Goal: Task Accomplishment & Management: Use online tool/utility

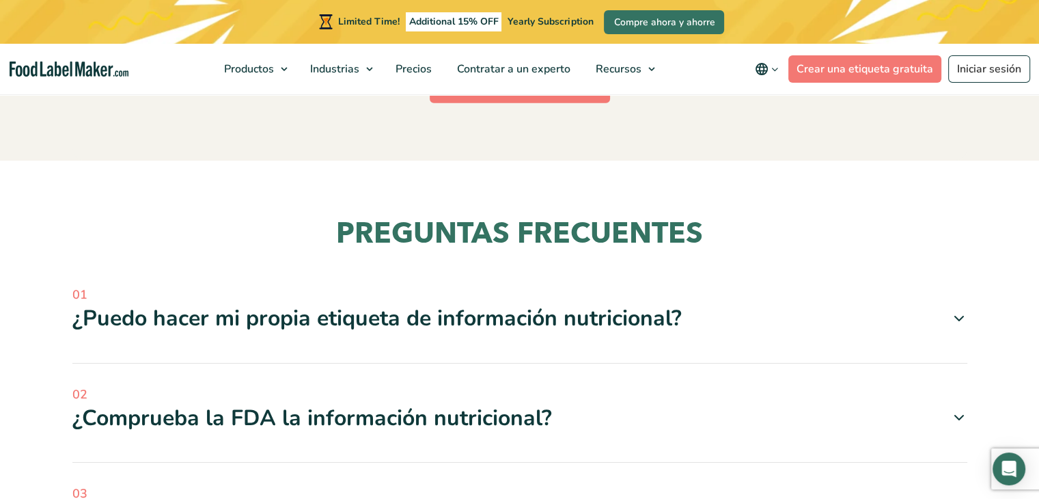
scroll to position [3954, 0]
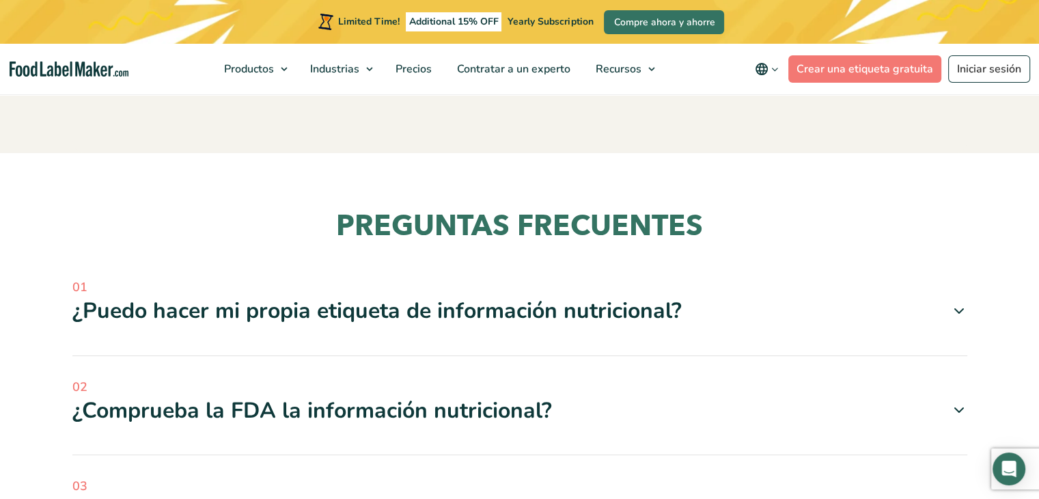
click at [956, 303] on icon at bounding box center [959, 311] width 16 height 16
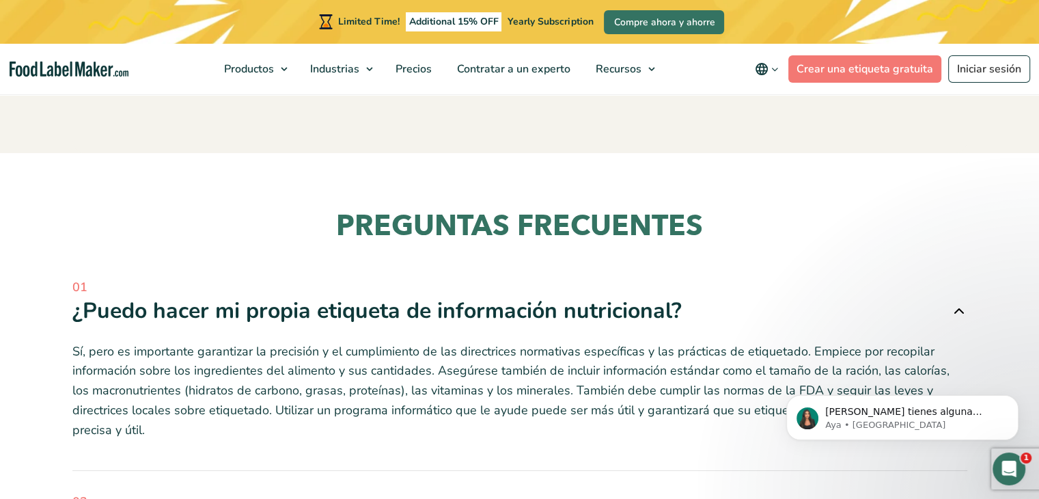
scroll to position [0, 0]
click at [957, 303] on icon at bounding box center [959, 311] width 16 height 16
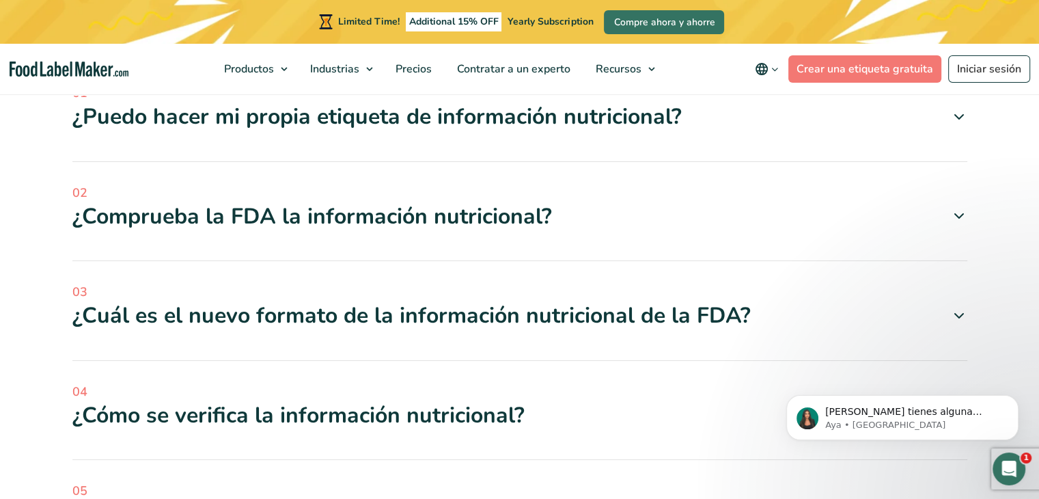
scroll to position [4159, 0]
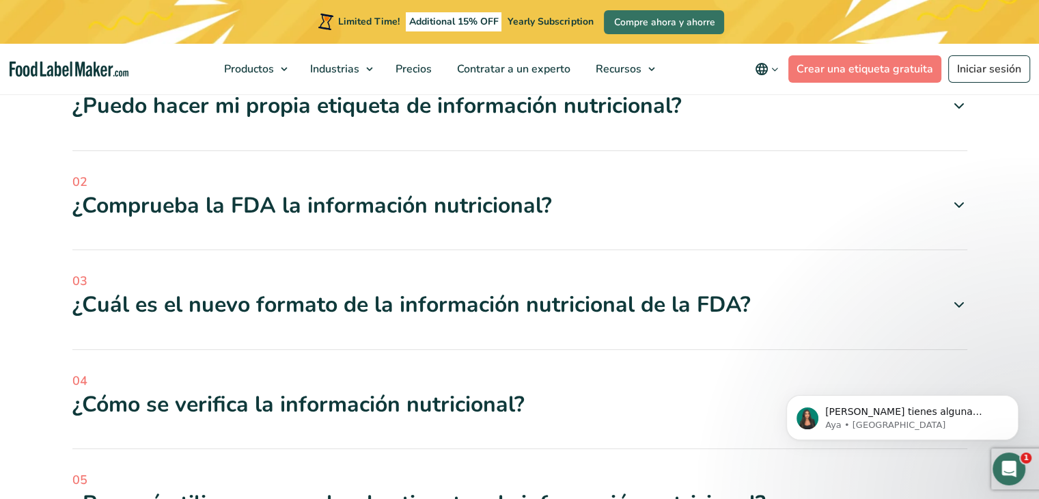
click at [256, 189] on div "02 ¿Comprueba la FDA la información nutricional? Sí, la Administración de Alime…" at bounding box center [519, 212] width 895 height 78
click at [961, 197] on icon at bounding box center [959, 205] width 16 height 16
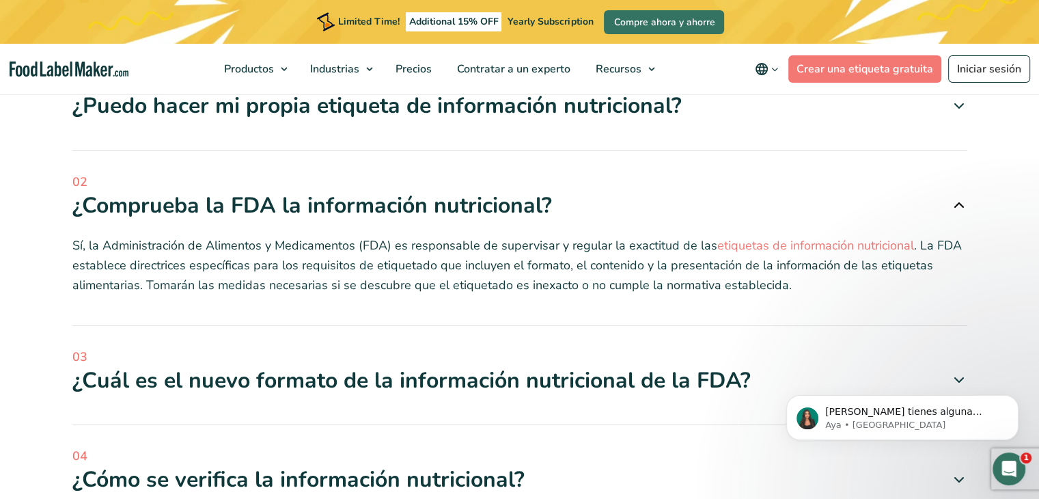
click at [956, 197] on icon at bounding box center [959, 205] width 16 height 16
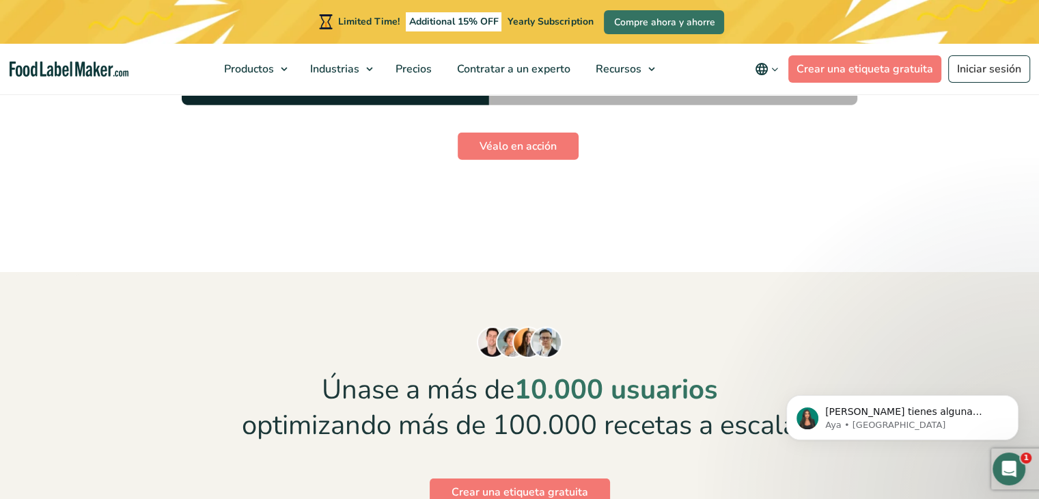
scroll to position [3612, 0]
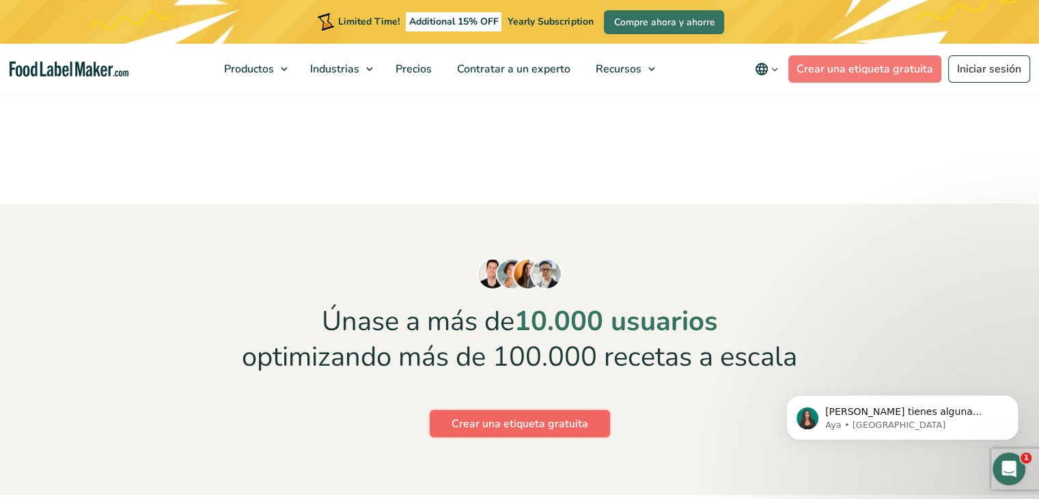
click at [511, 410] on link "Crear una etiqueta gratuita" at bounding box center [520, 423] width 180 height 27
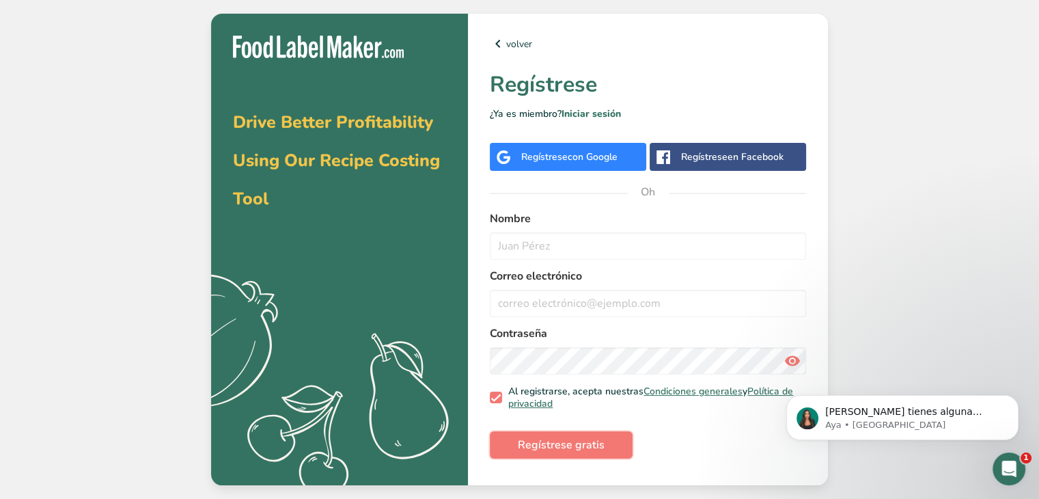
click at [569, 449] on font "Regístrese gratis" at bounding box center [561, 444] width 87 height 15
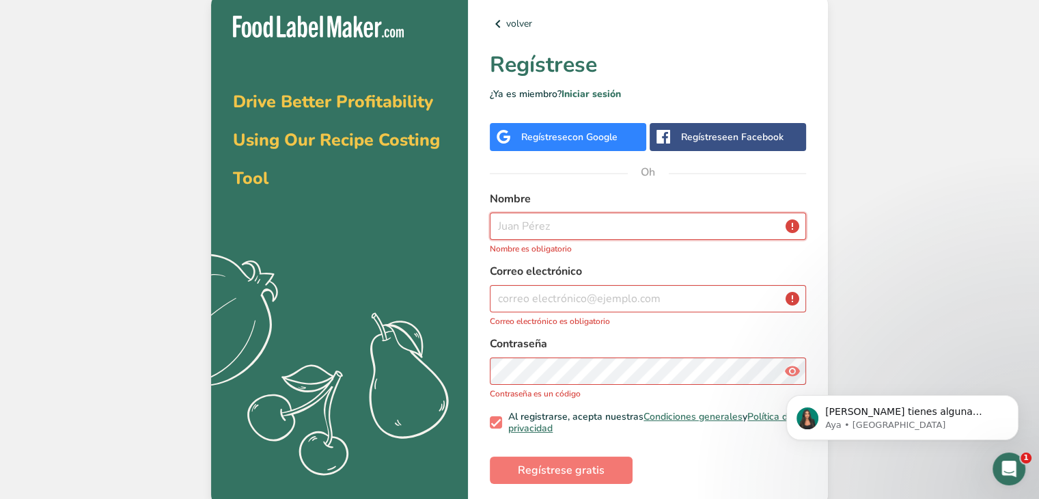
click at [570, 223] on input "text" at bounding box center [648, 225] width 316 height 27
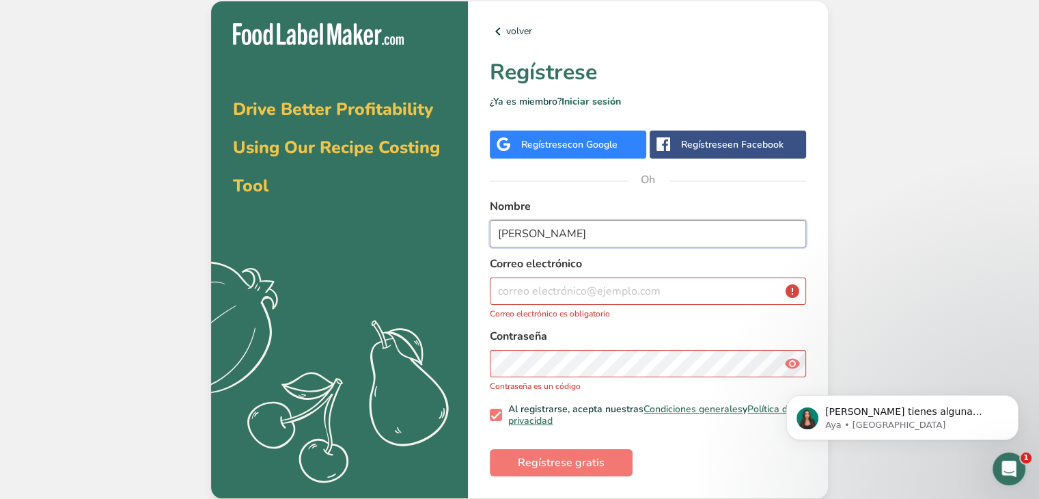
type input "[PERSON_NAME]"
click at [593, 290] on input "email" at bounding box center [648, 290] width 316 height 27
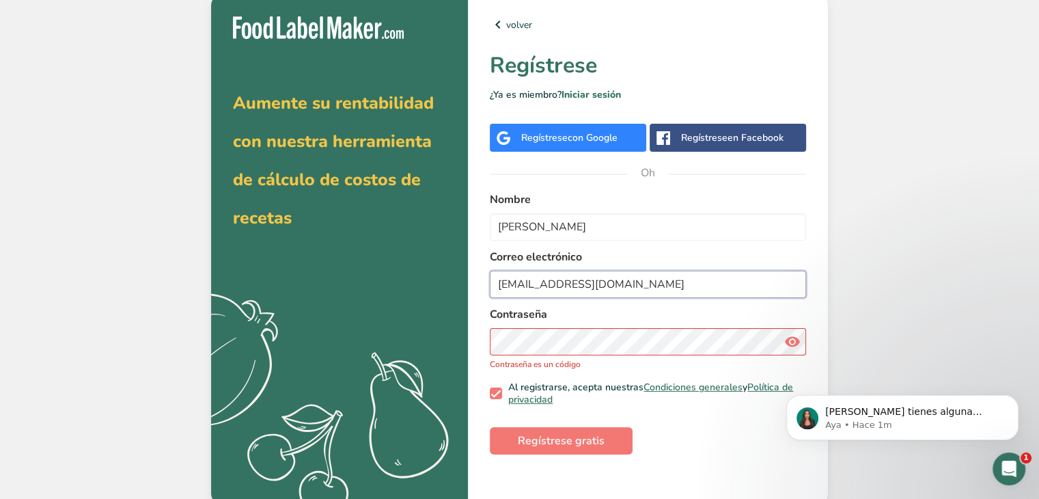
type input "desarrollos@caszafoods.com.mx"
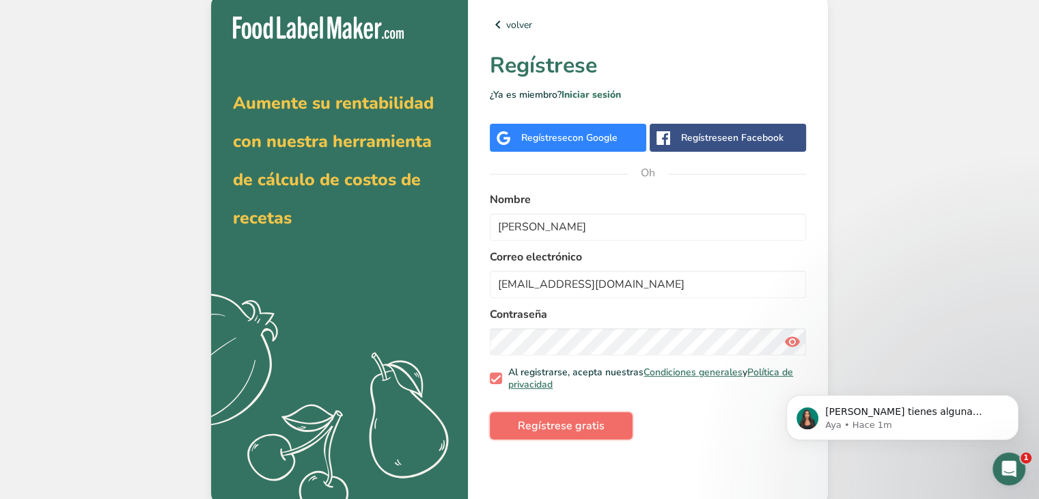
click at [538, 428] on font "Regístrese gratis" at bounding box center [561, 425] width 87 height 15
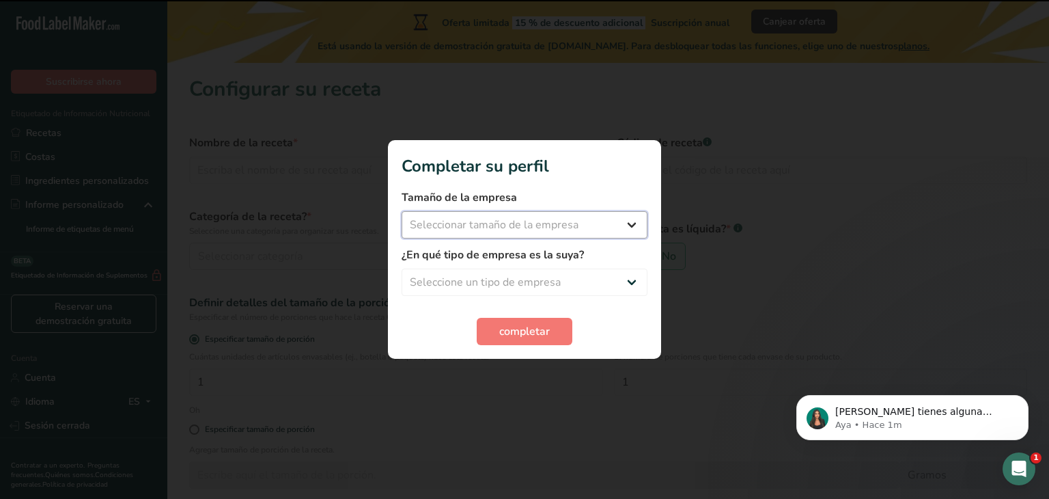
click at [604, 224] on select "Seleccionar tamaño de la empresa Menos de 10 empleados De 10 a 50 empleados De …" at bounding box center [525, 224] width 246 height 27
select select "2"
click at [402, 211] on select "Seleccionar tamaño de la empresa Menos de 10 empleados De 10 a 50 empleados De …" at bounding box center [525, 224] width 246 height 27
click at [519, 284] on select "Seleccione un tipo de empresa Fabricante de alimentos envasados Restaurante y c…" at bounding box center [525, 281] width 246 height 27
select select "1"
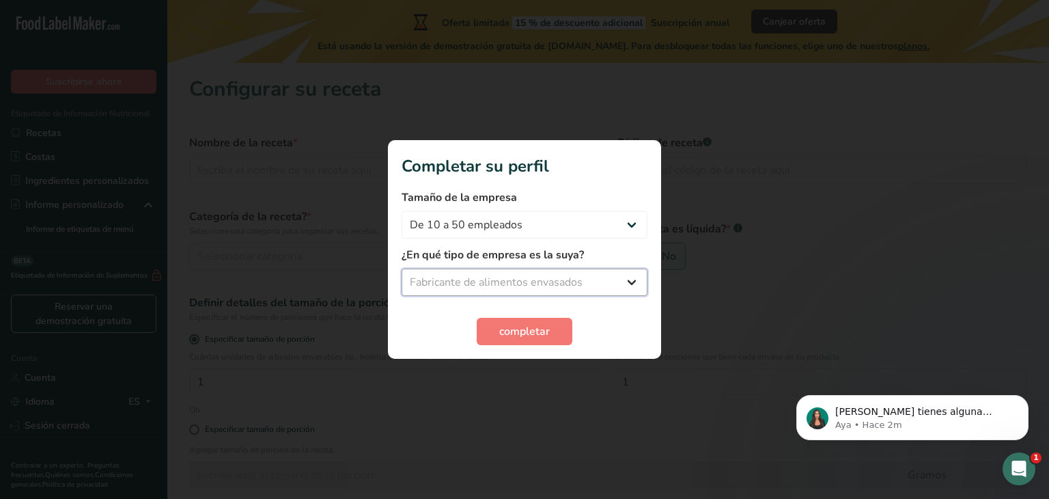
click at [402, 268] on select "Seleccione un tipo de empresa Fabricante de alimentos envasados Restaurante y c…" at bounding box center [525, 281] width 246 height 27
click at [522, 330] on font "completar" at bounding box center [524, 331] width 51 height 15
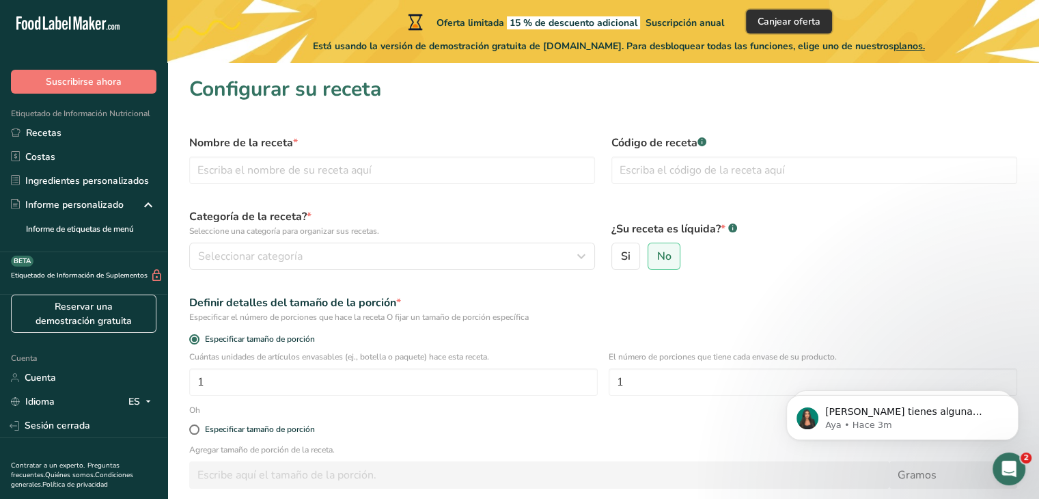
click at [798, 20] on font "Canjear oferta" at bounding box center [789, 21] width 63 height 13
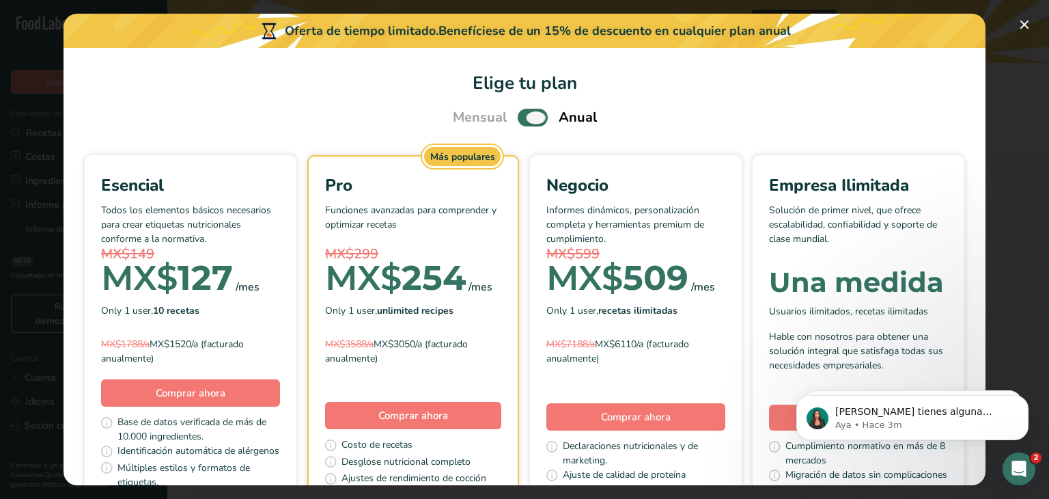
click at [523, 118] on span "Elige tu plan de precios modal" at bounding box center [533, 117] width 30 height 17
click at [523, 118] on input "Elige tu plan de precios modal" at bounding box center [522, 117] width 9 height 9
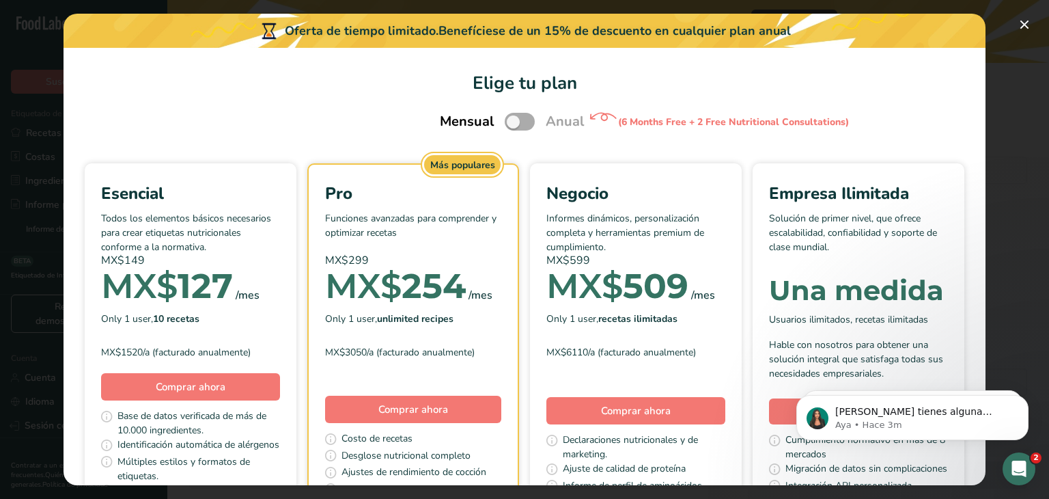
click at [510, 118] on span "Elige tu plan de precios modal" at bounding box center [520, 121] width 30 height 17
click at [510, 118] on input "Elige tu plan de precios modal" at bounding box center [509, 122] width 9 height 9
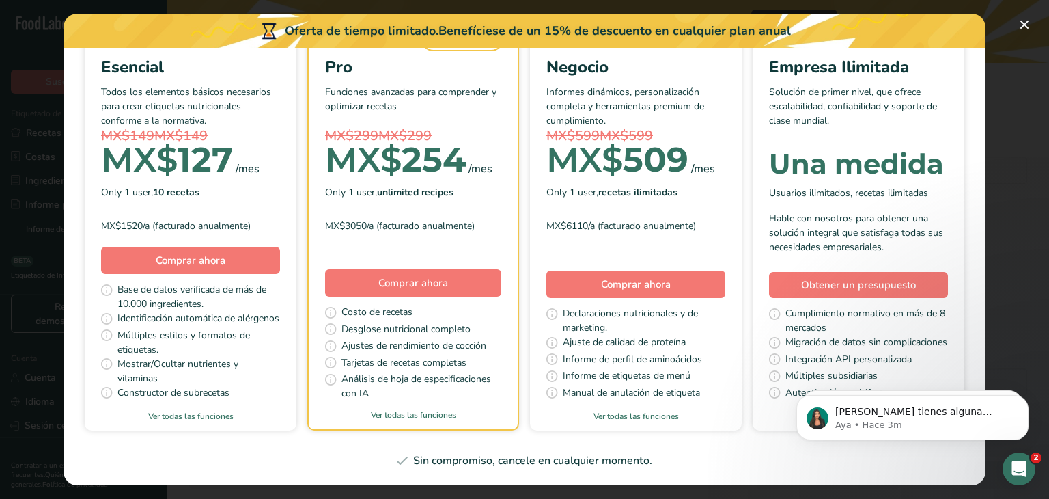
scroll to position [58, 0]
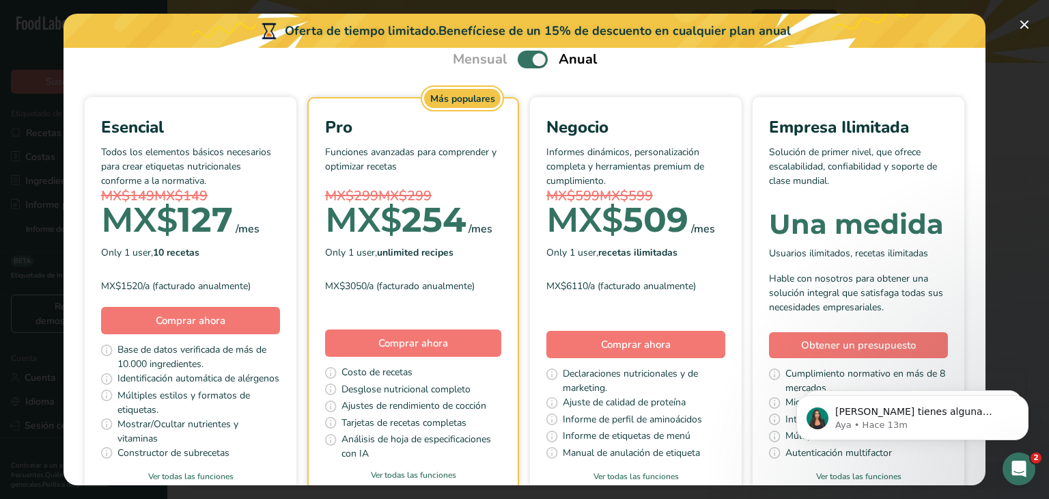
click at [532, 58] on span "Elige tu plan de precios modal" at bounding box center [533, 59] width 30 height 17
click at [527, 58] on input "Elige tu plan de precios modal" at bounding box center [522, 59] width 9 height 9
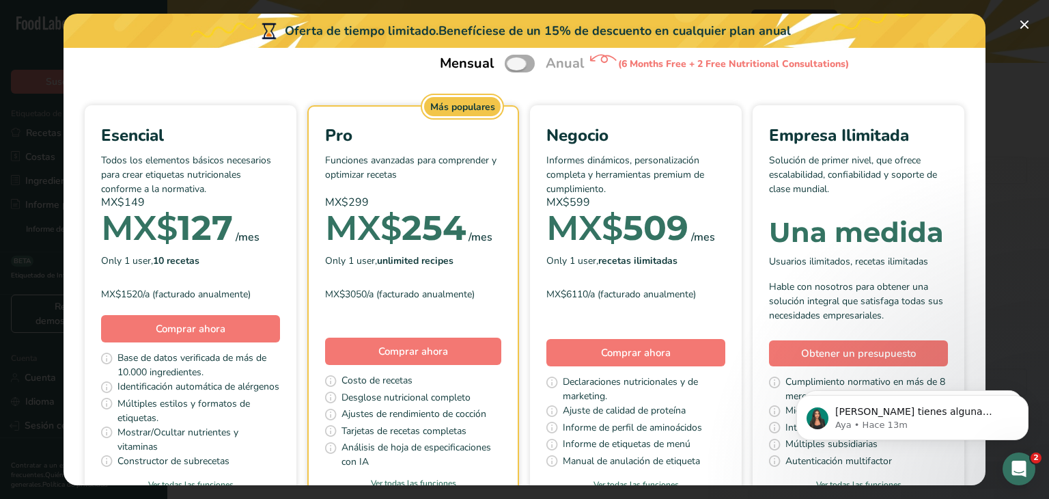
click at [506, 64] on span "Elige tu plan de precios modal" at bounding box center [520, 63] width 30 height 17
click at [506, 64] on input "Elige tu plan de precios modal" at bounding box center [509, 63] width 9 height 9
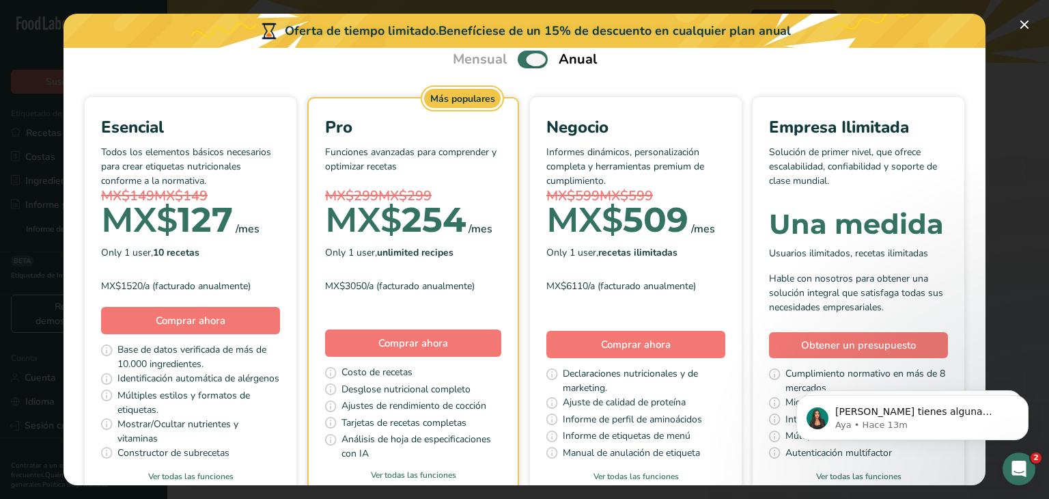
click at [522, 53] on span "Elige tu plan de precios modal" at bounding box center [533, 59] width 30 height 17
click at [522, 55] on input "Elige tu plan de precios modal" at bounding box center [522, 59] width 9 height 9
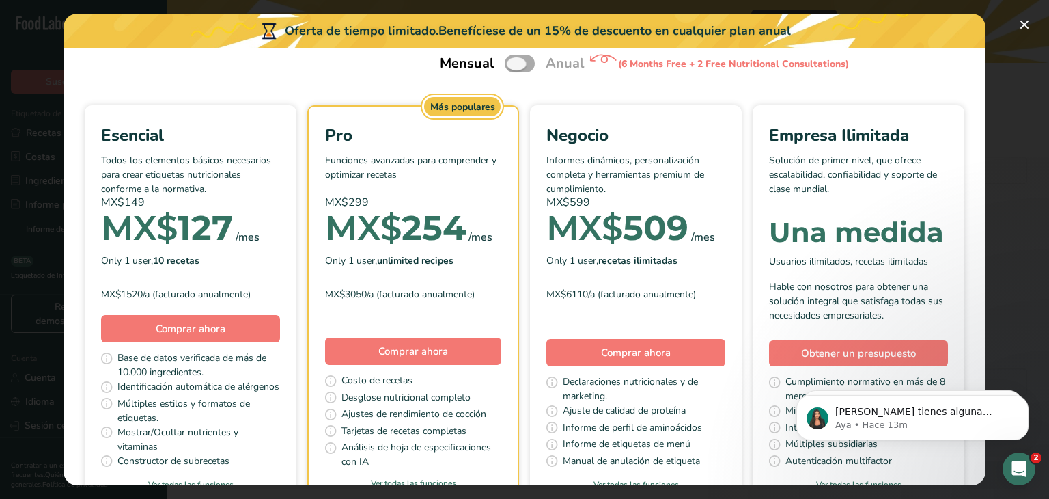
click at [516, 61] on span "Elige tu plan de precios modal" at bounding box center [520, 63] width 30 height 17
click at [514, 61] on input "Elige tu plan de precios modal" at bounding box center [509, 63] width 9 height 9
checkbox input "true"
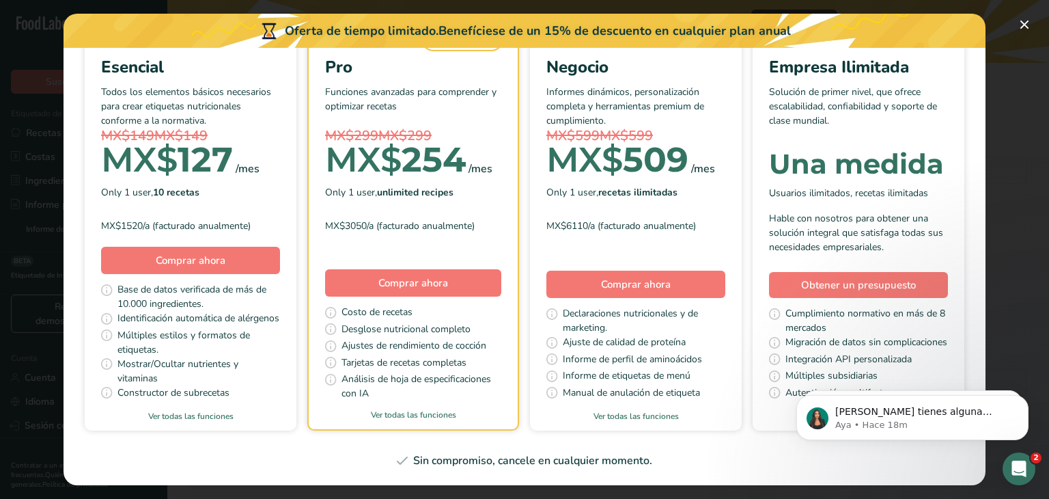
scroll to position [195, 0]
click at [679, 411] on font "Ver todas las funciones" at bounding box center [636, 416] width 85 height 11
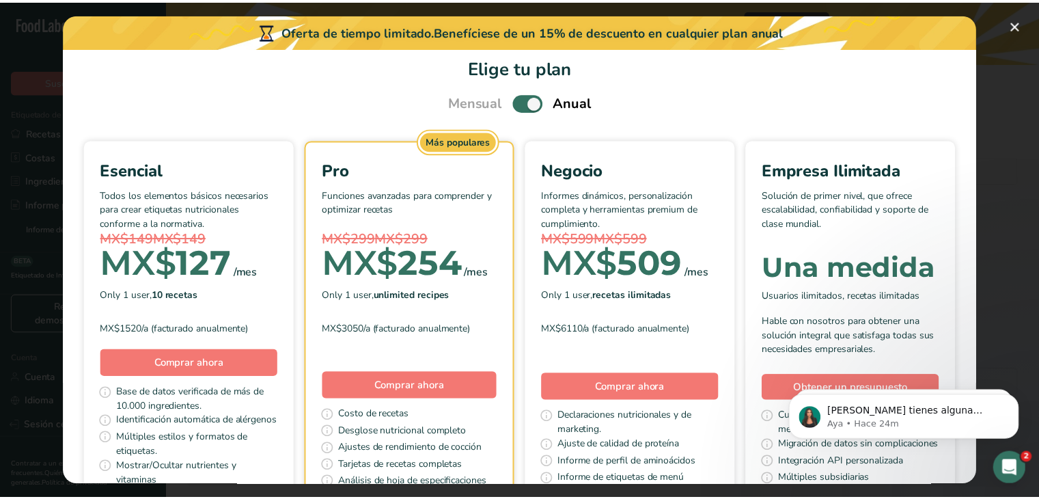
scroll to position [0, 0]
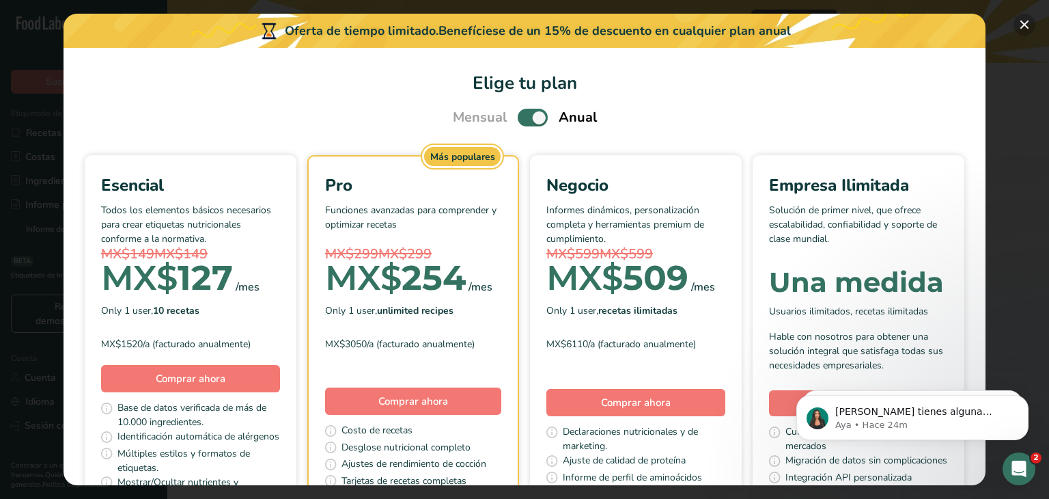
click at [1021, 25] on button "Elige tu plan de precios modal" at bounding box center [1025, 25] width 22 height 22
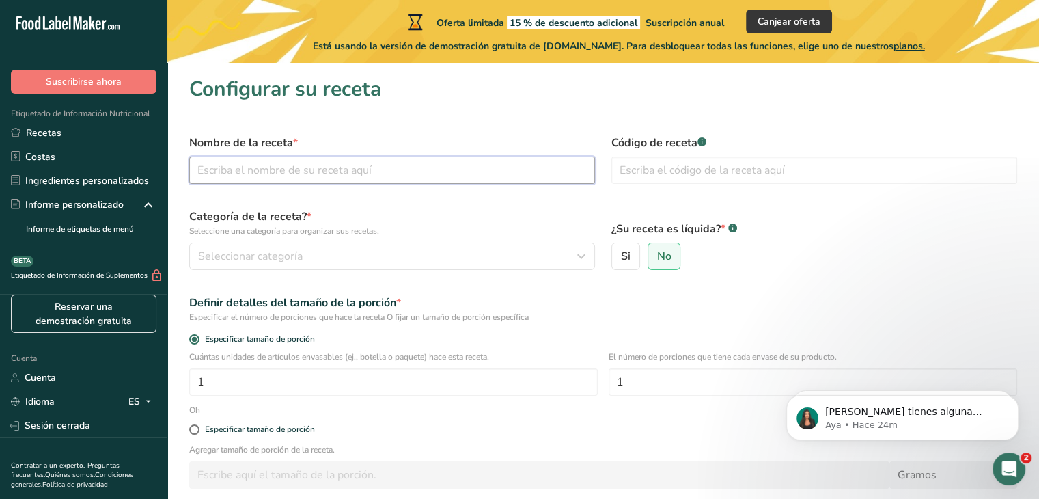
click at [224, 162] on input "text" at bounding box center [392, 169] width 406 height 27
type input "Picadillo Burrito"
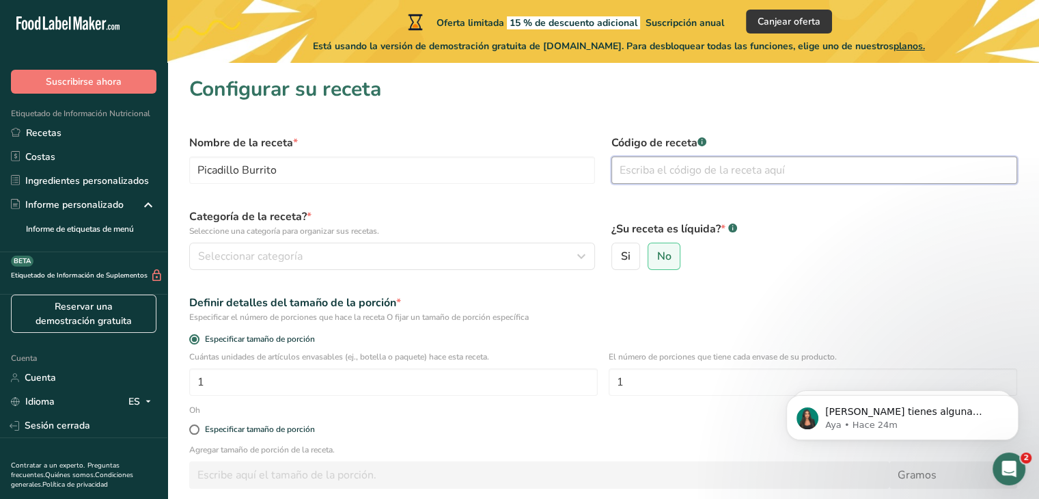
click at [752, 171] on input "text" at bounding box center [814, 169] width 406 height 27
type input "15082025"
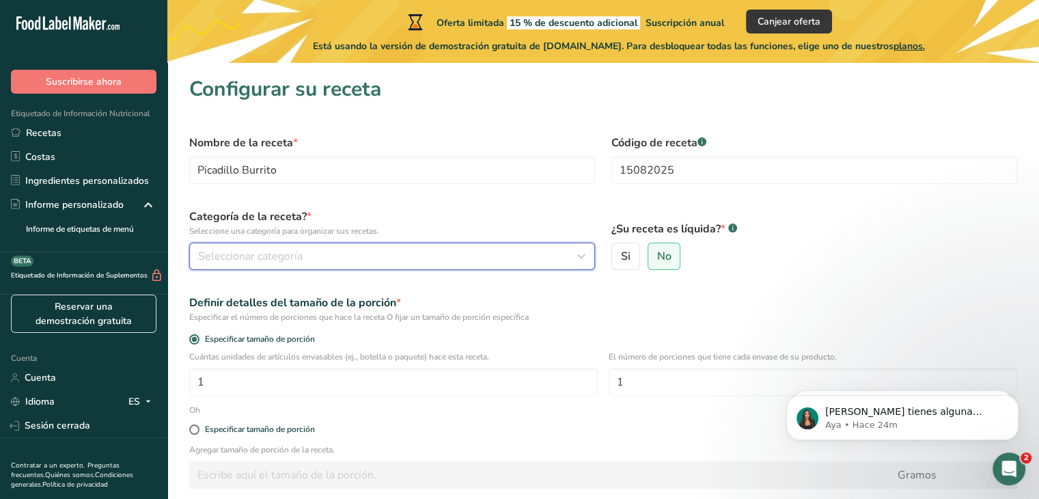
click at [280, 258] on font "Seleccionar categoría" at bounding box center [250, 256] width 105 height 15
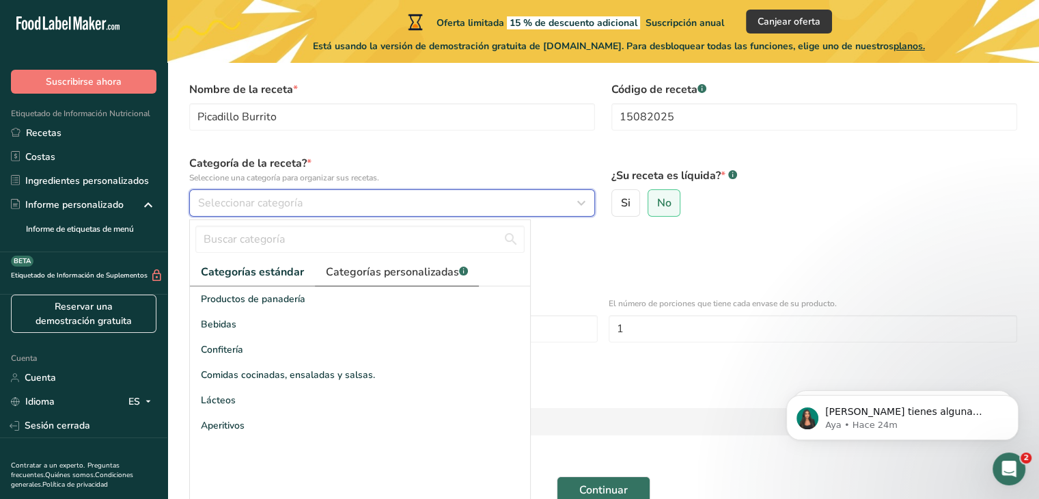
scroll to position [68, 0]
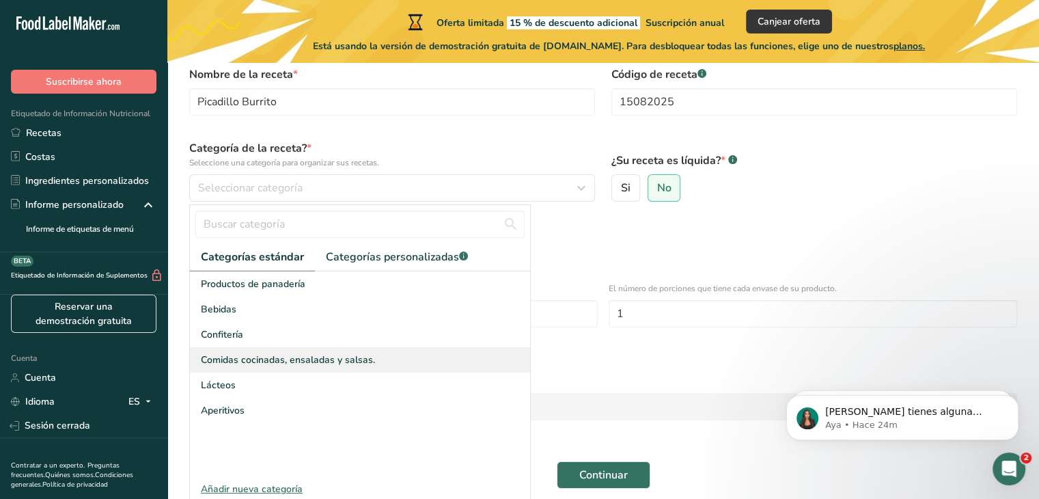
click at [244, 355] on font "Comidas cocinadas, ensaladas y salsas." at bounding box center [288, 359] width 174 height 13
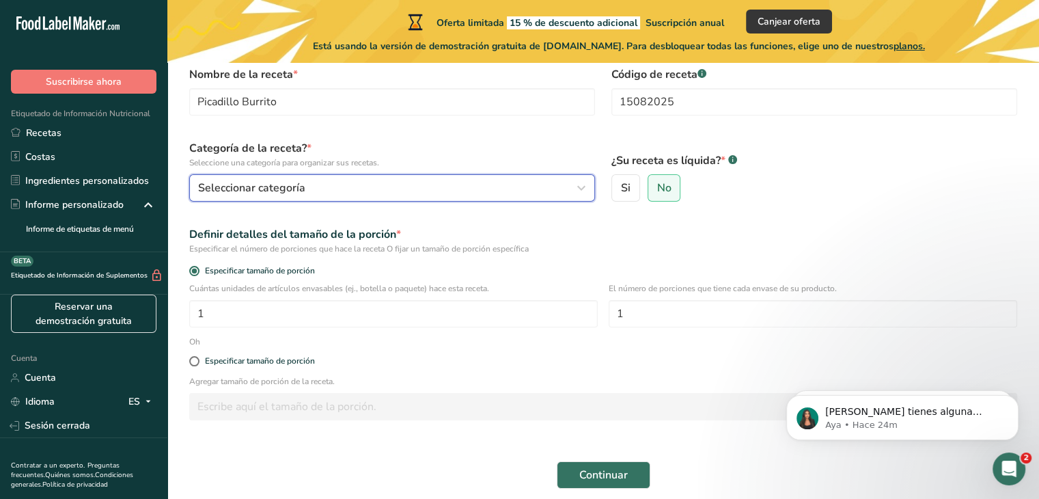
click at [491, 188] on div "Seleccionar categoría" at bounding box center [388, 188] width 380 height 16
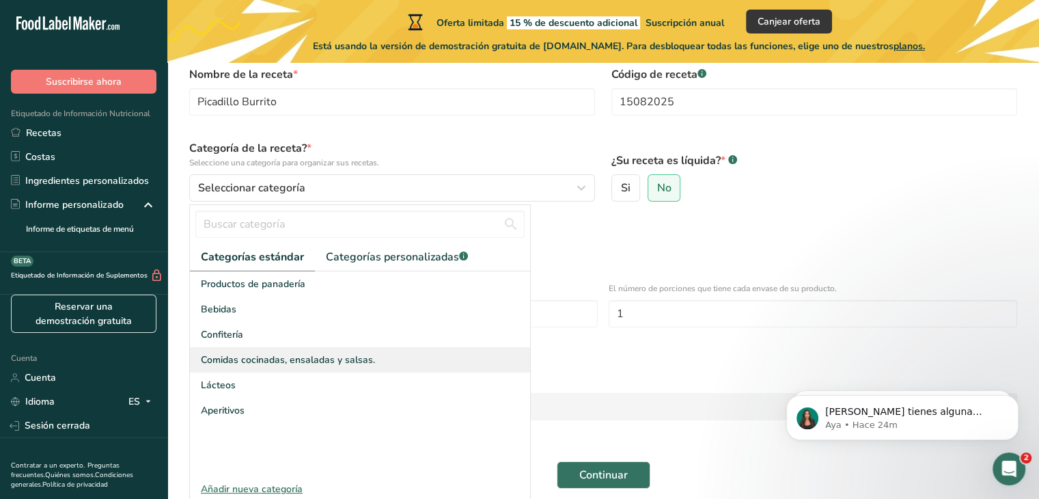
click at [242, 357] on font "Comidas cocinadas, ensaladas y salsas." at bounding box center [288, 359] width 174 height 13
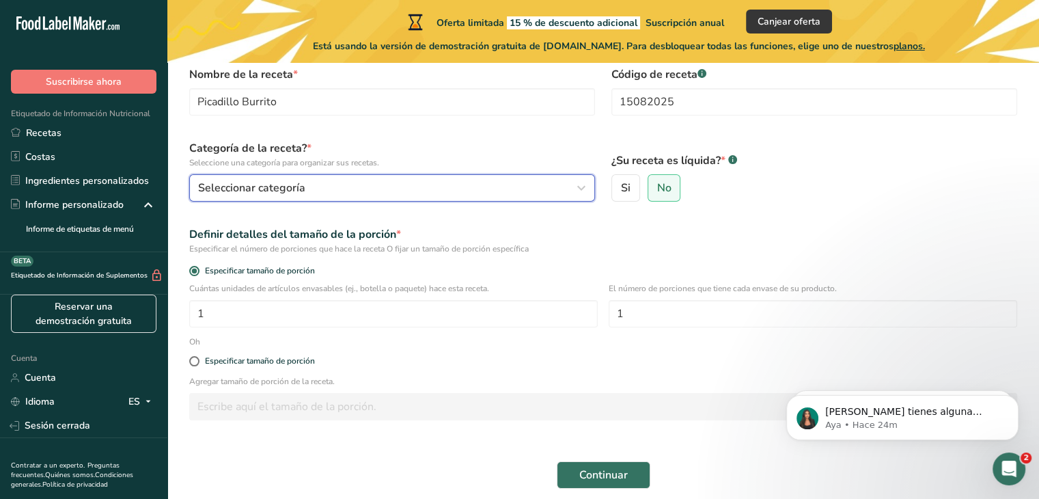
click at [276, 186] on font "Seleccionar categoría" at bounding box center [251, 187] width 107 height 15
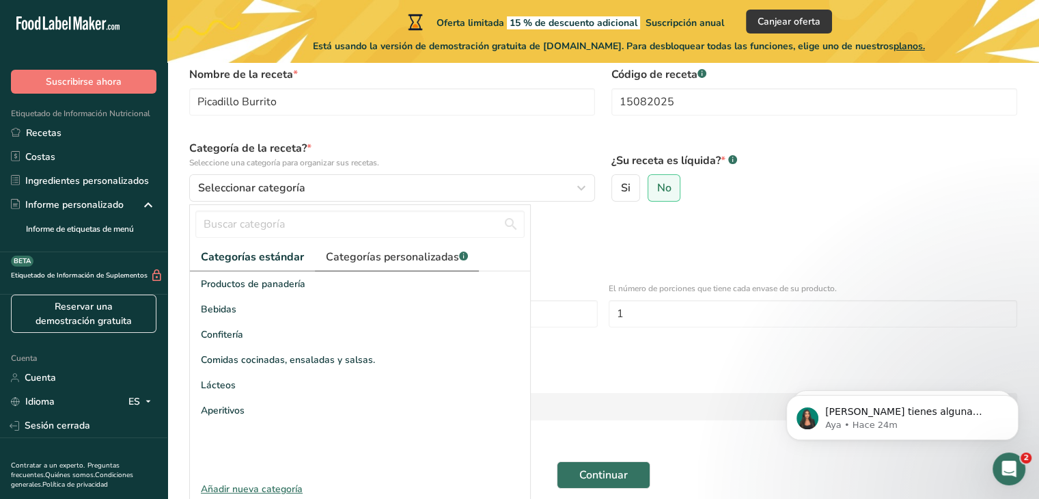
click at [364, 260] on font "Categorías personalizadas" at bounding box center [392, 256] width 133 height 15
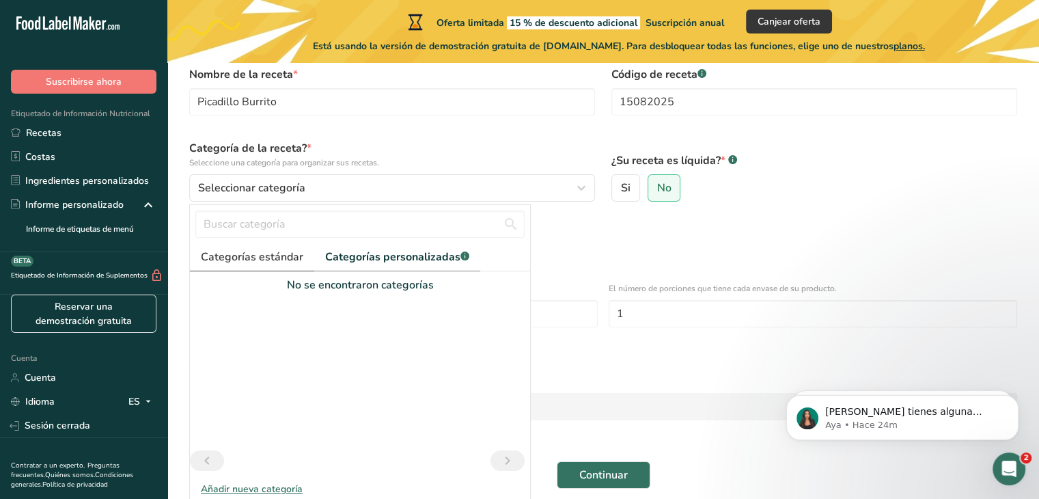
click at [264, 257] on font "Categorías estándar" at bounding box center [252, 256] width 102 height 15
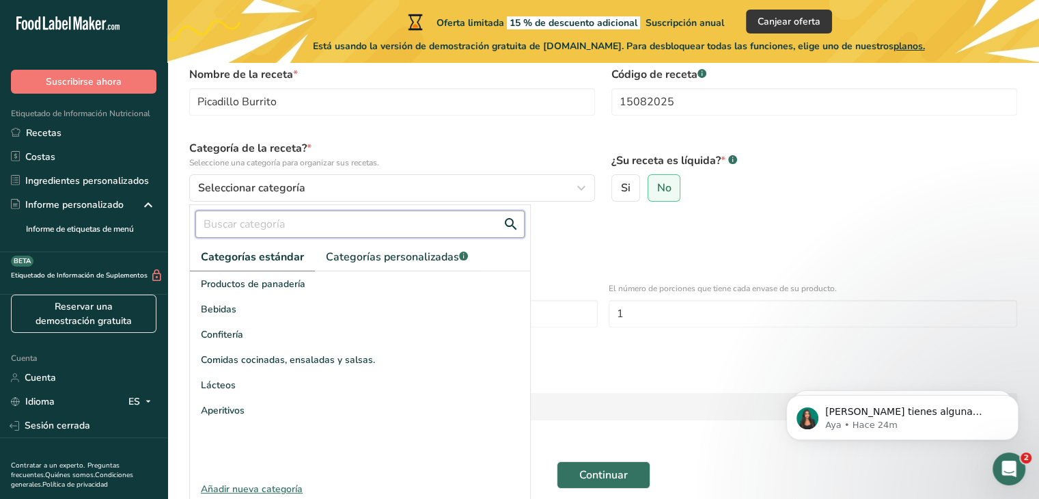
click at [266, 225] on input "text" at bounding box center [359, 223] width 329 height 27
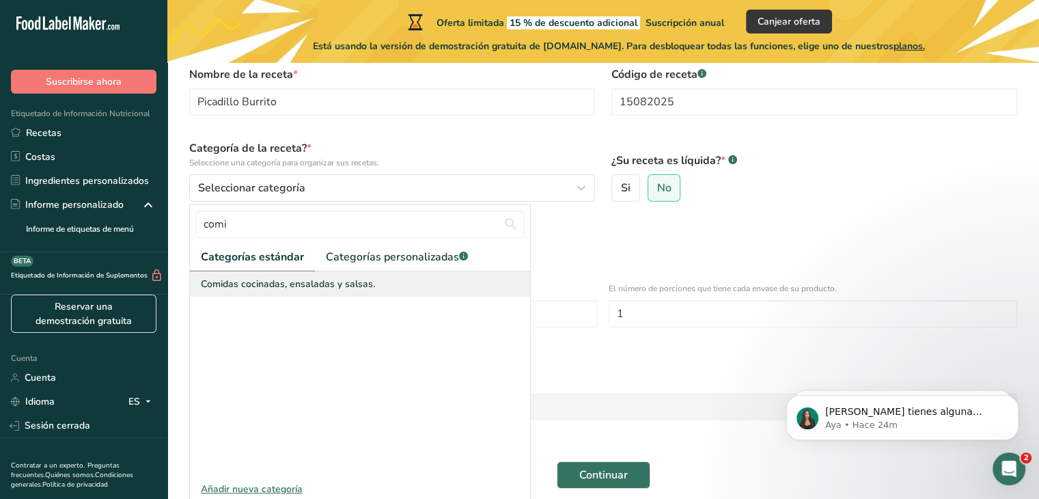
click at [219, 283] on font "Comidas cocinadas, ensaladas y salsas." at bounding box center [288, 283] width 174 height 13
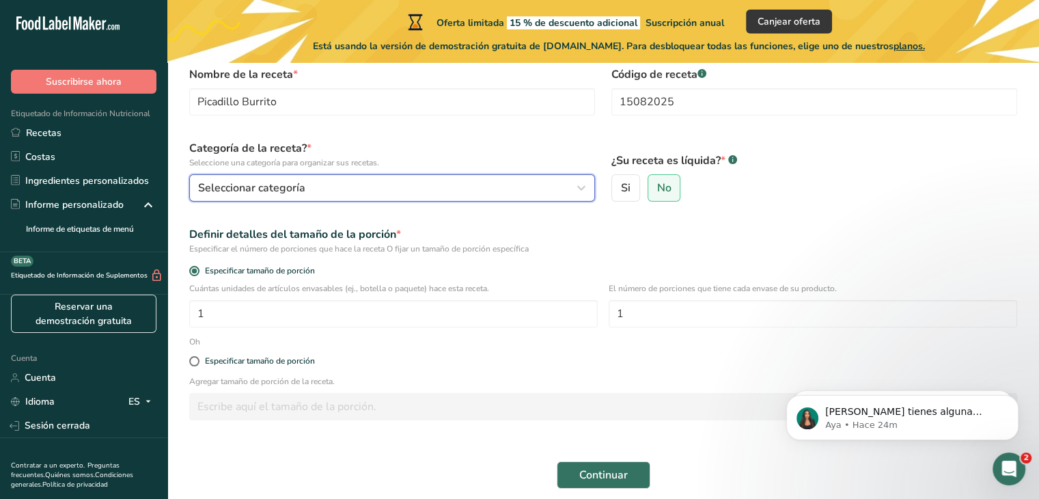
click at [321, 187] on div "Seleccionar categoría" at bounding box center [388, 188] width 380 height 16
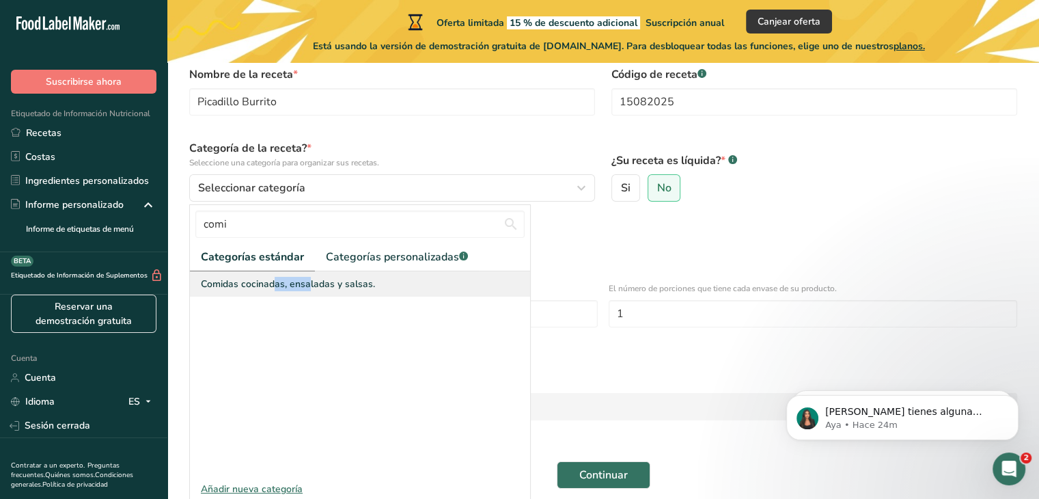
click at [230, 281] on font "Comidas cocinadas, ensaladas y salsas." at bounding box center [288, 283] width 174 height 13
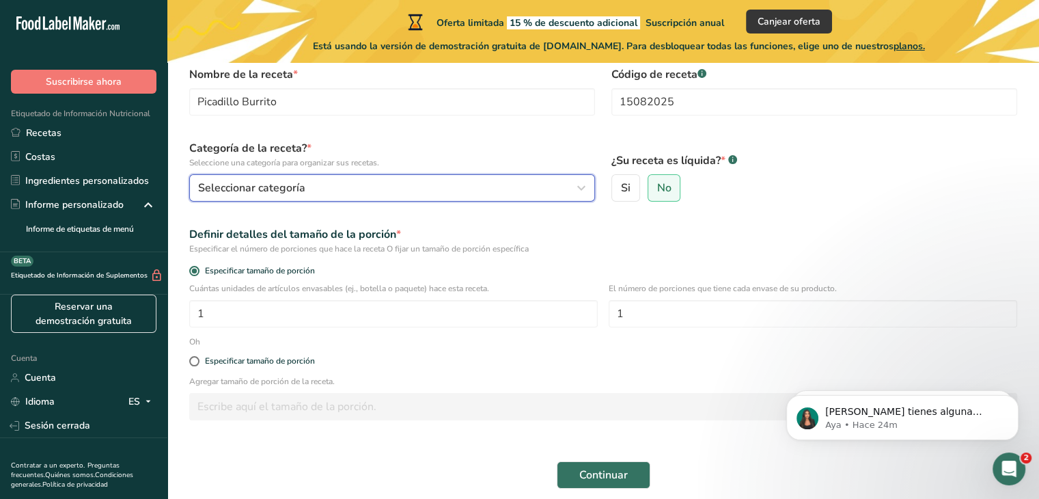
click at [266, 182] on font "Seleccionar categoría" at bounding box center [251, 187] width 107 height 15
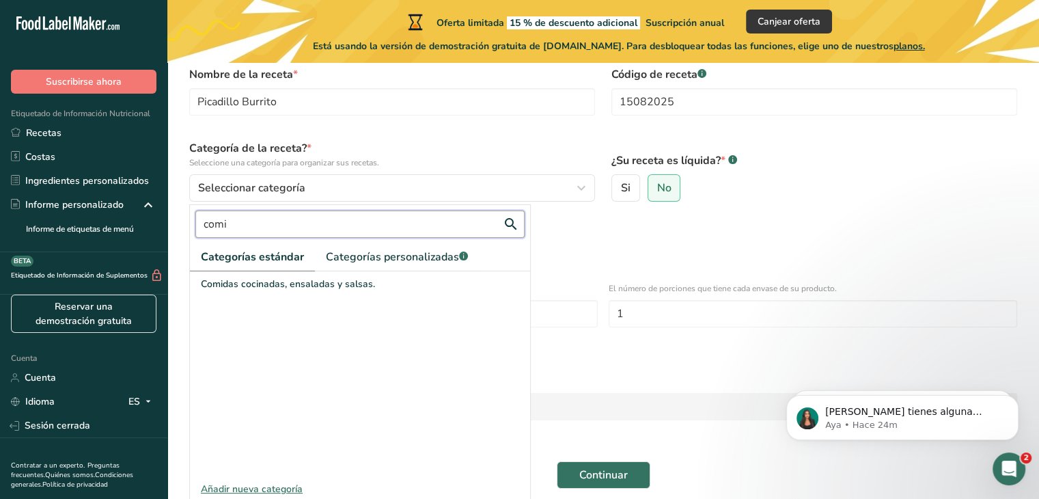
click at [402, 219] on input "comi" at bounding box center [359, 223] width 329 height 27
type input "c"
click at [428, 247] on link "Categorías personalizadas .a-a{fill:#347362;}.b-a{fill:#fff;}" at bounding box center [397, 257] width 164 height 28
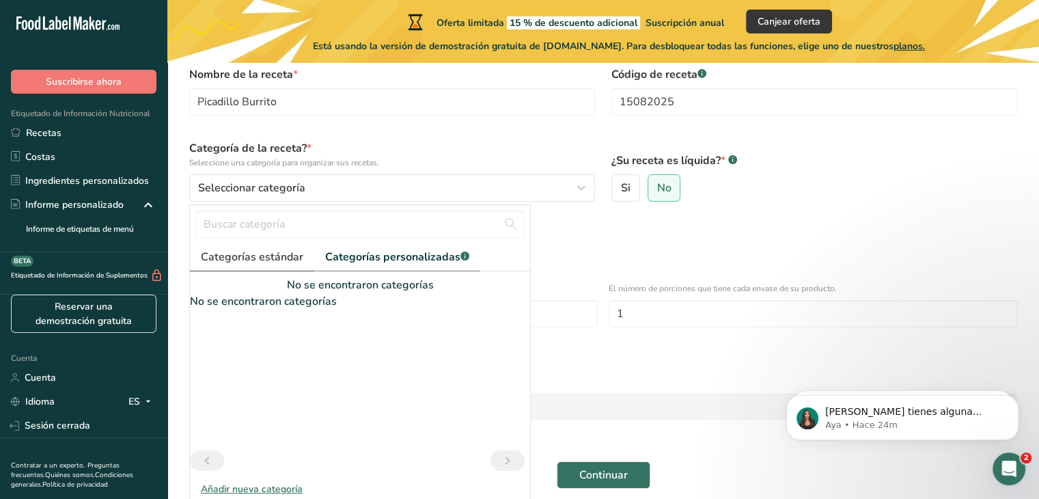
click at [246, 251] on font "Categorías estándar" at bounding box center [252, 256] width 102 height 15
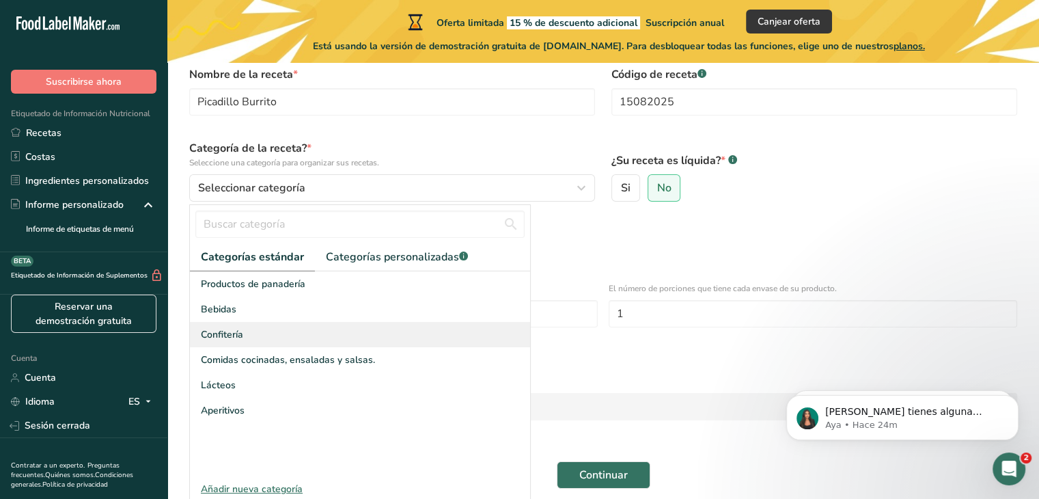
click at [251, 333] on div "Confitería" at bounding box center [360, 334] width 340 height 25
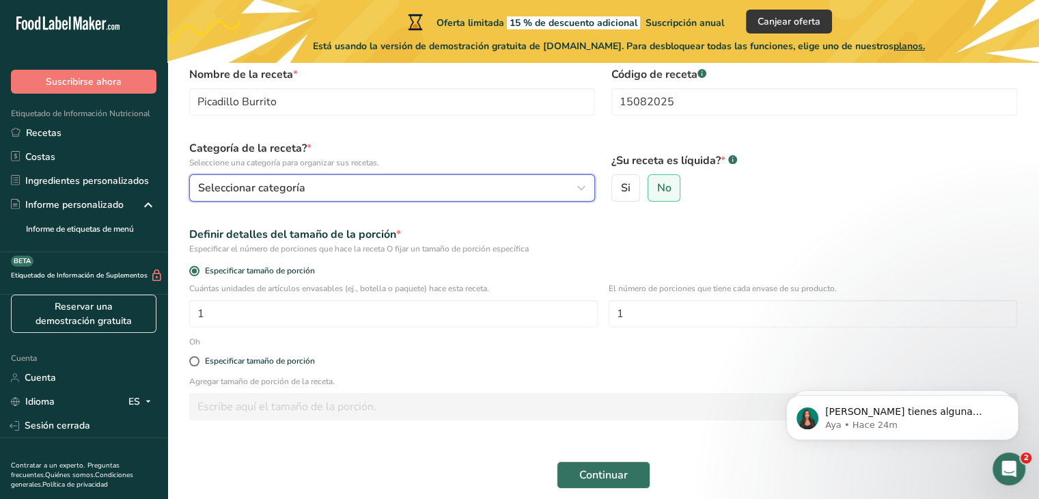
click at [328, 178] on button "Seleccionar categoría" at bounding box center [392, 187] width 406 height 27
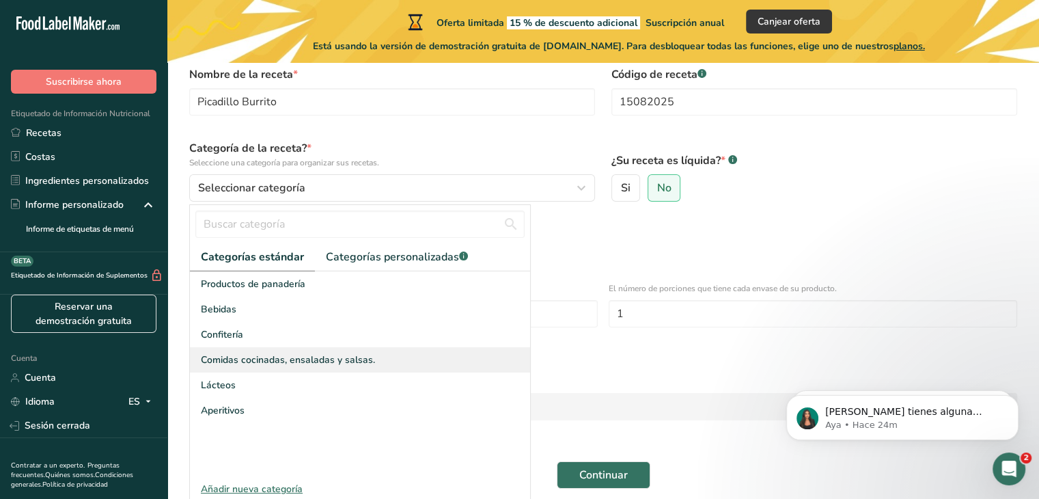
click at [260, 363] on font "Comidas cocinadas, ensaladas y salsas." at bounding box center [288, 359] width 174 height 13
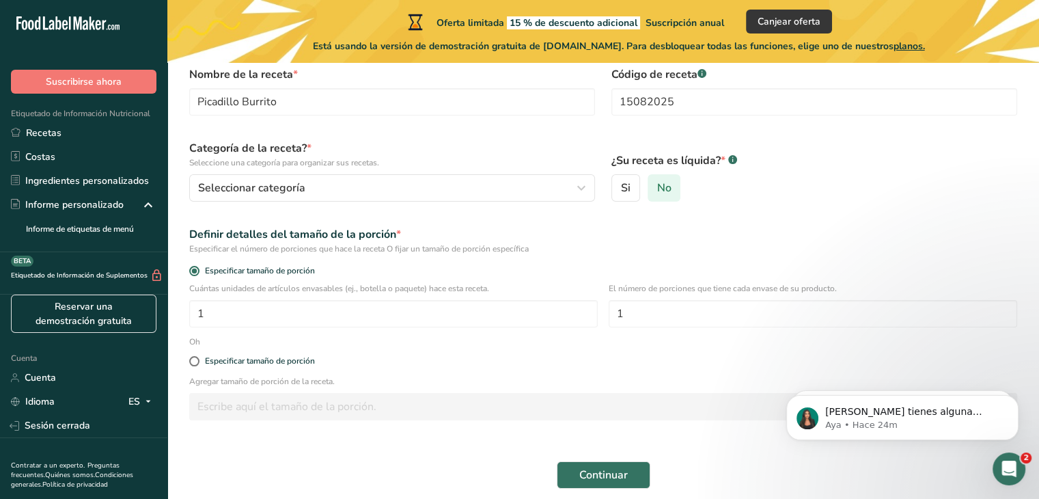
click at [670, 183] on label "No" at bounding box center [664, 187] width 33 height 27
click at [657, 184] on input "No" at bounding box center [652, 188] width 9 height 9
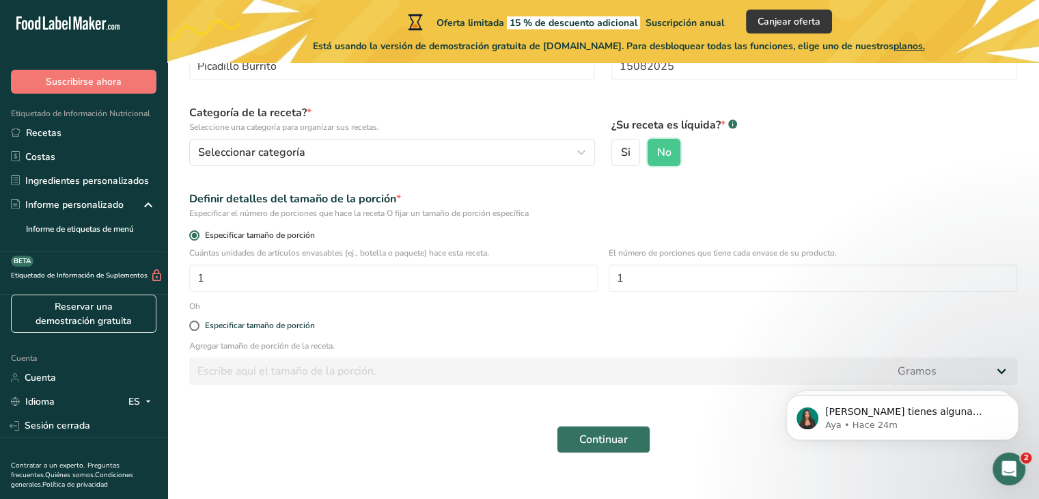
scroll to position [124, 0]
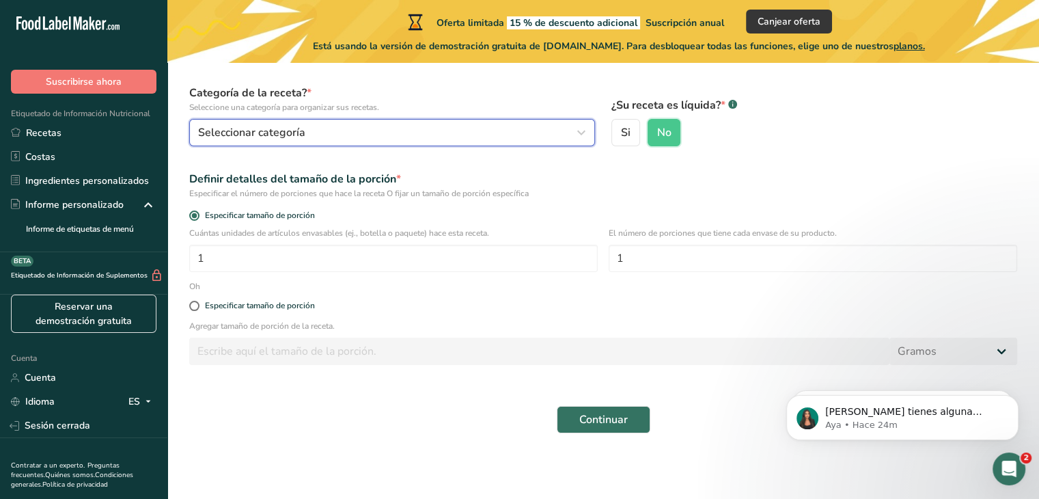
click at [437, 126] on div "Seleccionar categoría" at bounding box center [388, 132] width 380 height 16
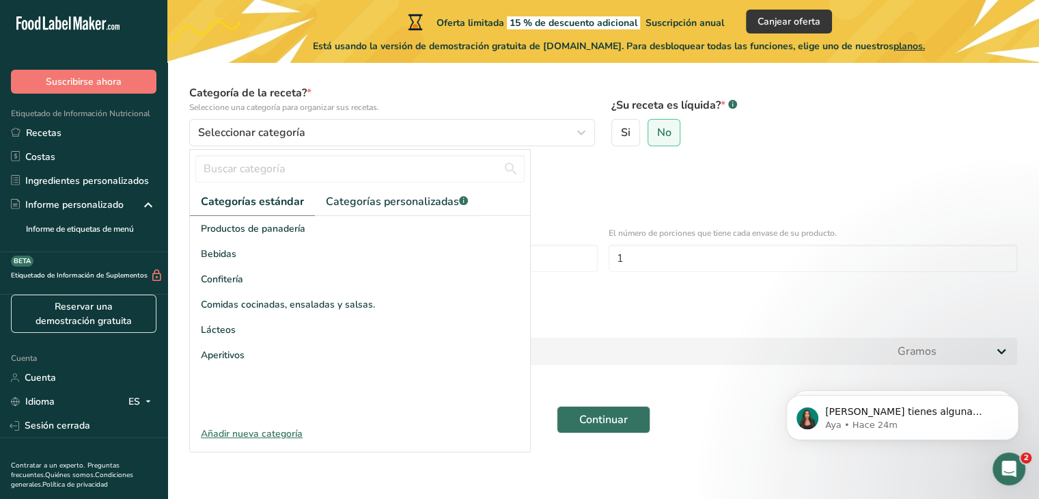
click at [259, 427] on font "Añadir nueva categoría" at bounding box center [252, 433] width 102 height 13
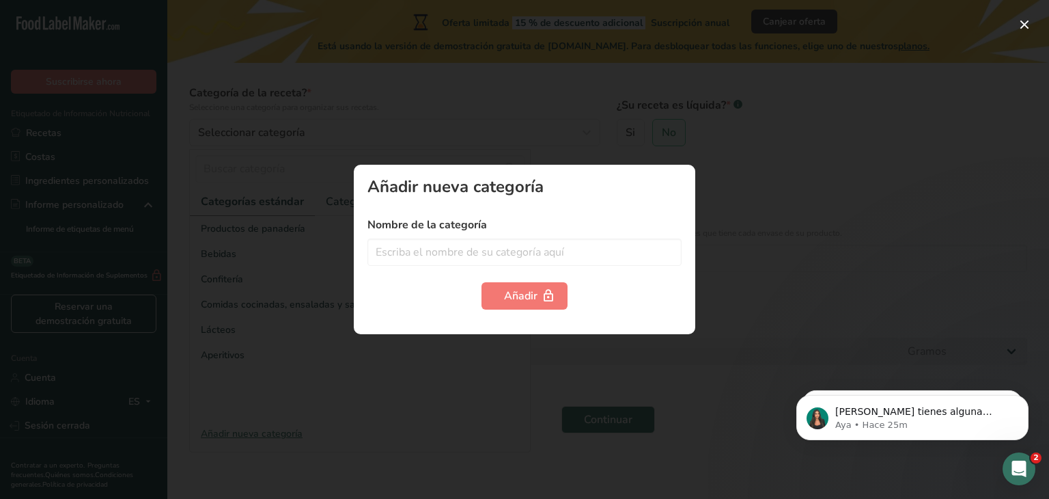
click at [478, 206] on div "Añadir nueva categoría Nombre de la categoría Añadir" at bounding box center [525, 249] width 342 height 169
click at [372, 143] on div at bounding box center [524, 249] width 1049 height 499
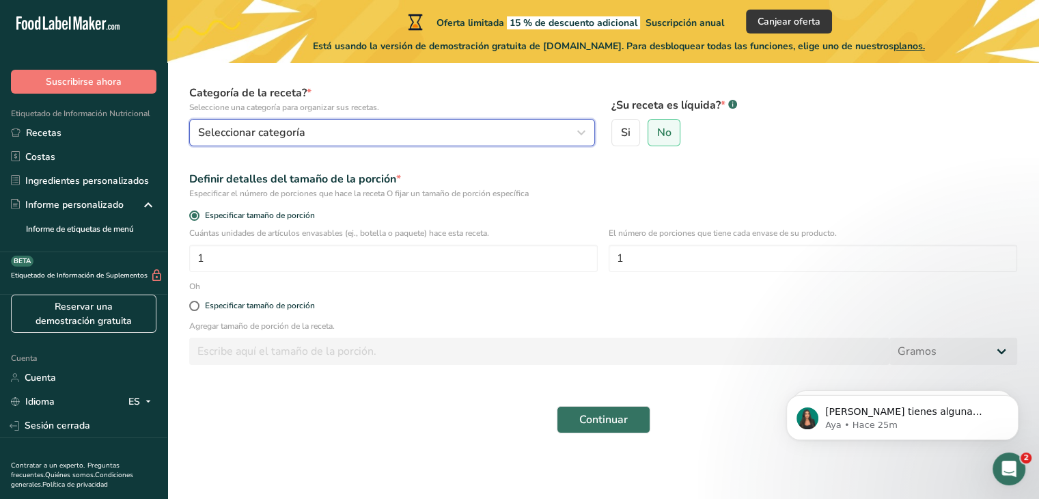
click at [271, 132] on font "Seleccionar categoría" at bounding box center [251, 132] width 107 height 15
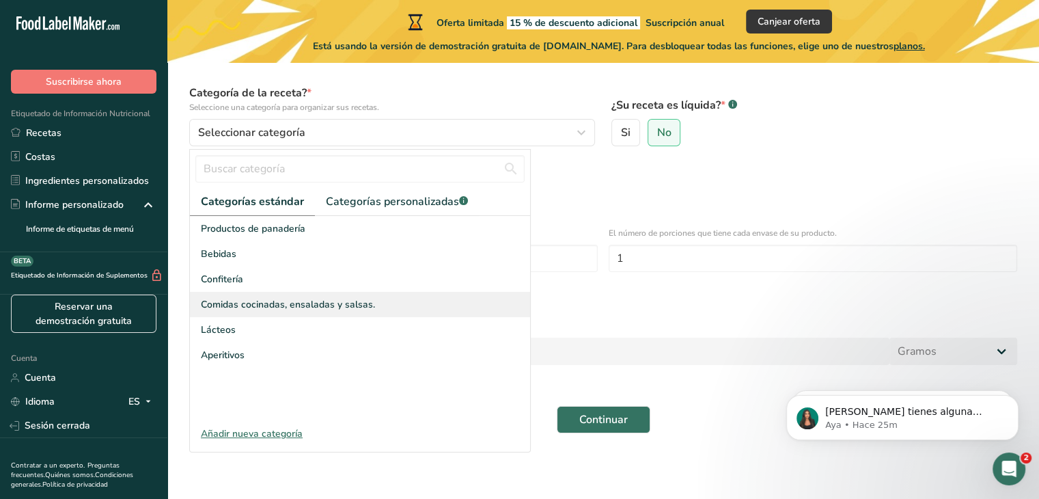
click at [210, 301] on font "Comidas cocinadas, ensaladas y salsas." at bounding box center [288, 304] width 174 height 13
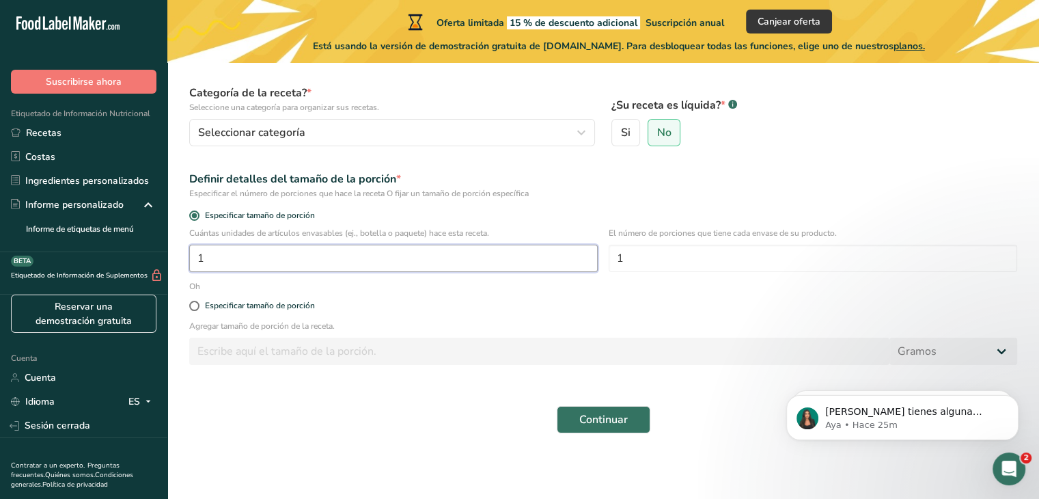
click at [452, 256] on input "1" at bounding box center [393, 258] width 409 height 27
type input "31"
click at [194, 305] on span at bounding box center [194, 306] width 10 height 10
click at [194, 305] on input "Especificar tamaño de porción" at bounding box center [193, 305] width 9 height 9
radio input "true"
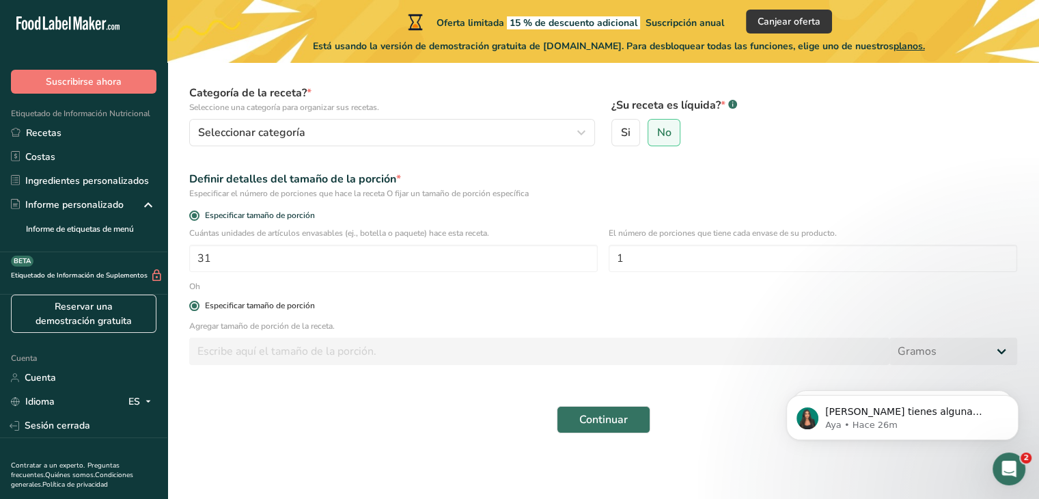
click at [194, 305] on span at bounding box center [194, 306] width 10 height 10
click at [194, 305] on input "Especificar tamaño de porción" at bounding box center [193, 305] width 9 height 9
radio input "false"
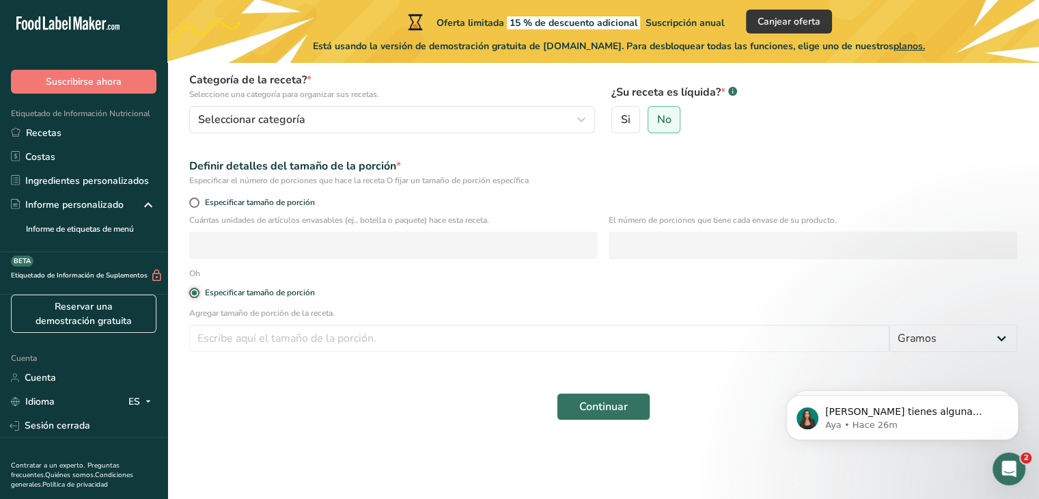
scroll to position [140, 0]
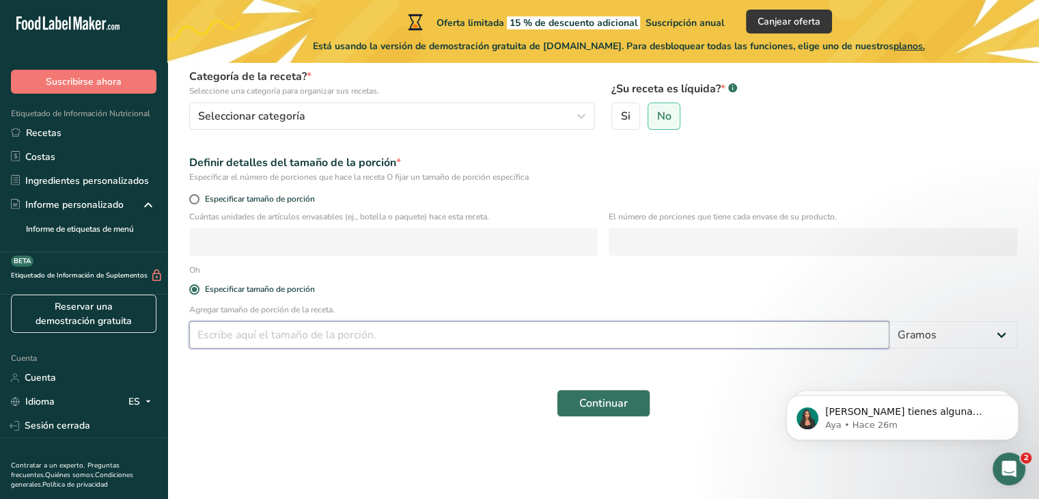
click at [315, 333] on input "number" at bounding box center [539, 334] width 700 height 27
type input "100"
click at [1010, 333] on select "Gramos kilogramo mg mcg libras onza litro ml onza líquida cucharada cucharadita…" at bounding box center [954, 334] width 128 height 27
select select "1"
click at [890, 321] on select "Gramos kilogramo mg mcg libras onza litro ml onza líquida cucharada cucharadita…" at bounding box center [954, 334] width 128 height 27
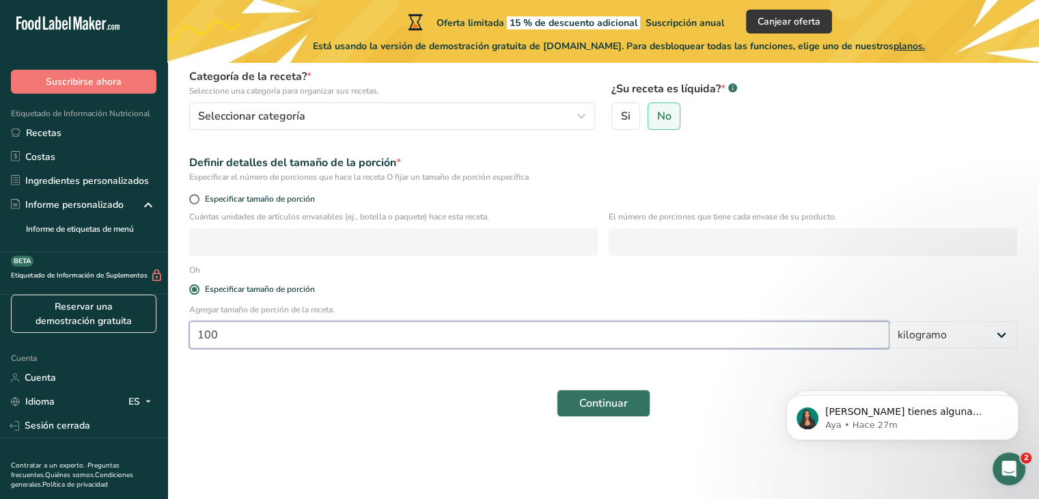
click at [382, 343] on input "100" at bounding box center [539, 334] width 700 height 27
type input "1"
type input "95"
click at [615, 402] on font "Continuar" at bounding box center [603, 403] width 49 height 15
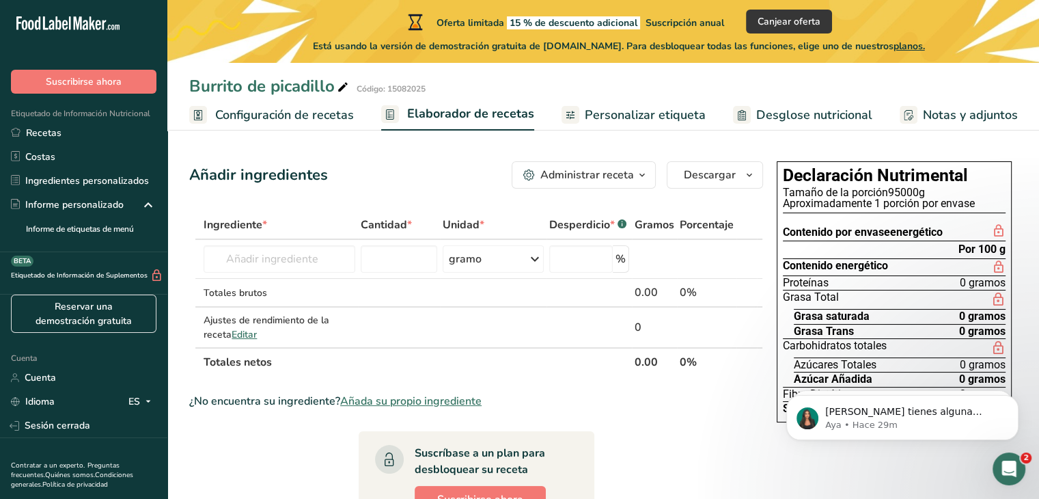
click at [292, 109] on font "Configuración de recetas" at bounding box center [284, 115] width 139 height 16
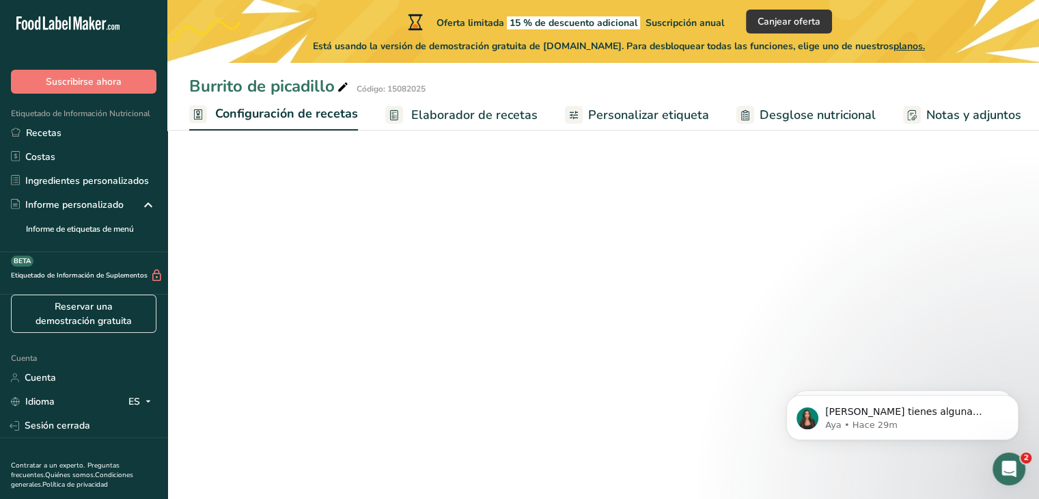
scroll to position [0, 5]
select select "1"
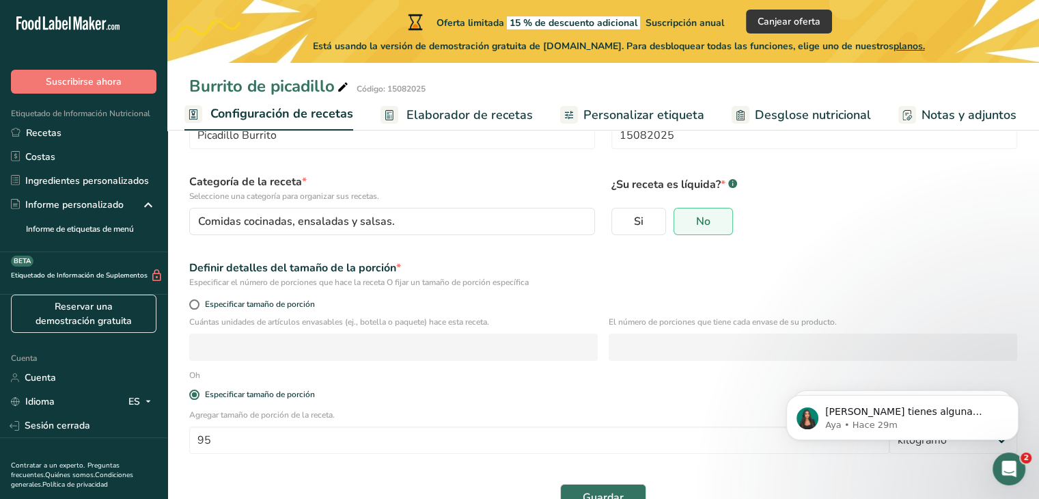
scroll to position [104, 0]
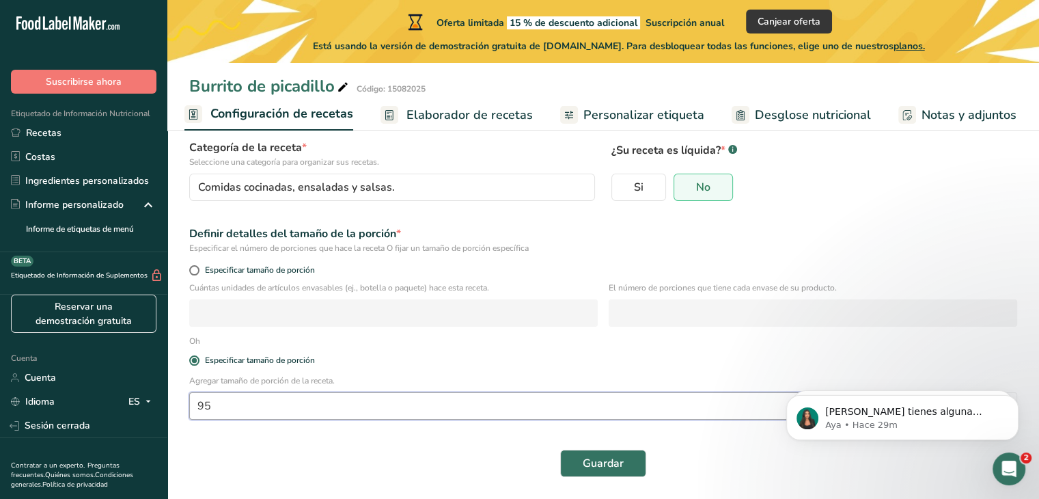
click at [268, 405] on input "95" at bounding box center [539, 405] width 700 height 27
type input "9"
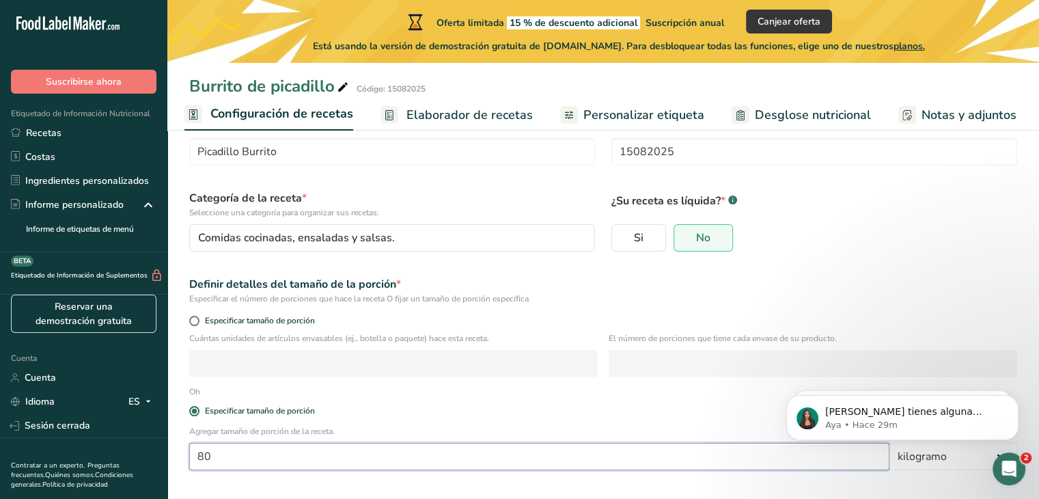
scroll to position [68, 0]
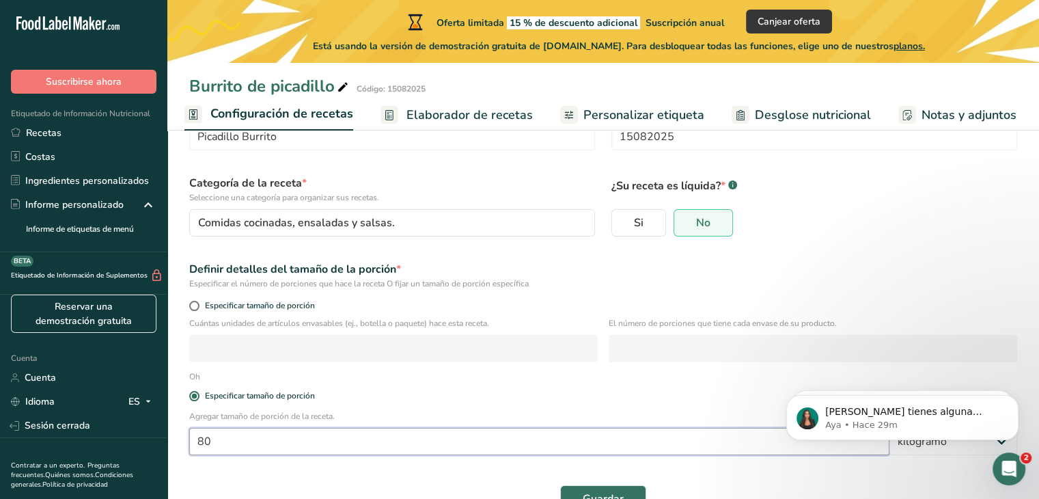
type input "80"
click at [961, 447] on body "Si tienes alguna pregunta no dudes en consultarnos. ¡Estamos aquí para ayudarte…" at bounding box center [902, 414] width 262 height 85
click at [994, 442] on body "Si tienes alguna pregunta no dudes en consultarnos. ¡Estamos aquí para ayudarte…" at bounding box center [902, 414] width 262 height 85
click at [954, 445] on body "Si tienes alguna pregunta no dudes en consultarnos. ¡Estamos aquí para ayudarte…" at bounding box center [902, 414] width 262 height 85
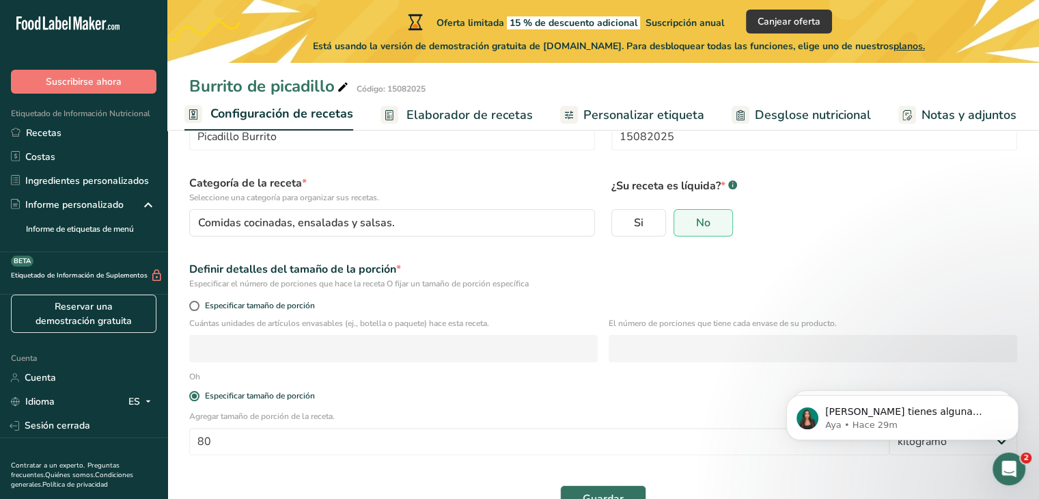
drag, startPoint x: 939, startPoint y: 447, endPoint x: 926, endPoint y: 450, distance: 13.8
click at [937, 447] on body "Si tienes alguna pregunta no dudes en consultarnos. ¡Estamos aquí para ayudarte…" at bounding box center [902, 414] width 262 height 85
click at [925, 450] on body "Si tienes alguna pregunta no dudes en consultarnos. ¡Estamos aquí para ayudarte…" at bounding box center [902, 414] width 262 height 85
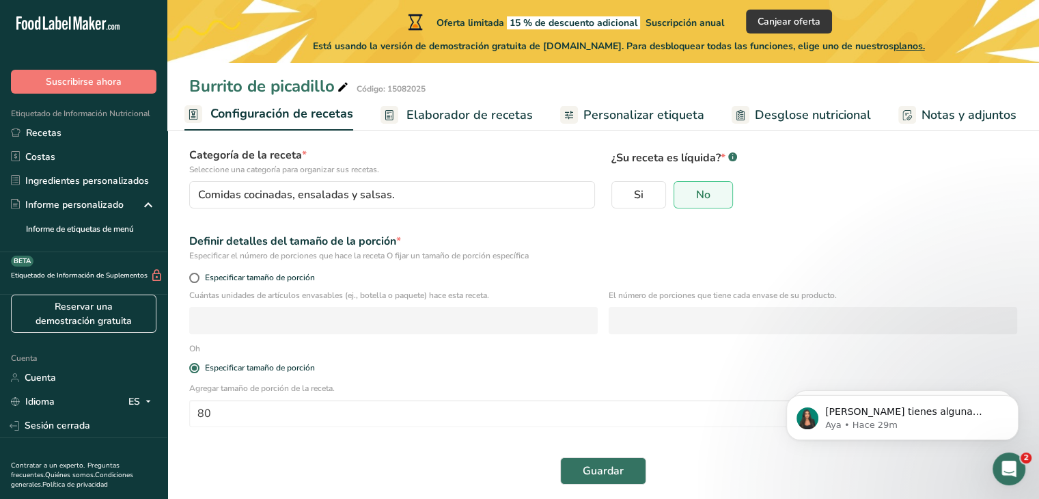
scroll to position [104, 0]
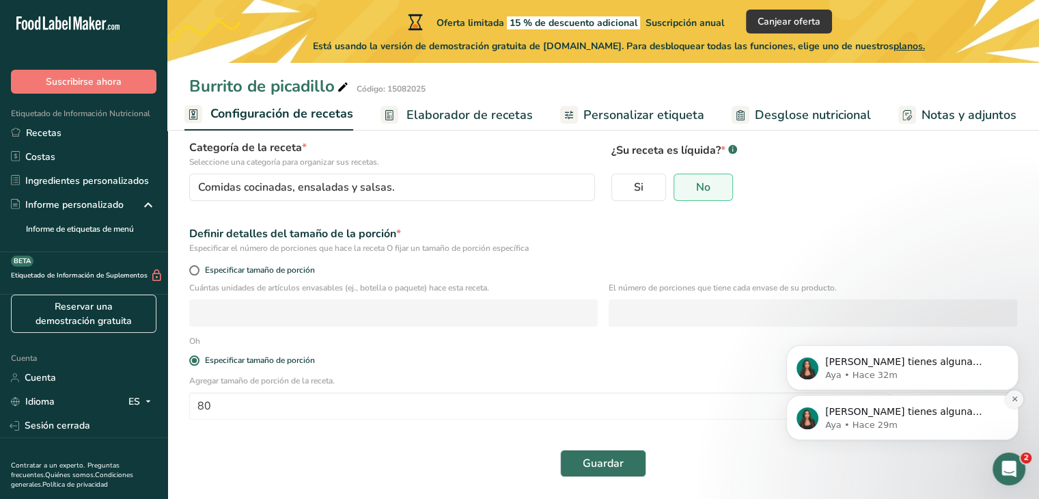
click at [1012, 400] on icon "Dismiss notification" at bounding box center [1015, 399] width 8 height 8
click at [1013, 399] on icon "Dismiss notification" at bounding box center [1015, 399] width 8 height 8
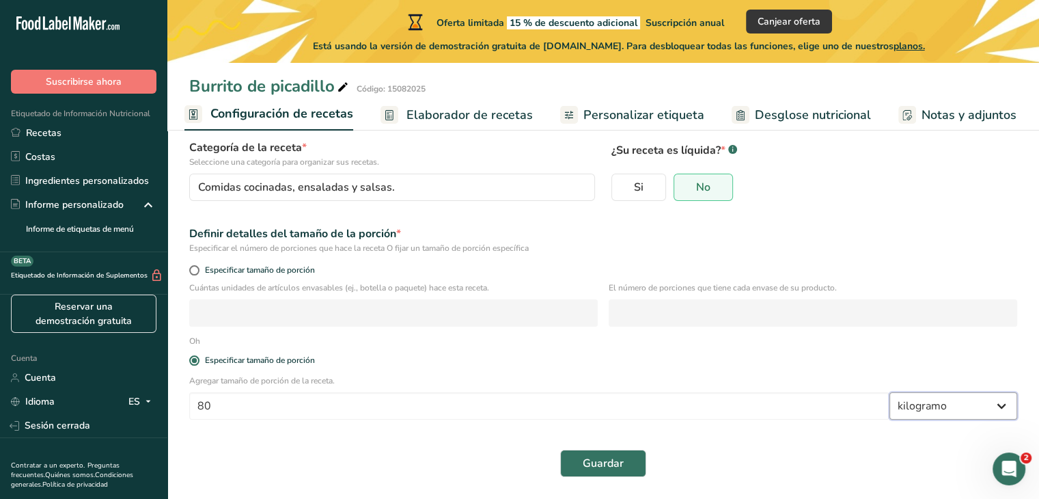
click at [982, 403] on select "Gramos kilogramo mg mcg libras onza litro ml onza líquida cucharada cucharadita…" at bounding box center [954, 405] width 128 height 27
select select "0"
click at [890, 392] on select "Gramos kilogramo mg mcg libras onza litro ml onza líquida cucharada cucharadita…" at bounding box center [954, 405] width 128 height 27
click at [607, 460] on font "Guardar" at bounding box center [603, 463] width 41 height 15
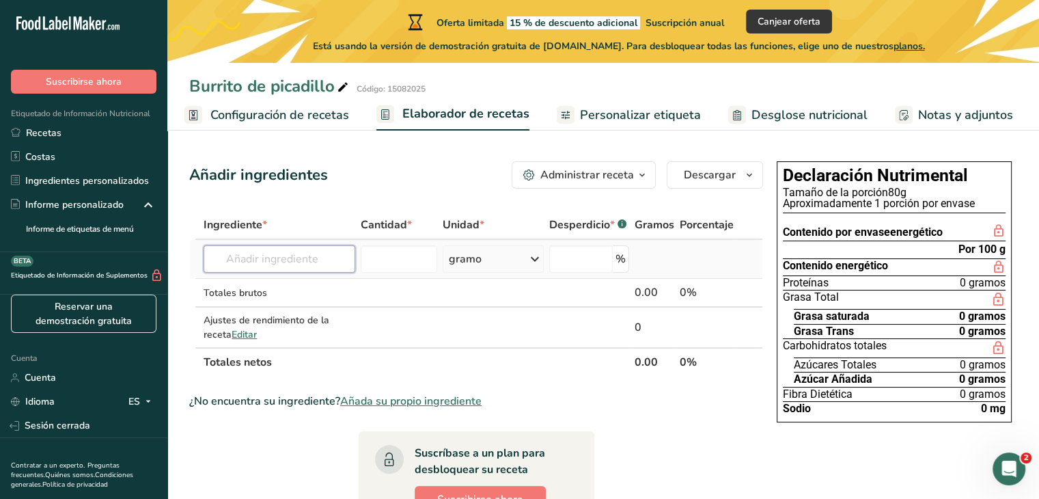
click at [267, 256] on input "text" at bounding box center [280, 258] width 152 height 27
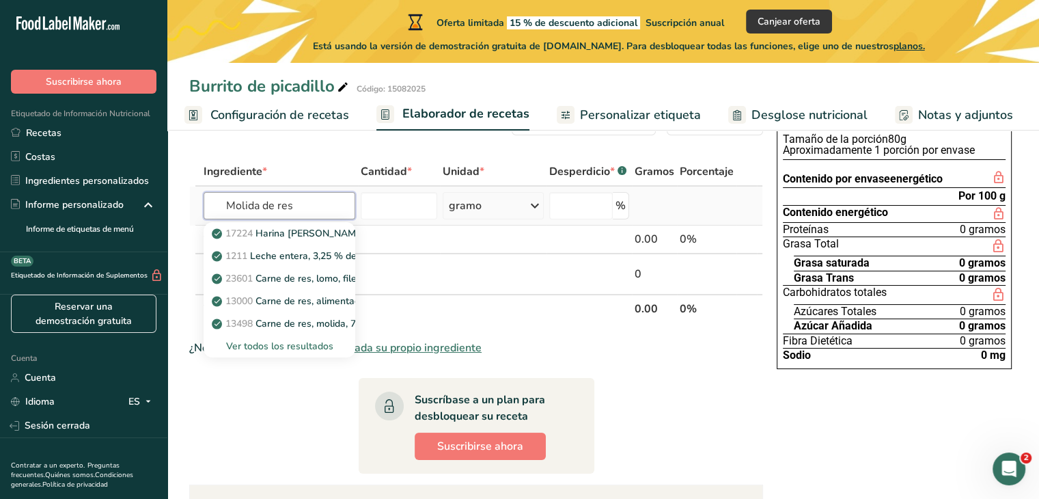
scroll to position [68, 0]
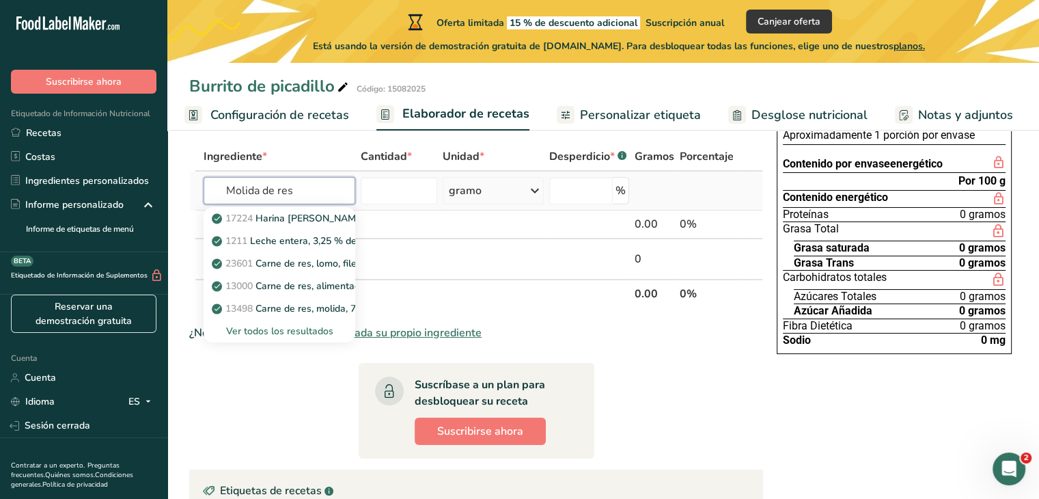
type input "Molida de res"
click at [305, 331] on font "Ver todos los resultados" at bounding box center [279, 331] width 107 height 13
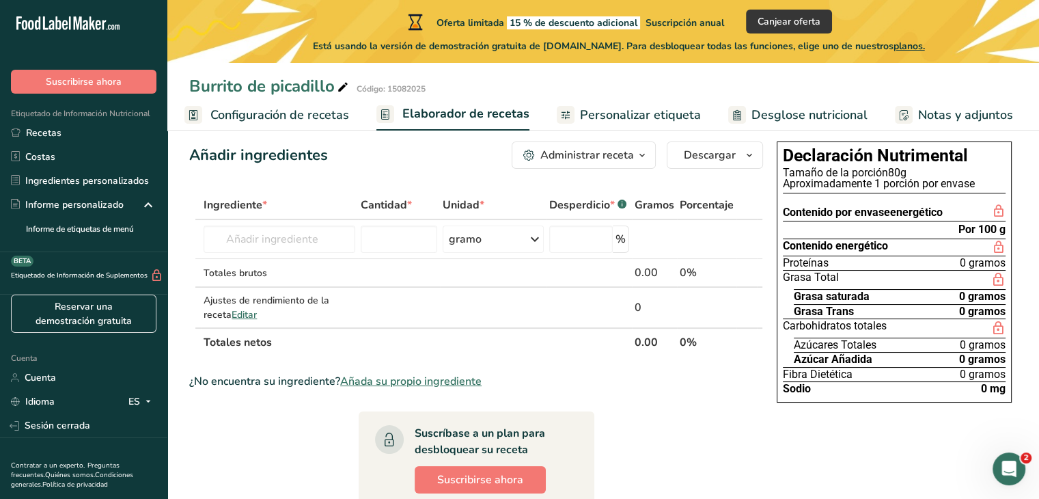
scroll to position [0, 0]
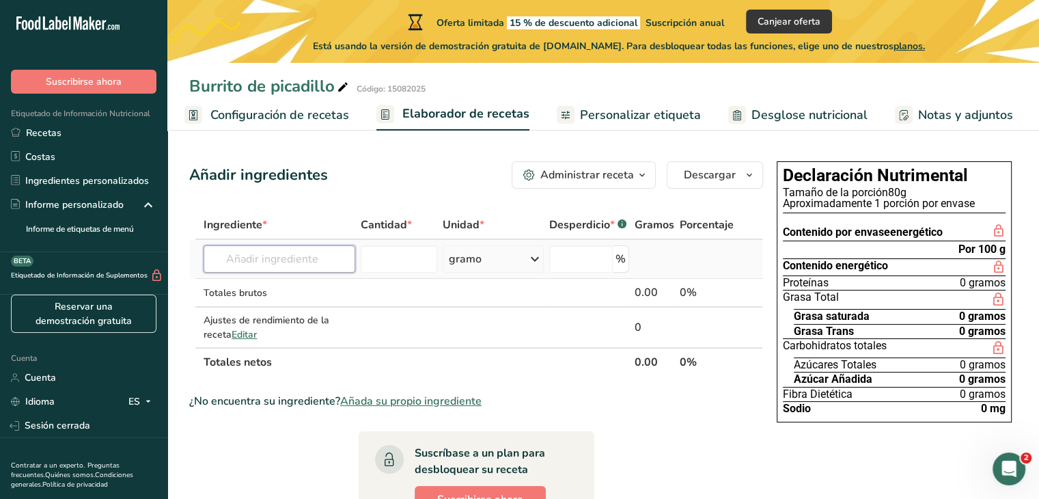
click at [290, 266] on input "text" at bounding box center [280, 258] width 152 height 27
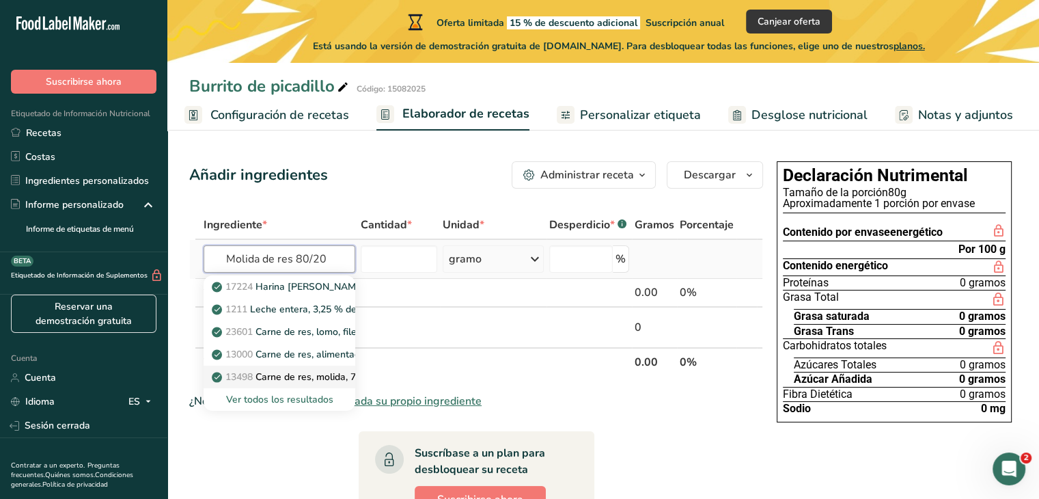
type input "Molida de res 80/20"
click at [284, 374] on font "Carne de res, molida, 70% carne magra / 30% grasa, cruda" at bounding box center [385, 376] width 258 height 13
type input "Beef, ground, 80% lean meat / 20% fat, patty, cooked, broiled"
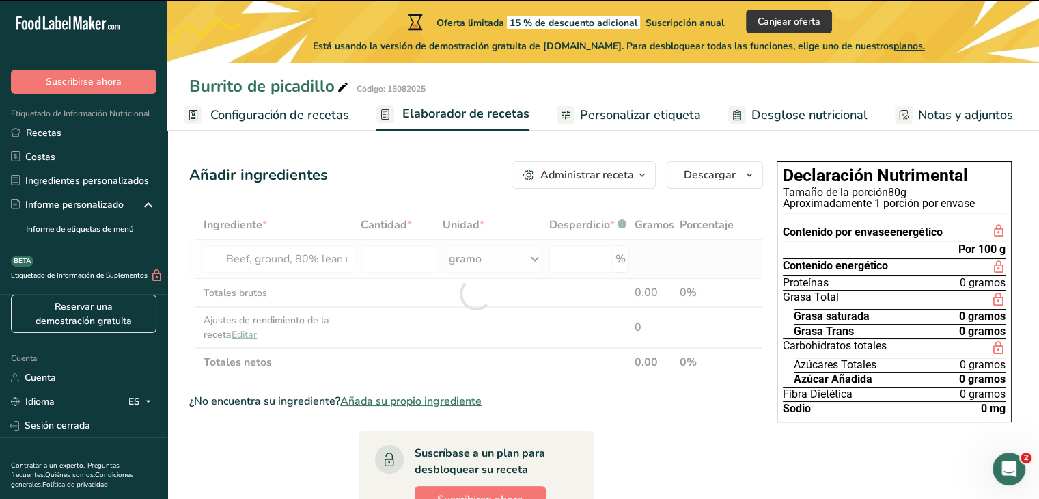
type input "0"
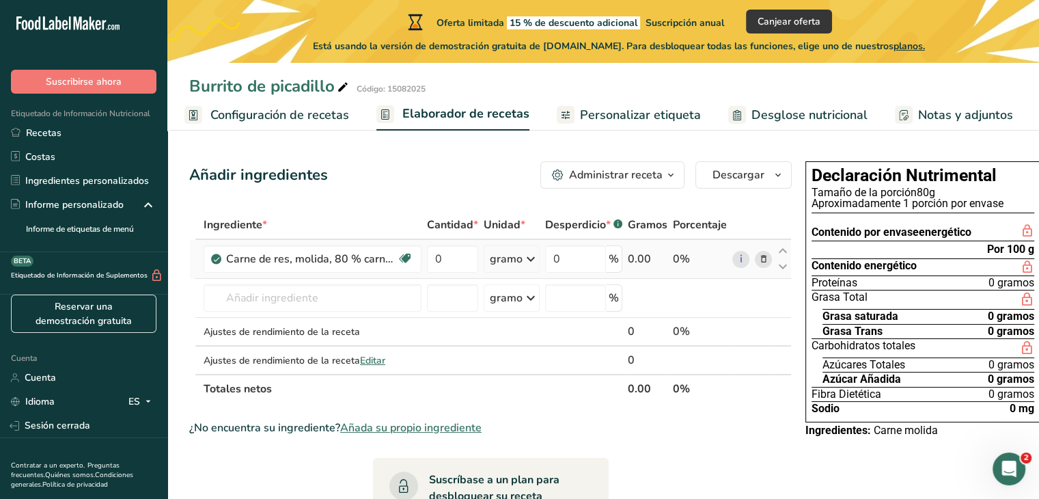
click at [525, 271] on icon at bounding box center [531, 259] width 16 height 25
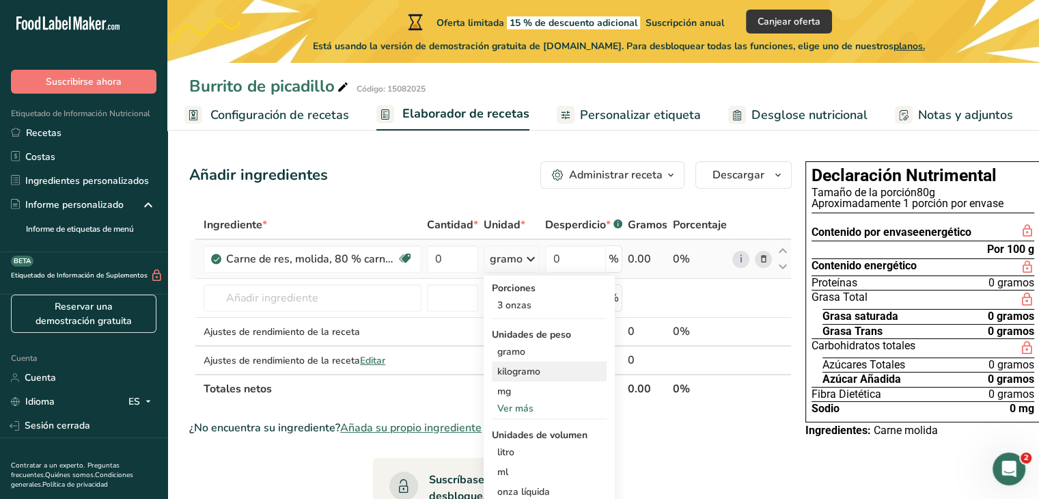
click at [504, 378] on font "kilogramo" at bounding box center [518, 371] width 43 height 13
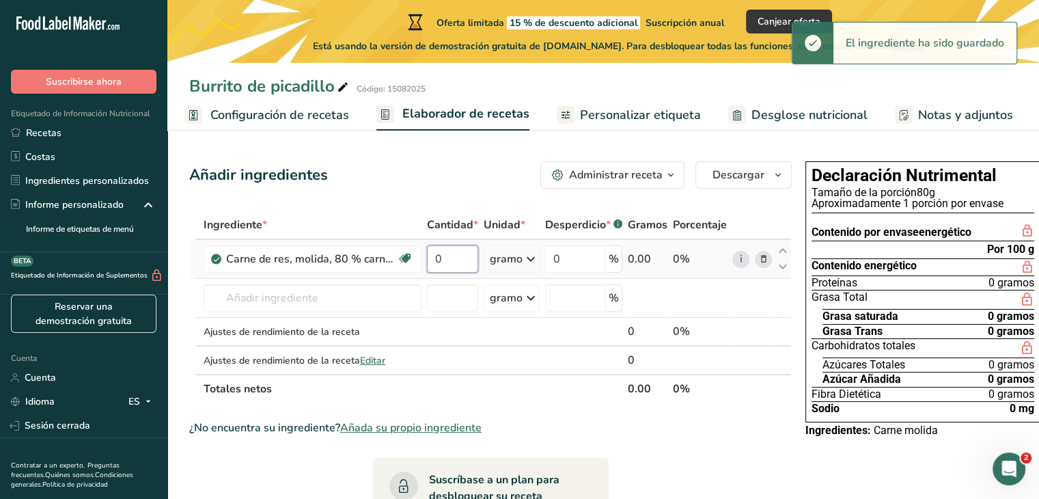
click at [446, 273] on input "0" at bounding box center [452, 258] width 51 height 27
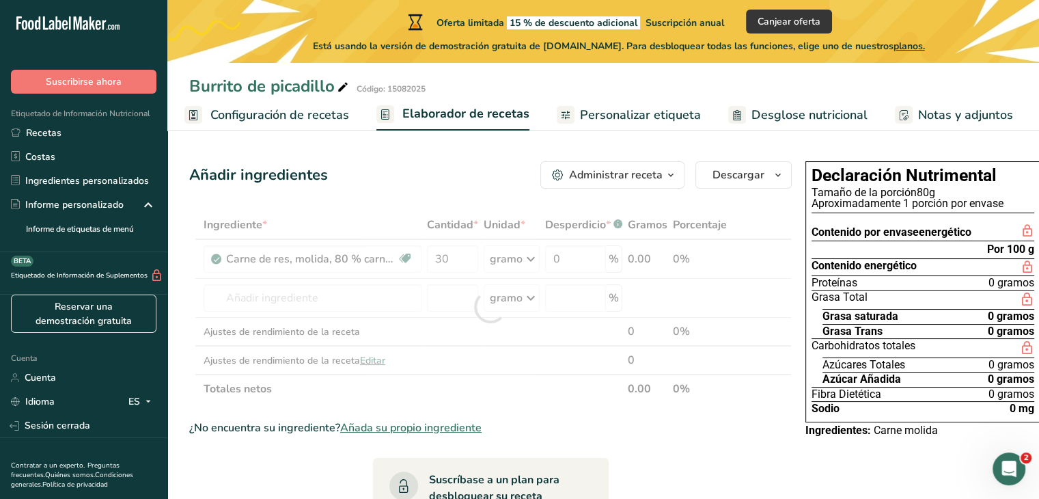
click at [503, 252] on div "Ingrediente * Cantidad * Unidad * Desperdicio * .a-a{fill:#347362;}.b-a{fill:#f…" at bounding box center [490, 306] width 603 height 193
click at [503, 252] on div at bounding box center [490, 306] width 603 height 193
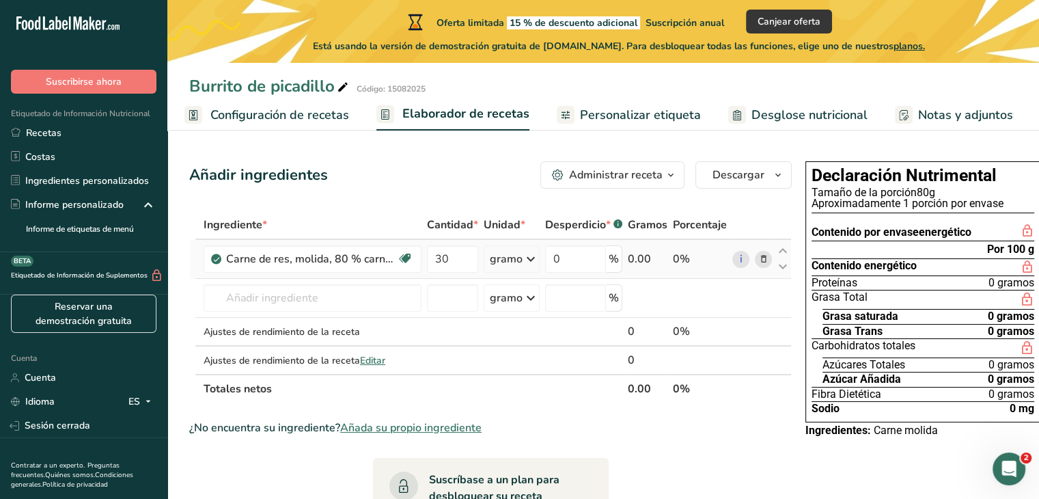
click at [526, 271] on icon at bounding box center [531, 259] width 16 height 25
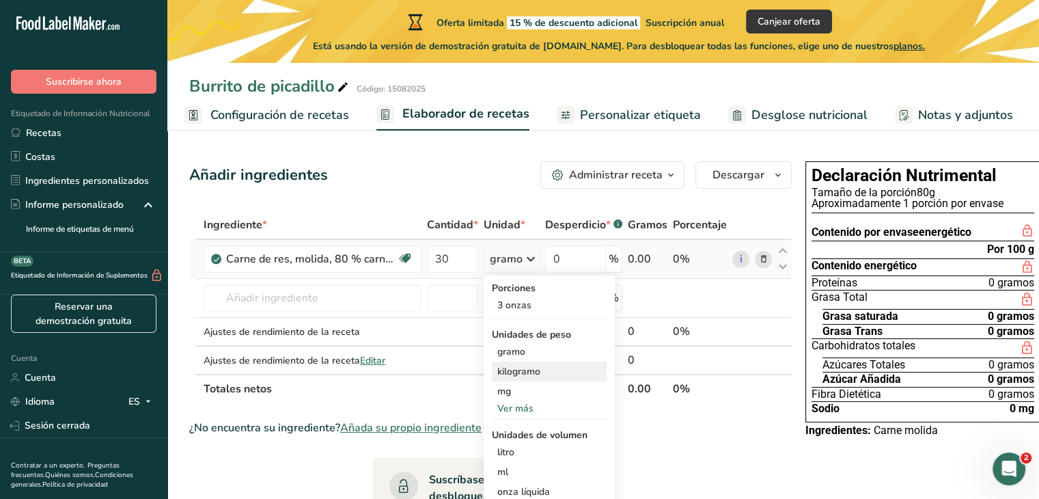
click at [515, 378] on font "kilogramo" at bounding box center [518, 371] width 43 height 13
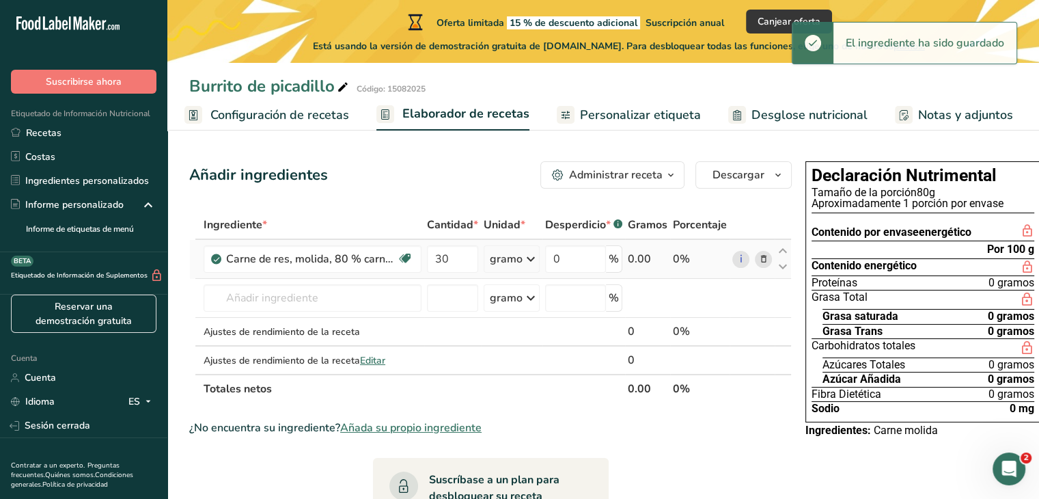
click at [508, 266] on font "gramo" at bounding box center [506, 258] width 33 height 15
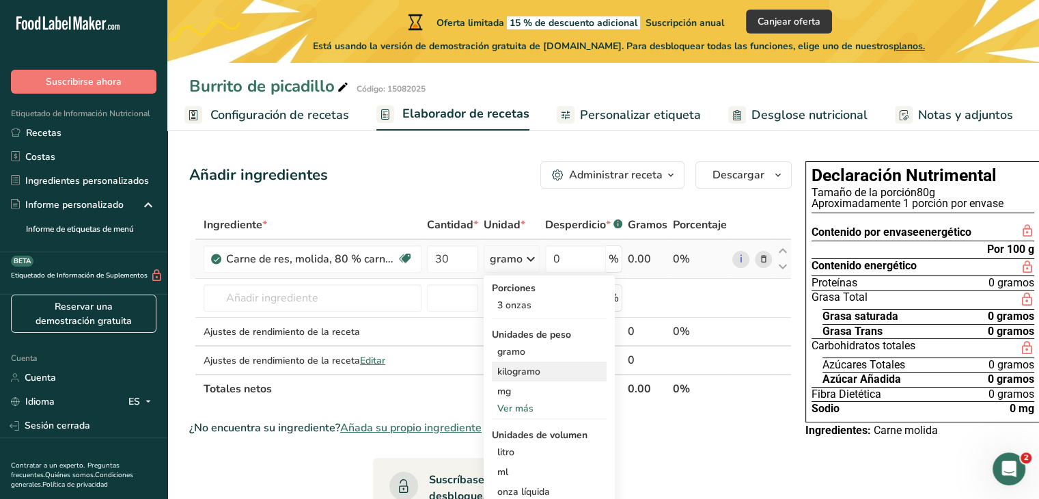
click at [497, 378] on font "kilogramo" at bounding box center [518, 371] width 43 height 13
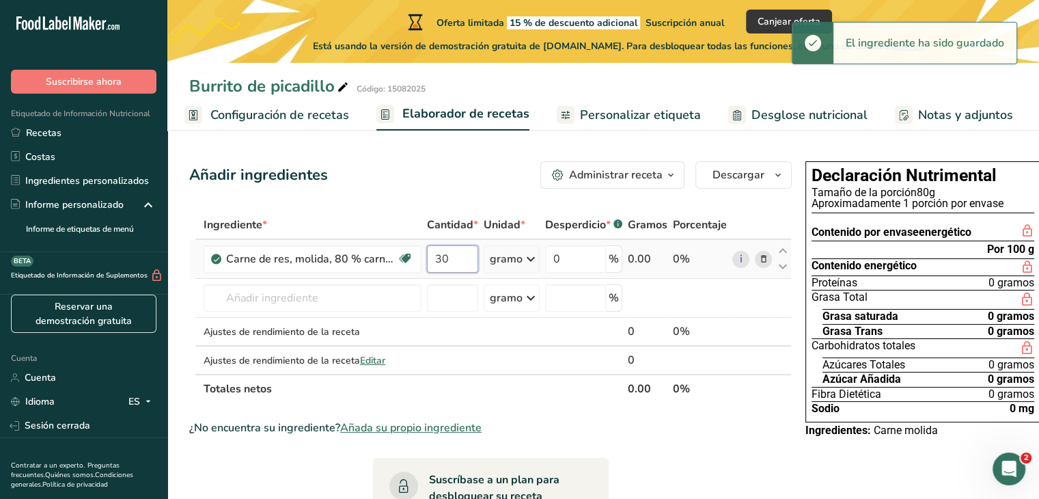
click at [462, 273] on input "30" at bounding box center [452, 258] width 51 height 27
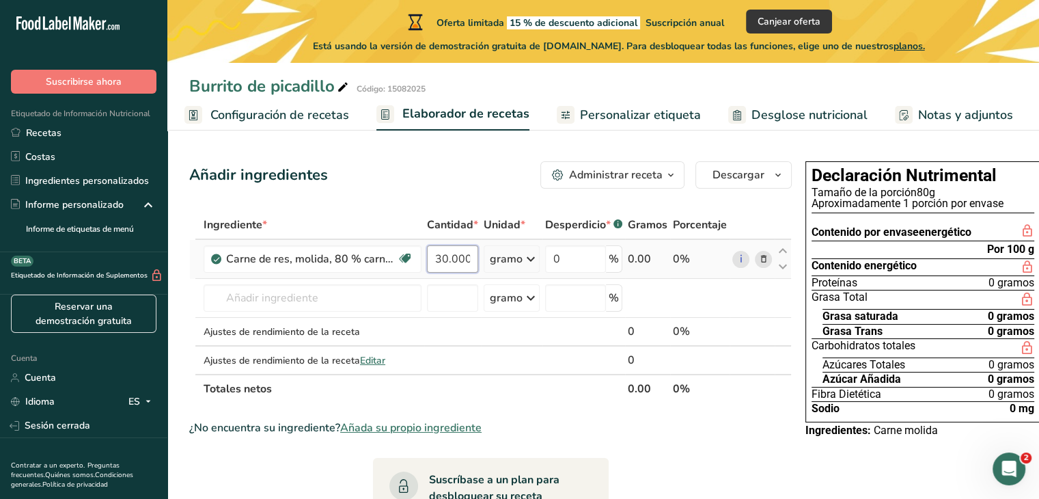
scroll to position [0, 5]
click at [502, 298] on div "Ingrediente * Cantidad * Unidad * Desperdicio * .a-a{fill:#347362;}.b-a{fill:#f…" at bounding box center [490, 306] width 603 height 193
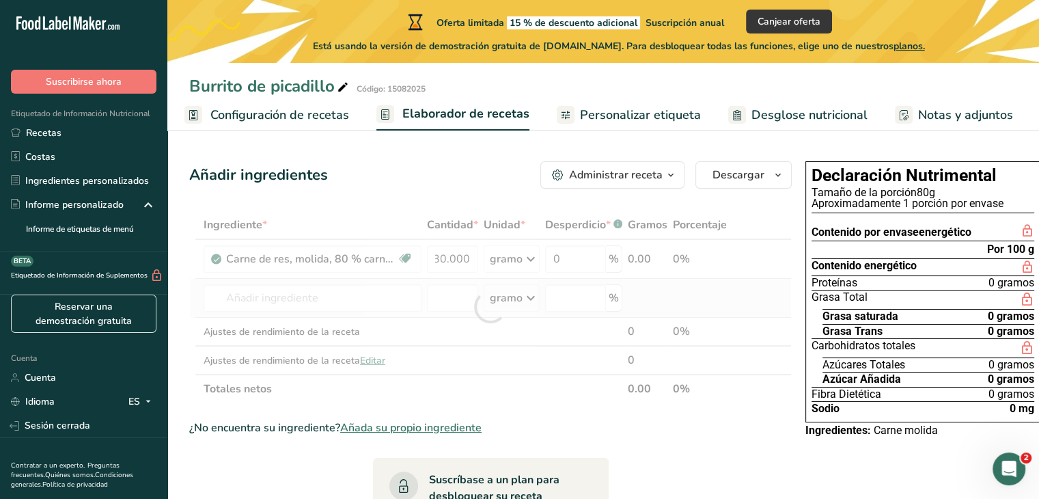
scroll to position [0, 0]
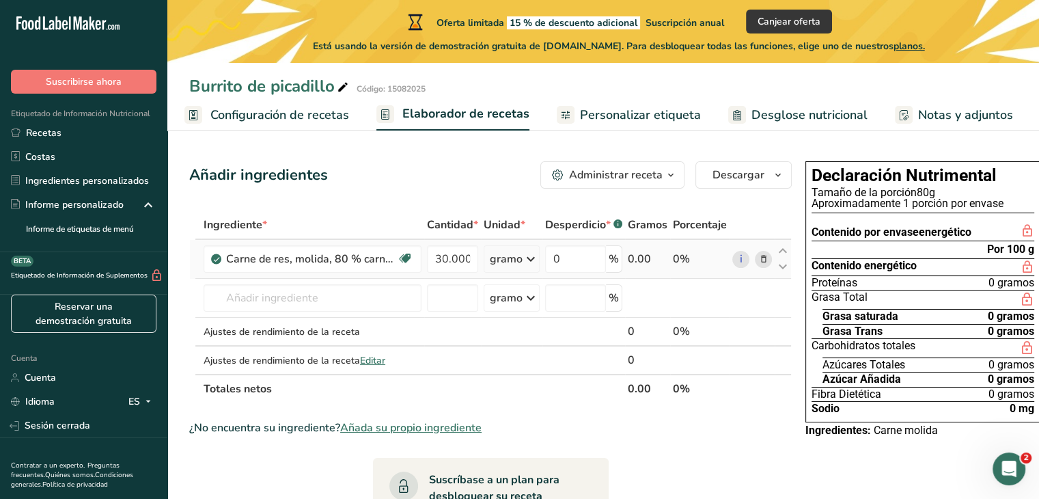
click at [523, 271] on icon at bounding box center [531, 259] width 16 height 25
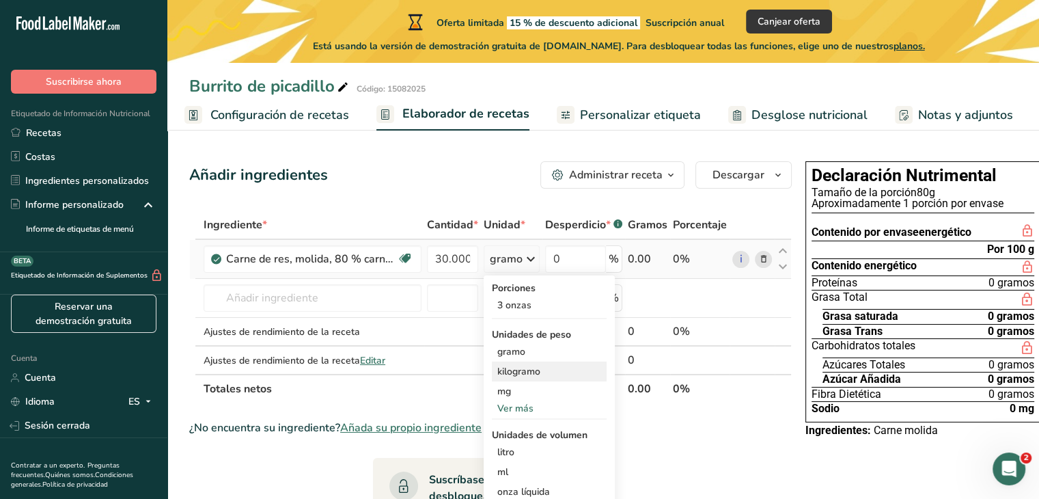
click at [497, 378] on font "kilogramo" at bounding box center [518, 371] width 43 height 13
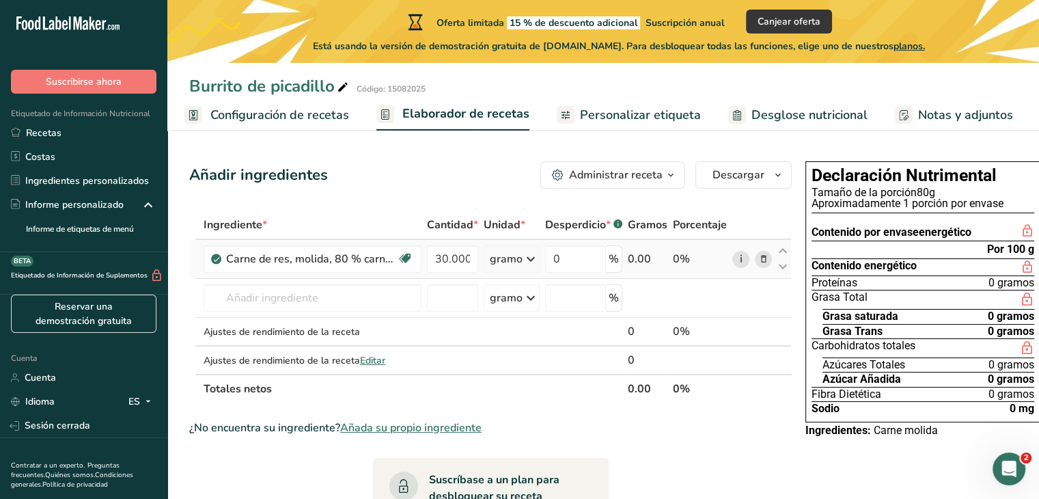
click at [740, 266] on font "i" at bounding box center [741, 258] width 3 height 15
click at [460, 273] on input "30.000" at bounding box center [452, 258] width 51 height 27
type input "3"
click at [309, 316] on div "Ingrediente * Cantidad * Unidad * Desperdicio * .a-a{fill:#347362;}.b-a{fill:#f…" at bounding box center [490, 306] width 603 height 193
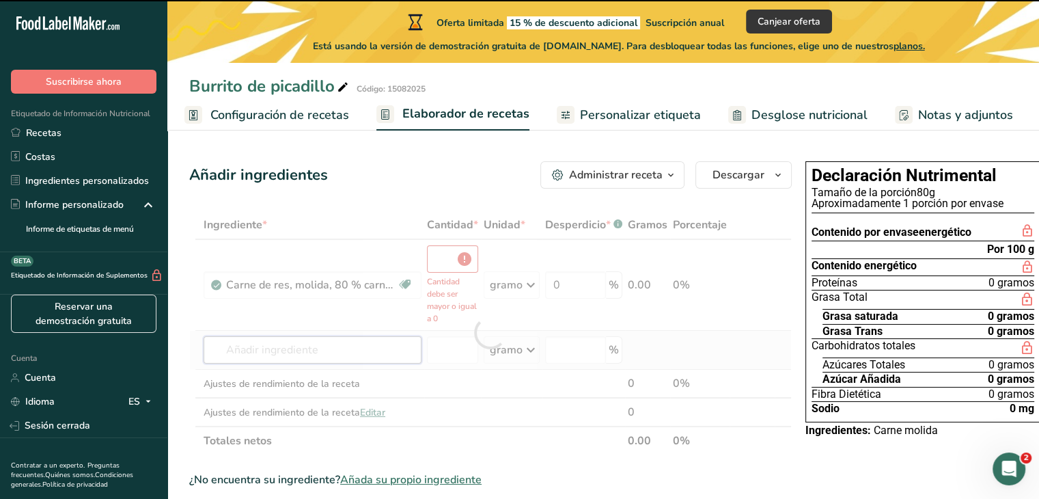
type input "0"
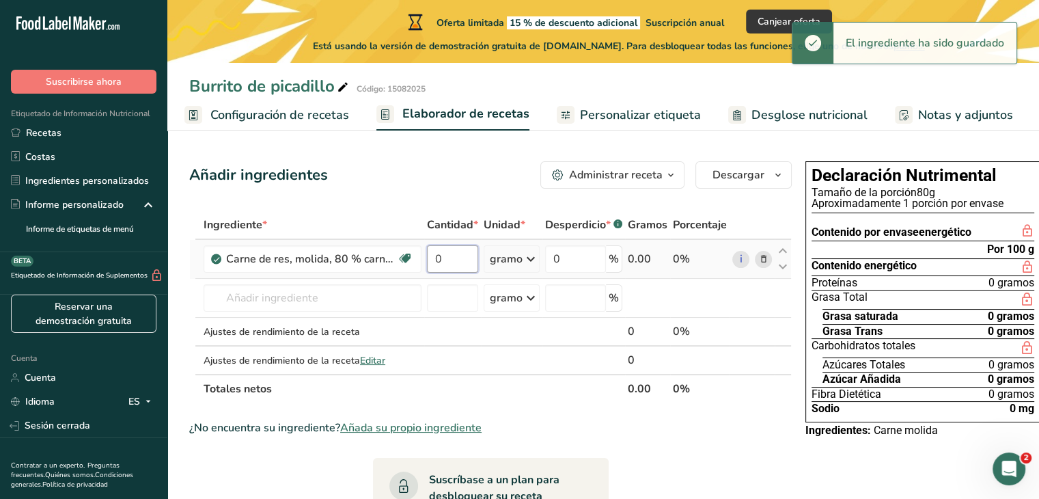
click at [460, 270] on input "0" at bounding box center [452, 258] width 51 height 27
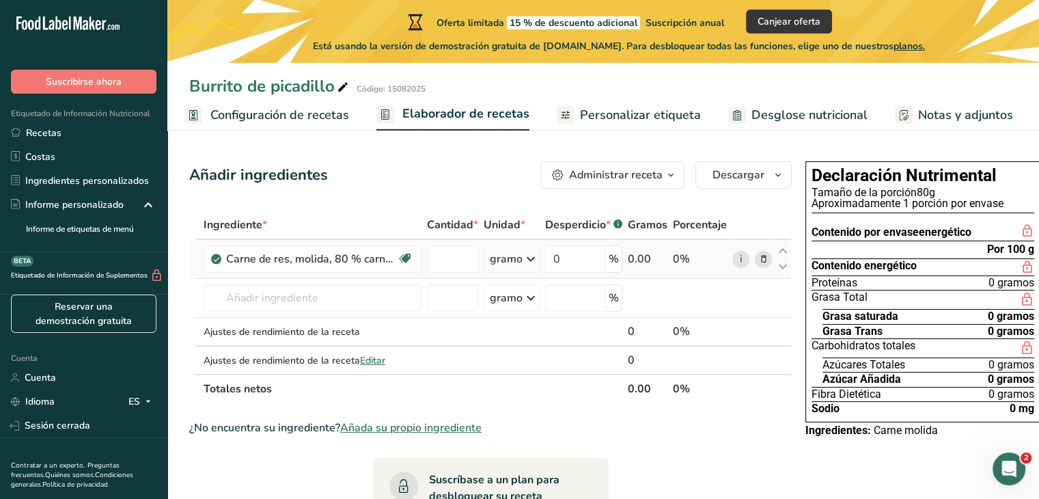
click at [506, 281] on div "Ingrediente * Cantidad * Unidad * Desperdicio * .a-a{fill:#347362;}.b-a{fill:#f…" at bounding box center [490, 306] width 603 height 193
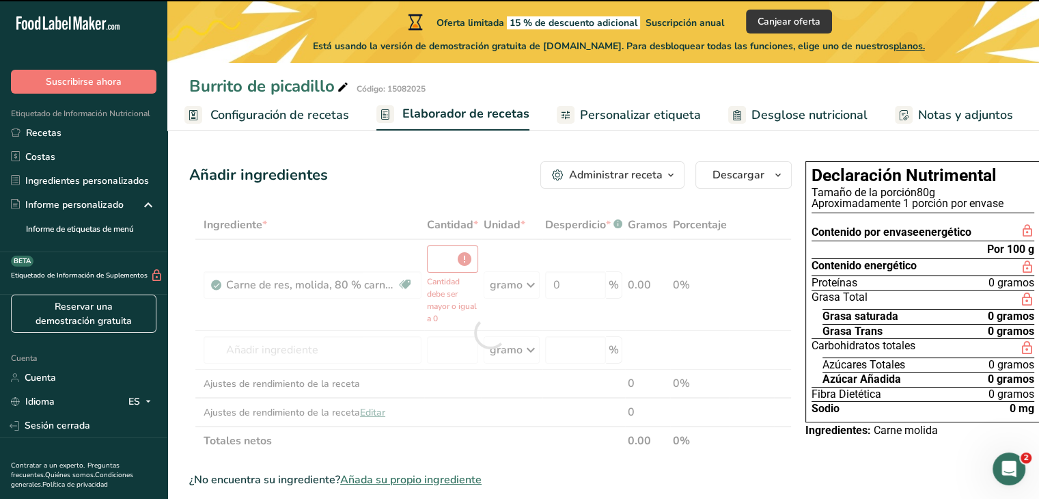
type input "0"
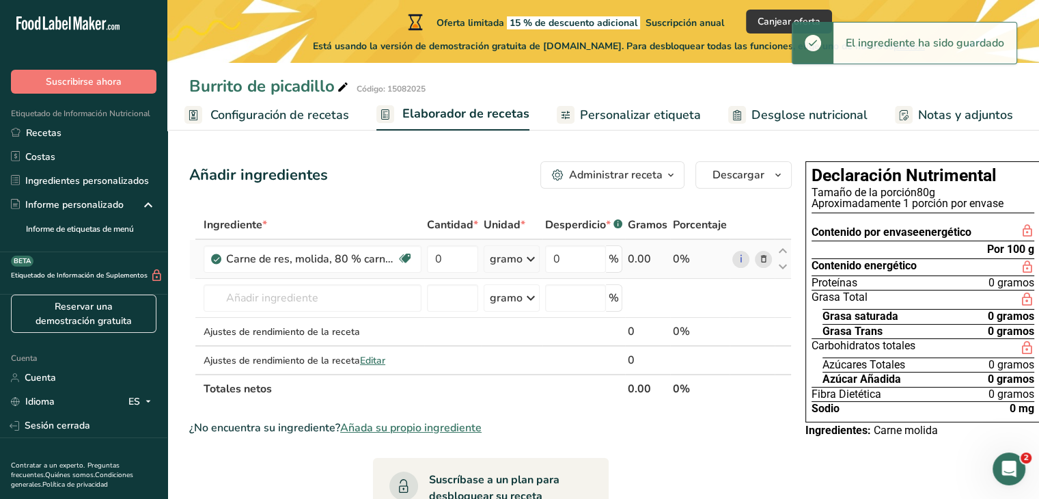
click at [504, 266] on font "gramo" at bounding box center [506, 258] width 33 height 15
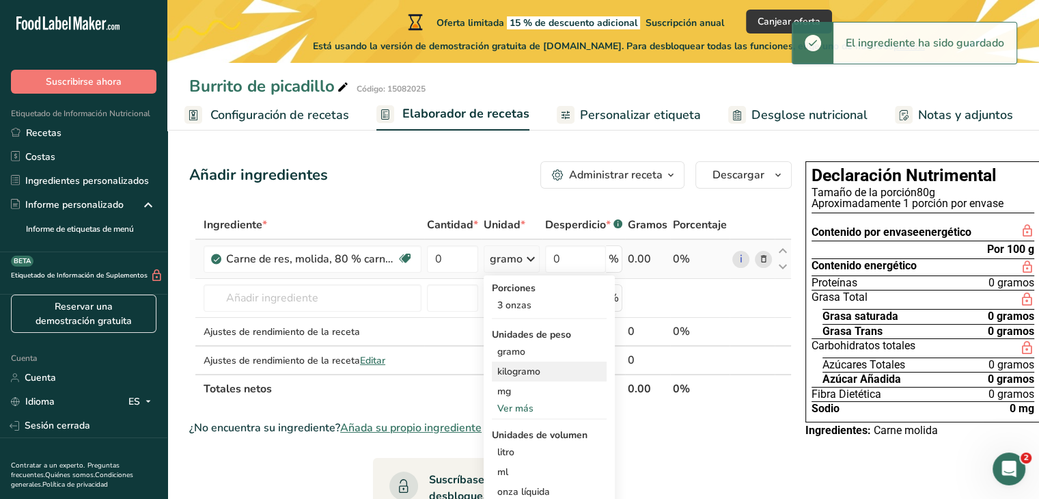
click at [514, 378] on font "kilogramo" at bounding box center [518, 371] width 43 height 13
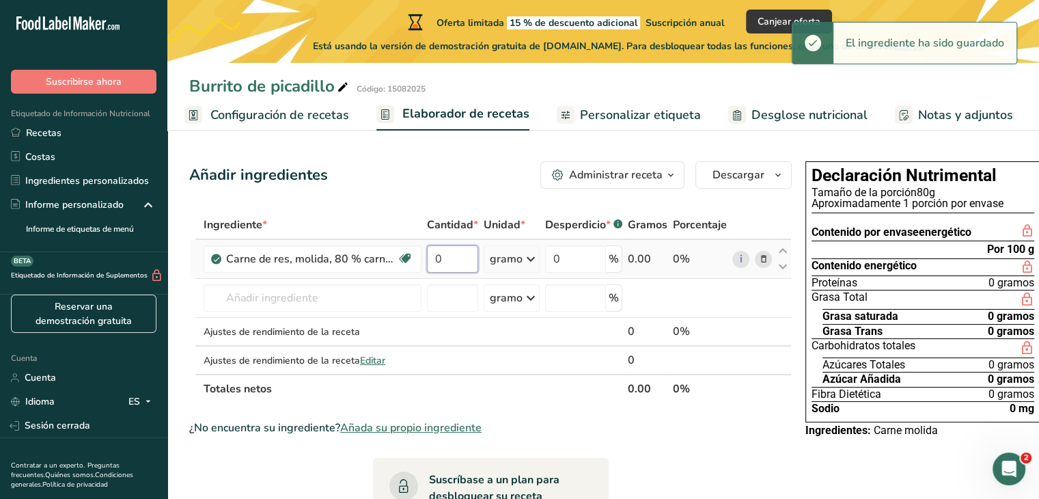
click at [445, 273] on input "0" at bounding box center [452, 258] width 51 height 27
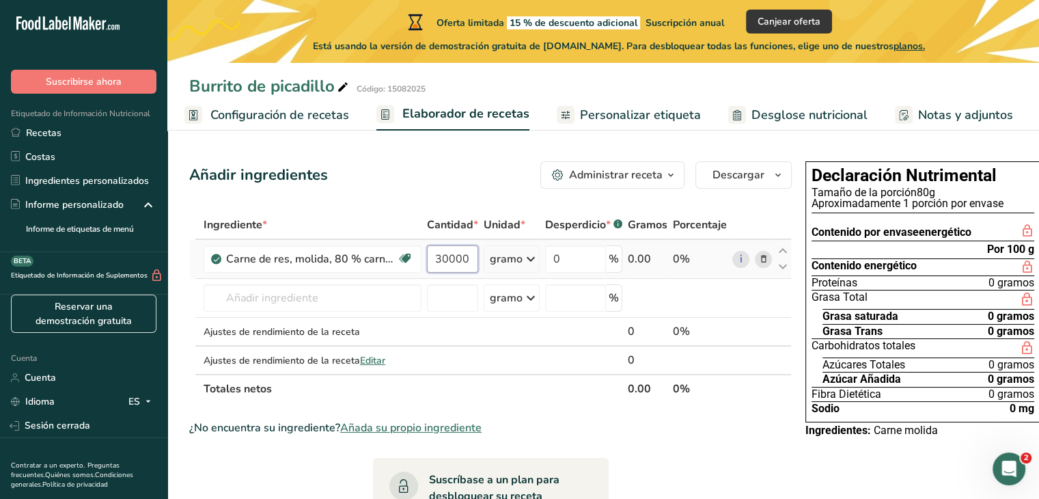
scroll to position [0, 3]
type input "30000"
click at [276, 311] on div "Ingrediente * Cantidad * Unidad * Desperdicio * .a-a{fill:#347362;}.b-a{fill:#f…" at bounding box center [490, 306] width 603 height 193
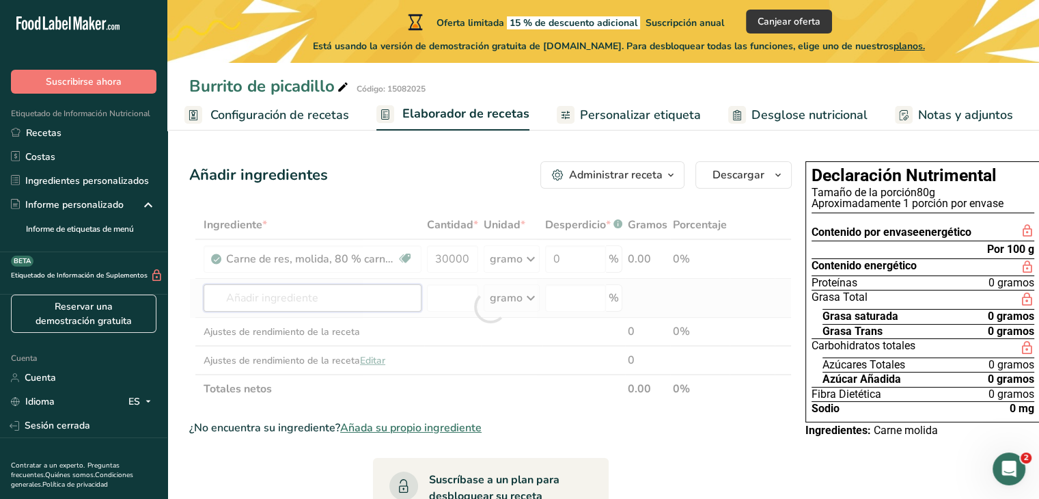
scroll to position [0, 0]
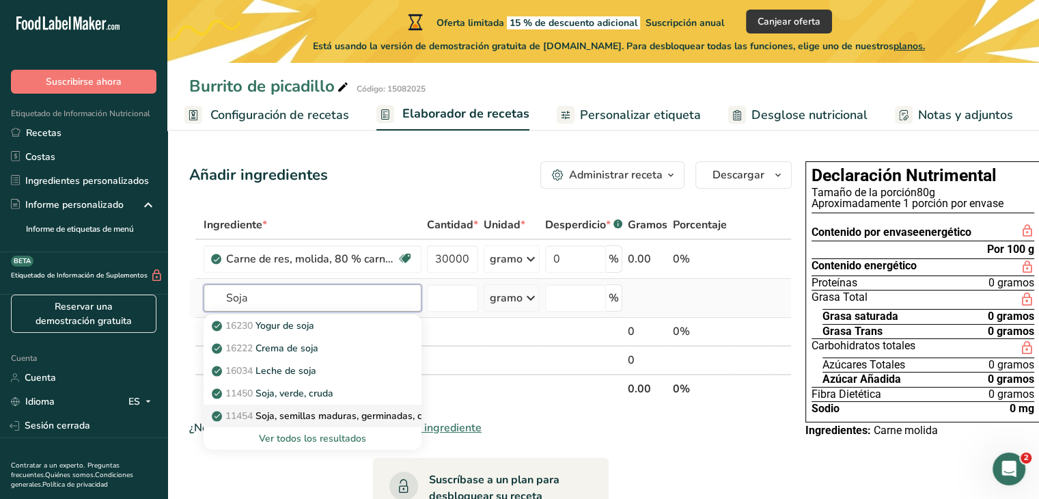
type input "Soja"
click at [268, 422] on font "Soja, semillas maduras, germinadas, cocidas, salteadas" at bounding box center [377, 415] width 243 height 13
type input "Soybeans, mature seeds, sprouted, cooked, stir-fried"
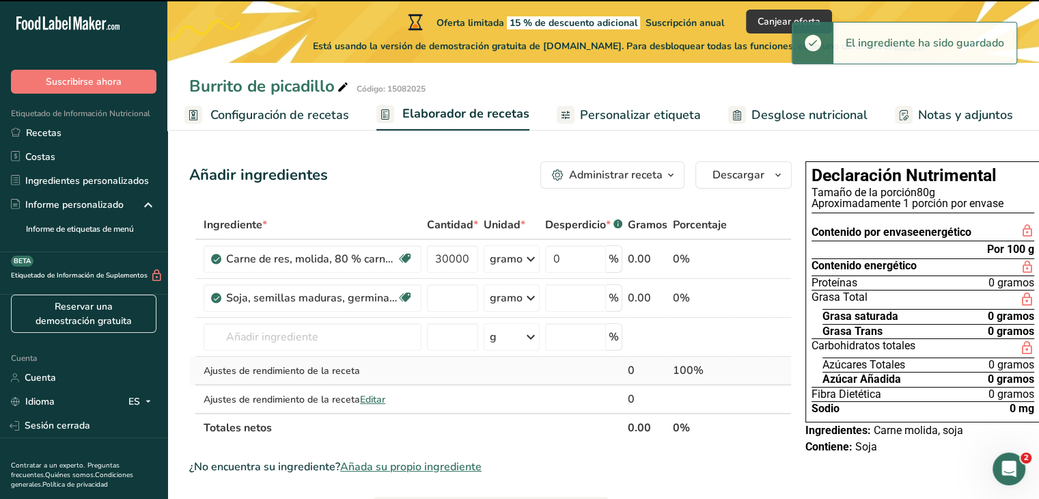
type input "0"
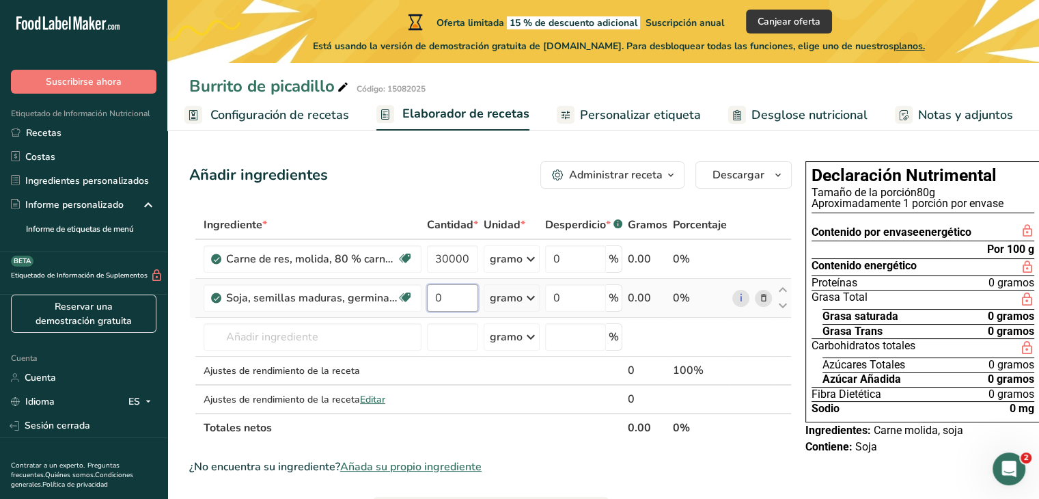
click at [448, 312] on input "0" at bounding box center [452, 297] width 51 height 27
click at [459, 312] on input "0" at bounding box center [452, 297] width 51 height 27
type input "6000"
click at [527, 312] on div "Ingrediente * Cantidad * Unidad * Desperdicio * .a-a{fill:#347362;}.b-a{fill:#f…" at bounding box center [490, 326] width 603 height 232
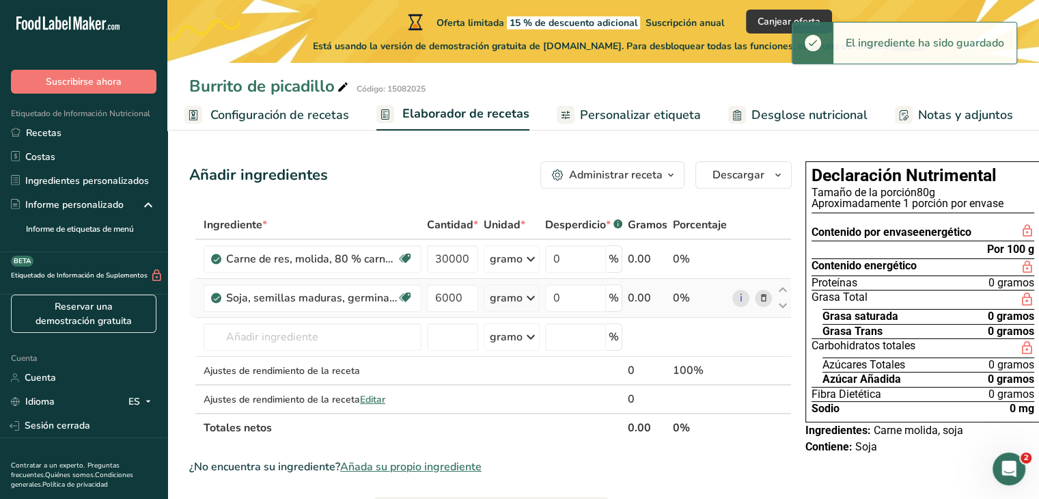
click at [523, 310] on icon at bounding box center [531, 298] width 16 height 25
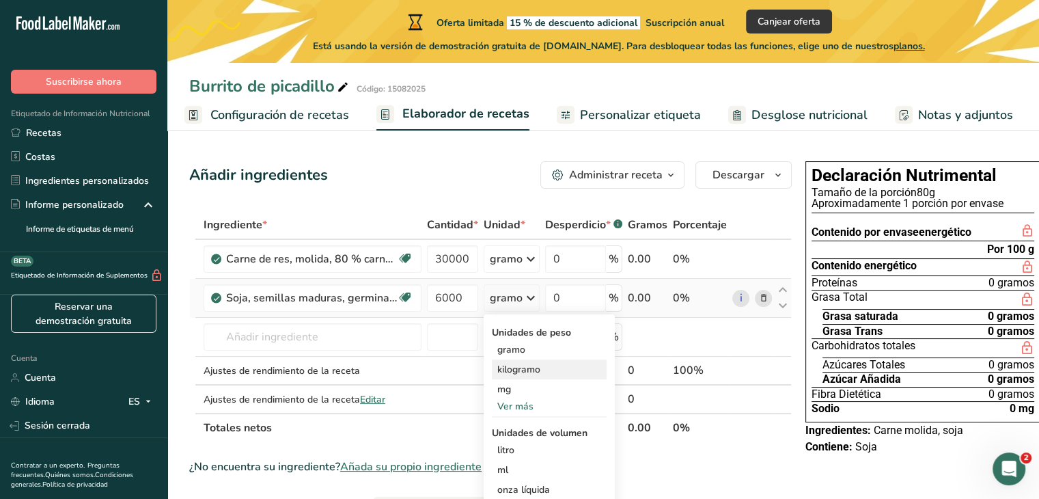
click at [504, 376] on font "kilogramo" at bounding box center [518, 369] width 43 height 13
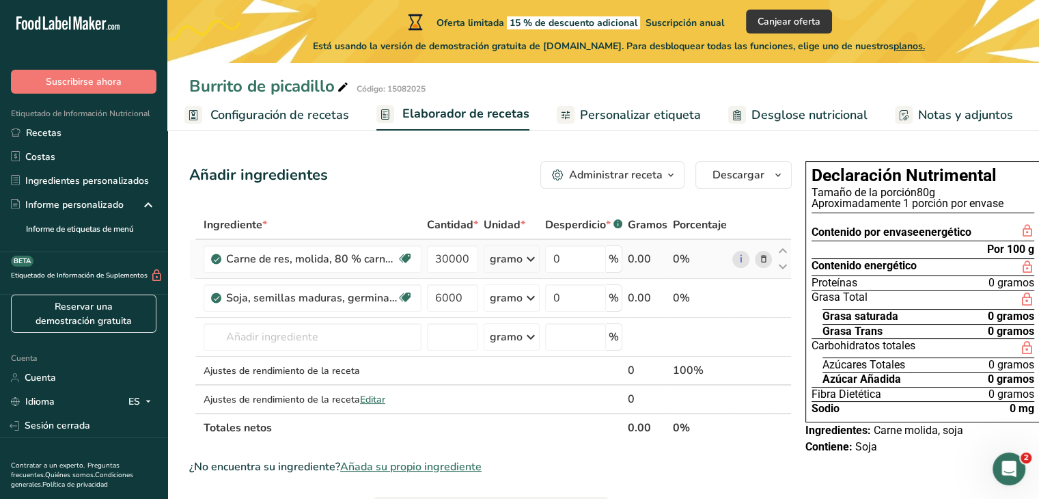
click at [498, 266] on font "gramo" at bounding box center [506, 258] width 33 height 15
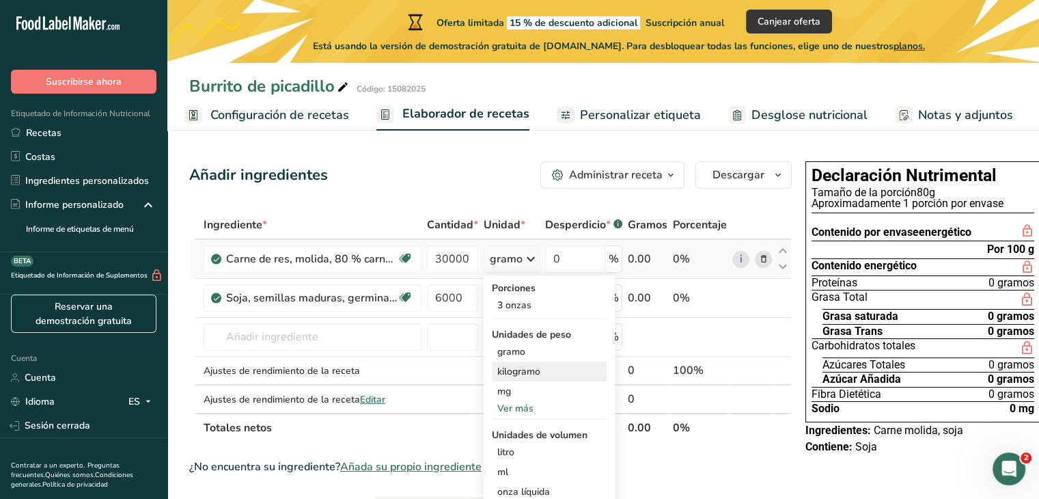
click at [500, 378] on font "kilogramo" at bounding box center [518, 371] width 43 height 13
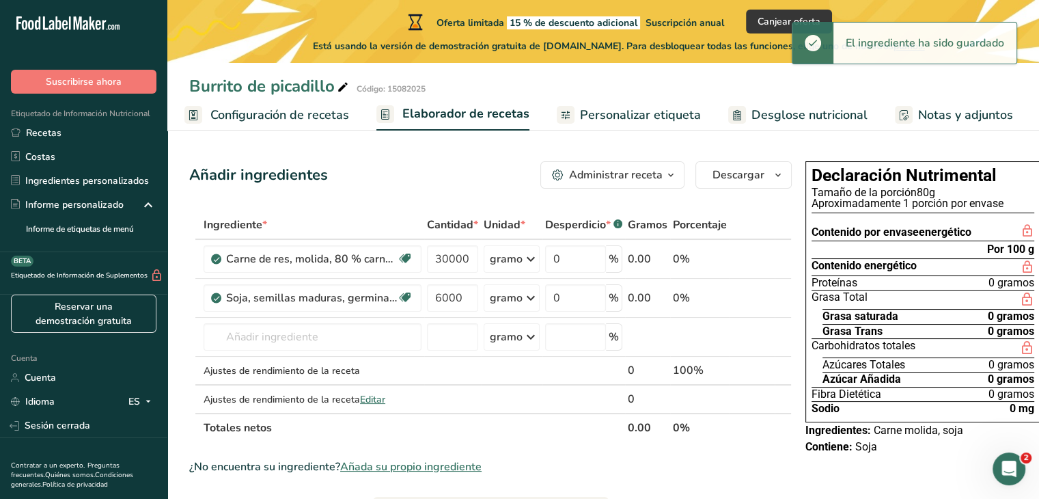
click at [652, 176] on font "Administrar receta" at bounding box center [616, 174] width 94 height 15
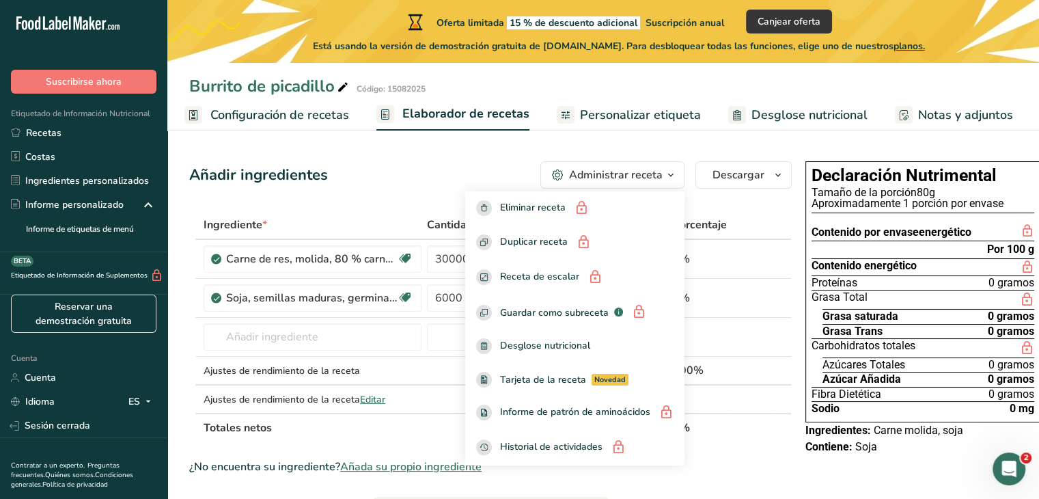
click at [652, 178] on font "Administrar receta" at bounding box center [616, 174] width 94 height 15
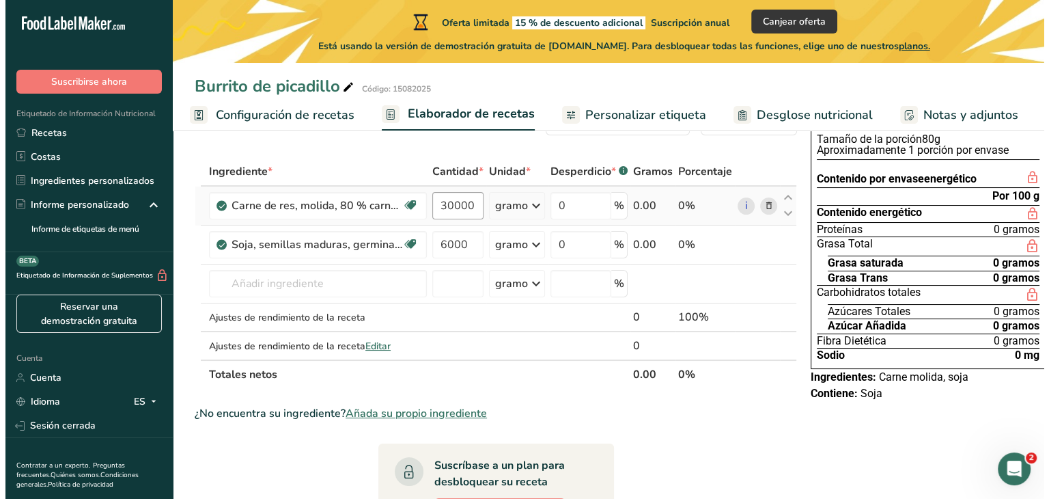
scroll to position [68, 0]
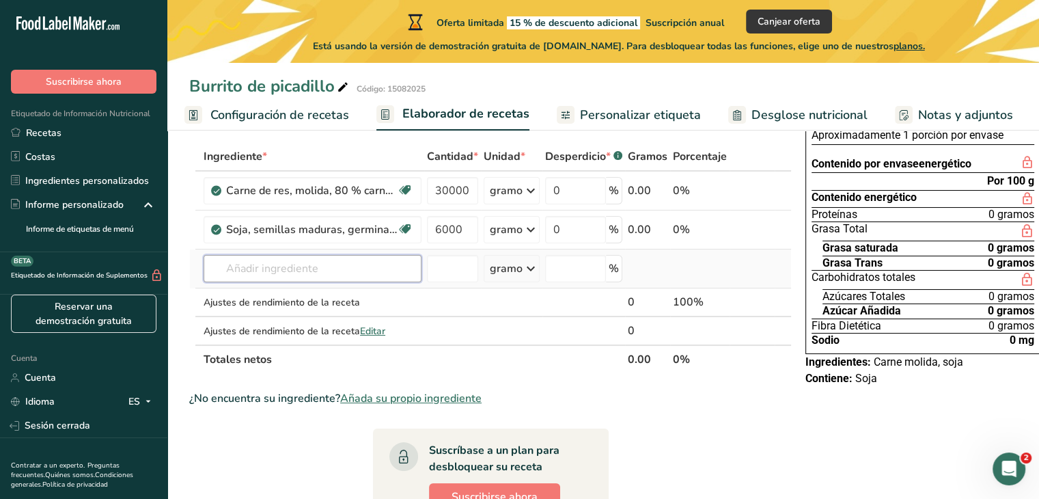
click at [271, 281] on input "text" at bounding box center [313, 268] width 218 height 27
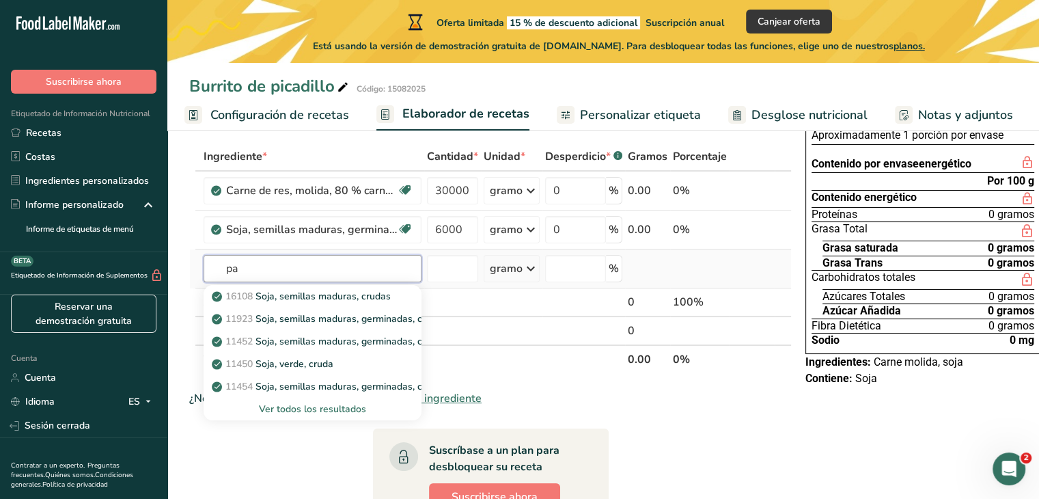
type input "p"
type input "Papa blaca"
click at [458, 282] on input "number" at bounding box center [452, 268] width 51 height 27
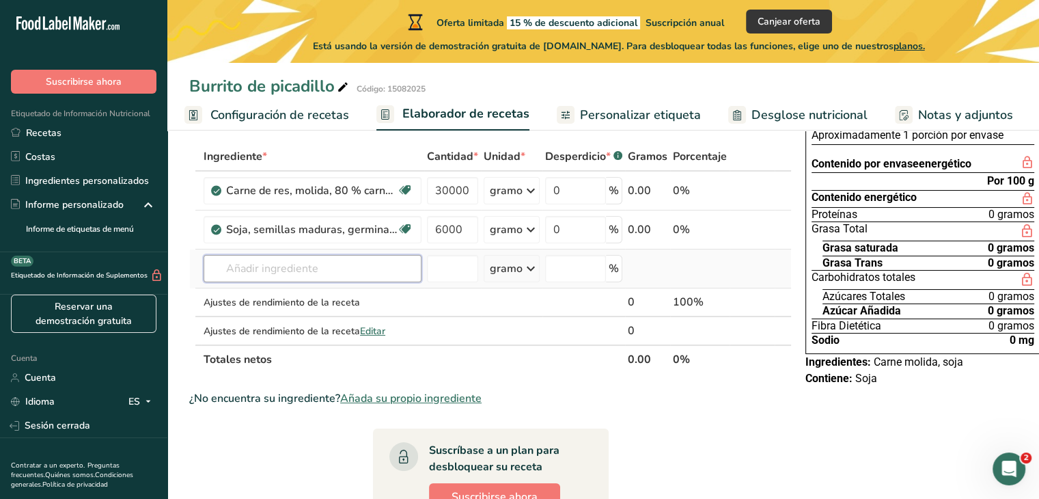
click at [290, 282] on input "text" at bounding box center [313, 268] width 218 height 27
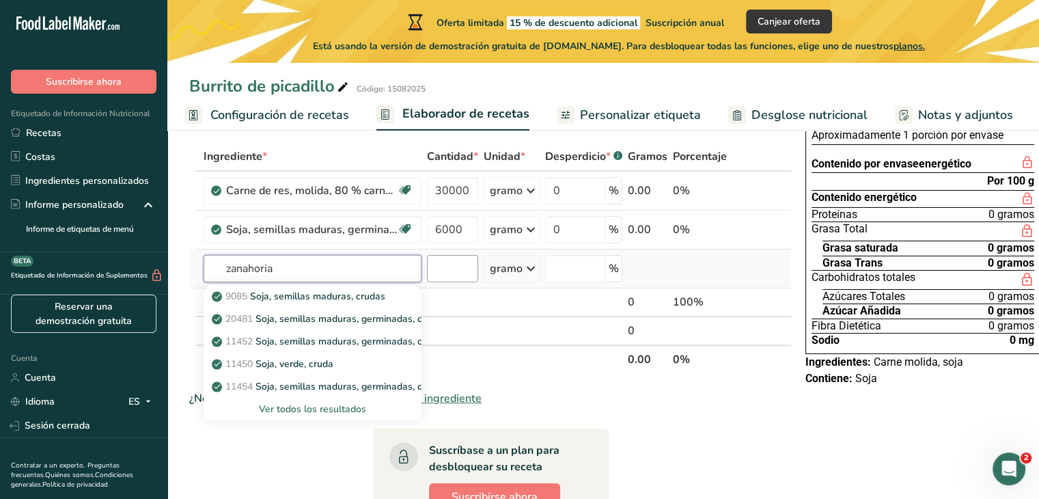
type input "zanahoria"
click at [439, 276] on input "number" at bounding box center [452, 268] width 51 height 27
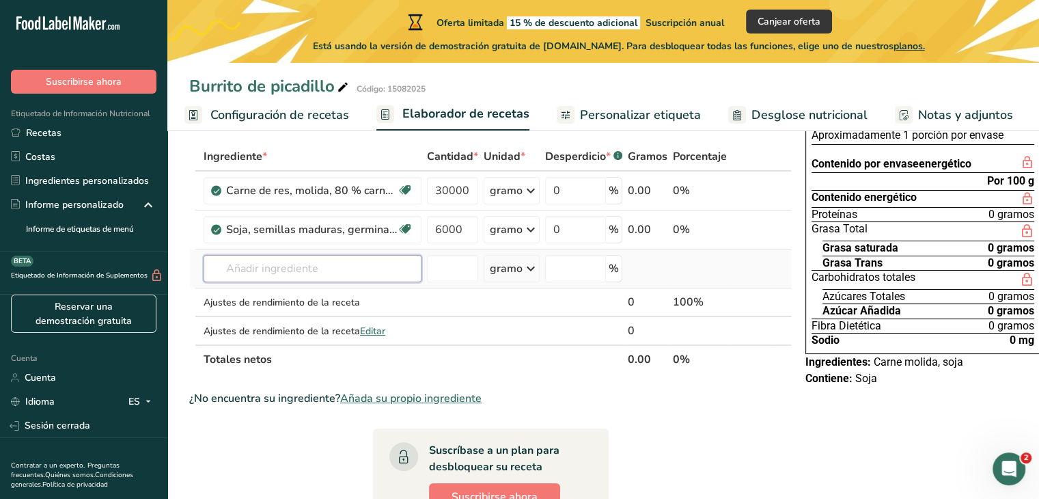
click at [337, 282] on input "text" at bounding box center [313, 268] width 218 height 27
click at [452, 288] on td at bounding box center [452, 268] width 57 height 39
click at [444, 282] on input "number" at bounding box center [452, 268] width 51 height 27
click at [471, 249] on td "6000" at bounding box center [452, 229] width 57 height 39
click at [253, 282] on input "text" at bounding box center [313, 268] width 218 height 27
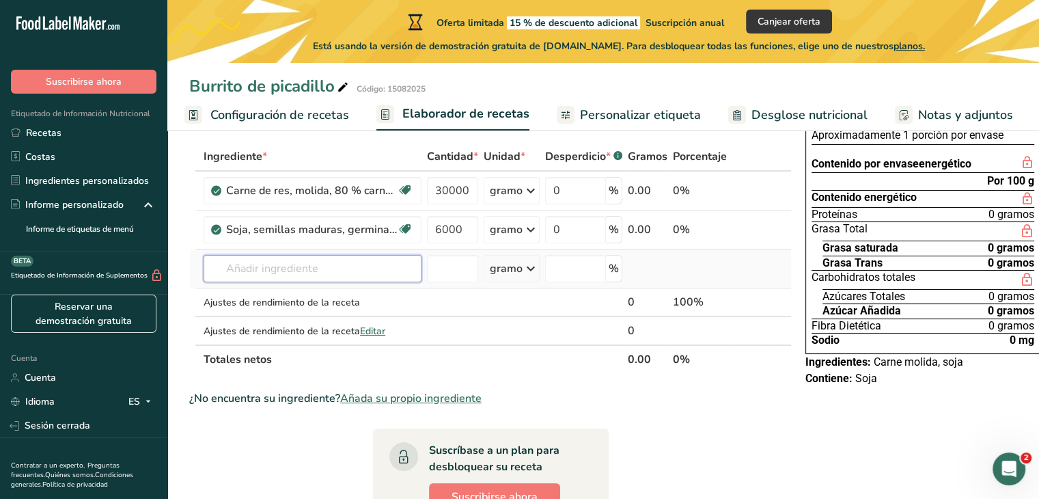
type input "P"
type input "T"
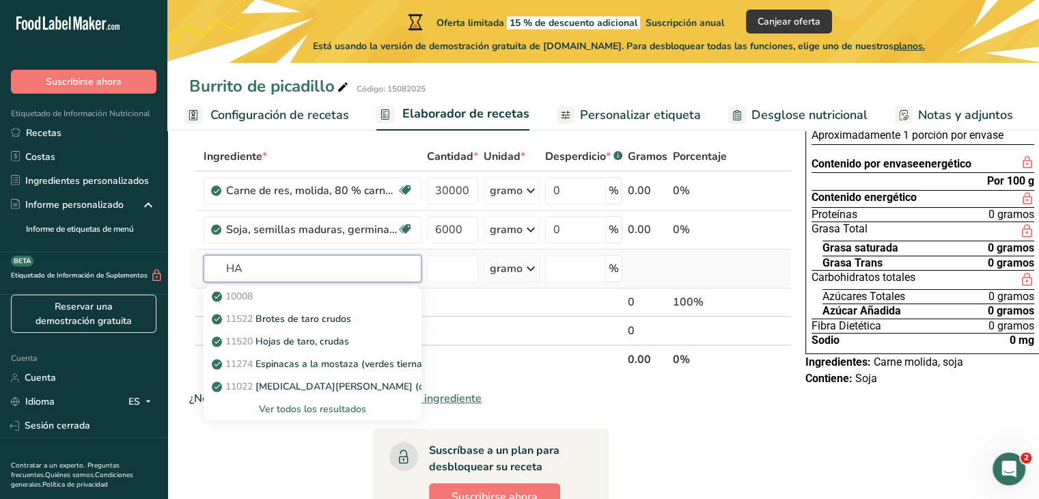
type input "H"
type input "p"
type input "Papa blanca"
click at [338, 415] on font "Ver todos los resultados" at bounding box center [312, 408] width 107 height 13
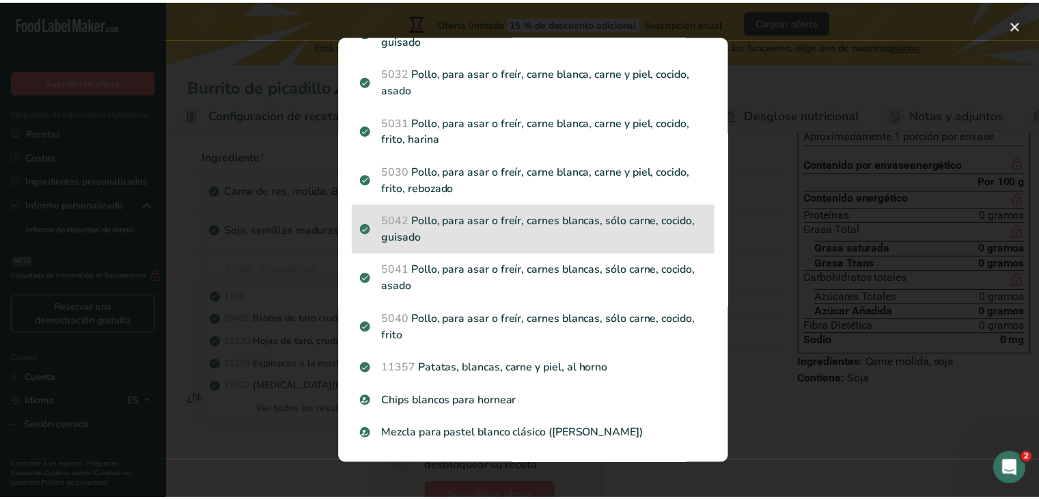
scroll to position [447, 0]
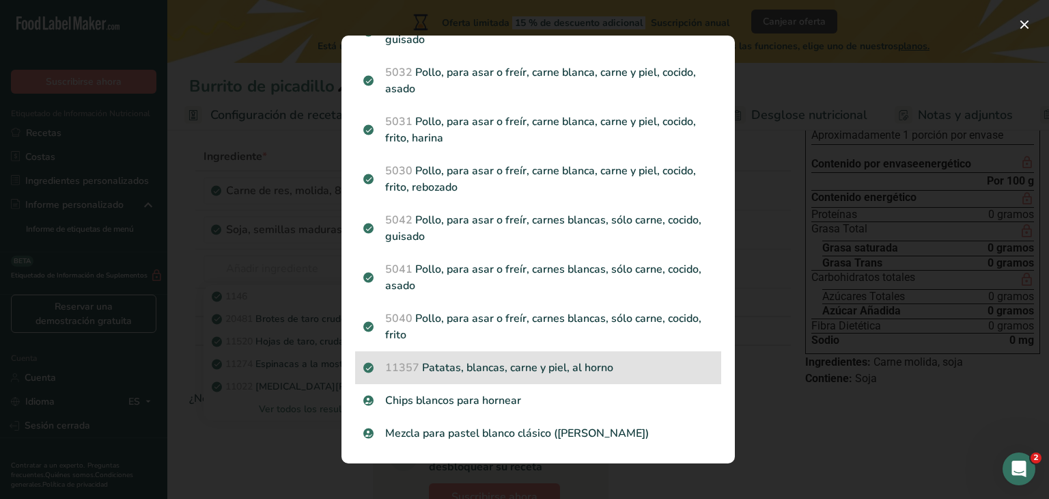
click at [407, 369] on span "11357" at bounding box center [402, 367] width 34 height 15
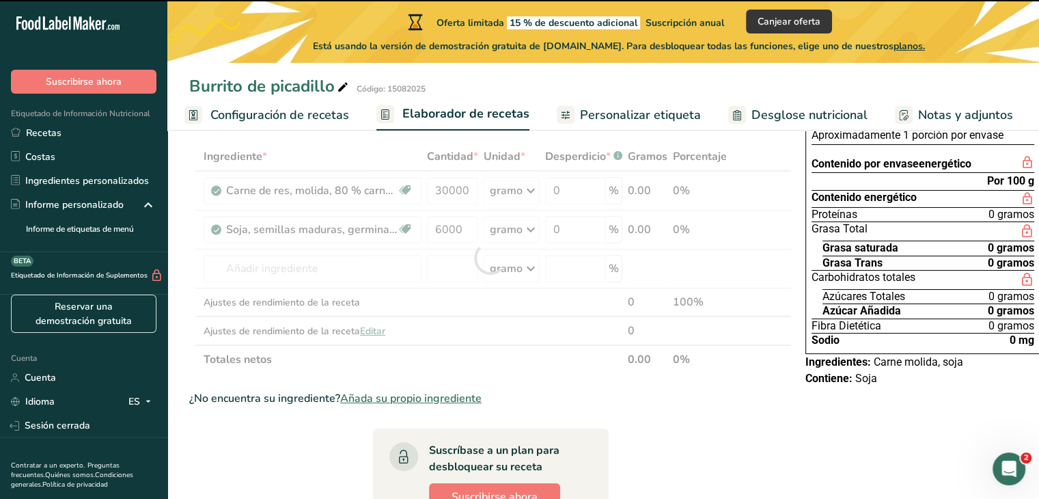
type input "0"
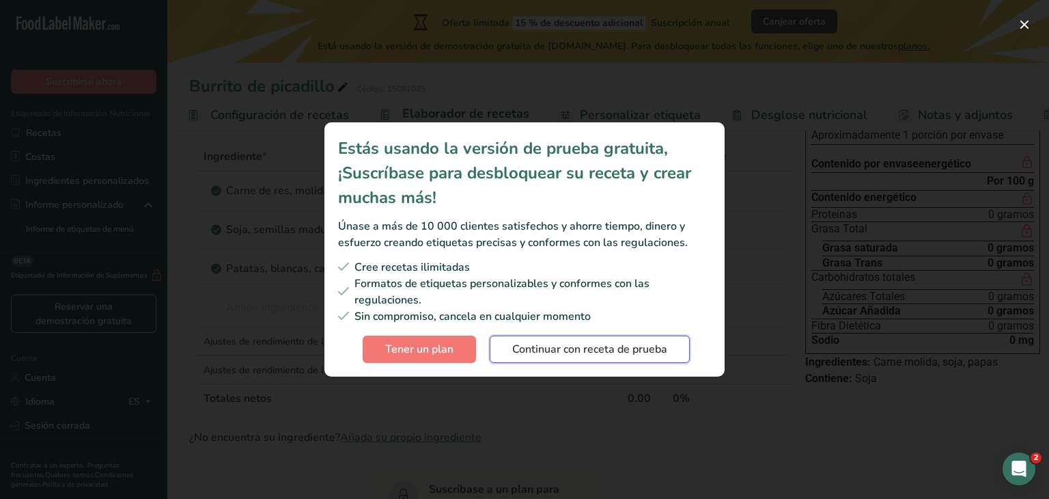
click at [571, 355] on font "Continuar con receta de prueba" at bounding box center [589, 349] width 155 height 15
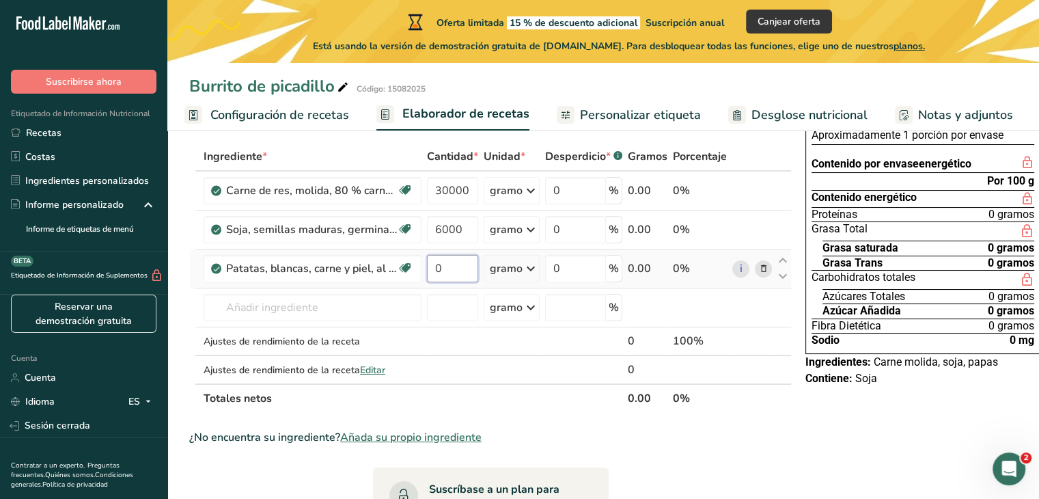
click at [445, 282] on input "0" at bounding box center [452, 268] width 51 height 27
type input "18000"
click at [450, 210] on div "Ingrediente * Cantidad * Unidad * Desperdicio * .a-a{fill:#347362;}.b-a{fill:#f…" at bounding box center [490, 277] width 603 height 271
type input "30000"
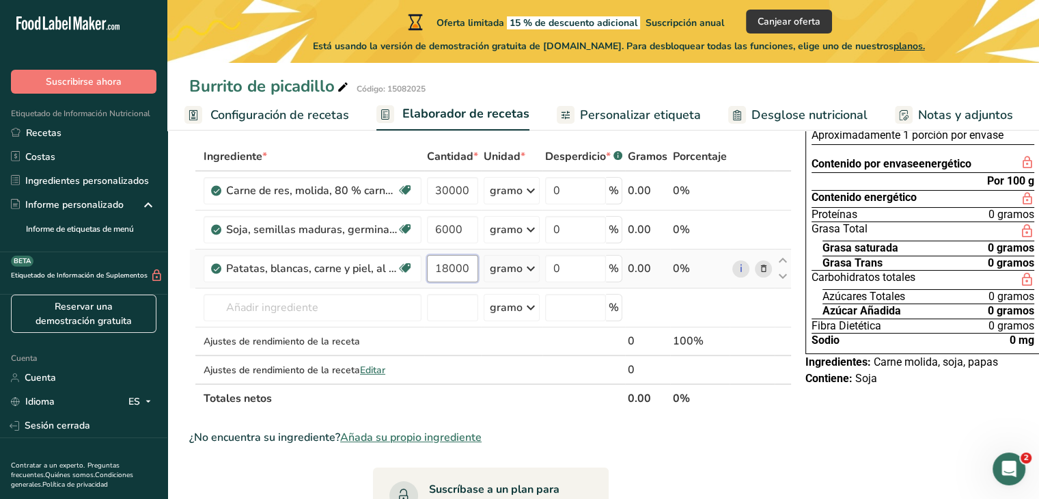
click at [450, 287] on div "Ingrediente * Cantidad * Unidad * Desperdicio * .a-a{fill:#347362;}.b-a{fill:#f…" at bounding box center [490, 277] width 603 height 271
click at [275, 316] on div "Ingrediente * Cantidad * Unidad * Desperdicio * .a-a{fill:#347362;}.b-a{fill:#f…" at bounding box center [490, 277] width 603 height 271
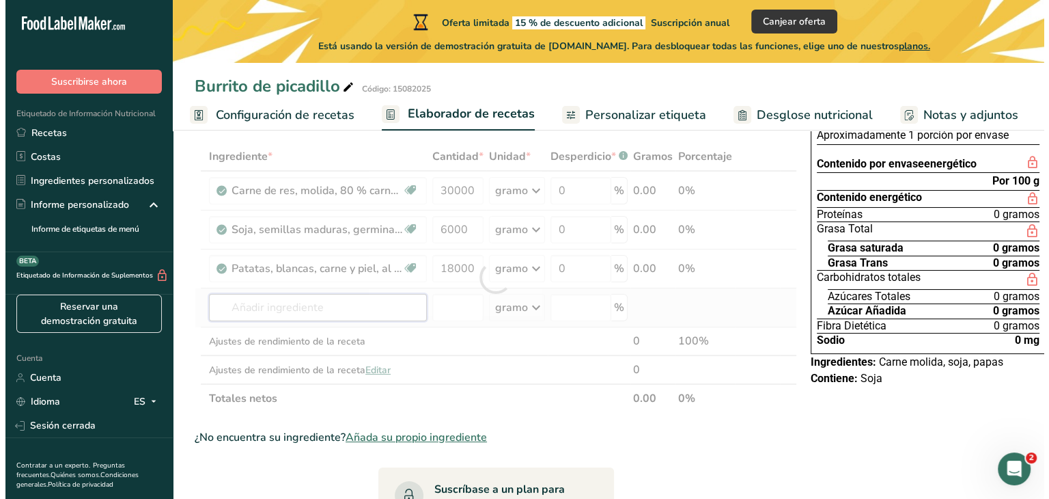
scroll to position [0, 0]
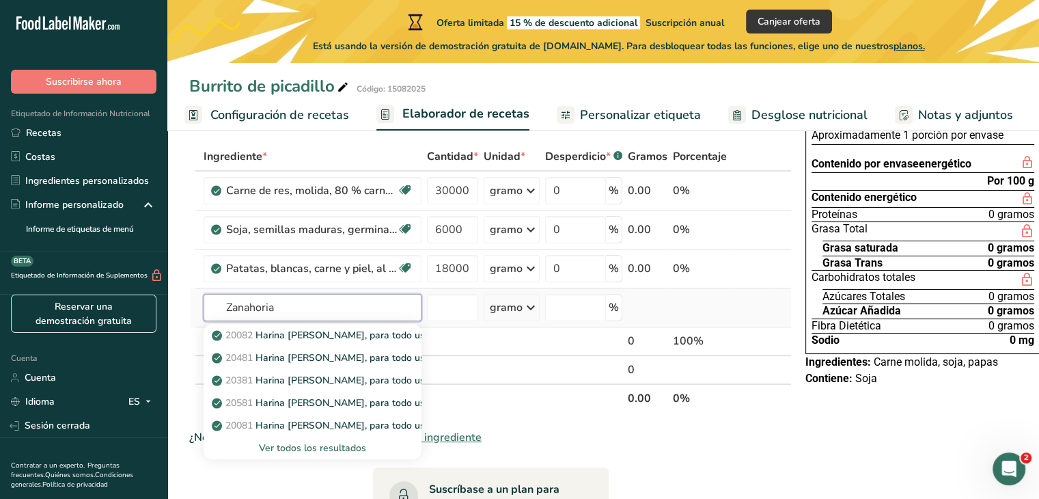
type input "Zanahoria"
click at [273, 454] on font "Ver todos los resultados" at bounding box center [312, 447] width 107 height 13
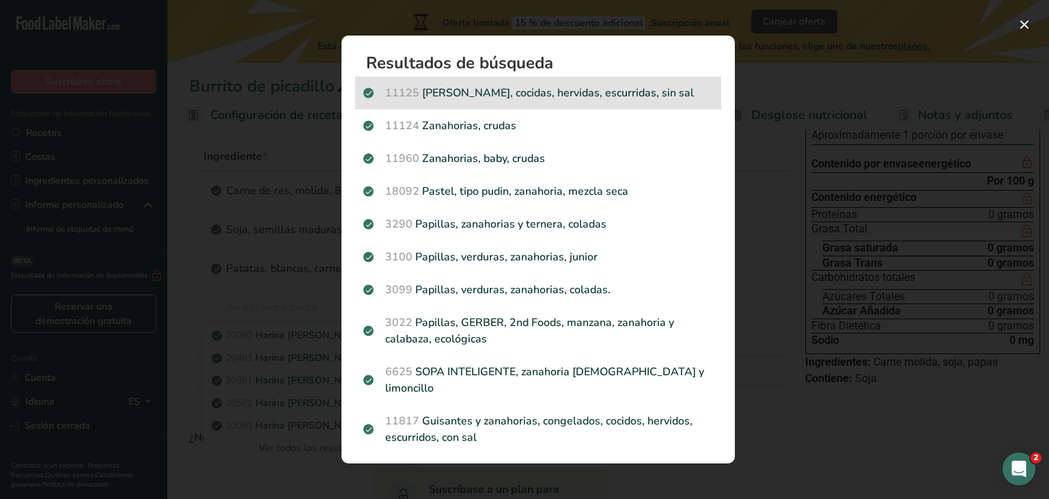
click at [453, 91] on p "11125 Zanahorias, cocidas, hervidas, escurridas, sin sal" at bounding box center [538, 93] width 350 height 16
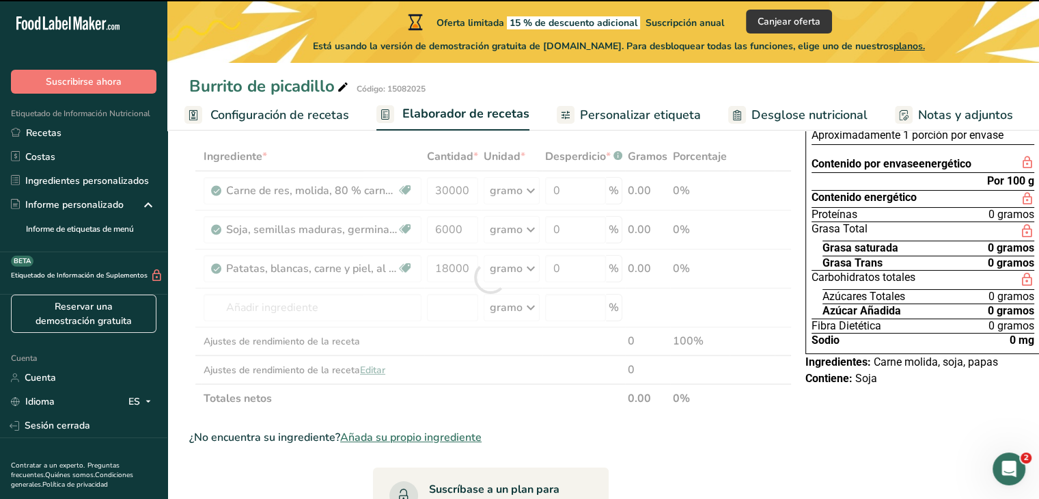
type input "0"
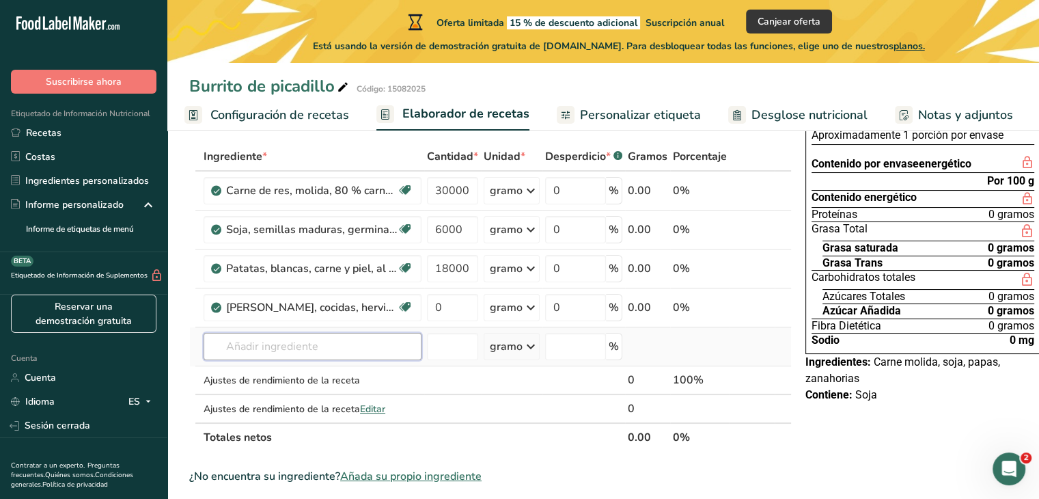
click at [281, 360] on input "text" at bounding box center [313, 346] width 218 height 27
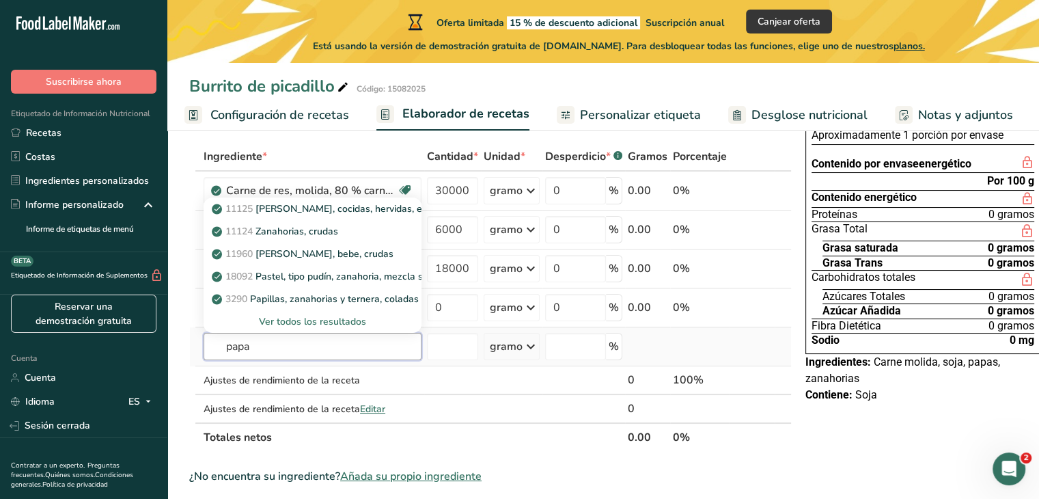
type input "papa"
click at [291, 328] on font "Ver todos los resultados" at bounding box center [312, 321] width 107 height 13
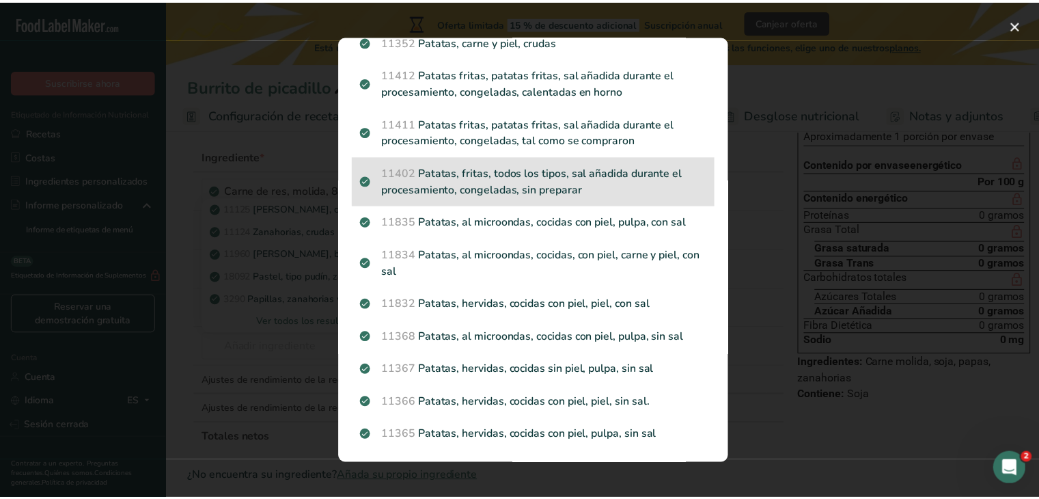
scroll to position [1627, 0]
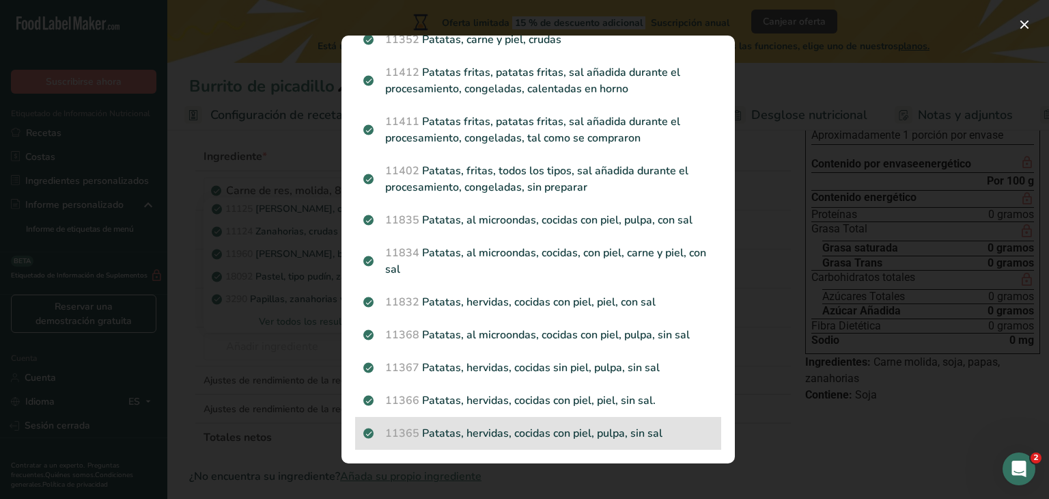
click at [516, 430] on p "11365 Patatas, hervidas, cocidas con piel, pulpa, sin sal" at bounding box center [538, 433] width 350 height 16
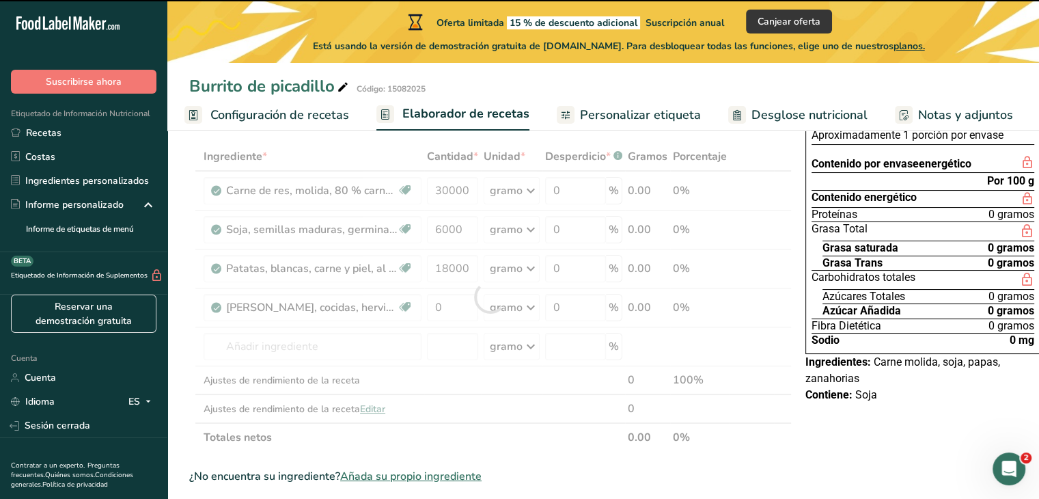
type input "0"
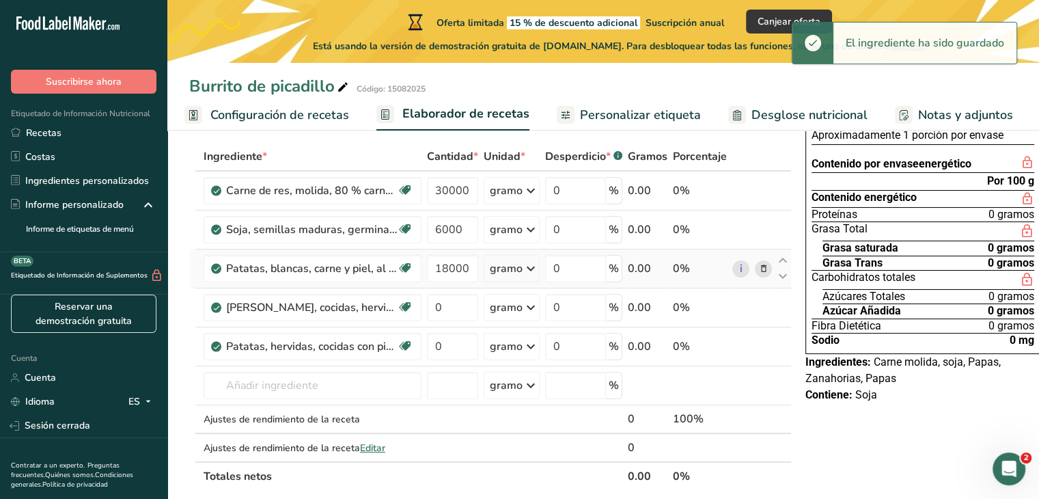
click at [759, 276] on icon at bounding box center [764, 269] width 10 height 14
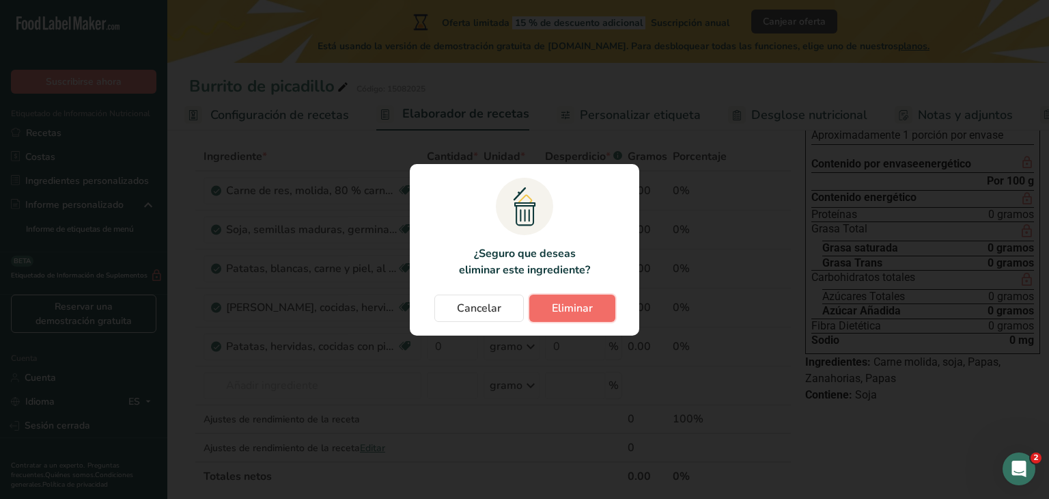
click at [582, 304] on font "Eliminar" at bounding box center [572, 308] width 41 height 15
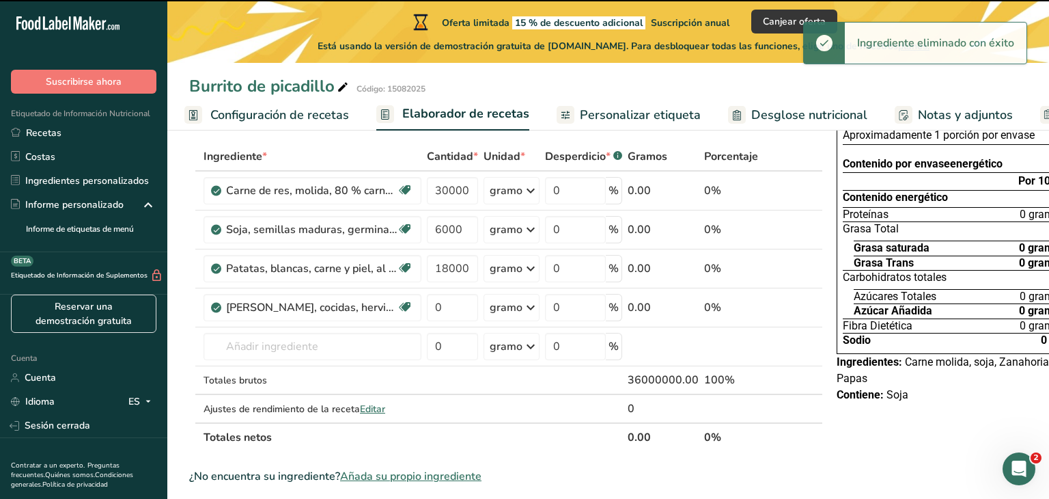
type input "0"
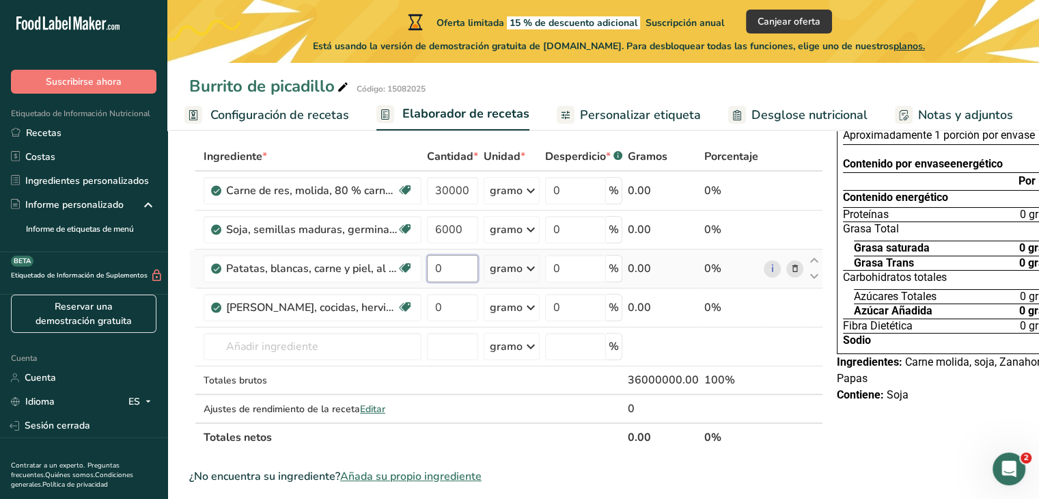
click at [446, 282] on input "0" at bounding box center [452, 268] width 51 height 27
type input "18000"
click at [497, 279] on div "Ingrediente * Cantidad * Unidad * Desperdicio * .a-a{fill:#347362;}.b-a{fill:#f…" at bounding box center [506, 296] width 634 height 309
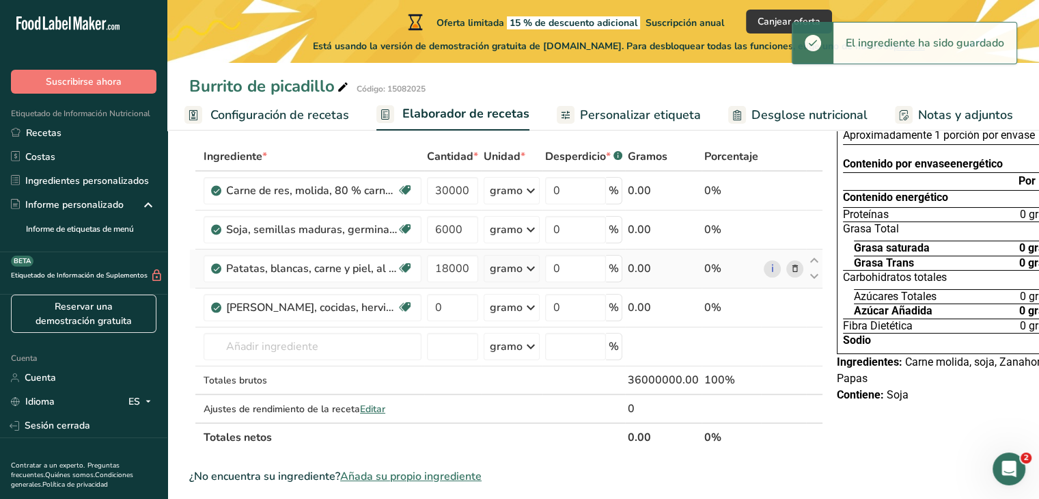
click at [523, 281] on icon at bounding box center [531, 268] width 16 height 25
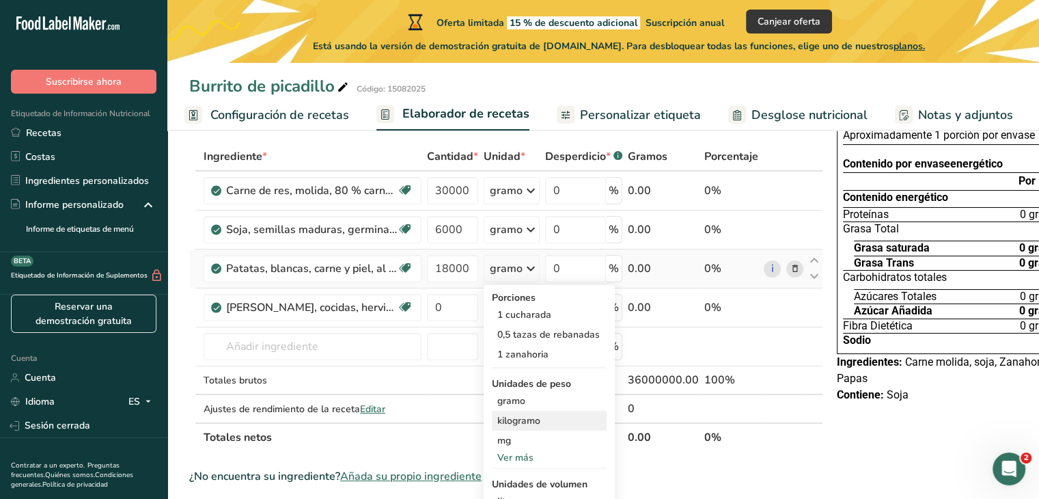
click at [514, 427] on font "kilogramo" at bounding box center [518, 420] width 43 height 13
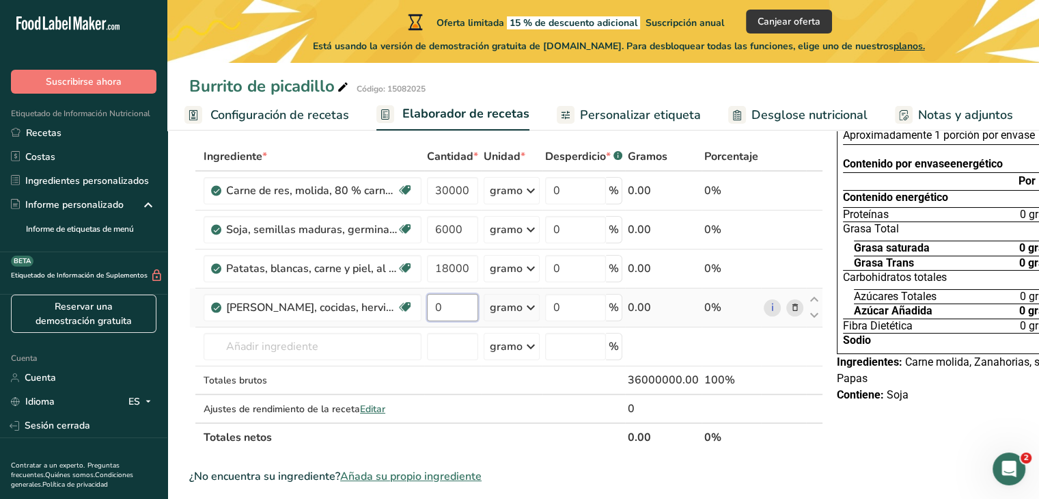
click at [448, 321] on input "0" at bounding box center [452, 307] width 51 height 27
type input "18000"
click at [333, 357] on div "Ingrediente * Cantidad * Unidad * Desperdicio * .a-a{fill:#347362;}.b-a{fill:#f…" at bounding box center [506, 296] width 634 height 309
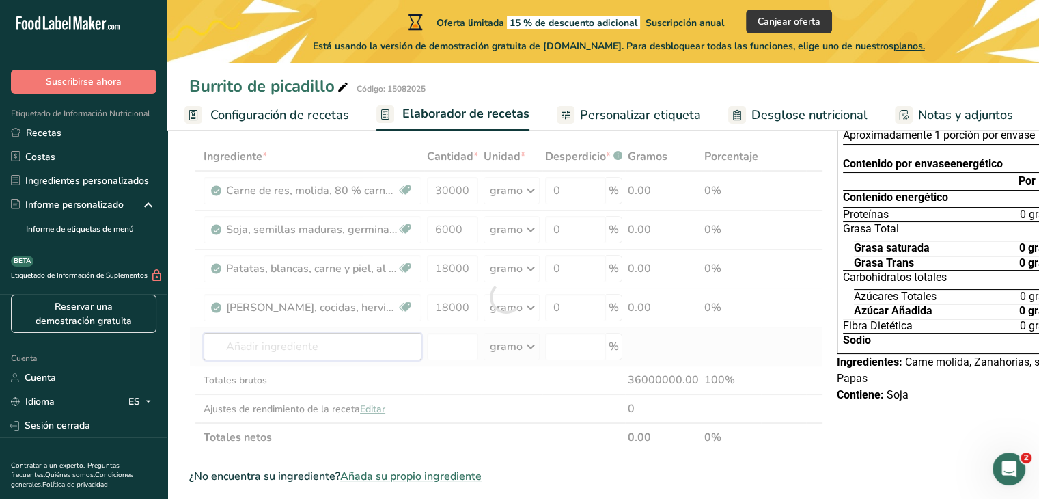
scroll to position [0, 0]
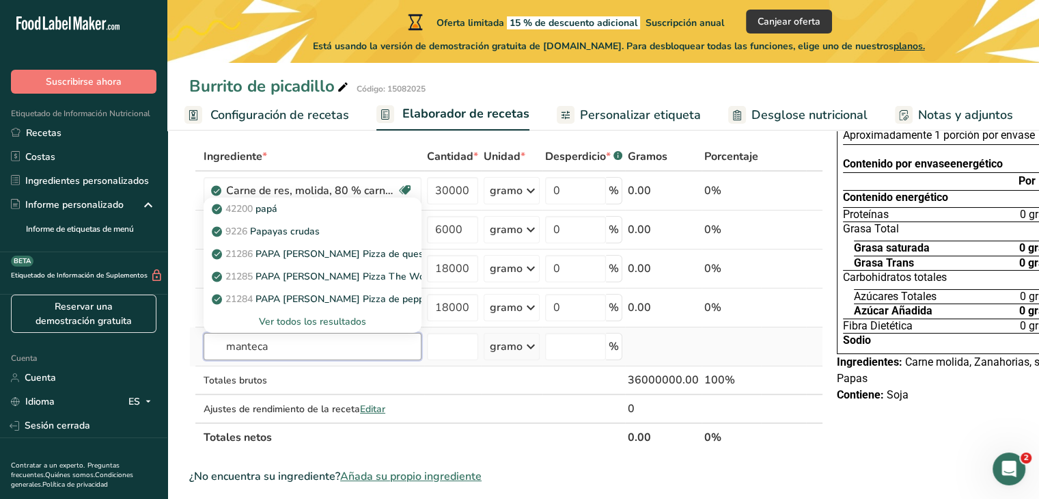
type input "manteca"
click at [333, 328] on font "Ver todos los resultados" at bounding box center [312, 321] width 107 height 13
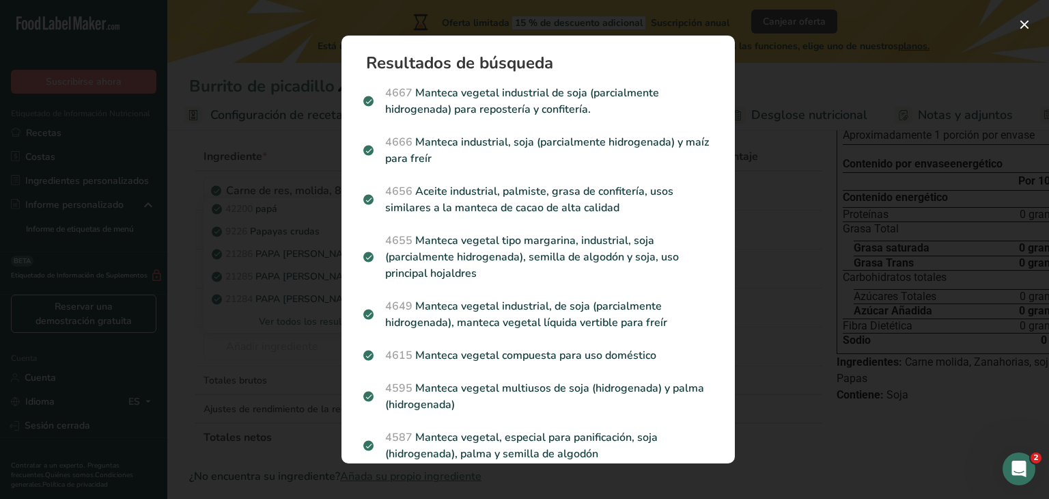
click at [315, 386] on div "Resultados de búsqueda modal" at bounding box center [524, 249] width 1049 height 499
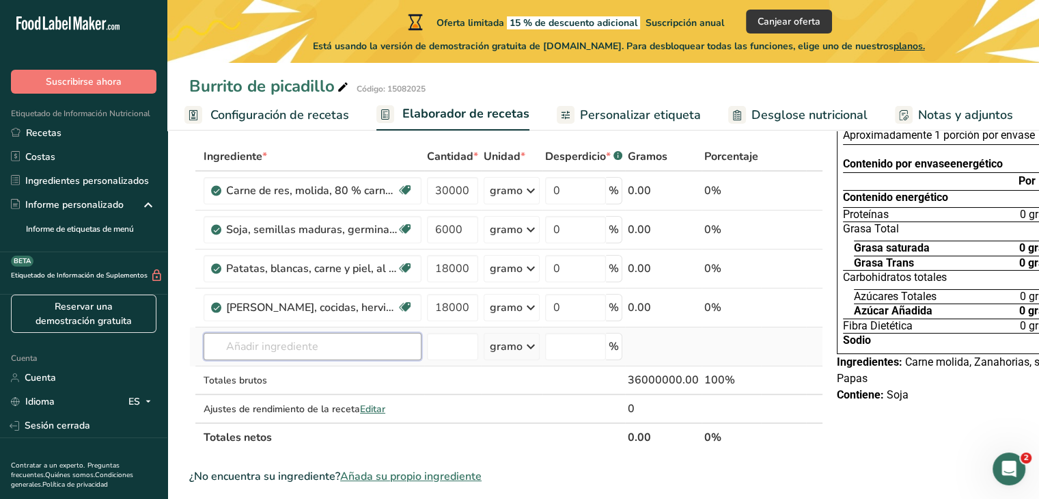
click at [370, 360] on input "text" at bounding box center [313, 346] width 218 height 27
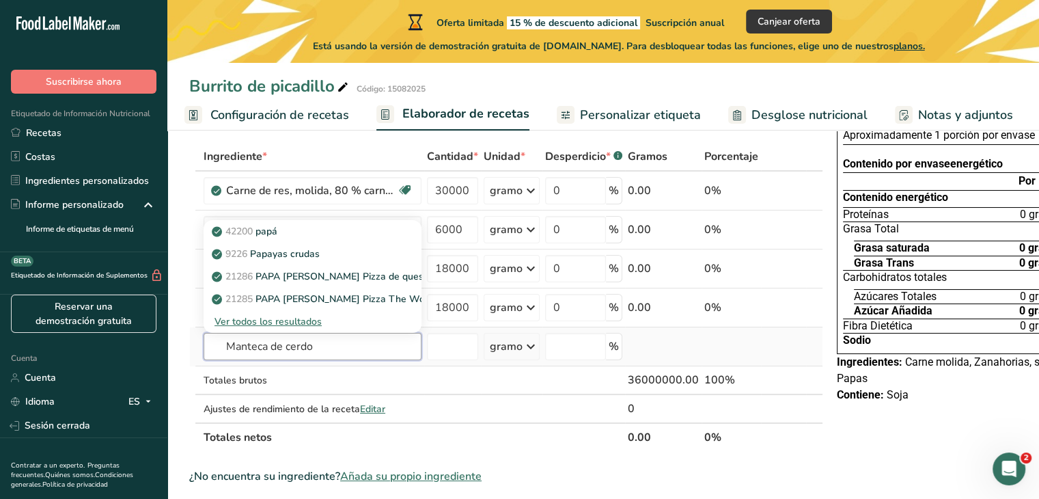
type input "Manteca de cerdo"
click at [307, 328] on font "Ver todos los resultados" at bounding box center [268, 321] width 107 height 13
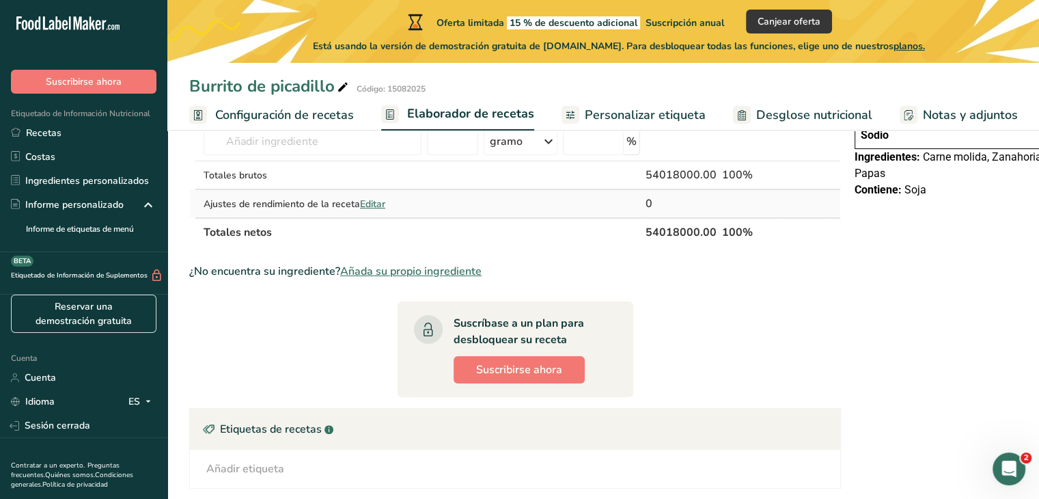
scroll to position [205, 0]
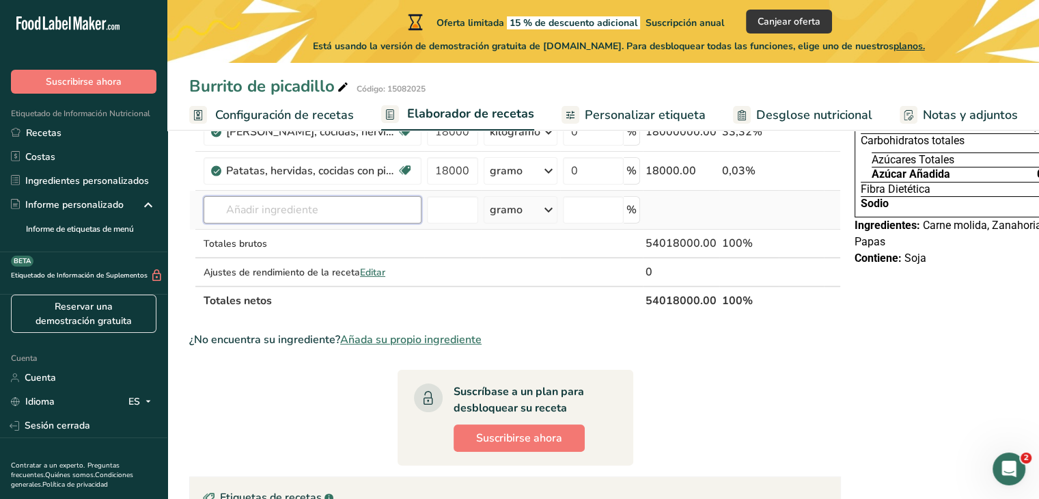
click at [303, 223] on input "text" at bounding box center [313, 209] width 218 height 27
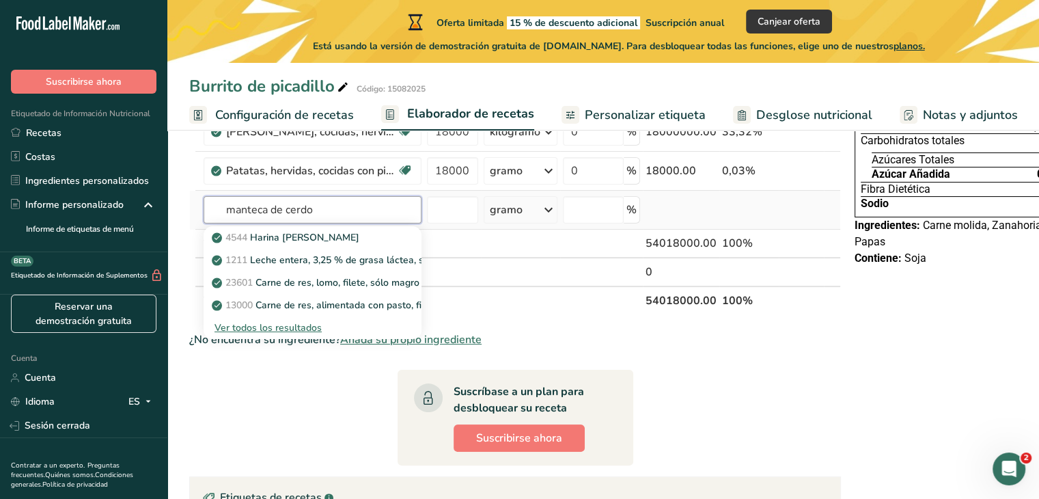
type input "manteca de cerdo"
click at [281, 334] on font "Ver todos los resultados" at bounding box center [268, 327] width 107 height 13
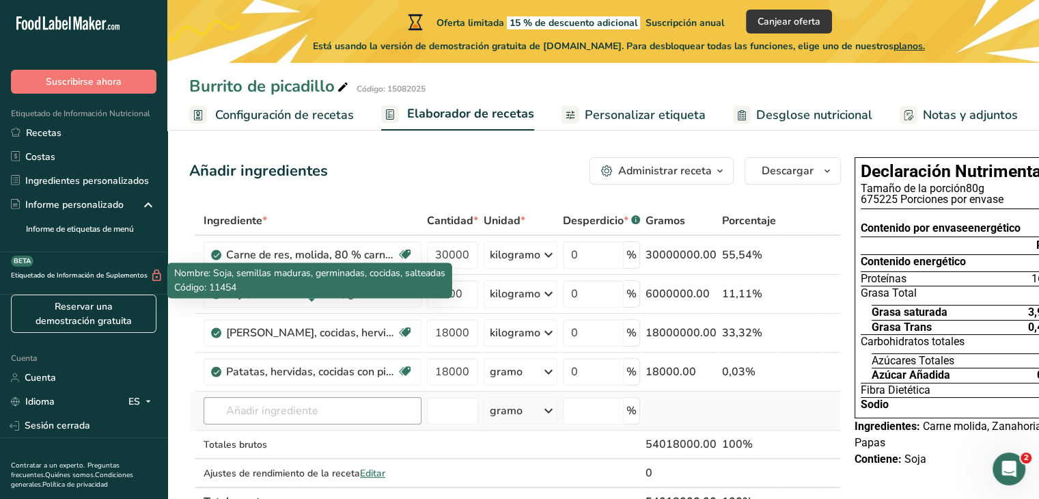
scroll to position [137, 0]
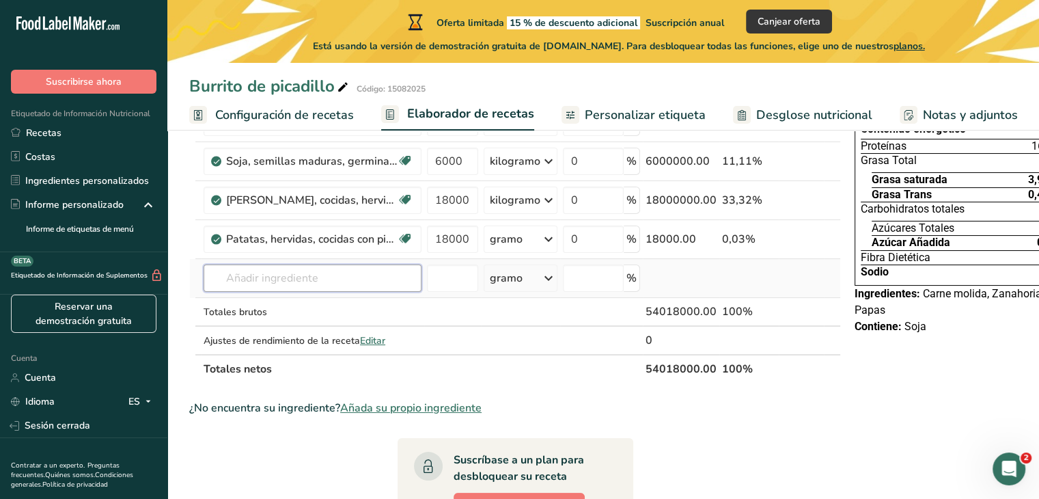
click at [287, 292] on input "text" at bounding box center [313, 277] width 218 height 27
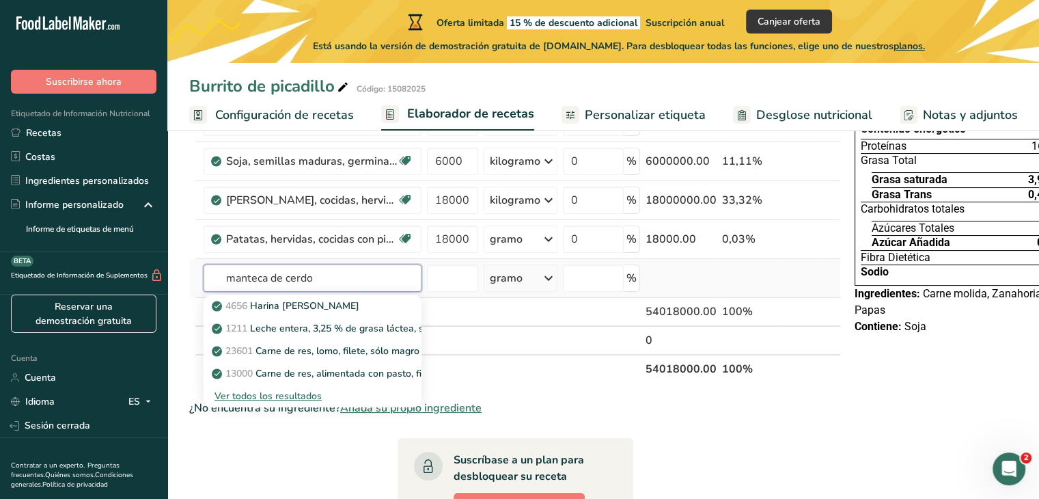
type input "manteca de cerdo"
click at [314, 402] on font "Ver todos los resultados" at bounding box center [268, 395] width 107 height 13
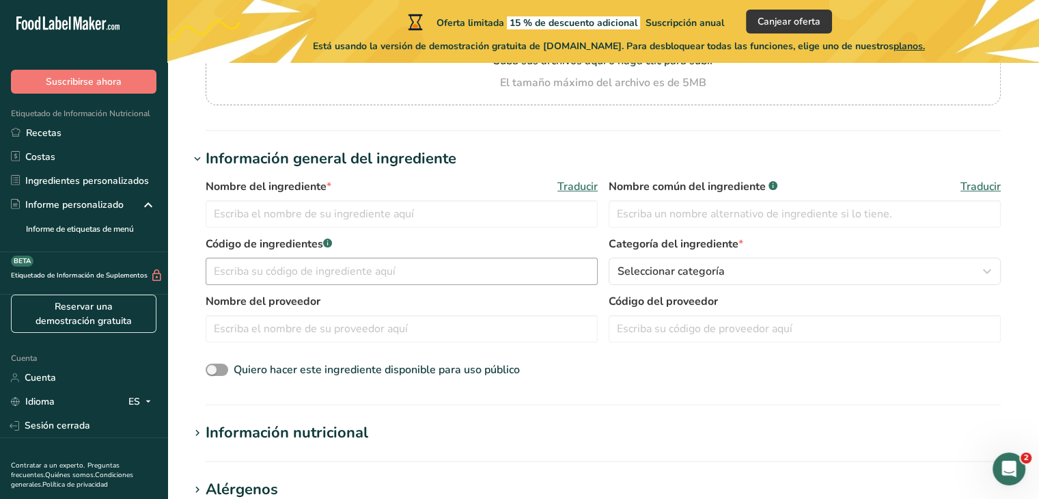
scroll to position [205, 0]
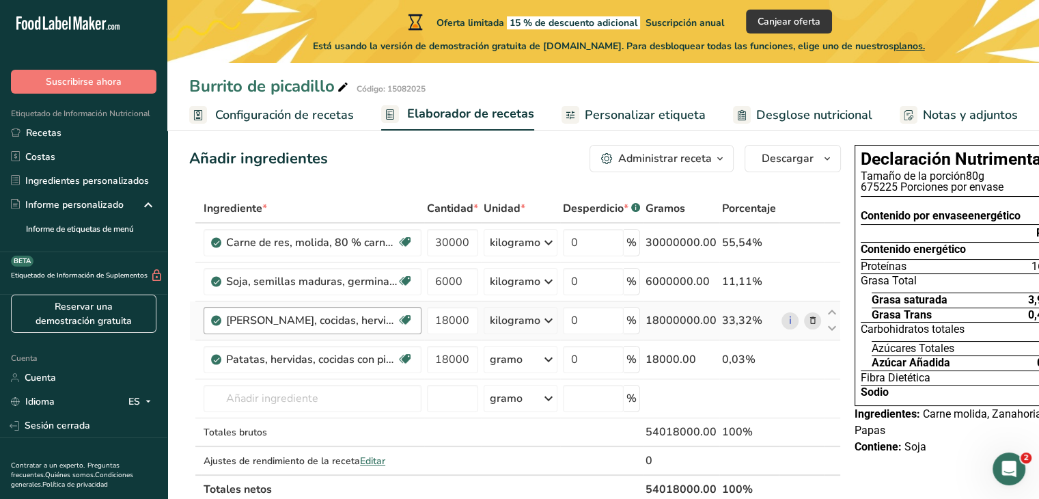
scroll to position [137, 0]
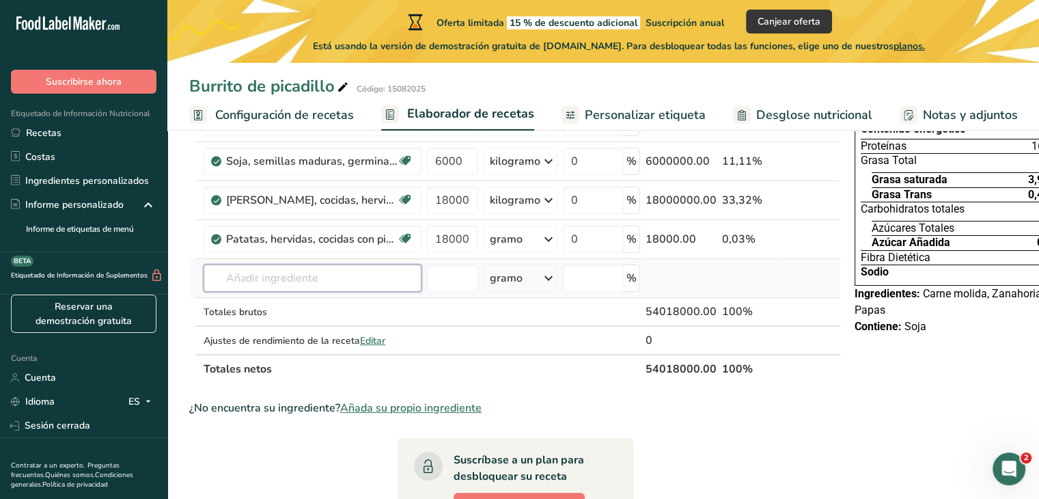
click at [346, 292] on input "text" at bounding box center [313, 277] width 218 height 27
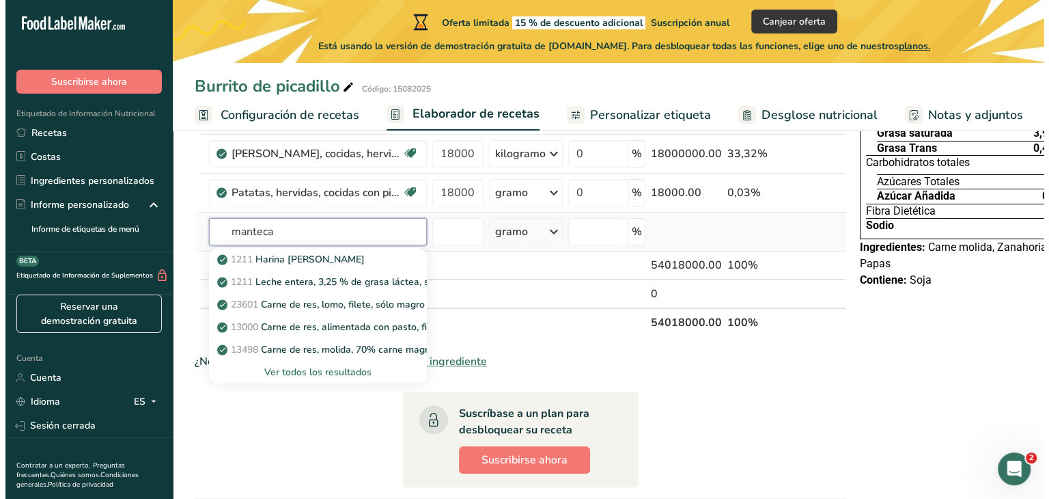
scroll to position [205, 0]
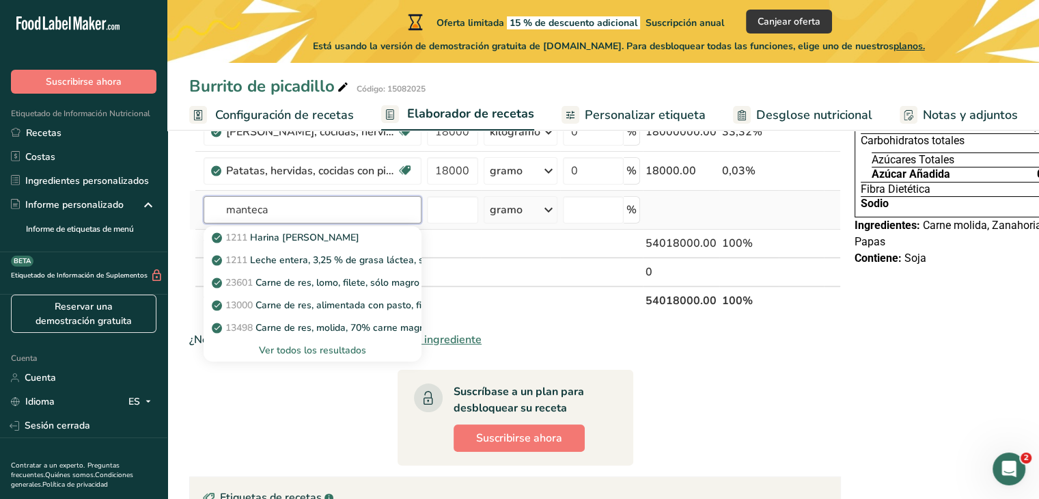
type input "manteca"
click at [298, 357] on font "Ver todos los resultados" at bounding box center [312, 350] width 107 height 13
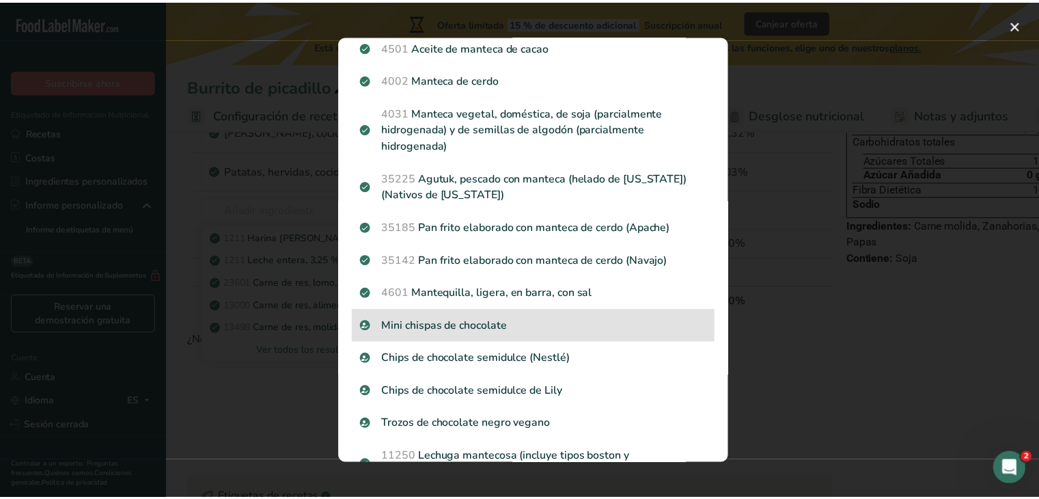
scroll to position [1086, 0]
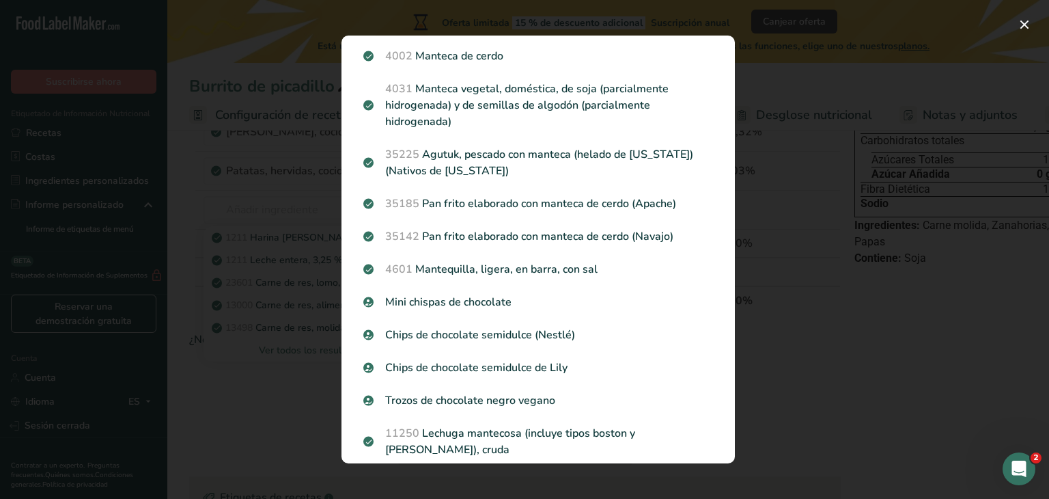
click at [271, 394] on div "Resultados de búsqueda modal" at bounding box center [524, 249] width 1049 height 499
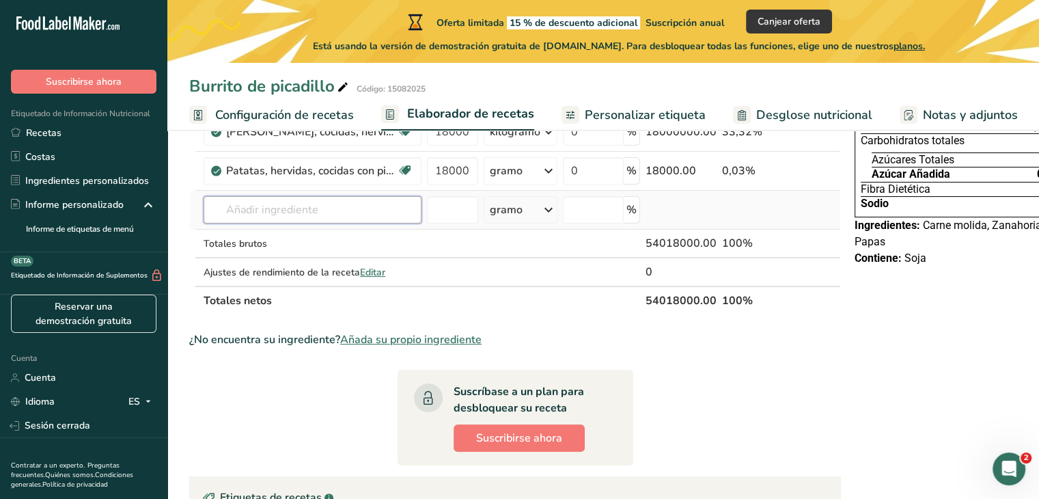
click at [294, 222] on input "text" at bounding box center [313, 209] width 218 height 27
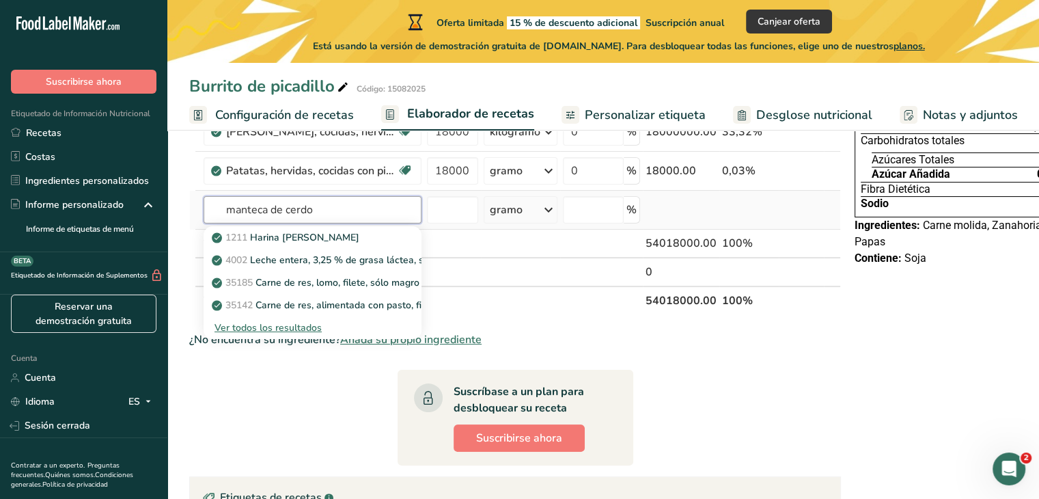
type input "manteca de cerdo"
click at [271, 334] on font "Ver todos los resultados" at bounding box center [268, 327] width 107 height 13
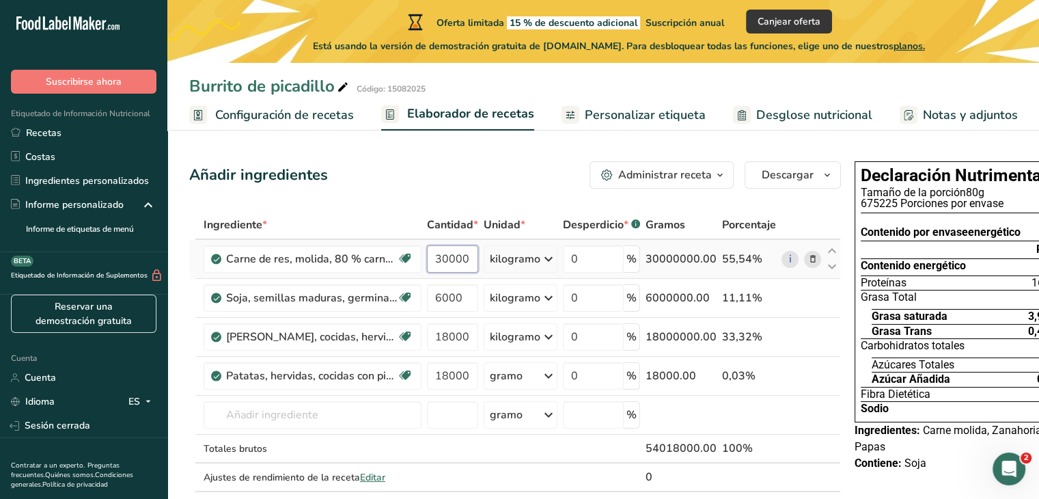
click at [462, 273] on input "30000" at bounding box center [452, 258] width 51 height 27
type input "30"
click at [464, 315] on div "Ingrediente * Cantidad * Unidad * Desperdicio * .a-a{fill:#347362;}.b-a{fill:#f…" at bounding box center [515, 364] width 652 height 309
type input "6"
click at [462, 355] on div "Ingrediente * Cantidad * Unidad * Desperdicio * .a-a{fill:#347362;}.b-a{fill:#f…" at bounding box center [515, 364] width 652 height 309
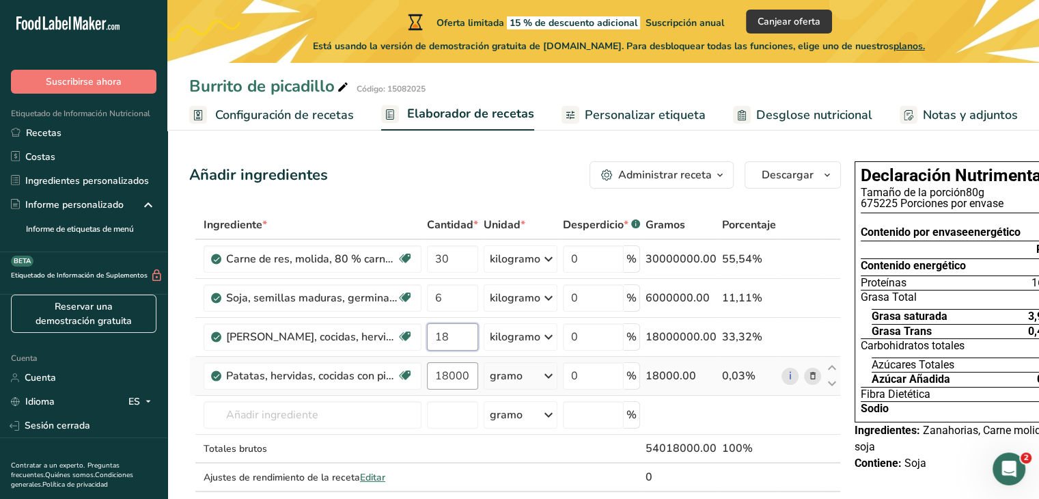
type input "18"
click at [451, 391] on div "Ingrediente * Cantidad * Unidad * Desperdicio * .a-a{fill:#347362;}.b-a{fill:#f…" at bounding box center [515, 364] width 652 height 309
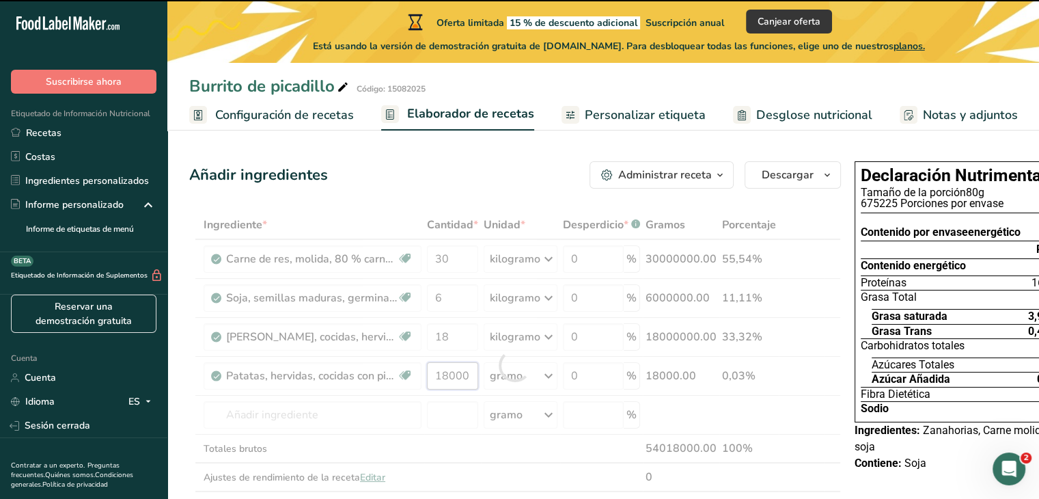
scroll to position [0, 3]
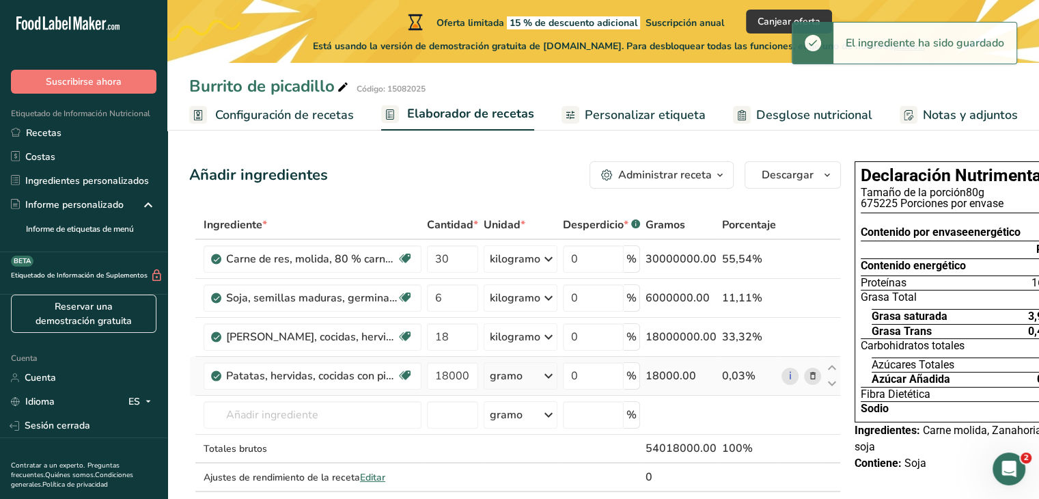
click at [525, 397] on div "Ingrediente * Cantidad * Unidad * Desperdicio * .a-a{fill:#347362;}.b-a{fill:#f…" at bounding box center [515, 364] width 652 height 309
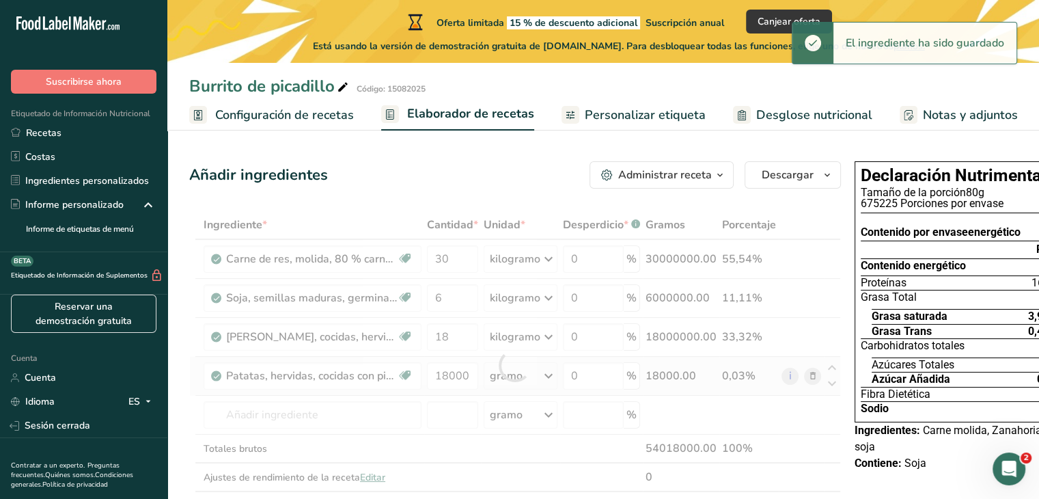
scroll to position [0, 0]
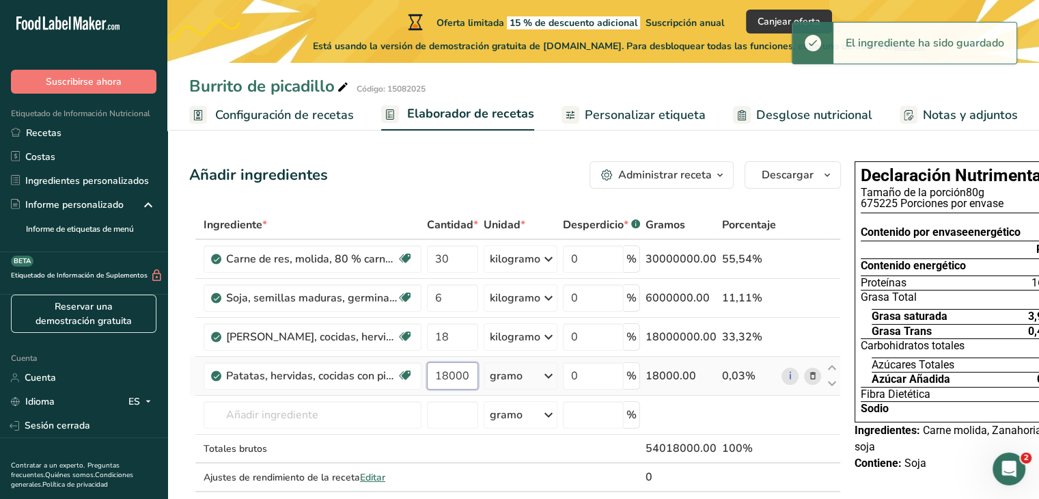
click at [454, 386] on input "18000" at bounding box center [452, 375] width 51 height 27
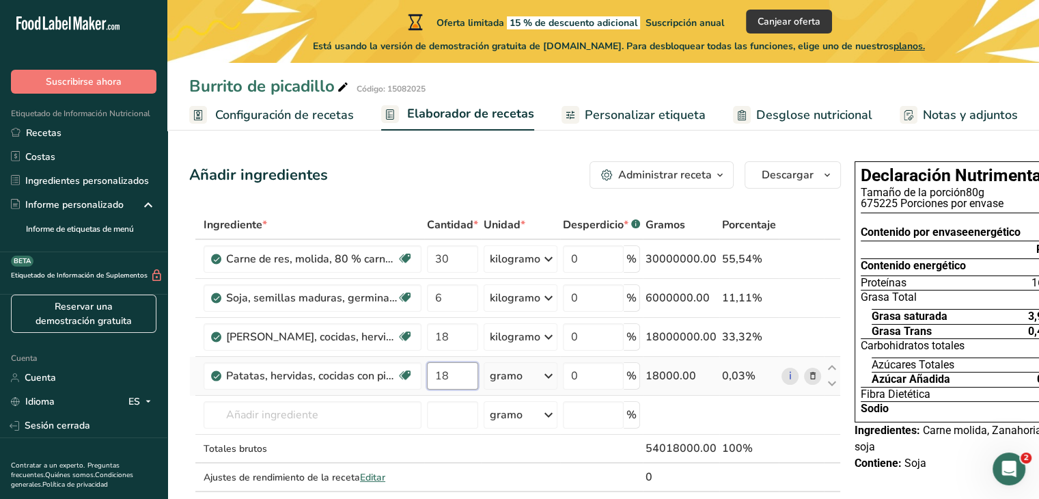
type input "18"
click at [512, 390] on div "Ingrediente * Cantidad * Unidad * Desperdicio * .a-a{fill:#347362;}.b-a{fill:#f…" at bounding box center [515, 364] width 652 height 309
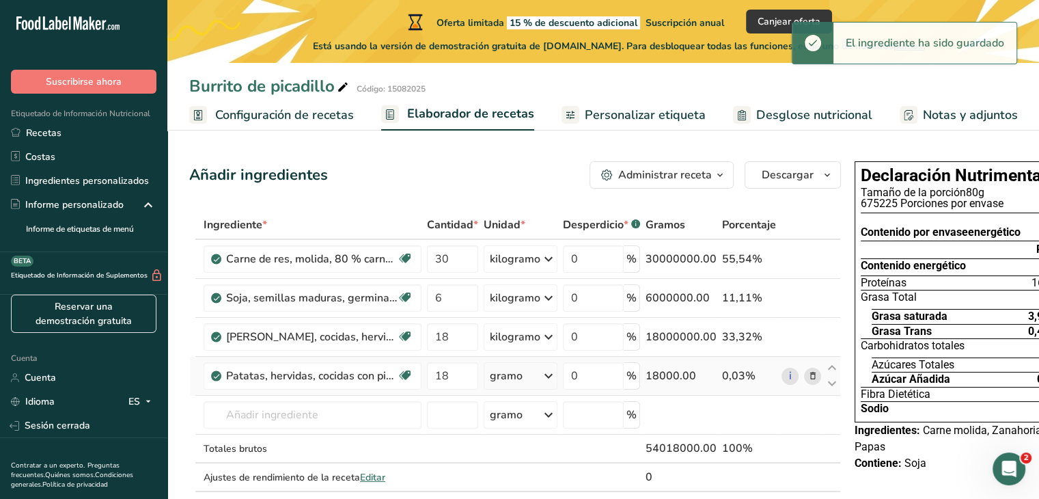
click at [540, 388] on icon at bounding box center [548, 375] width 16 height 25
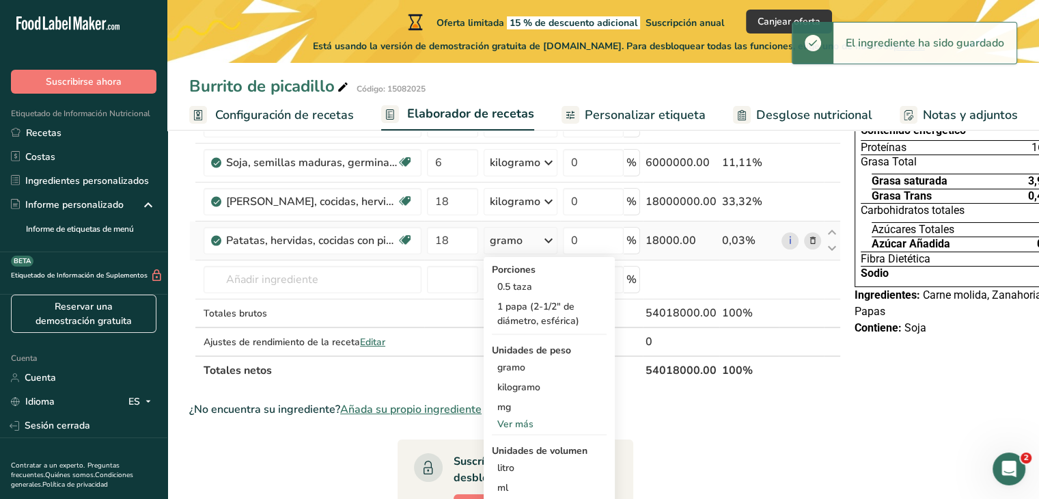
scroll to position [137, 0]
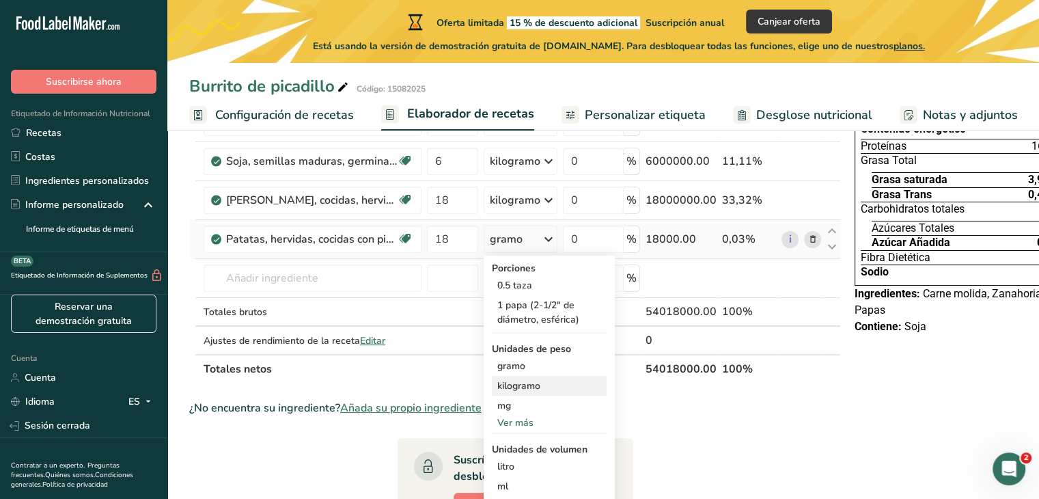
click at [508, 392] on font "kilogramo" at bounding box center [518, 385] width 43 height 13
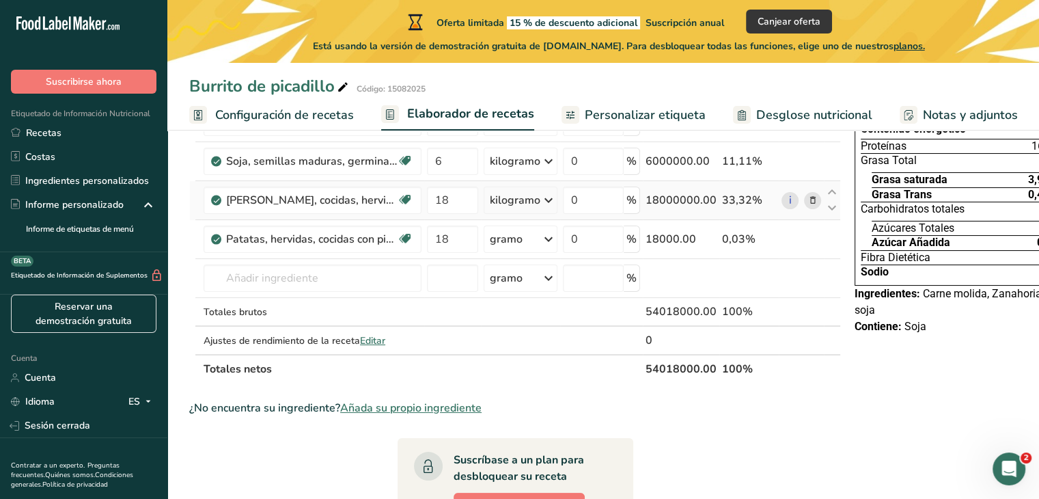
scroll to position [68, 0]
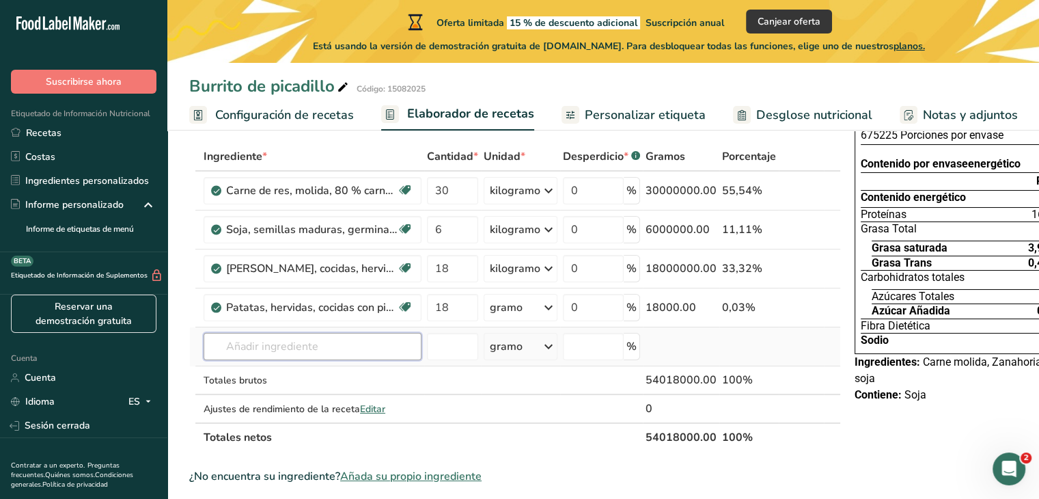
click at [255, 360] on input "text" at bounding box center [313, 346] width 218 height 27
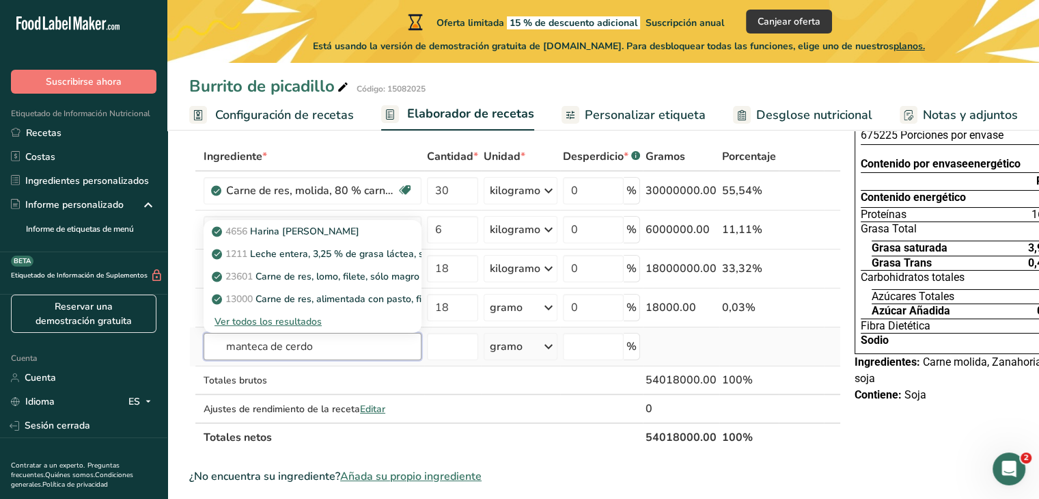
type input "manteca de cerdo"
click at [316, 328] on font "Ver todos los resultados" at bounding box center [268, 321] width 107 height 13
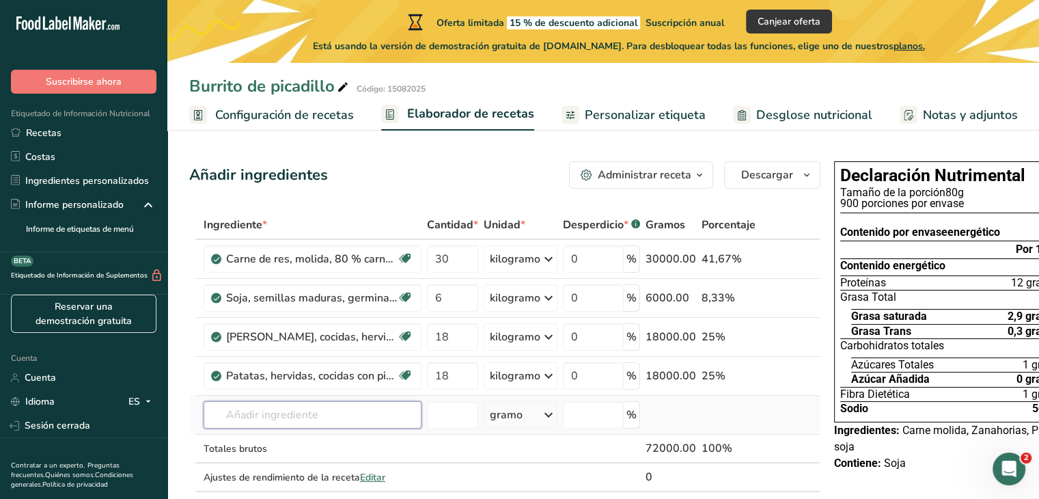
click at [329, 428] on input "text" at bounding box center [313, 414] width 218 height 27
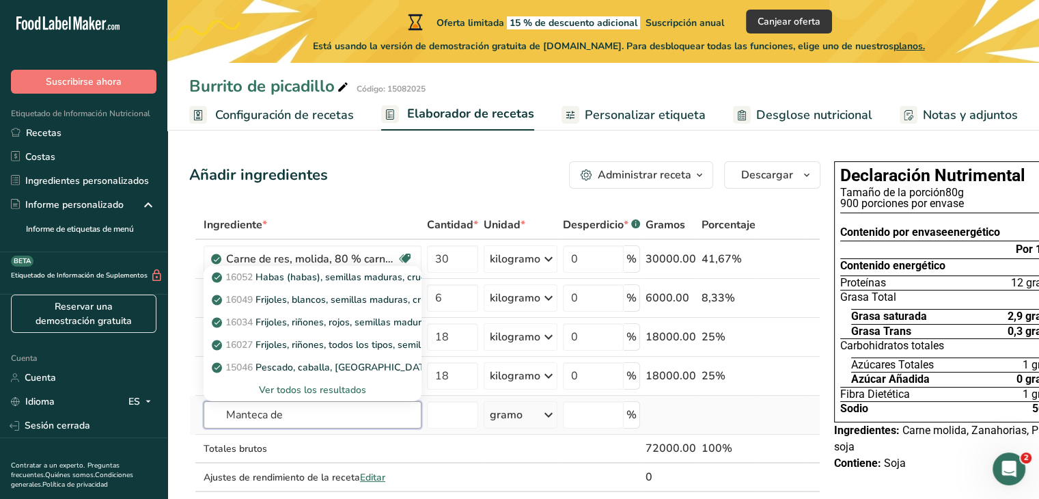
type input "Manteca de"
click at [315, 396] on font "Ver todos los resultados" at bounding box center [312, 389] width 107 height 13
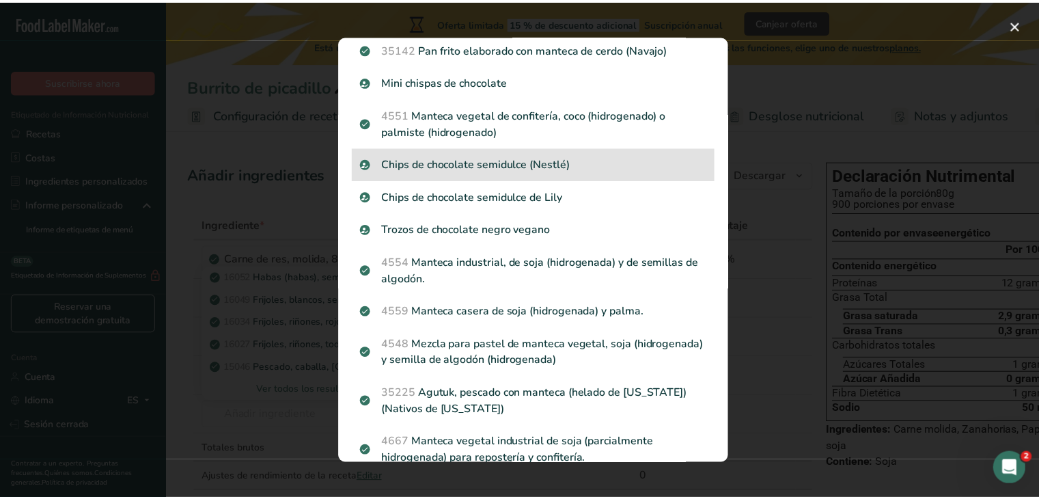
scroll to position [342, 0]
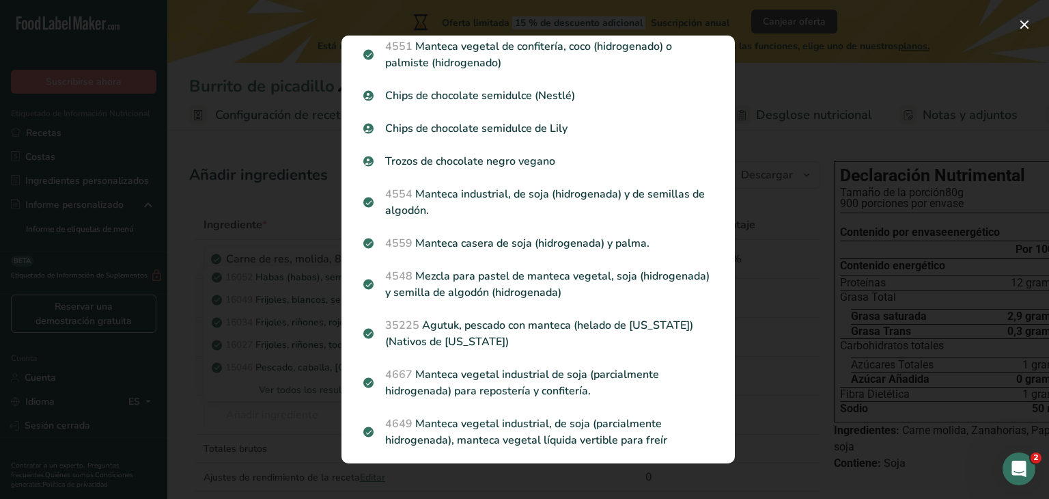
click at [194, 164] on div "Resultados de búsqueda modal" at bounding box center [524, 249] width 1049 height 499
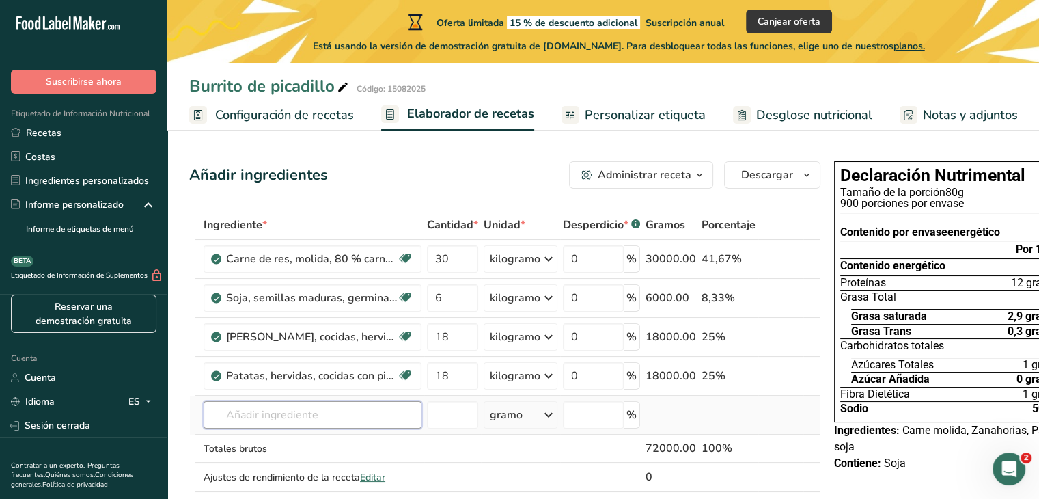
click at [266, 428] on input "text" at bounding box center [313, 414] width 218 height 27
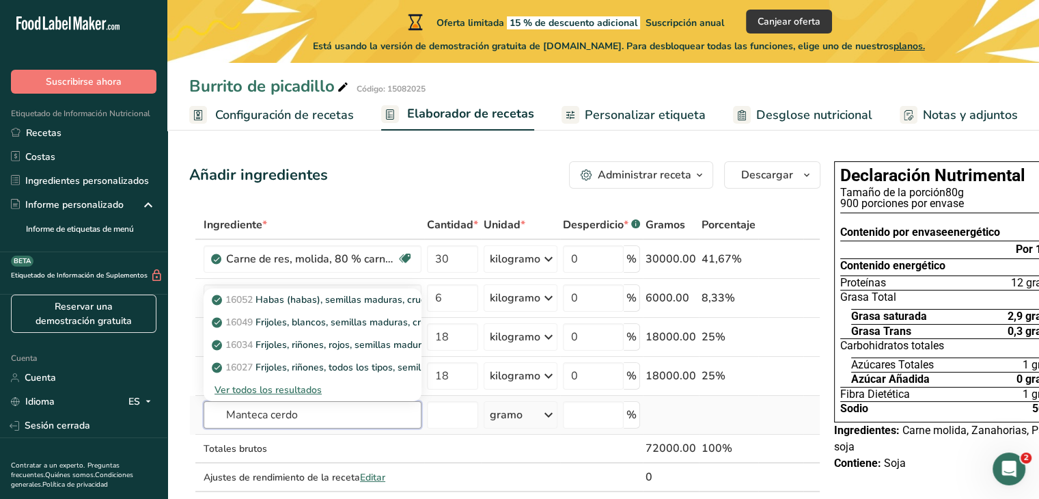
type input "Manteca cerdo"
click at [286, 396] on font "Ver todos los resultados" at bounding box center [268, 389] width 107 height 13
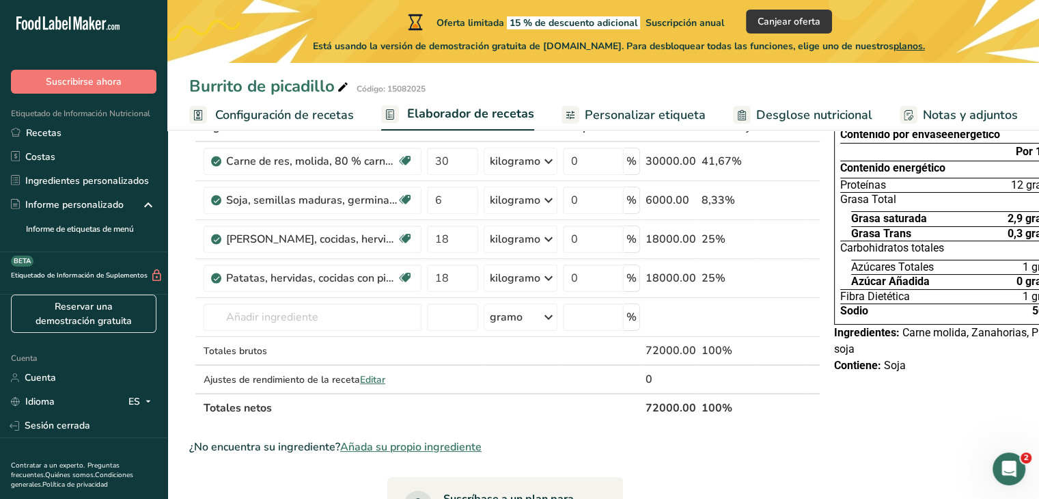
scroll to position [137, 0]
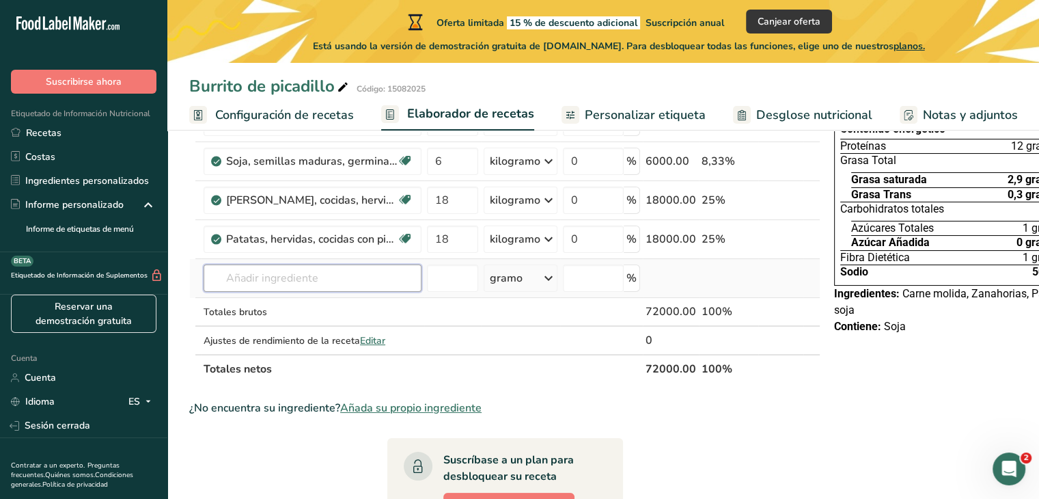
click at [274, 292] on input "text" at bounding box center [313, 277] width 218 height 27
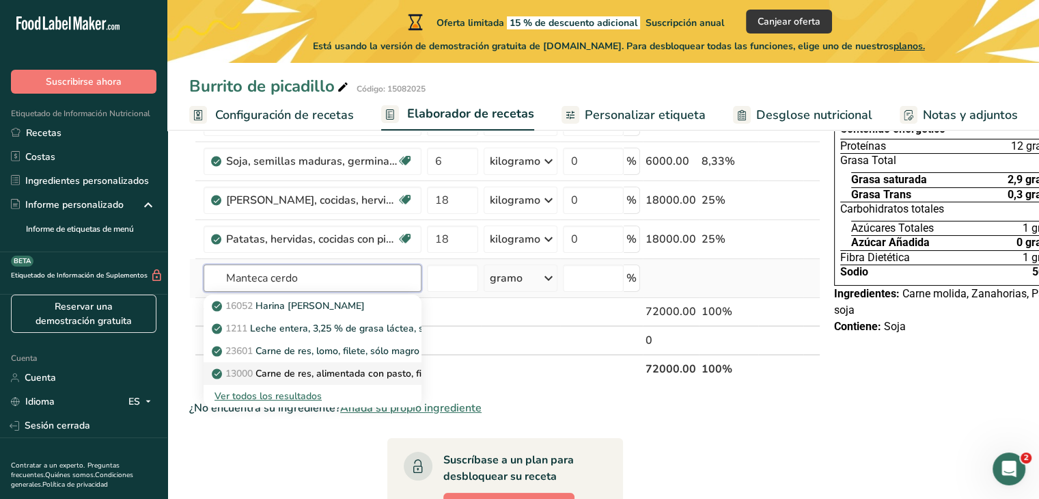
scroll to position [205, 0]
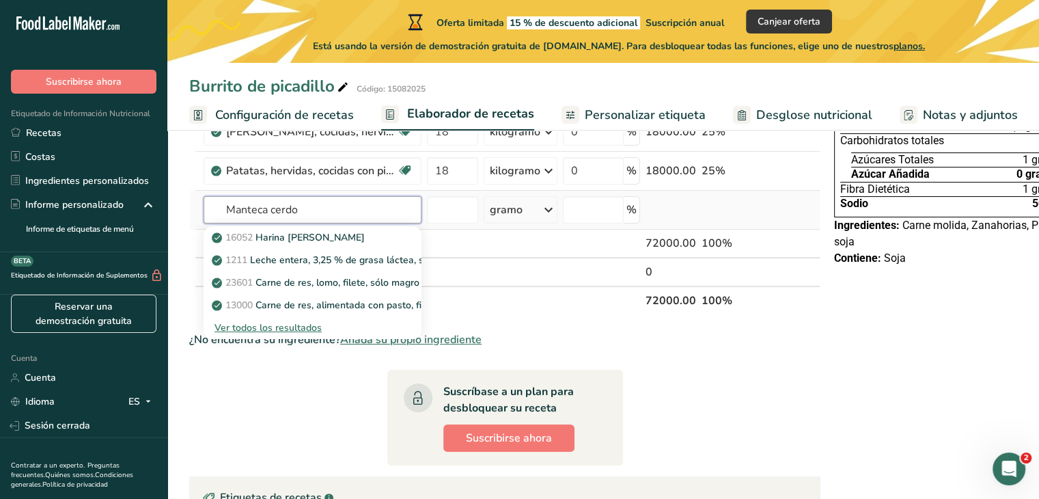
type input "Manteca cerdo"
click at [308, 334] on font "Ver todos los resultados" at bounding box center [268, 327] width 107 height 13
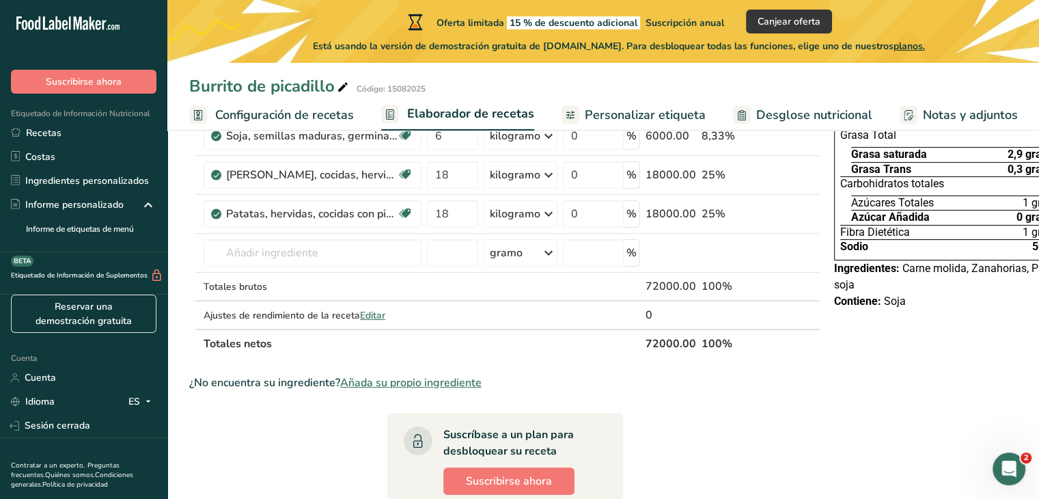
scroll to position [205, 0]
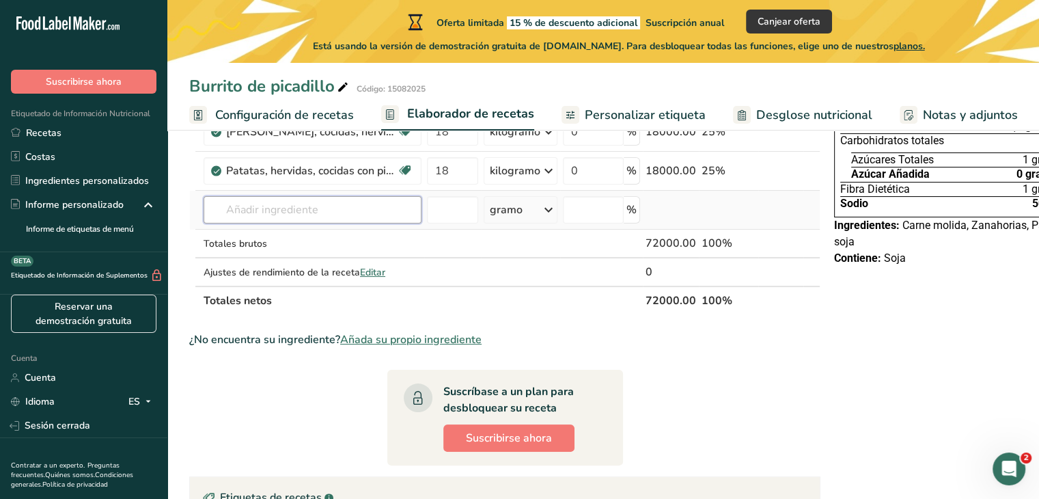
click at [270, 221] on input "text" at bounding box center [313, 209] width 218 height 27
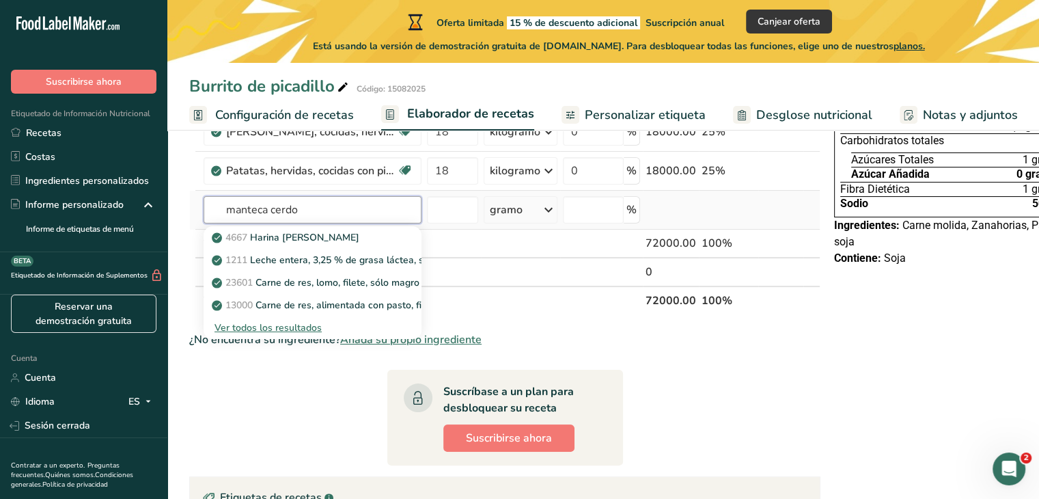
type input "manteca cerdo"
click at [304, 334] on font "Ver todos los resultados" at bounding box center [268, 327] width 107 height 13
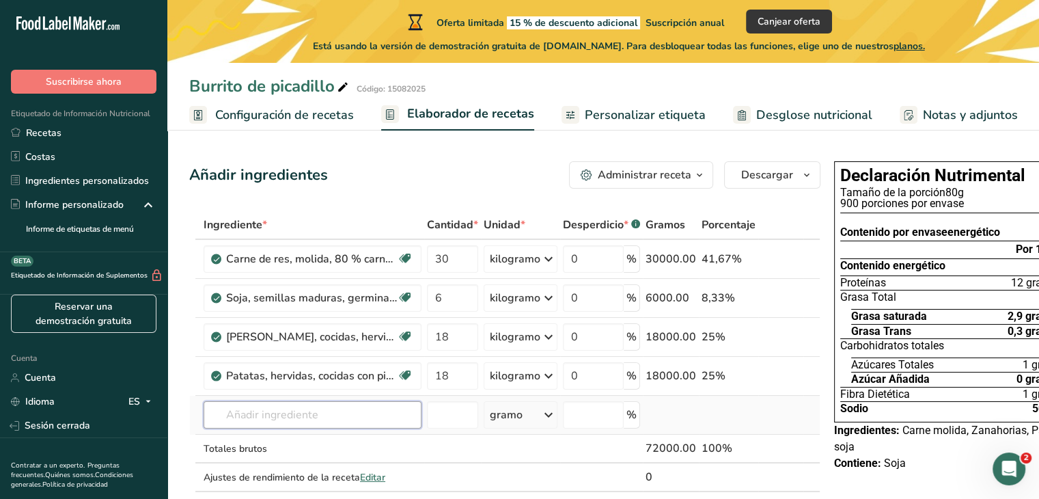
click at [292, 420] on input "text" at bounding box center [313, 414] width 218 height 27
click at [341, 425] on input "text" at bounding box center [313, 414] width 218 height 27
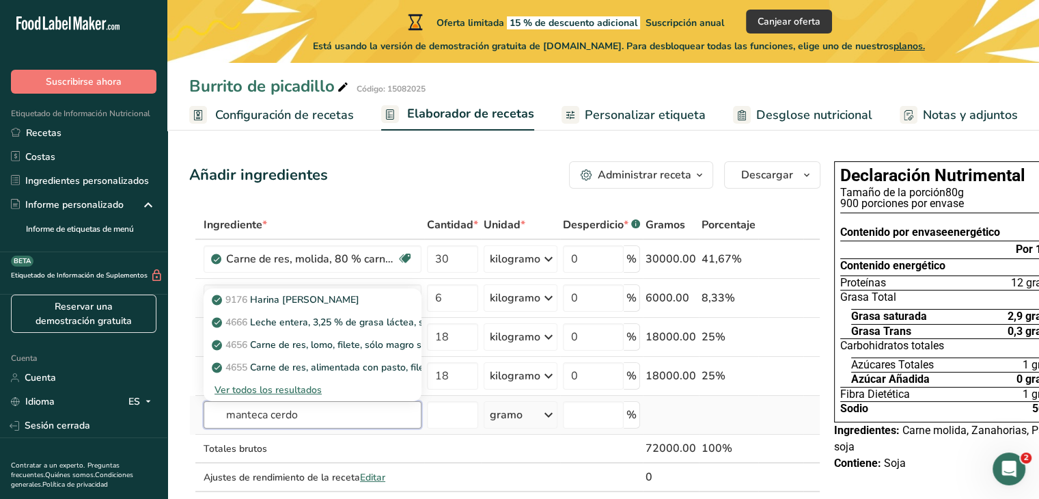
type input "manteca cerdo"
click at [316, 396] on font "Ver todos los resultados" at bounding box center [268, 389] width 107 height 13
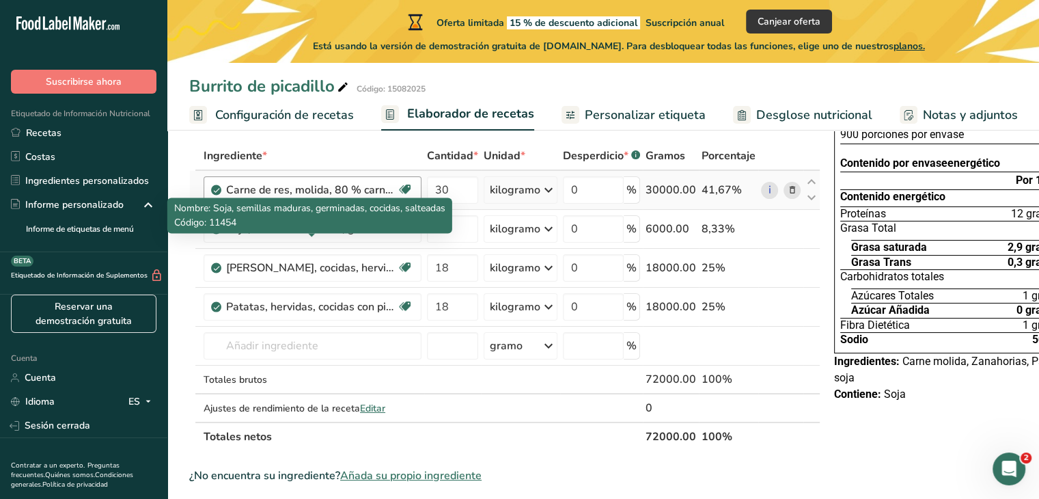
scroll to position [137, 0]
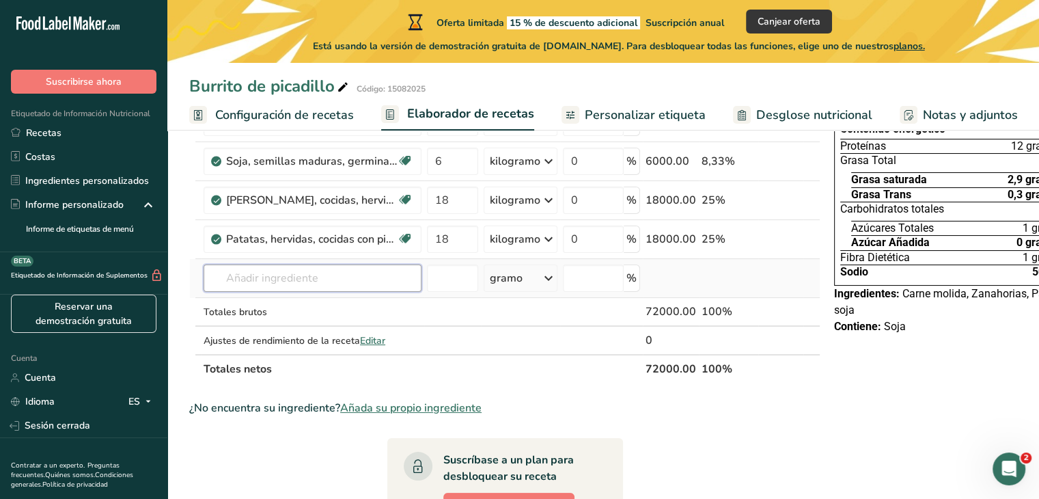
click at [326, 292] on input "text" at bounding box center [313, 277] width 218 height 27
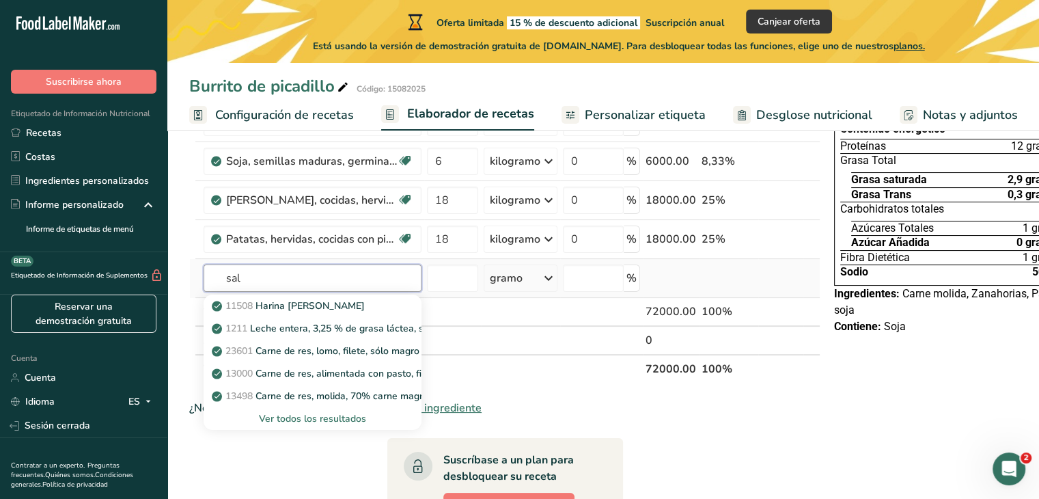
type input "sal"
click at [310, 425] on font "Ver todos los resultados" at bounding box center [312, 418] width 107 height 13
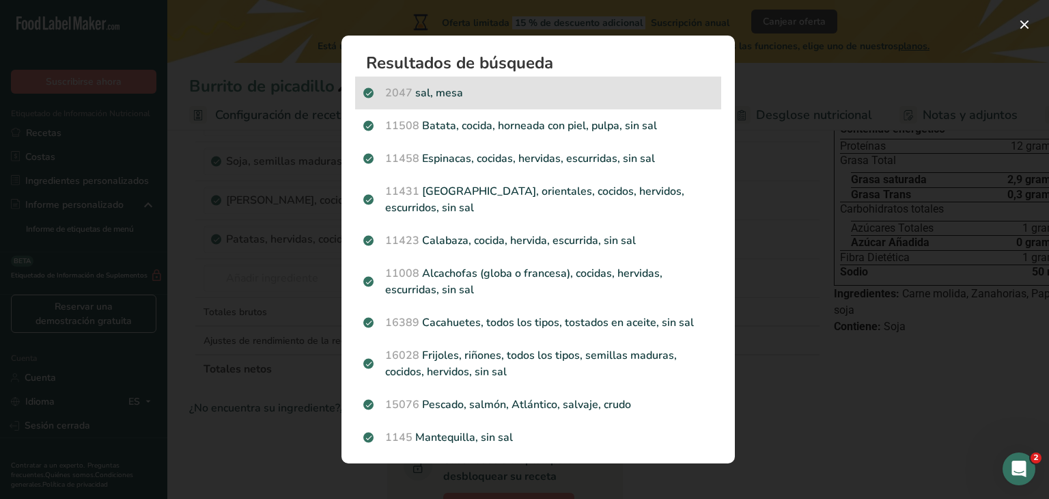
click at [478, 97] on p "2047 sal, mesa" at bounding box center [538, 93] width 350 height 16
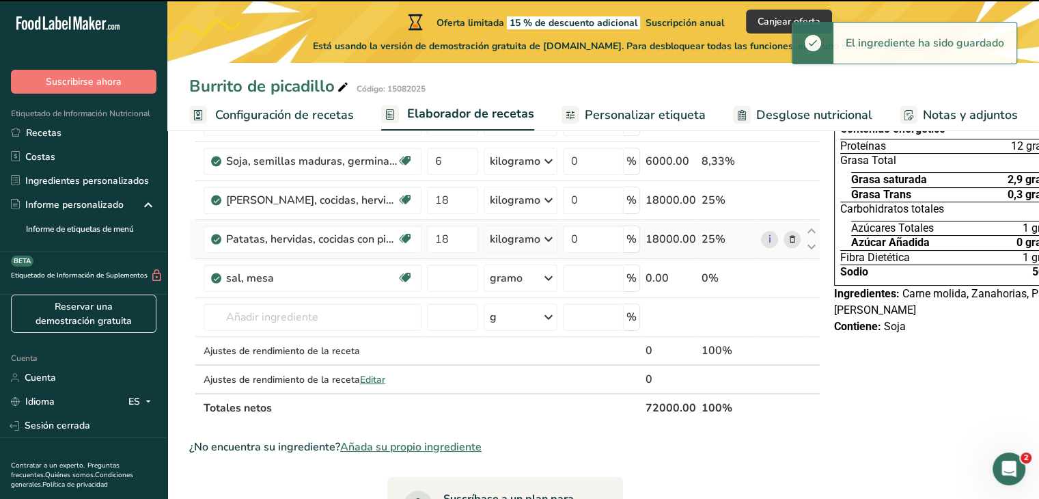
type input "0"
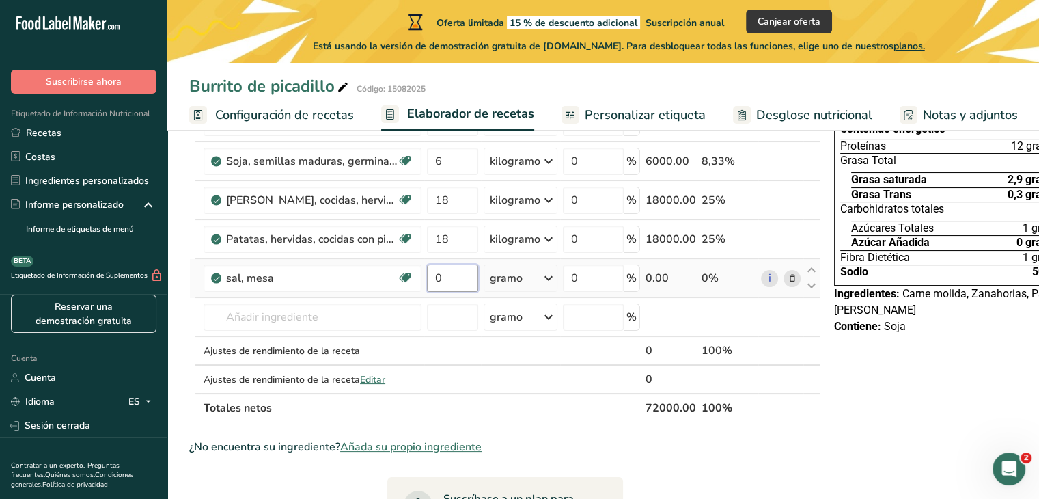
click at [444, 292] on input "0" at bounding box center [452, 277] width 51 height 27
type input "630"
click at [281, 332] on div "Ingrediente * Cantidad * Unidad * Desperdicio * .a-a{fill:#347362;}.b-a{fill:#f…" at bounding box center [504, 248] width 631 height 348
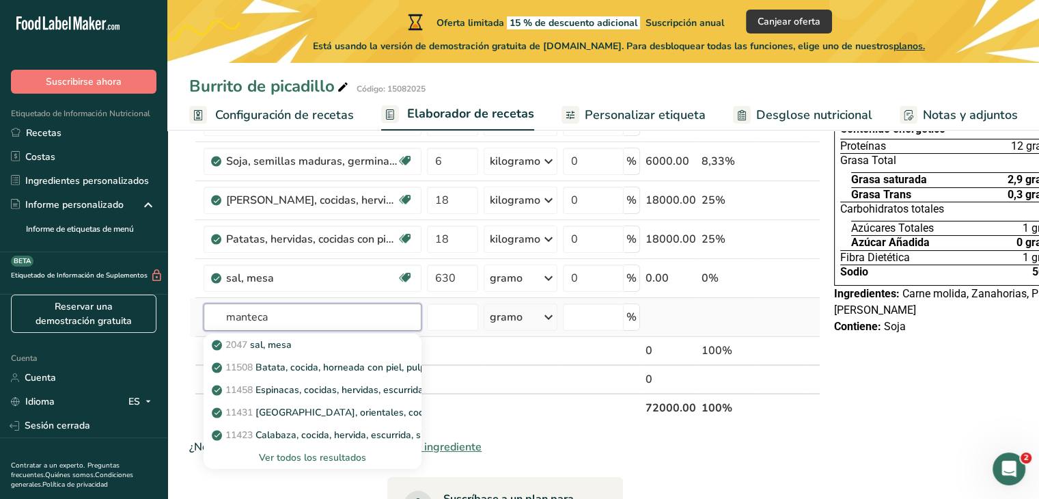
type input "manteca"
click at [262, 464] on font "Ver todos los resultados" at bounding box center [312, 457] width 107 height 13
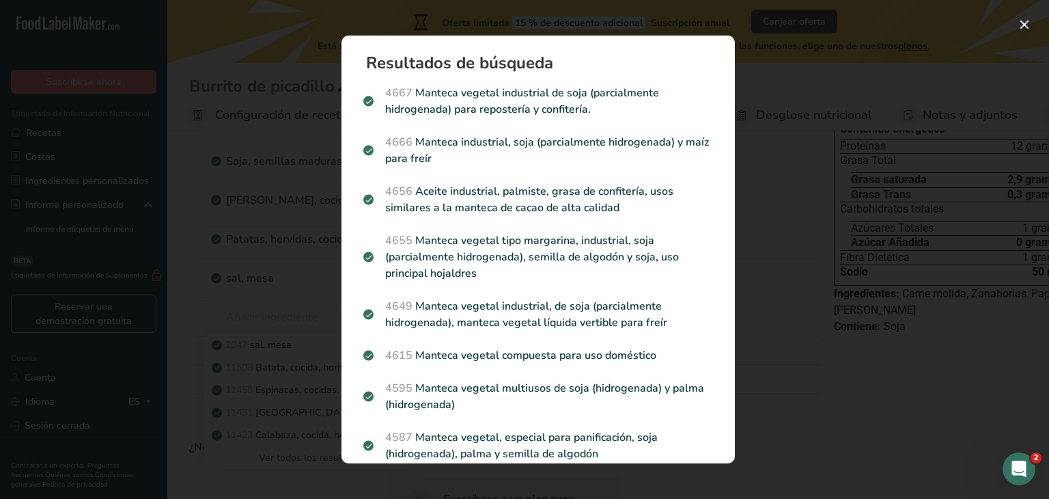
click at [542, 1] on div "Resultados de búsqueda modal" at bounding box center [524, 249] width 1049 height 499
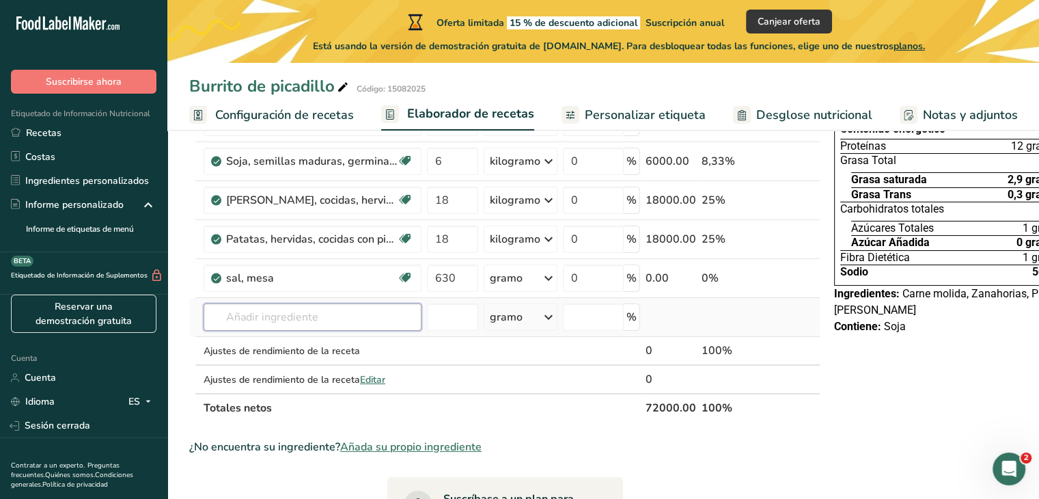
click at [287, 331] on input "text" at bounding box center [313, 316] width 218 height 27
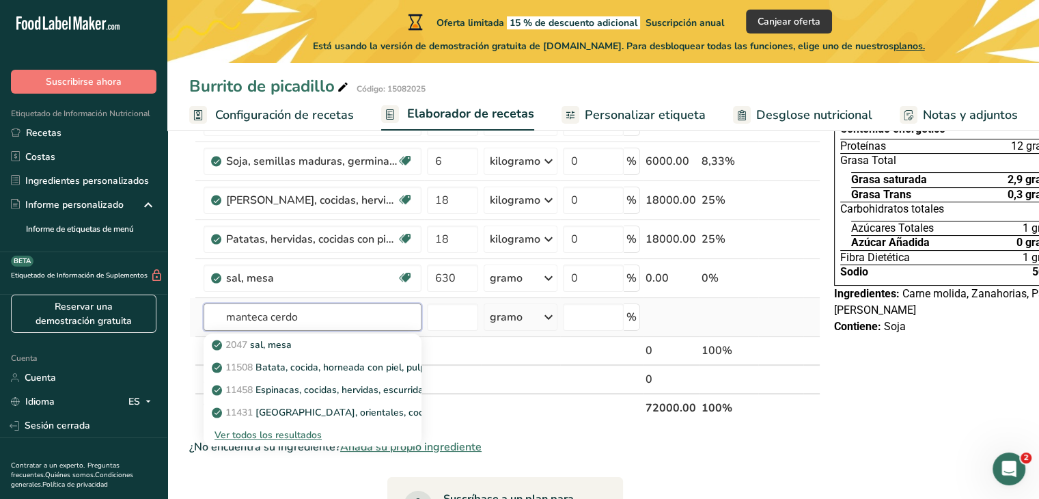
type input "manteca cerdo"
click at [255, 441] on font "Ver todos los resultados" at bounding box center [268, 434] width 107 height 13
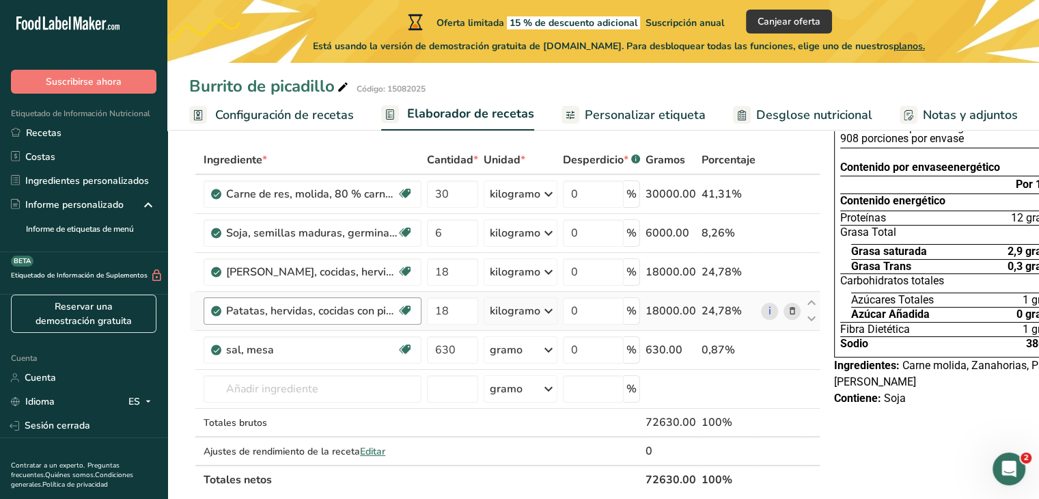
scroll to position [68, 0]
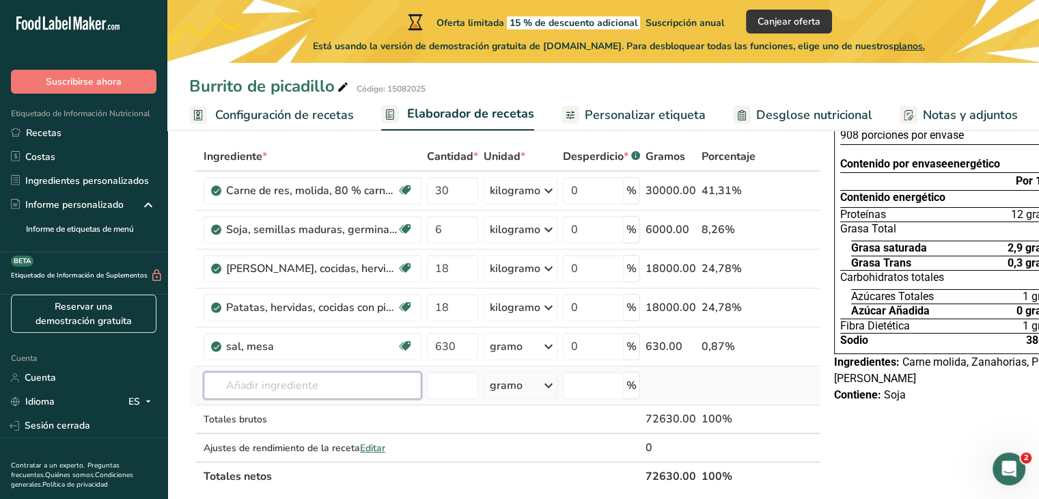
click at [284, 393] on input "text" at bounding box center [313, 385] width 218 height 27
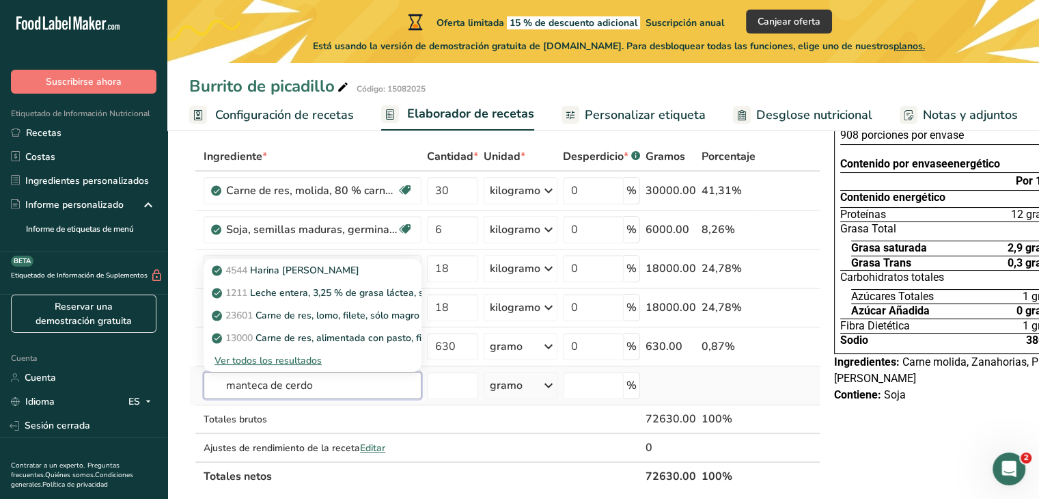
type input "manteca de cerdo"
click at [295, 367] on font "Ver todos los resultados" at bounding box center [268, 360] width 107 height 13
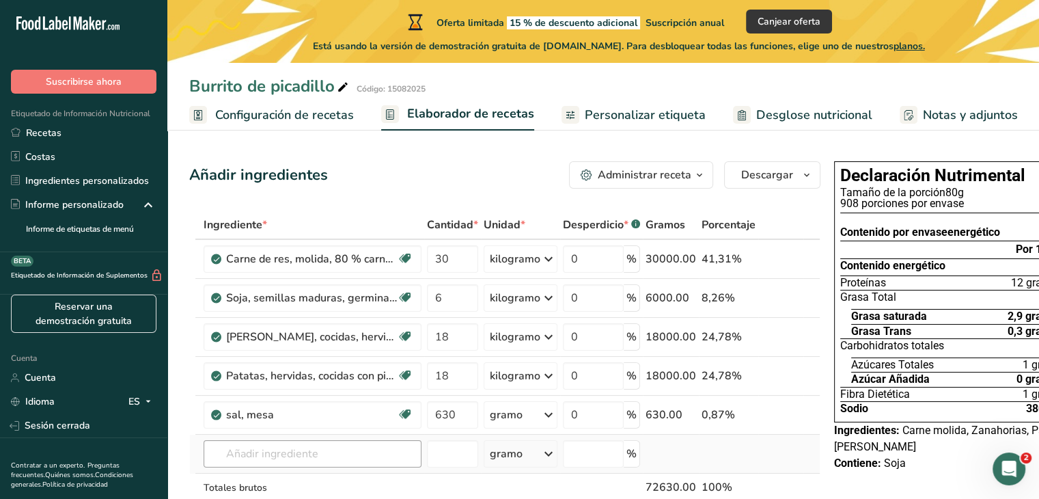
scroll to position [137, 0]
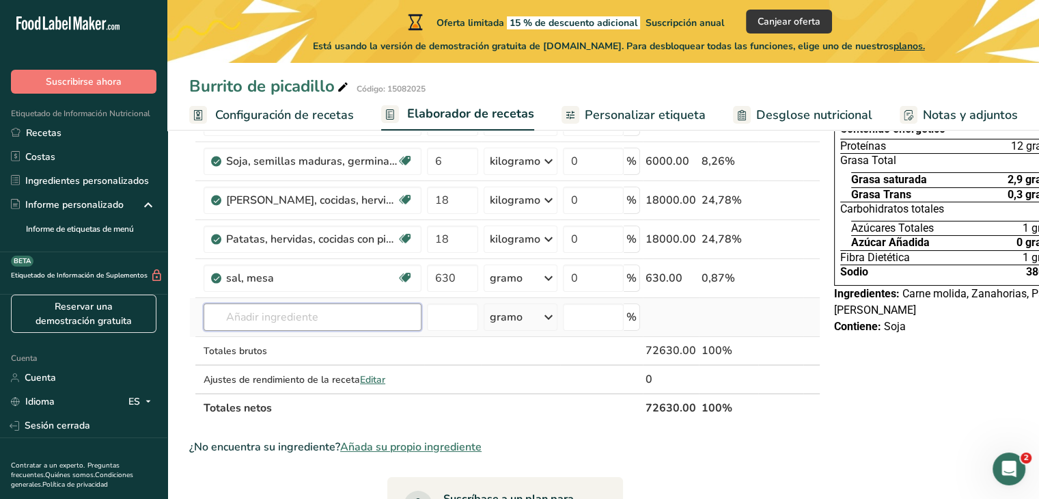
click at [302, 331] on input "text" at bounding box center [313, 316] width 218 height 27
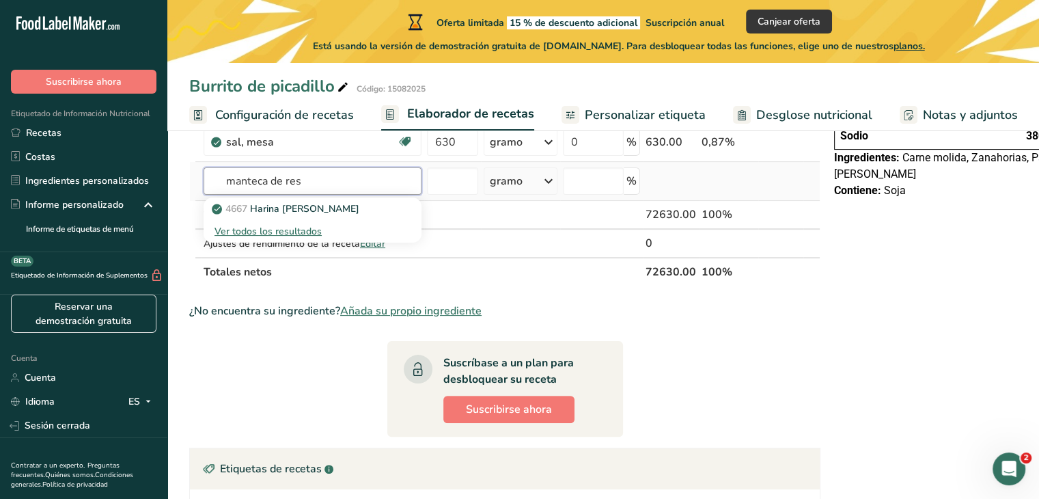
scroll to position [273, 0]
type input "manteca de res"
click at [297, 237] on font "Ver todos los resultados" at bounding box center [268, 230] width 107 height 13
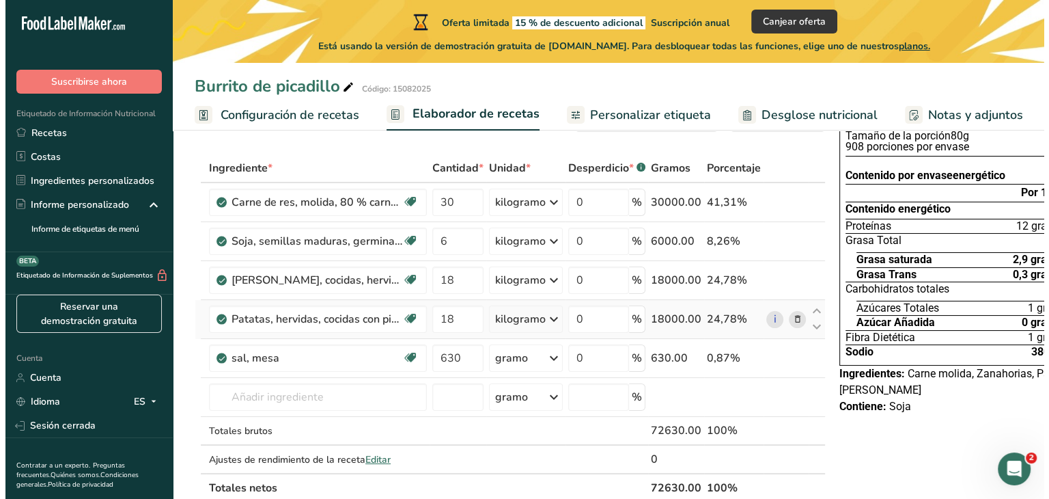
scroll to position [205, 0]
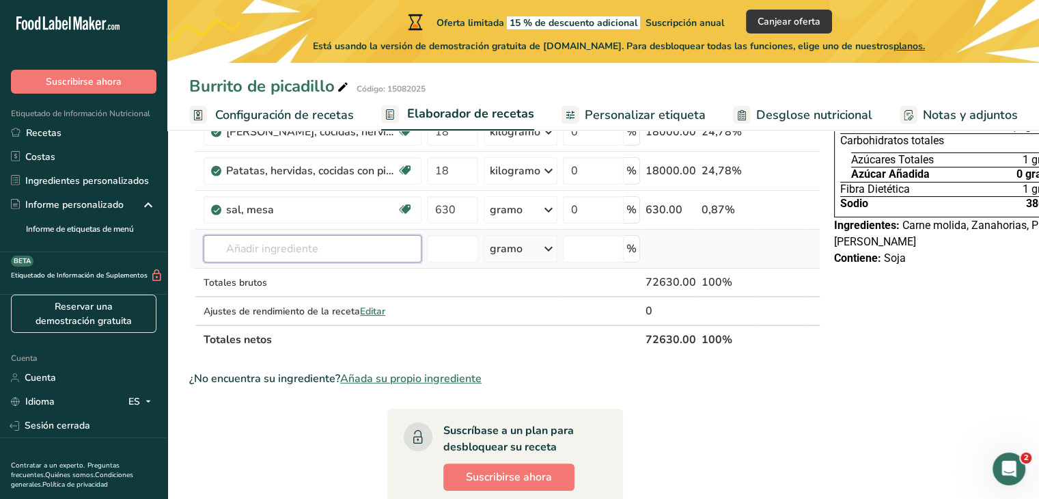
click at [277, 262] on input "text" at bounding box center [313, 248] width 218 height 27
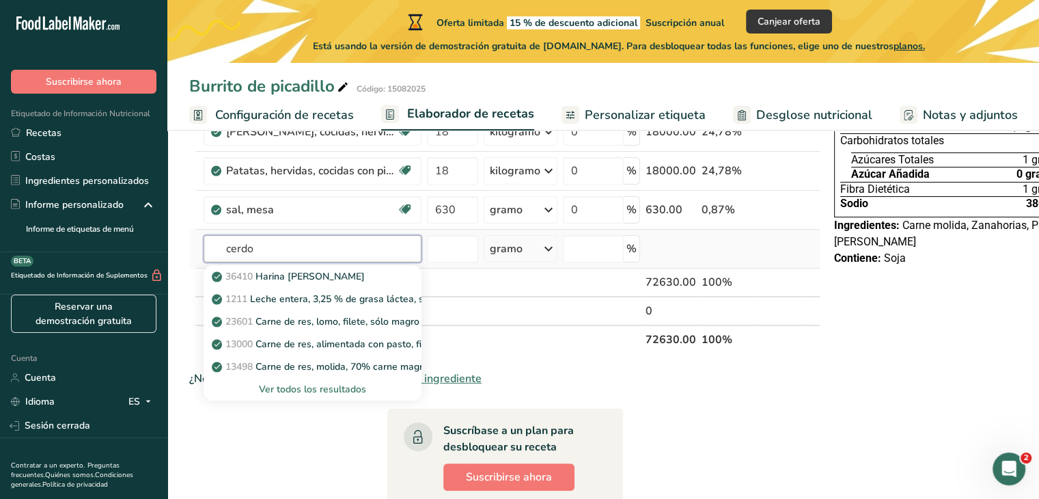
type input "cerdo"
click at [319, 396] on font "Ver todos los resultados" at bounding box center [312, 389] width 107 height 13
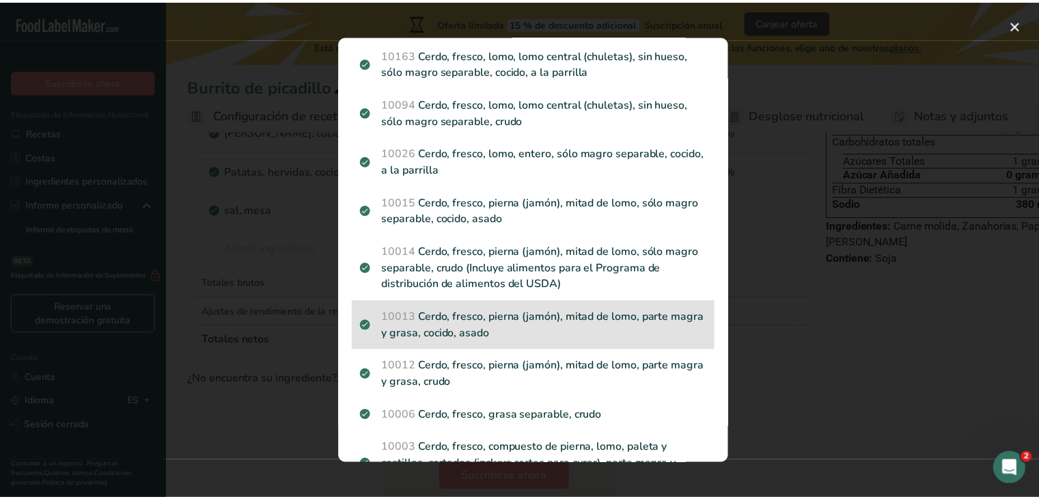
scroll to position [1230, 0]
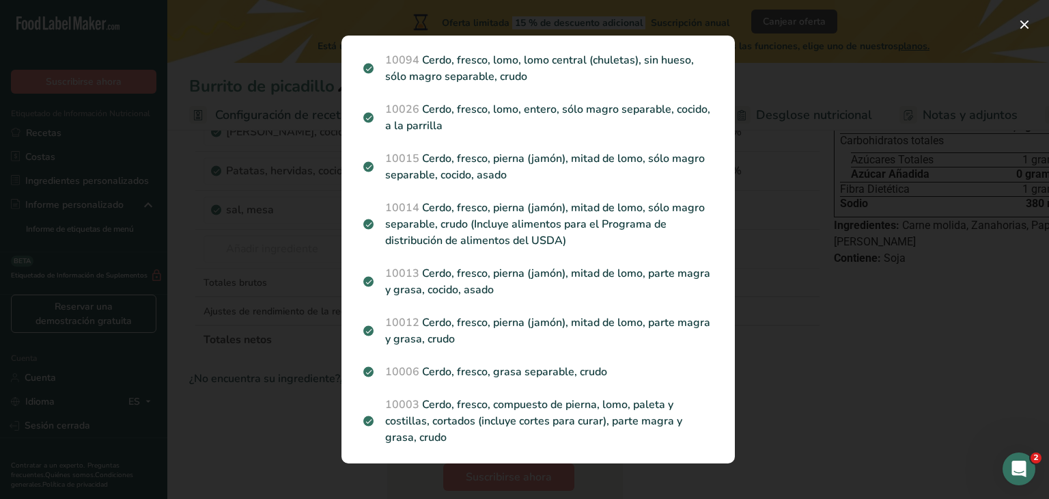
click at [260, 421] on div "Resultados de búsqueda modal" at bounding box center [524, 249] width 1049 height 499
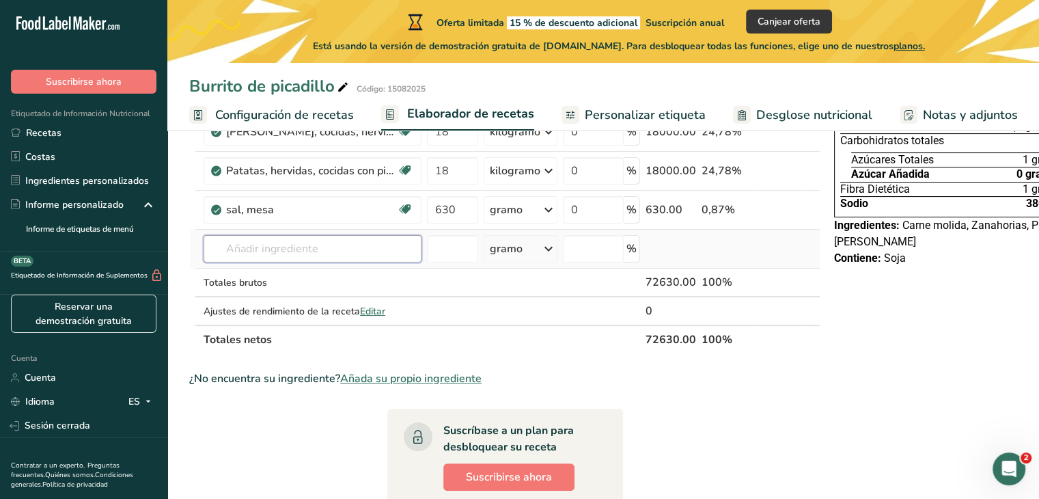
click at [266, 262] on input "text" at bounding box center [313, 248] width 218 height 27
type input "manteca puerco"
click at [274, 305] on font "Ver todos los resultados" at bounding box center [268, 298] width 107 height 13
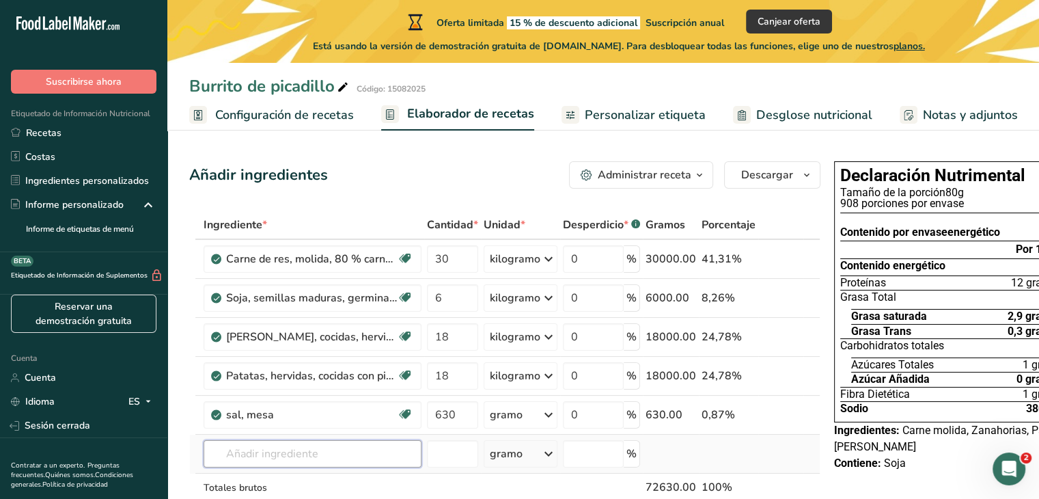
click at [366, 459] on input "text" at bounding box center [313, 453] width 218 height 27
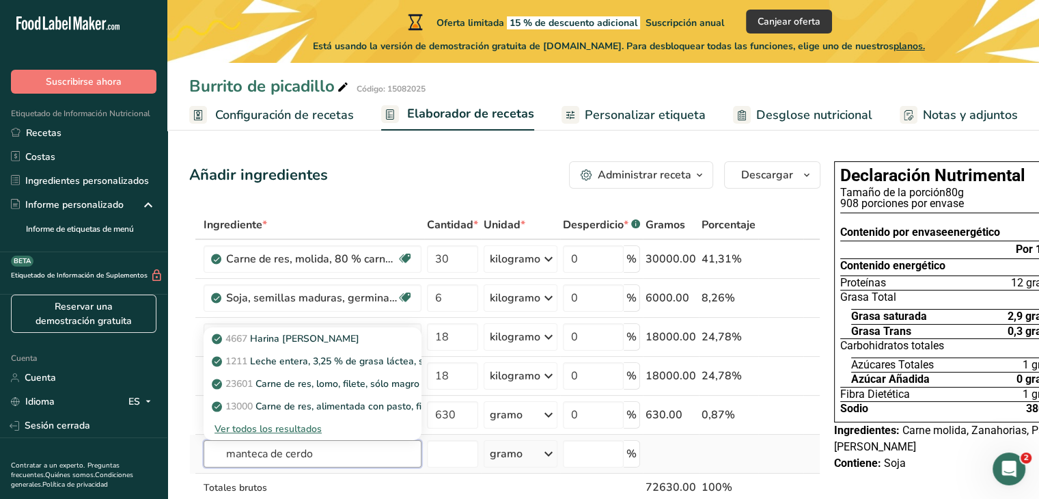
type input "manteca de cerdo"
click at [235, 435] on font "Ver todos los resultados" at bounding box center [268, 428] width 107 height 13
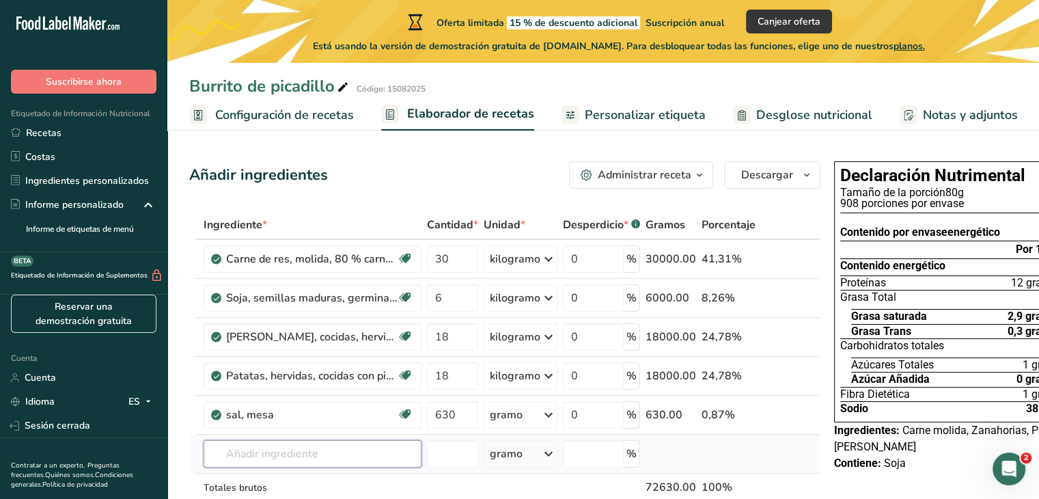
drag, startPoint x: 328, startPoint y: 467, endPoint x: 325, endPoint y: 456, distance: 10.8
click at [328, 467] on input "text" at bounding box center [313, 453] width 218 height 27
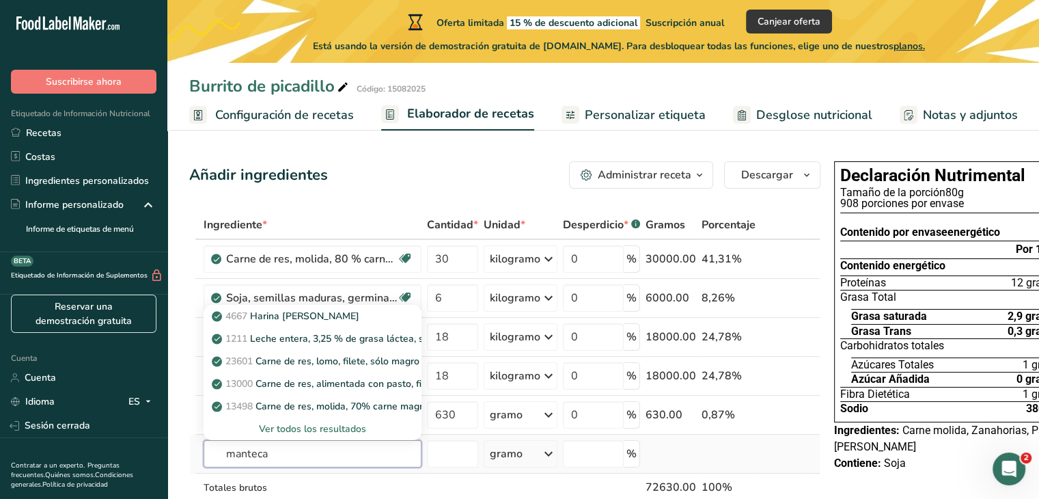
type input "manteca"
click at [349, 435] on font "Ver todos los resultados" at bounding box center [312, 428] width 107 height 13
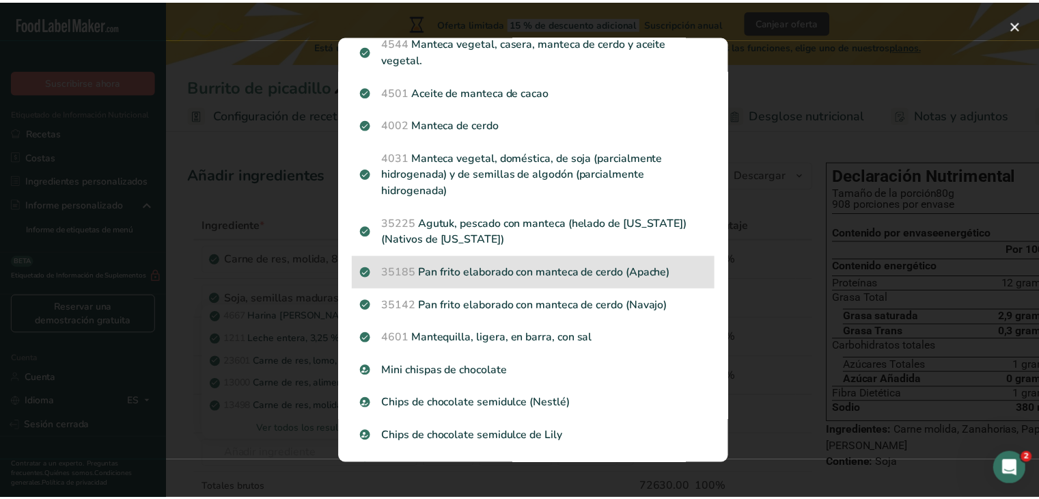
scroll to position [950, 0]
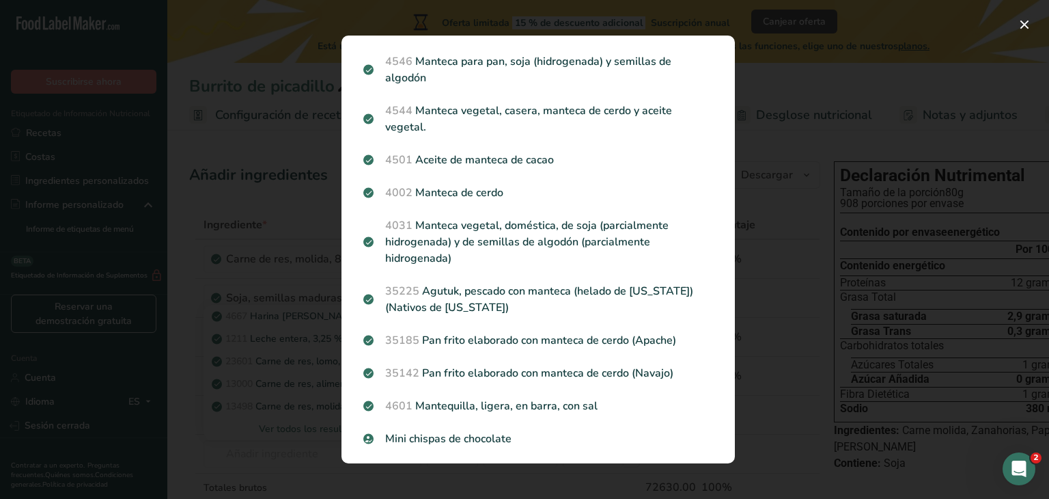
click at [471, 196] on font "Manteca de cerdo" at bounding box center [459, 192] width 88 height 15
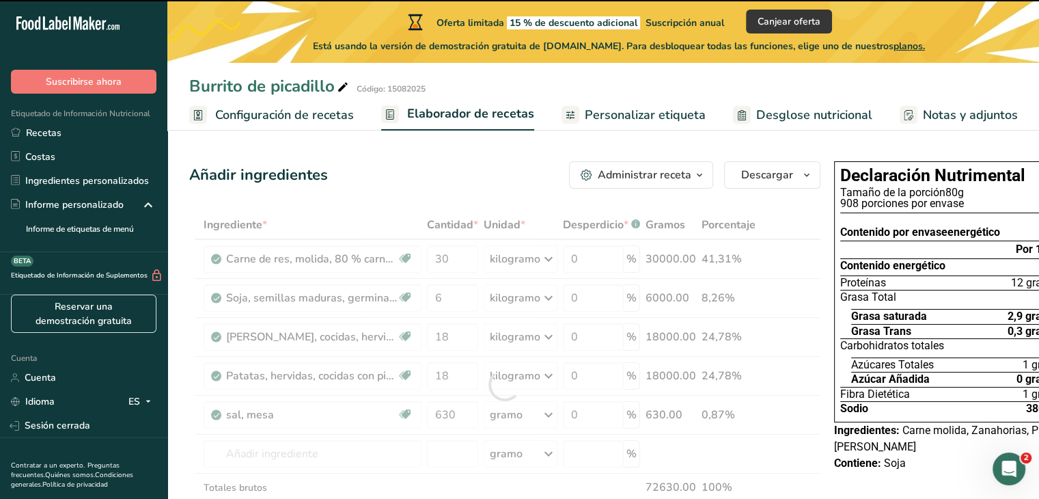
type input "0"
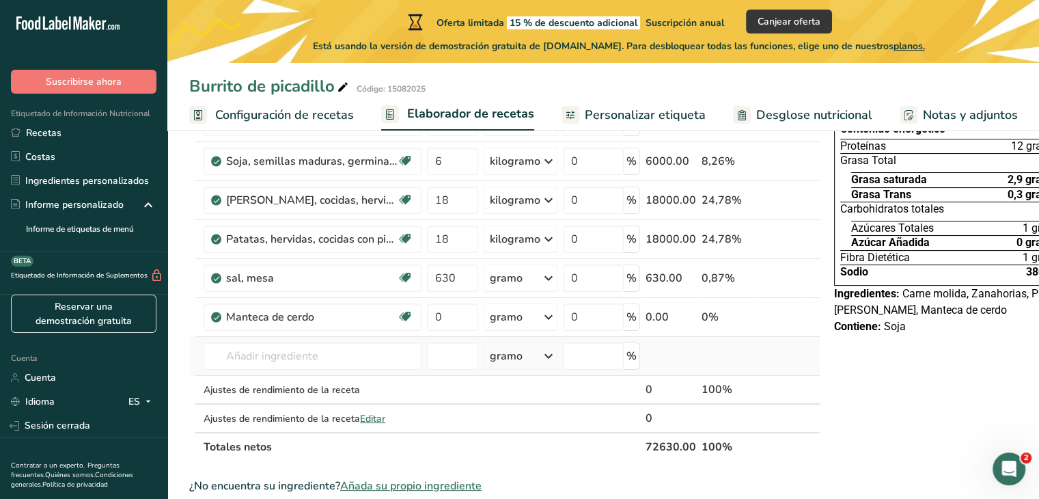
scroll to position [205, 0]
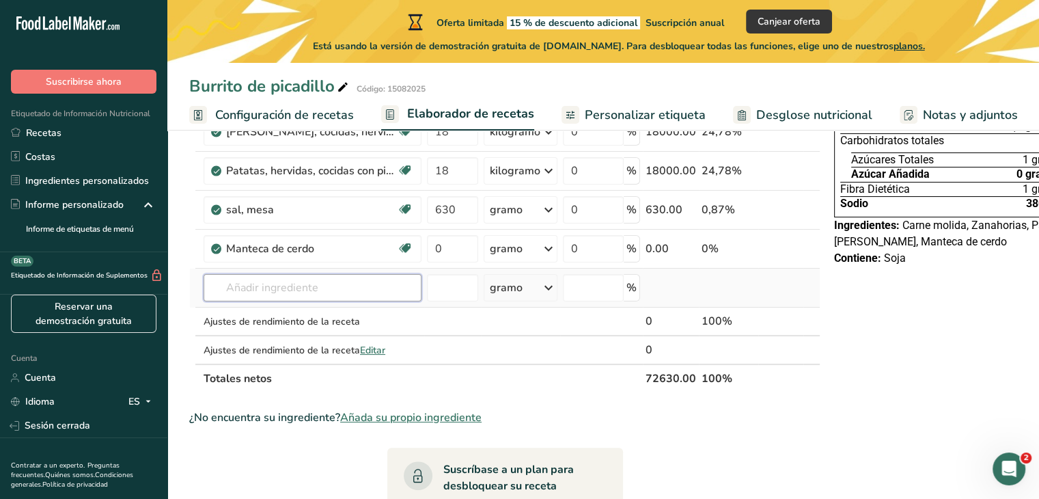
click at [303, 301] on input "text" at bounding box center [313, 287] width 218 height 27
click at [449, 262] on input "0" at bounding box center [452, 248] width 51 height 27
type input "3"
click at [536, 261] on div "Ingrediente * Cantidad * Unidad * Desperdicio * .a-a{fill:#347362;}.b-a{fill:#f…" at bounding box center [504, 198] width 631 height 387
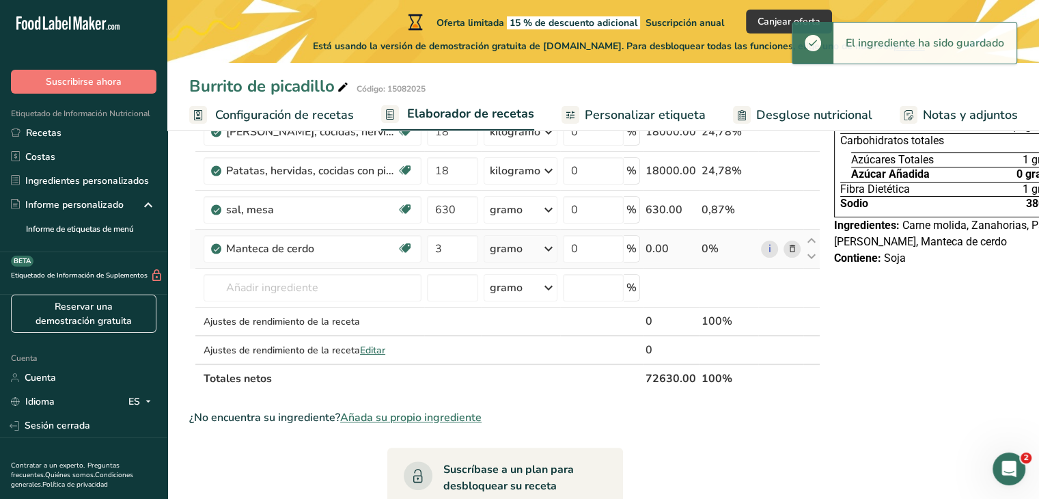
click at [542, 261] on icon at bounding box center [548, 248] width 16 height 25
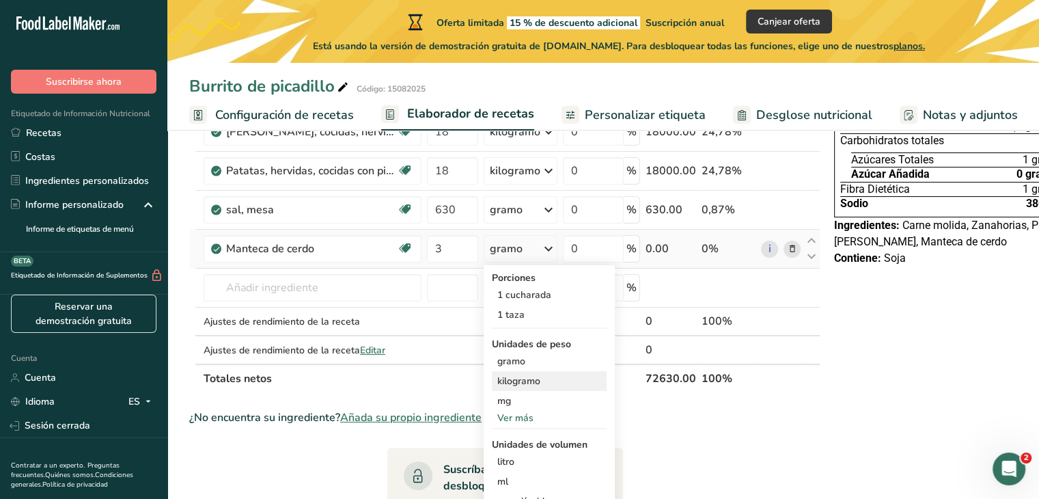
click at [503, 387] on font "kilogramo" at bounding box center [518, 380] width 43 height 13
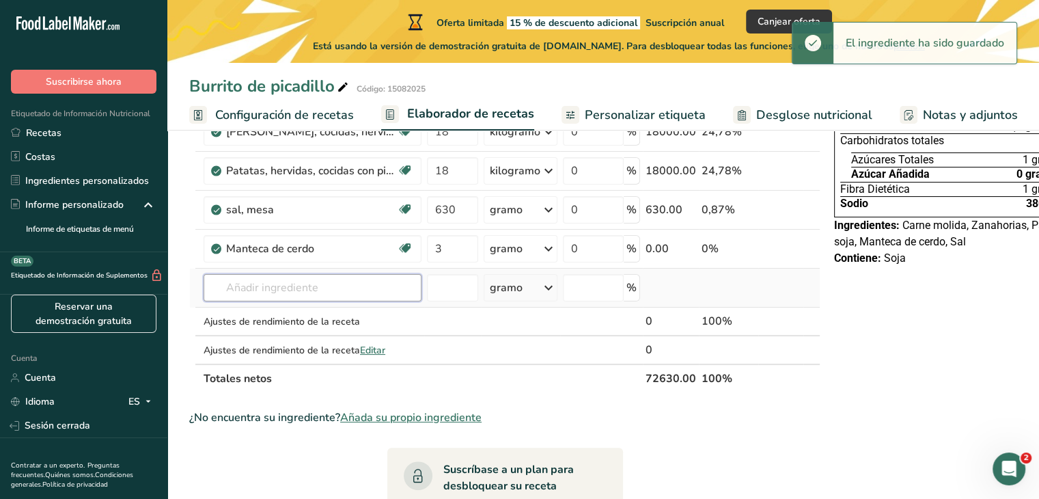
click at [224, 301] on input "text" at bounding box center [313, 287] width 218 height 27
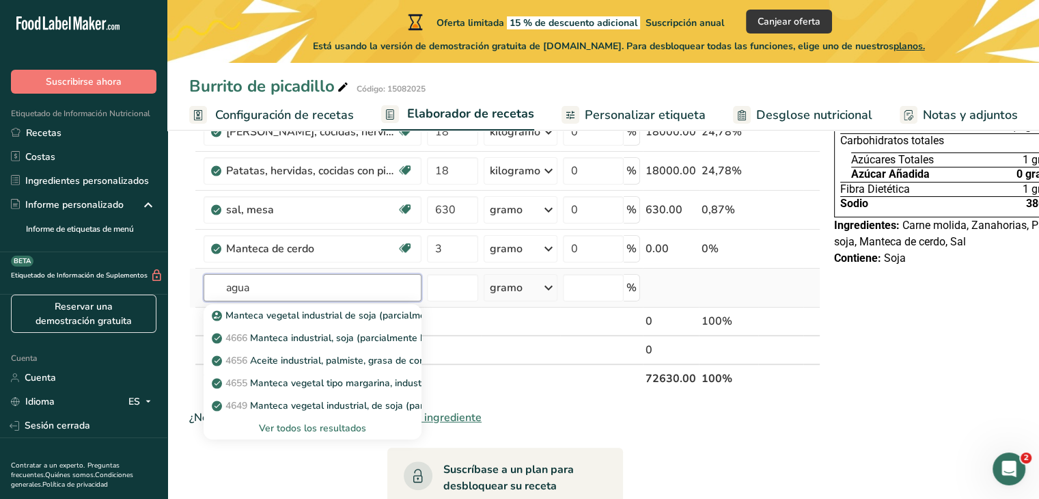
type input "agua"
click at [286, 435] on font "Ver todos los resultados" at bounding box center [312, 428] width 107 height 13
click at [0, 0] on div "Resultados de búsqueda modal" at bounding box center [0, 0] width 0 height 0
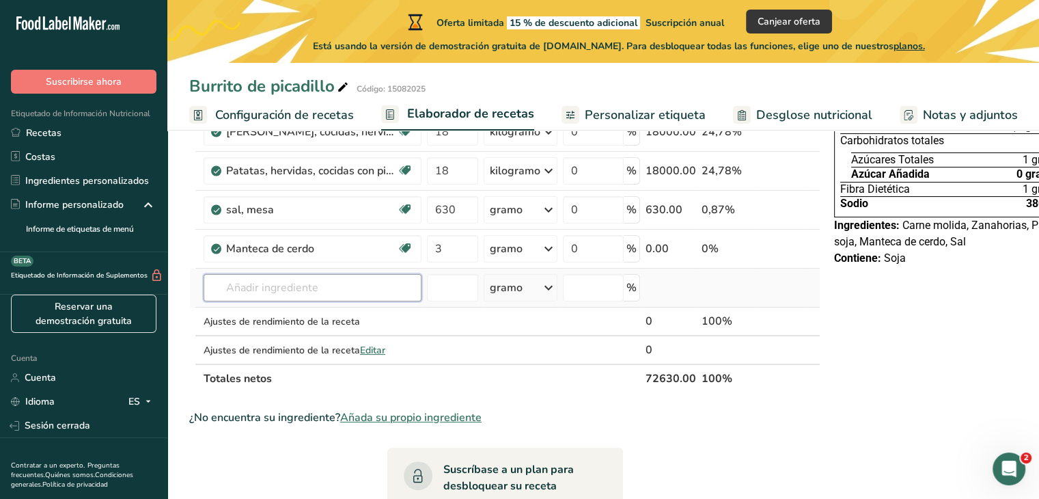
click at [338, 301] on input "text" at bounding box center [313, 287] width 218 height 27
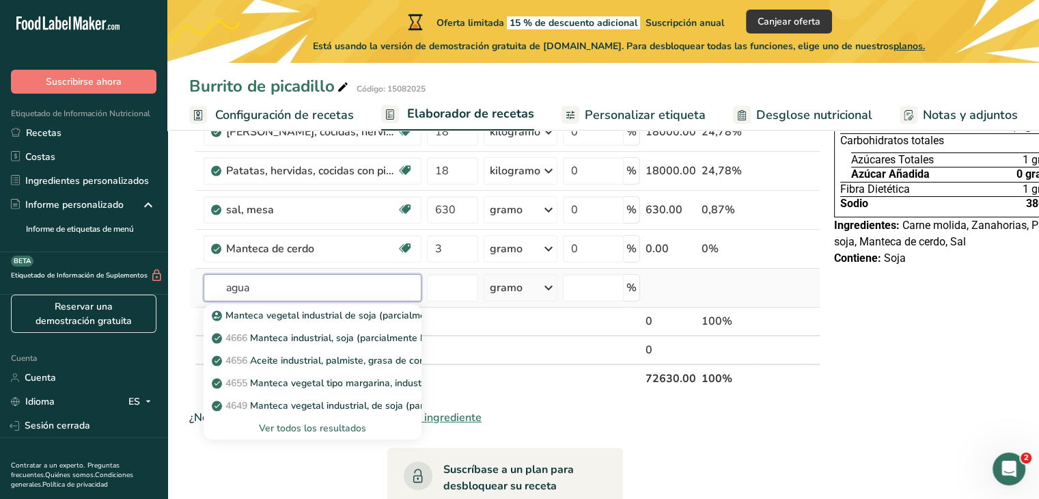
type input "agua"
click at [286, 435] on font "Ver todos los resultados" at bounding box center [312, 428] width 107 height 13
click at [0, 0] on div "Resultados de búsqueda modal" at bounding box center [0, 0] width 0 height 0
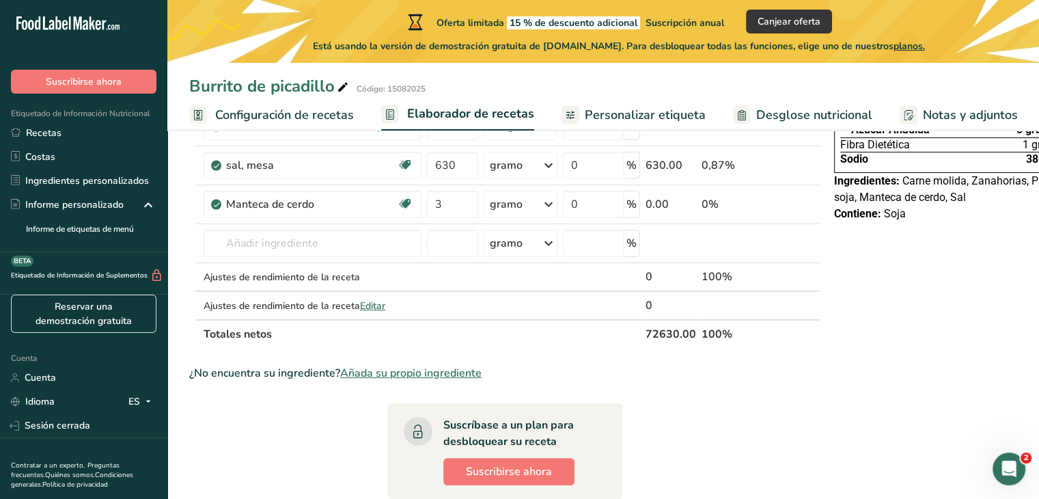
scroll to position [273, 0]
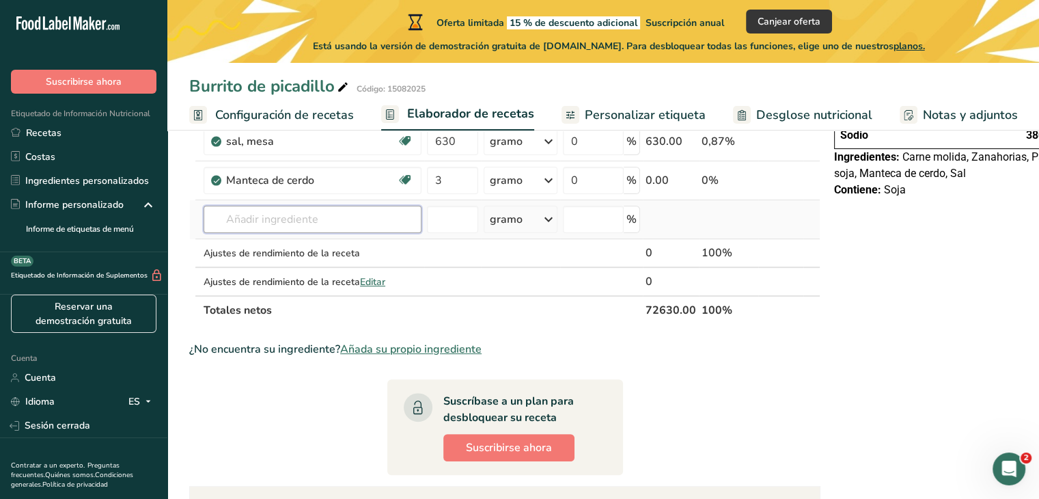
click at [268, 233] on input "text" at bounding box center [313, 219] width 218 height 27
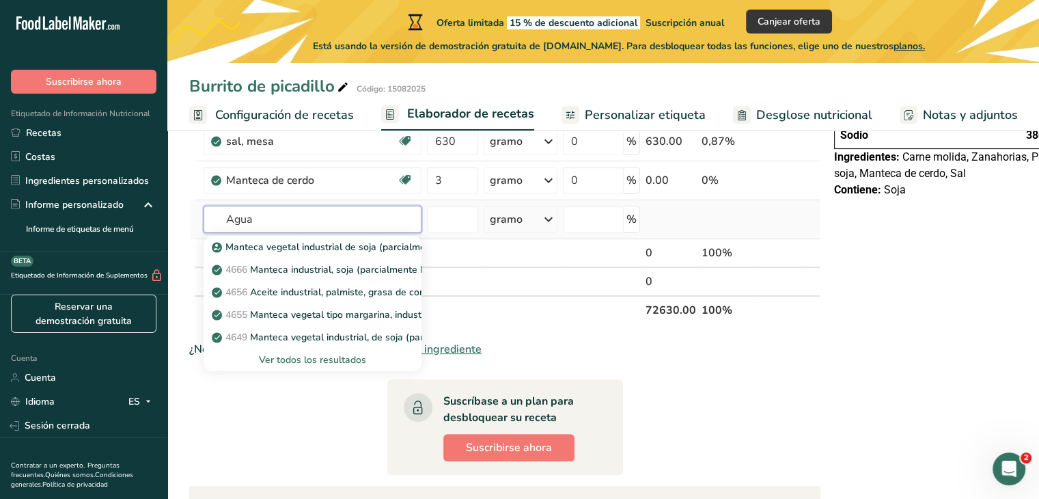
type input "Agua"
click at [313, 366] on font "Ver todos los resultados" at bounding box center [312, 359] width 107 height 13
click at [0, 0] on div "Resultados de búsqueda Agua embotellada 14438 Bebidas, agua, embotellada, sin g…" at bounding box center [0, 0] width 0 height 0
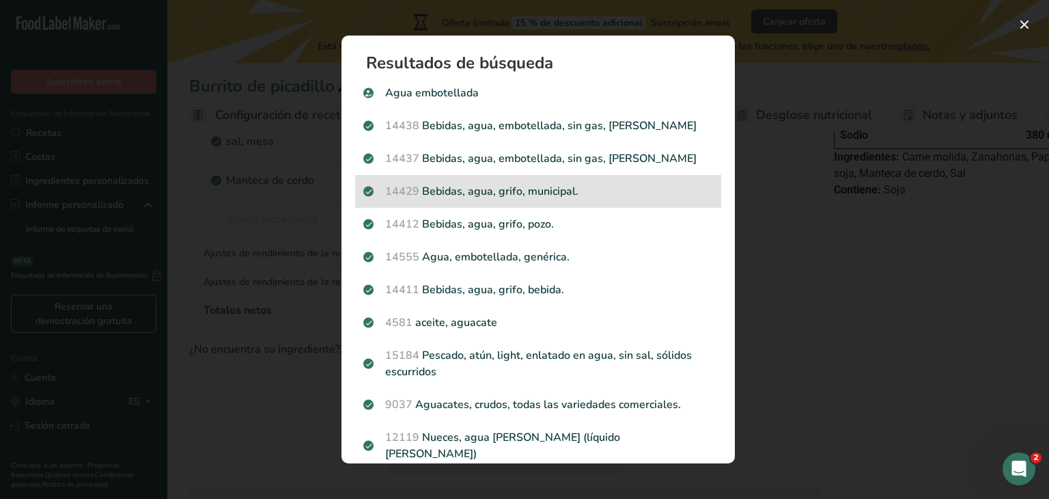
click at [478, 187] on p "14429 Bebidas, agua, grifo, municipal." at bounding box center [538, 191] width 350 height 16
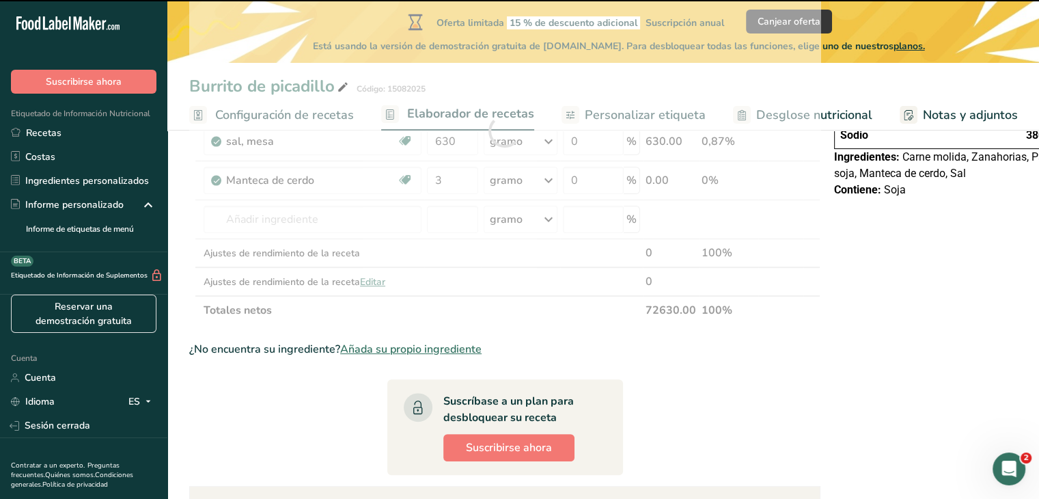
type input "0"
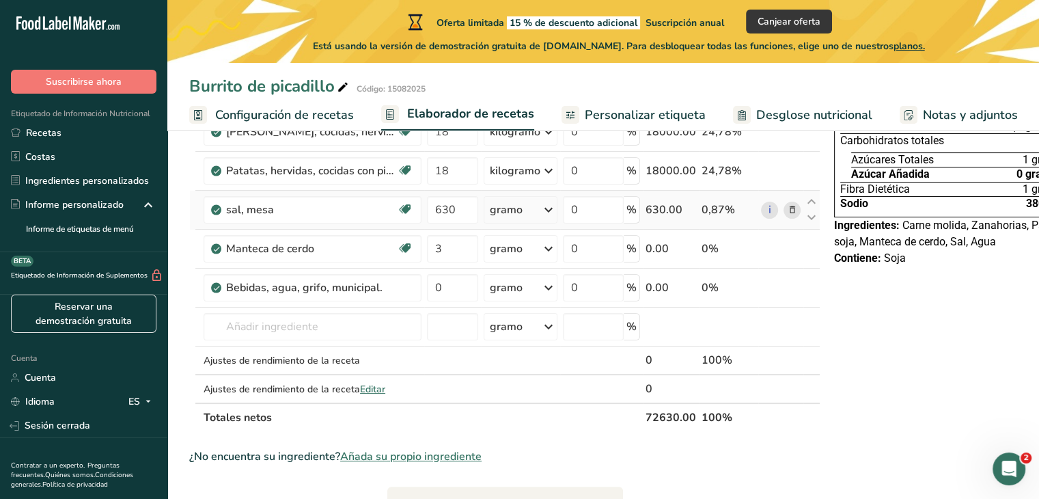
scroll to position [205, 0]
click at [540, 261] on icon at bounding box center [548, 248] width 16 height 25
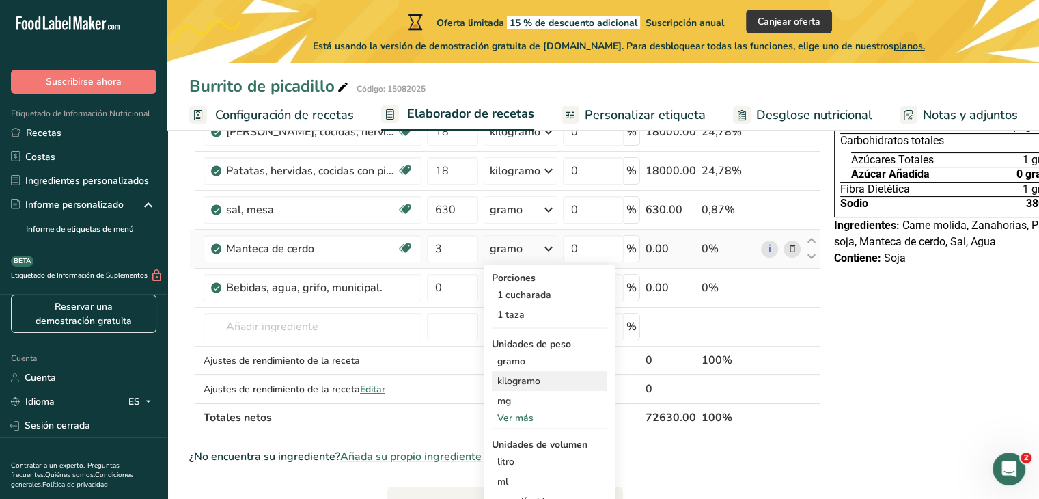
click at [512, 387] on font "kilogramo" at bounding box center [518, 380] width 43 height 13
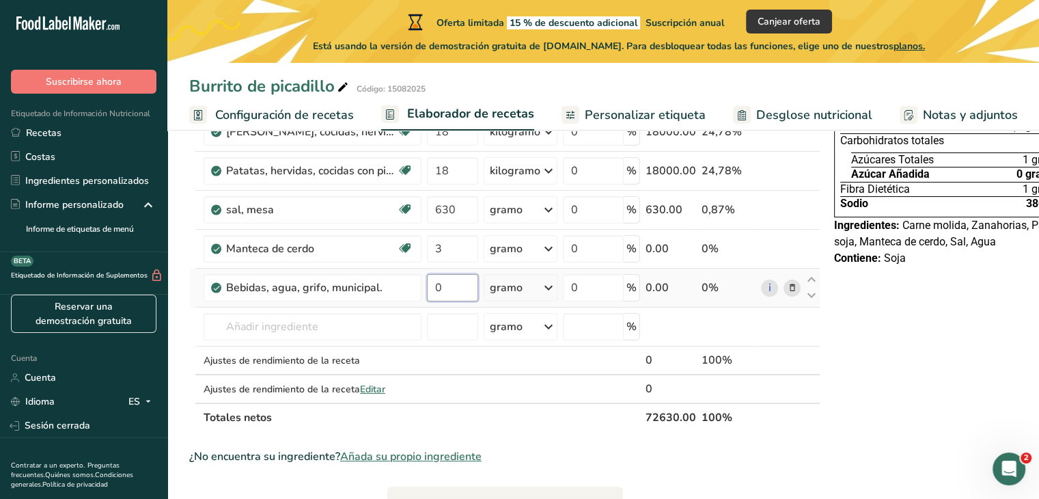
click at [459, 301] on input "0" at bounding box center [452, 287] width 51 height 27
type input "10.500"
click at [525, 301] on div "Ingrediente * Cantidad * Unidad * Desperdicio * .a-a{fill:#347362;}.b-a{fill:#f…" at bounding box center [504, 218] width 631 height 426
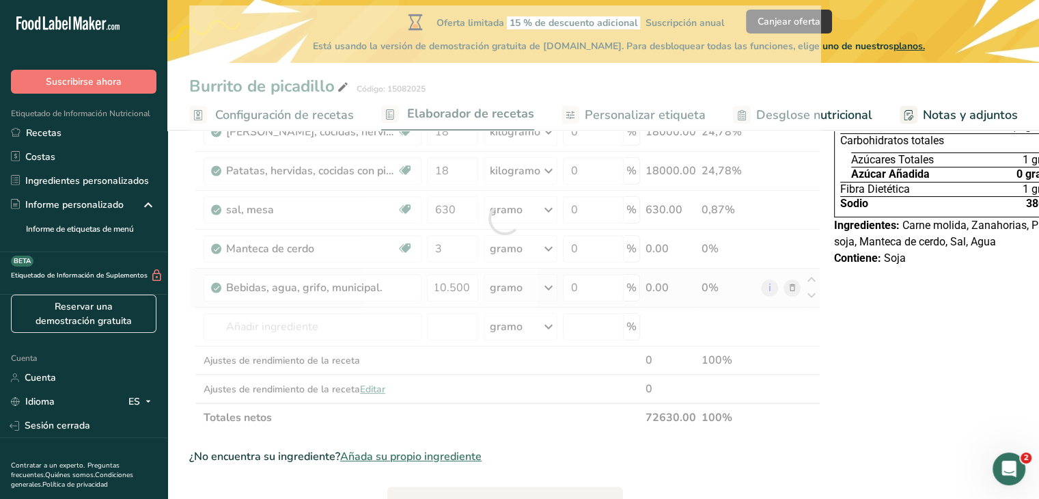
scroll to position [0, 0]
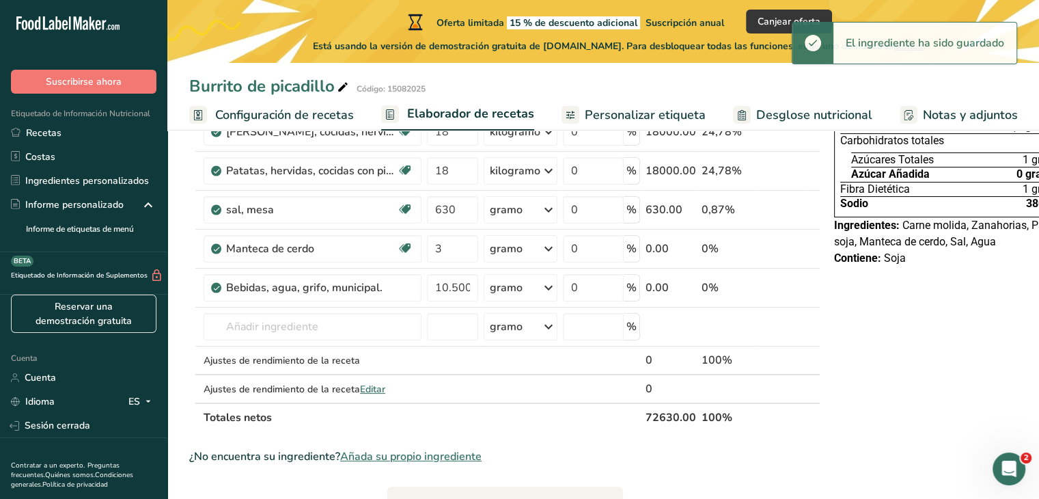
click at [542, 300] on icon at bounding box center [548, 287] width 16 height 25
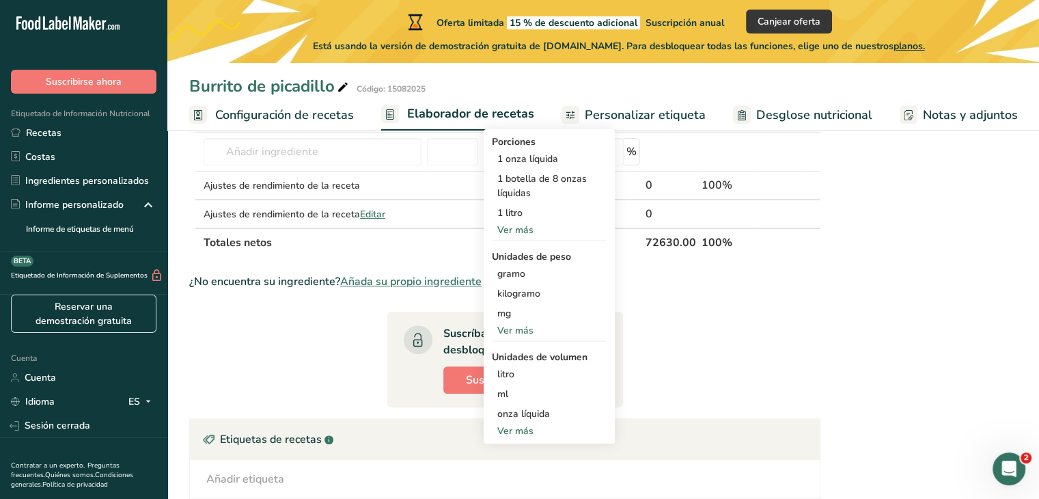
scroll to position [410, 0]
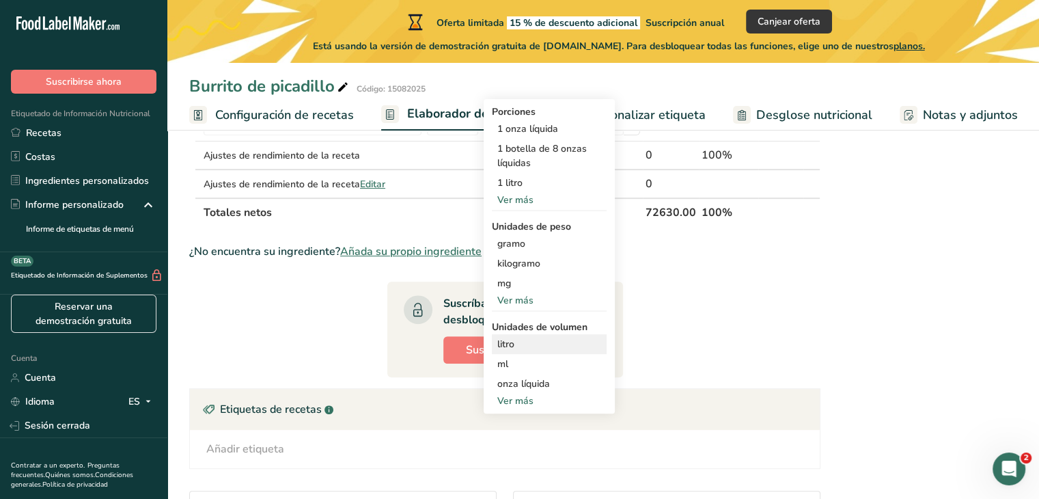
click at [514, 351] on div "litro" at bounding box center [549, 344] width 104 height 14
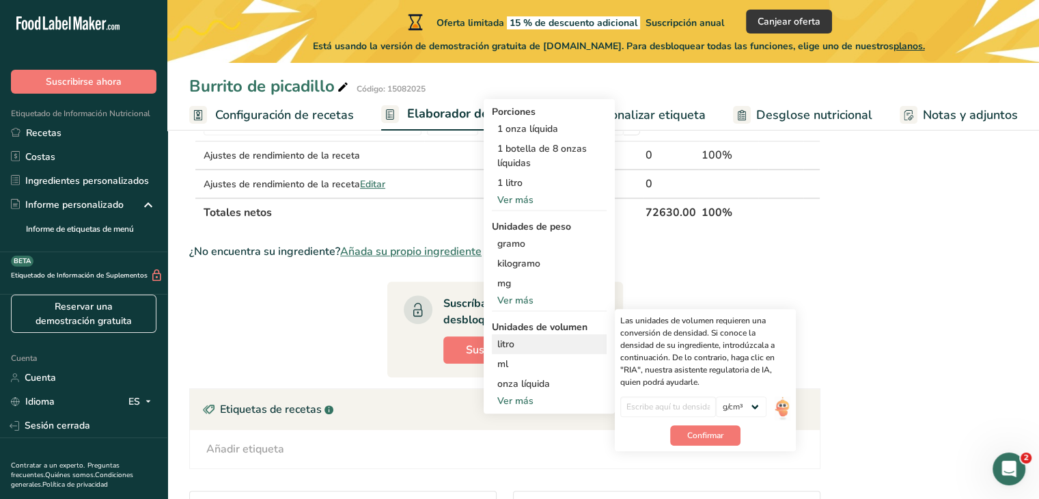
click at [502, 350] on font "litro" at bounding box center [505, 344] width 17 height 13
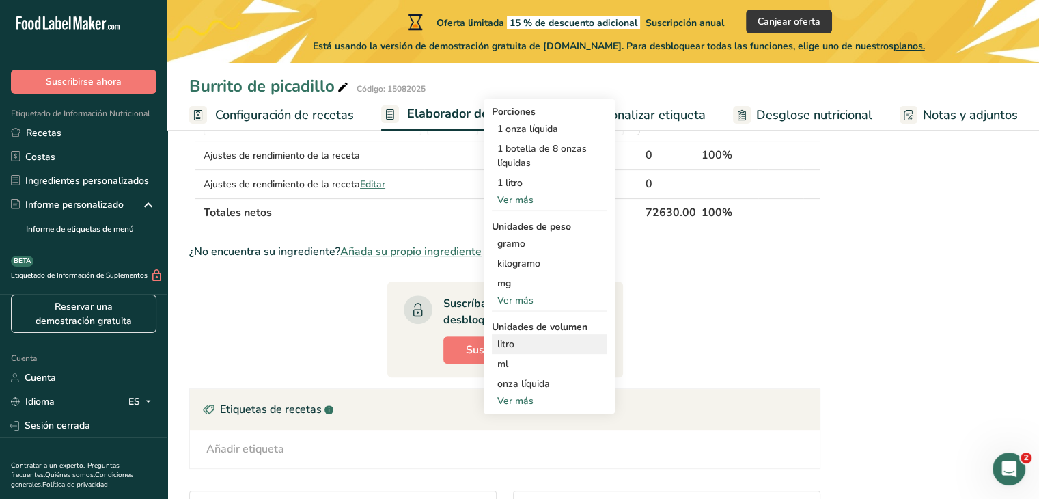
click at [581, 351] on div "litro" at bounding box center [549, 344] width 104 height 14
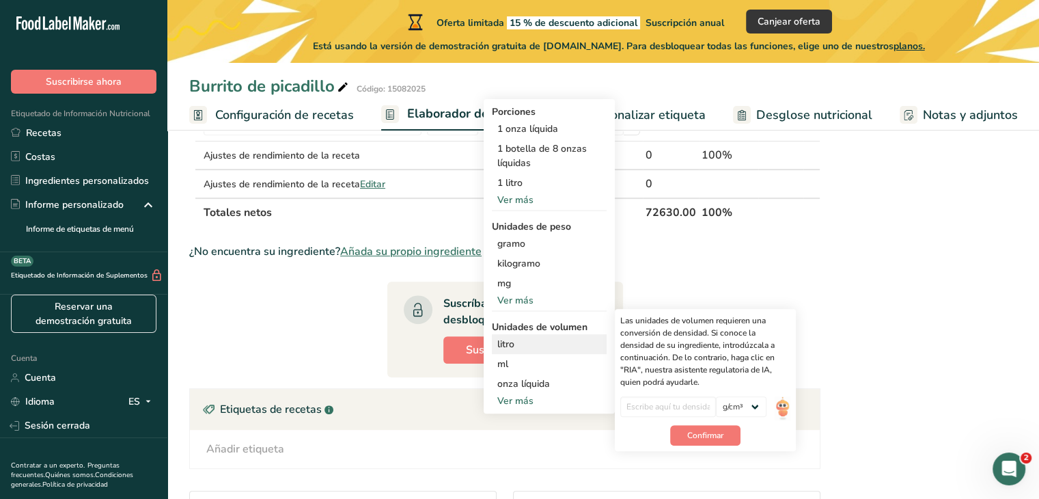
click at [575, 351] on div "litro" at bounding box center [549, 344] width 104 height 14
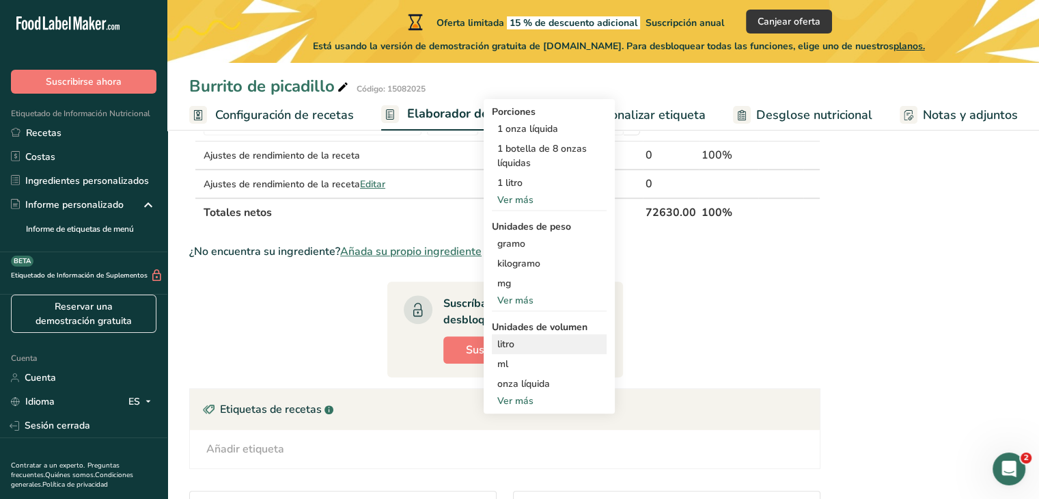
click at [501, 350] on font "litro" at bounding box center [505, 344] width 17 height 13
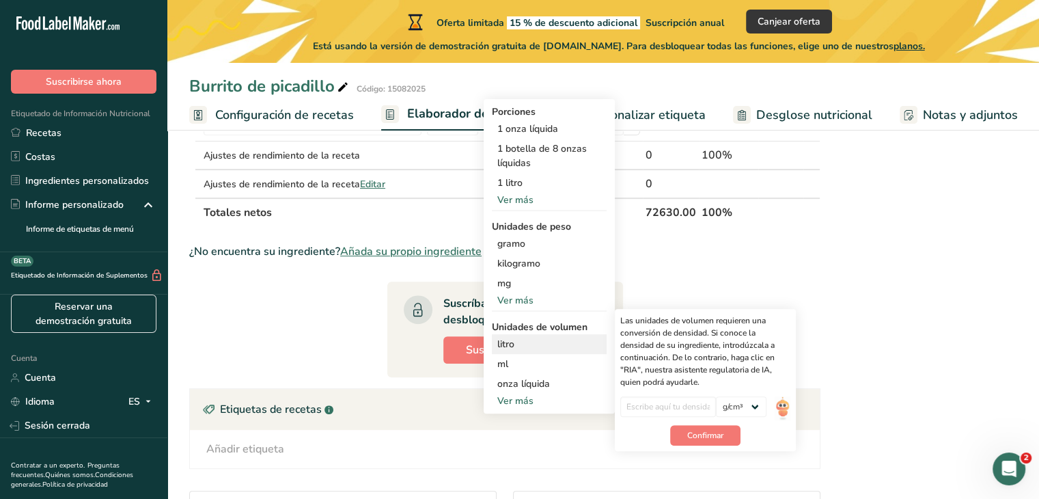
click at [497, 350] on font "litro" at bounding box center [505, 344] width 17 height 13
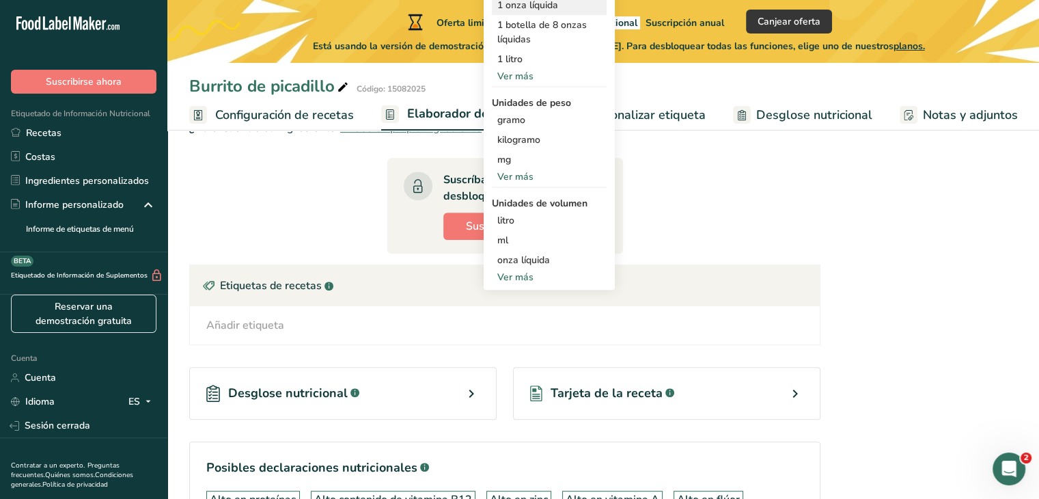
scroll to position [533, 0]
click at [754, 192] on section "Ingrediente * Cantidad * Unidad * Desperdicio * .a-a{fill:#347362;}.b-a{fill:#f…" at bounding box center [504, 116] width 631 height 876
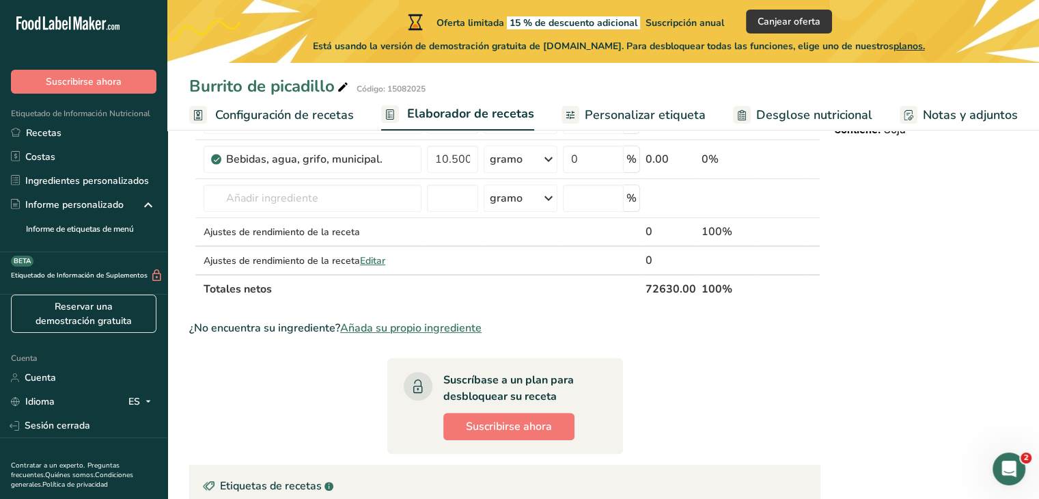
scroll to position [328, 0]
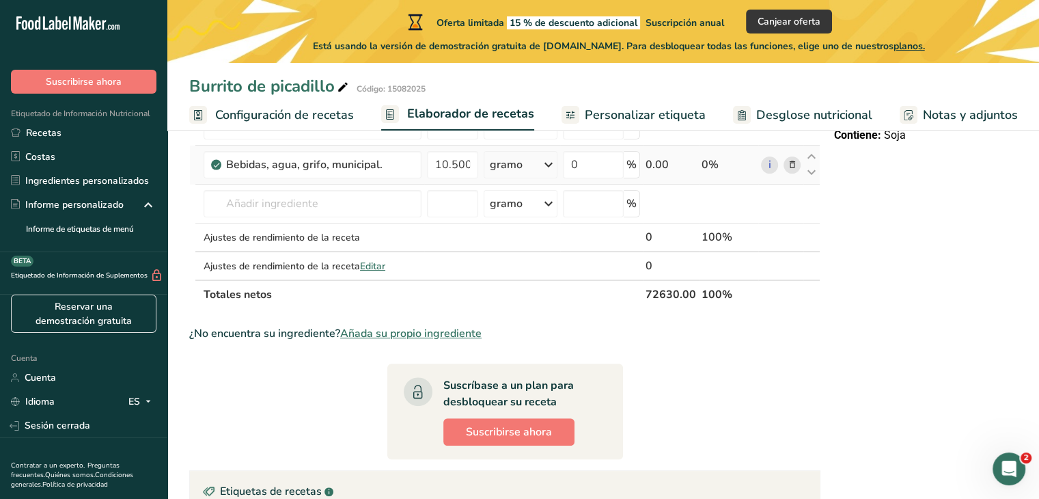
click at [504, 172] on font "gramo" at bounding box center [506, 164] width 33 height 15
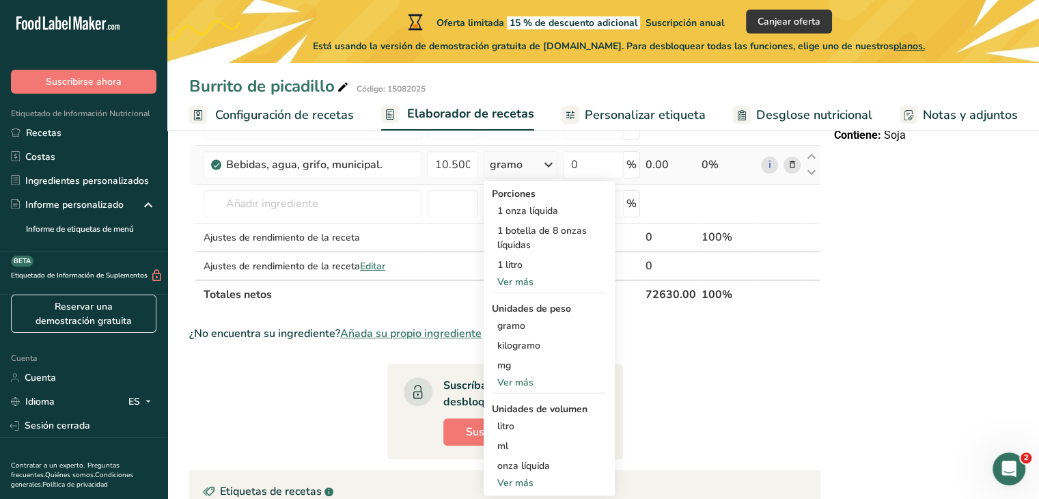
click at [520, 288] on font "Ver más" at bounding box center [515, 281] width 36 height 13
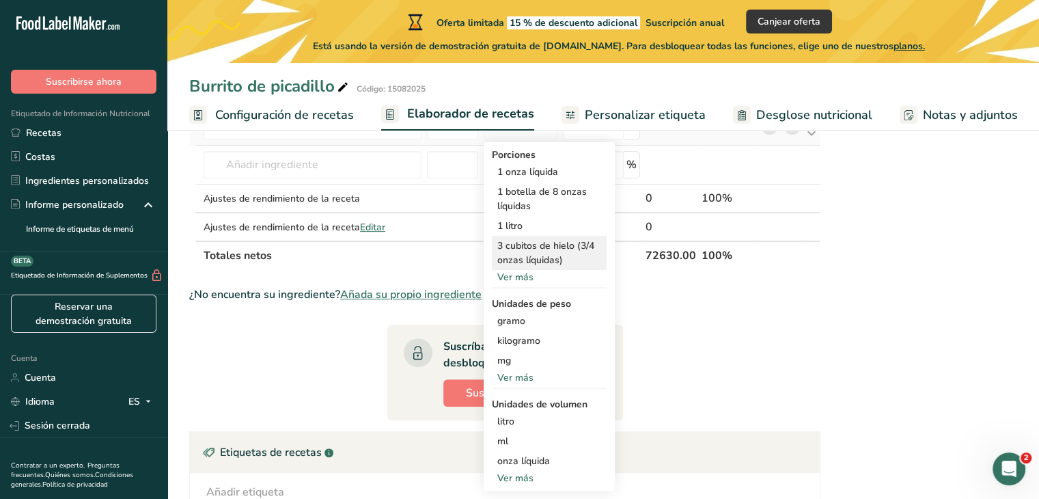
scroll to position [396, 0]
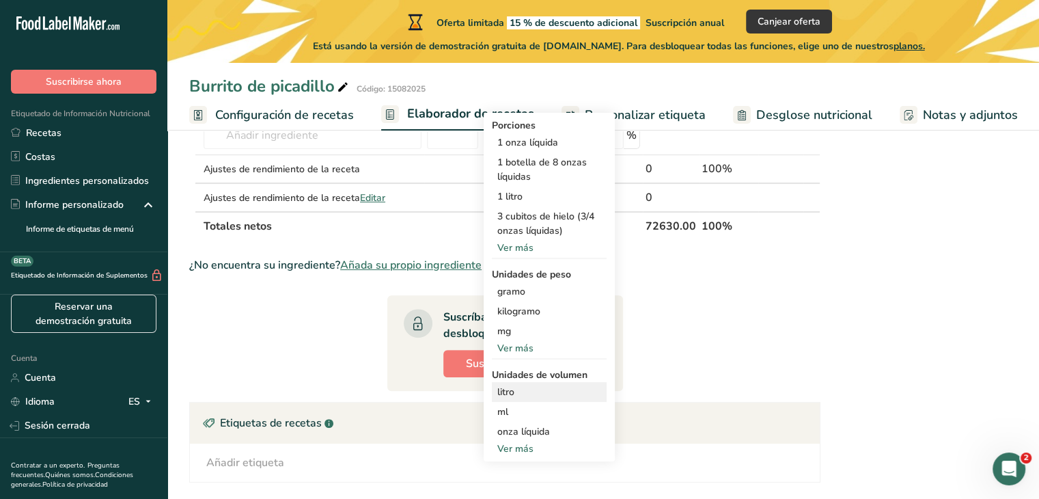
click at [510, 399] on div "litro" at bounding box center [549, 392] width 104 height 14
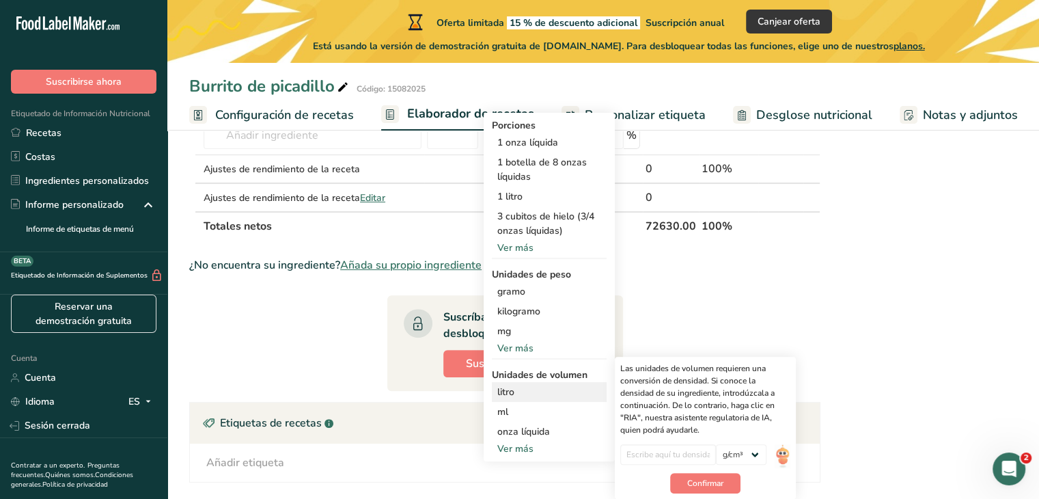
click at [510, 399] on div "litro" at bounding box center [549, 392] width 104 height 14
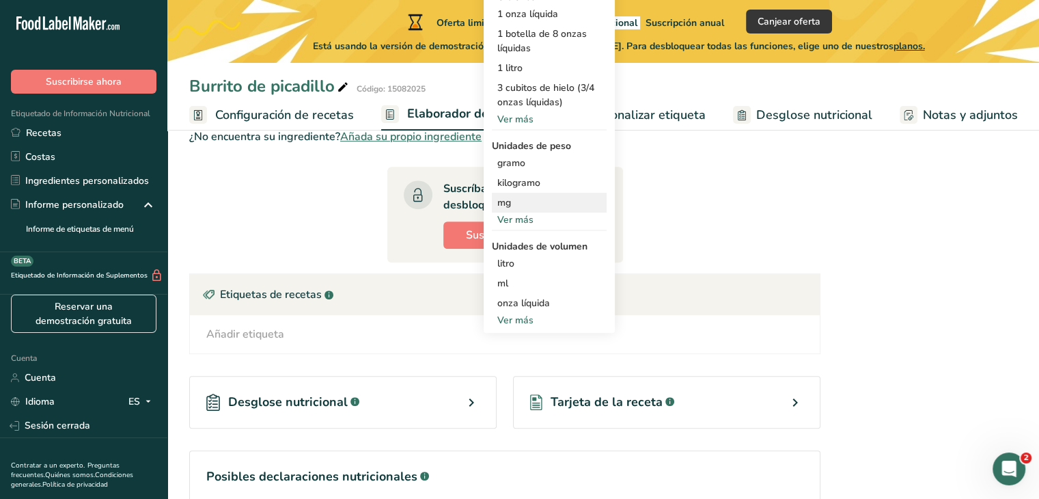
scroll to position [533, 0]
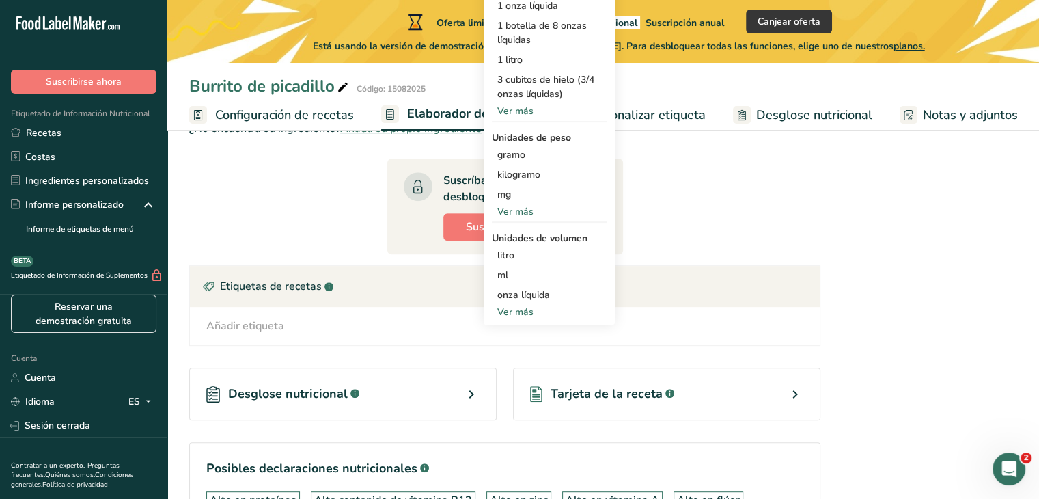
click at [526, 318] on font "Ver más" at bounding box center [515, 311] width 36 height 13
click at [497, 262] on font "litro" at bounding box center [505, 255] width 17 height 13
drag, startPoint x: 492, startPoint y: 267, endPoint x: 484, endPoint y: 279, distance: 14.2
click at [497, 262] on font "litro" at bounding box center [505, 255] width 17 height 13
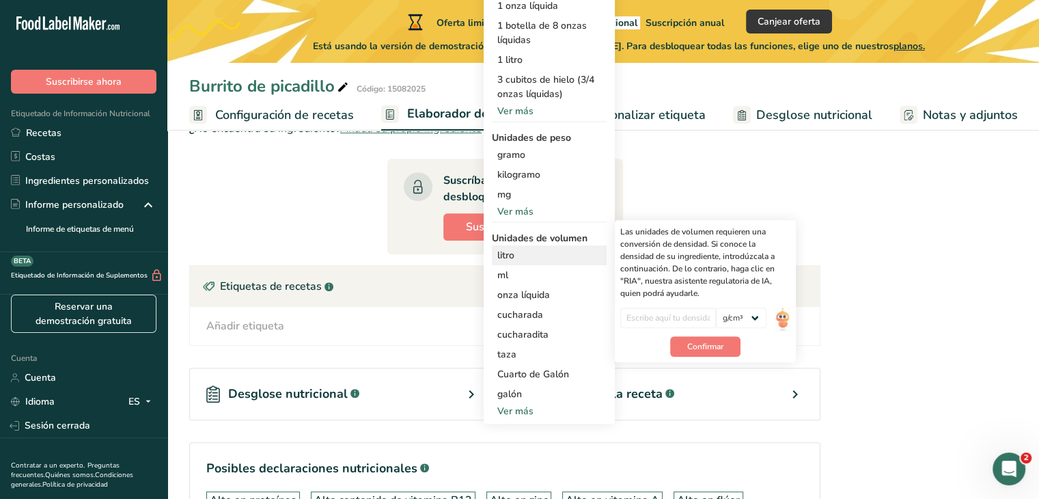
click at [508, 262] on font "litro" at bounding box center [505, 255] width 17 height 13
click at [532, 262] on div "litro" at bounding box center [549, 255] width 104 height 14
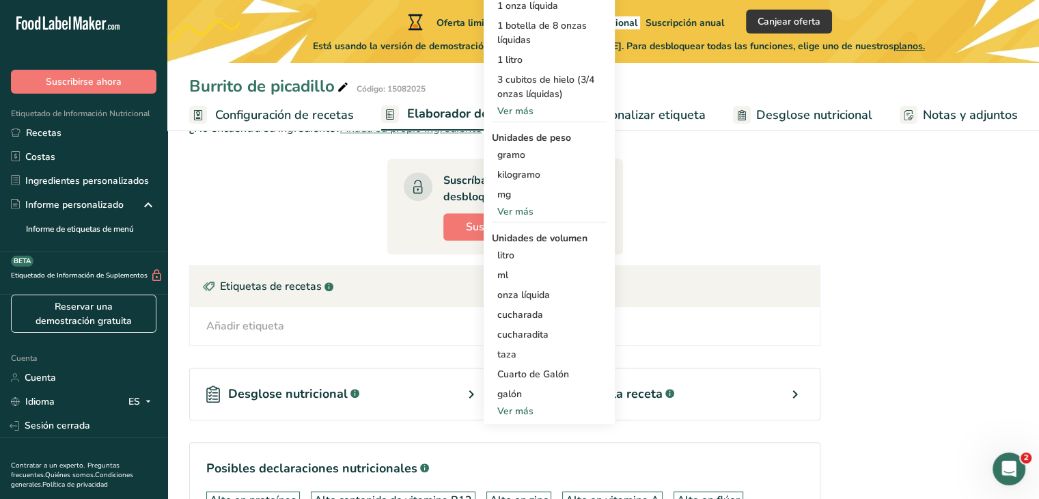
click at [511, 417] on font "Ver más" at bounding box center [515, 410] width 36 height 13
click at [513, 420] on div "Tarjeta de la receta .a-a{fill:#347362;}.b-a{fill:#fff;}" at bounding box center [666, 394] width 307 height 53
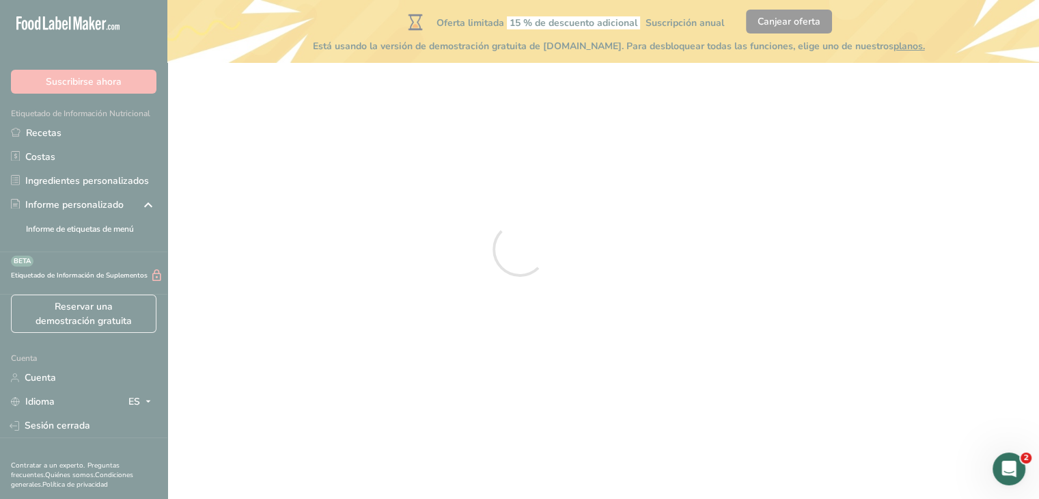
select select
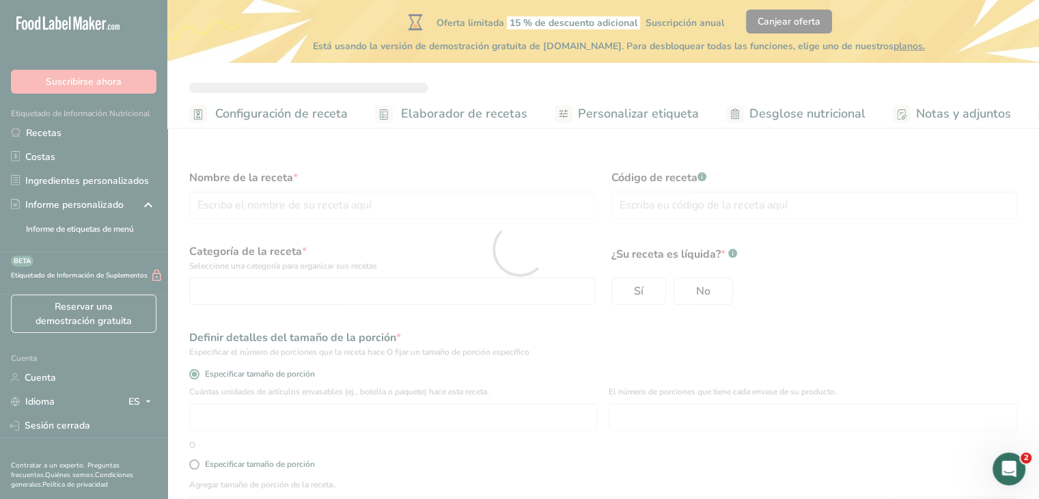
scroll to position [104, 0]
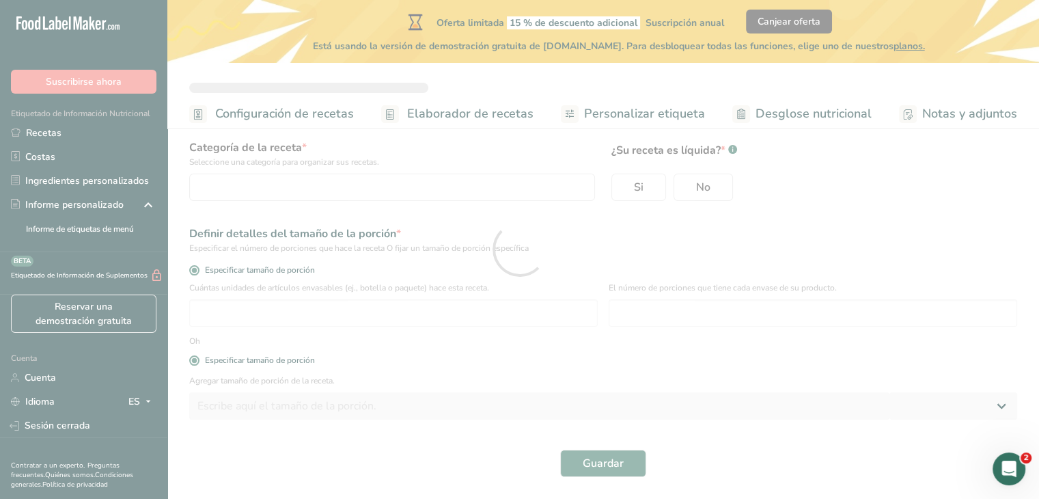
type input "Picadillo Burrito"
type input "15082025"
radio input "true"
radio input "false"
radio input "true"
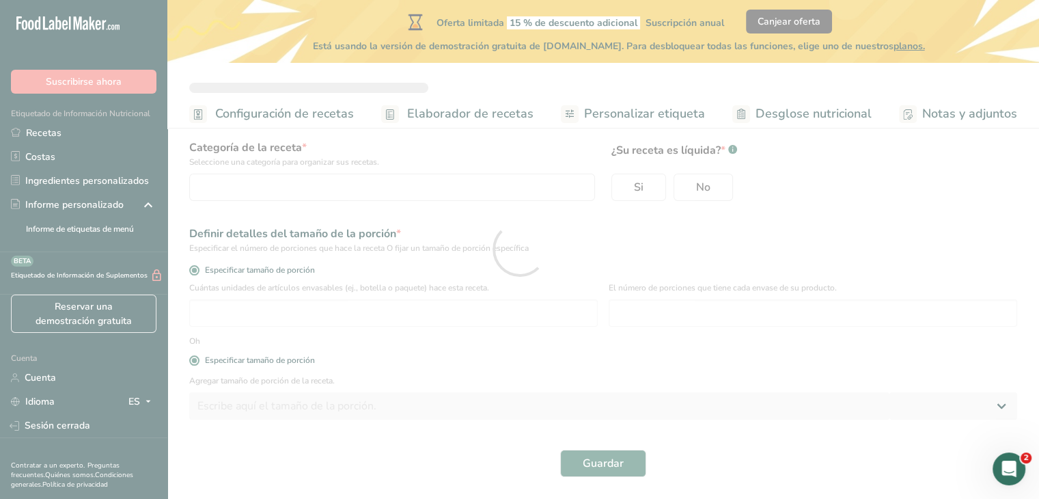
type input "80"
select select "0"
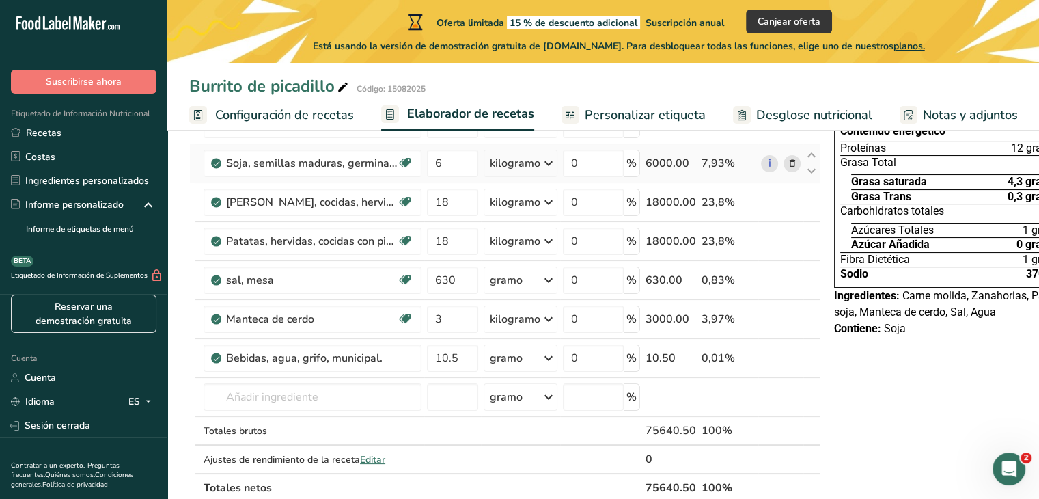
scroll to position [137, 0]
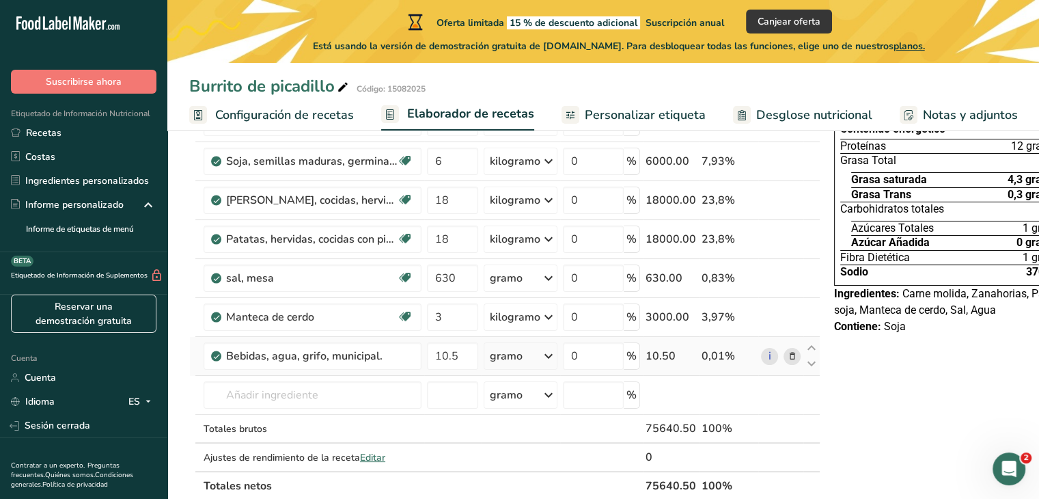
click at [519, 366] on div "gramo" at bounding box center [521, 355] width 74 height 27
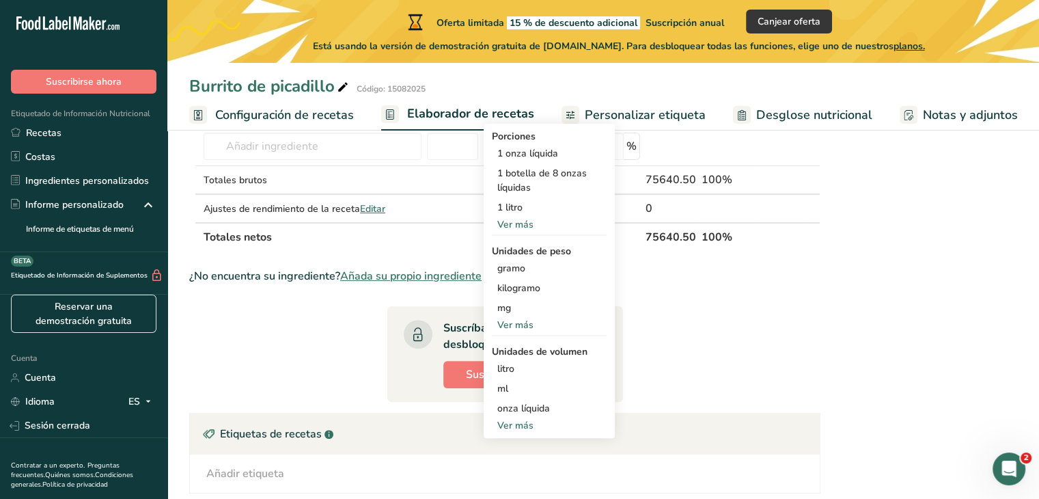
scroll to position [410, 0]
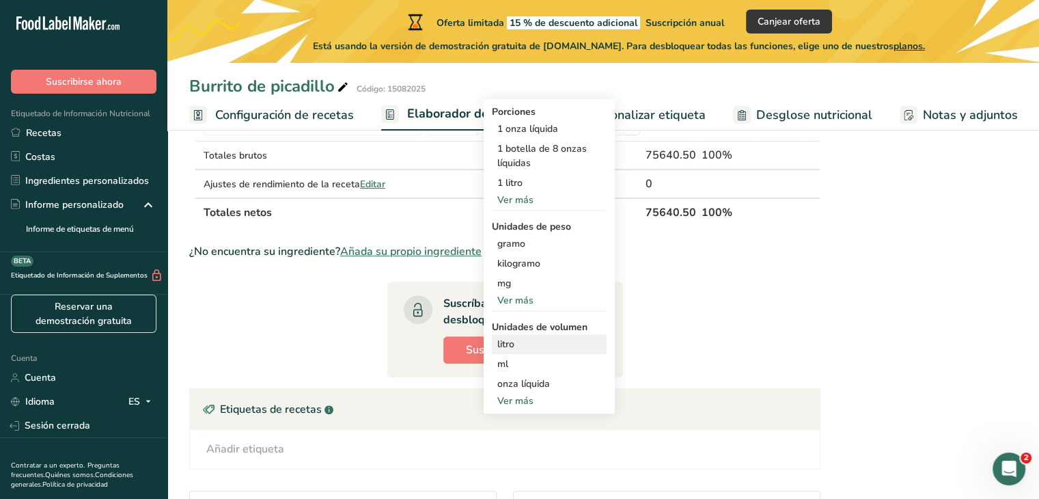
click at [508, 350] on font "litro" at bounding box center [505, 344] width 17 height 13
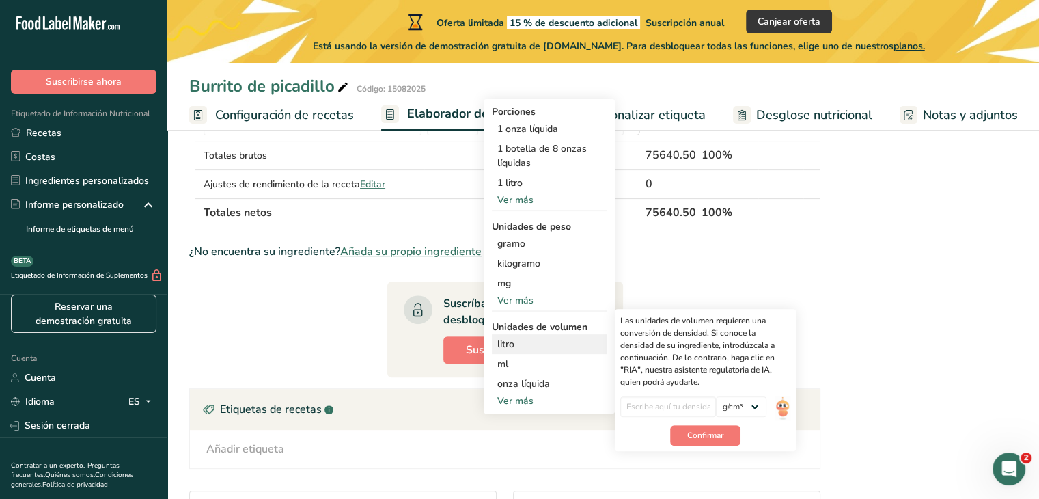
click at [598, 354] on div "litro Las unidades de volumen requieren una conversión de densidad. Si conoce l…" at bounding box center [549, 344] width 115 height 20
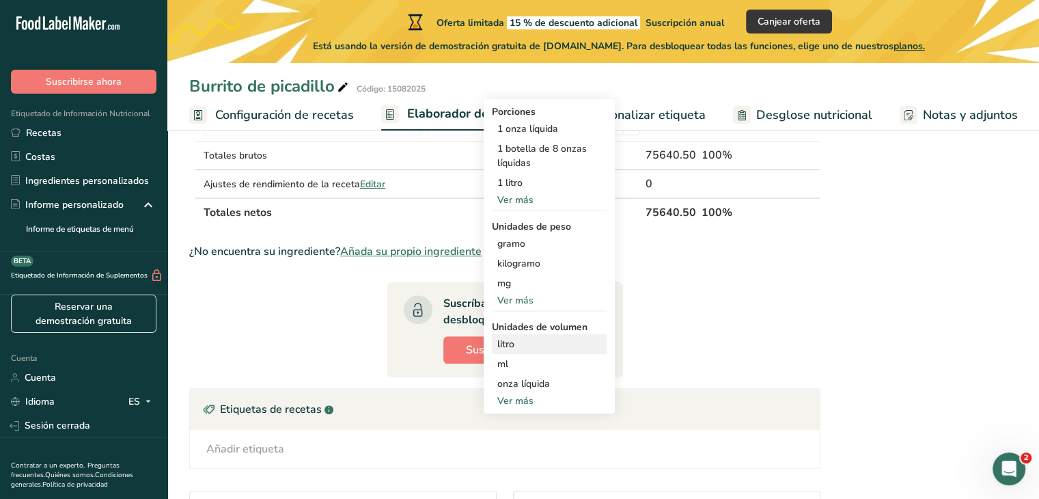
click at [598, 354] on div "litro Las unidades de volumen requieren una conversión de densidad. Si conoce l…" at bounding box center [549, 344] width 115 height 20
click at [591, 351] on div "litro" at bounding box center [549, 344] width 104 height 14
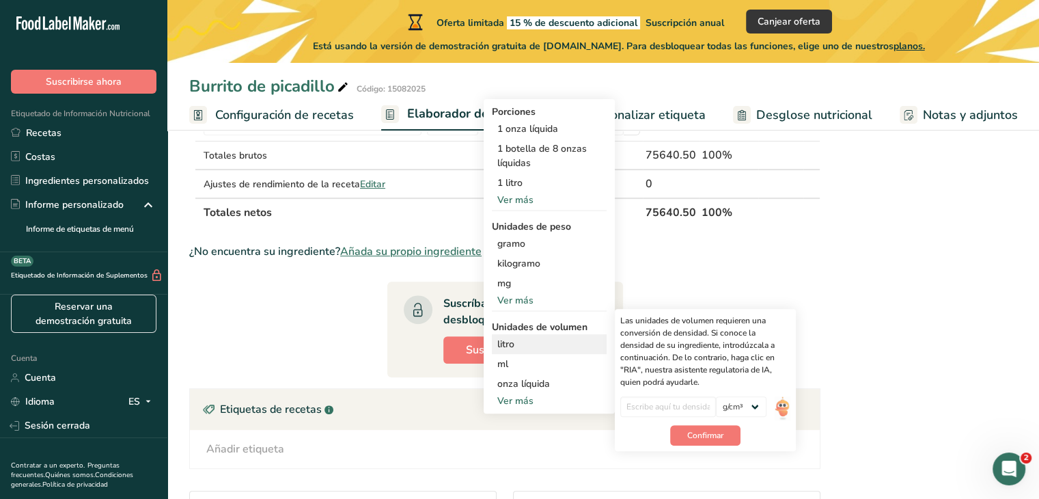
click at [591, 351] on div "litro" at bounding box center [549, 344] width 104 height 14
click at [499, 350] on font "litro" at bounding box center [505, 344] width 17 height 13
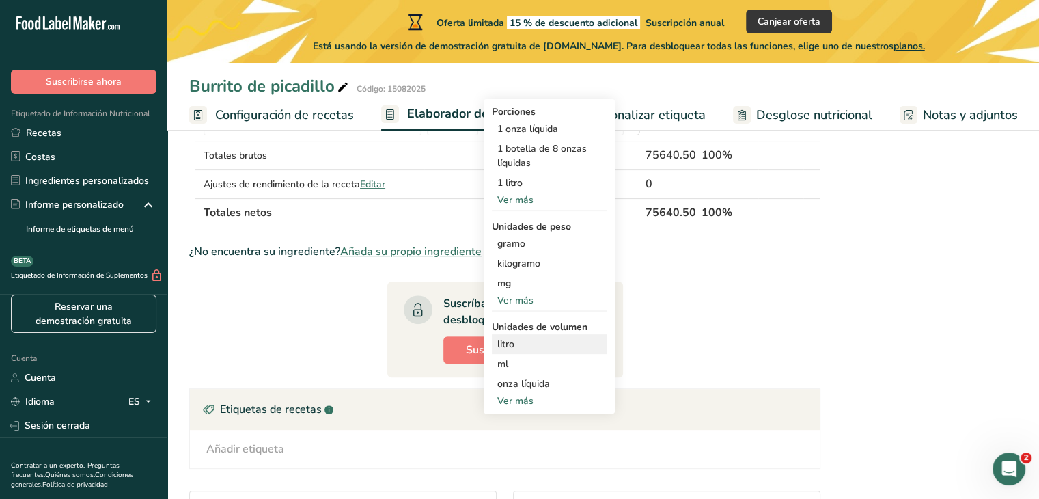
click at [499, 350] on font "litro" at bounding box center [505, 344] width 17 height 13
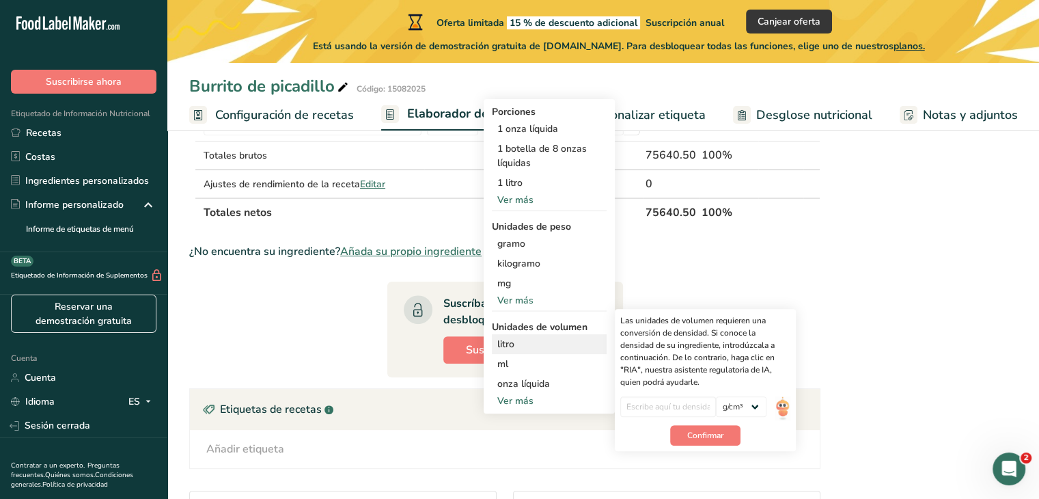
click at [518, 351] on div "litro" at bounding box center [549, 344] width 104 height 14
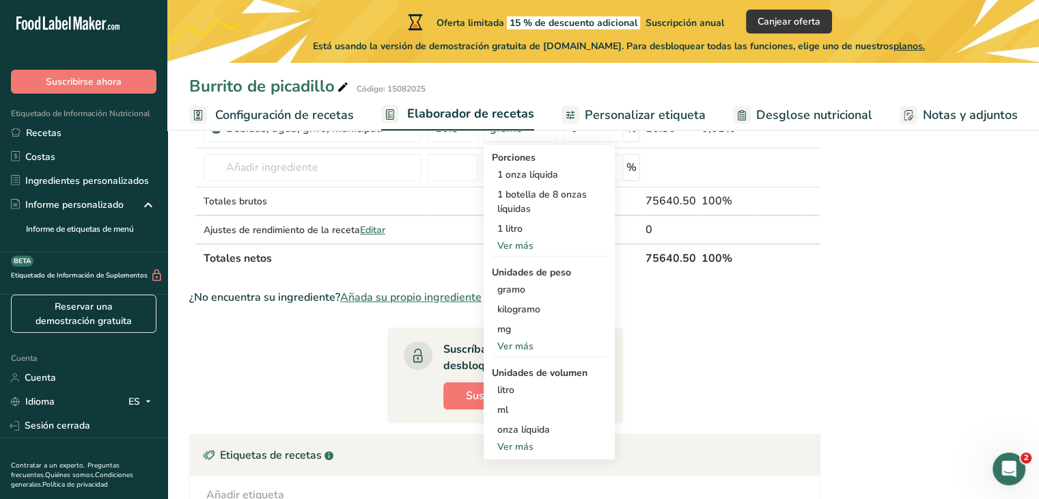
scroll to position [342, 0]
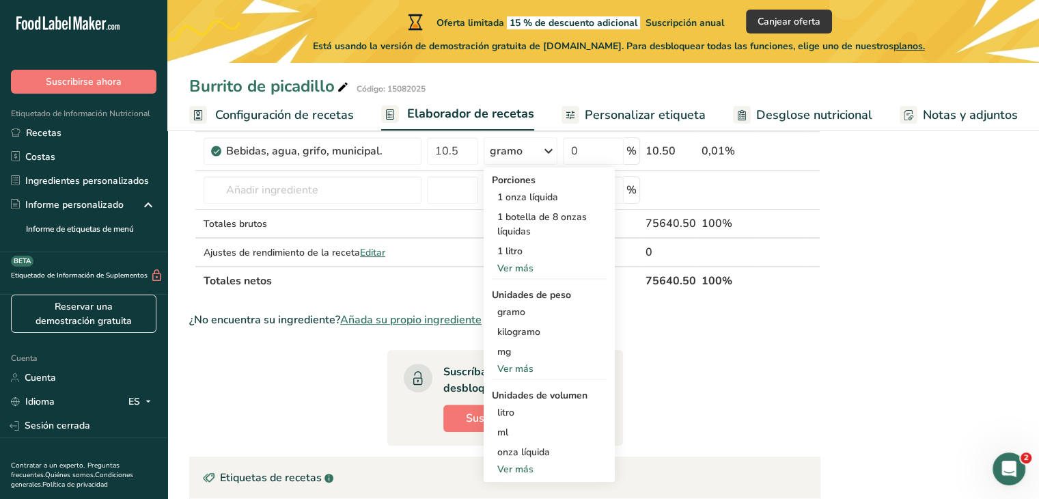
click at [705, 294] on th "100%" at bounding box center [728, 280] width 59 height 29
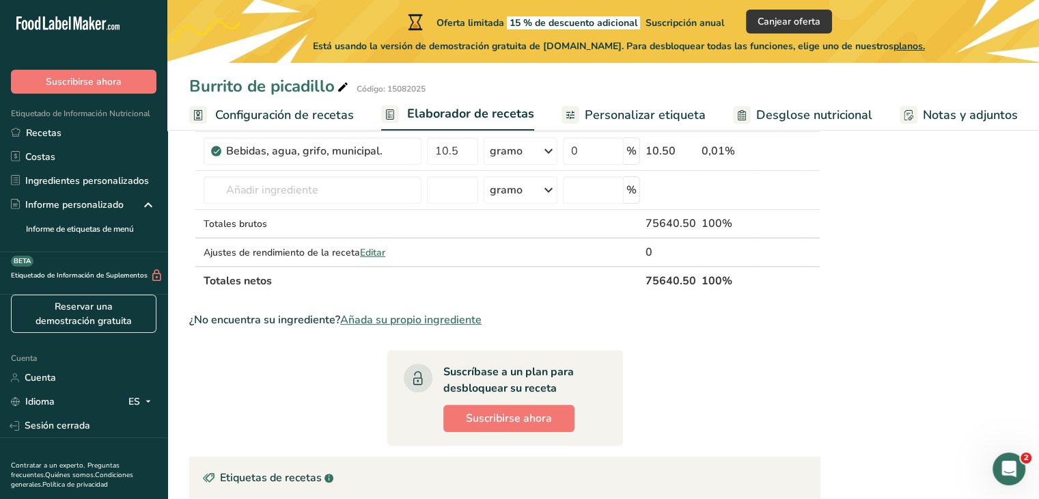
scroll to position [273, 0]
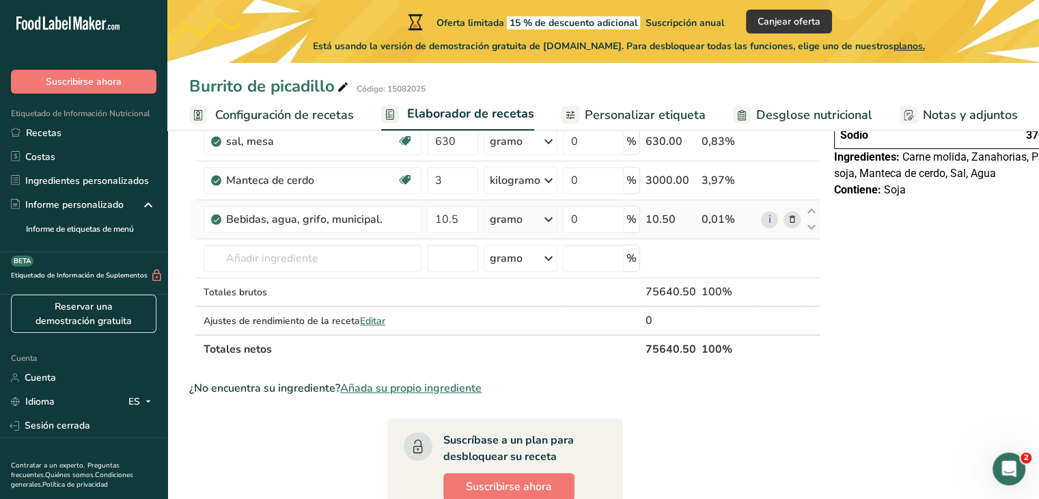
click at [527, 230] on div "gramo" at bounding box center [521, 219] width 74 height 27
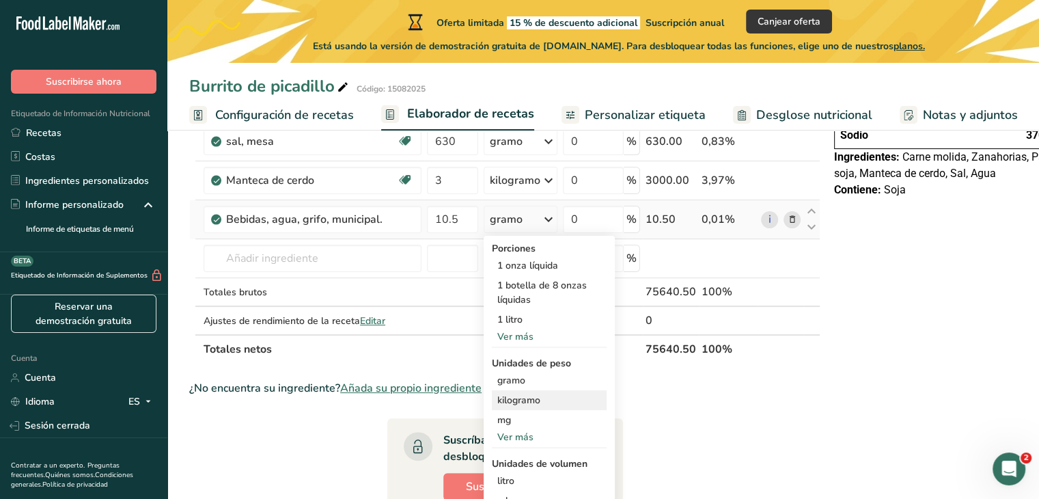
click at [513, 407] on font "kilogramo" at bounding box center [518, 400] width 43 height 13
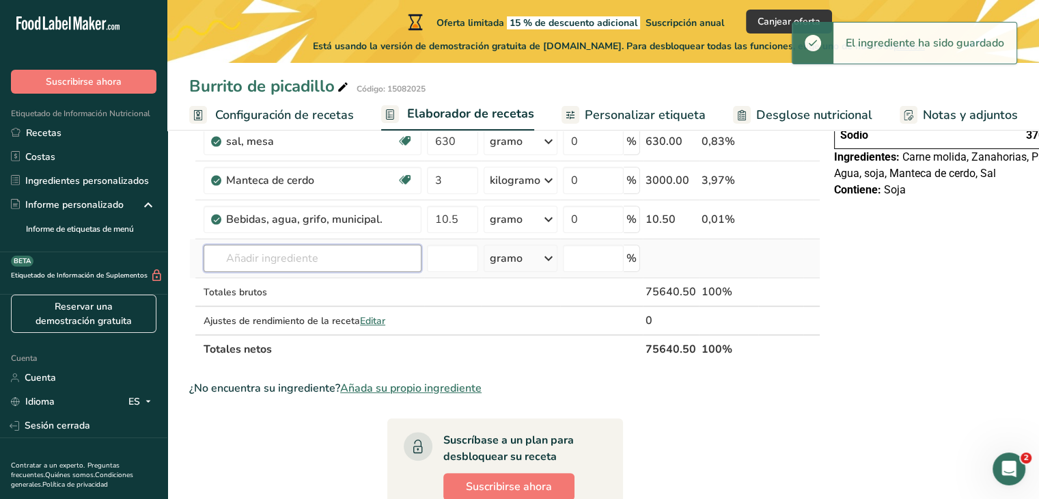
click at [271, 272] on input "text" at bounding box center [313, 258] width 218 height 27
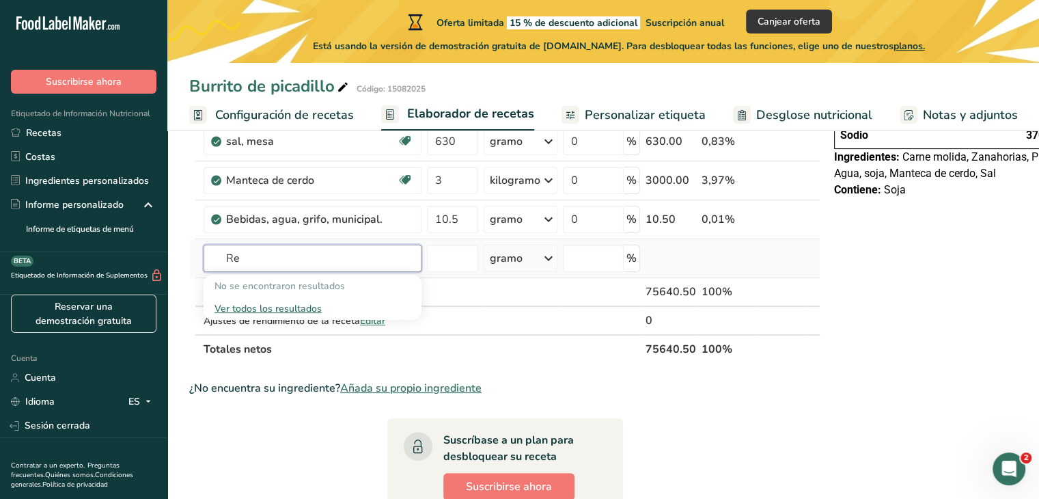
type input "R"
type input "Knorr"
click at [276, 315] on font "Ver todos los resultados" at bounding box center [268, 308] width 107 height 13
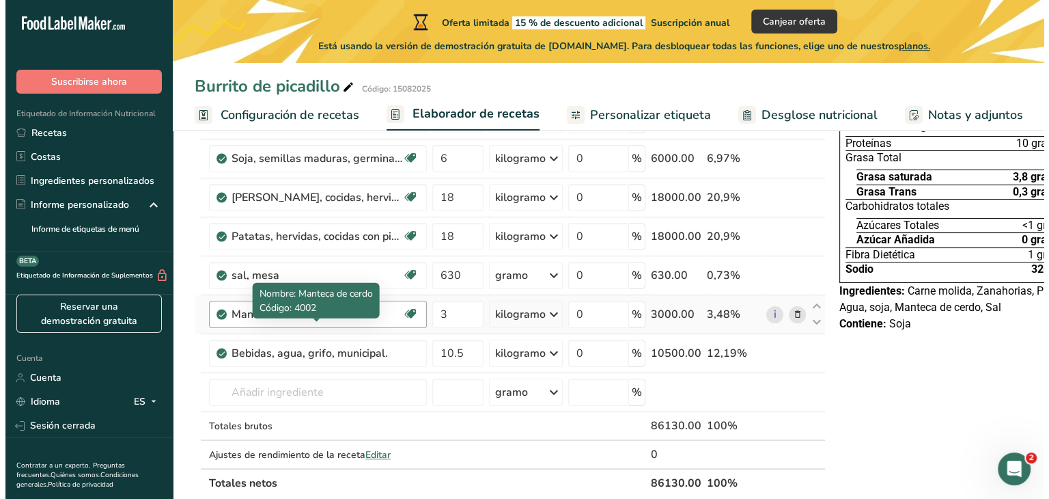
scroll to position [205, 0]
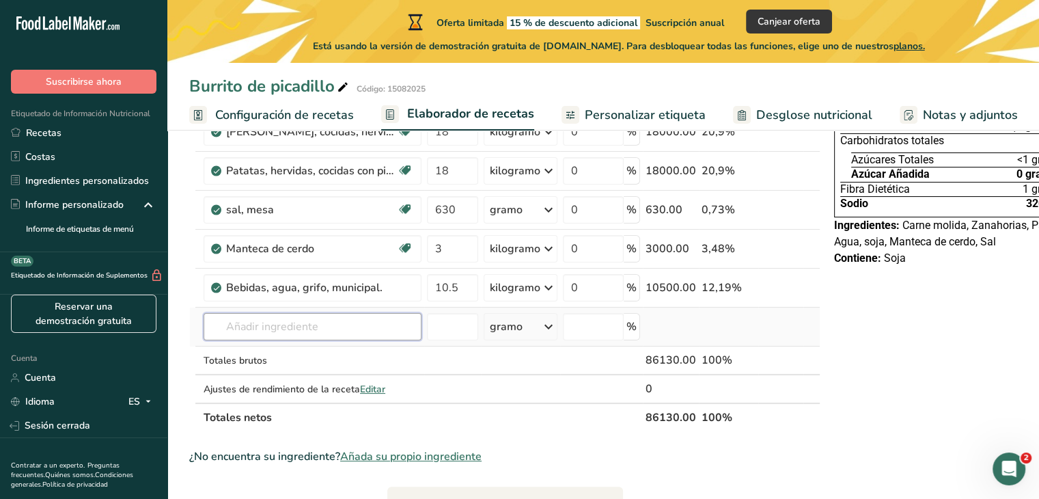
click at [300, 340] on input "text" at bounding box center [313, 326] width 218 height 27
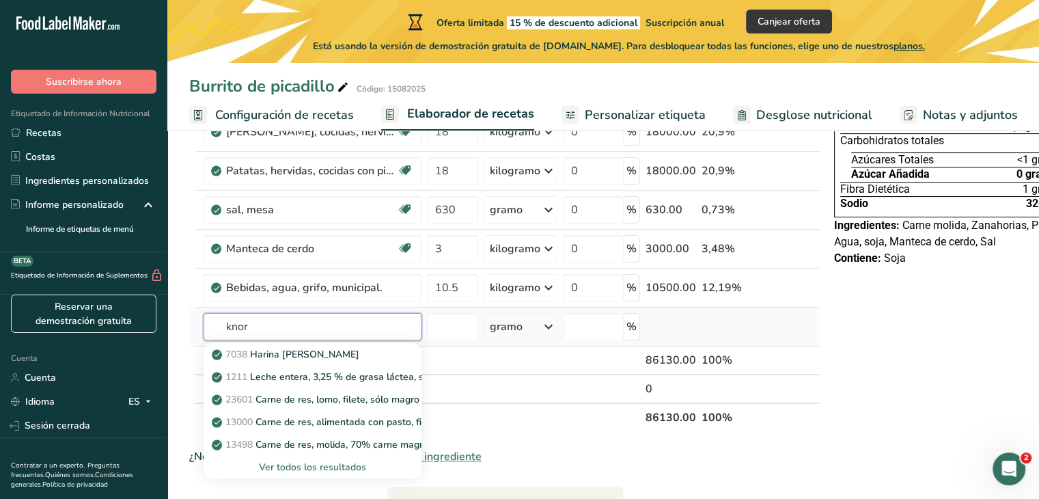
type input "knor"
click at [316, 473] on font "Ver todos los resultados" at bounding box center [312, 466] width 107 height 13
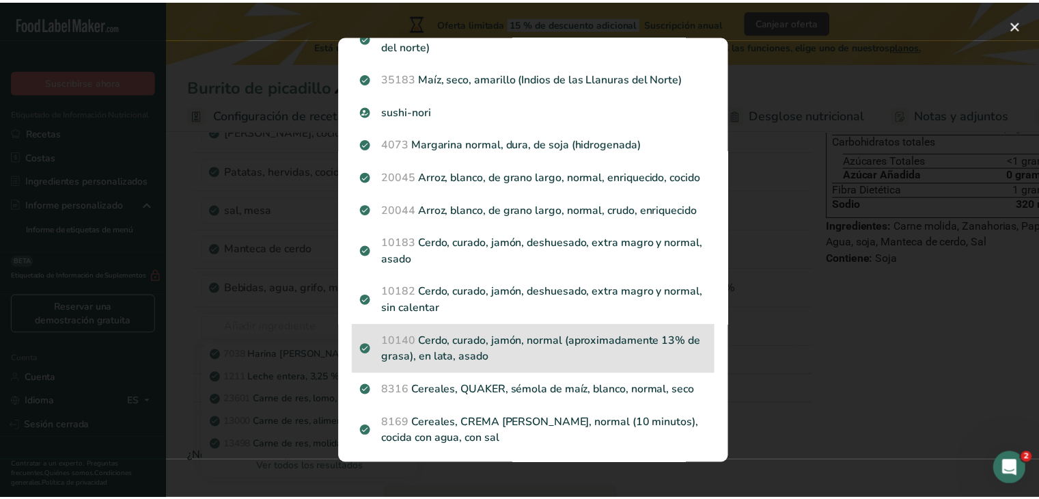
scroll to position [851, 0]
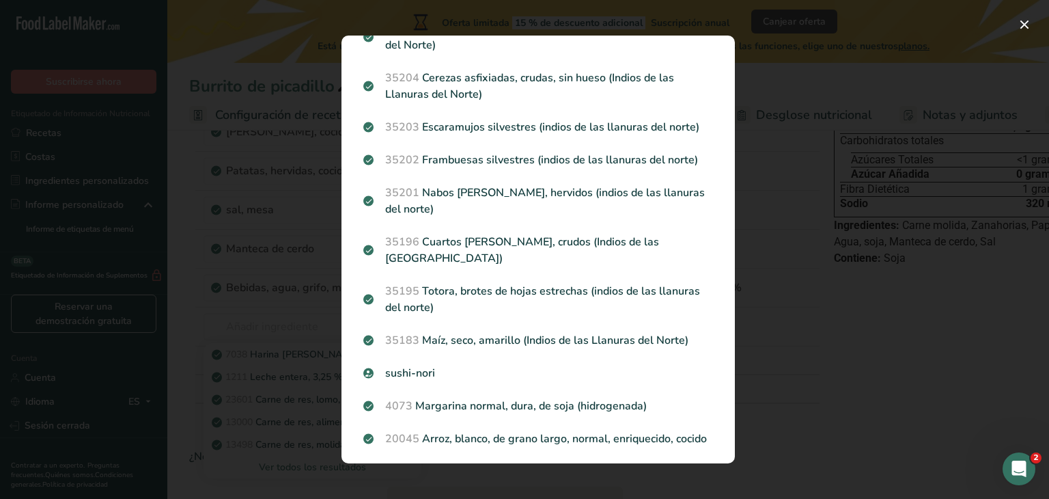
click at [858, 106] on div "Resultados de búsqueda modal" at bounding box center [524, 249] width 1049 height 499
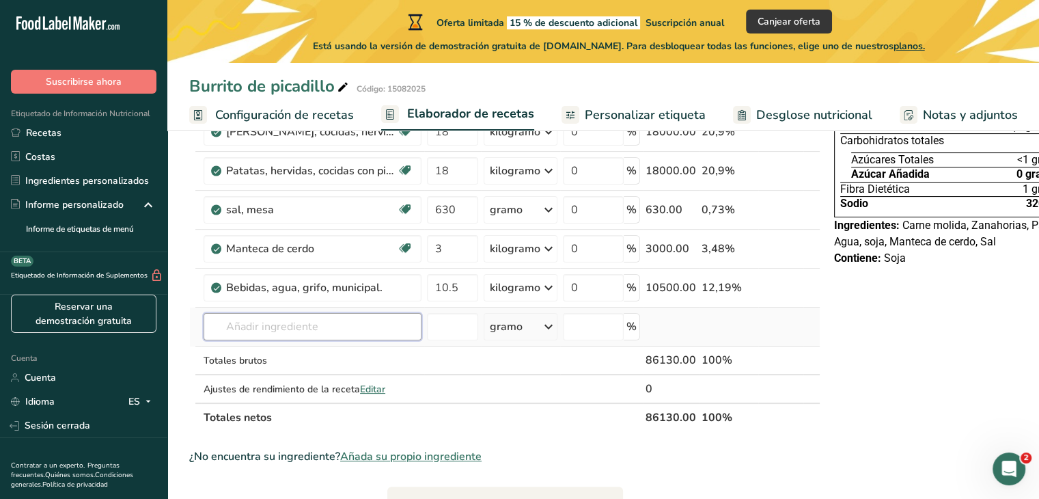
click at [308, 340] on input "text" at bounding box center [313, 326] width 218 height 27
type input "rendidor"
click at [290, 383] on font "Ver todos los resultados" at bounding box center [268, 376] width 107 height 13
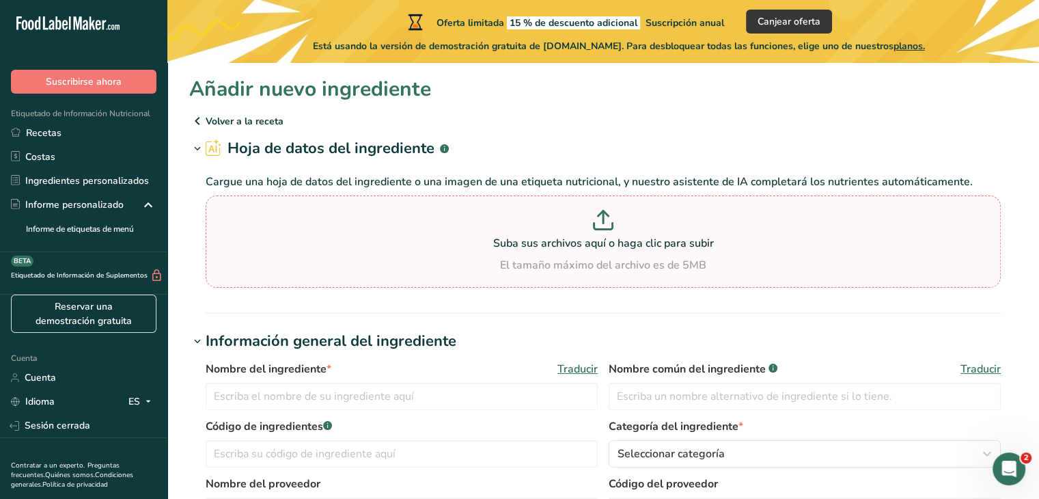
click at [595, 249] on font "Suba sus archivos aquí o haga clic para subir" at bounding box center [603, 243] width 221 height 15
click at [595, 249] on input "Suba sus archivos aquí o haga clic para subir El tamaño máximo del archivo es d…" at bounding box center [603, 241] width 795 height 92
type input "C:\fakepath\knor frente.png"
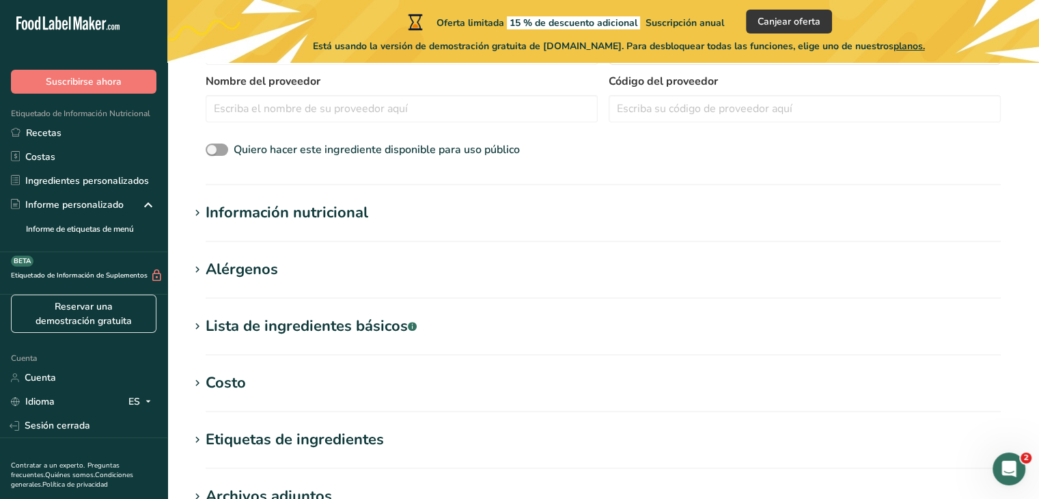
scroll to position [342, 0]
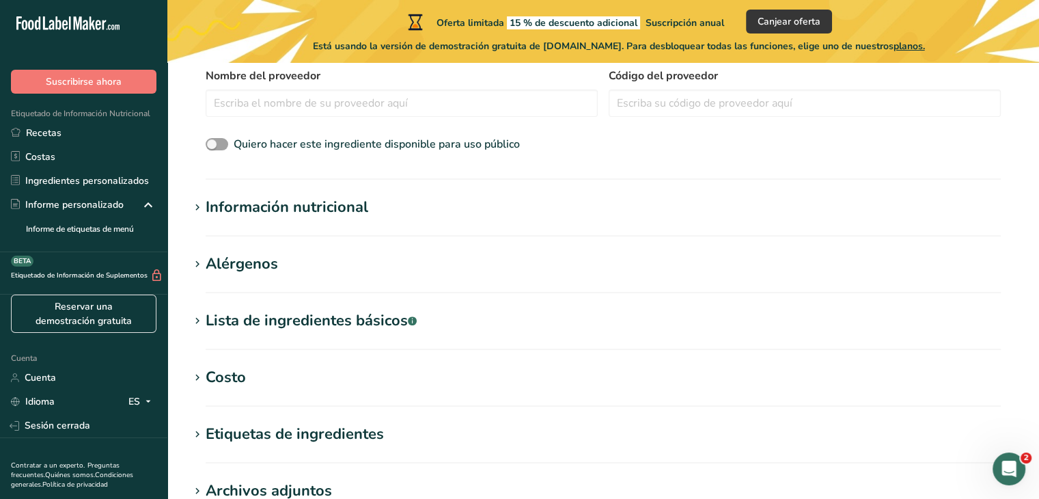
click at [325, 214] on font "Información nutricional" at bounding box center [287, 207] width 163 height 20
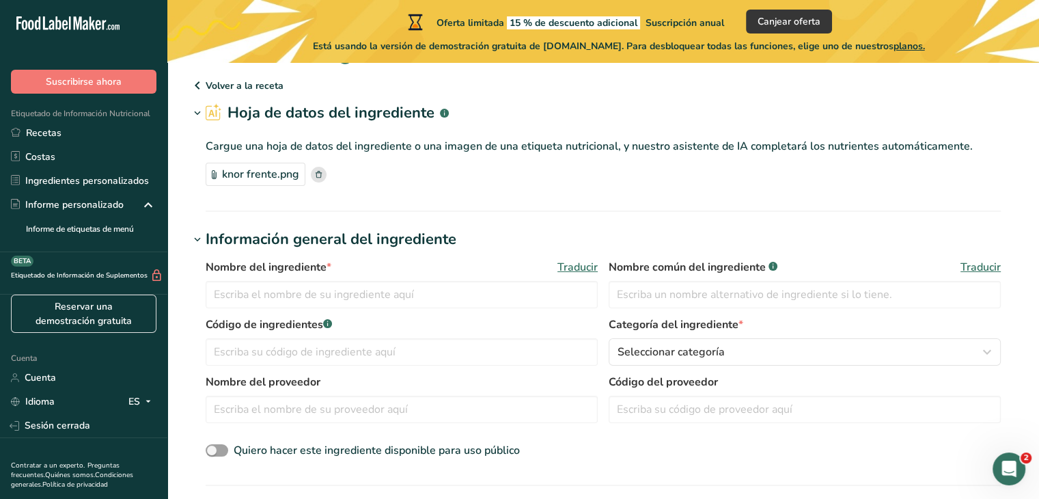
scroll to position [0, 0]
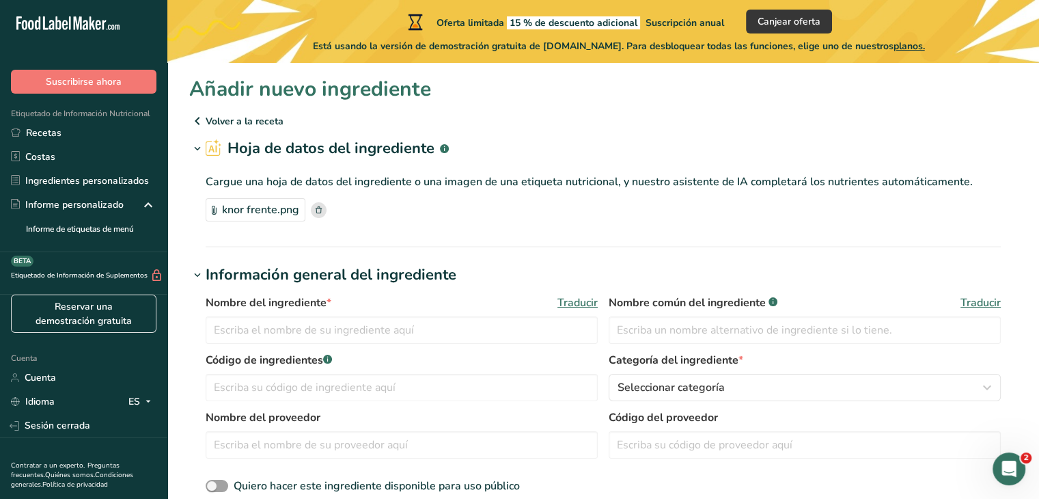
click at [319, 211] on rect at bounding box center [319, 210] width 16 height 16
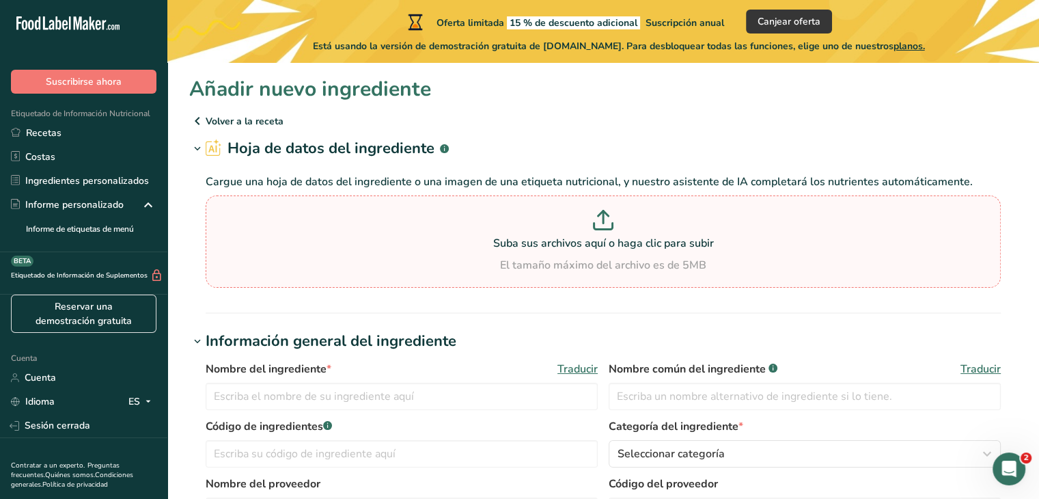
click at [601, 233] on p at bounding box center [603, 222] width 788 height 25
click at [601, 233] on input "Suba sus archivos aquí o haga clic para subir El tamaño máximo del archivo es d…" at bounding box center [603, 241] width 795 height 92
type input "C:\fakepath\knor.png"
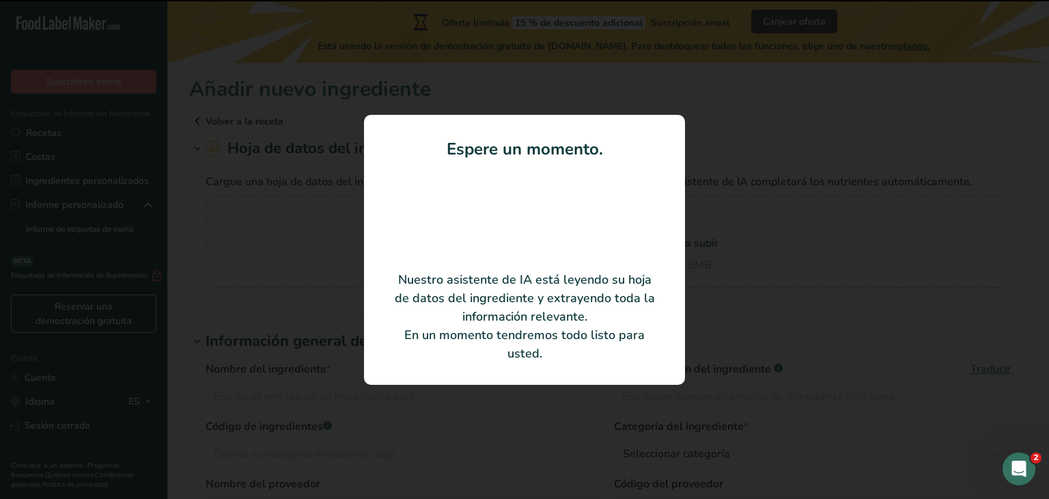
type input "130"
type input "205"
type KJ "857.72"
type Fat "15.3"
type Fat "7.5"
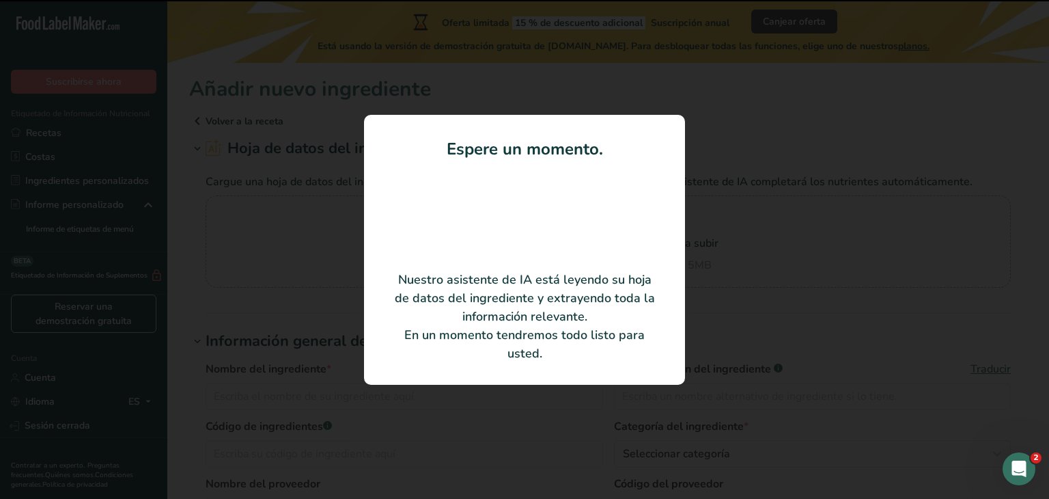
type Fat "2.2"
type Carbohydrates "3.1"
type Fiber "0.3"
type Sugars "0.1"
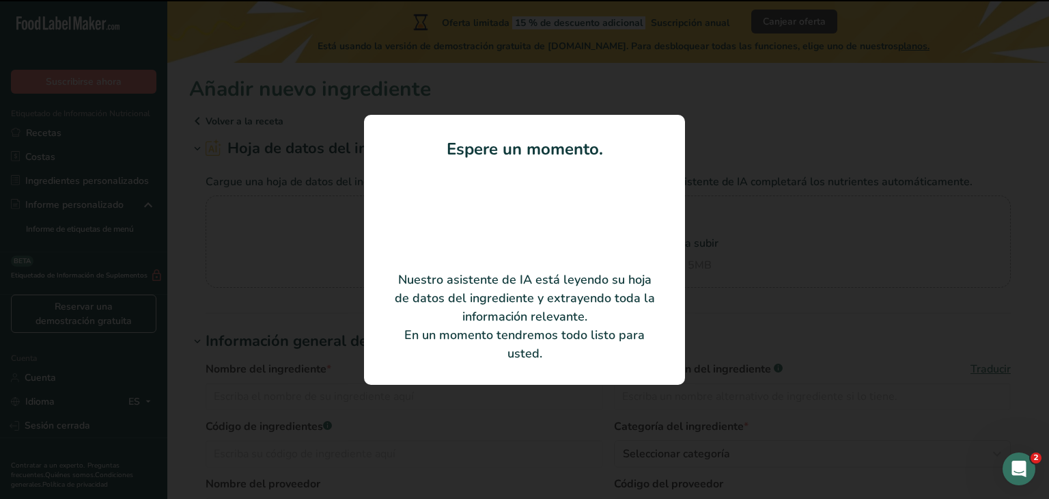
type input "13.9"
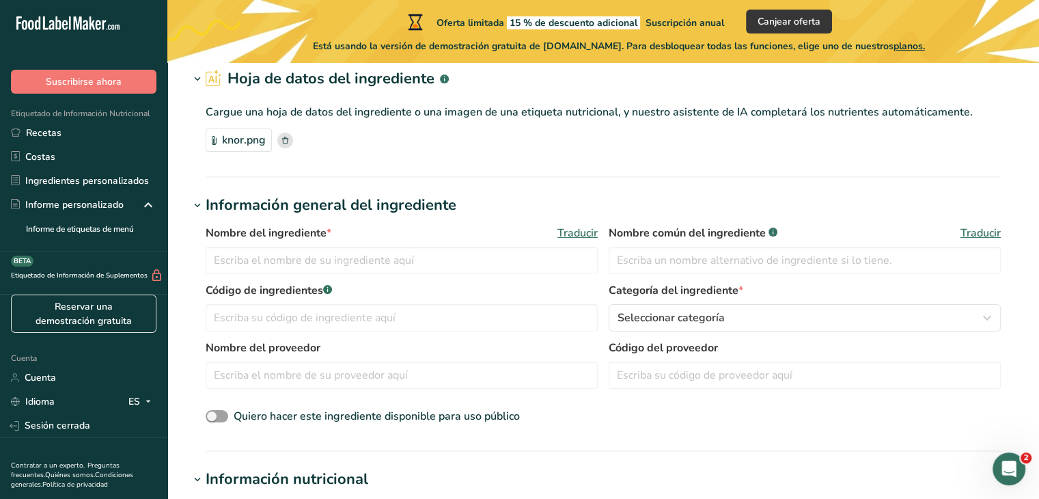
scroll to position [68, 0]
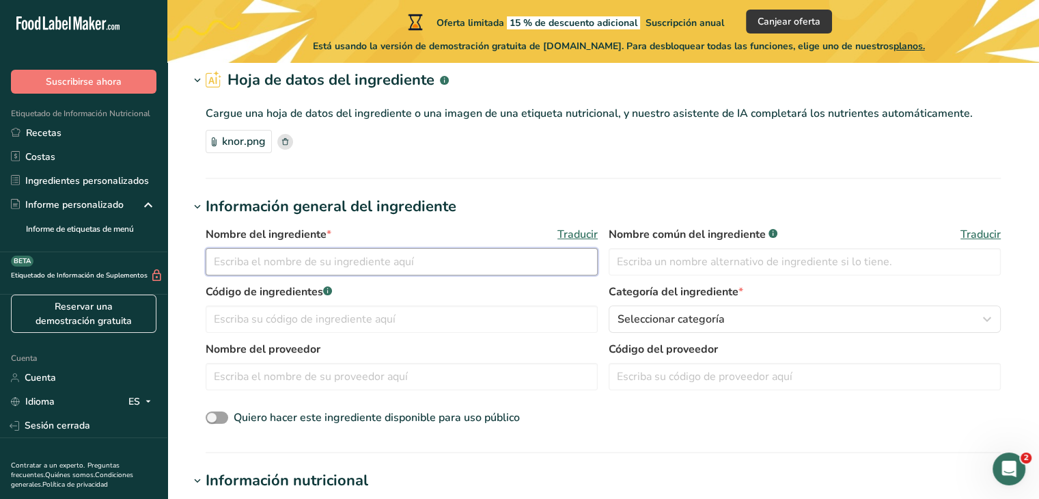
click at [328, 265] on input "text" at bounding box center [402, 261] width 392 height 27
type input "Rendidor Knorr"
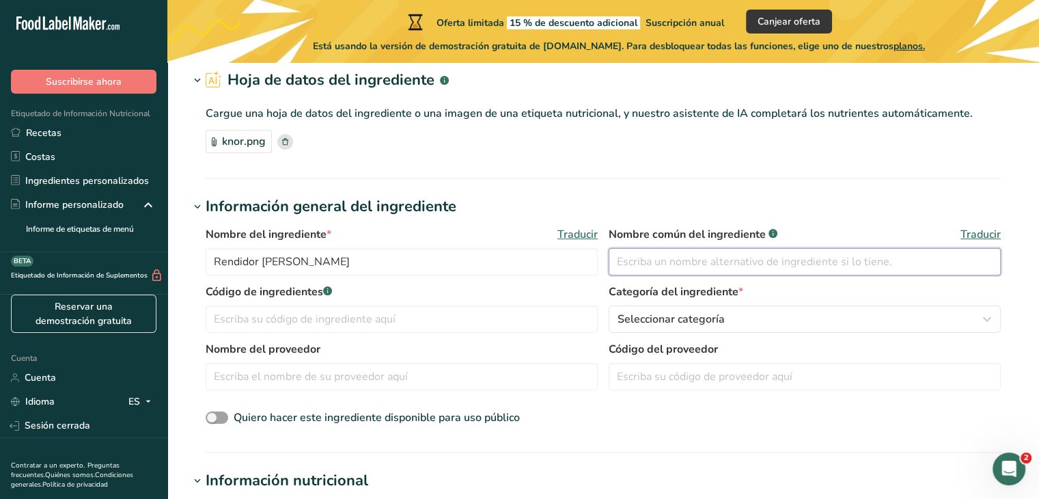
click at [618, 263] on input "text" at bounding box center [805, 261] width 392 height 27
type input "Rendidor knorr"
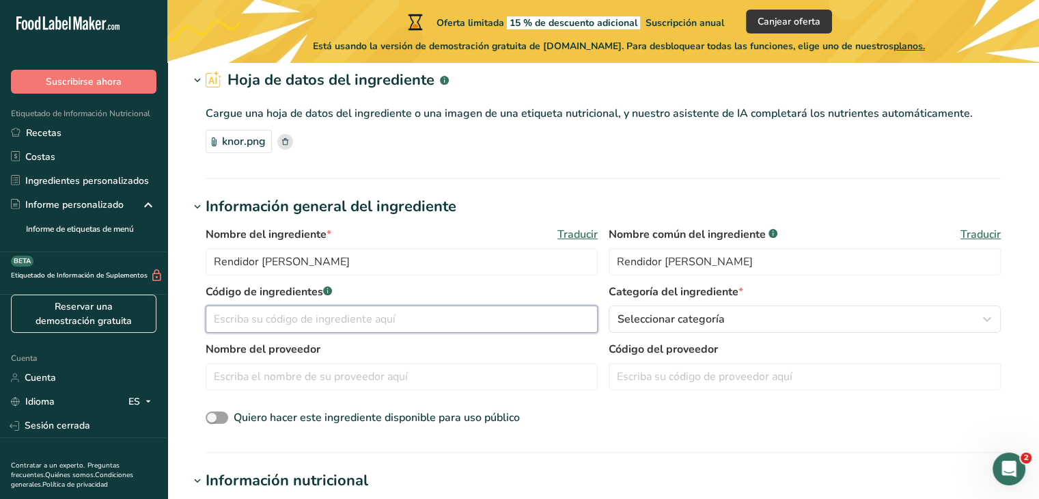
click at [307, 320] on input "text" at bounding box center [402, 318] width 392 height 27
type input "1"
type input "202508"
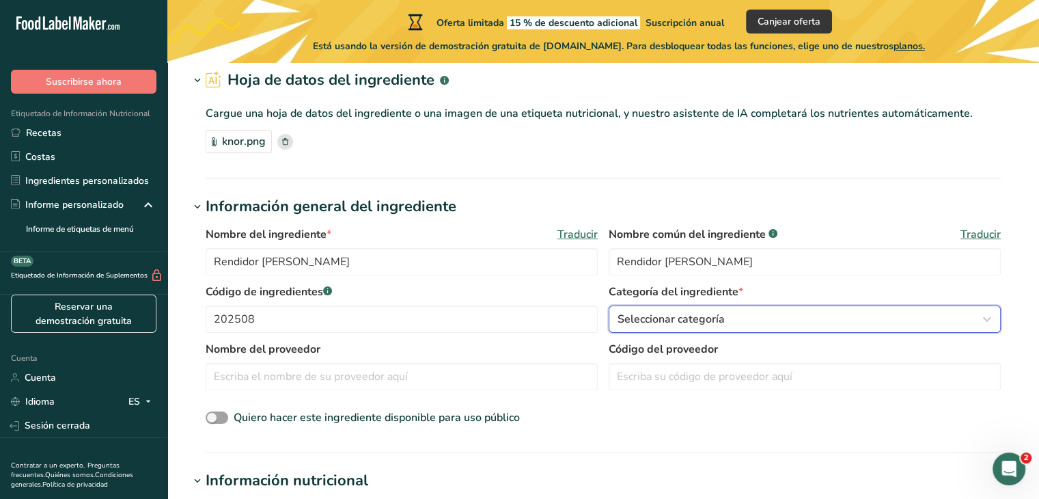
click at [653, 317] on font "Seleccionar categoría" at bounding box center [671, 319] width 107 height 15
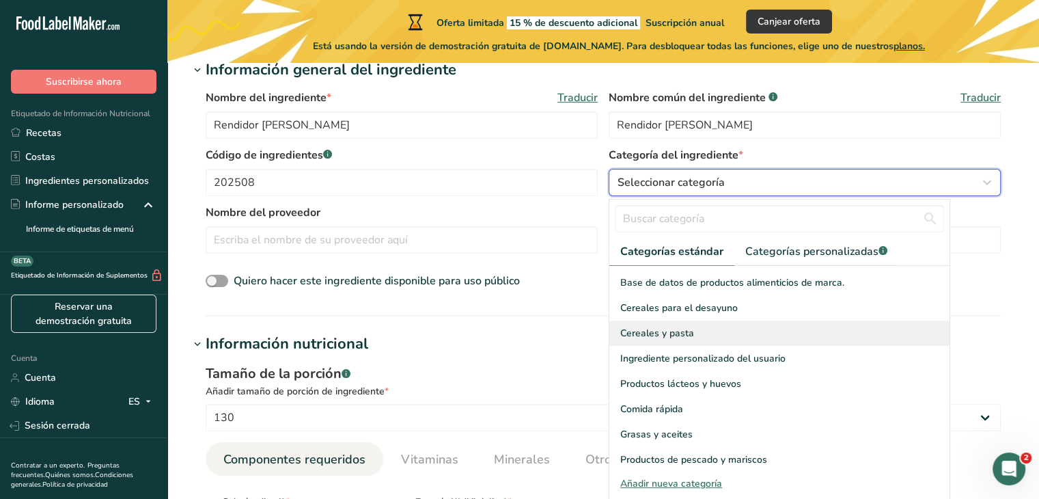
scroll to position [205, 0]
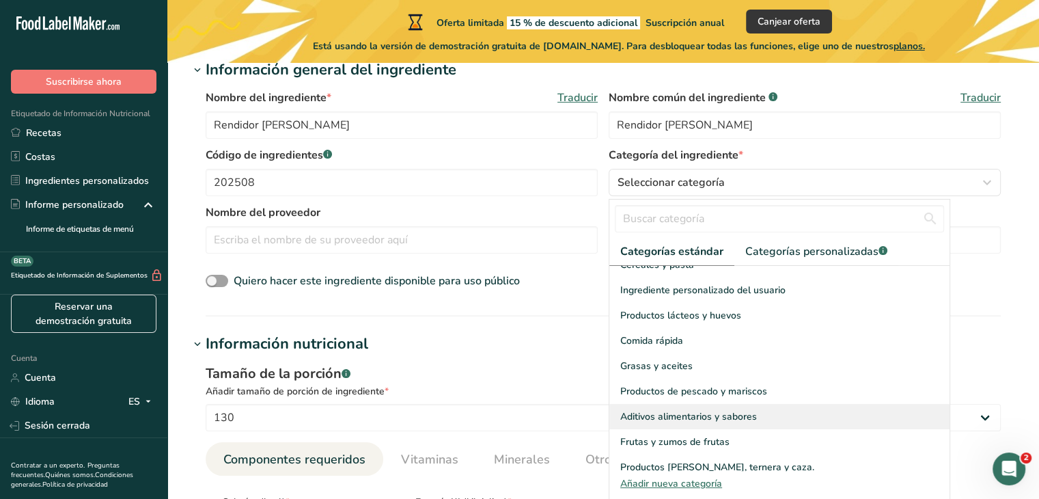
click at [778, 404] on div "Aditivos alimentarios y sabores" at bounding box center [779, 416] width 340 height 25
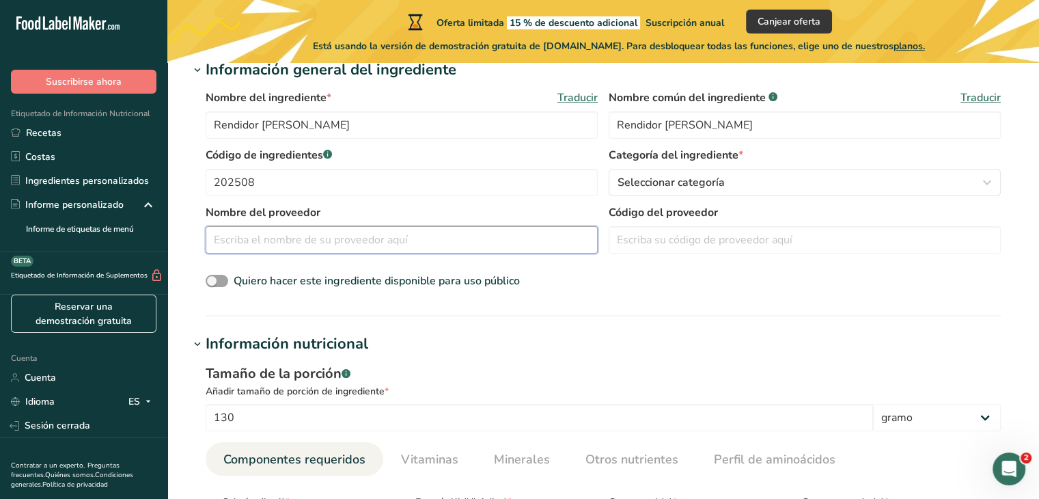
click at [322, 244] on input "text" at bounding box center [402, 239] width 392 height 27
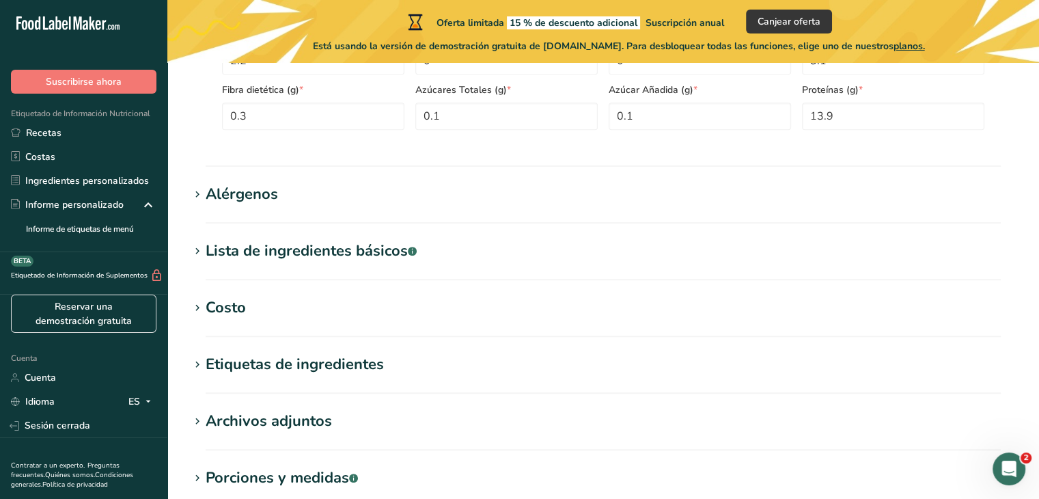
scroll to position [752, 0]
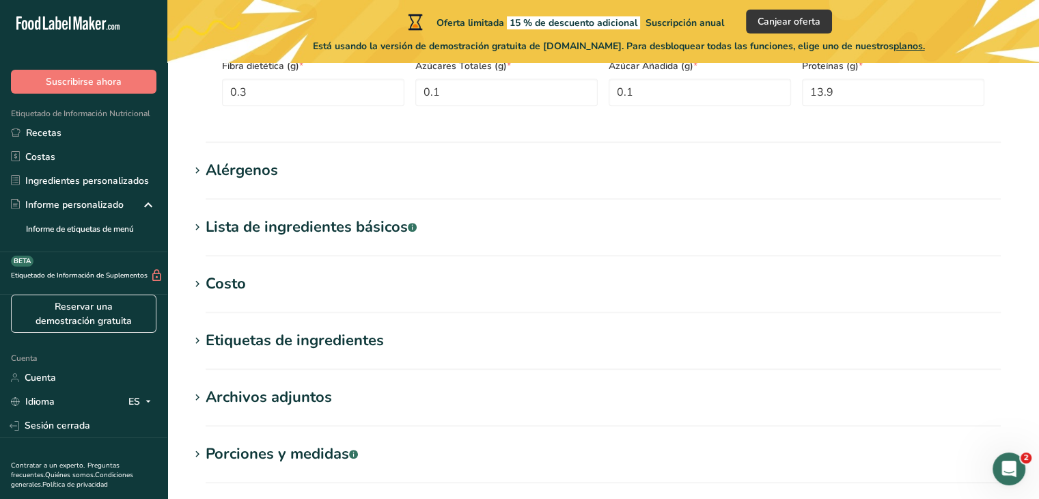
type input "Unilever"
click at [344, 169] on h1 "Alérgenos" at bounding box center [603, 170] width 828 height 23
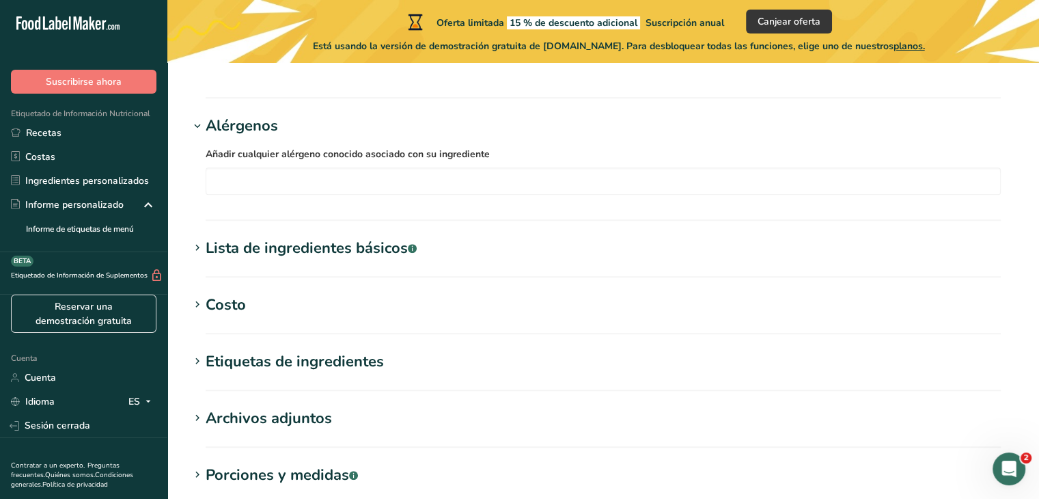
scroll to position [820, 0]
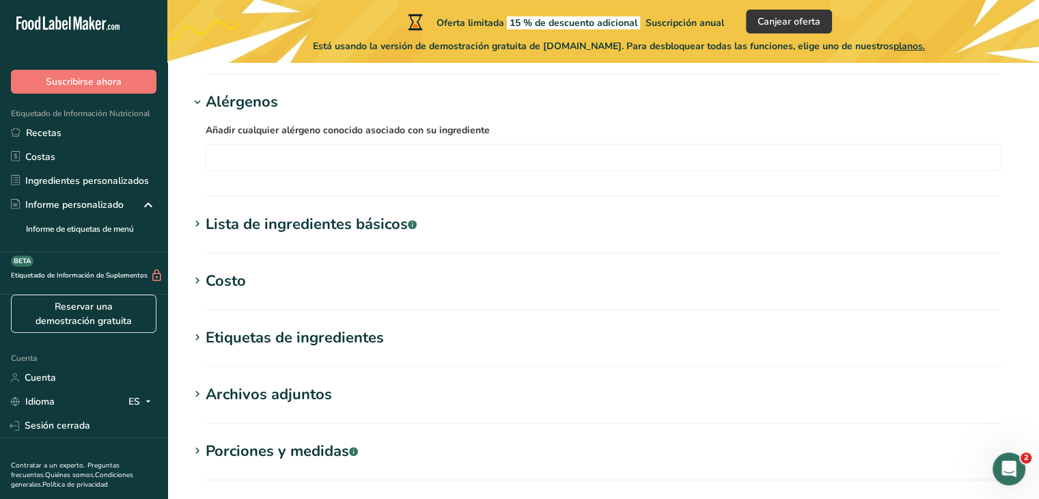
click at [471, 229] on h1 "Lista de ingredientes básicos .a-a{fill:#347362;}.b-a{fill:#fff;}" at bounding box center [603, 224] width 828 height 23
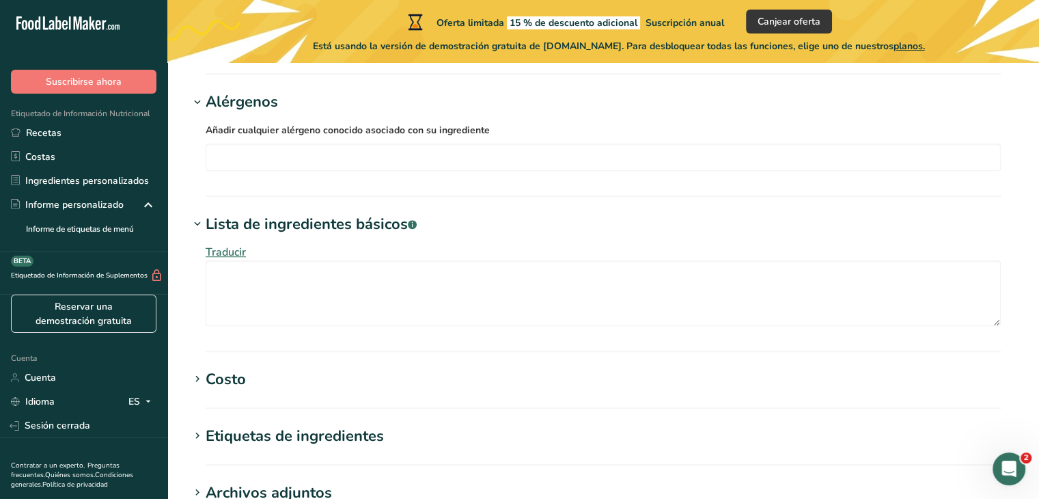
click at [476, 221] on h1 "Lista de ingredientes básicos .a-a{fill:#347362;}.b-a{fill:#fff;}" at bounding box center [603, 224] width 828 height 23
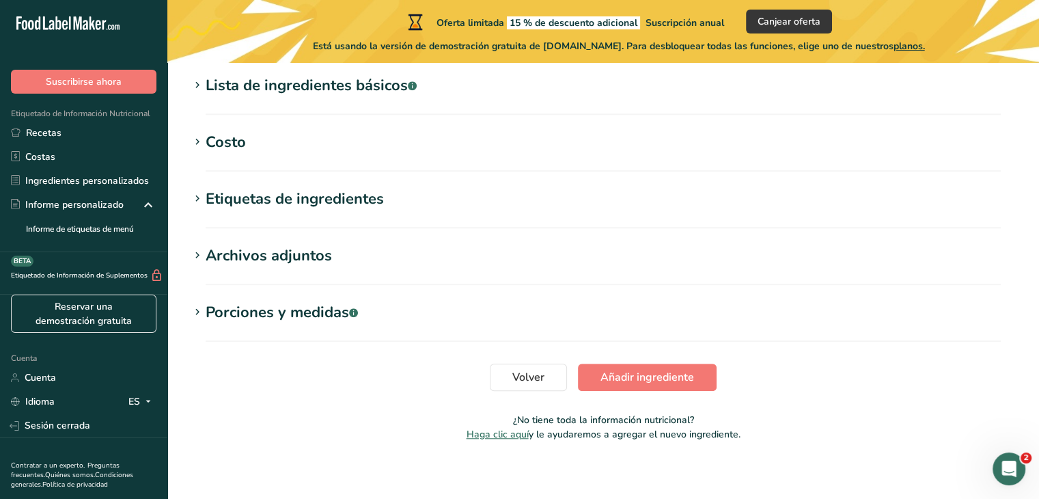
scroll to position [966, 0]
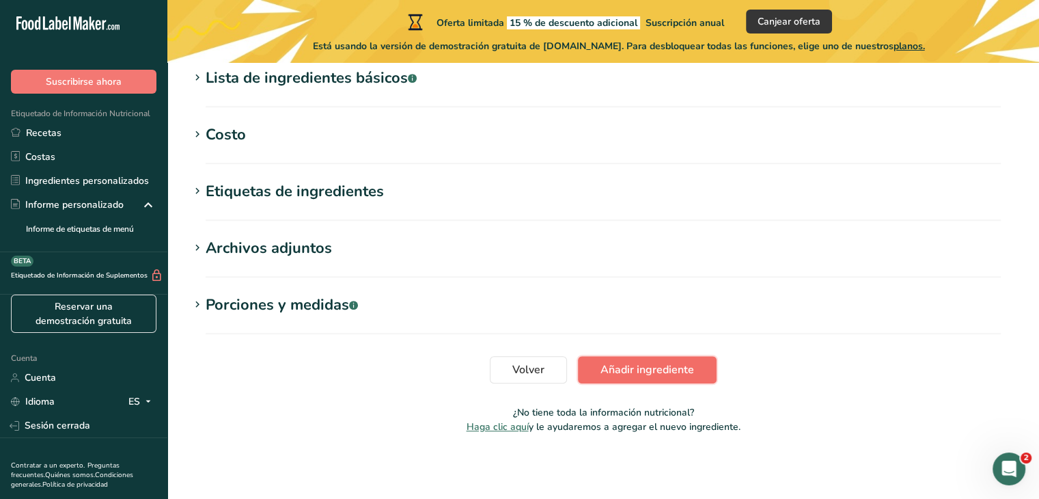
click at [664, 370] on font "Añadir ingrediente" at bounding box center [648, 369] width 94 height 15
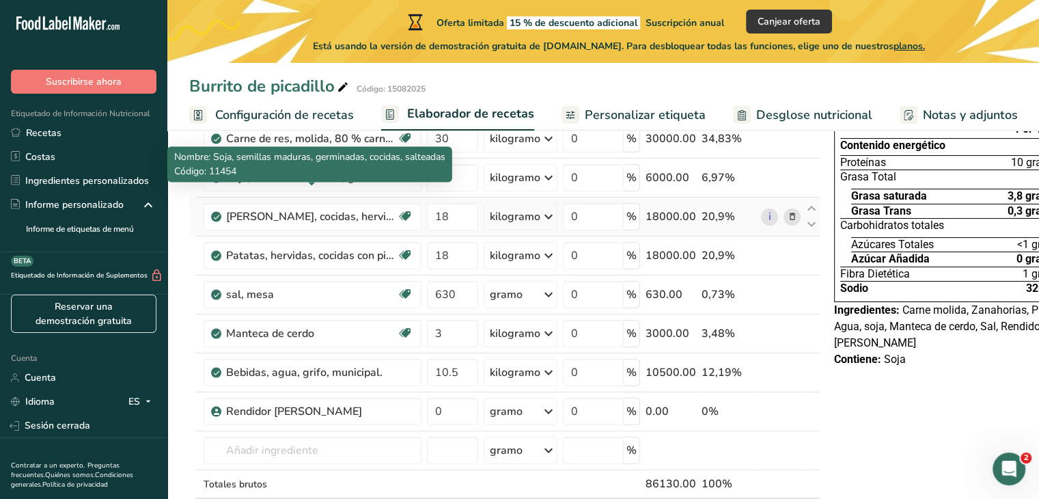
scroll to position [137, 0]
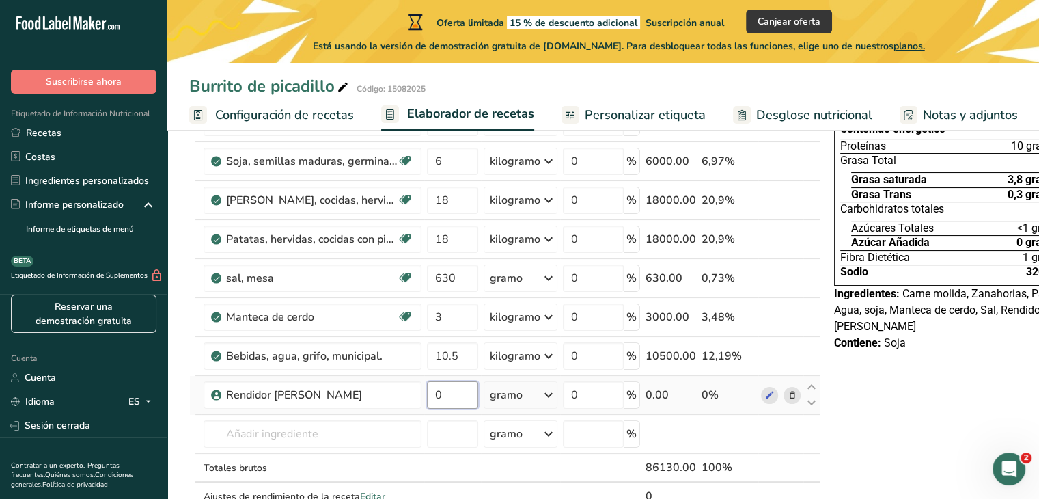
click at [446, 409] on input "0" at bounding box center [452, 394] width 51 height 27
type input "1.800"
click at [544, 411] on div "Ingrediente * Cantidad * Unidad * Desperdicio * .a-a{fill:#347362;}.b-a{fill:#f…" at bounding box center [504, 306] width 631 height 465
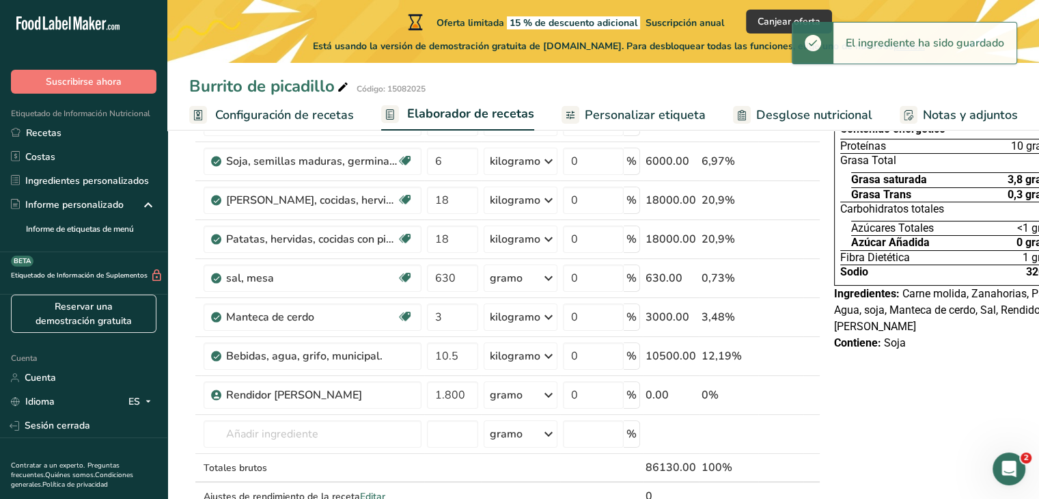
click at [532, 408] on div "gramo" at bounding box center [521, 394] width 74 height 27
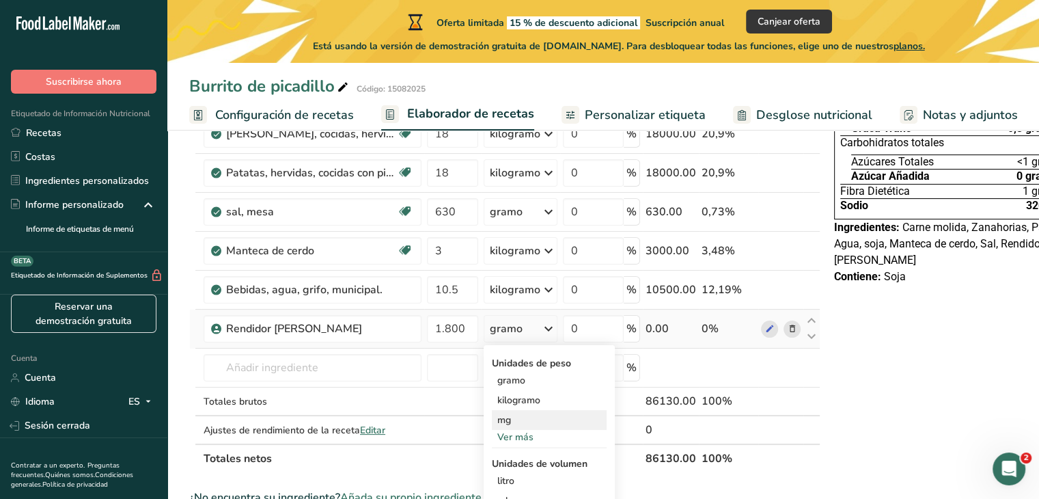
scroll to position [205, 0]
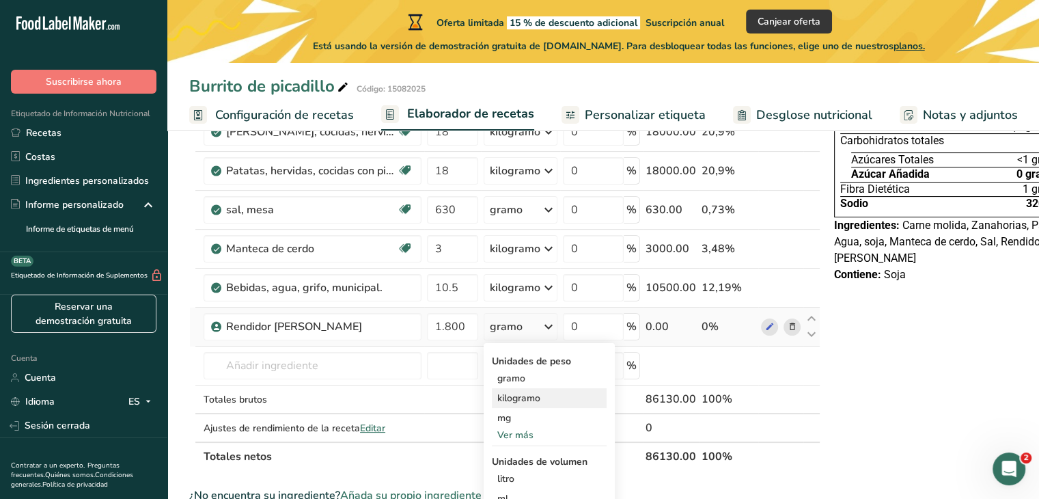
click at [514, 404] on font "kilogramo" at bounding box center [518, 397] width 43 height 13
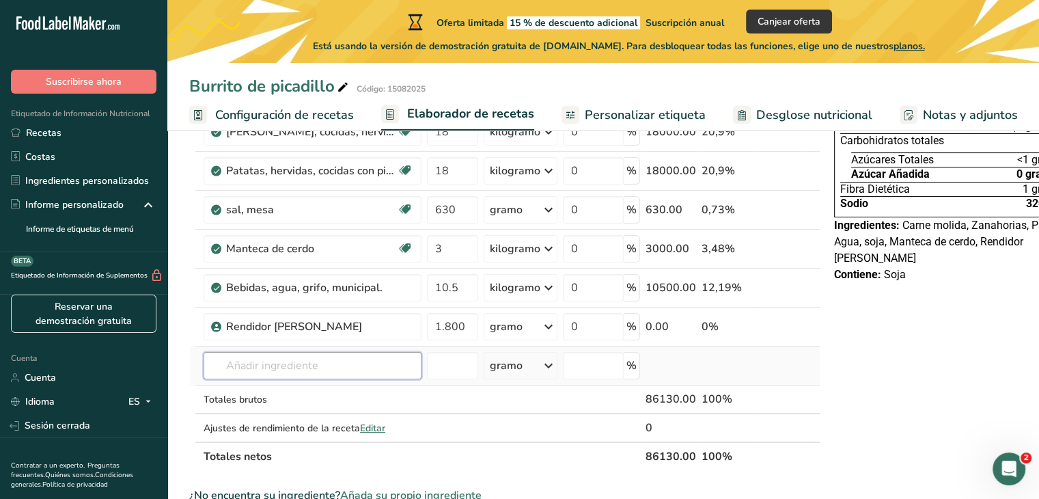
click at [258, 379] on input "text" at bounding box center [313, 365] width 218 height 27
type input "Knor"
click at [277, 347] on font "Ver todos los resultados" at bounding box center [268, 340] width 107 height 13
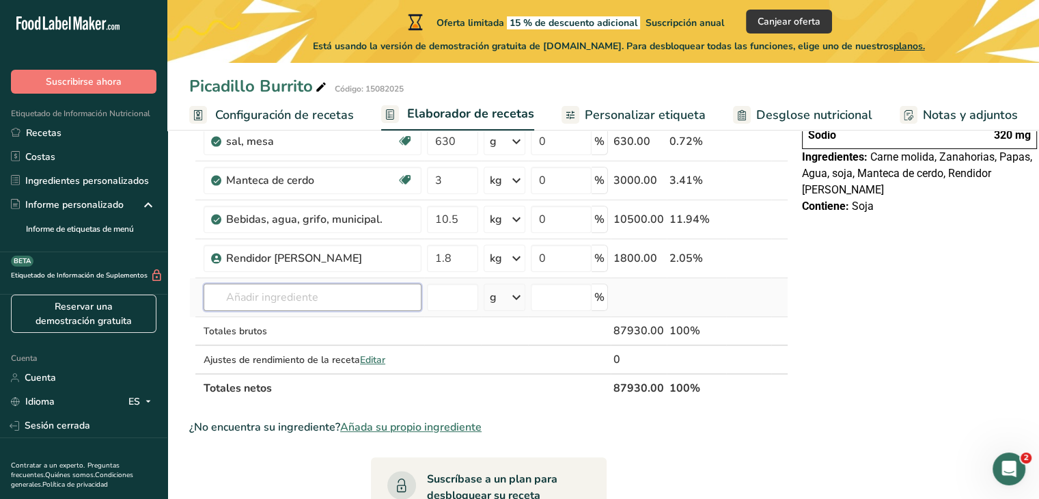
click at [276, 288] on input "text" at bounding box center [313, 297] width 218 height 27
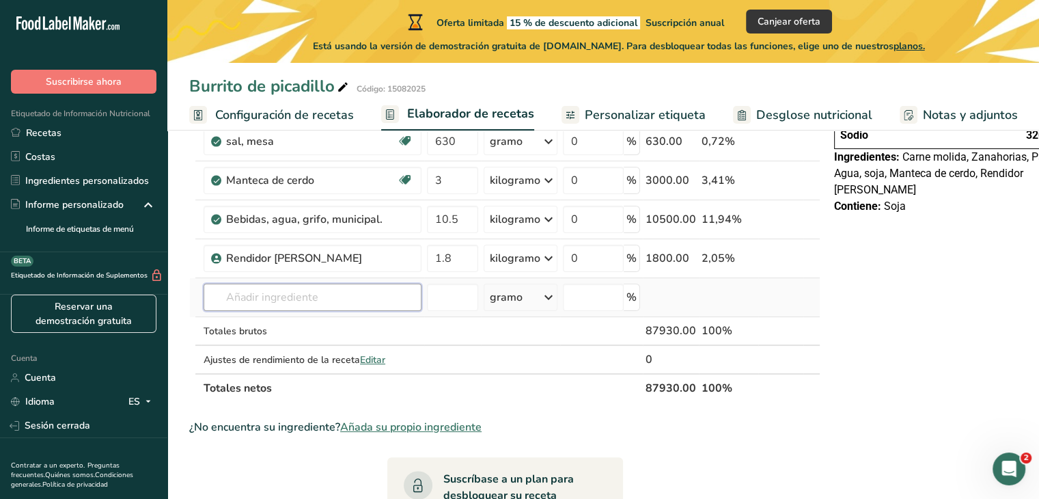
scroll to position [290, 0]
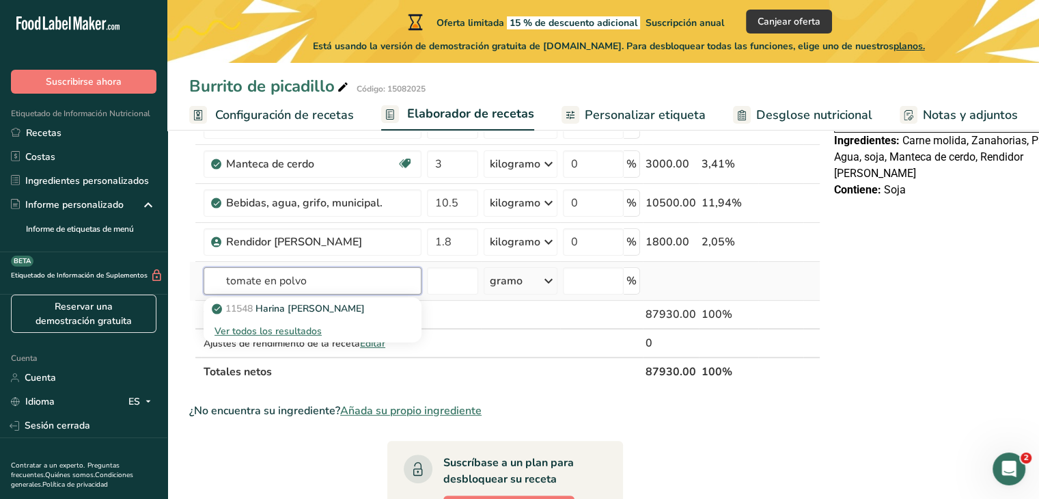
type input "tomate en polvo"
click at [298, 338] on font "Ver todos los resultados" at bounding box center [268, 331] width 107 height 13
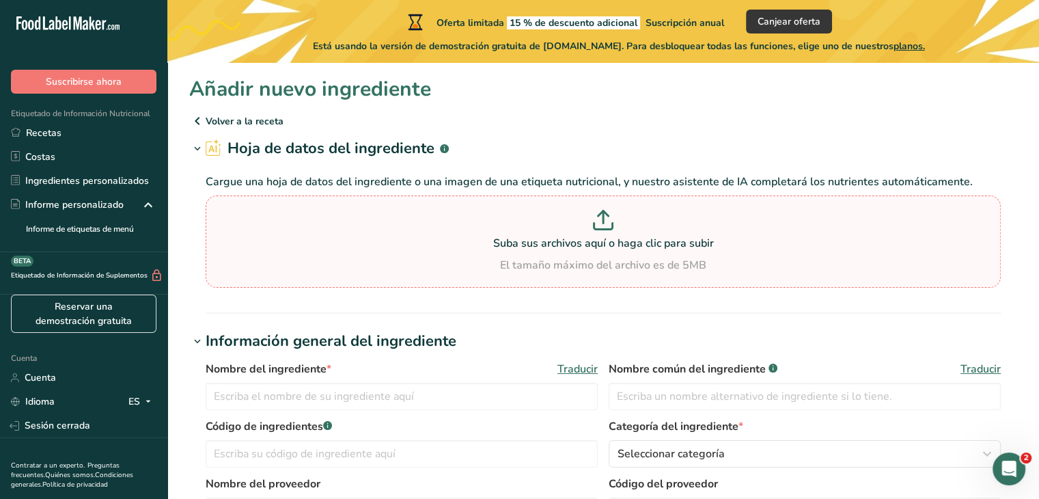
click at [607, 228] on icon at bounding box center [603, 226] width 18 height 6
click at [607, 228] on input "Suba sus archivos aquí o haga clic para subir El tamaño máximo del archivo es d…" at bounding box center [603, 241] width 795 height 92
type input "C:\fakepath\knor tomate.png"
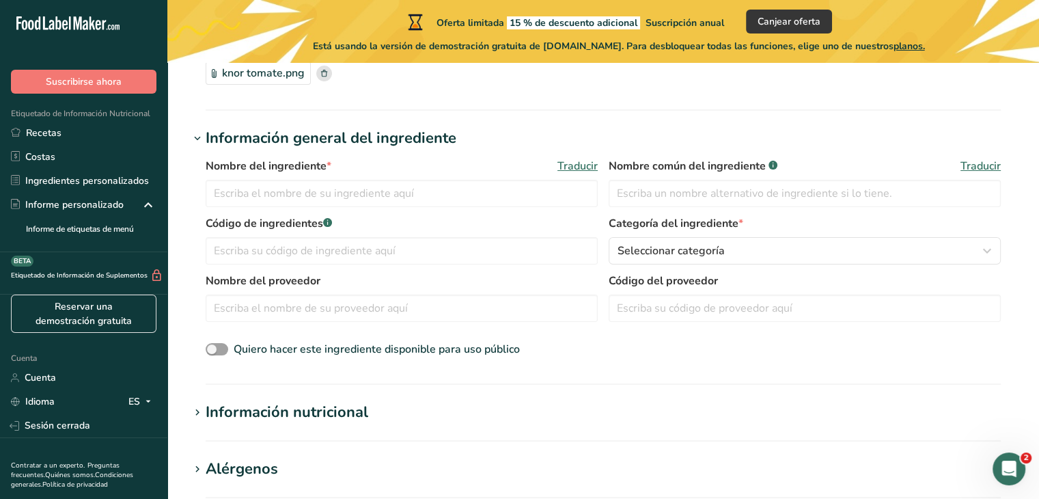
scroll to position [205, 0]
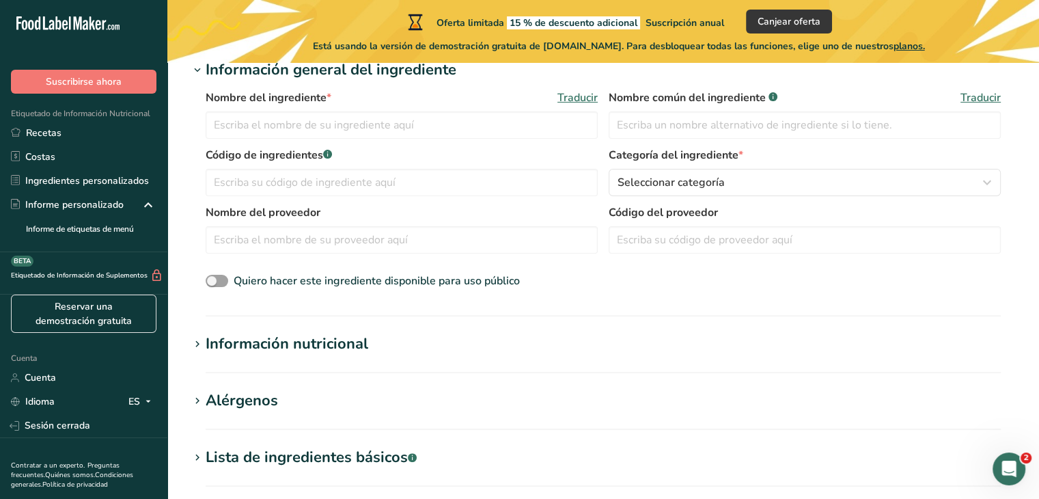
click at [425, 339] on h1 "Información nutricional" at bounding box center [603, 344] width 828 height 23
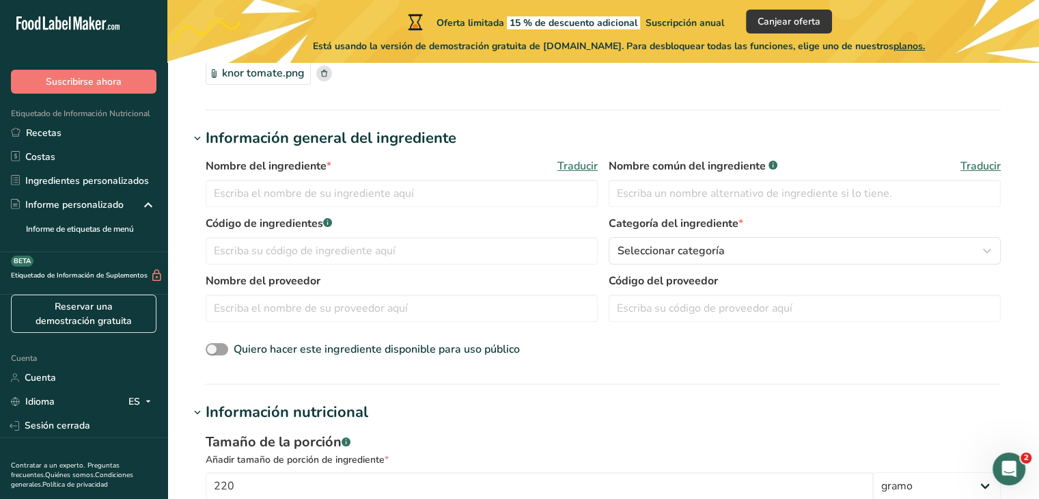
scroll to position [137, 0]
click at [280, 197] on input "text" at bounding box center [402, 193] width 392 height 27
type input "Knor tomate"
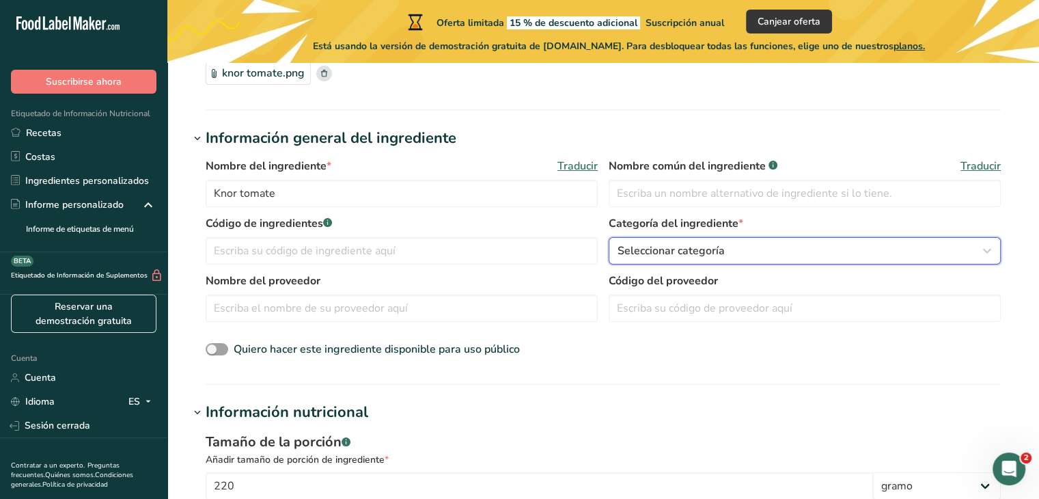
click at [739, 245] on div "Seleccionar categoría" at bounding box center [801, 251] width 366 height 16
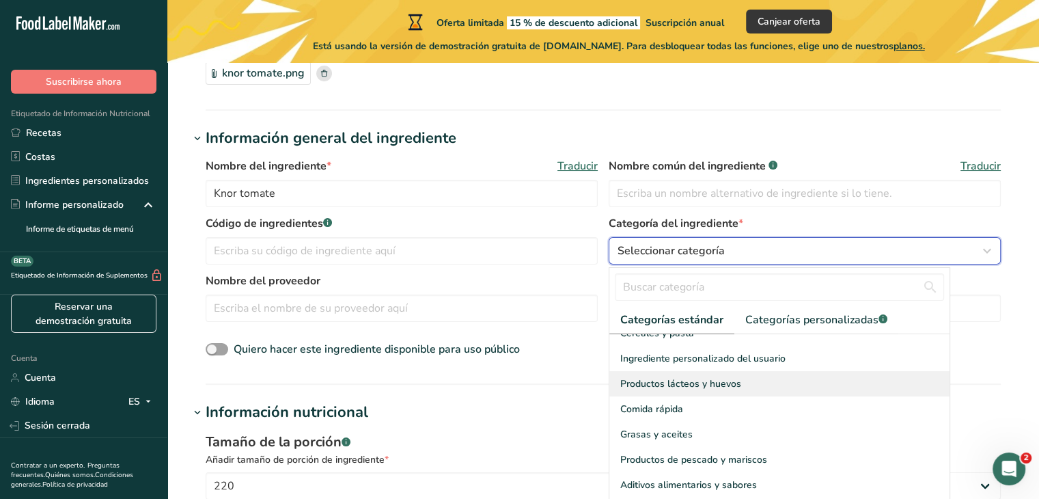
scroll to position [273, 0]
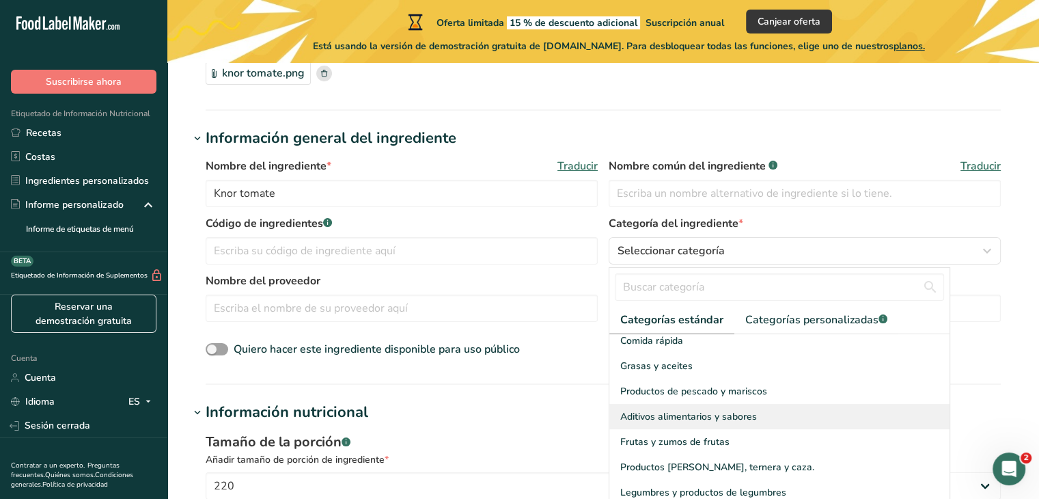
click at [735, 410] on font "Aditivos alimentarios y sabores" at bounding box center [688, 416] width 137 height 13
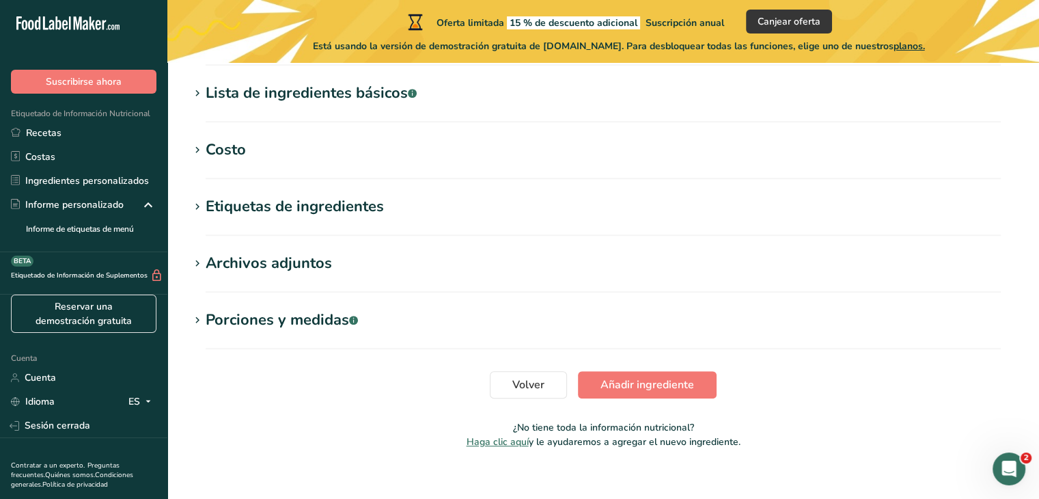
scroll to position [901, 0]
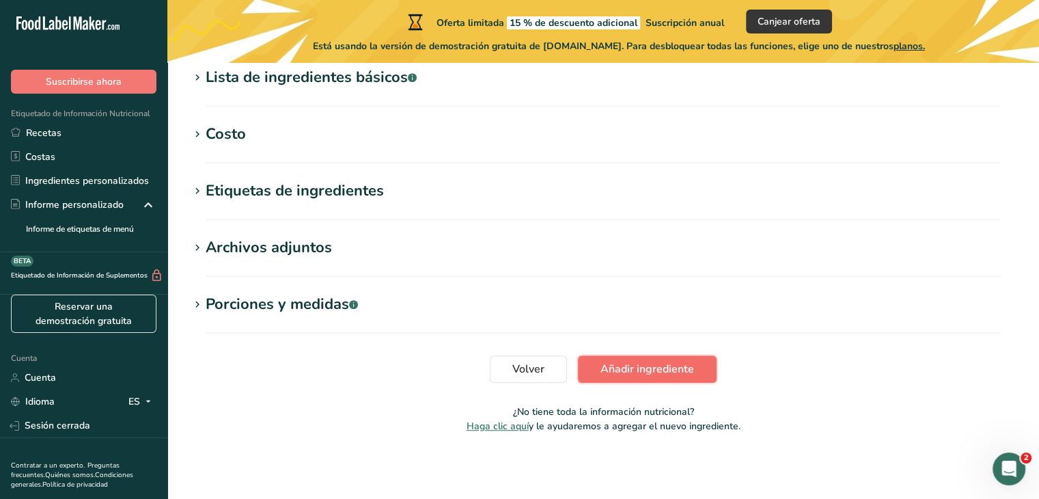
click at [659, 364] on font "Añadir ingrediente" at bounding box center [648, 368] width 94 height 15
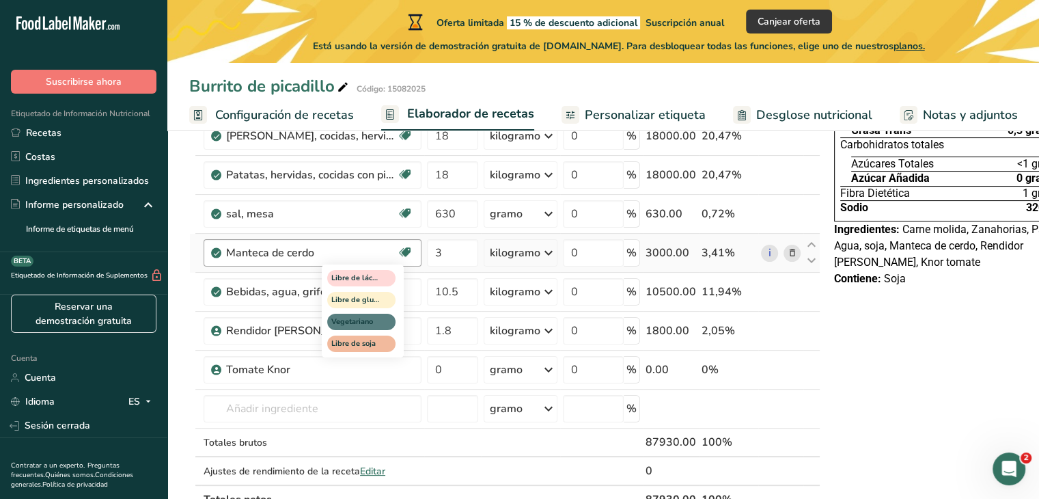
scroll to position [273, 0]
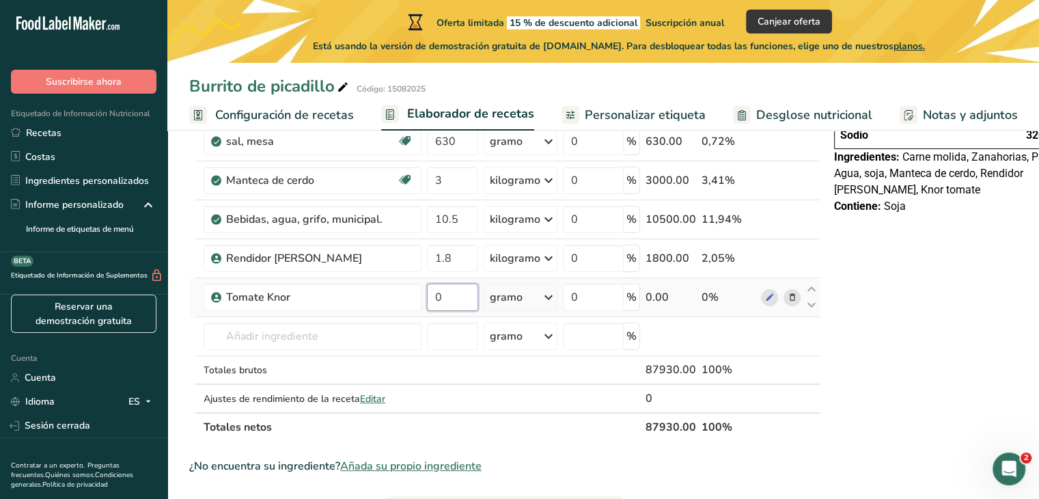
click at [447, 307] on input "0" at bounding box center [452, 297] width 51 height 27
type input "1.050"
click at [540, 312] on div "Ingrediente * Cantidad * Unidad * Desperdicio * .a-a{fill:#347362;}.b-a{fill:#f…" at bounding box center [504, 189] width 631 height 504
click at [542, 309] on icon at bounding box center [548, 297] width 16 height 25
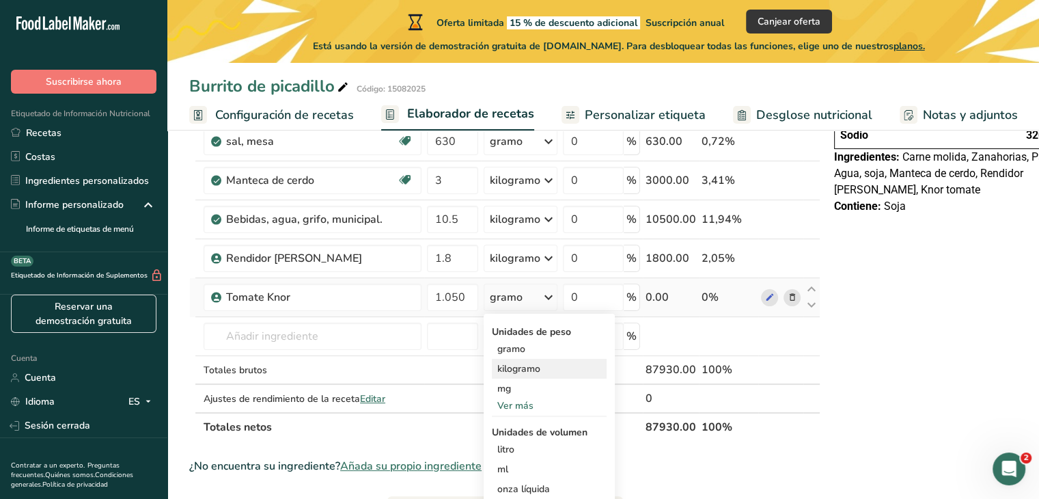
click at [526, 375] on font "kilogramo" at bounding box center [518, 368] width 43 height 13
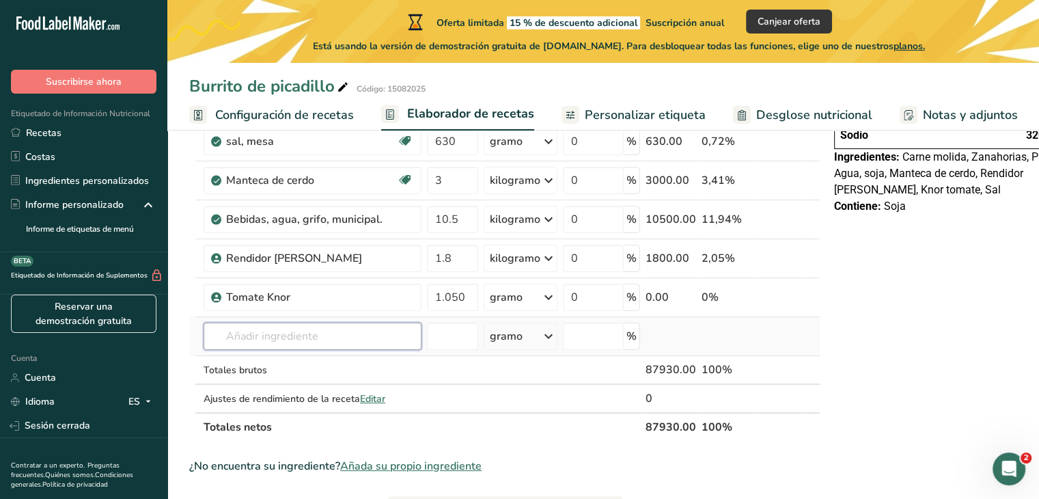
click at [292, 350] on input "text" at bounding box center [313, 335] width 218 height 27
type input "ajo polvo"
click at [284, 318] on font "Ver todos los resultados" at bounding box center [268, 311] width 107 height 13
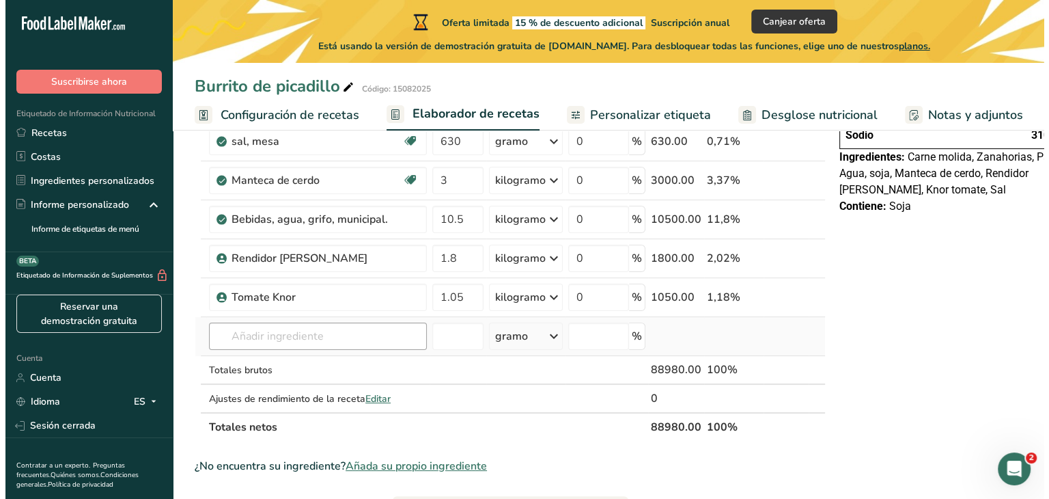
scroll to position [342, 0]
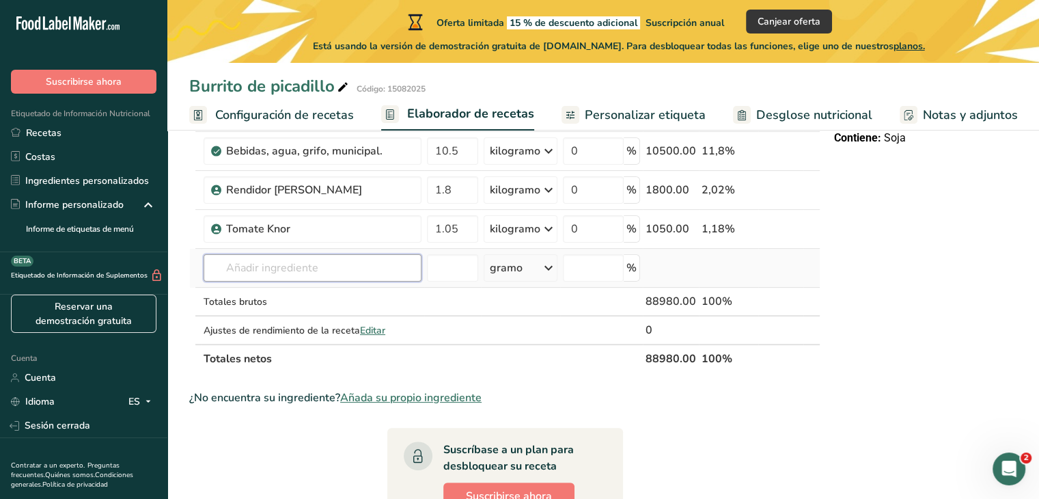
click at [290, 281] on input "text" at bounding box center [313, 267] width 218 height 27
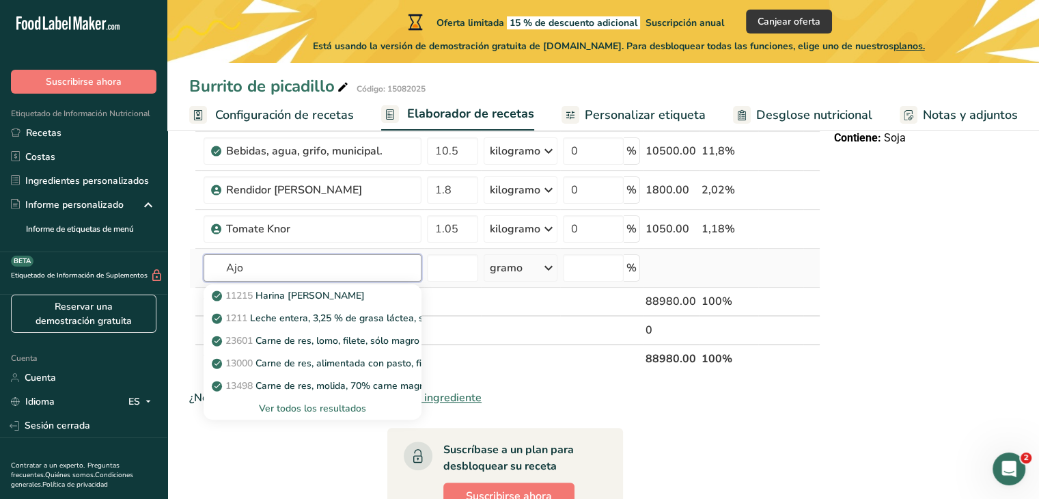
type input "Ajo"
click at [309, 415] on font "Ver todos los resultados" at bounding box center [312, 408] width 107 height 13
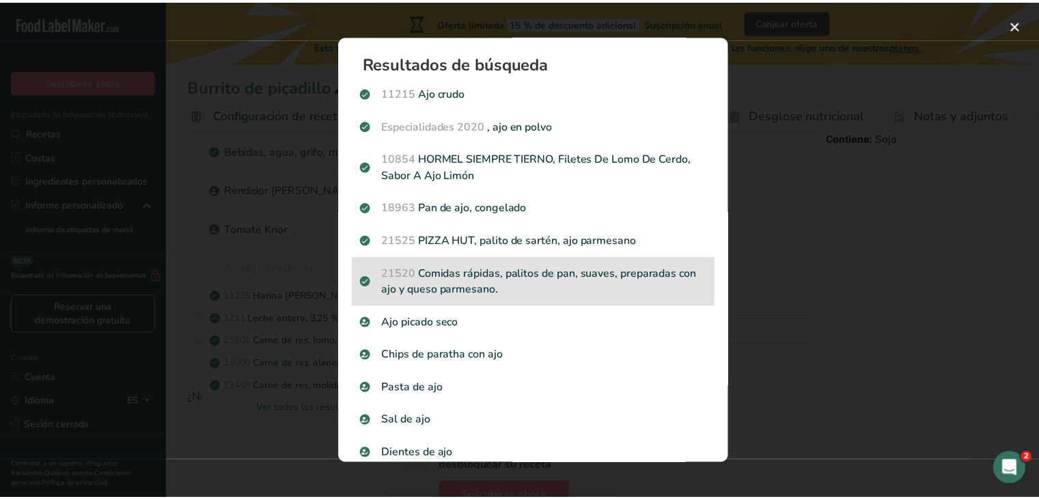
scroll to position [20, 0]
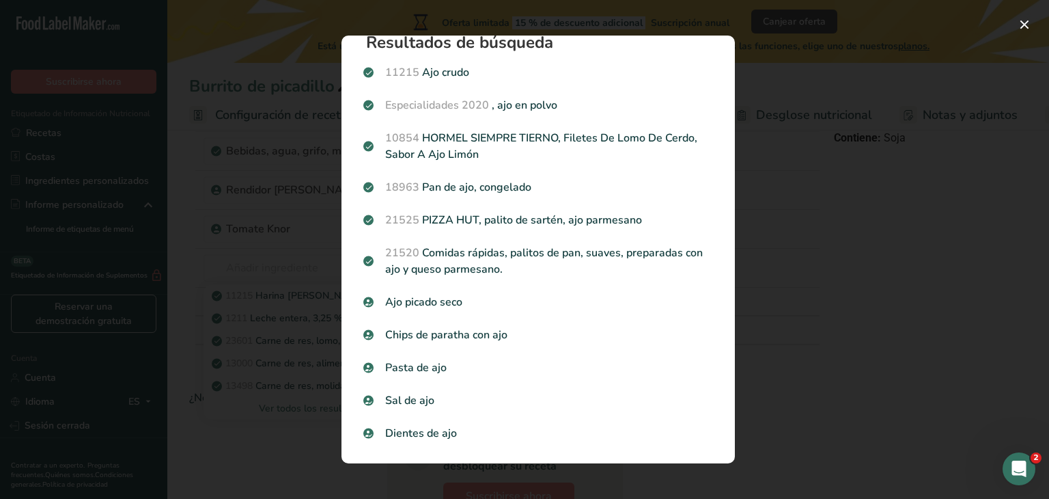
click at [307, 263] on div "Resultados de búsqueda modal" at bounding box center [524, 249] width 1049 height 499
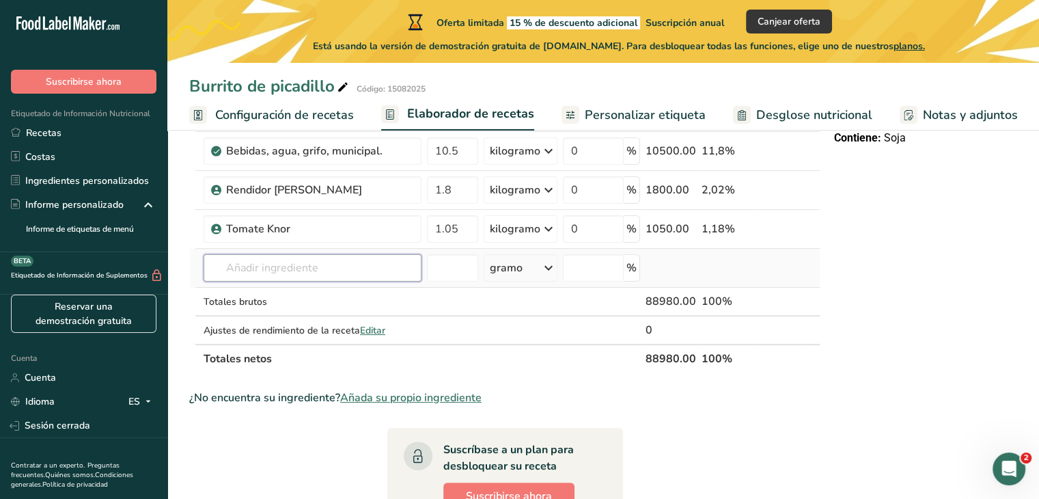
click at [292, 281] on input "text" at bounding box center [313, 267] width 218 height 27
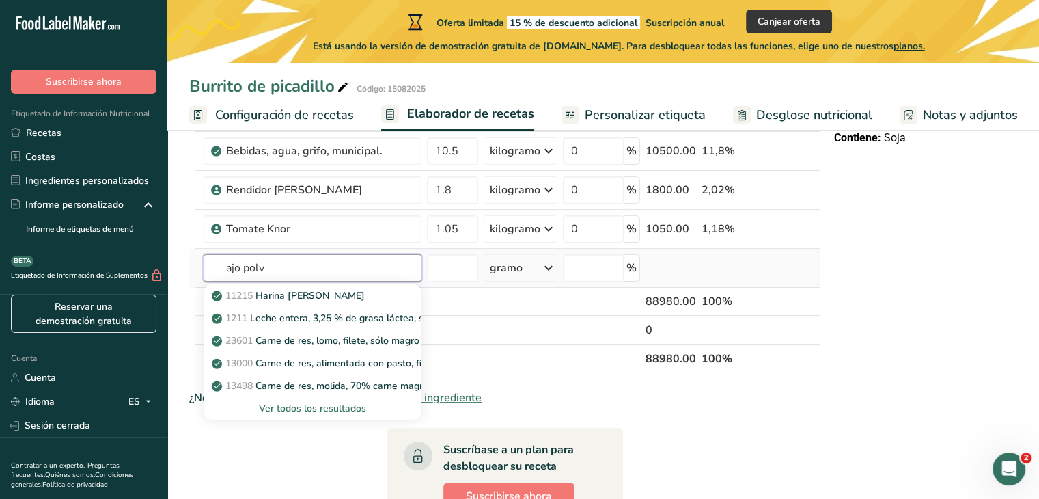
type input "ajo polvo"
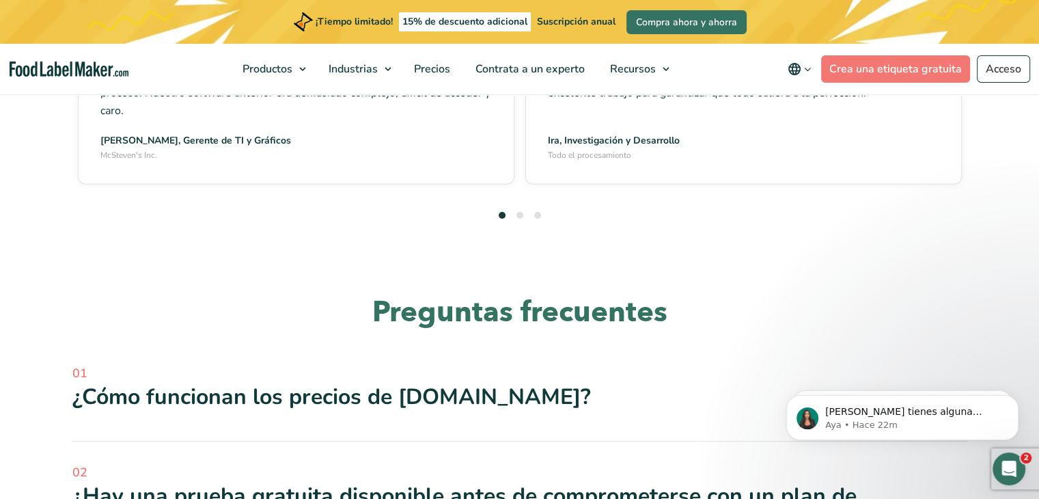
scroll to position [3996, 0]
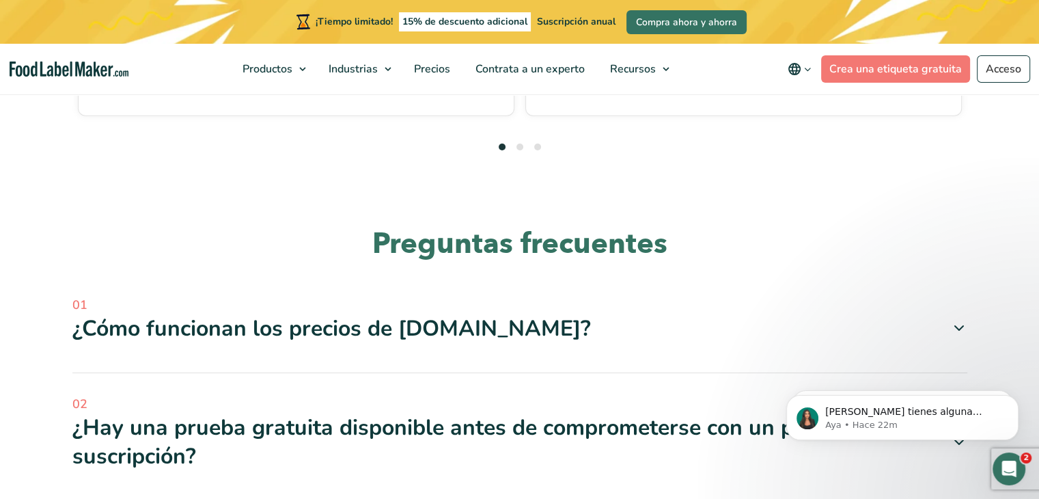
click at [752, 413] on font "¿Hay una prueba gratuita disponible antes de comprometerse con un plan de suscr…" at bounding box center [464, 442] width 784 height 58
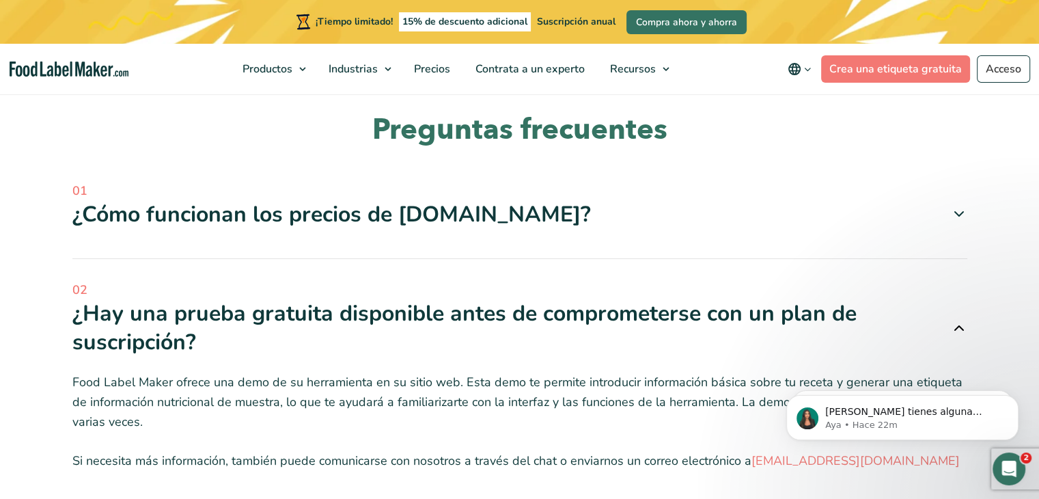
scroll to position [4133, 0]
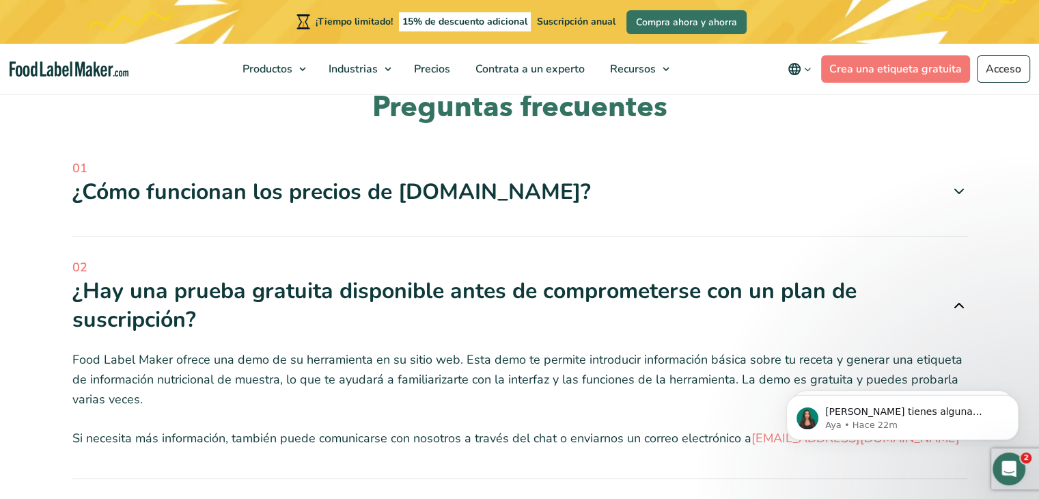
click at [811, 276] on font "¿Hay una prueba gratuita disponible antes de comprometerse con un plan de suscr…" at bounding box center [464, 305] width 784 height 58
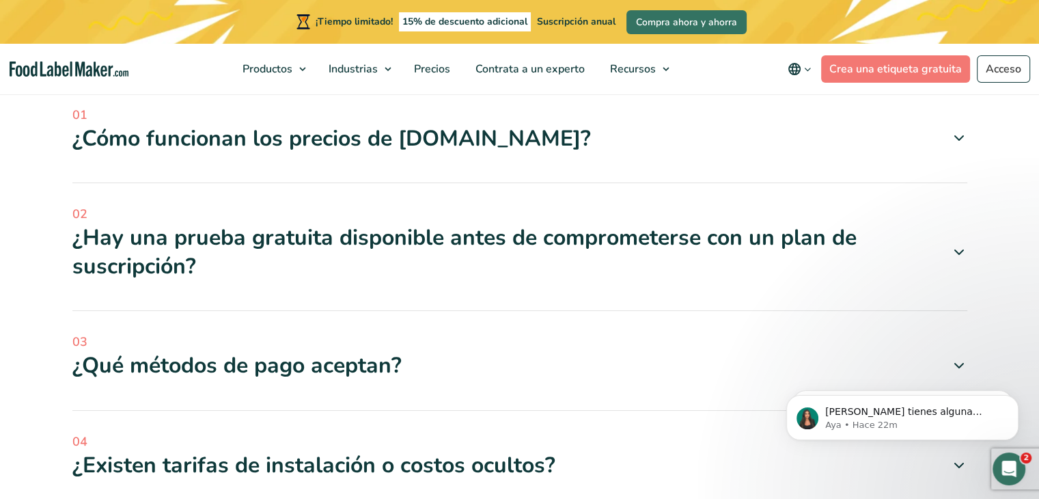
scroll to position [4269, 0]
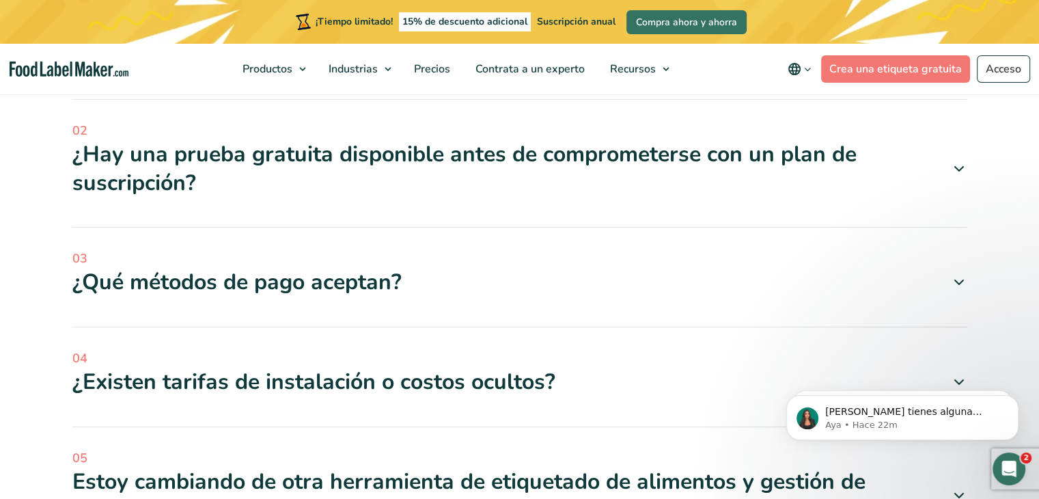
click at [425, 249] on span "03" at bounding box center [519, 258] width 895 height 18
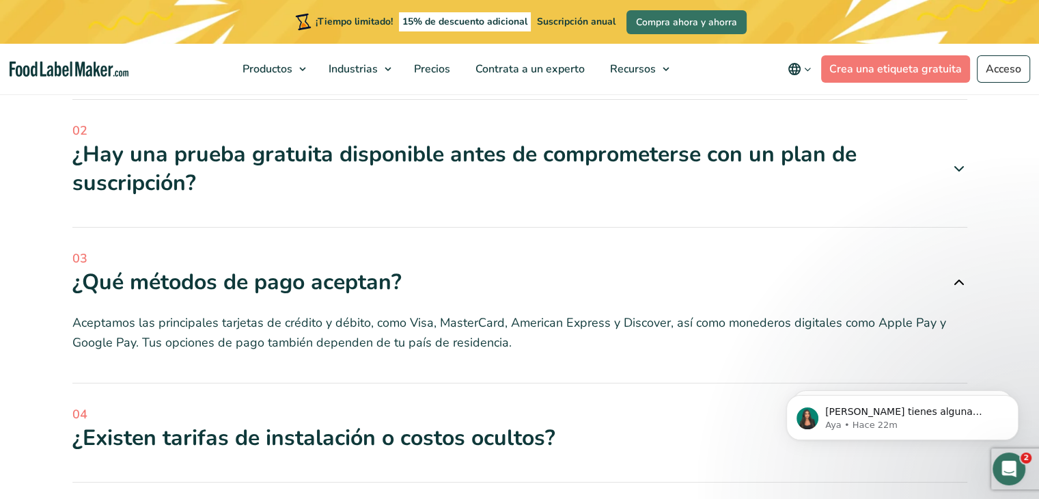
click at [418, 268] on div "¿Qué métodos de pago aceptan?" at bounding box center [519, 282] width 895 height 29
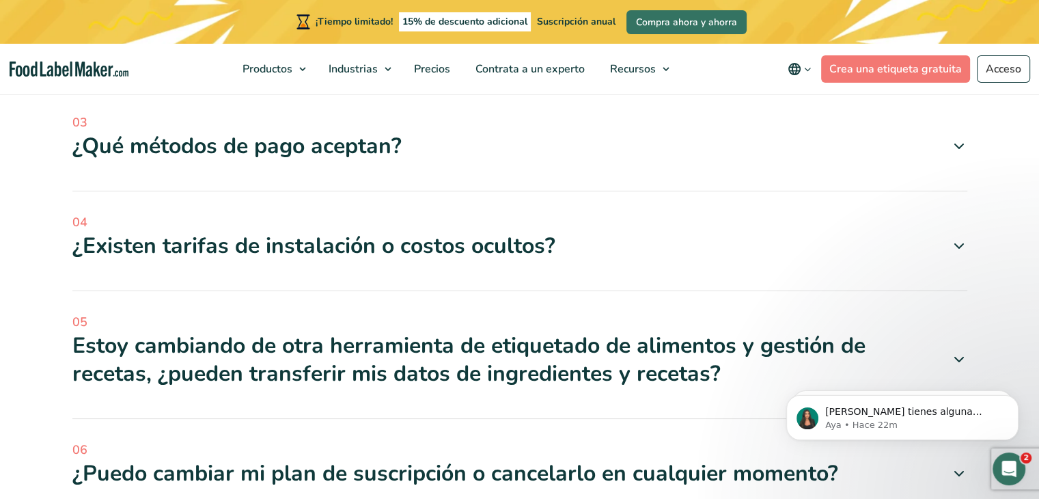
scroll to position [4406, 0]
click at [459, 230] on font "¿Existen tarifas de instalación o costos ocultos?" at bounding box center [313, 244] width 483 height 29
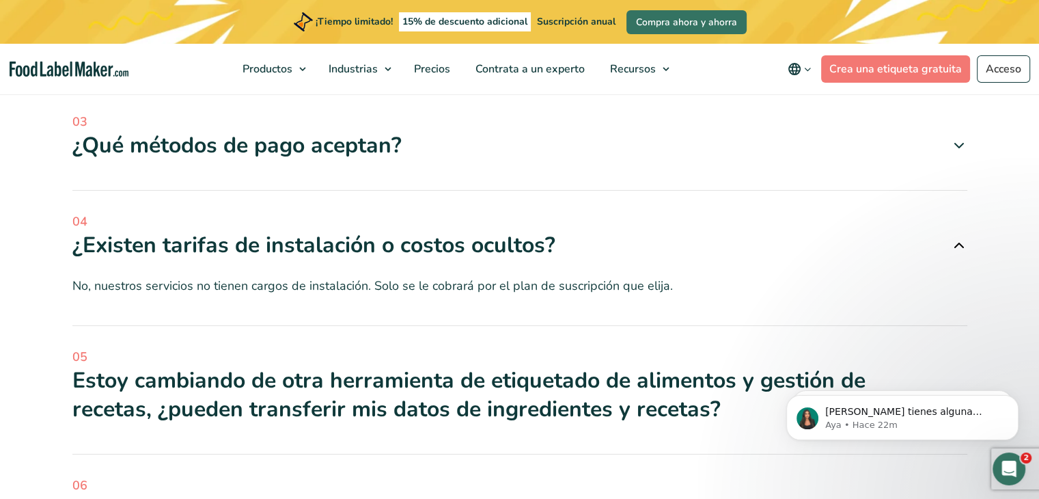
click at [456, 230] on font "¿Existen tarifas de instalación o costos ocultos?" at bounding box center [313, 244] width 483 height 29
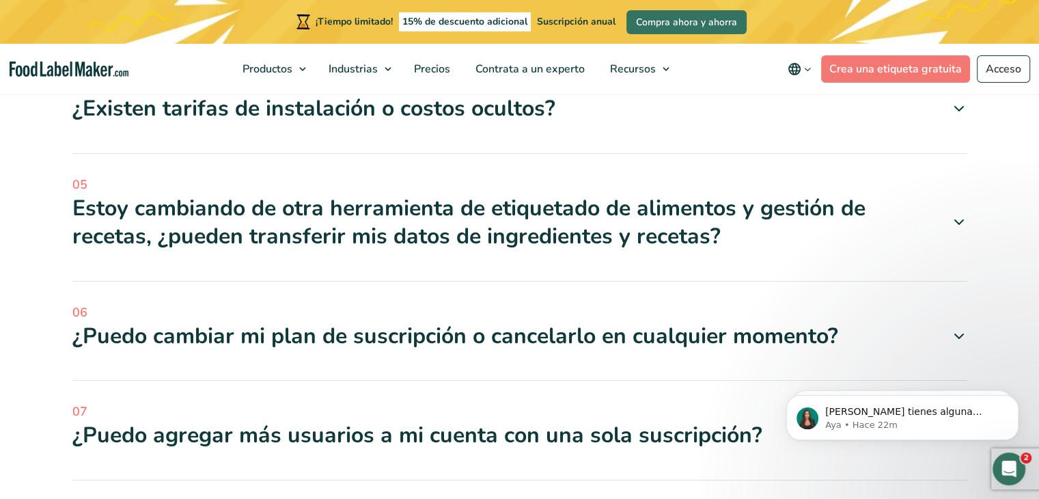
scroll to position [4611, 0]
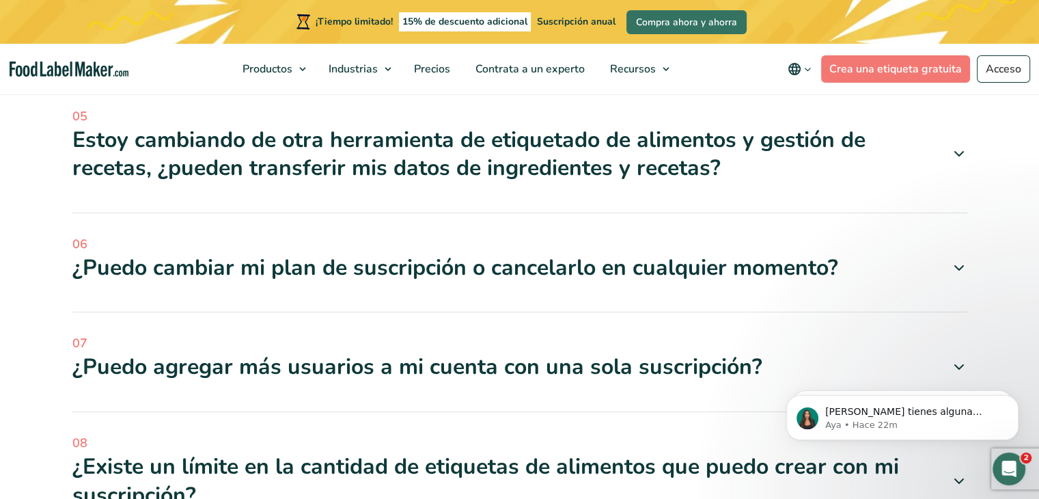
click at [458, 253] on font "¿Puedo cambiar mi plan de suscripción o cancelarlo en cualquier momento?" at bounding box center [455, 267] width 766 height 29
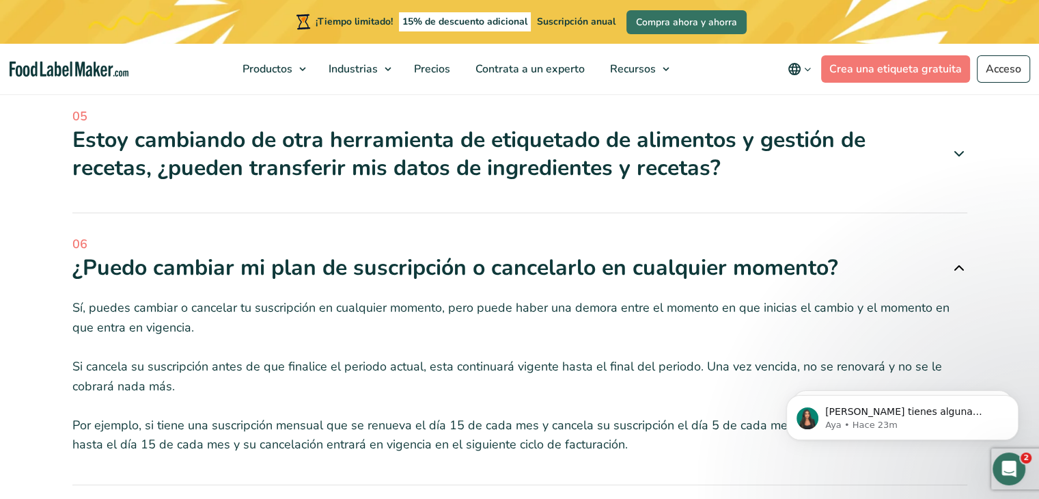
click at [554, 253] on font "¿Puedo cambiar mi plan de suscripción o cancelarlo en cualquier momento?" at bounding box center [455, 267] width 766 height 29
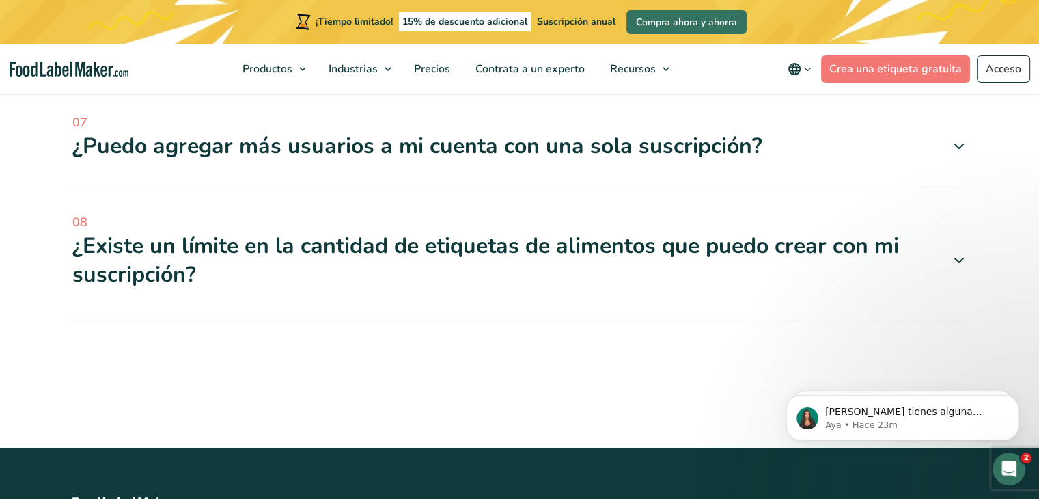
scroll to position [4816, 0]
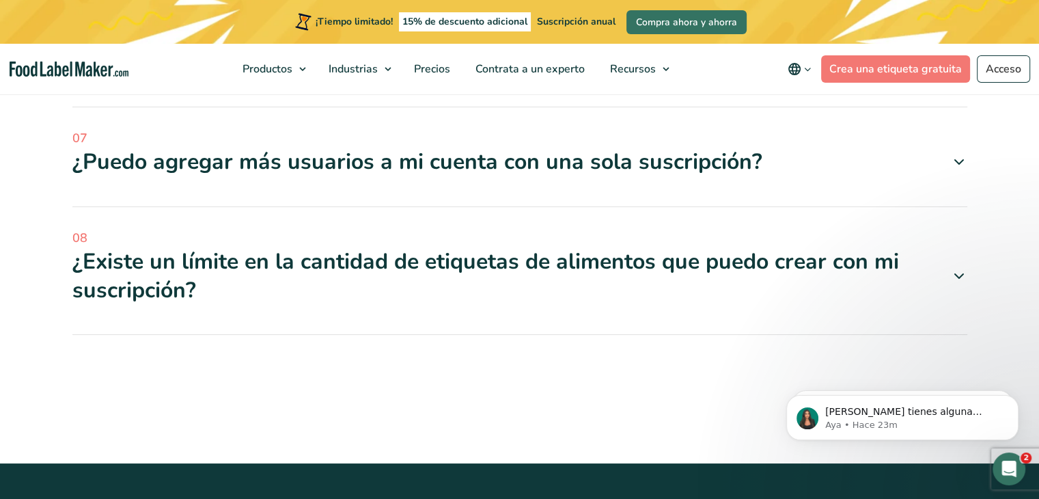
click at [408, 247] on font "¿Existe un límite en la cantidad de etiquetas de alimentos que puedo crear con …" at bounding box center [506, 275] width 868 height 57
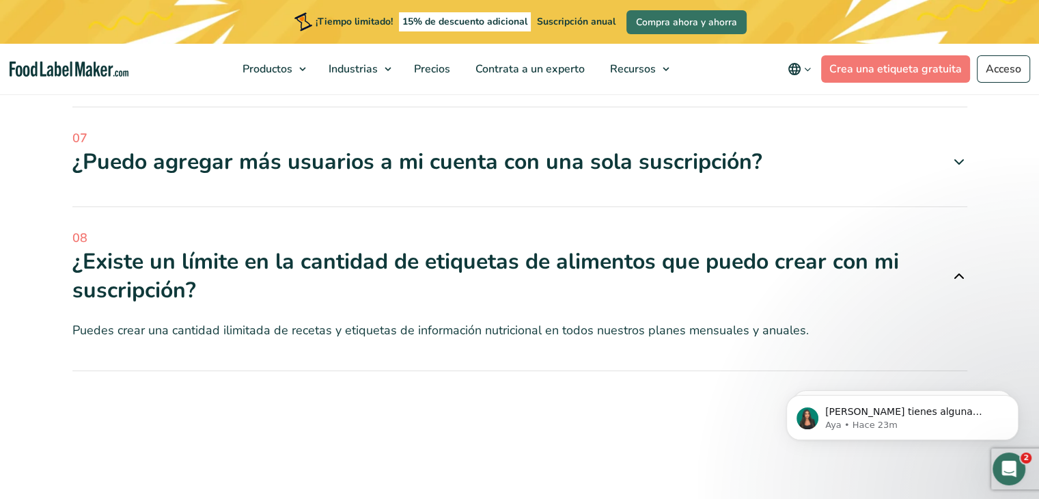
click at [410, 247] on font "¿Existe un límite en la cantidad de etiquetas de alimentos que puedo crear con …" at bounding box center [485, 276] width 827 height 58
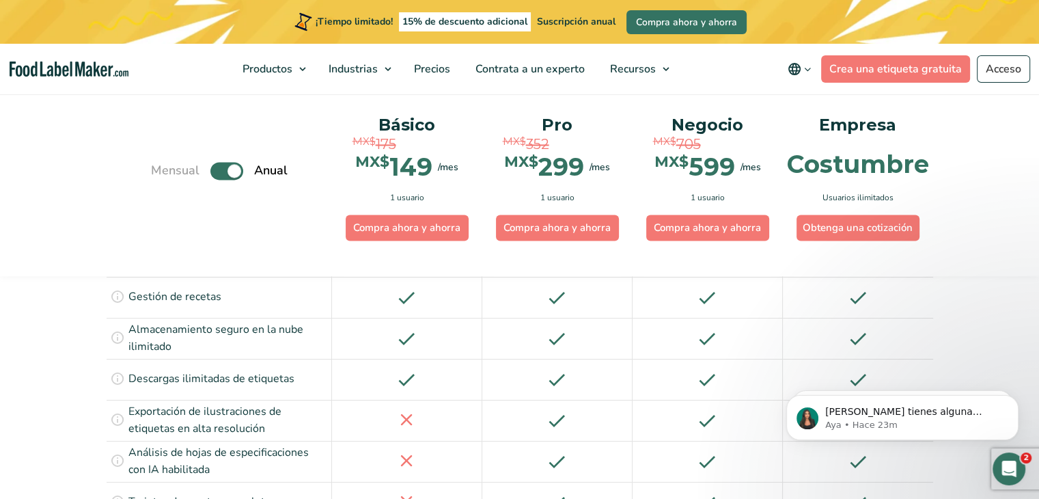
scroll to position [1946, 0]
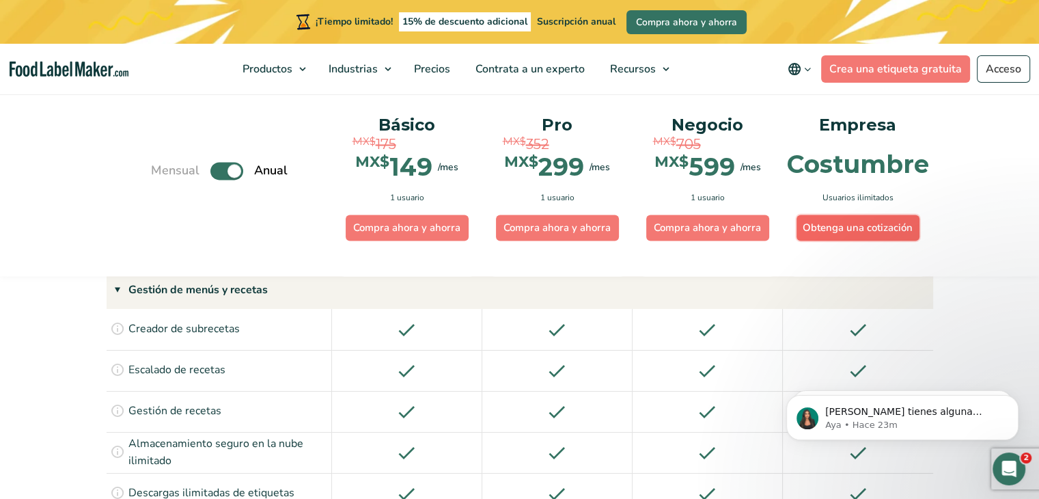
click at [870, 221] on font "Obtenga una cotización" at bounding box center [858, 228] width 110 height 14
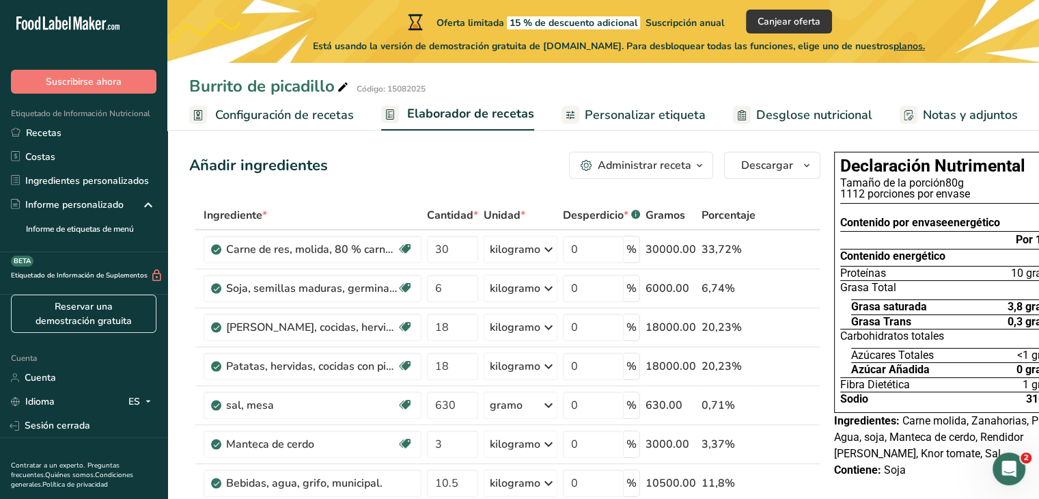
scroll to position [273, 0]
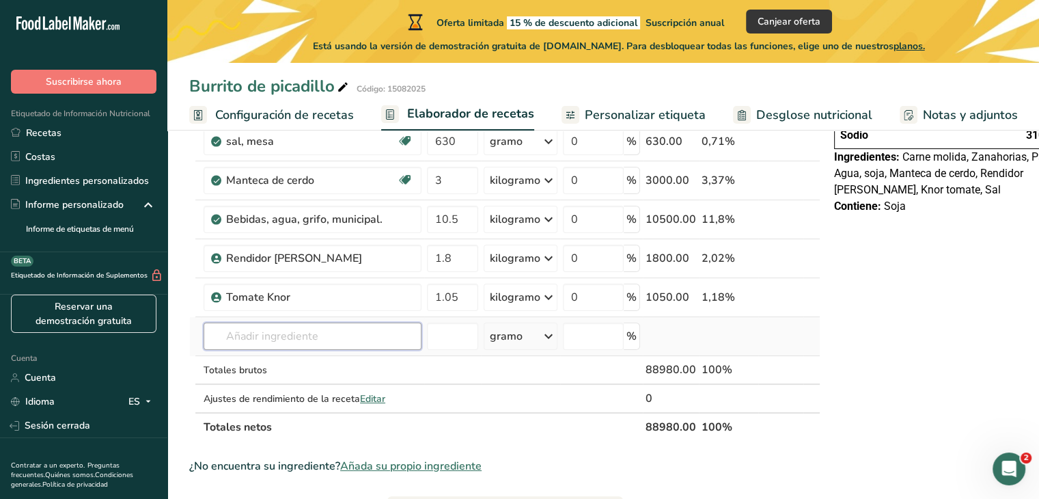
click at [295, 350] on input "text" at bounding box center [313, 335] width 218 height 27
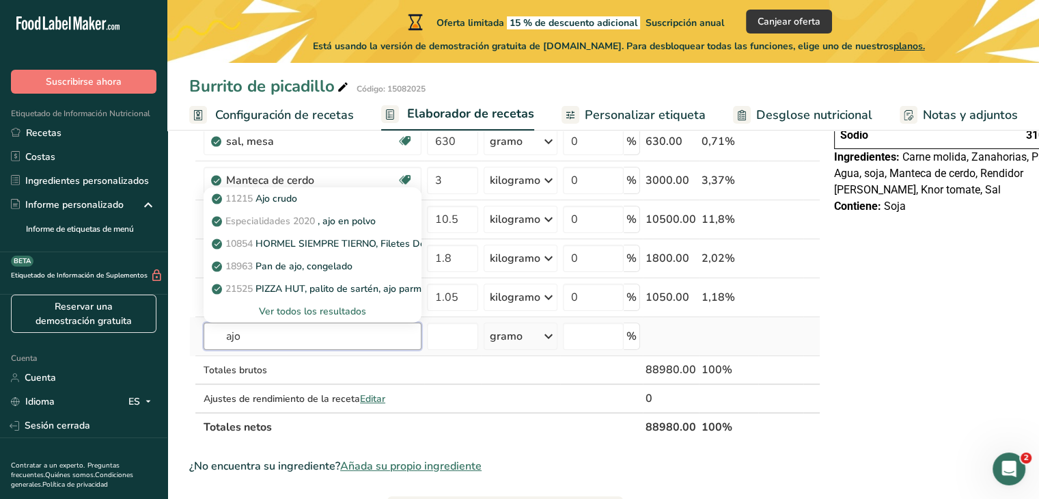
type input "ajo"
click at [314, 318] on font "Ver todos los resultados" at bounding box center [312, 311] width 107 height 13
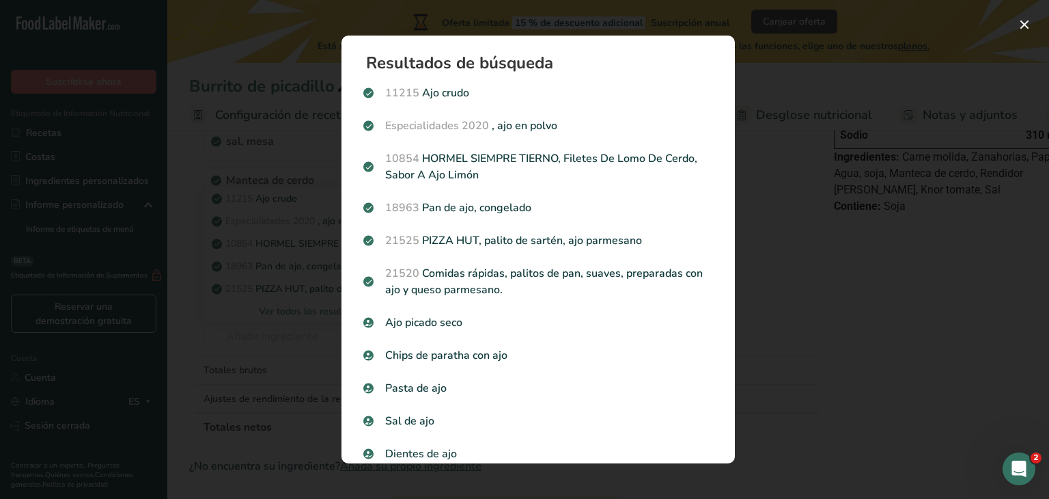
click at [572, 129] on p "Especialidades 2020 , ajo en polvo" at bounding box center [538, 126] width 350 height 16
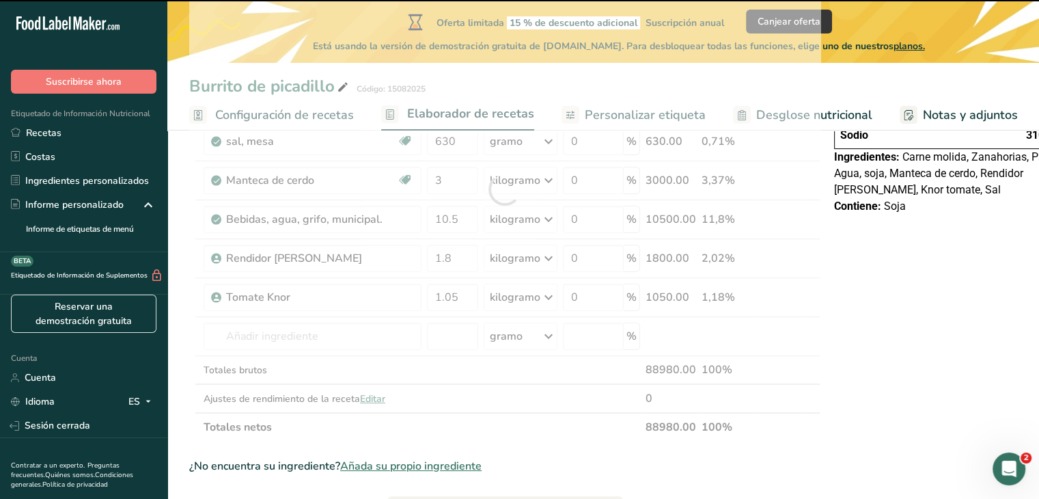
type input "0"
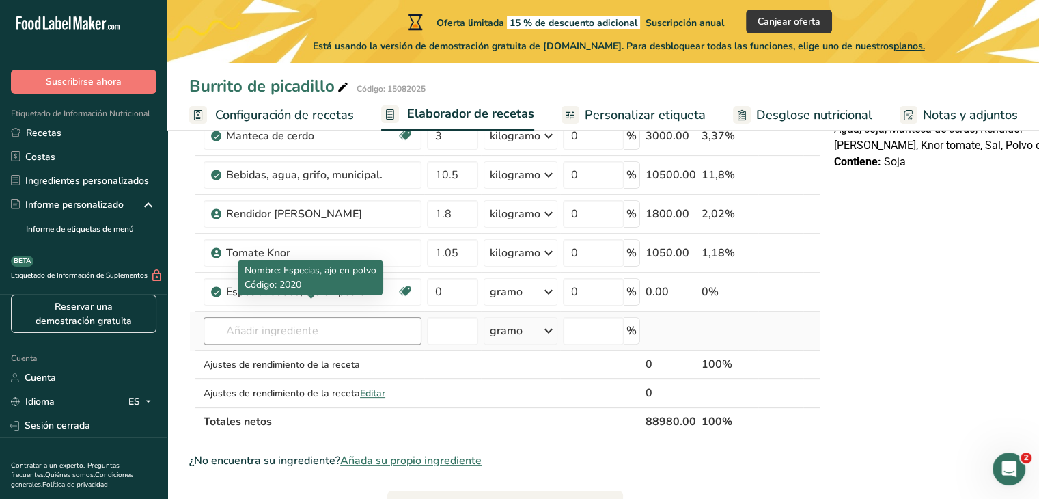
scroll to position [410, 0]
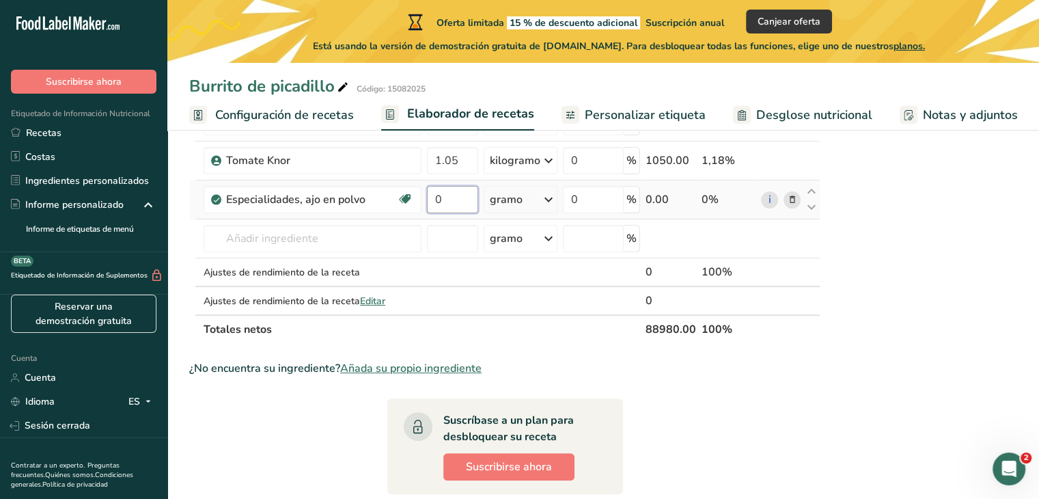
click at [456, 213] on input "0" at bounding box center [452, 199] width 51 height 27
type input "420"
click at [344, 253] on div "Ingrediente * Cantidad * Unidad * Desperdicio * .a-a{fill:#347362;}.b-a{fill:#f…" at bounding box center [504, 72] width 631 height 543
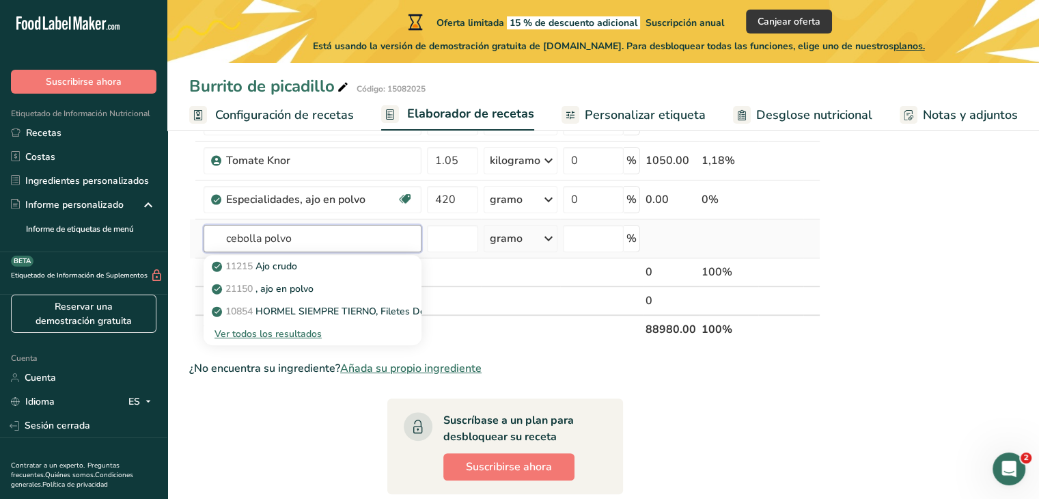
type input "cebolla polvo"
click at [303, 340] on font "Ver todos los resultados" at bounding box center [268, 333] width 107 height 13
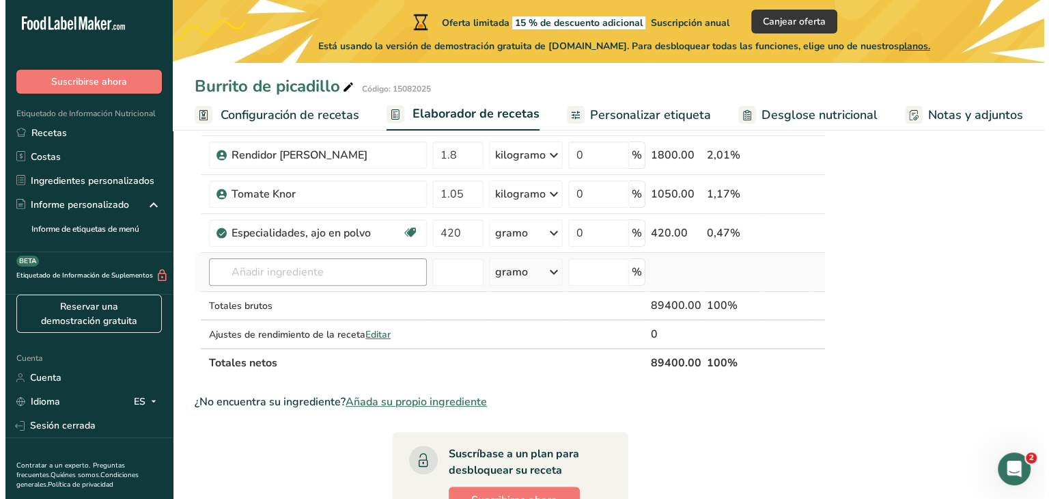
scroll to position [410, 0]
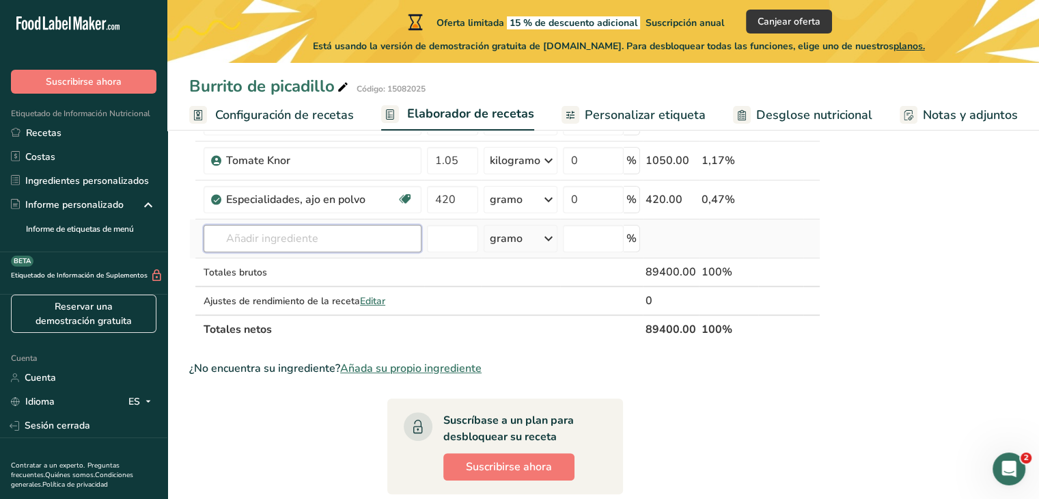
click at [325, 252] on input "text" at bounding box center [313, 238] width 218 height 27
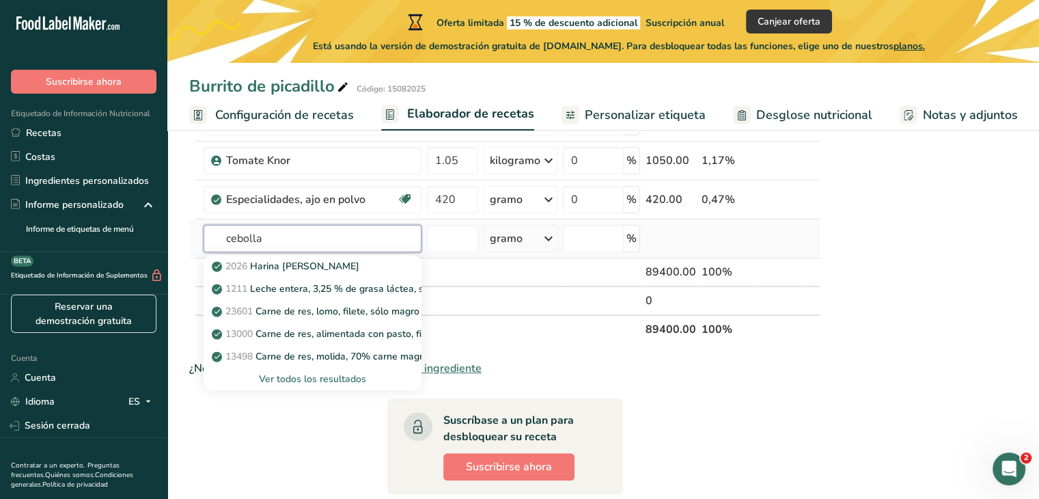
type input "cebolla"
click at [333, 385] on font "Ver todos los resultados" at bounding box center [312, 378] width 107 height 13
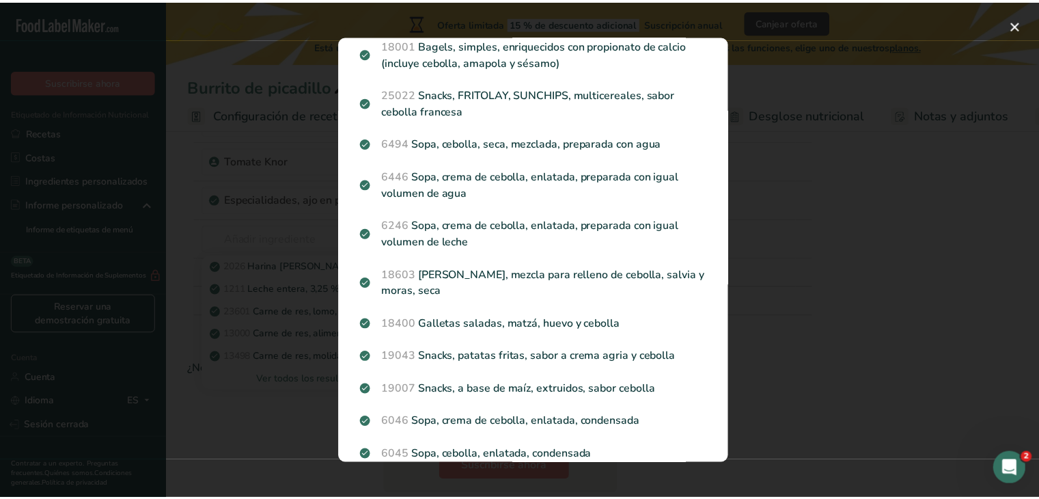
scroll to position [0, 0]
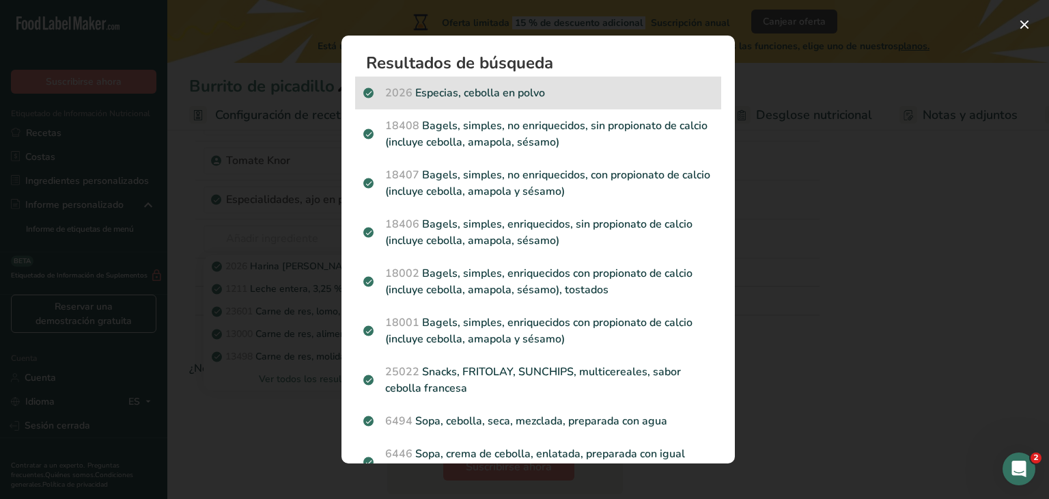
click at [498, 96] on font "Especias, cebolla en polvo" at bounding box center [480, 92] width 130 height 15
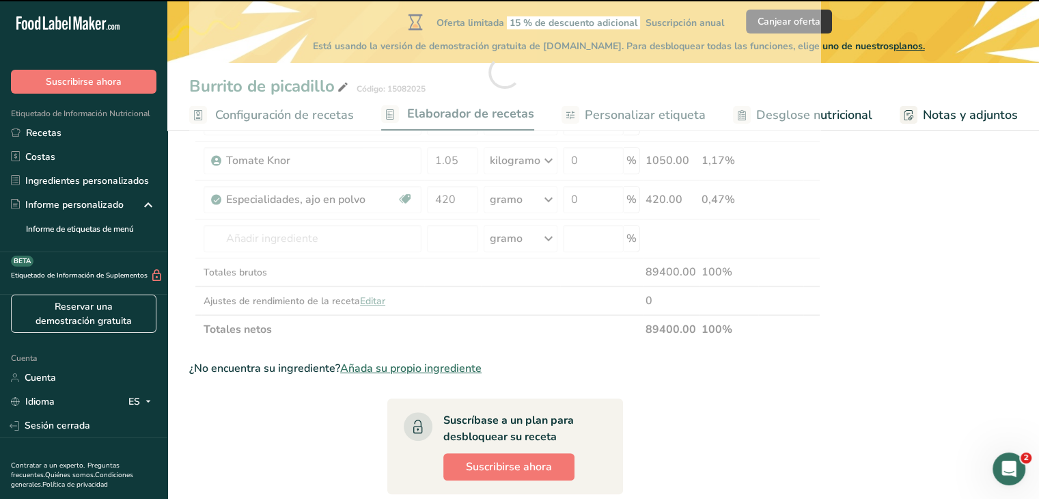
type input "0"
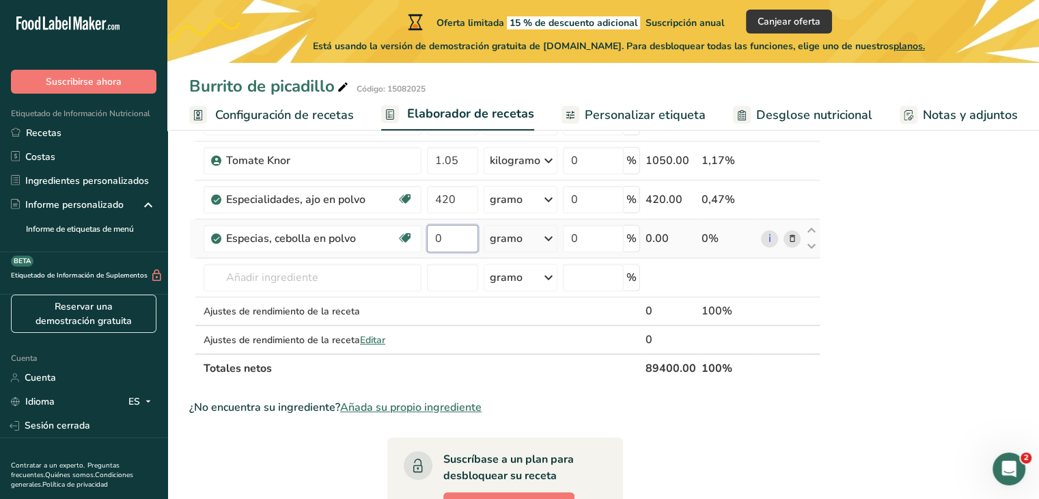
click at [446, 245] on input "0" at bounding box center [452, 238] width 51 height 27
type input "210"
click at [292, 289] on div "Ingrediente * Cantidad * Unidad * Desperdicio * .a-a{fill:#347362;}.b-a{fill:#f…" at bounding box center [504, 92] width 631 height 582
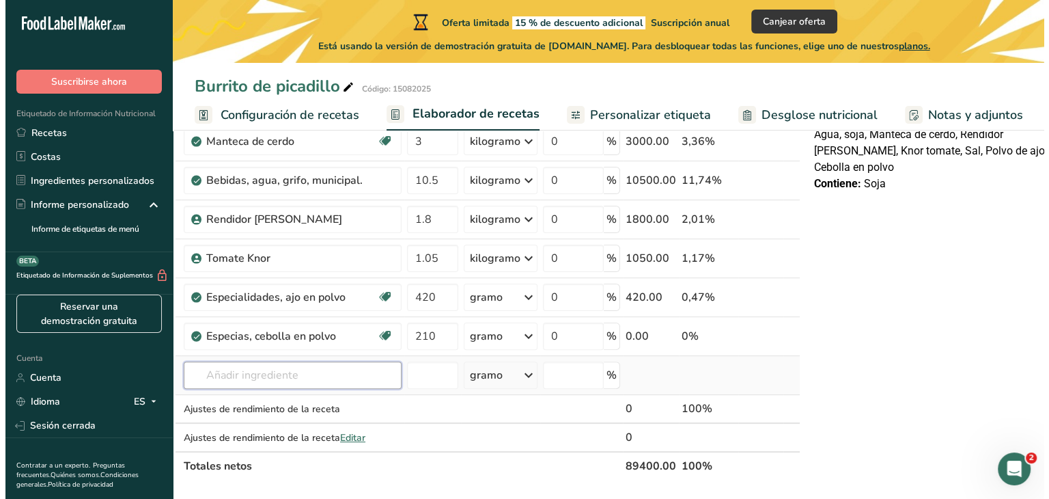
scroll to position [400, 0]
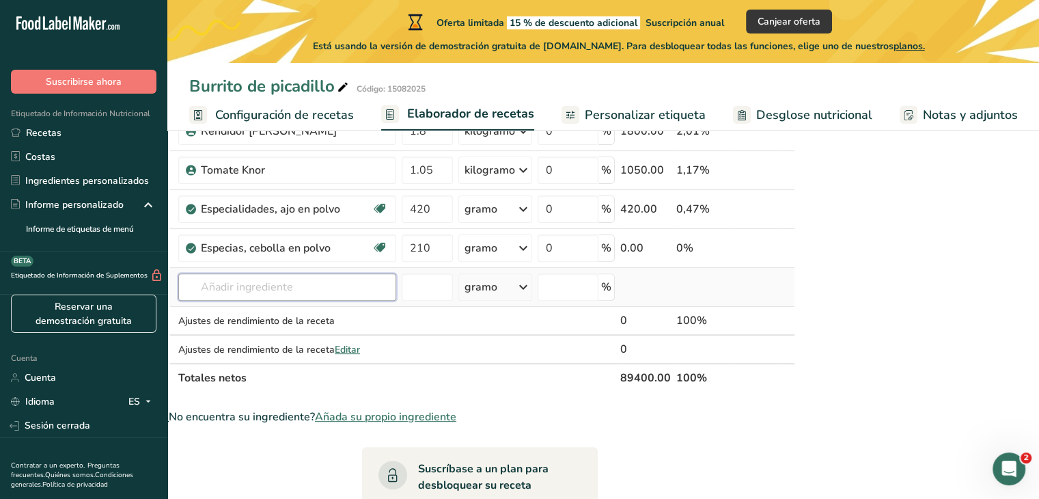
click at [330, 301] on input "text" at bounding box center [287, 286] width 218 height 27
drag, startPoint x: 277, startPoint y: 303, endPoint x: 281, endPoint y: 290, distance: 13.4
click at [280, 298] on input "text" at bounding box center [287, 286] width 218 height 27
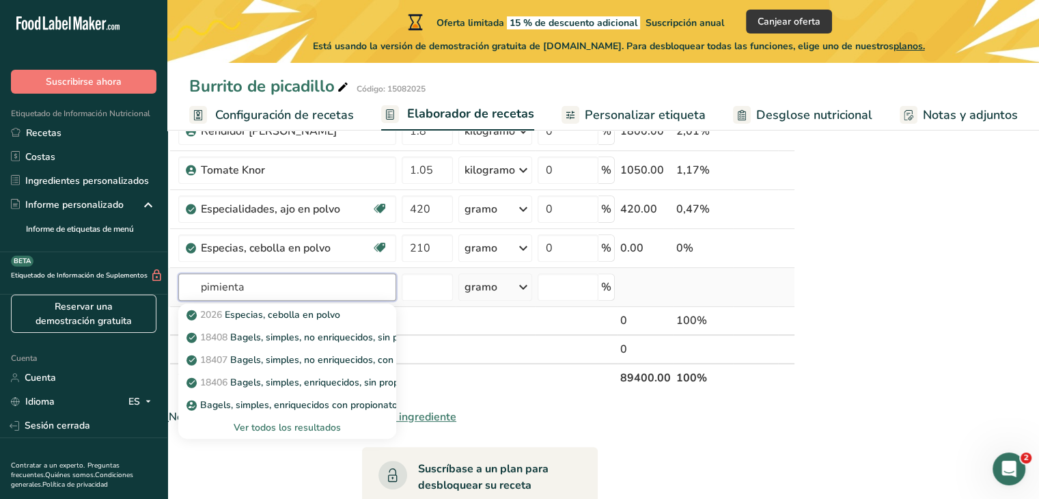
type input "pimienta"
click at [292, 434] on font "Ver todos los resultados" at bounding box center [287, 427] width 107 height 13
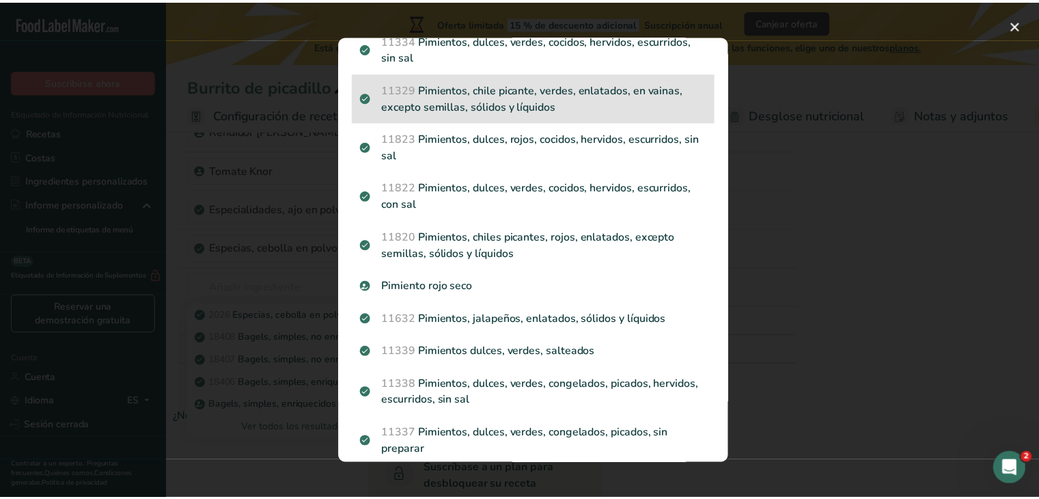
scroll to position [1595, 0]
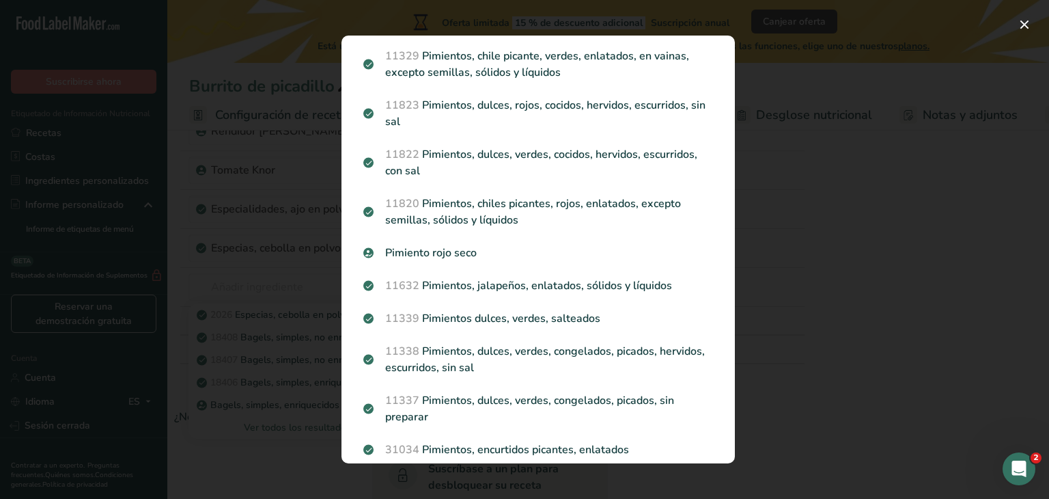
click at [823, 298] on div "Resultados de búsqueda modal" at bounding box center [524, 249] width 1049 height 499
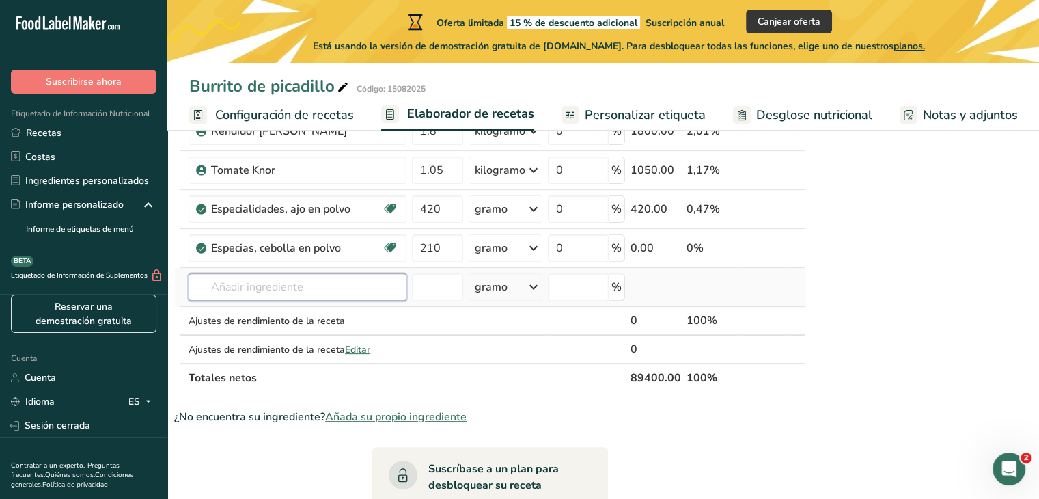
click at [304, 301] on input "text" at bounding box center [298, 286] width 218 height 27
type input "Pimienta molida"
click at [290, 344] on font "Ver todos los resultados" at bounding box center [252, 337] width 107 height 13
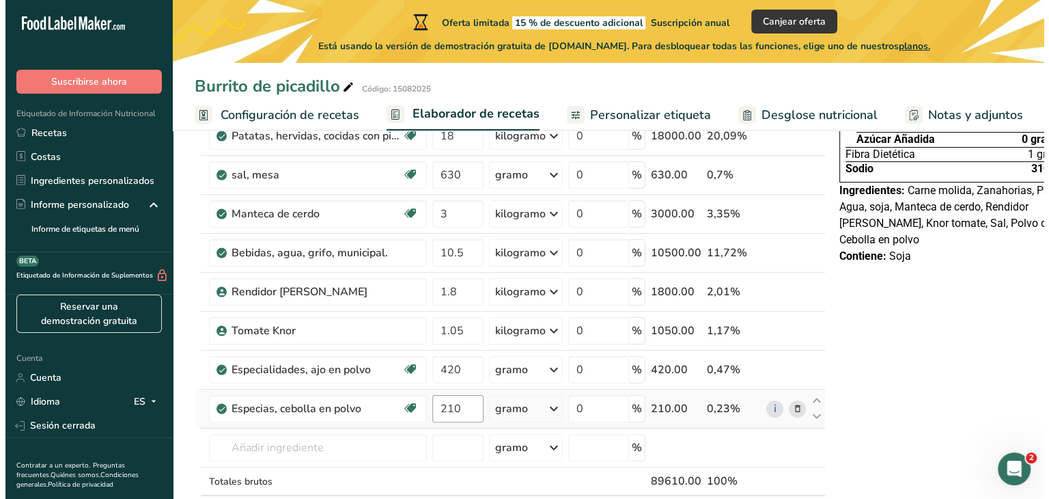
scroll to position [342, 0]
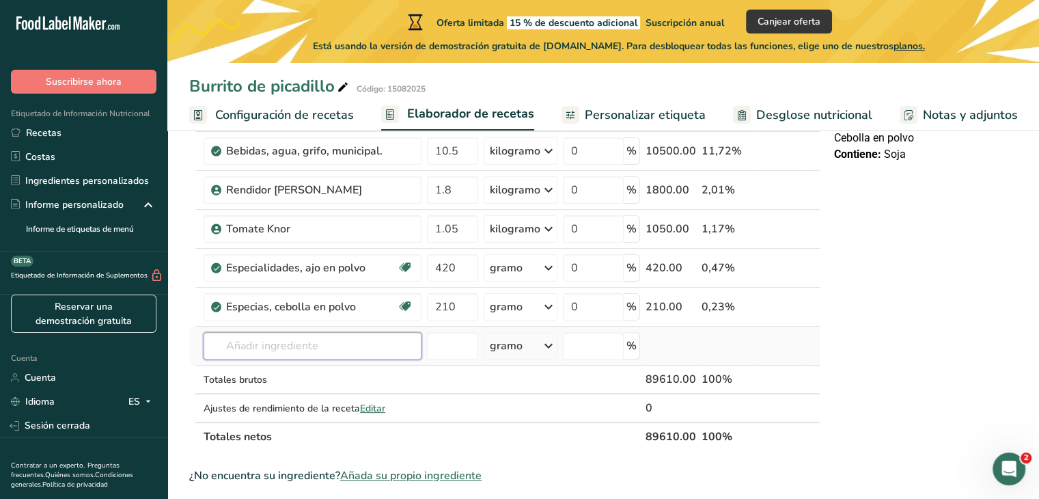
click at [290, 359] on input "text" at bounding box center [313, 345] width 218 height 27
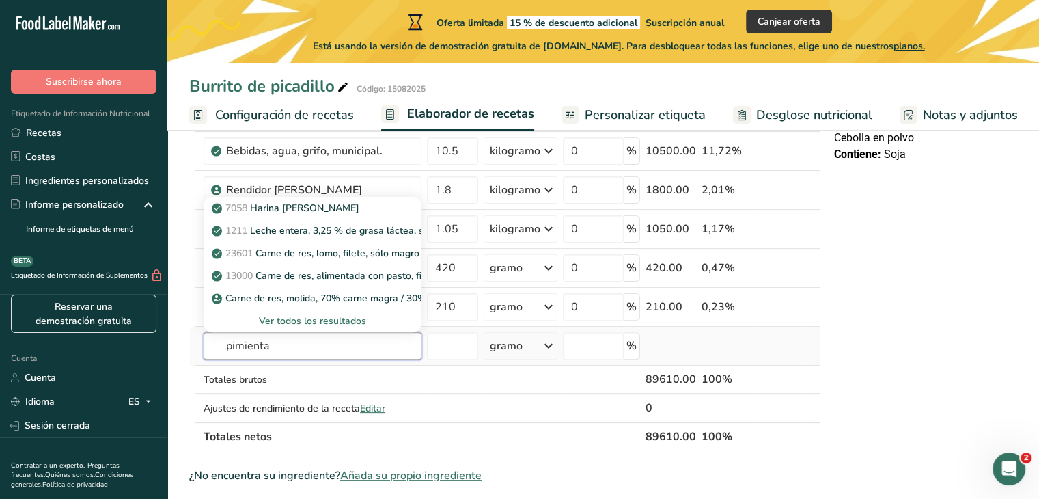
type input "pimienta"
click at [269, 327] on font "Ver todos los resultados" at bounding box center [312, 320] width 107 height 13
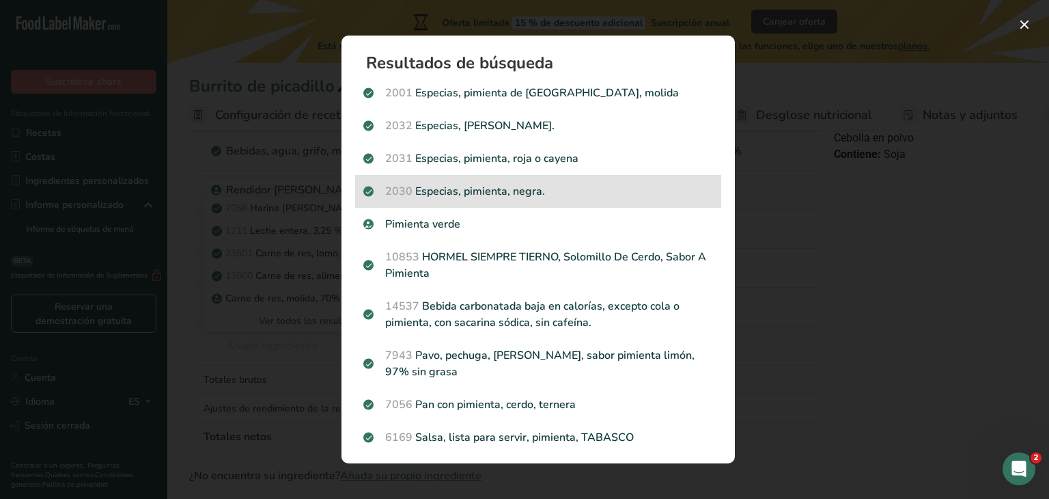
click at [493, 190] on font "Especias, pimienta, negra." at bounding box center [480, 191] width 130 height 15
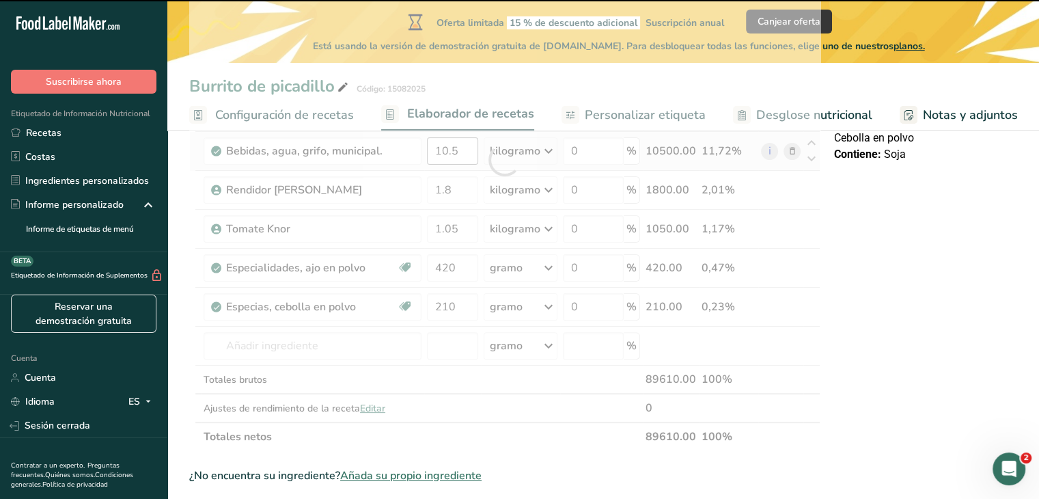
type input "0"
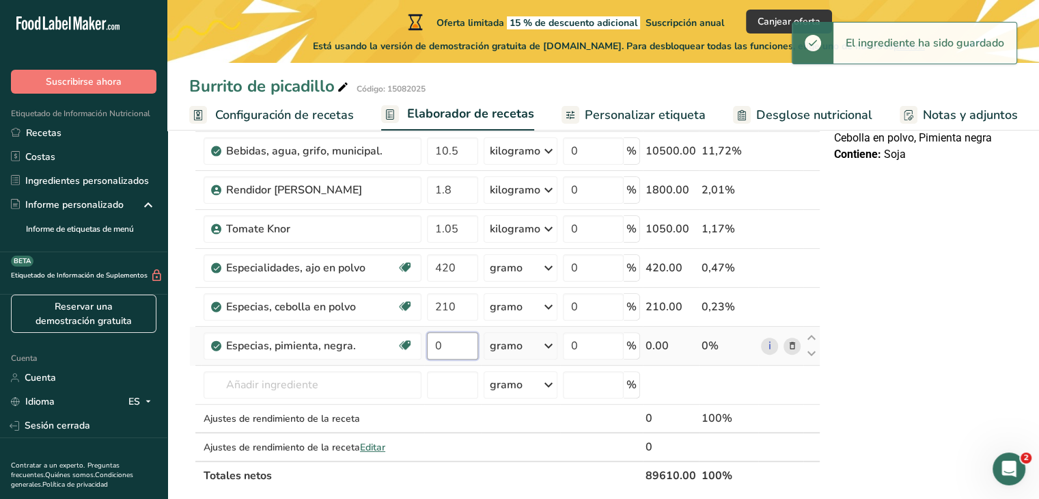
click at [459, 359] on input "0" at bounding box center [452, 345] width 51 height 27
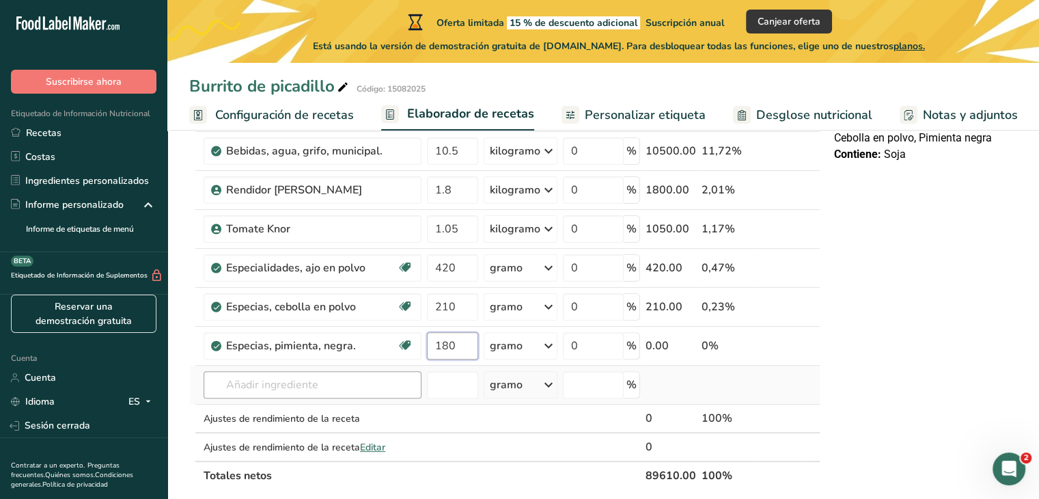
type input "180"
click at [322, 394] on div "Ingrediente * Cantidad * Unidad * Desperdicio * .a-a{fill:#347362;}.b-a{fill:#f…" at bounding box center [504, 179] width 631 height 621
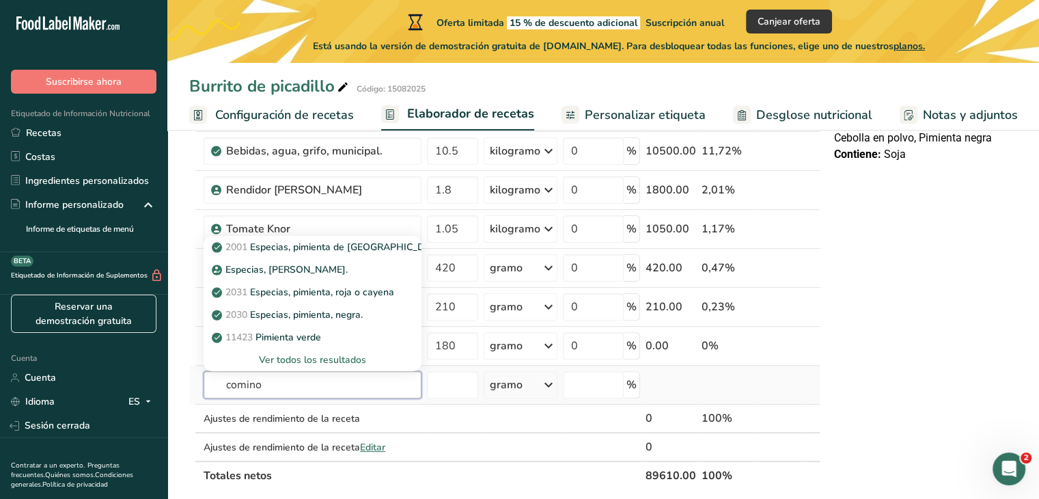
type input "comino"
click at [309, 366] on font "Ver todos los resultados" at bounding box center [312, 359] width 107 height 13
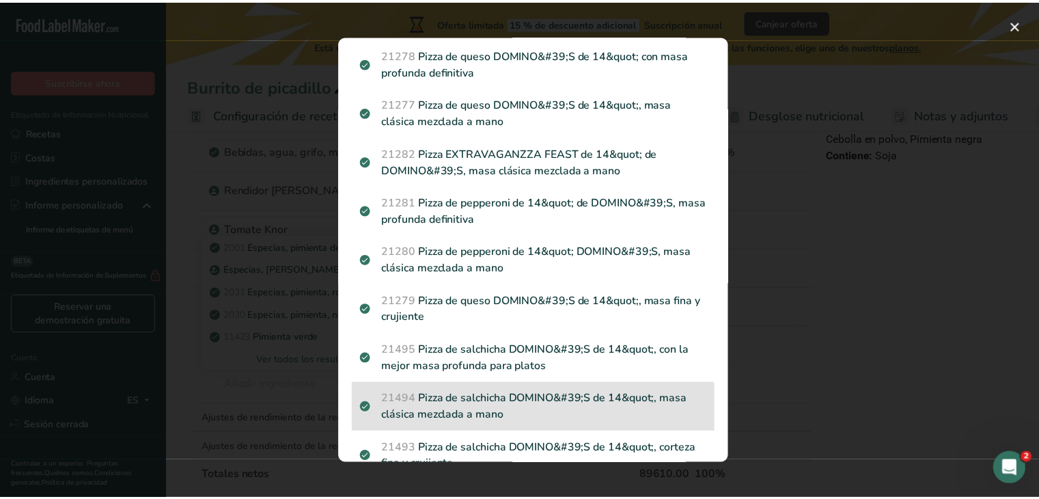
scroll to position [0, 0]
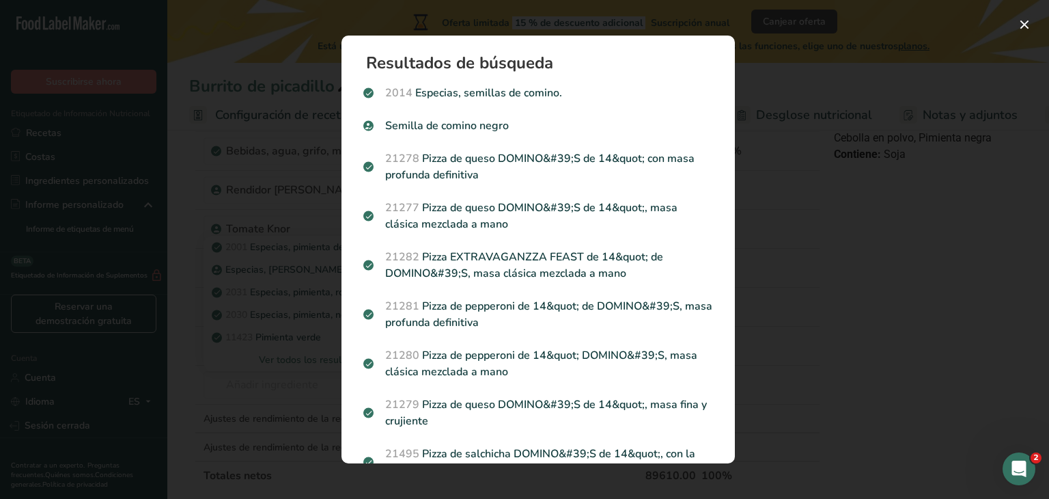
click at [814, 262] on div "Resultados de búsqueda modal" at bounding box center [524, 249] width 1049 height 499
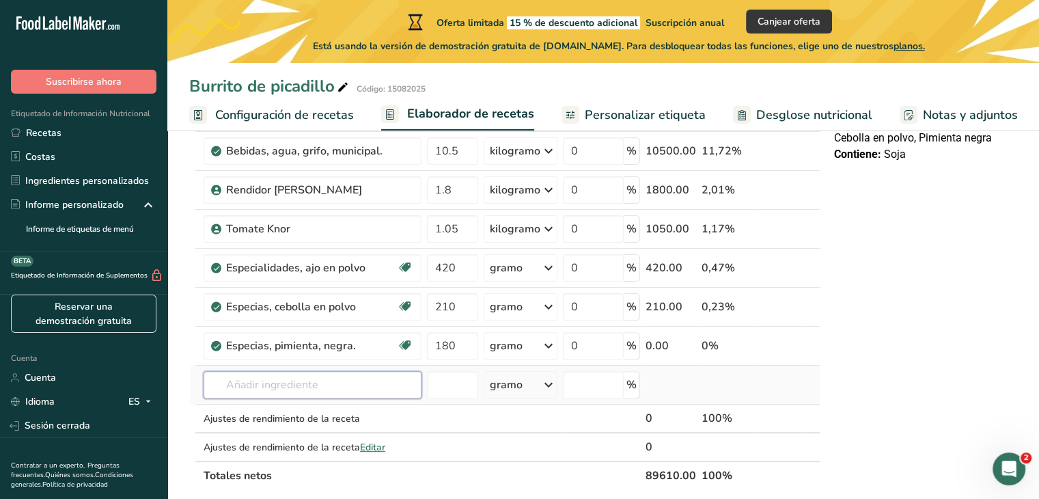
click at [329, 393] on input "text" at bounding box center [313, 384] width 218 height 27
type input "comino polvo"
click at [301, 366] on font "Ver todos los resultados" at bounding box center [268, 359] width 107 height 13
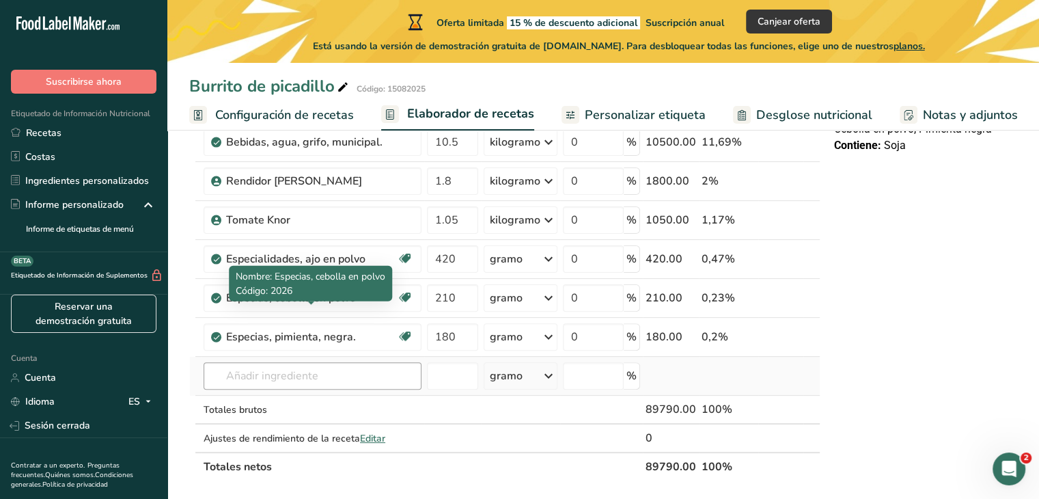
scroll to position [410, 0]
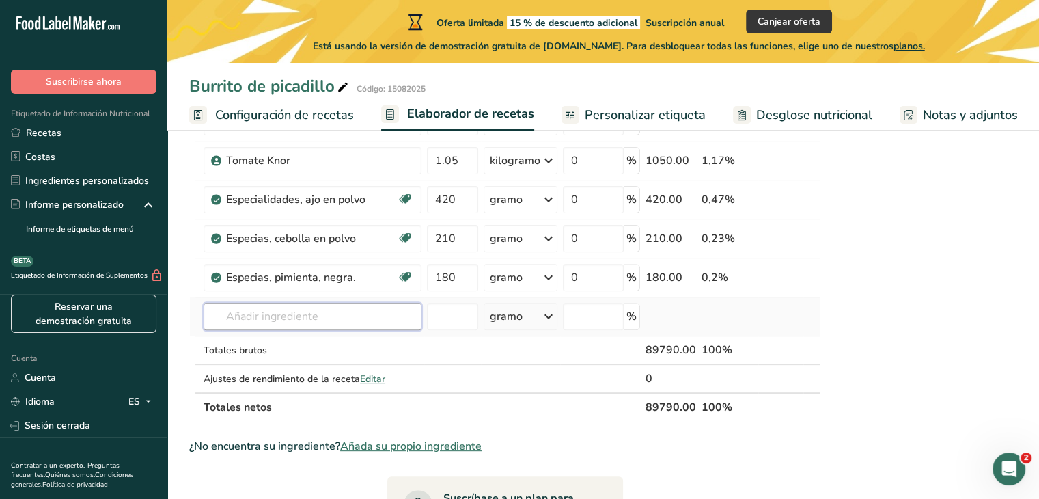
click at [281, 330] on input "text" at bounding box center [313, 316] width 218 height 27
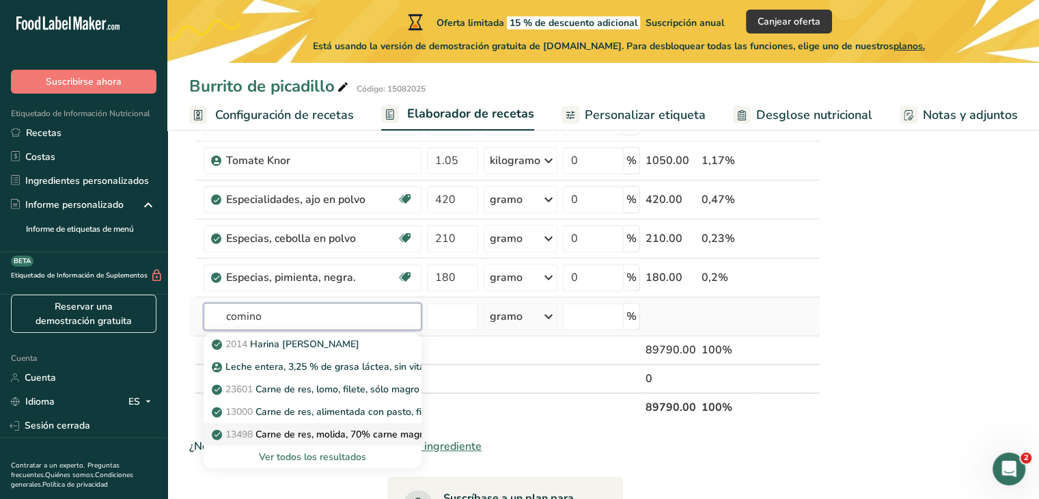
scroll to position [478, 0]
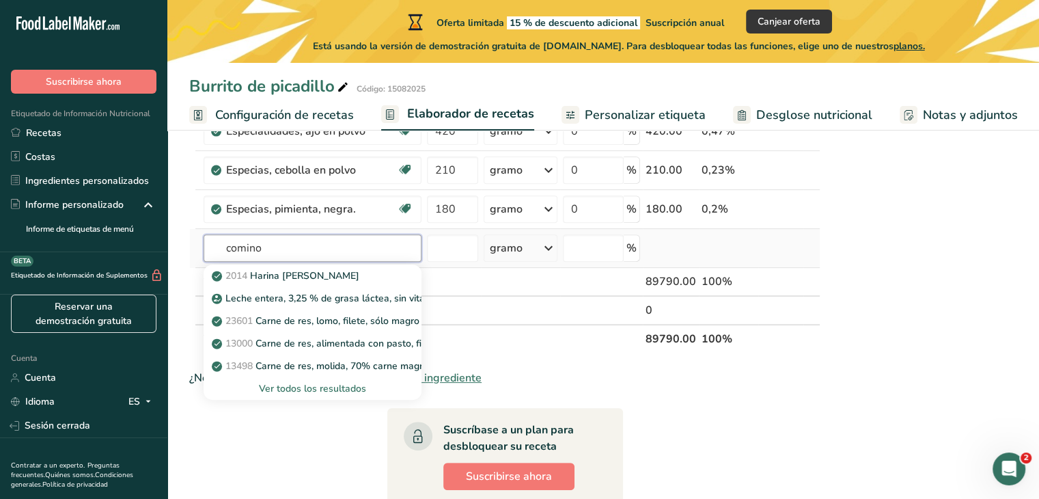
type input "comino"
click at [324, 395] on font "Ver todos los resultados" at bounding box center [312, 388] width 107 height 13
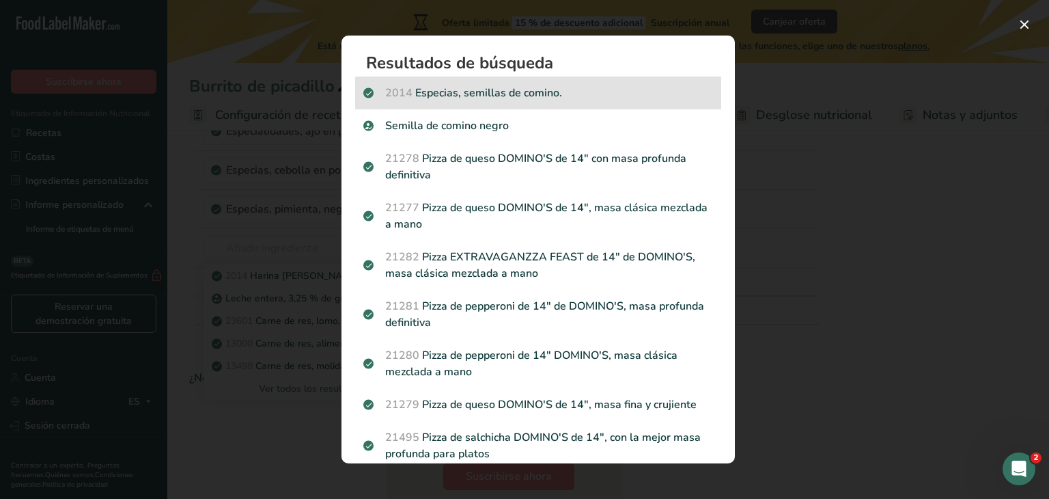
click at [549, 97] on font "Especias, semillas de comino." at bounding box center [488, 92] width 147 height 15
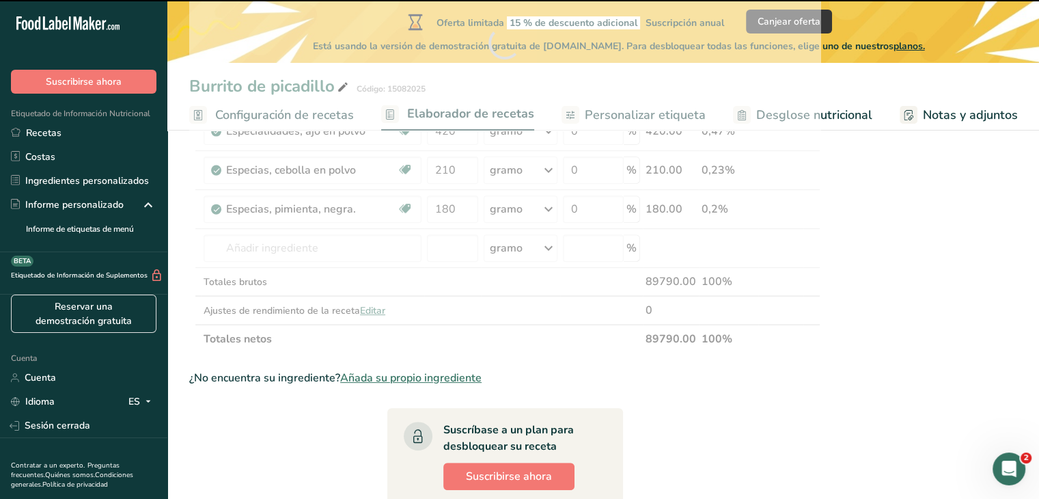
type input "0"
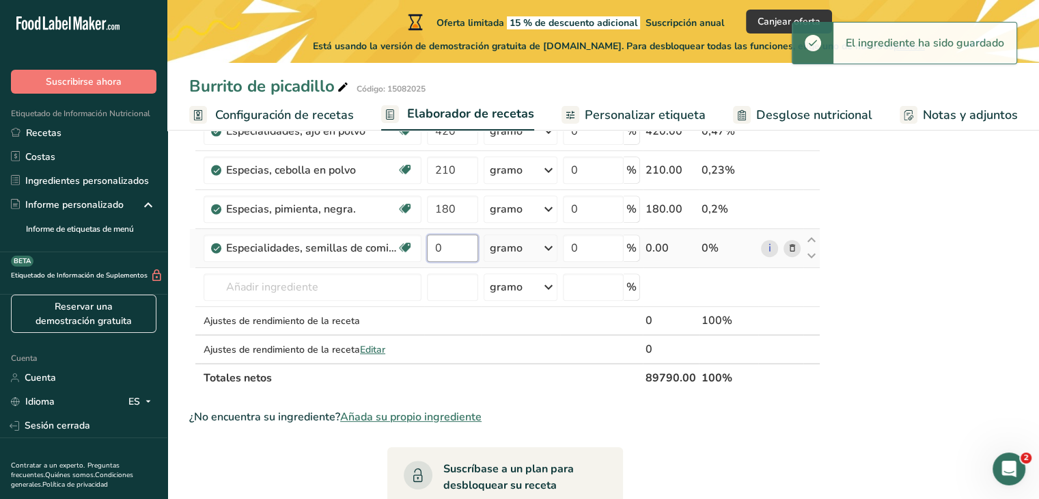
click at [443, 262] on input "0" at bounding box center [452, 247] width 51 height 27
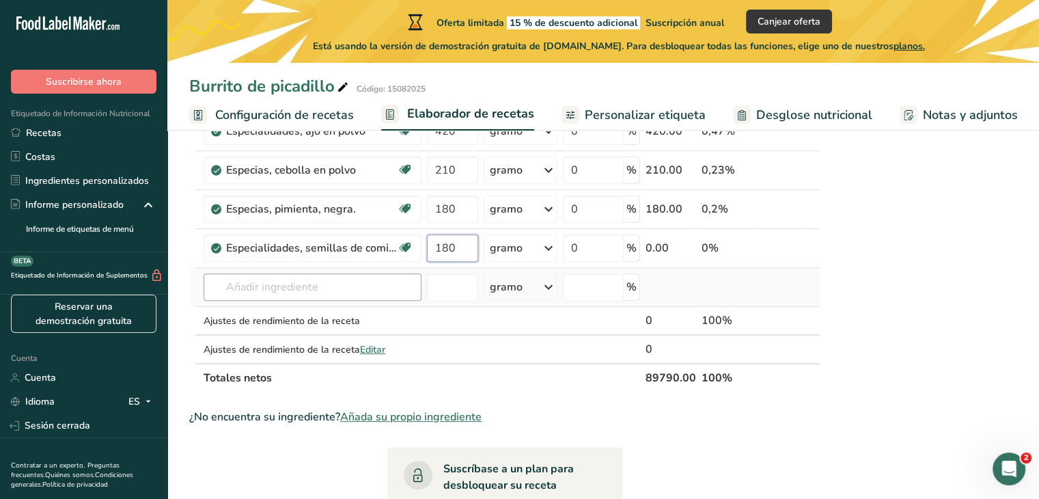
type input "180"
click at [269, 299] on div "Ingrediente * Cantidad * Unidad * Desperdicio * .a-a{fill:#347362;}.b-a{fill:#f…" at bounding box center [504, 62] width 631 height 660
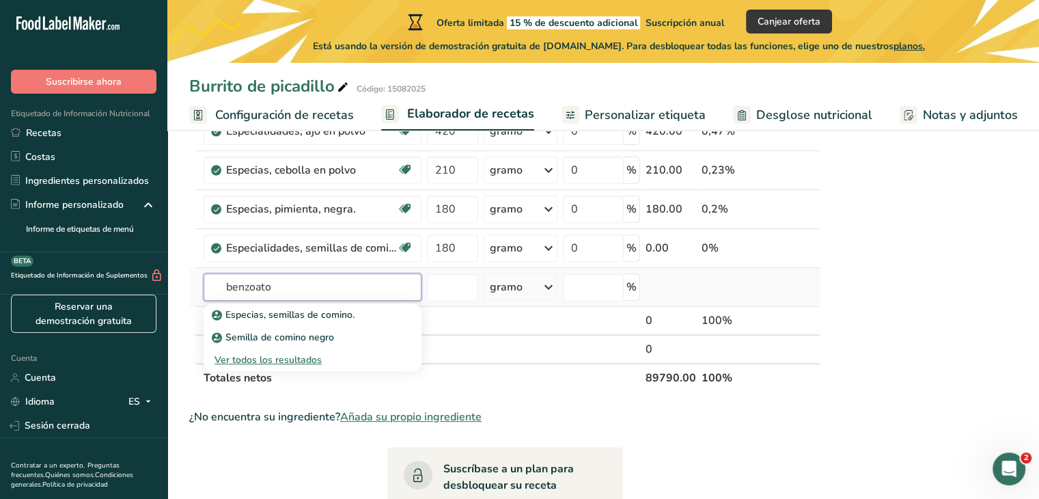
type input "benzoato"
click at [283, 366] on font "Ver todos los resultados" at bounding box center [268, 359] width 107 height 13
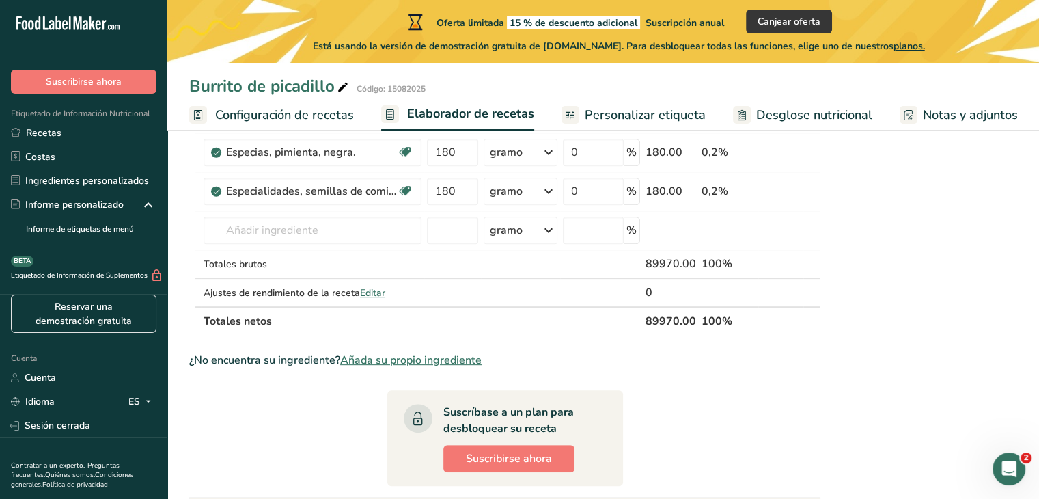
scroll to position [547, 0]
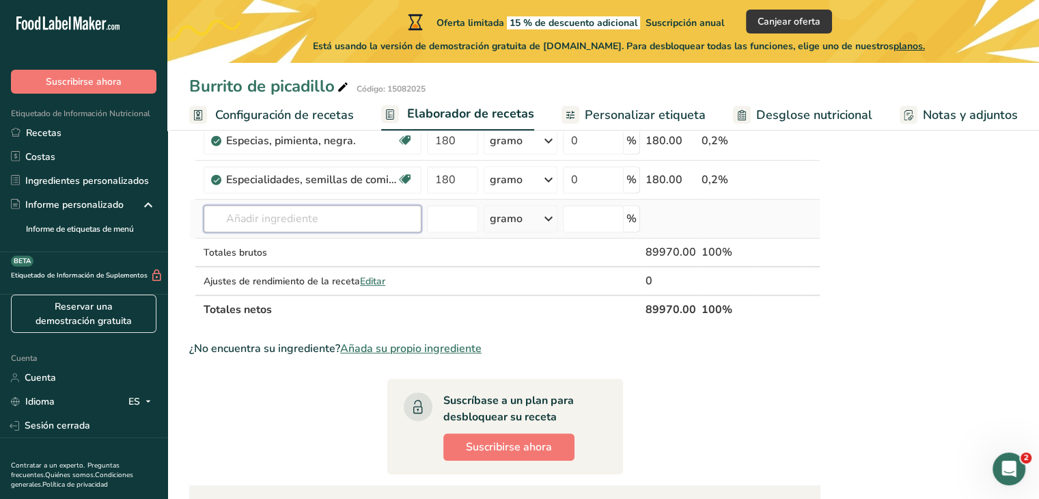
click at [268, 232] on input "text" at bounding box center [313, 218] width 218 height 27
type input "conservador"
click at [279, 275] on font "Ver todos los resultados" at bounding box center [268, 268] width 107 height 13
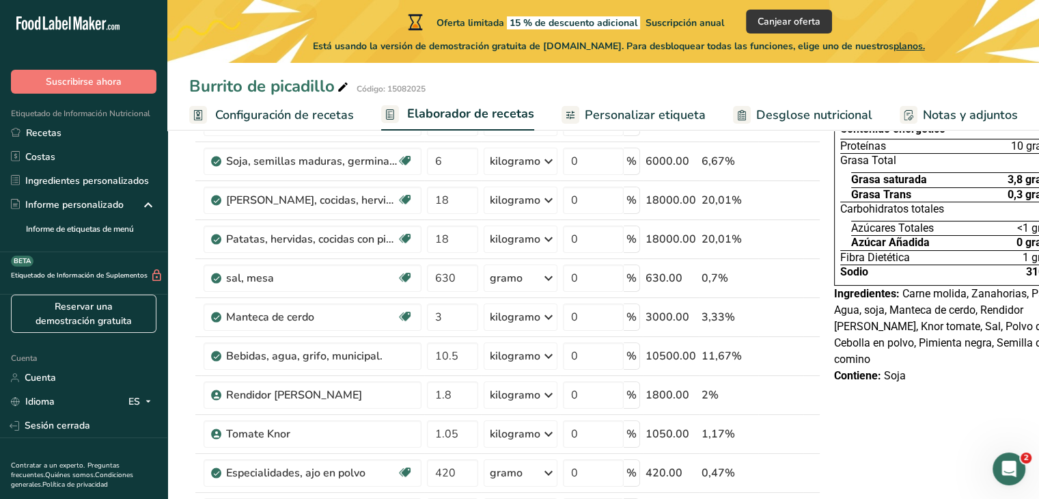
scroll to position [68, 0]
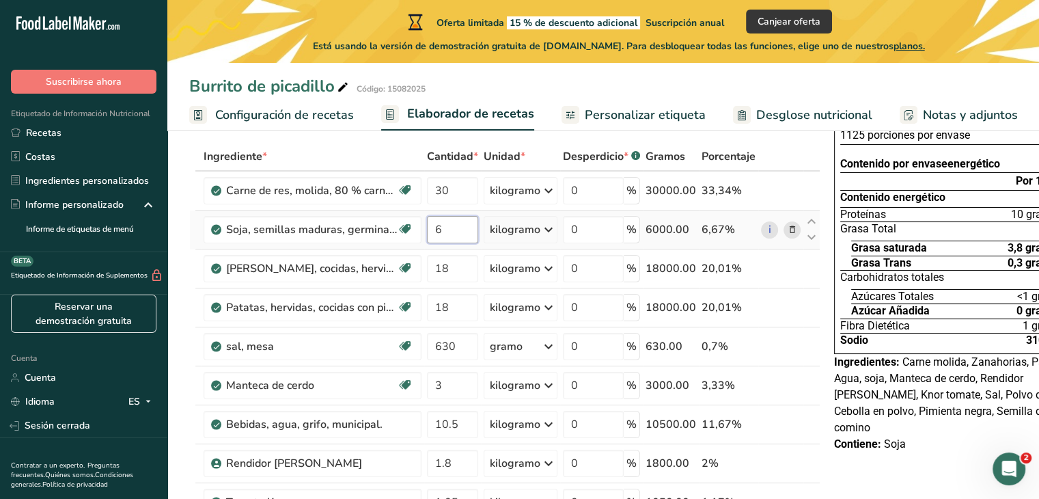
click at [454, 243] on input "6" at bounding box center [452, 229] width 51 height 27
type input "18"
click at [457, 281] on div "Ingrediente * Cantidad * Unidad * Desperdicio * .a-a{fill:#347362;}.b-a{fill:#f…" at bounding box center [504, 472] width 631 height 660
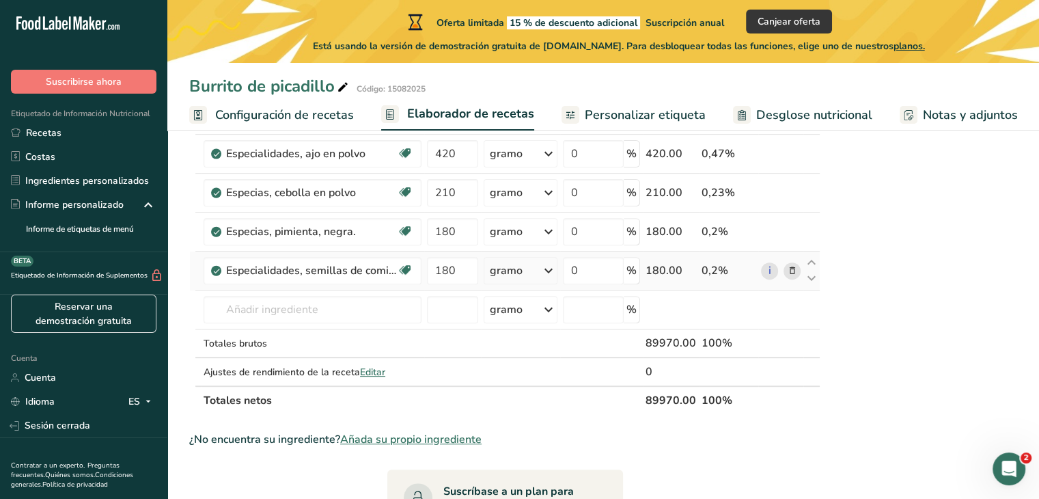
scroll to position [547, 0]
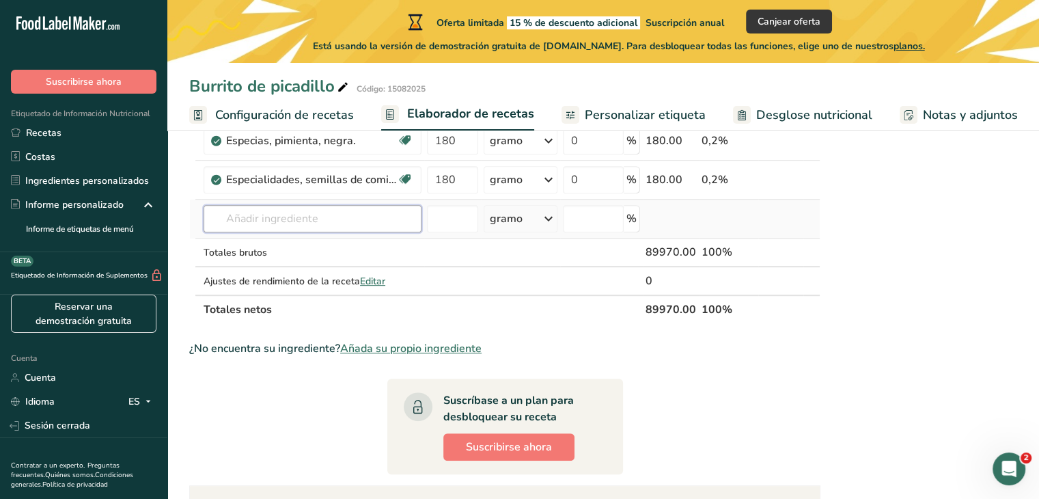
type input "conservador"
click at [333, 276] on div "Ver todos los resultados" at bounding box center [313, 269] width 196 height 14
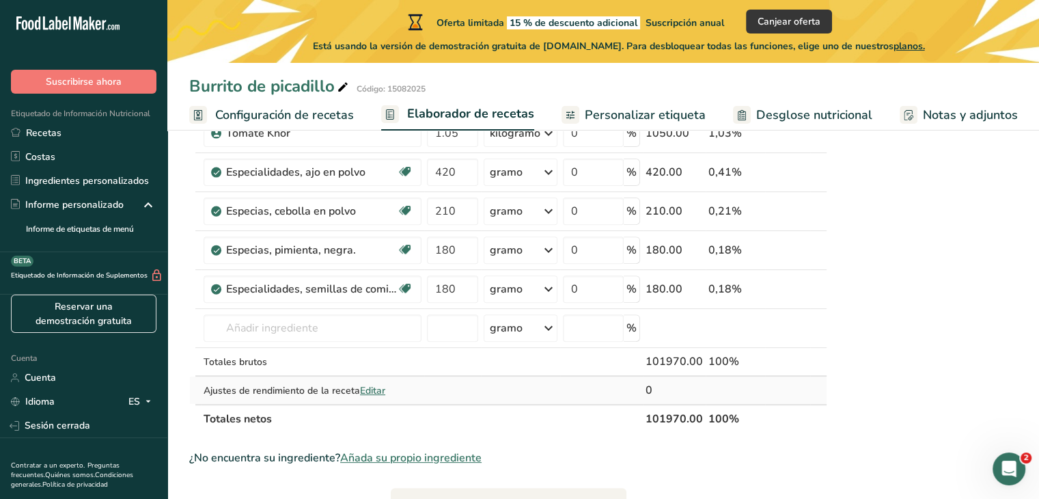
scroll to position [521, 0]
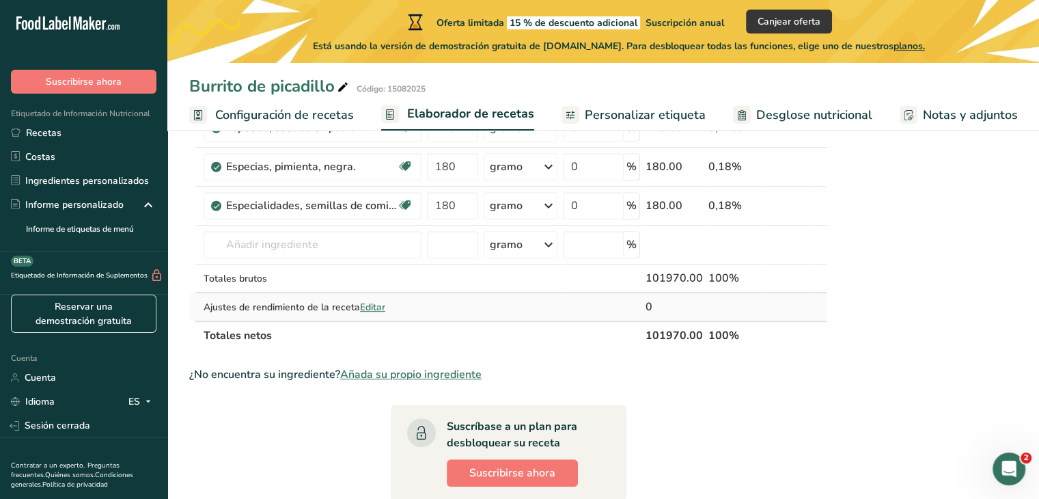
click at [376, 314] on font "Editar" at bounding box center [372, 307] width 25 height 13
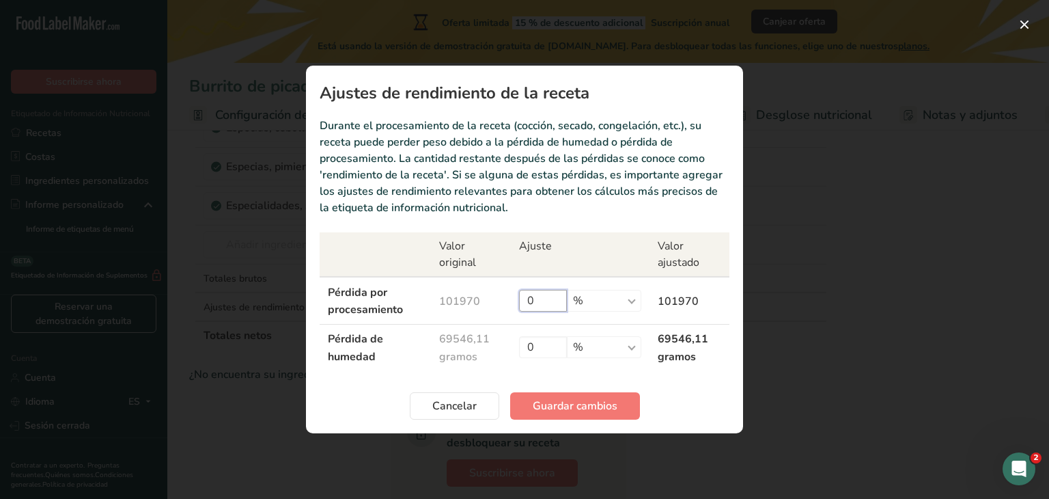
click at [547, 300] on input "0" at bounding box center [543, 301] width 48 height 22
type input "1"
type input "5"
click at [631, 316] on td "5 % gramo kilogramo mg mcg libras onza" at bounding box center [580, 300] width 139 height 47
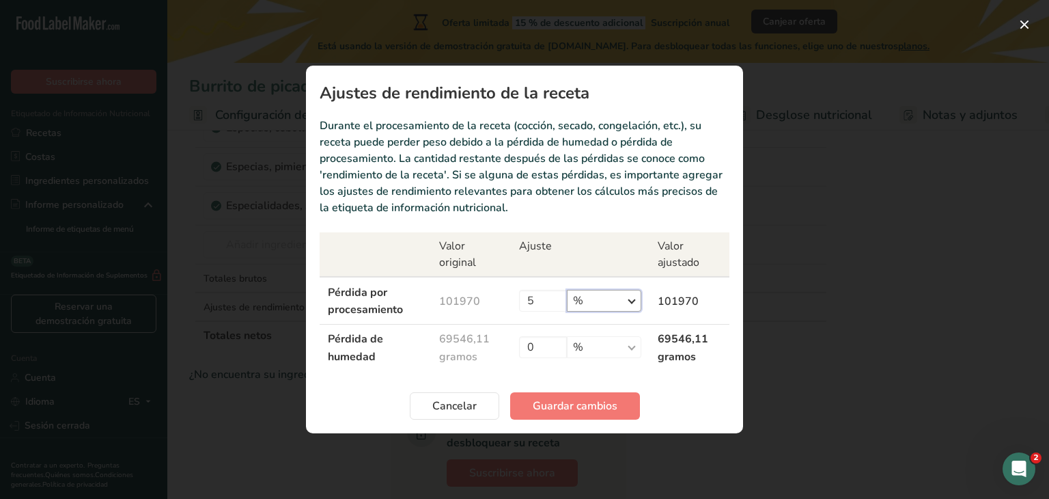
click at [637, 303] on select "% gramo kilogramo mg mcg libras onza" at bounding box center [604, 301] width 74 height 22
drag, startPoint x: 634, startPoint y: 294, endPoint x: 603, endPoint y: 298, distance: 31.6
click at [634, 294] on select "% gramo kilogramo mg mcg libras onza" at bounding box center [604, 301] width 74 height 22
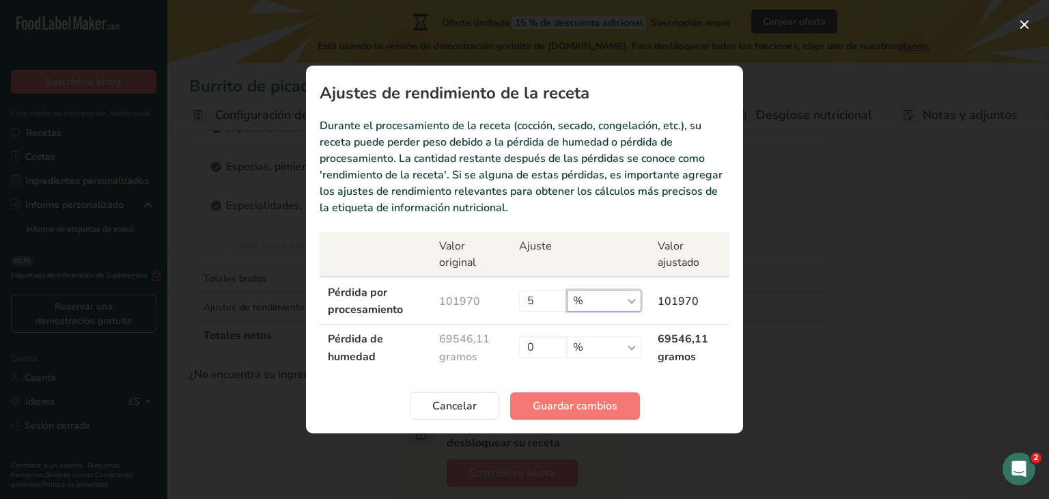
drag, startPoint x: 603, startPoint y: 298, endPoint x: 444, endPoint y: 215, distance: 179.1
click at [603, 298] on select "% gramo kilogramo mg mcg libras onza" at bounding box center [604, 301] width 74 height 22
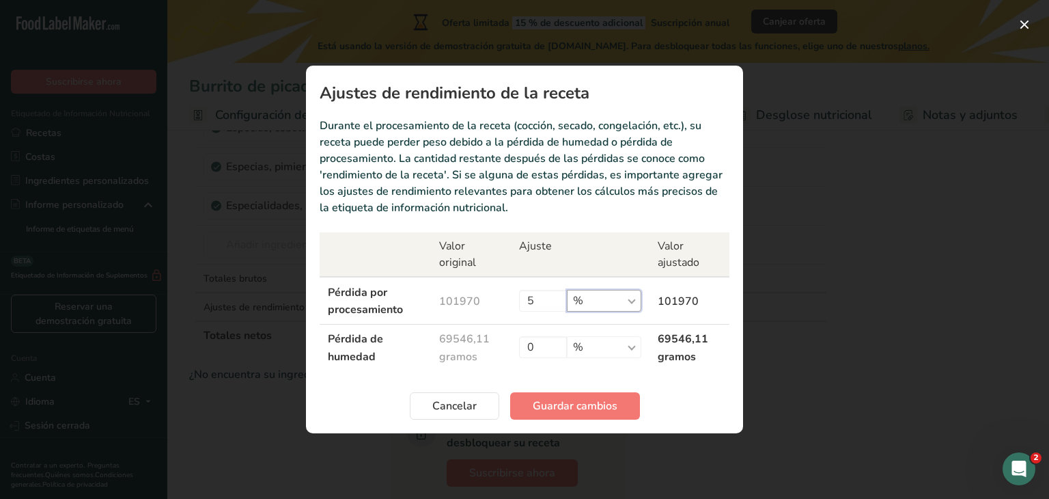
click at [629, 297] on select "% gramo kilogramo mg mcg libras onza" at bounding box center [604, 301] width 74 height 22
select select "-1"
click at [564, 407] on font "Guardar cambios" at bounding box center [575, 405] width 85 height 15
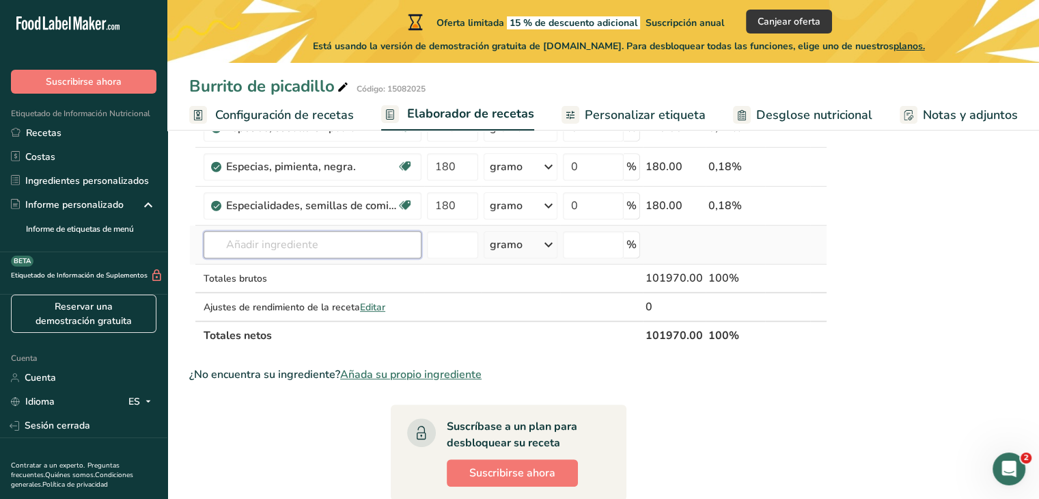
click at [279, 258] on input "text" at bounding box center [313, 244] width 218 height 27
type input "conservador"
click at [285, 301] on font "Ver todos los resultados" at bounding box center [268, 294] width 107 height 13
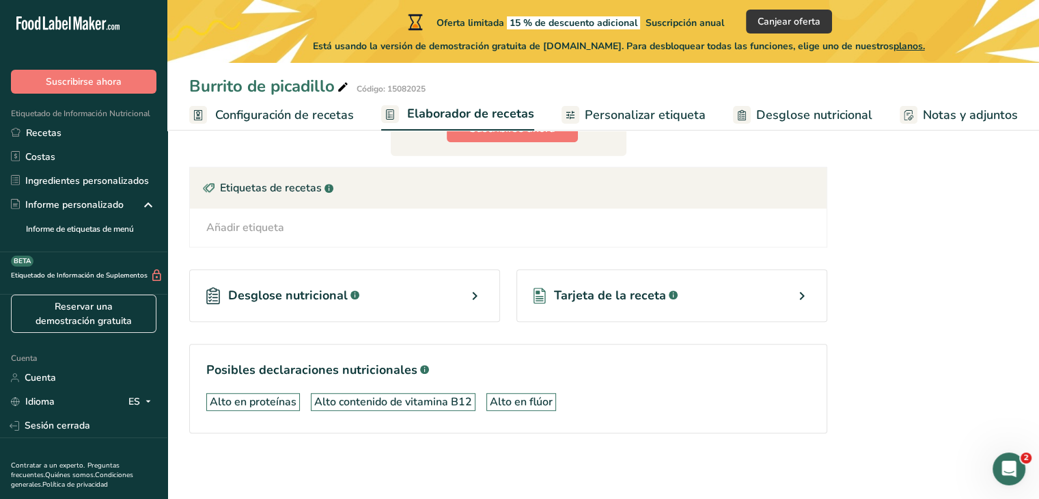
scroll to position [888, 0]
click at [454, 290] on div "Desglose nutricional .a-a{fill:#347362;}.b-a{fill:#fff;}" at bounding box center [344, 295] width 311 height 53
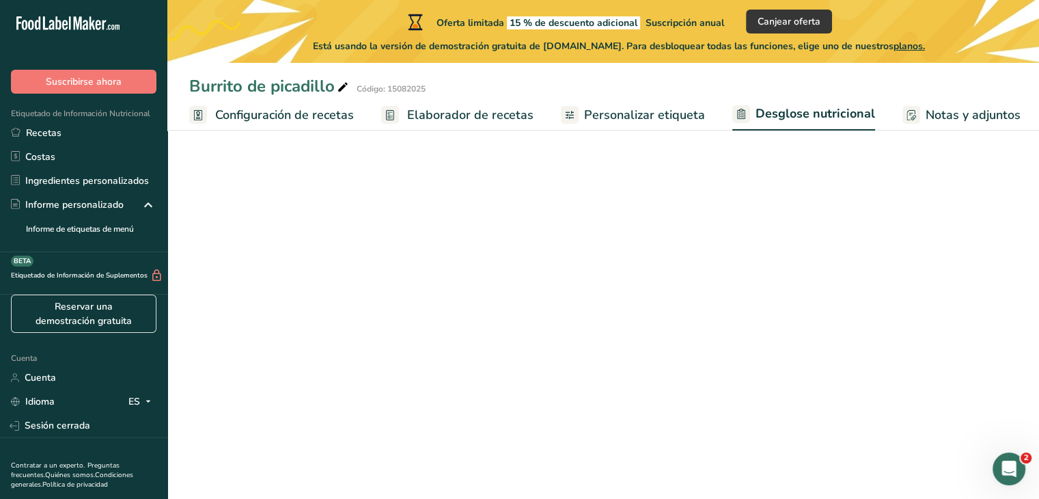
select select "Calories"
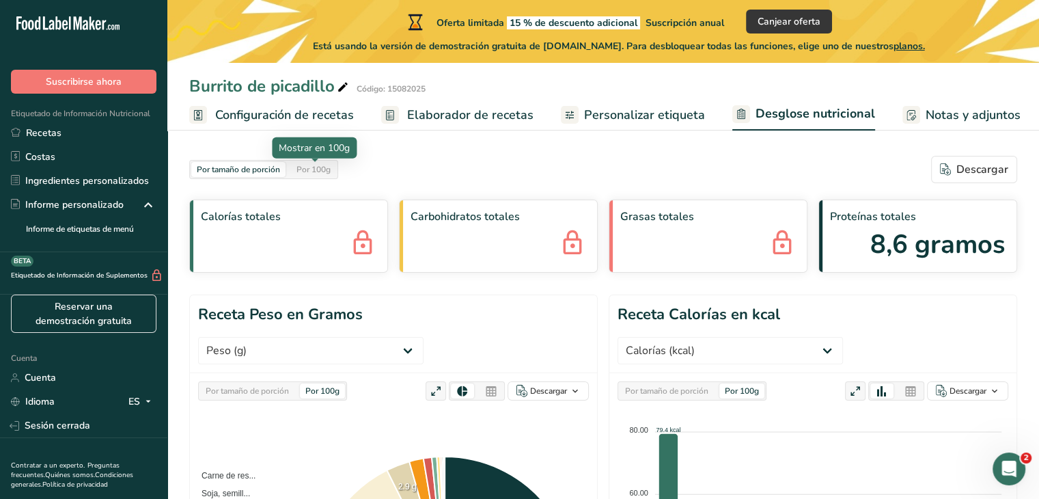
click at [311, 171] on font "Por 100g" at bounding box center [314, 169] width 34 height 11
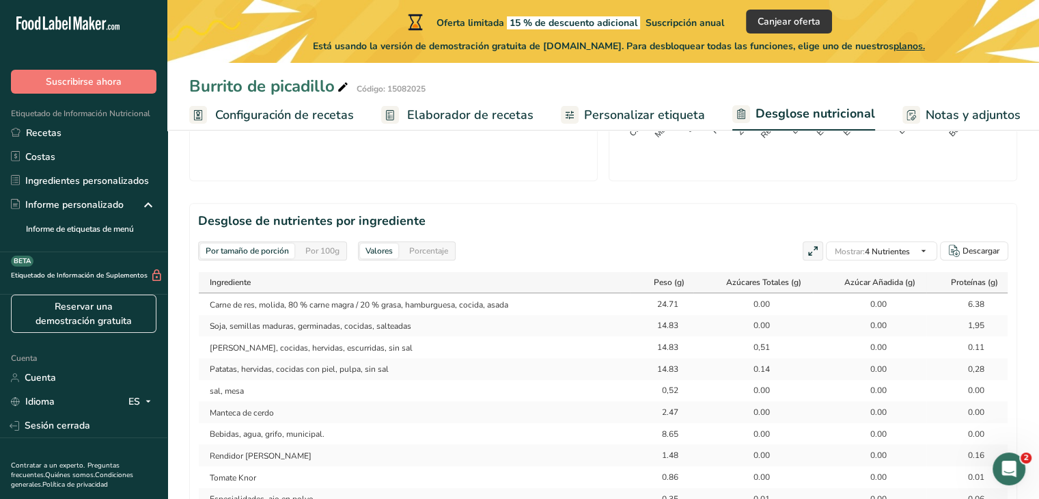
scroll to position [615, 0]
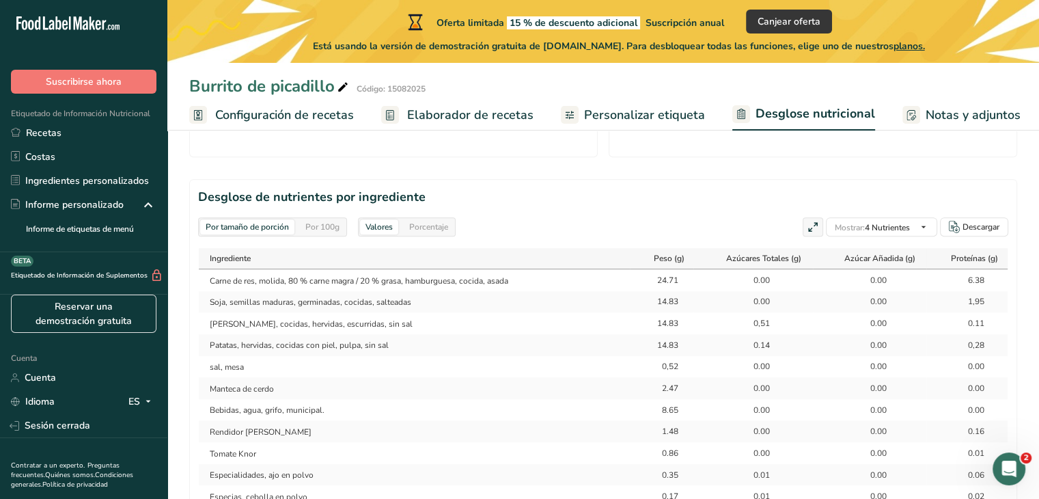
click at [322, 221] on font "Por 100g" at bounding box center [322, 226] width 34 height 11
click at [279, 221] on font "Por tamaño de porción" at bounding box center [247, 226] width 83 height 11
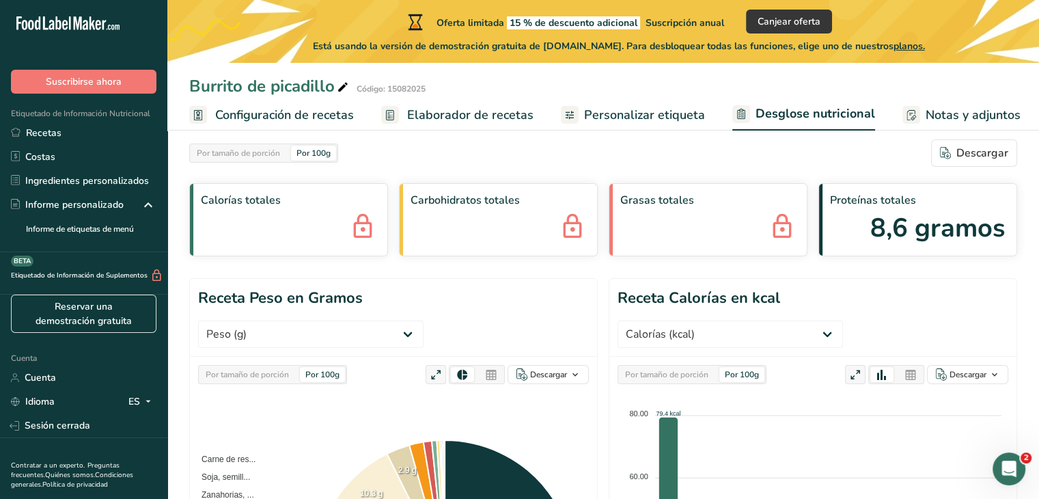
scroll to position [0, 0]
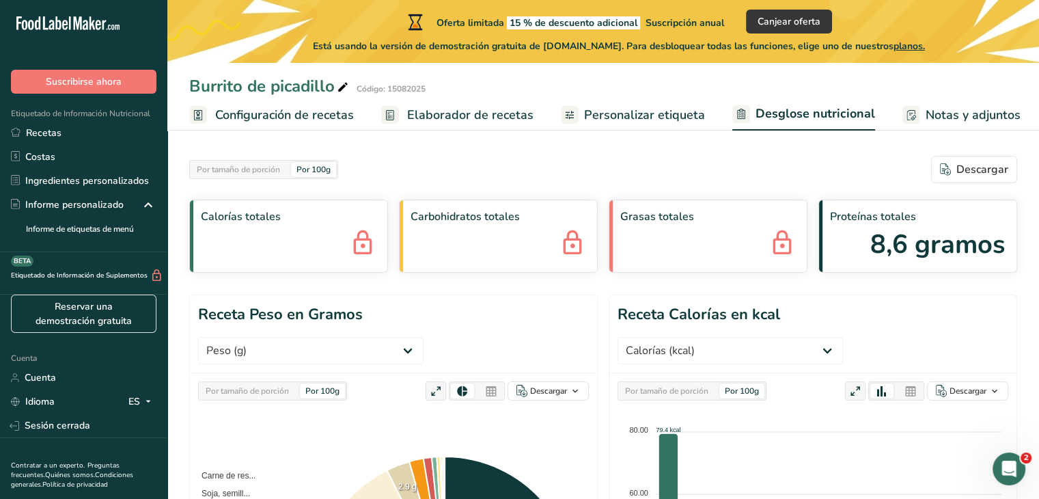
click at [644, 121] on font "Personalizar etiqueta" at bounding box center [644, 115] width 121 height 16
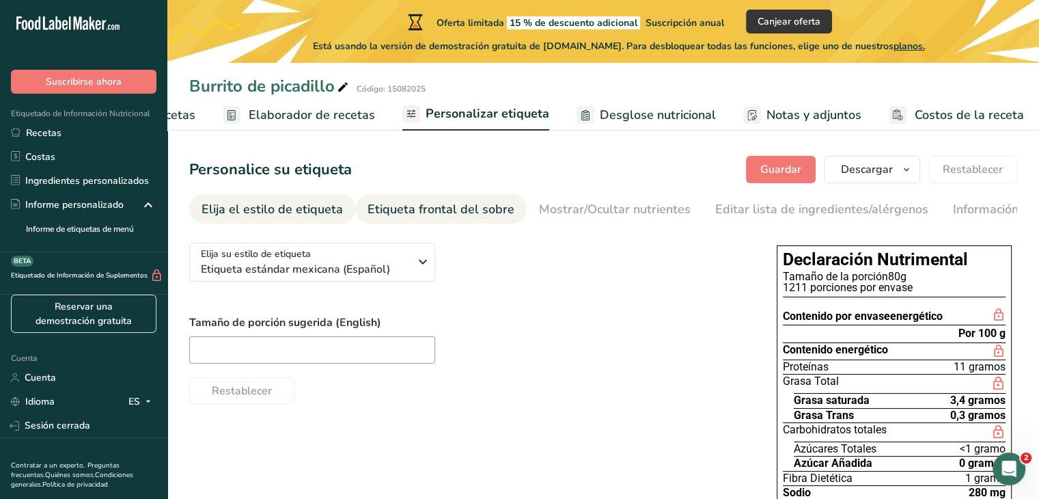
click at [445, 210] on font "Etiqueta frontal del sobre" at bounding box center [441, 209] width 147 height 16
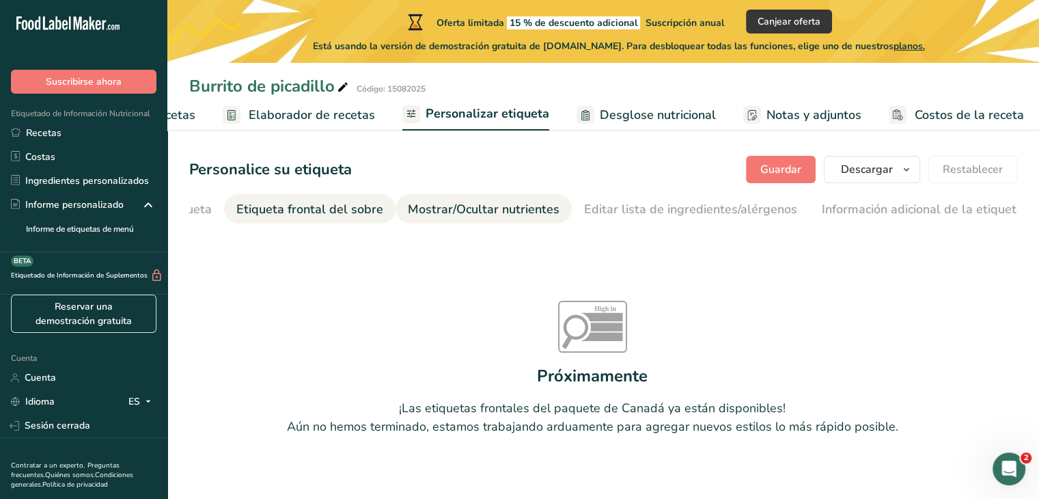
click at [481, 212] on font "Mostrar/Ocultar nutrientes" at bounding box center [484, 209] width 152 height 16
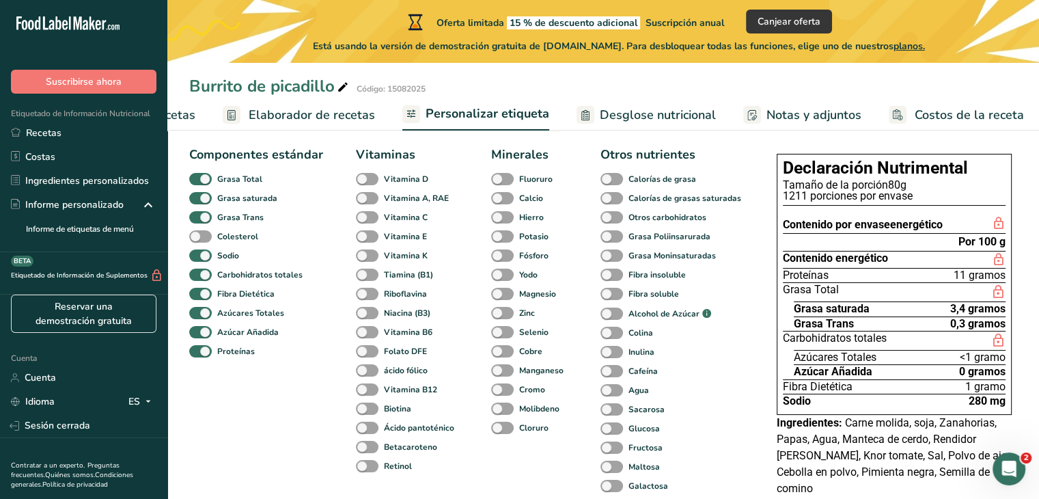
scroll to position [68, 0]
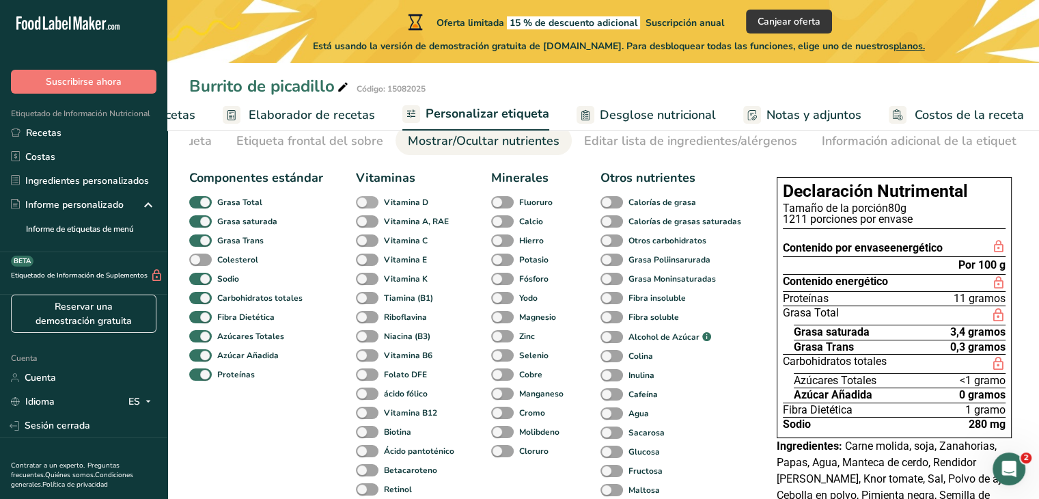
click at [366, 206] on span at bounding box center [367, 202] width 23 height 13
click at [365, 206] on input "Vitamina D" at bounding box center [360, 201] width 9 height 9
checkbox input "true"
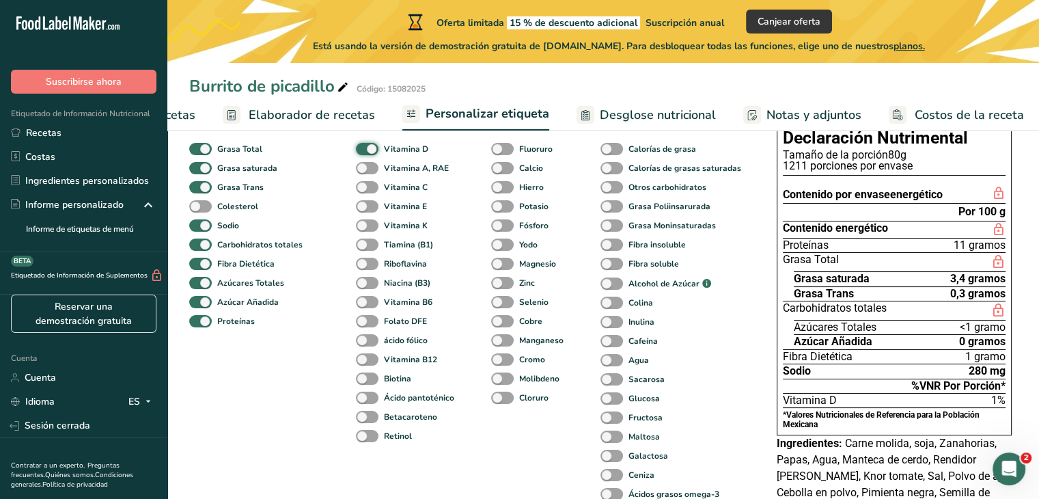
scroll to position [137, 0]
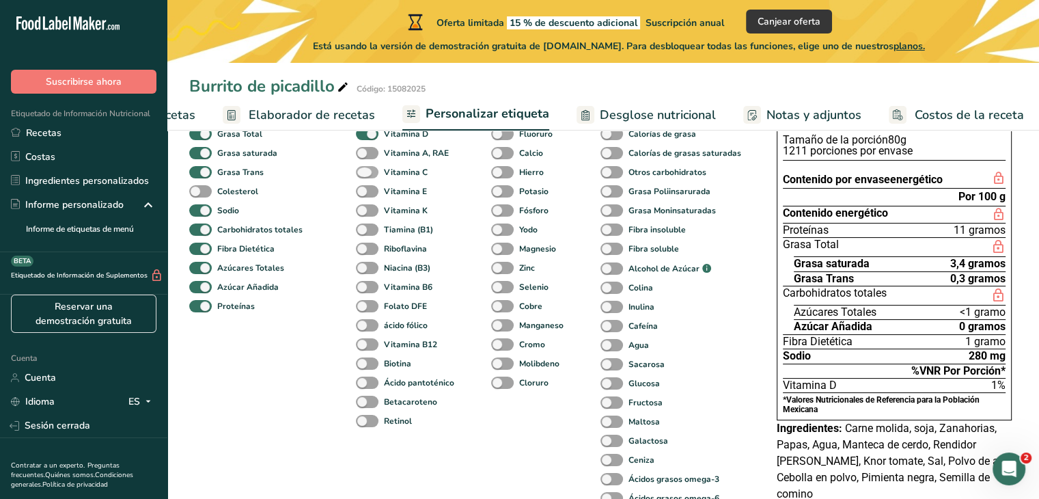
click at [361, 176] on span at bounding box center [367, 172] width 23 height 13
click at [361, 176] on input "Vitamina C" at bounding box center [360, 171] width 9 height 9
checkbox input "true"
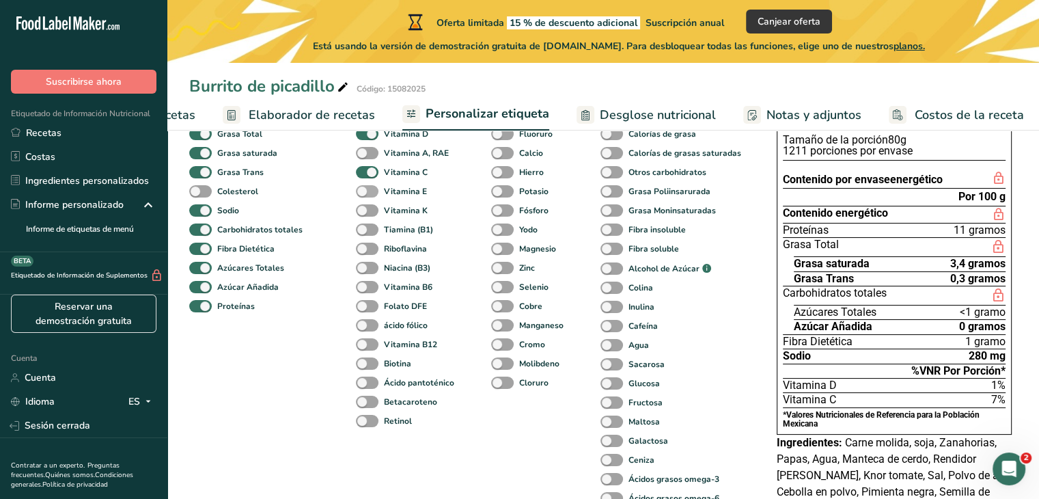
click at [363, 193] on span at bounding box center [367, 191] width 23 height 13
click at [363, 193] on input "Vitamina E" at bounding box center [360, 191] width 9 height 9
checkbox input "true"
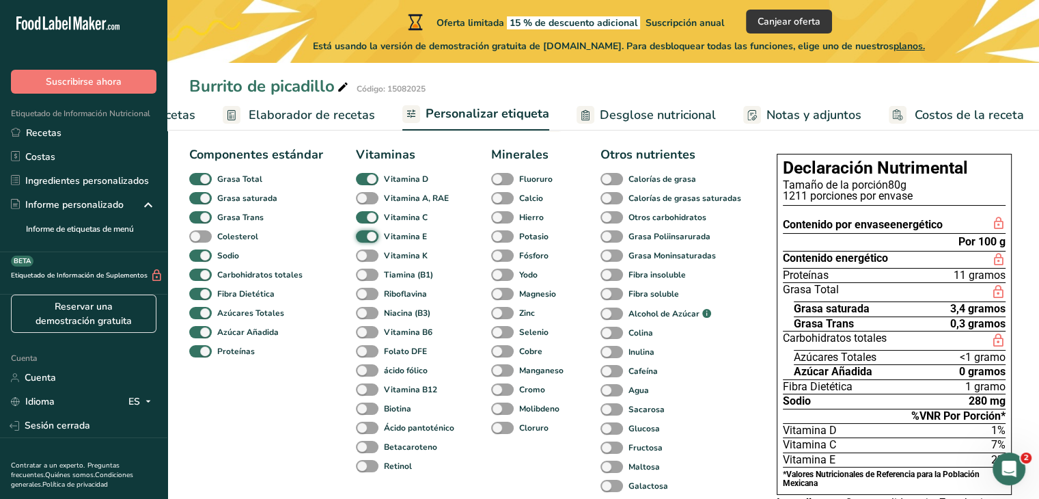
scroll to position [68, 0]
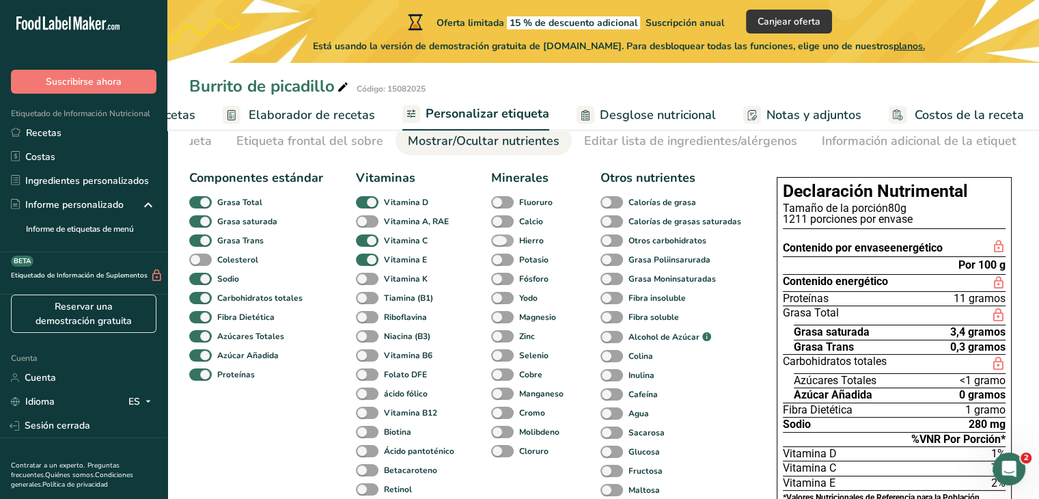
click at [497, 243] on span at bounding box center [502, 240] width 23 height 13
click at [497, 243] on input "Hierro" at bounding box center [495, 240] width 9 height 9
checkbox input "true"
click at [497, 262] on span at bounding box center [502, 259] width 23 height 13
click at [497, 262] on input "Potasio" at bounding box center [495, 259] width 9 height 9
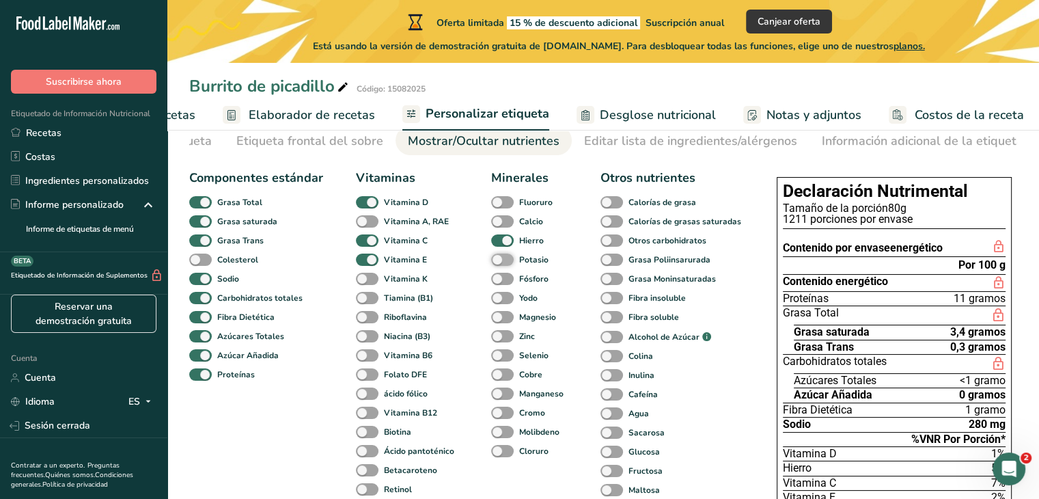
checkbox input "true"
click at [606, 203] on span at bounding box center [612, 202] width 23 height 13
click at [606, 203] on input "Calorías de grasa" at bounding box center [605, 201] width 9 height 9
checkbox input "true"
click at [604, 228] on span at bounding box center [612, 221] width 23 height 13
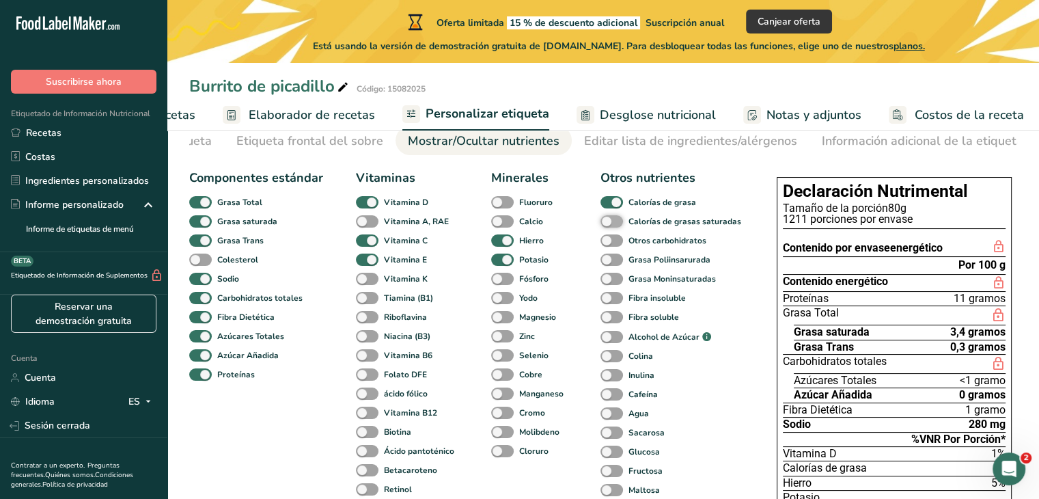
click at [604, 225] on input "Calorías de grasas saturadas" at bounding box center [605, 221] width 9 height 9
checkbox input "true"
click at [361, 228] on span at bounding box center [367, 221] width 23 height 13
click at [361, 225] on input "Vitamina A, RAE" at bounding box center [360, 221] width 9 height 9
checkbox input "true"
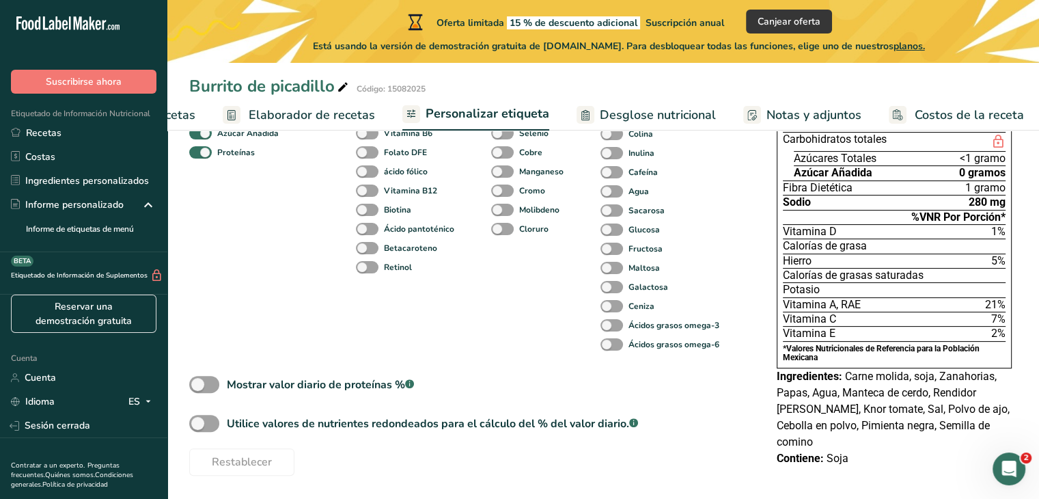
scroll to position [292, 0]
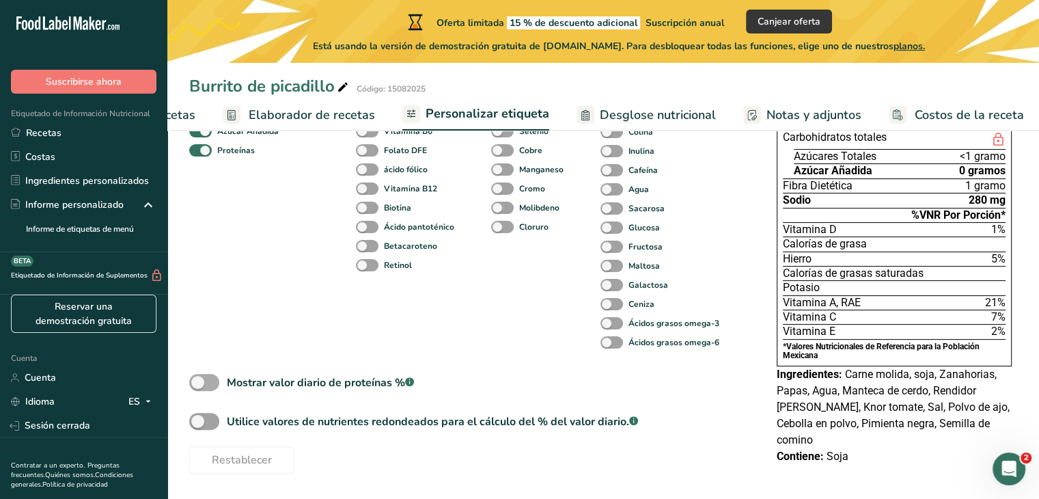
click at [201, 383] on span at bounding box center [204, 382] width 30 height 17
click at [198, 383] on input "Mostrar valor diario de proteínas % .a-a{fill:#347362;}.b-a{fill:#fff;}" at bounding box center [193, 382] width 9 height 9
checkbox input "true"
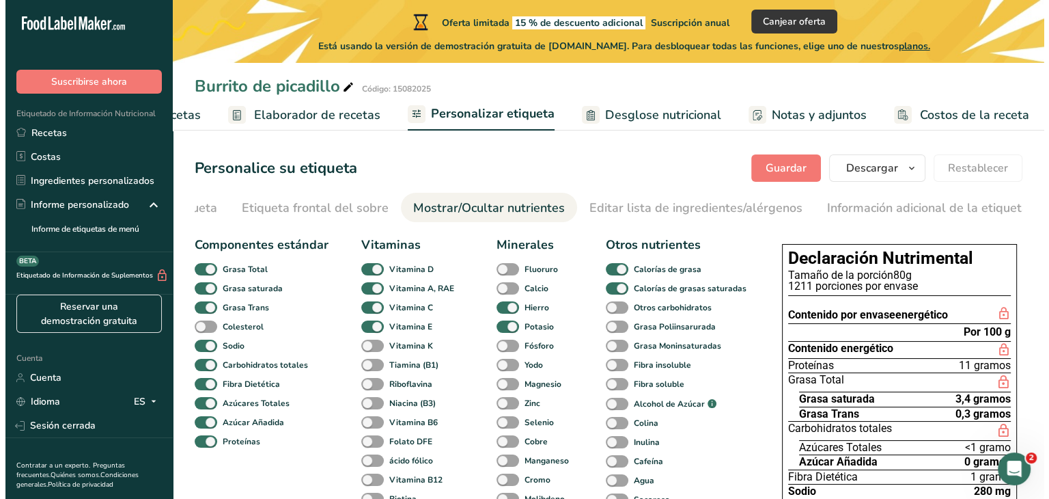
scroll to position [0, 0]
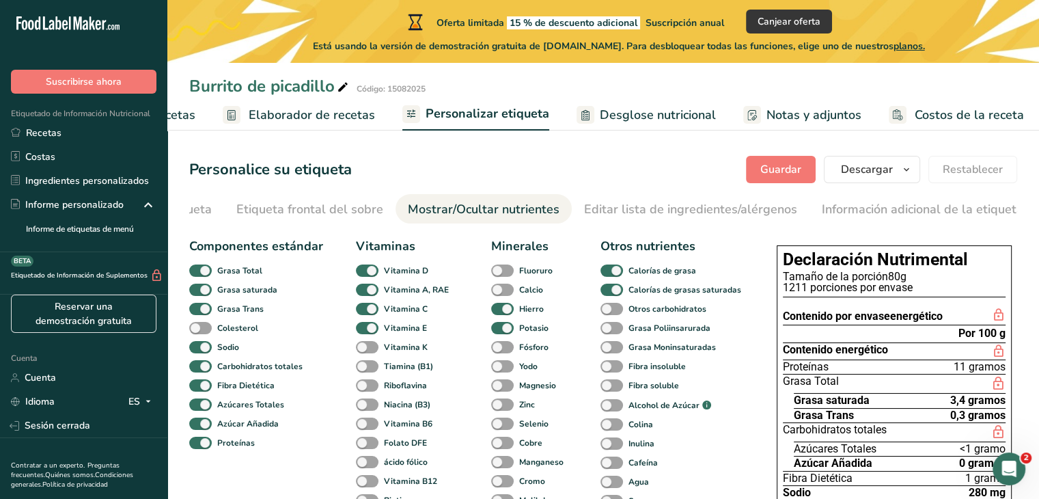
click at [346, 109] on font "Elaborador de recetas" at bounding box center [312, 115] width 126 height 16
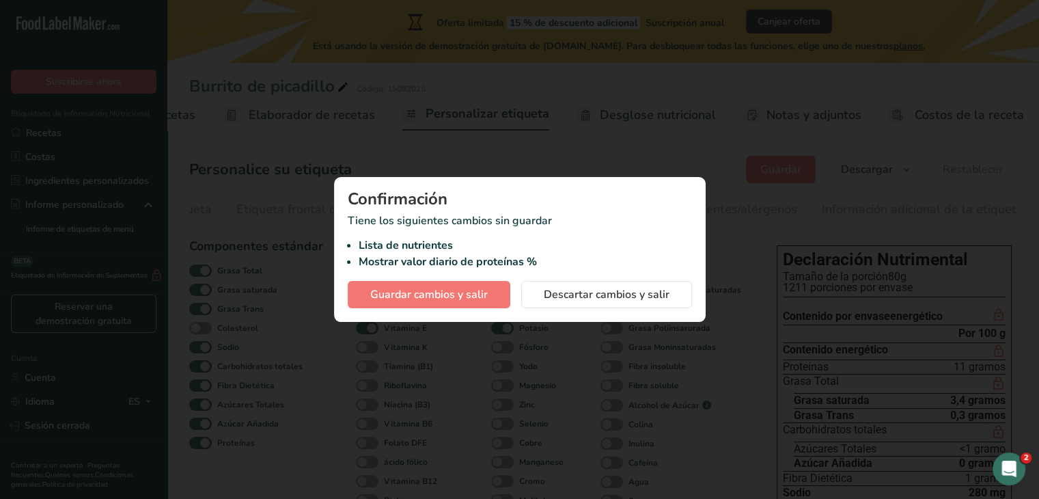
scroll to position [0, 148]
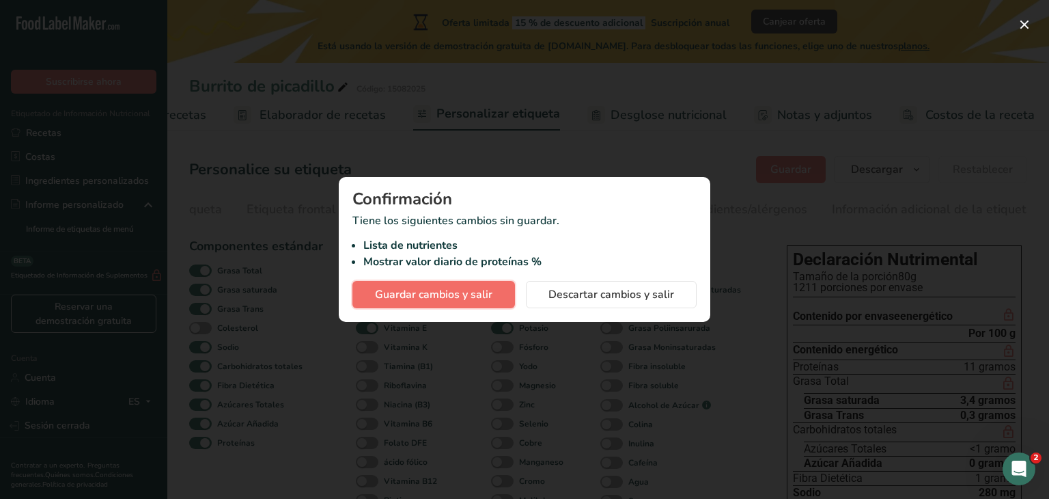
click at [451, 290] on font "Guardar cambios y salir" at bounding box center [434, 294] width 118 height 15
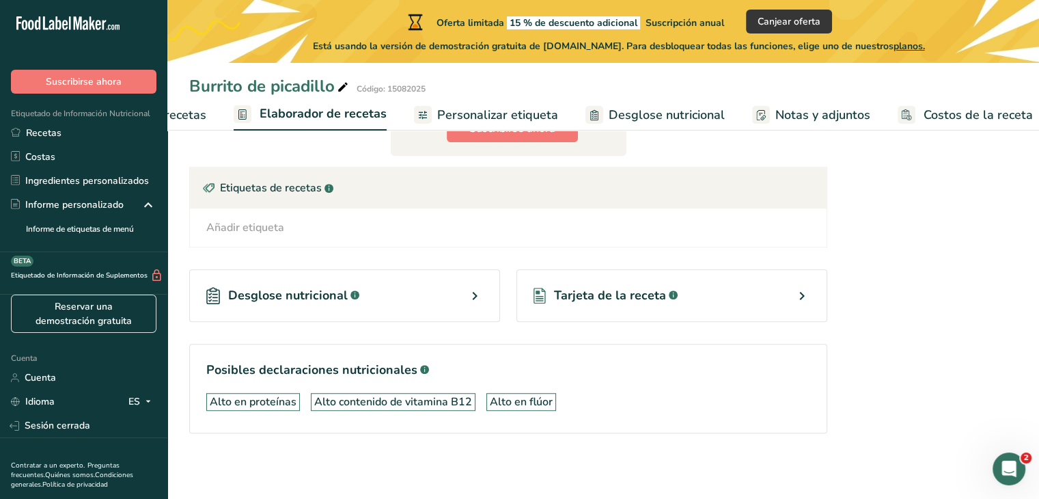
scroll to position [888, 0]
click at [723, 286] on div "Tarjeta de la receta .a-a{fill:#347362;}.b-a{fill:#fff;}" at bounding box center [671, 295] width 311 height 53
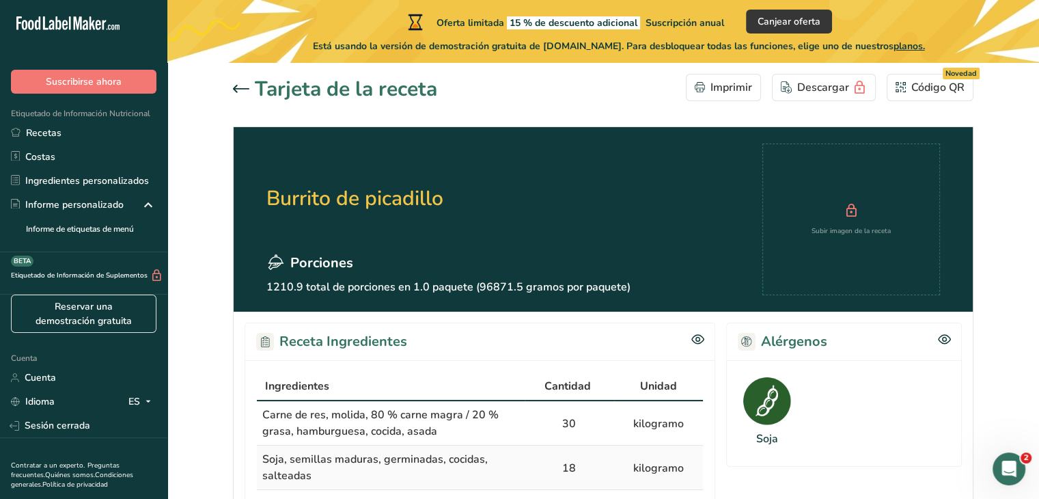
click at [245, 87] on icon at bounding box center [241, 89] width 16 height 8
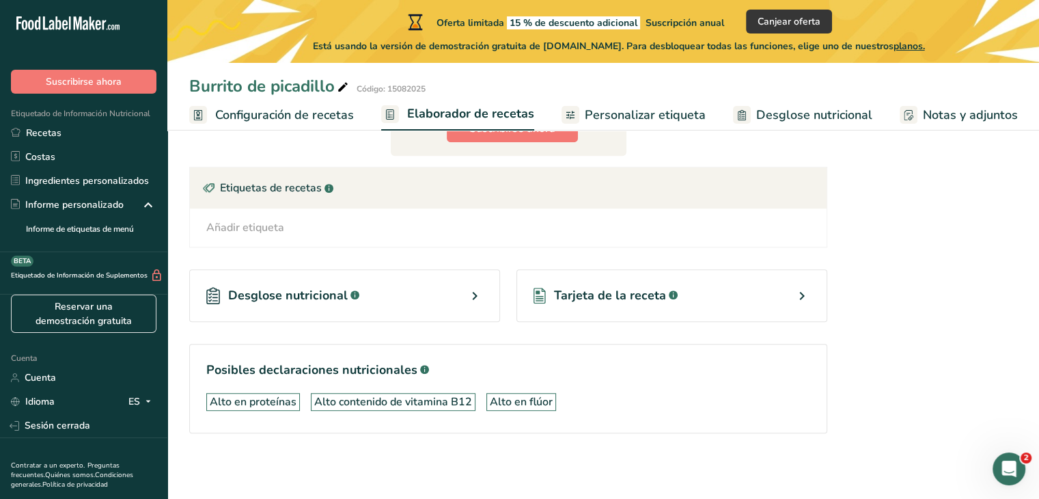
scroll to position [888, 0]
click at [421, 281] on div "Desglose nutricional .a-a{fill:#347362;}.b-a{fill:#fff;}" at bounding box center [344, 295] width 311 height 53
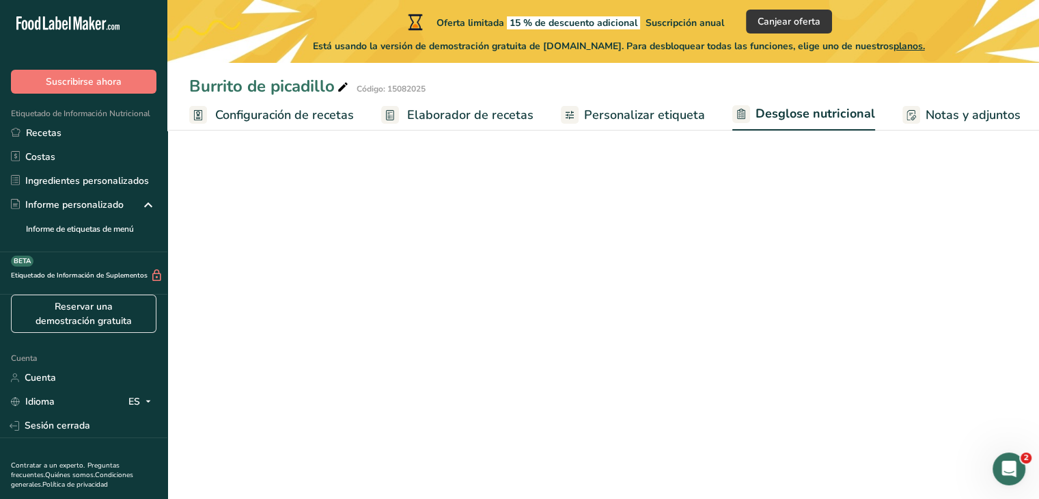
select select "Calories"
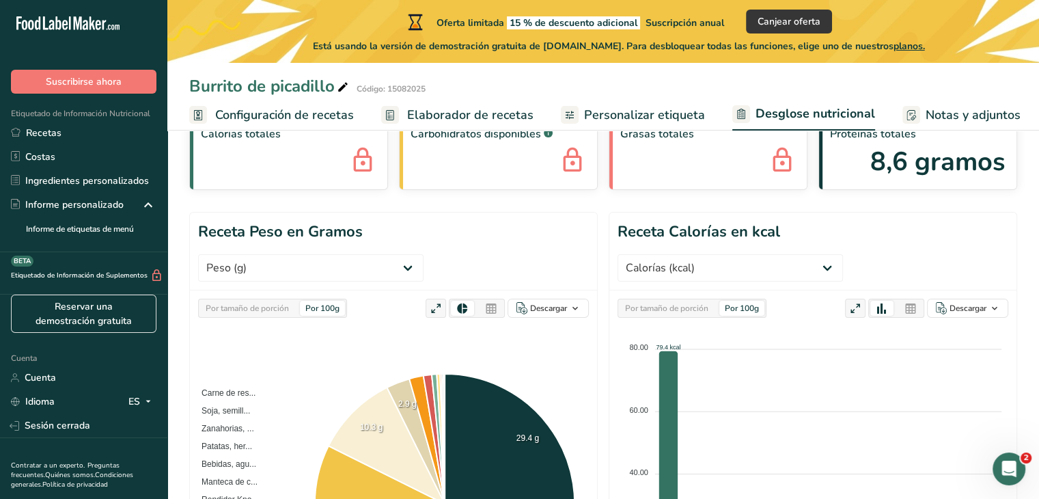
scroll to position [137, 0]
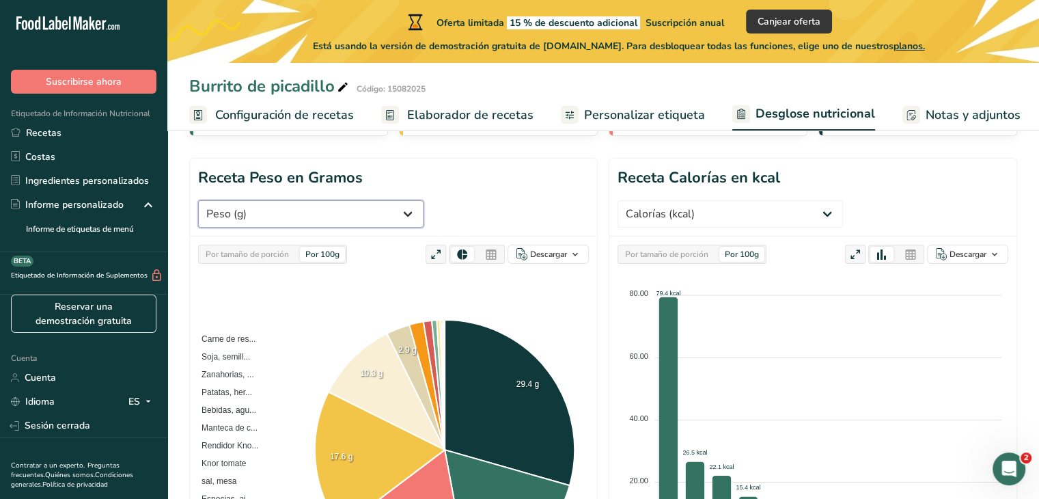
click at [424, 200] on select "Peso (g) Calorías (kcal) Energía KJ (kj) Grasa total (g) Grasa saturada (g) Gra…" at bounding box center [310, 213] width 225 height 27
click at [385, 200] on select "Peso (g) Calorías (kcal) Energía KJ (kj) Grasa total (g) Grasa saturada (g) Gra…" at bounding box center [310, 213] width 225 height 27
click at [229, 249] on font "Por tamaño de porción" at bounding box center [247, 254] width 83 height 11
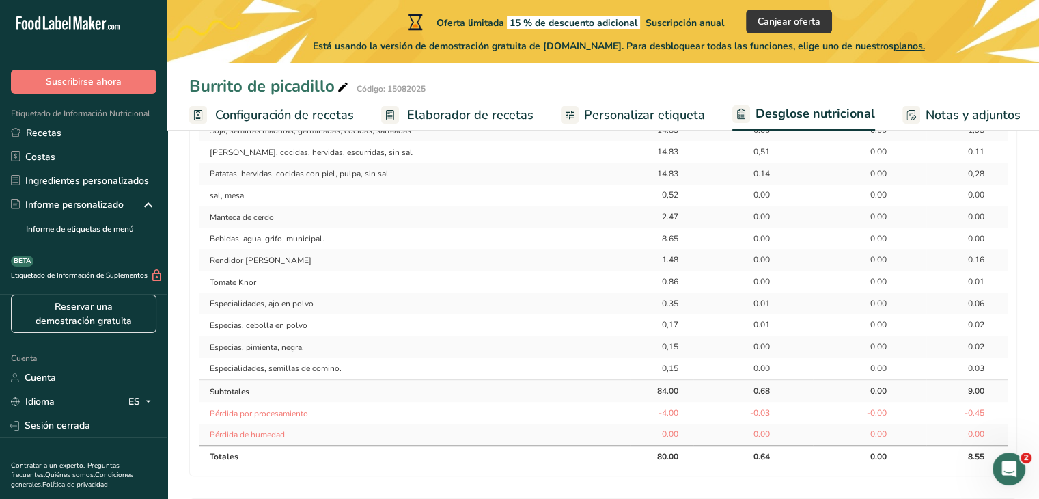
scroll to position [617, 0]
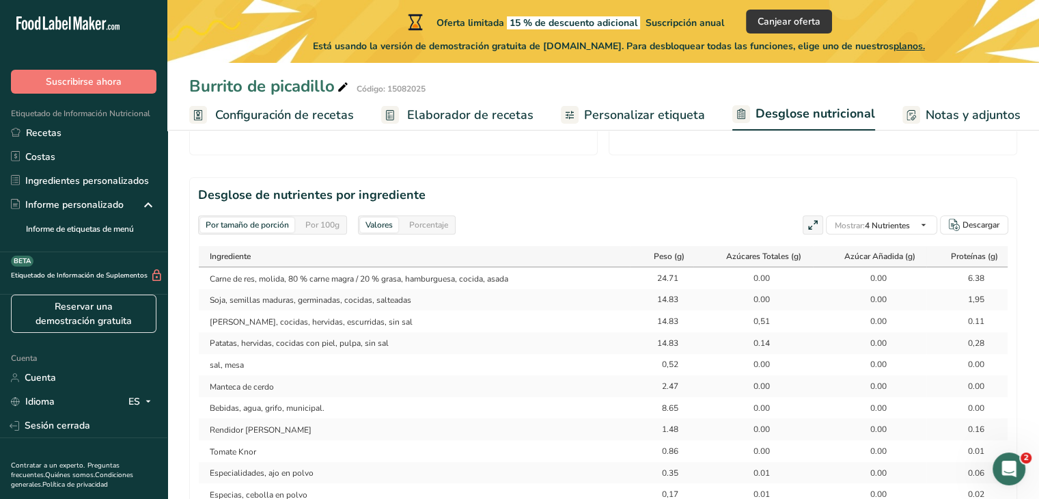
click at [948, 116] on font "Notas y adjuntos" at bounding box center [973, 115] width 95 height 16
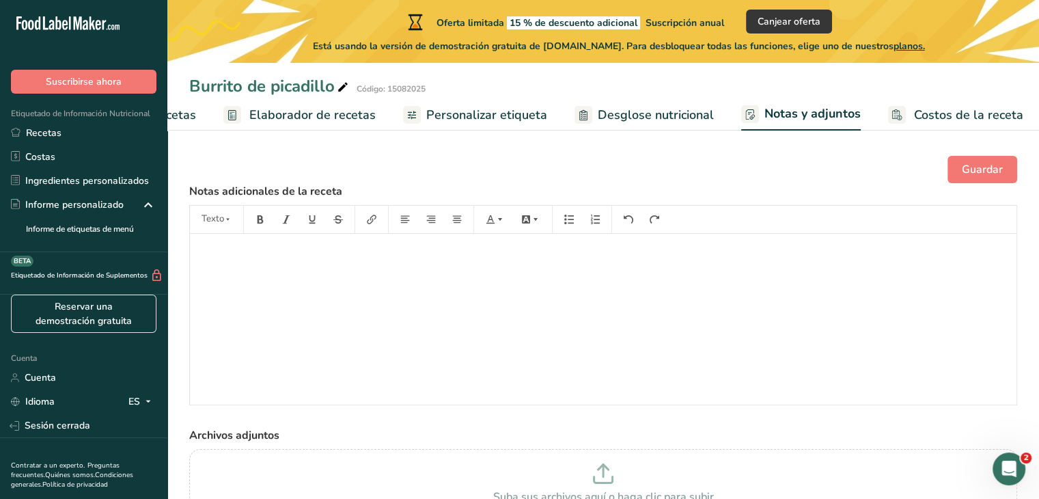
click at [925, 118] on font "Costos de la receta" at bounding box center [968, 115] width 109 height 16
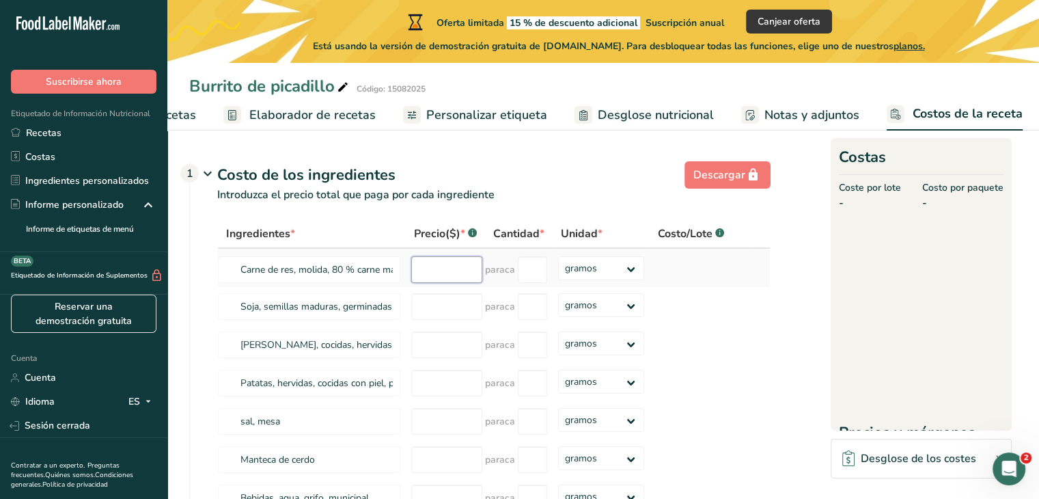
click at [454, 283] on input "number" at bounding box center [446, 269] width 71 height 27
click at [527, 282] on input "number" at bounding box center [532, 269] width 29 height 27
click at [452, 283] on input "70" at bounding box center [446, 269] width 71 height 27
type input "70.00"
click at [532, 282] on input "number" at bounding box center [532, 269] width 29 height 27
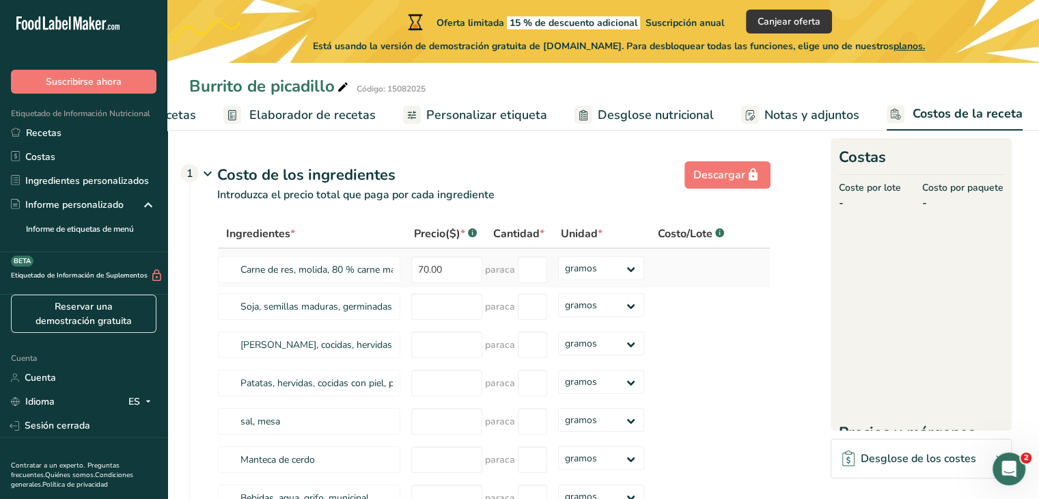
click at [506, 276] on font "paraca" at bounding box center [500, 269] width 30 height 13
click at [531, 283] on input "number" at bounding box center [532, 269] width 29 height 27
click at [623, 280] on select "gramos kilogramo mg mcg libras onza" at bounding box center [601, 268] width 87 height 24
select select "1"
click at [558, 271] on select "gramos kilogramo mg mcg libras onza" at bounding box center [601, 268] width 87 height 24
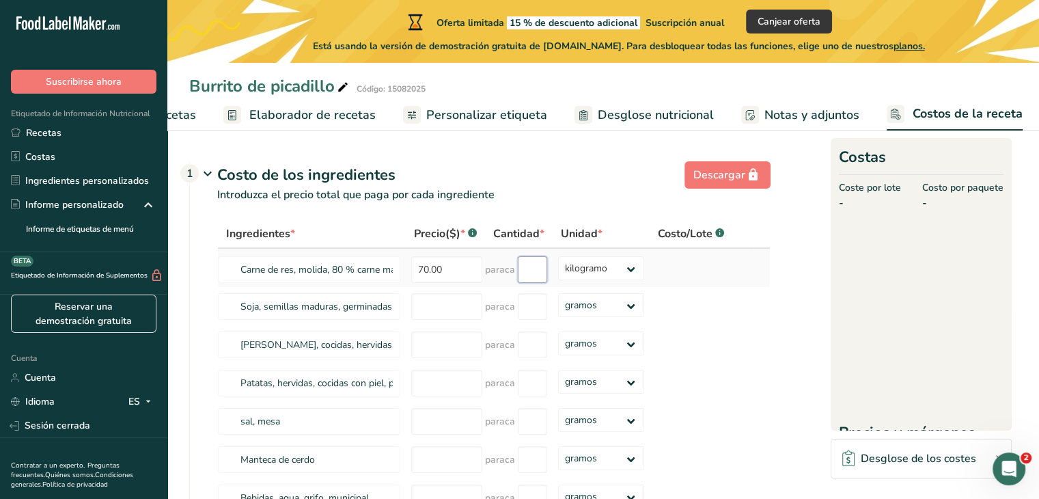
click at [530, 280] on input "number" at bounding box center [532, 269] width 29 height 27
click at [456, 327] on div "Ingredientes * Precio($) * .a-a{fill:#347362;}.b-a{fill:#fff;} Cantidad * Unida…" at bounding box center [493, 482] width 553 height 527
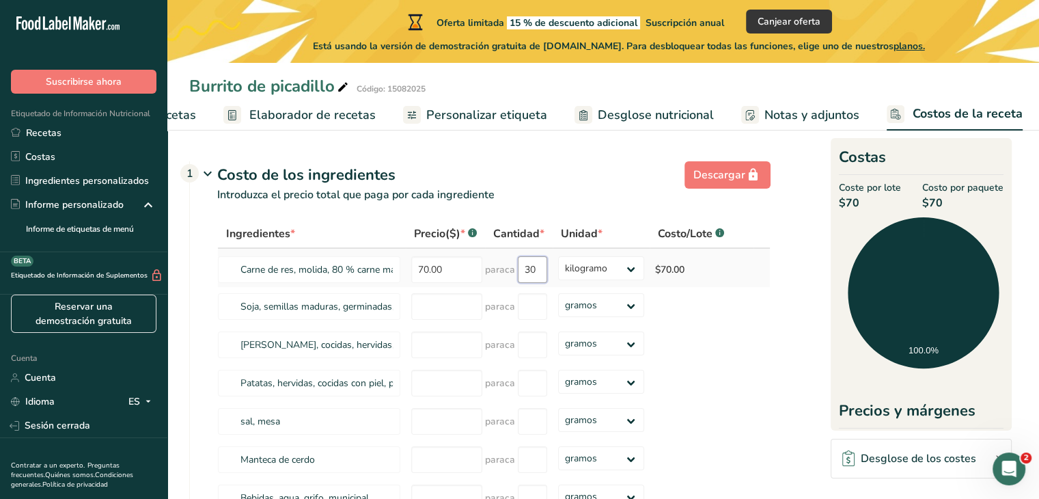
click at [538, 283] on input "30" at bounding box center [532, 269] width 29 height 27
type input "3"
type input "1"
click at [449, 318] on div "Ingredientes * Precio($) * .a-a{fill:#347362;}.b-a{fill:#fff;} Cantidad * Unida…" at bounding box center [493, 482] width 553 height 527
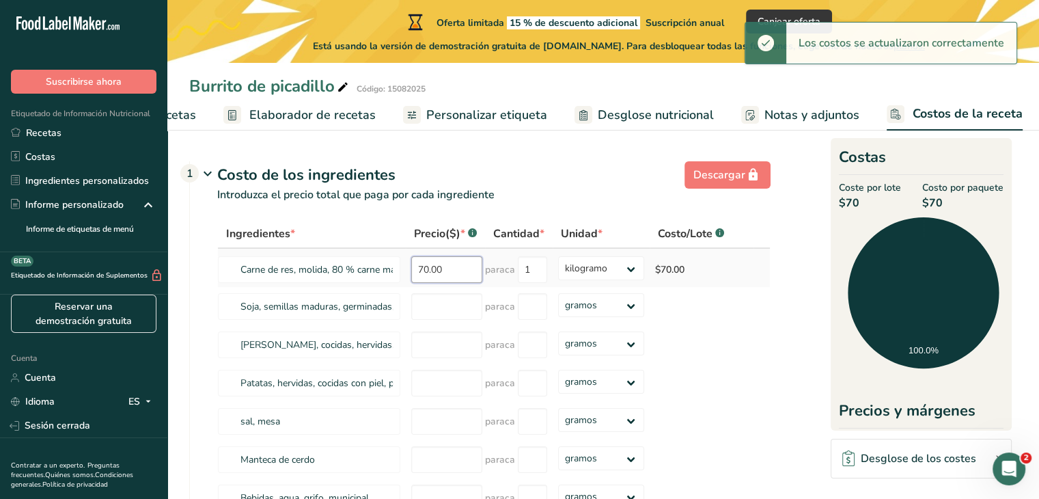
click at [453, 283] on input "70.00" at bounding box center [446, 269] width 71 height 27
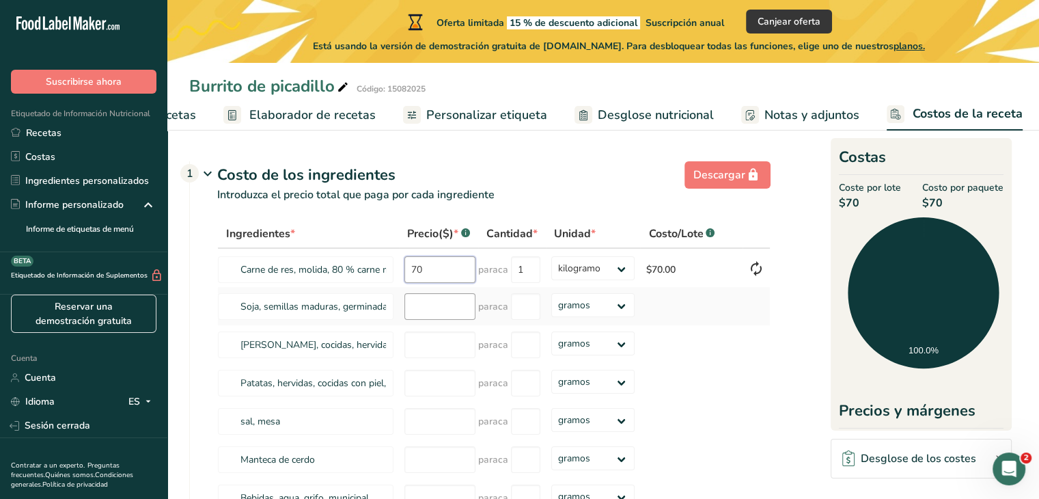
type input "70"
click at [456, 320] on input "number" at bounding box center [439, 306] width 71 height 27
click at [525, 283] on input "1" at bounding box center [525, 269] width 29 height 27
type input "1"
click at [446, 321] on div "Ingredientes * Precio($) * .a-a{fill:#347362;}.b-a{fill:#fff;} Cantidad * Unida…" at bounding box center [493, 482] width 553 height 527
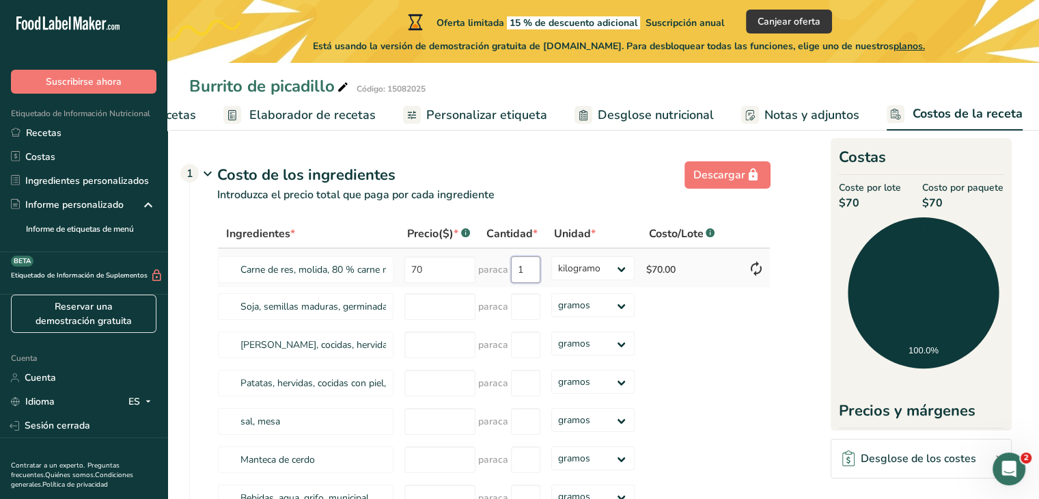
click at [530, 282] on input "1" at bounding box center [525, 269] width 29 height 27
click at [760, 281] on icon at bounding box center [756, 268] width 16 height 25
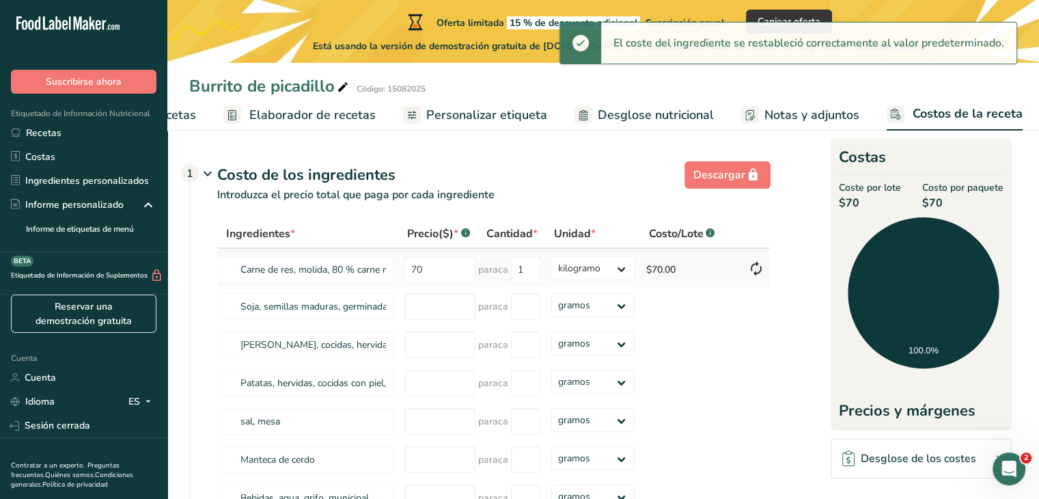
type input "30"
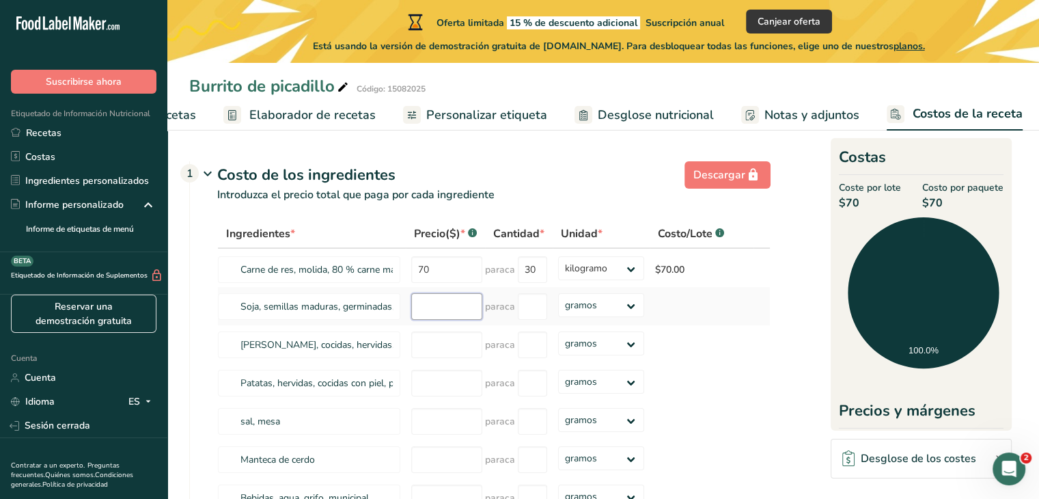
click at [447, 320] on input "number" at bounding box center [446, 306] width 71 height 27
type input "40"
click at [537, 320] on input "number" at bounding box center [532, 306] width 29 height 27
click at [598, 317] on select "gramos kilogramo mg mcg libras onza" at bounding box center [601, 305] width 87 height 24
select select "1"
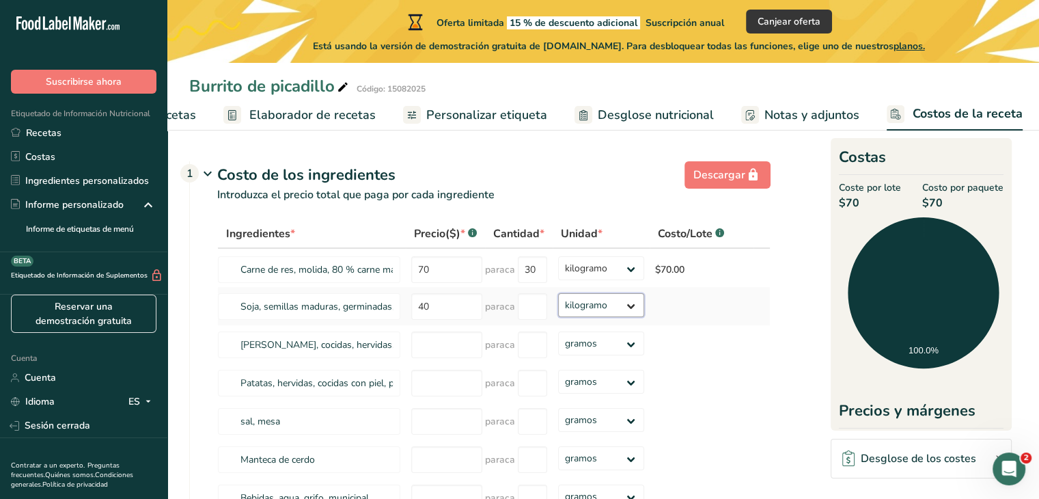
click at [558, 308] on select "gramos kilogramo mg mcg libras onza" at bounding box center [601, 305] width 87 height 24
click at [538, 318] on input "number" at bounding box center [532, 306] width 29 height 27
type input "25"
click at [459, 350] on div "Ingredientes * Precio($) * .a-a{fill:#347362;}.b-a{fill:#fff;} Cantidad * Unida…" at bounding box center [493, 482] width 553 height 527
click at [452, 320] on input "40" at bounding box center [446, 306] width 71 height 27
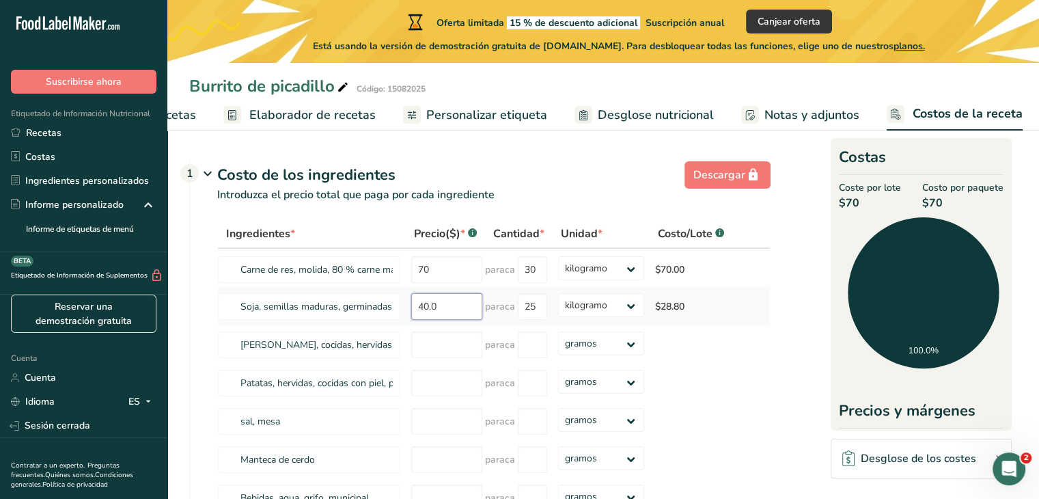
type input "40"
click at [538, 283] on input "30" at bounding box center [532, 269] width 29 height 27
type input "30.000"
click at [445, 320] on input "40" at bounding box center [446, 306] width 71 height 27
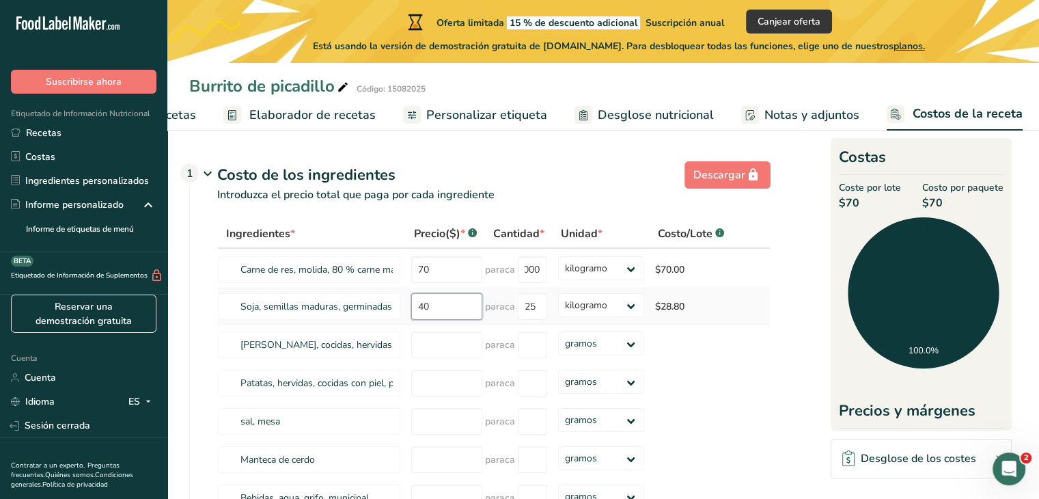
scroll to position [0, 0]
click at [541, 320] on input "25" at bounding box center [532, 306] width 29 height 27
type input "2"
type input "18.00"
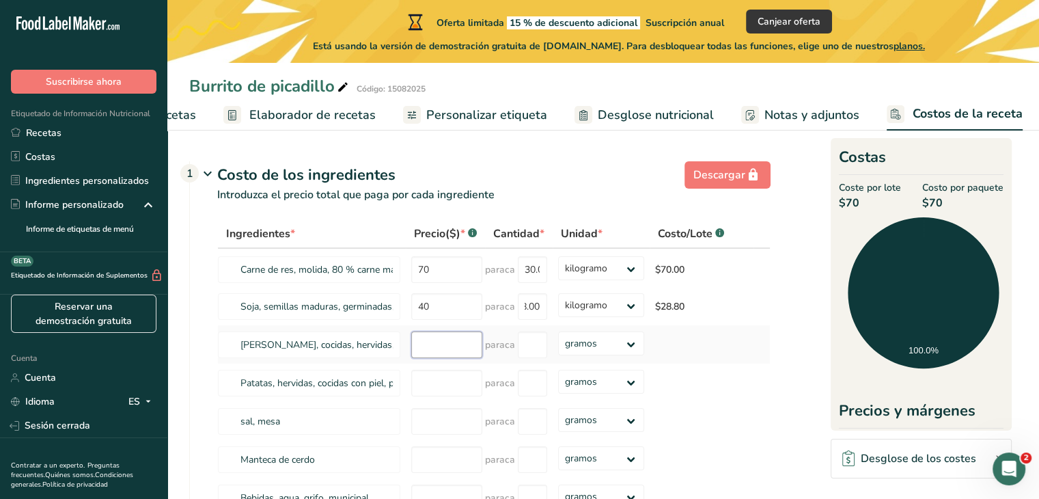
click at [449, 361] on div "Ingredientes * Precio($) * .a-a{fill:#347362;}.b-a{fill:#fff;} Cantidad * Unida…" at bounding box center [493, 482] width 553 height 527
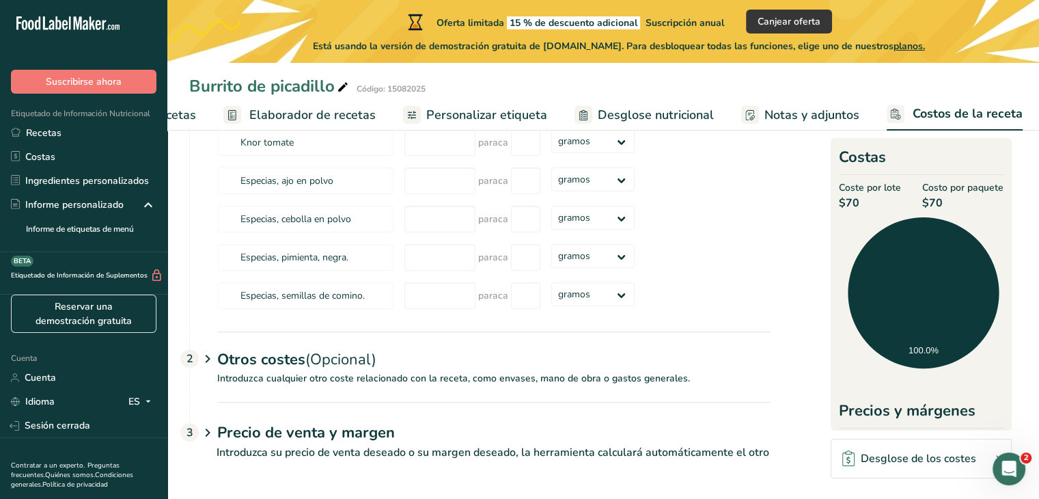
scroll to position [447, 0]
click at [559, 361] on div "Otros costes (Opcional) 2" at bounding box center [493, 351] width 553 height 40
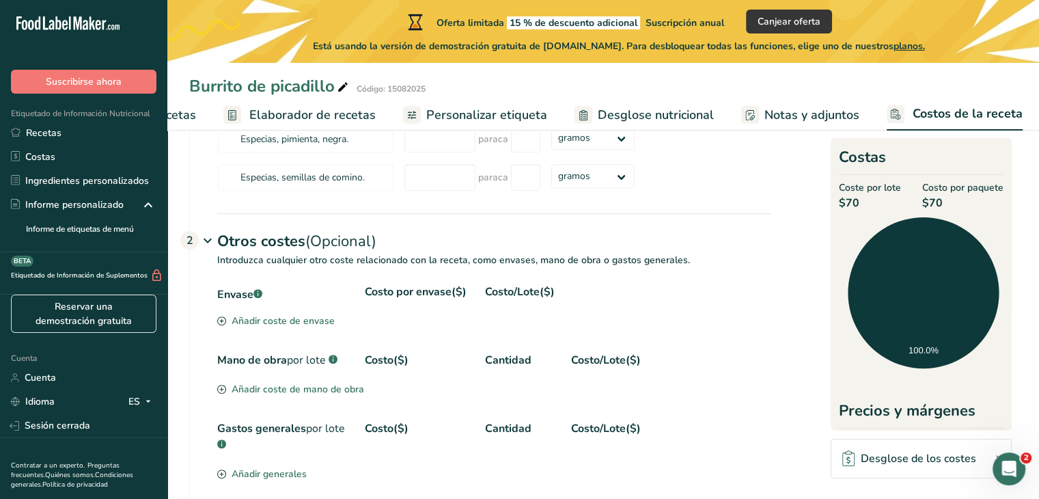
scroll to position [549, 0]
click at [211, 253] on icon at bounding box center [207, 241] width 16 height 25
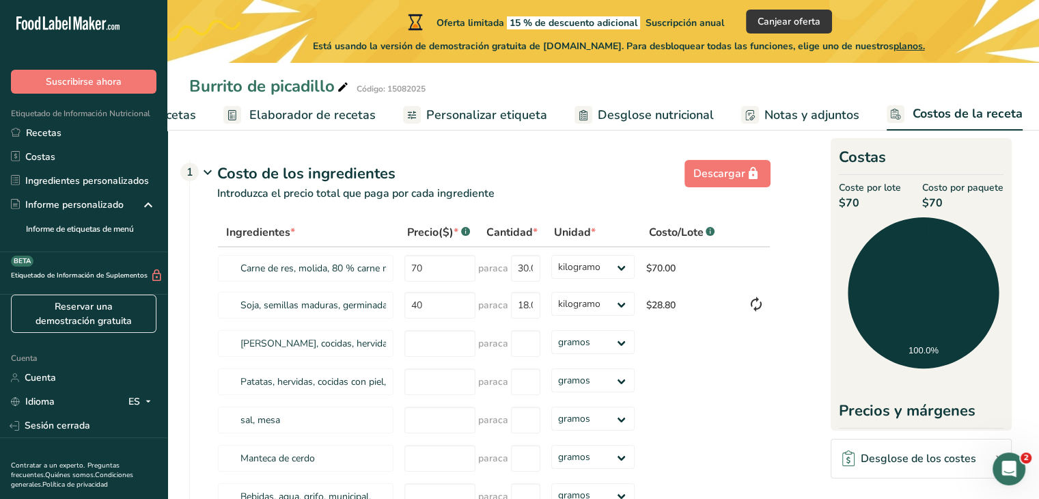
scroll to position [0, 0]
click at [765, 112] on font "Notas y adjuntos" at bounding box center [812, 115] width 95 height 16
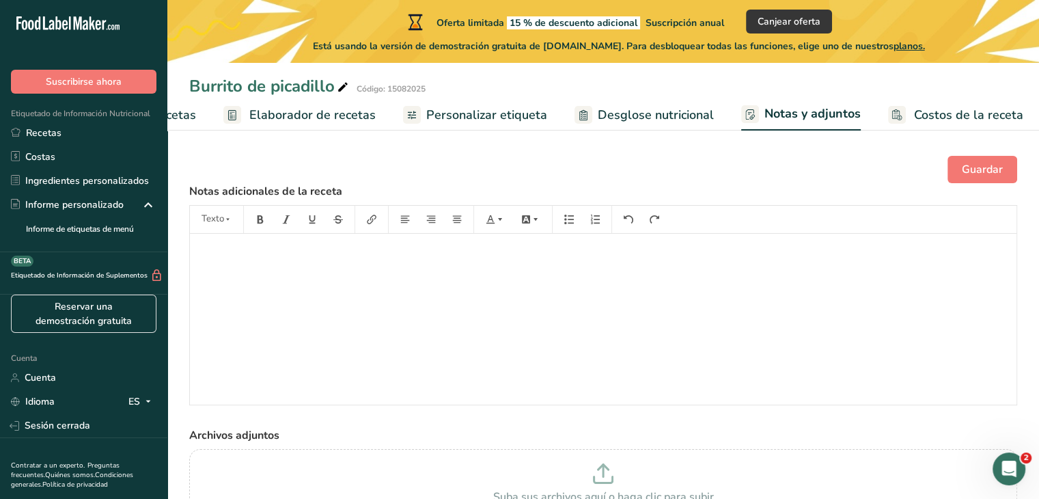
click at [609, 118] on font "Desglose nutricional" at bounding box center [656, 115] width 116 height 16
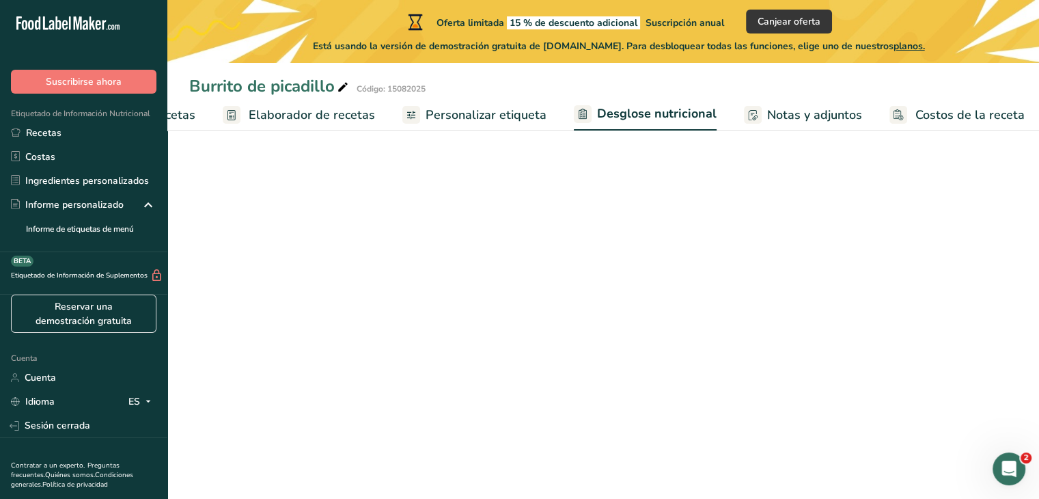
select select "Calories"
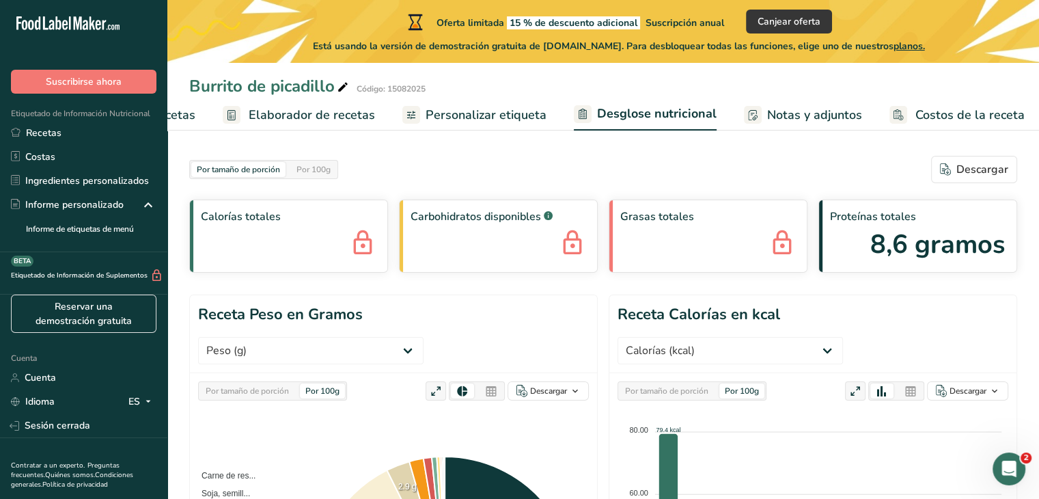
click at [196, 114] on ul "Configuración de recetas Elaborador de recetas Personalizar etiqueta Desglose n…" at bounding box center [530, 114] width 1043 height 32
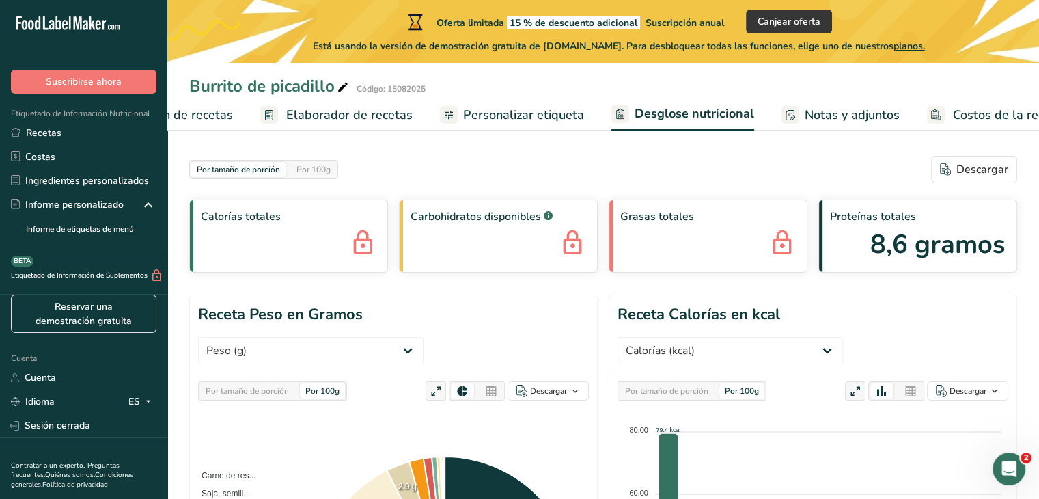
scroll to position [0, 0]
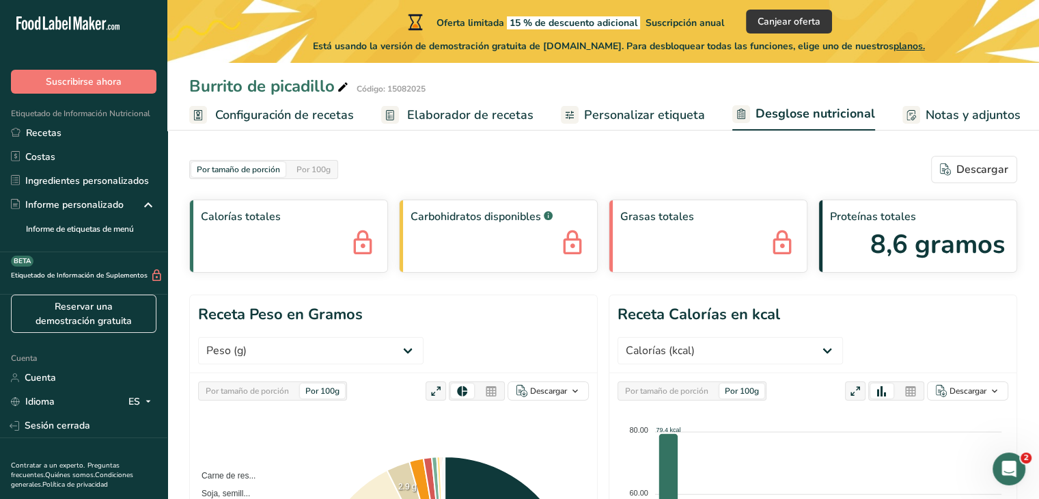
click at [454, 113] on font "Elaborador de recetas" at bounding box center [470, 115] width 126 height 16
drag, startPoint x: 454, startPoint y: 113, endPoint x: 459, endPoint y: 118, distance: 7.3
click at [454, 113] on font "Elaborador de recetas" at bounding box center [470, 115] width 126 height 16
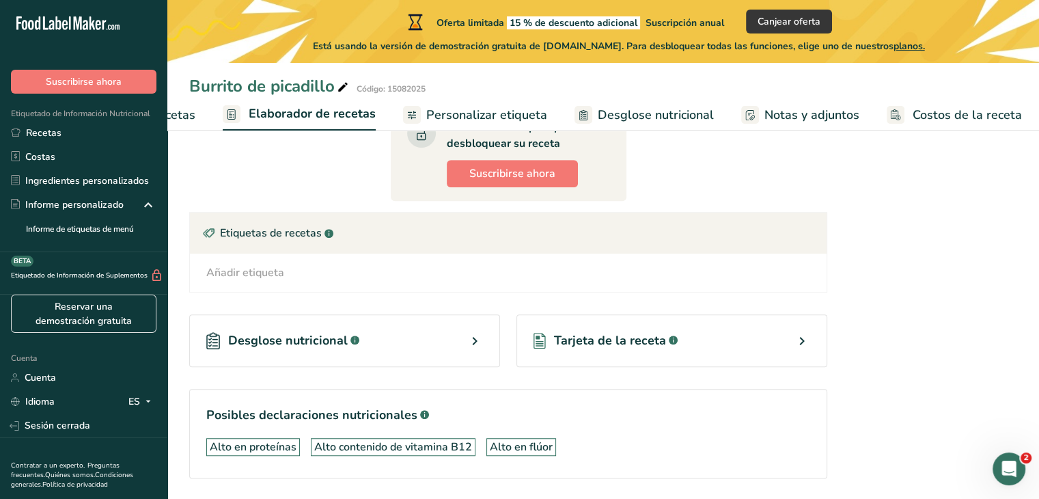
scroll to position [888, 0]
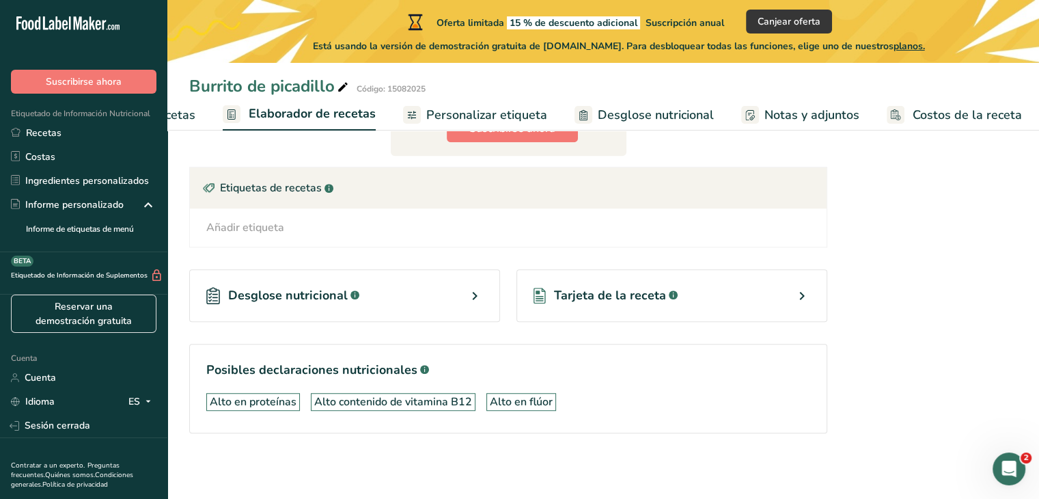
click at [402, 288] on div "Desglose nutricional .a-a{fill:#347362;}.b-a{fill:#fff;}" at bounding box center [344, 295] width 311 height 53
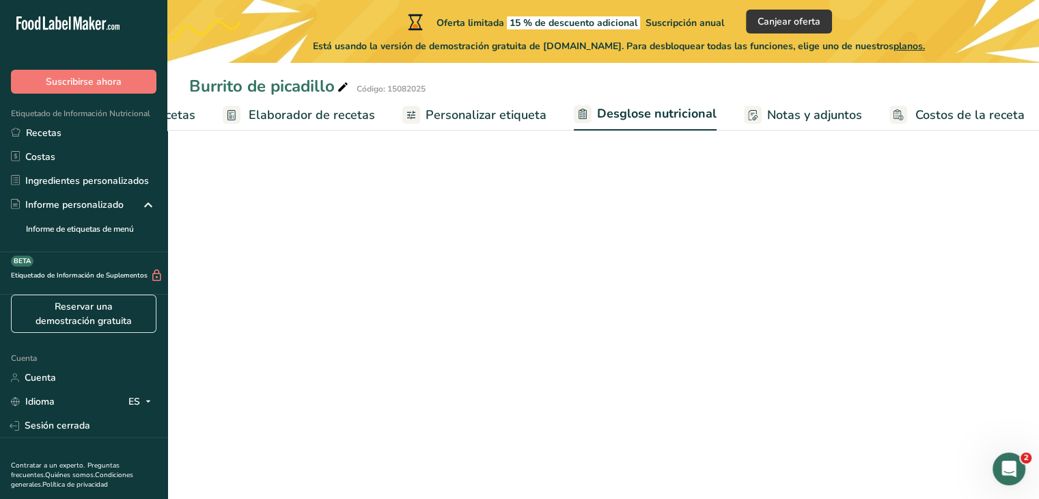
select select "Calories"
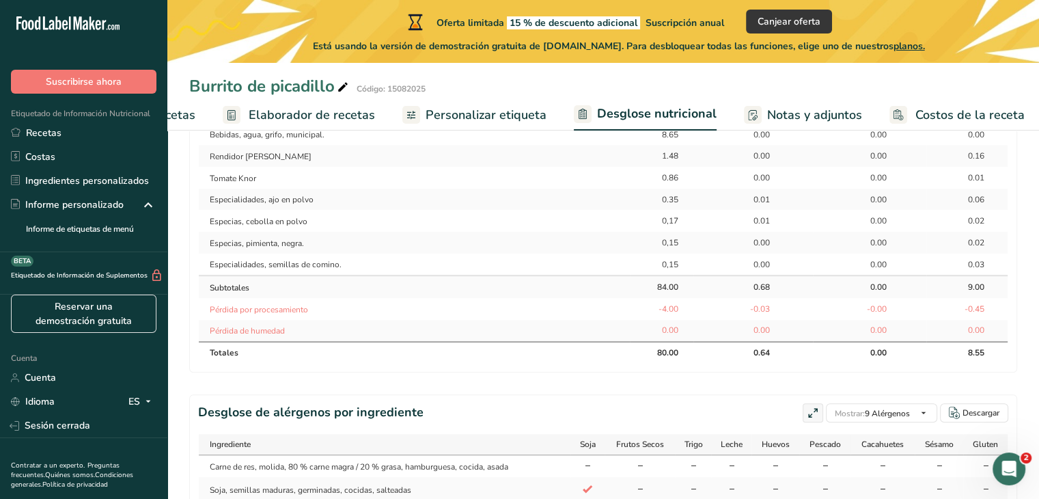
scroll to position [617, 0]
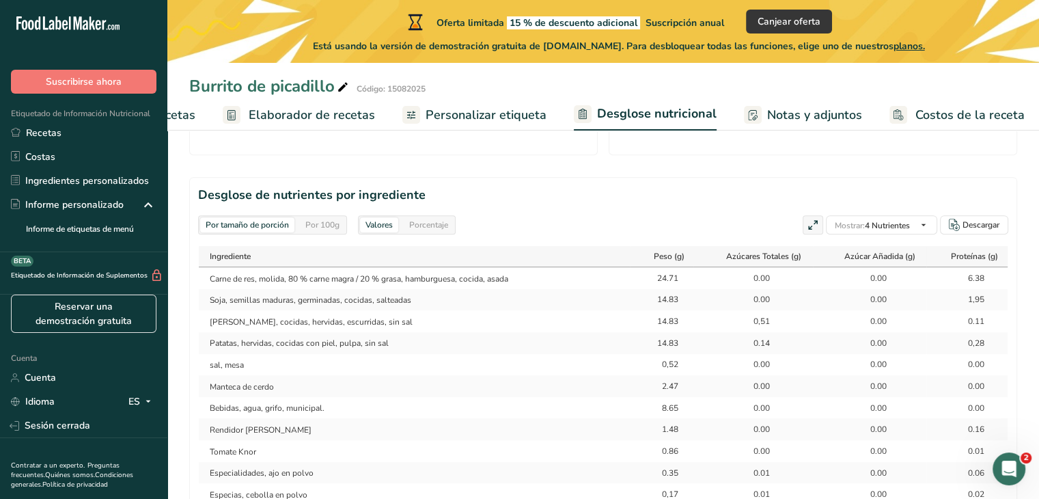
drag, startPoint x: 773, startPoint y: 117, endPoint x: 812, endPoint y: 135, distance: 42.8
click at [773, 117] on font "Notas y adjuntos" at bounding box center [814, 115] width 95 height 16
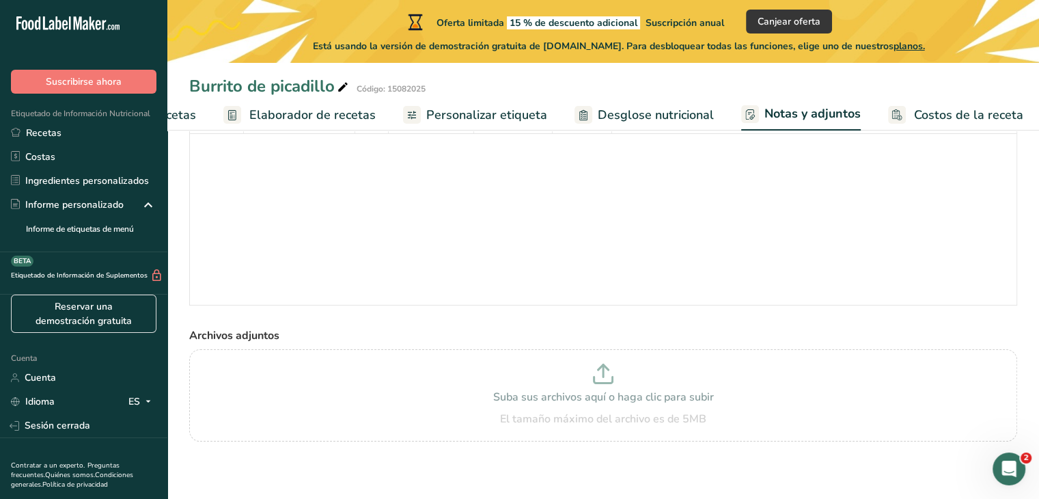
scroll to position [99, 0]
click at [932, 107] on font "Costos de la receta" at bounding box center [968, 115] width 109 height 16
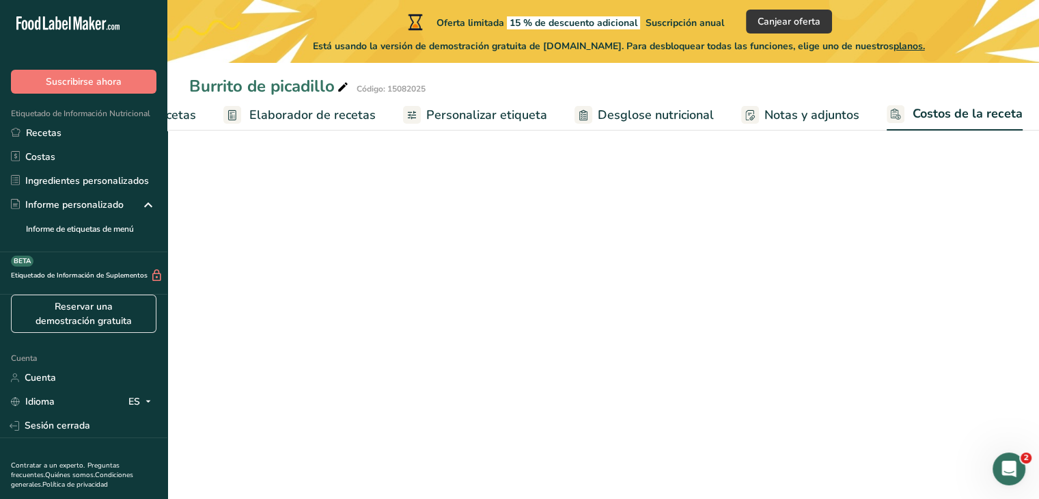
select select "1"
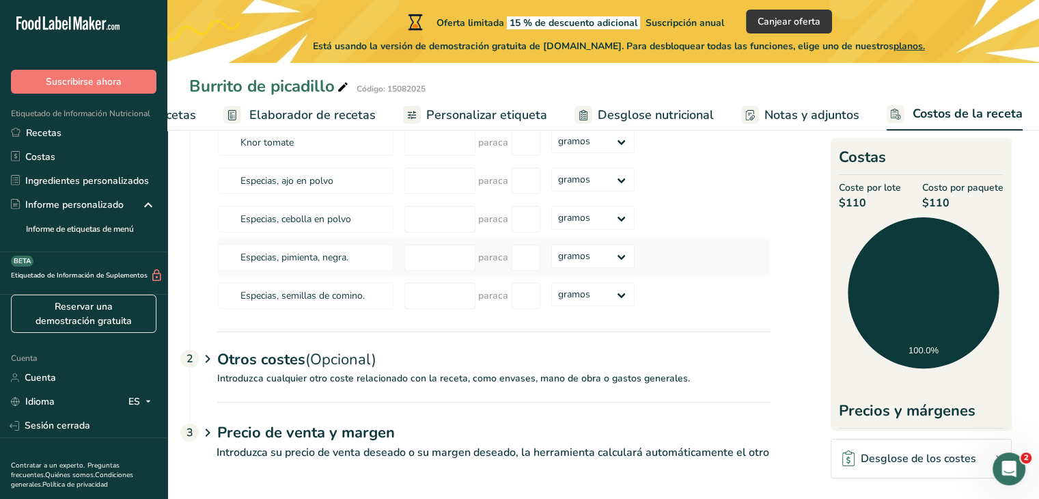
scroll to position [447, 0]
click at [391, 364] on div "Otros costes (Opcional) 2" at bounding box center [493, 351] width 553 height 40
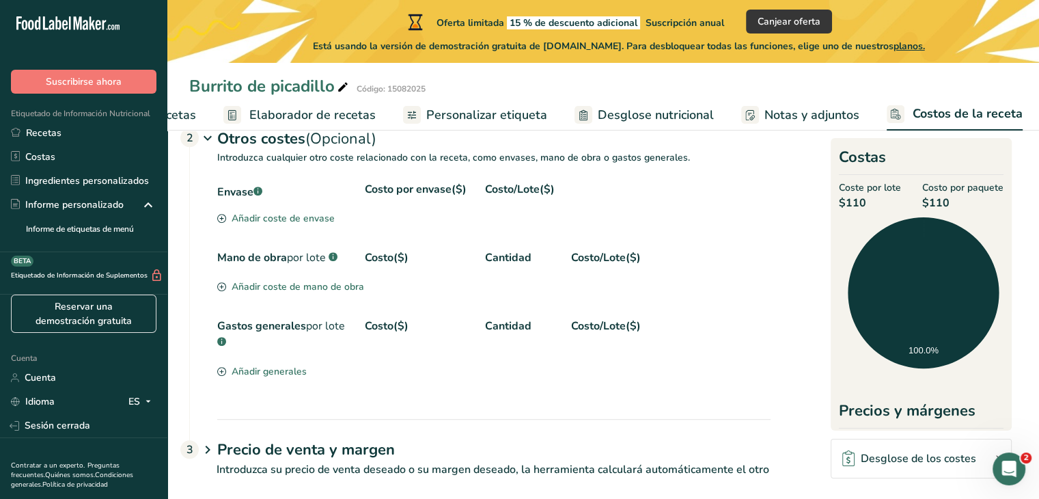
scroll to position [686, 0]
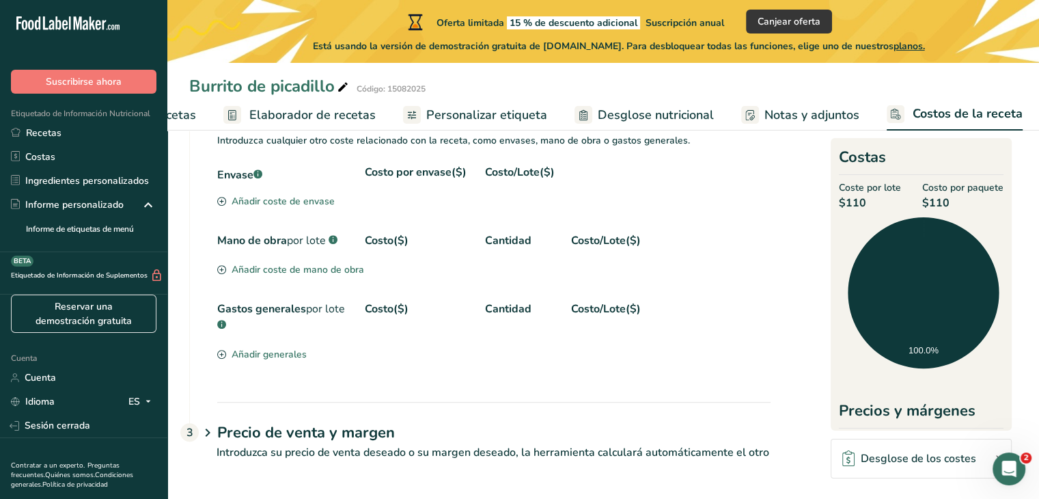
click at [403, 425] on h1 "Precio de venta y margen" at bounding box center [493, 433] width 553 height 23
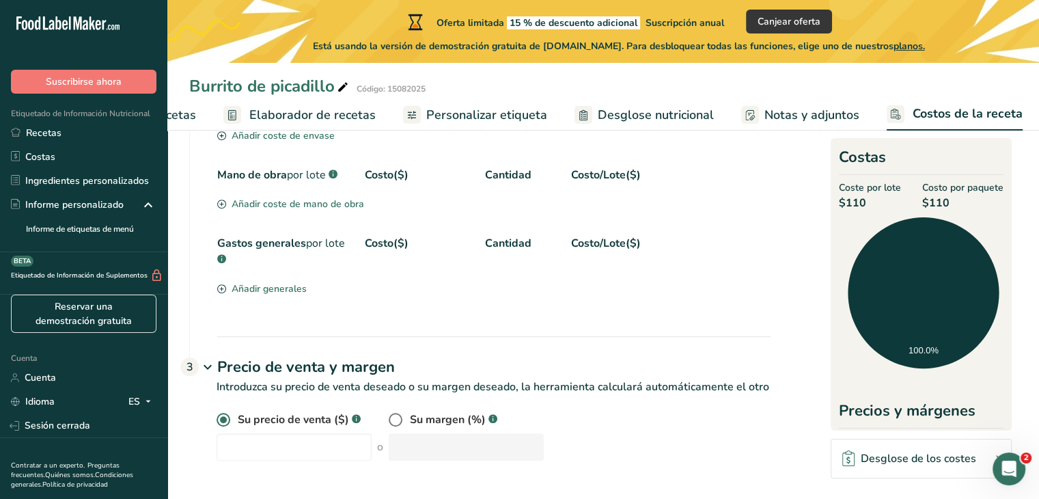
scroll to position [706, 0]
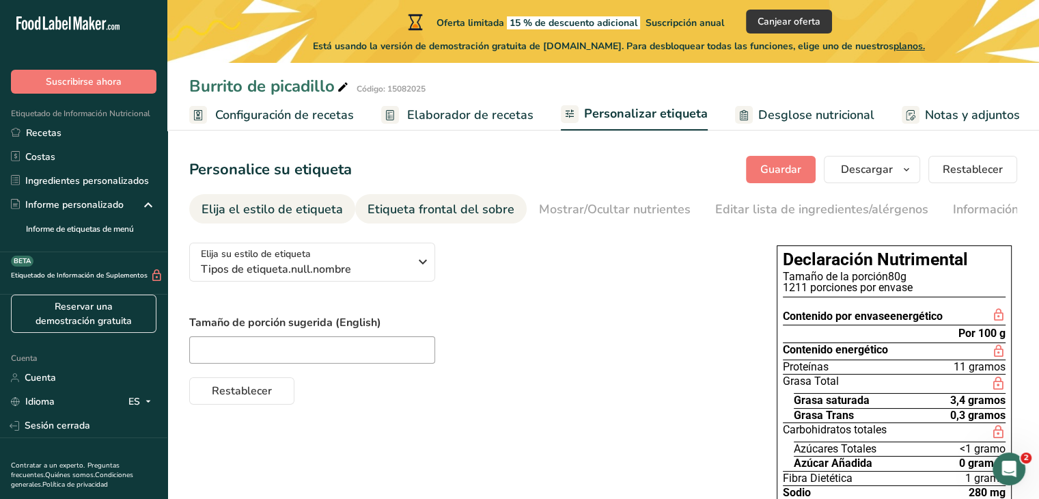
click at [465, 213] on font "Etiqueta frontal del sobre" at bounding box center [441, 209] width 147 height 16
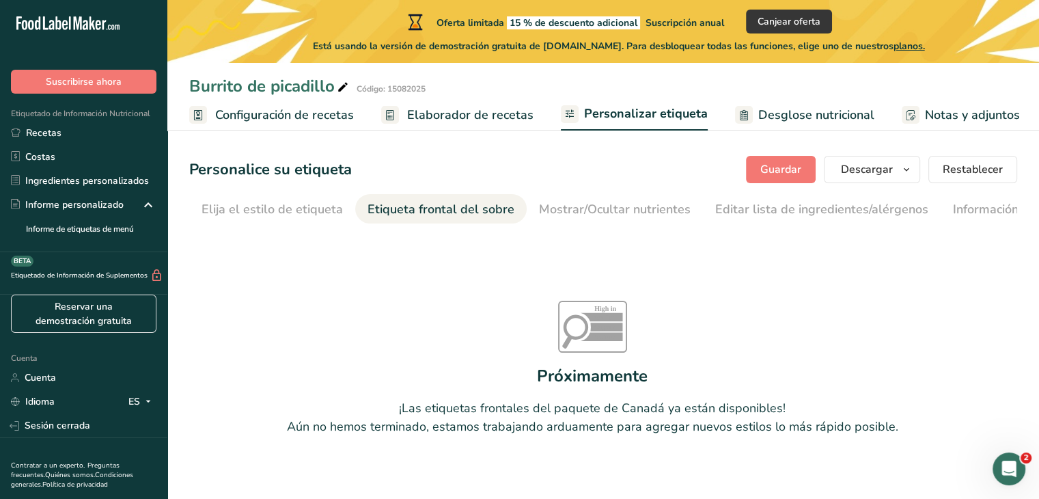
scroll to position [0, 131]
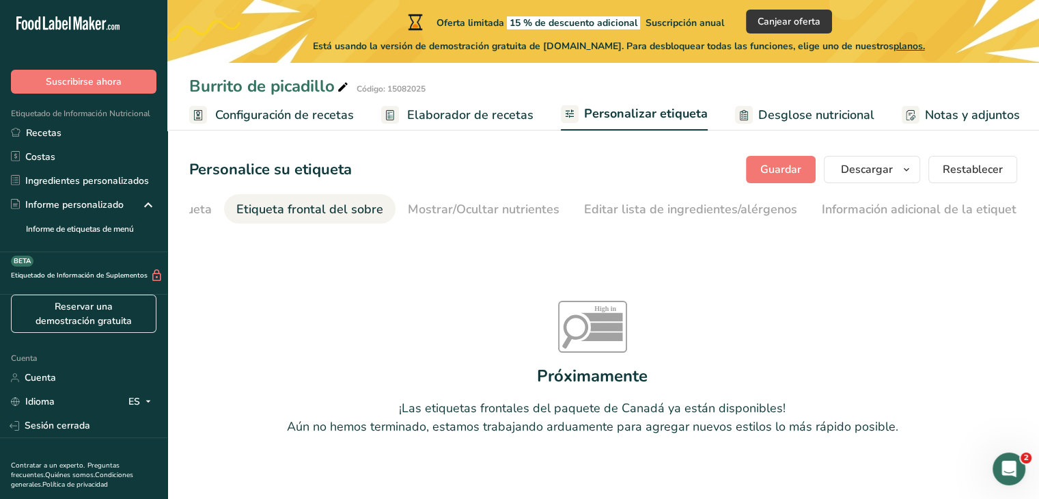
click at [279, 215] on font "Etiqueta frontal del sobre" at bounding box center [309, 209] width 147 height 16
click at [209, 209] on li "Elija el estilo de etiqueta" at bounding box center [141, 208] width 166 height 29
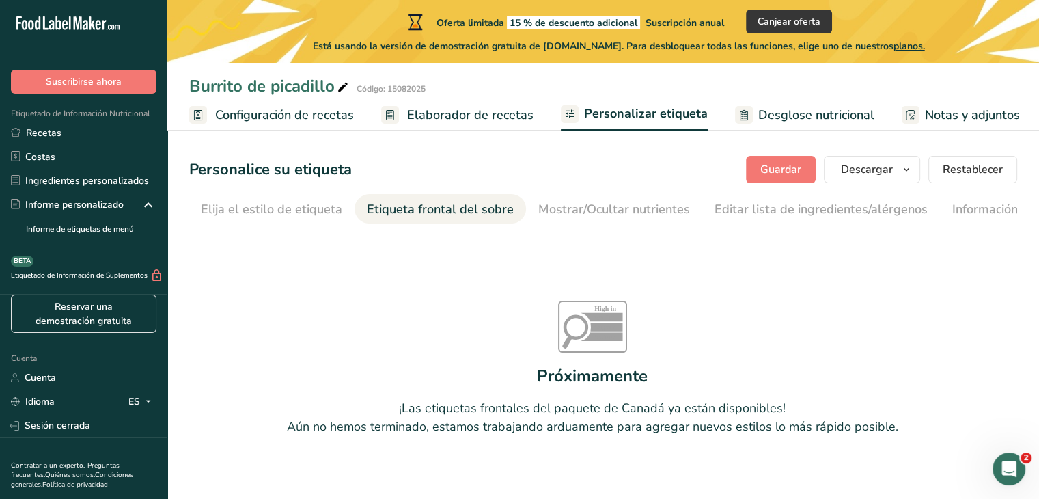
scroll to position [0, 0]
click at [298, 211] on font "Elija el estilo de etiqueta" at bounding box center [272, 209] width 141 height 16
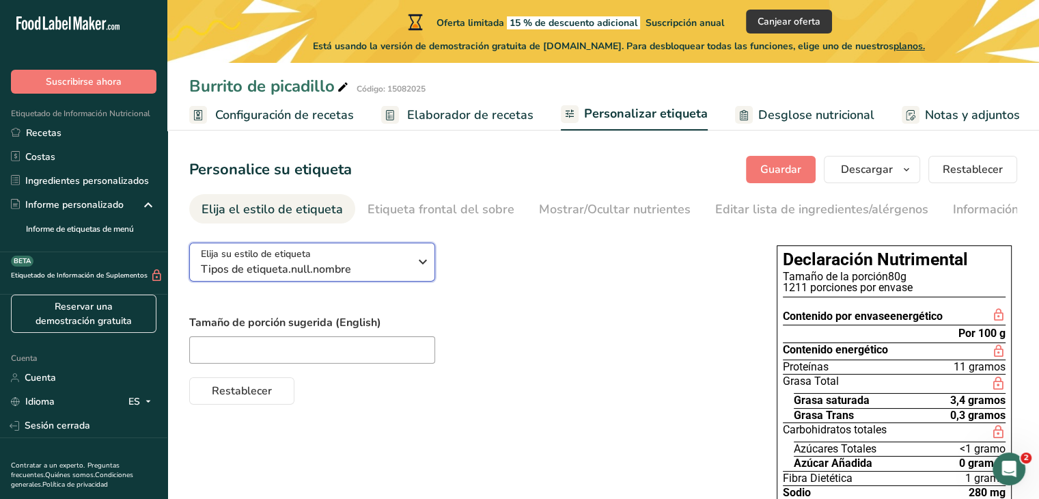
click at [421, 263] on icon "button" at bounding box center [423, 261] width 16 height 25
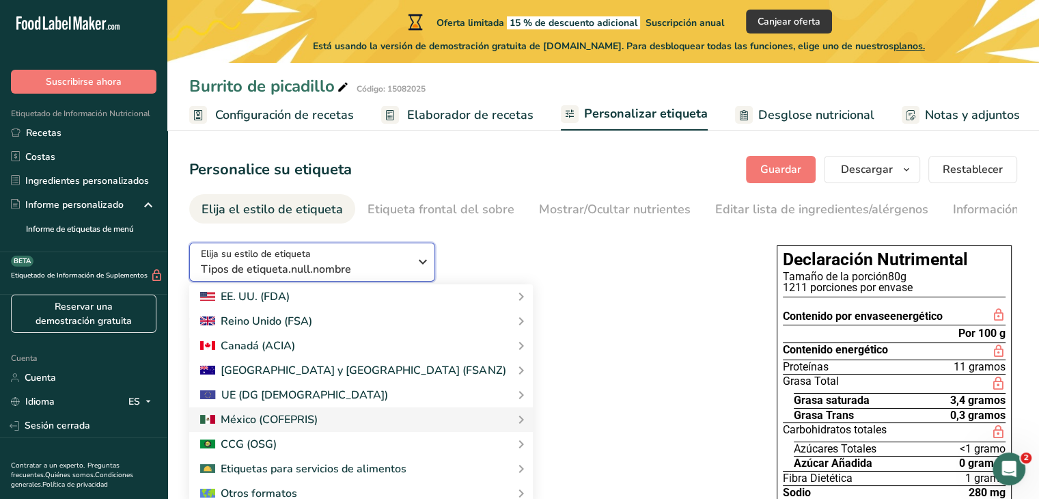
click at [421, 263] on icon "button" at bounding box center [423, 261] width 16 height 25
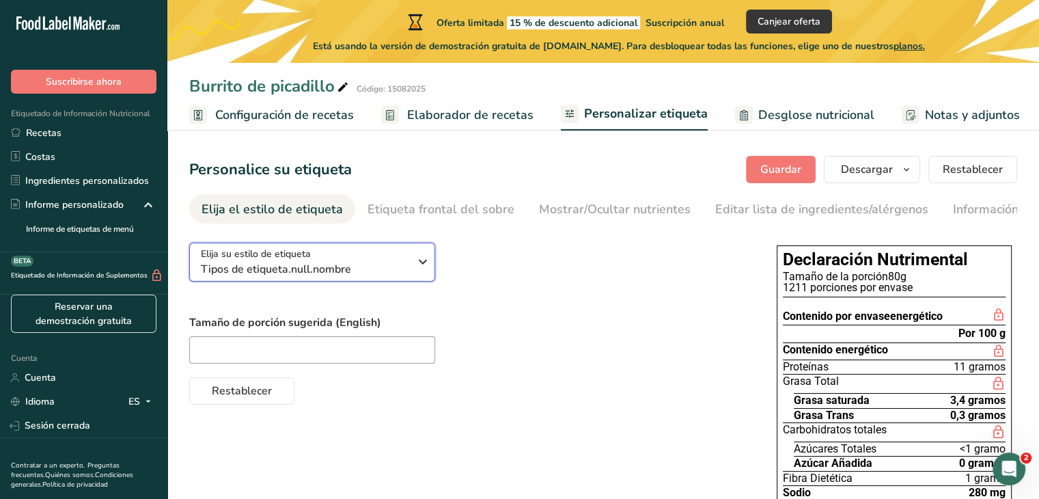
click at [422, 263] on icon "button" at bounding box center [423, 261] width 16 height 25
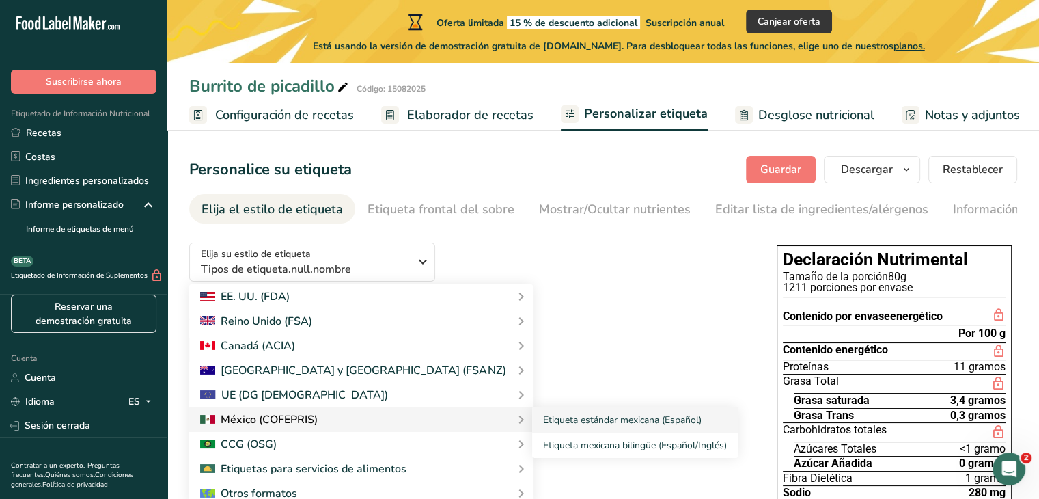
click at [318, 419] on div at bounding box center [361, 419] width 322 height 16
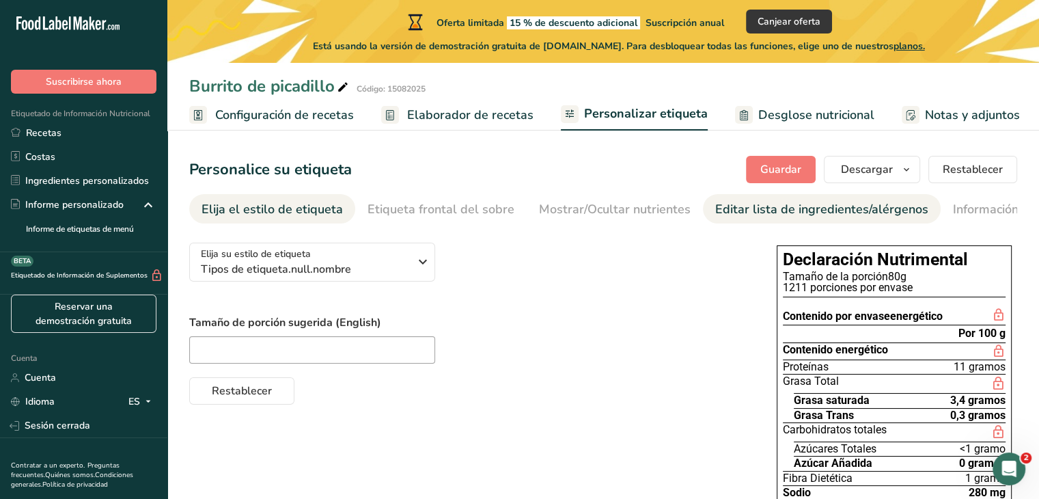
click at [718, 206] on font "Editar lista de ingredientes/alérgenos" at bounding box center [821, 209] width 213 height 16
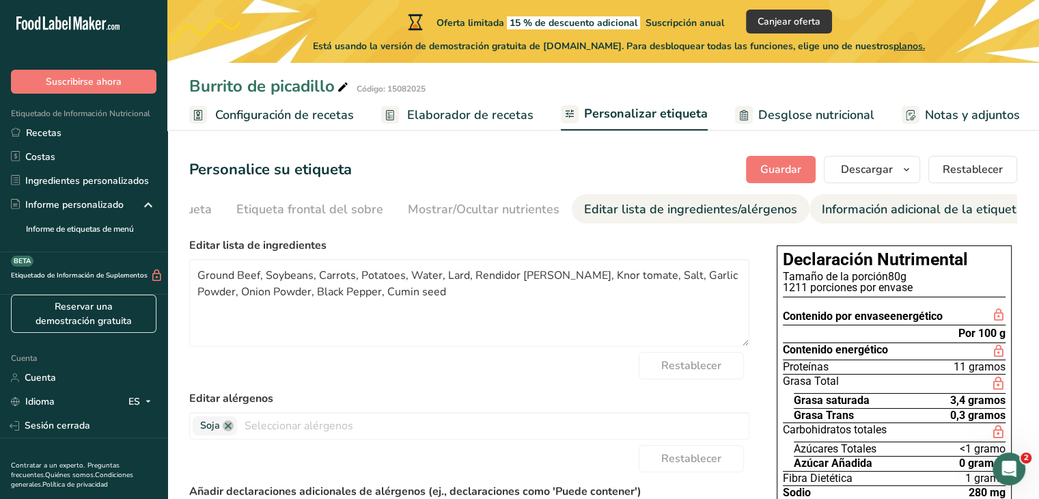
click at [844, 206] on font "Información adicional de la etiqueta" at bounding box center [923, 209] width 202 height 16
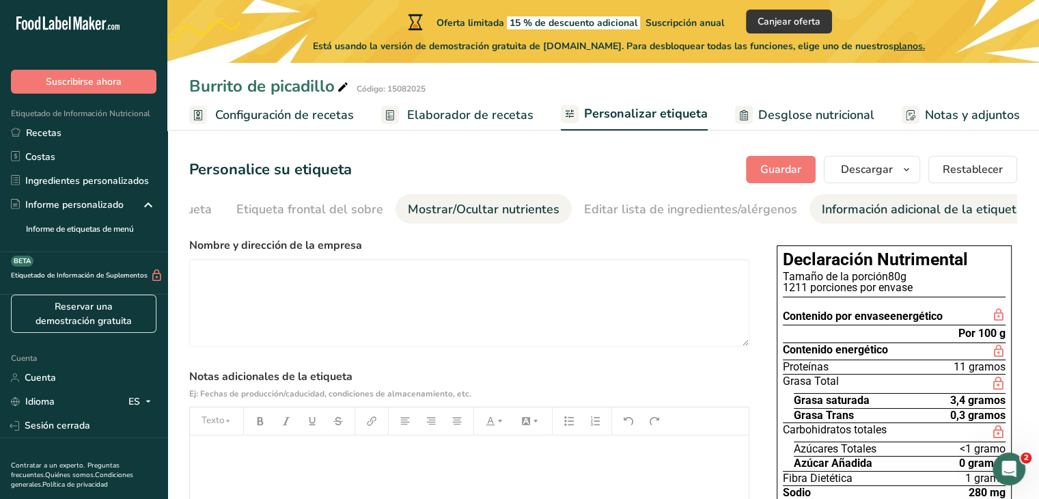
click at [438, 208] on font "Mostrar/Ocultar nutrientes" at bounding box center [484, 209] width 152 height 16
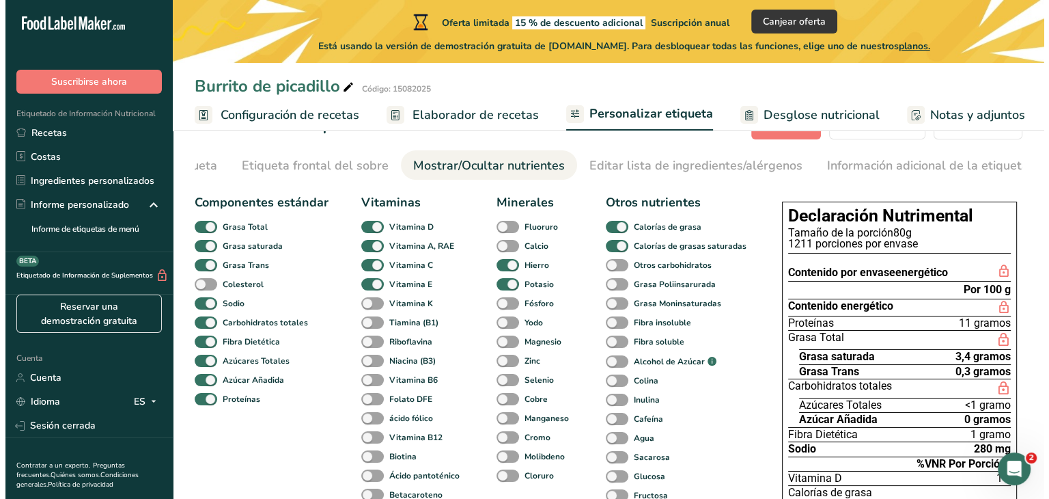
scroll to position [68, 0]
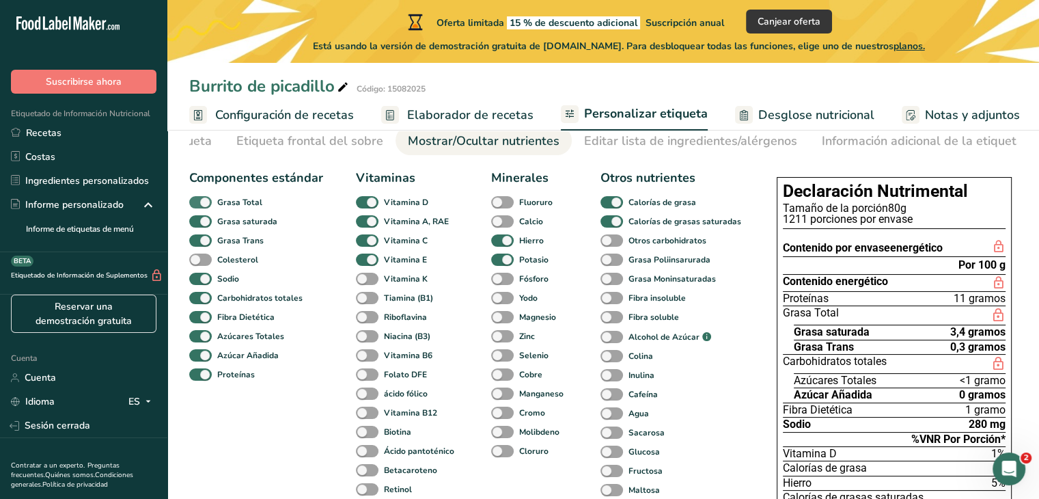
click at [205, 204] on span at bounding box center [200, 202] width 23 height 13
click at [198, 204] on input "Grasa Total" at bounding box center [193, 201] width 9 height 9
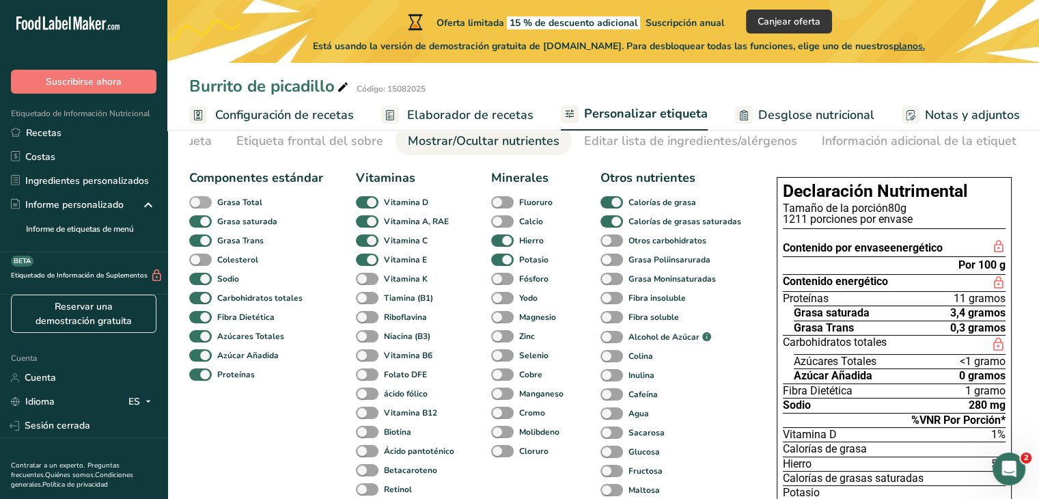
click at [200, 206] on span at bounding box center [200, 202] width 23 height 13
click at [198, 206] on input "Grasa Total" at bounding box center [193, 201] width 9 height 9
checkbox input "true"
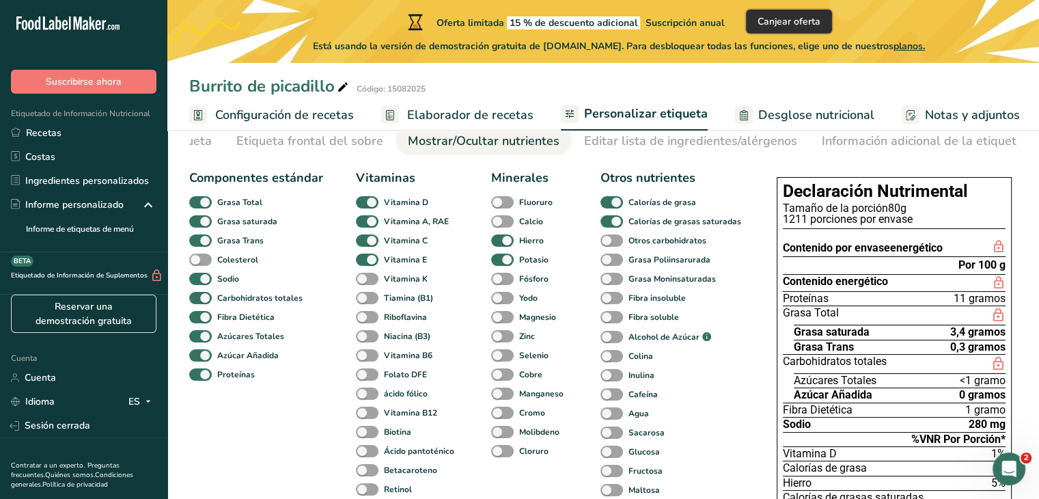
click at [783, 20] on font "Canjear oferta" at bounding box center [789, 21] width 63 height 13
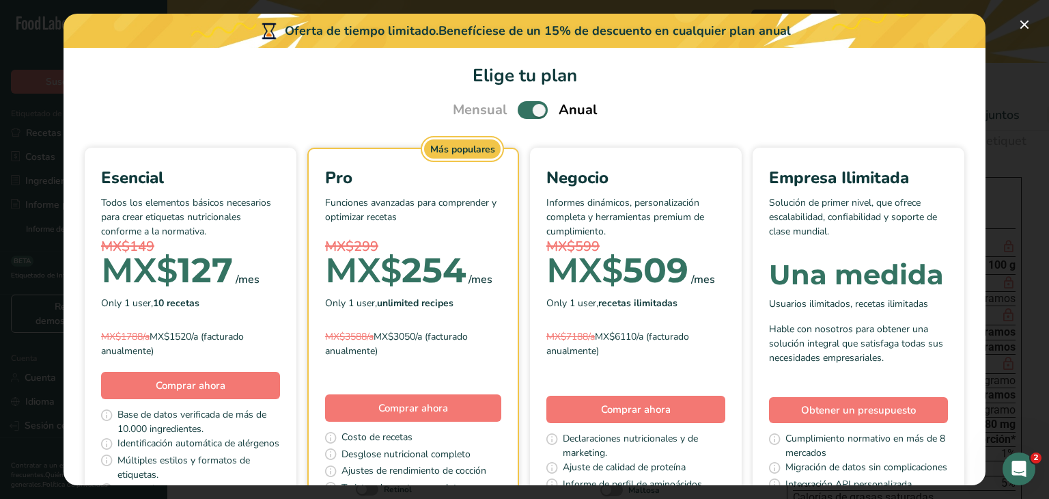
scroll to position [0, 0]
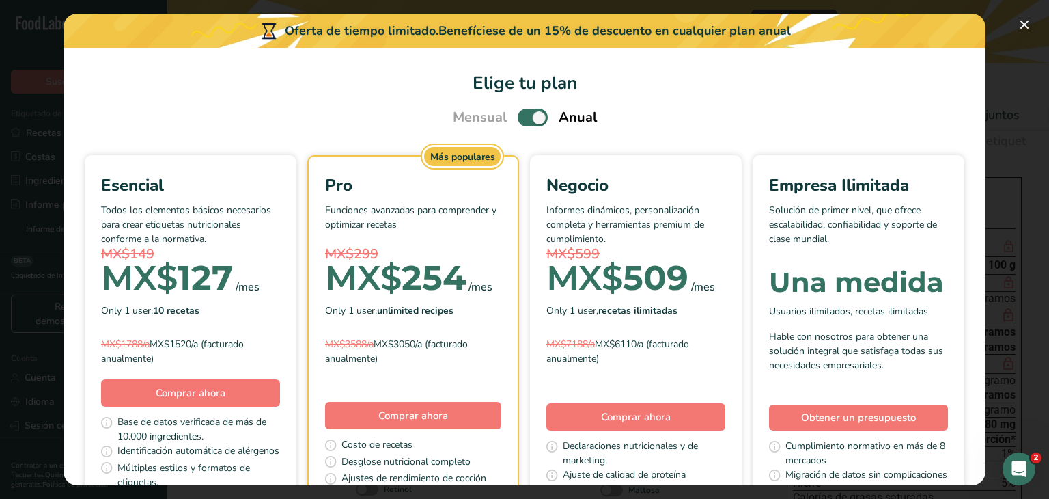
click at [534, 118] on span "Elige tu plan de precios modal" at bounding box center [533, 117] width 30 height 17
click at [527, 118] on input "Elige tu plan de precios modal" at bounding box center [522, 117] width 9 height 9
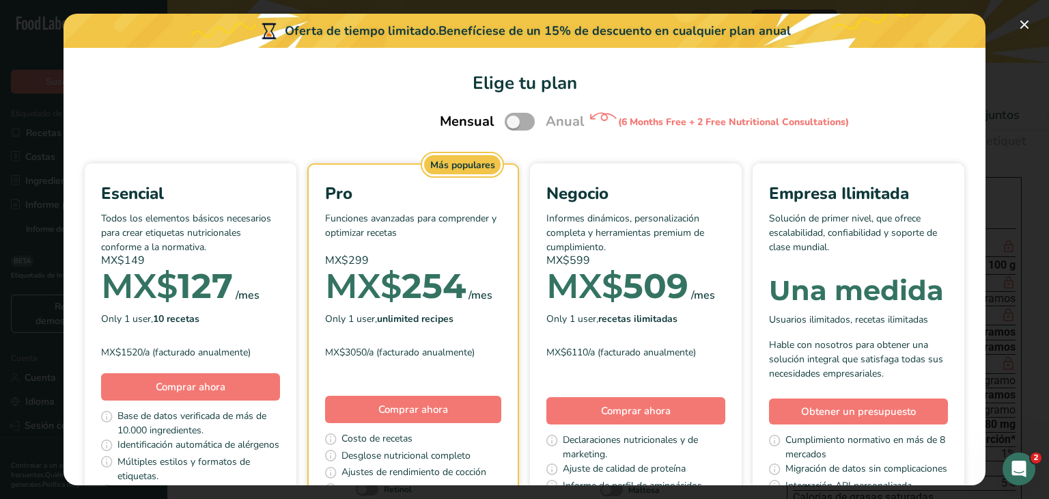
click at [513, 121] on span "Elige tu plan de precios modal" at bounding box center [520, 121] width 30 height 17
click at [513, 121] on input "Elige tu plan de precios modal" at bounding box center [509, 122] width 9 height 9
checkbox input "true"
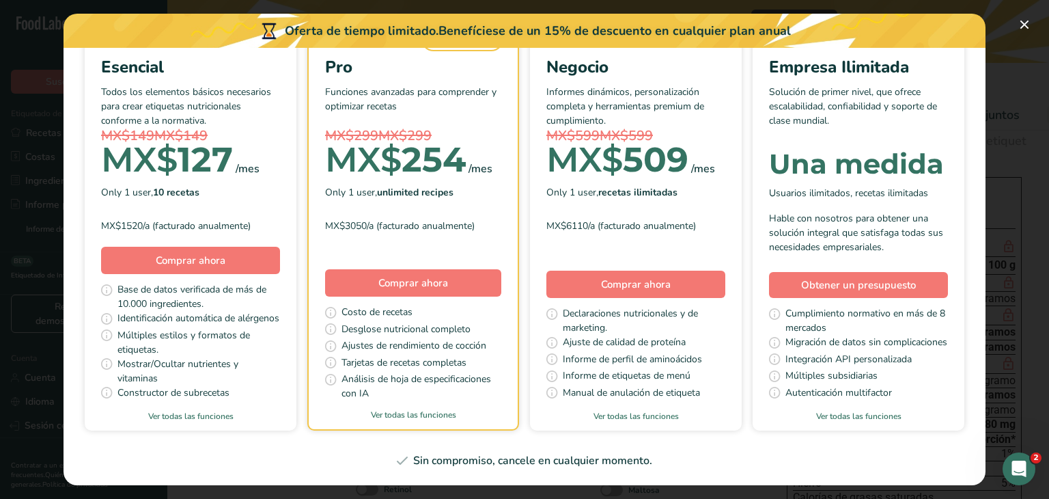
scroll to position [342, 0]
click at [456, 409] on font "Ver todas las funciones" at bounding box center [413, 414] width 85 height 11
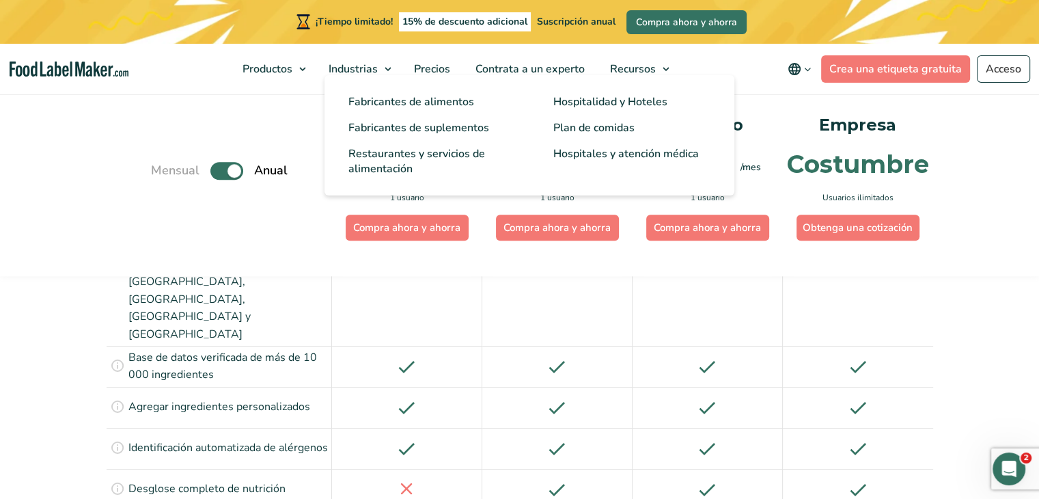
scroll to position [1194, 0]
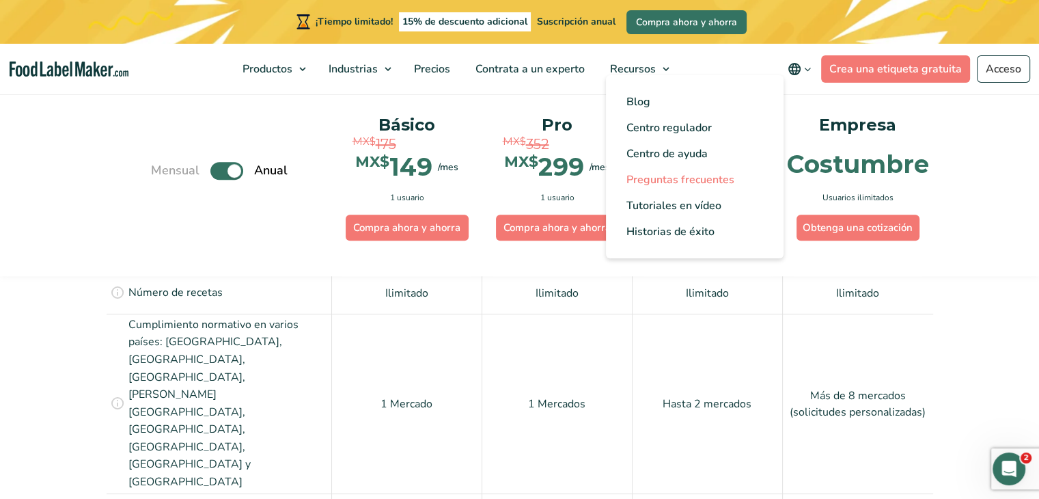
click at [651, 173] on font "Preguntas frecuentes" at bounding box center [680, 179] width 108 height 15
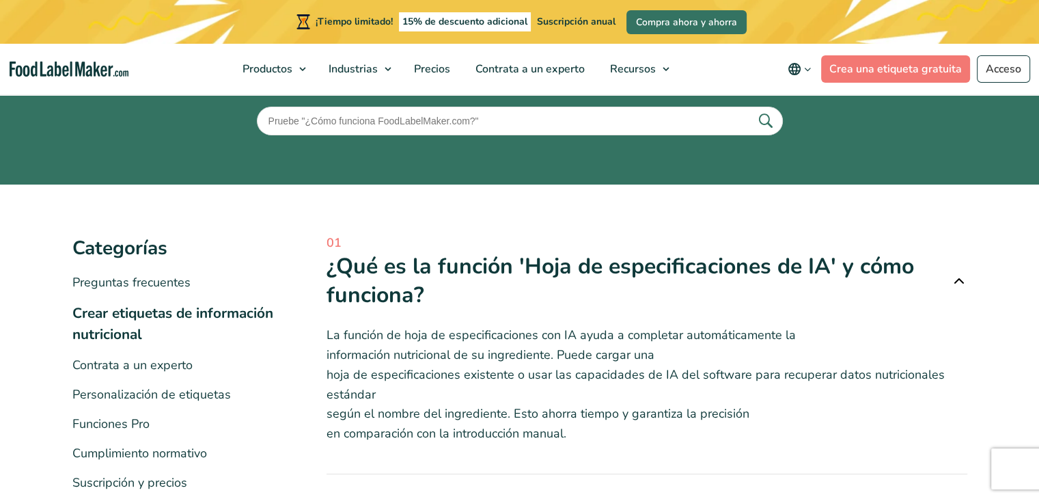
scroll to position [137, 0]
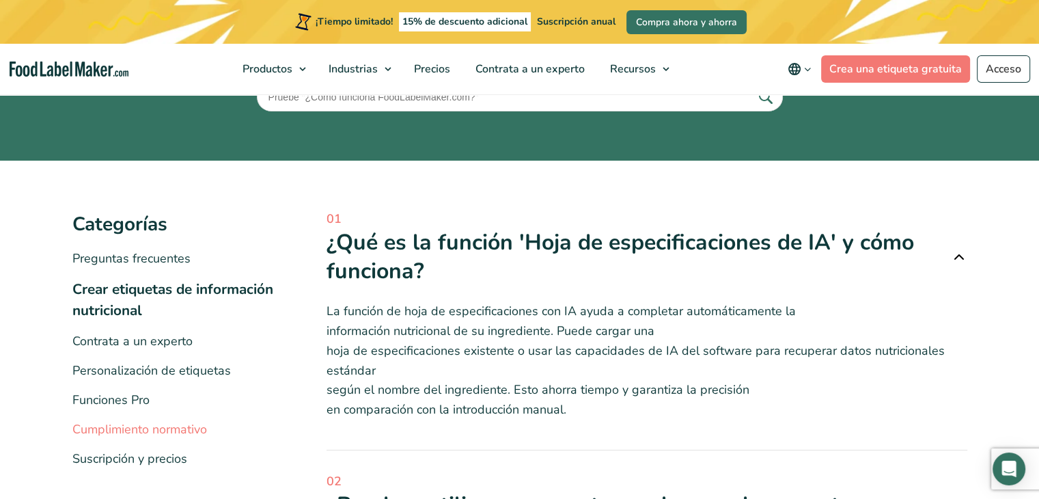
click at [172, 430] on font "Cumplimiento normativo" at bounding box center [139, 429] width 135 height 16
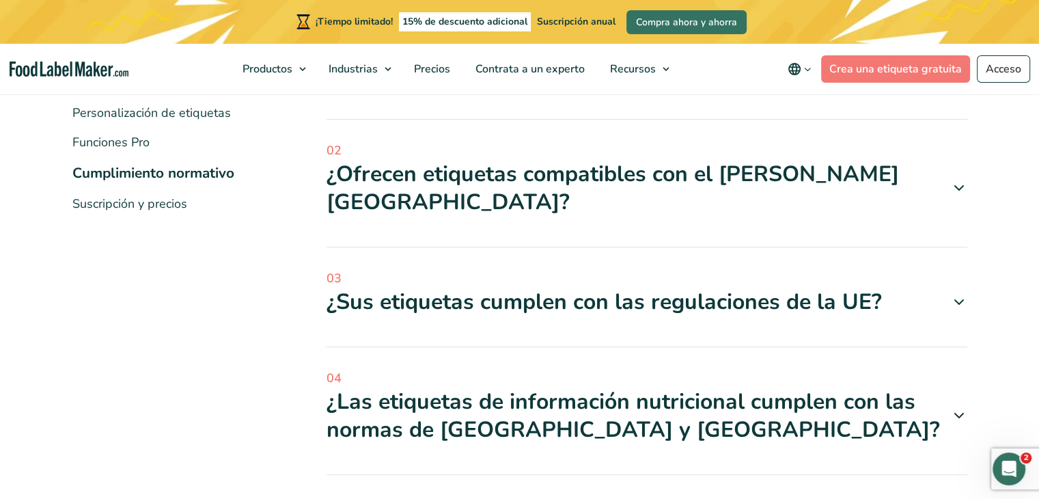
scroll to position [410, 0]
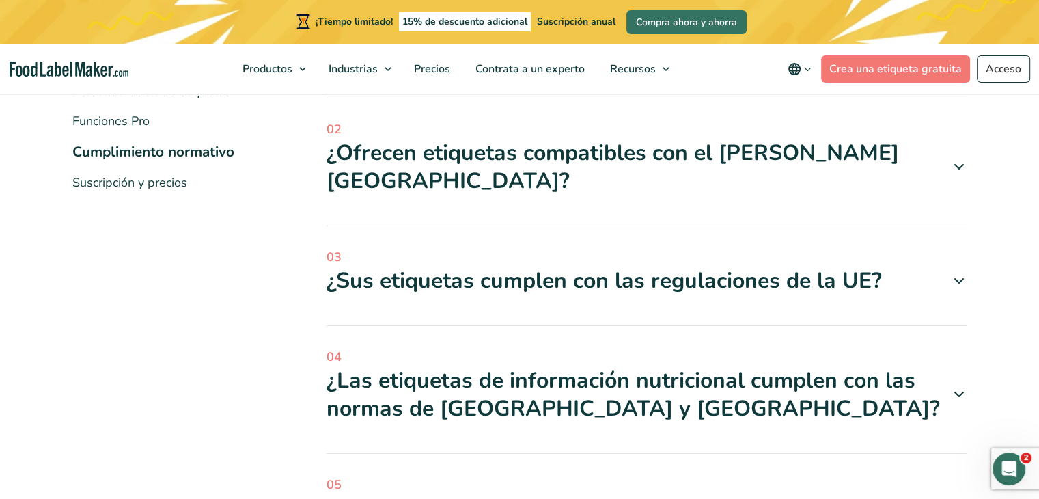
click at [423, 264] on span "03" at bounding box center [647, 257] width 641 height 18
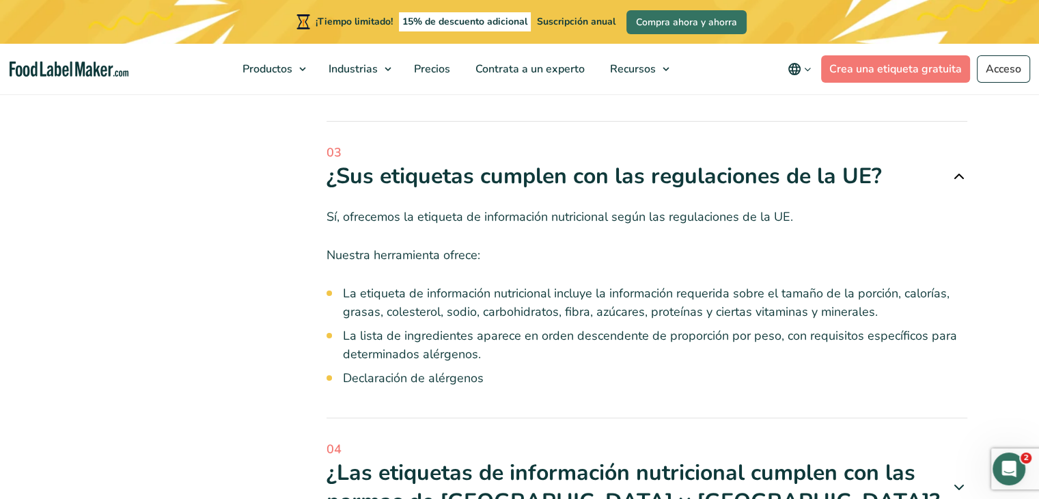
scroll to position [547, 0]
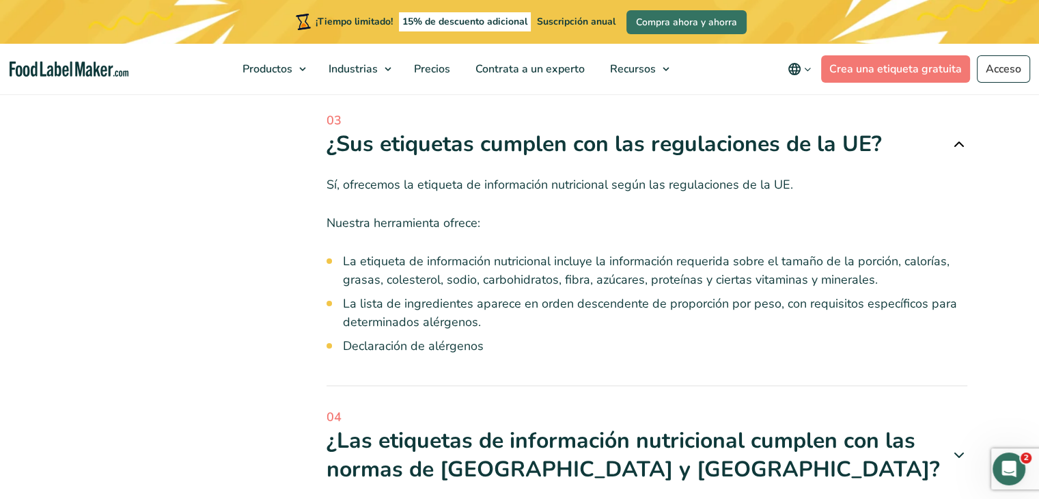
click at [435, 143] on font "¿Sus etiquetas cumplen con las regulaciones de la UE?" at bounding box center [604, 143] width 555 height 29
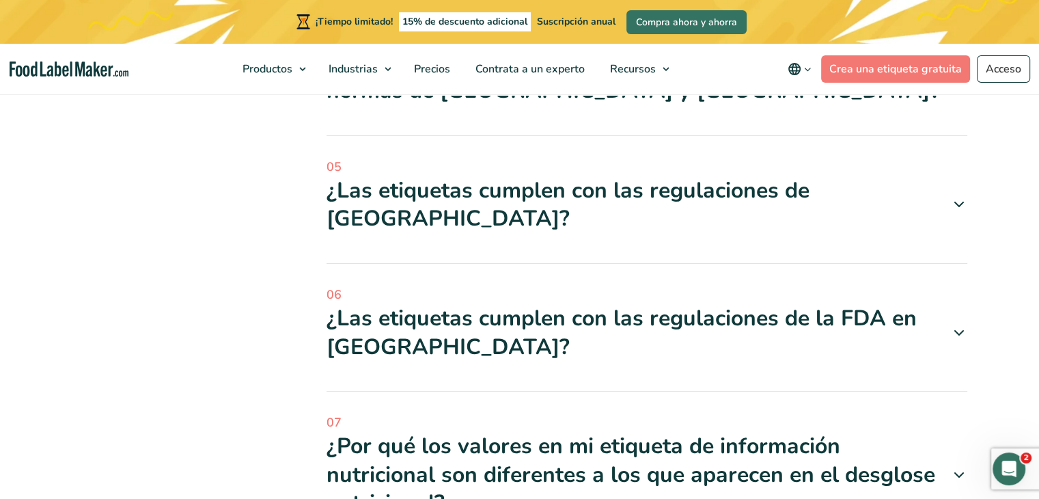
scroll to position [752, 0]
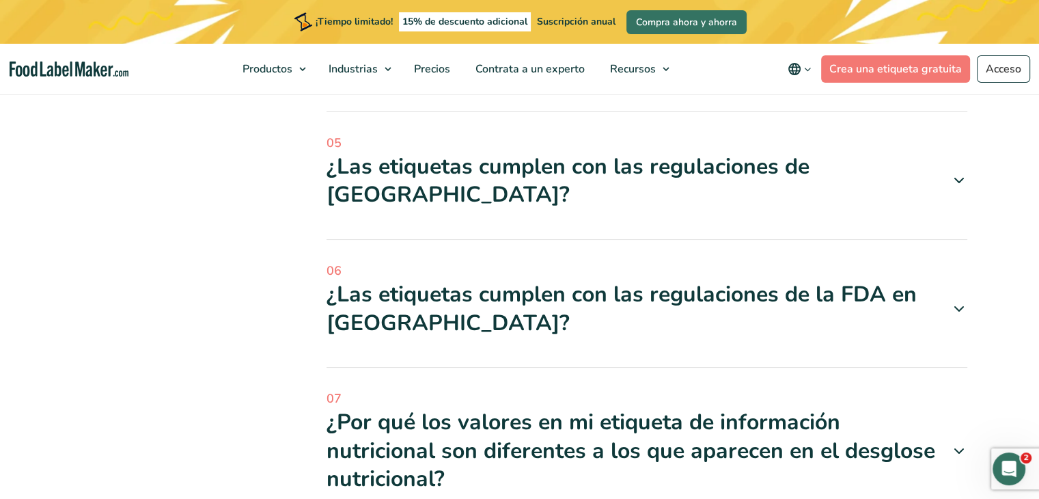
click at [511, 284] on font "¿Las etiquetas cumplen con las regulaciones de la FDA en [GEOGRAPHIC_DATA]?" at bounding box center [634, 308] width 614 height 57
click at [479, 279] on font "¿Las etiquetas cumplen con las regulaciones de la FDA en [GEOGRAPHIC_DATA]?" at bounding box center [622, 308] width 590 height 58
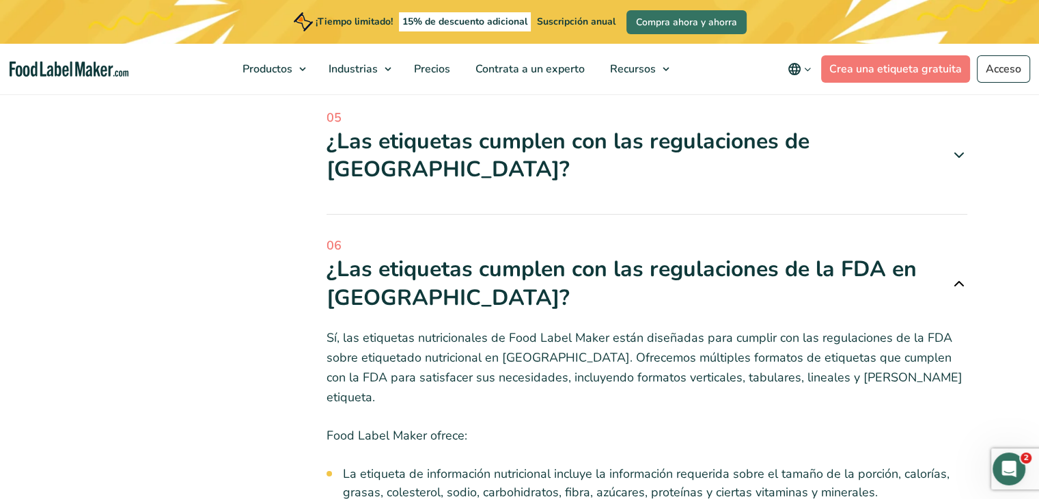
scroll to position [820, 0]
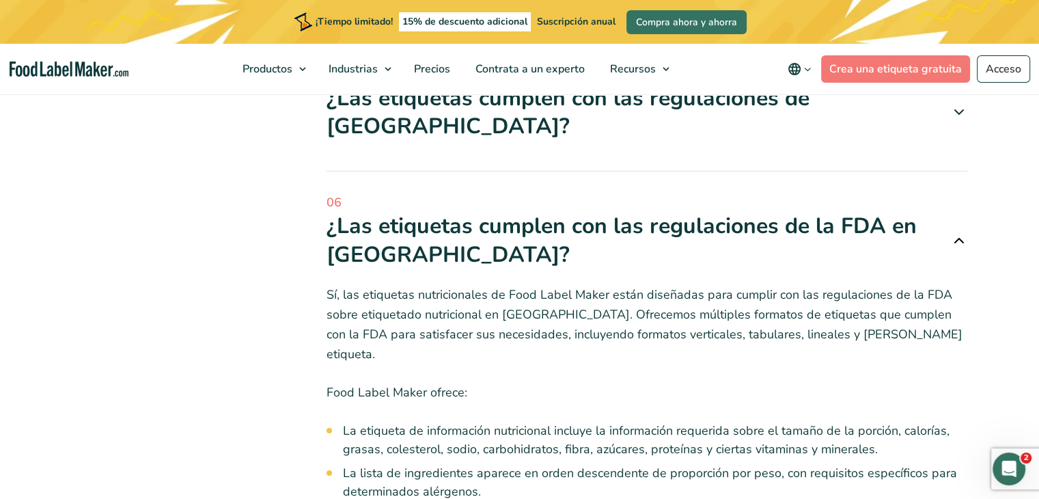
click at [474, 216] on font "¿Las etiquetas cumplen con las regulaciones de la FDA en [GEOGRAPHIC_DATA]?" at bounding box center [634, 240] width 614 height 57
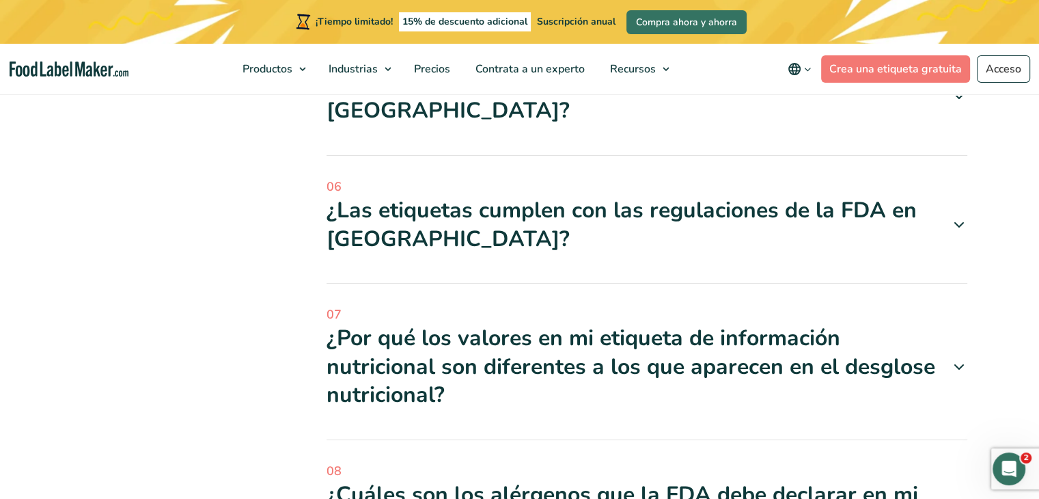
scroll to position [752, 0]
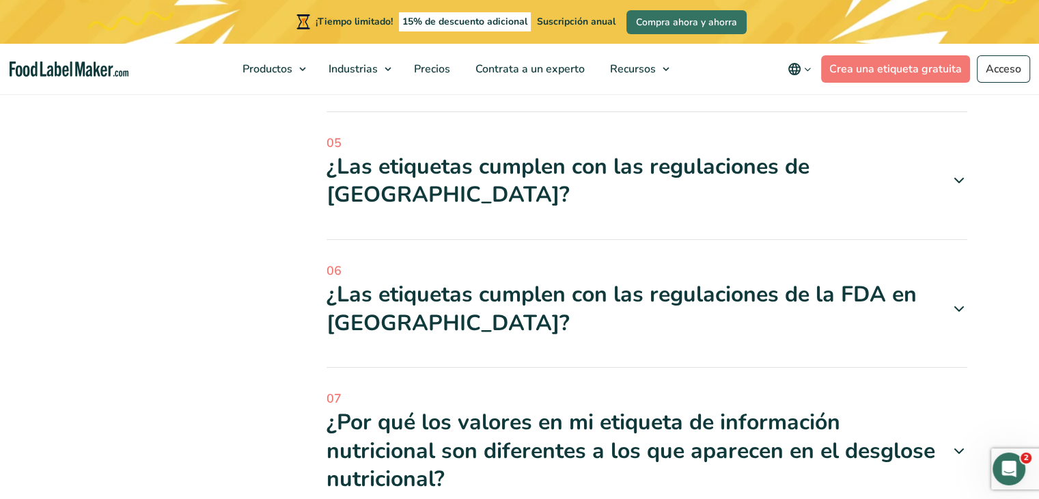
click at [556, 279] on font "¿Las etiquetas cumplen con las regulaciones de la FDA en [GEOGRAPHIC_DATA]?" at bounding box center [622, 308] width 590 height 58
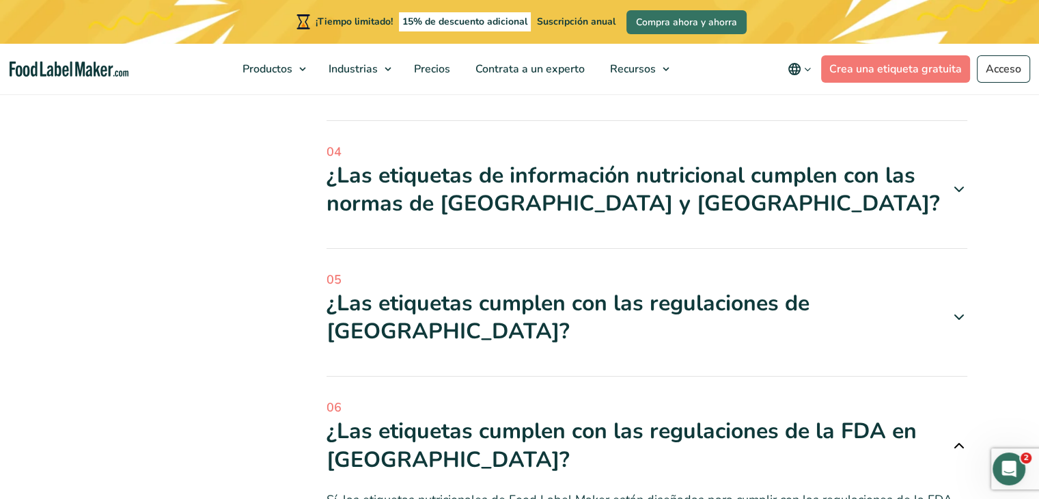
scroll to position [683, 0]
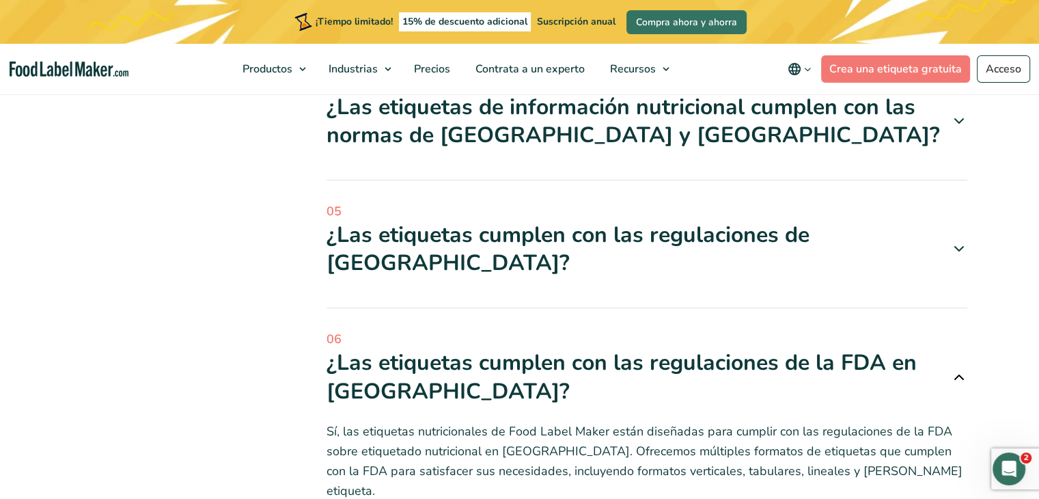
click at [582, 348] on font "¿Las etiquetas cumplen con las regulaciones de la FDA en [GEOGRAPHIC_DATA]?" at bounding box center [622, 377] width 590 height 58
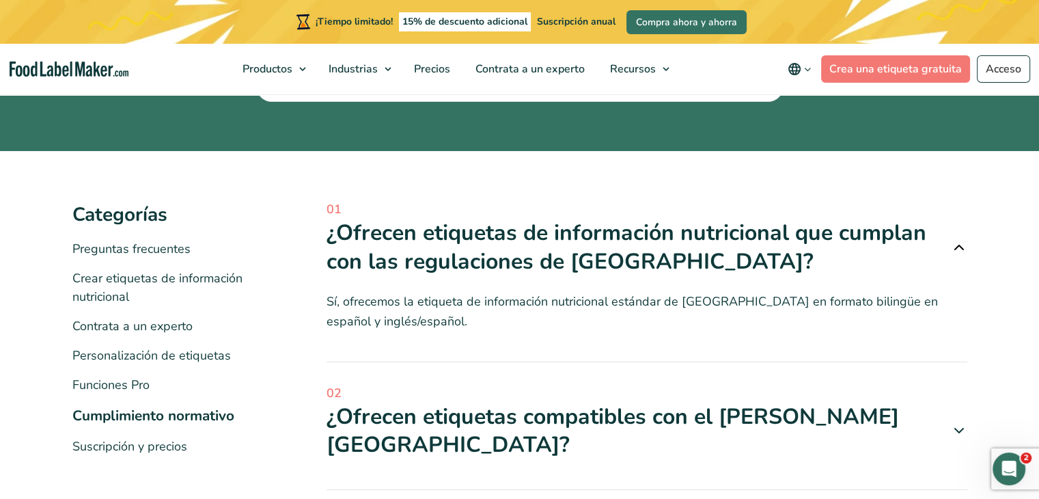
scroll to position [68, 0]
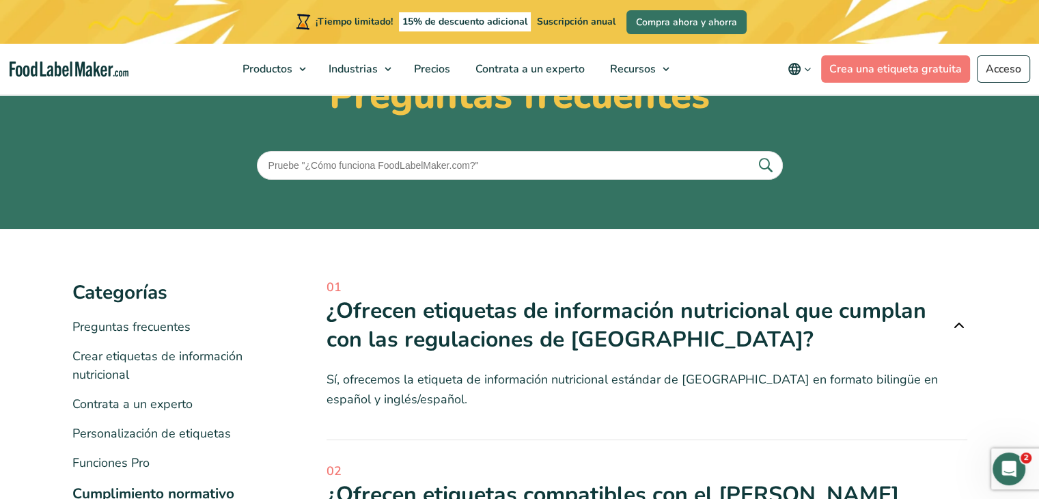
click at [639, 301] on font "¿Ofrecen etiquetas de información nutricional que cumplan con las regulaciones …" at bounding box center [627, 325] width 600 height 58
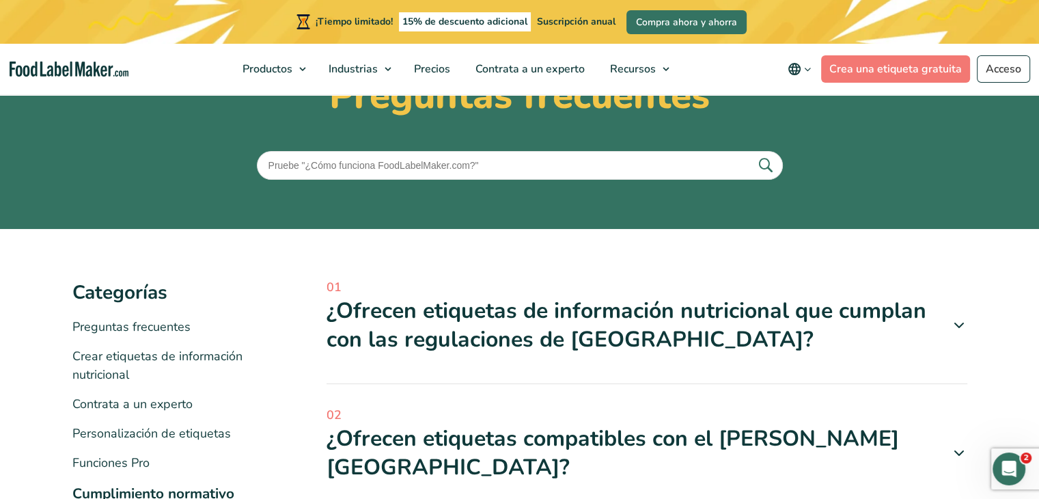
click at [639, 301] on font "¿Ofrecen etiquetas de información nutricional que cumplan con las regulaciones …" at bounding box center [627, 325] width 600 height 58
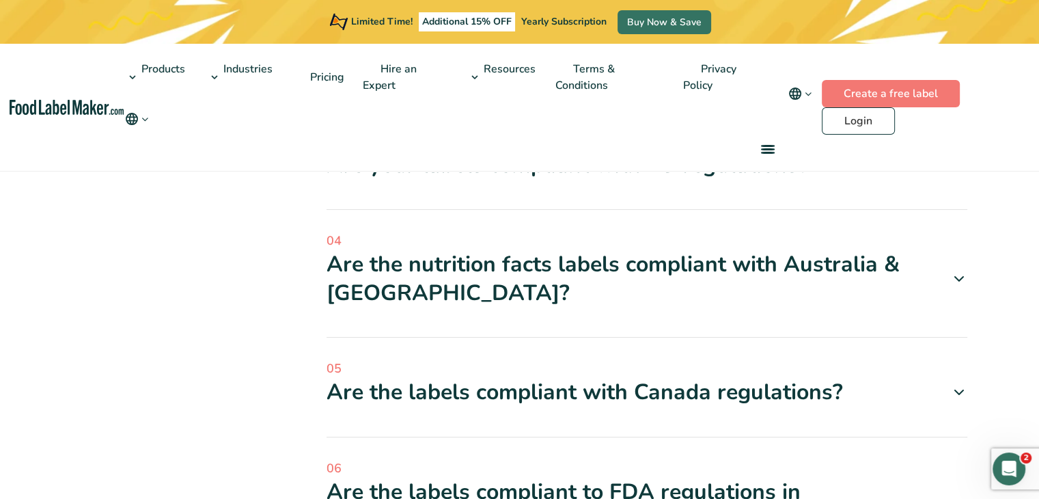
scroll to position [410, 0]
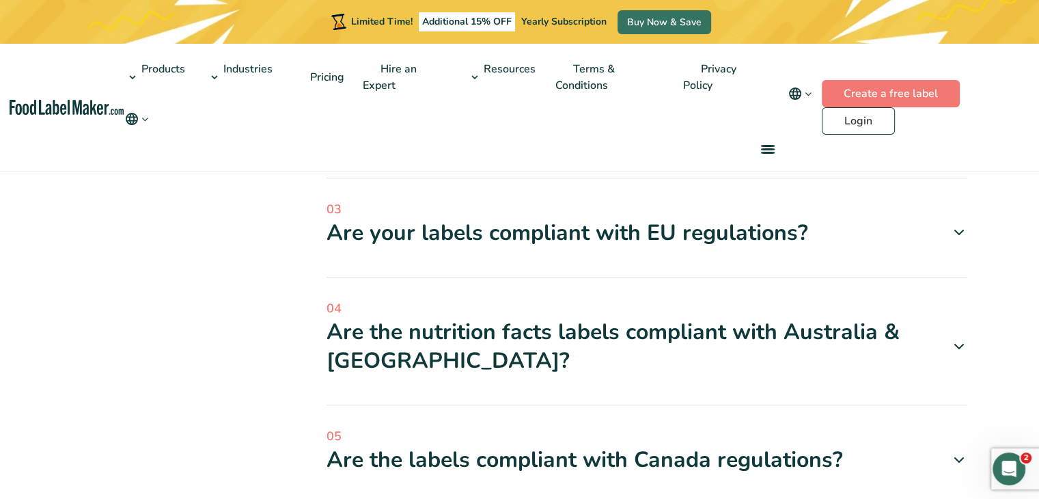
click at [955, 233] on icon at bounding box center [959, 232] width 16 height 16
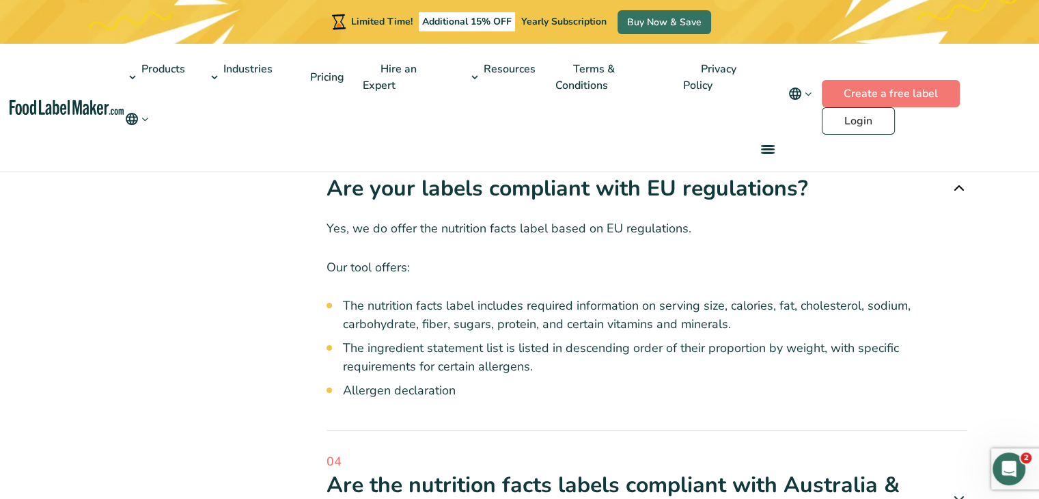
scroll to position [478, 0]
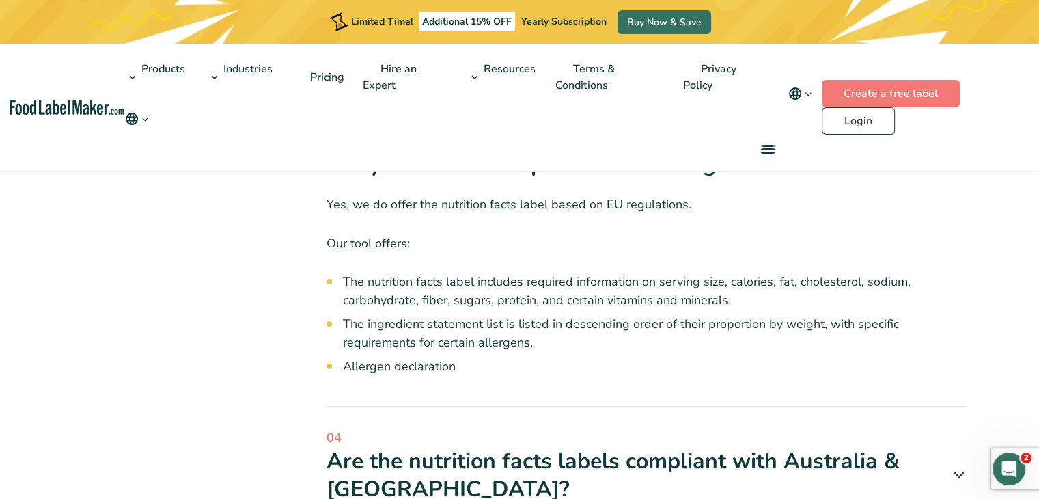
click at [407, 368] on li "Allergen declaration" at bounding box center [655, 366] width 624 height 18
click at [350, 355] on ul "The nutrition facts label includes required information on serving size, calori…" at bounding box center [655, 324] width 624 height 103
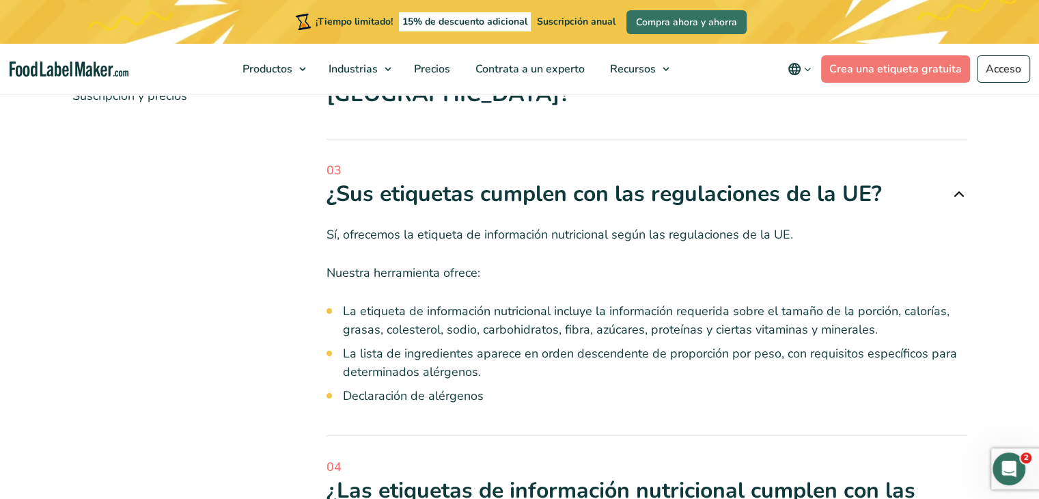
click at [807, 210] on div "Sí, ofrecemos la etiqueta de información nutricional según las regulaciones de …" at bounding box center [647, 306] width 641 height 197
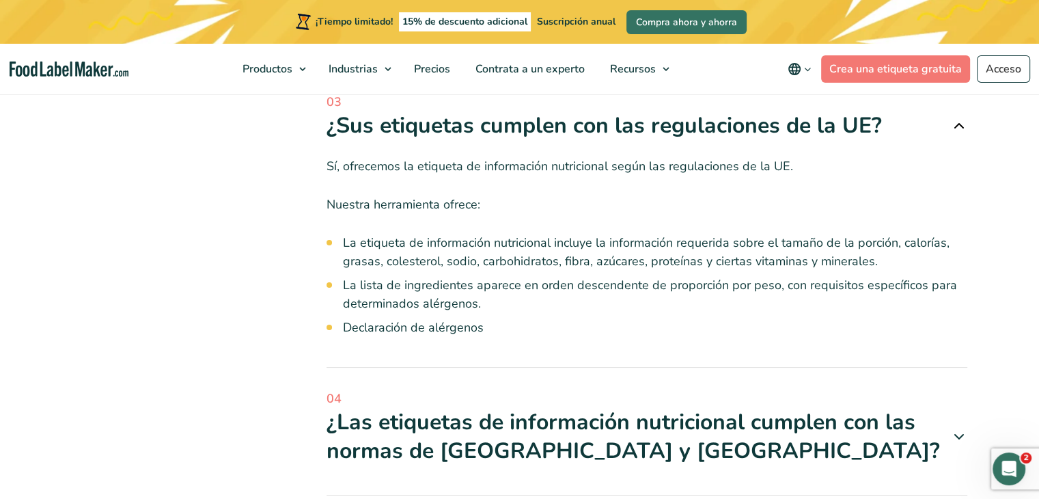
scroll to position [428, 0]
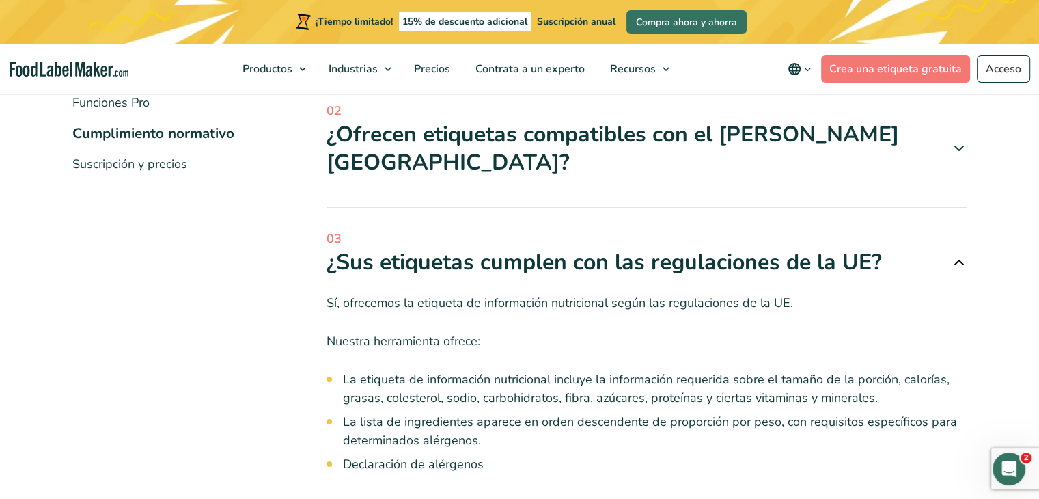
click at [906, 258] on div "¿Sus etiquetas cumplen con las regulaciones de la UE?" at bounding box center [647, 262] width 641 height 29
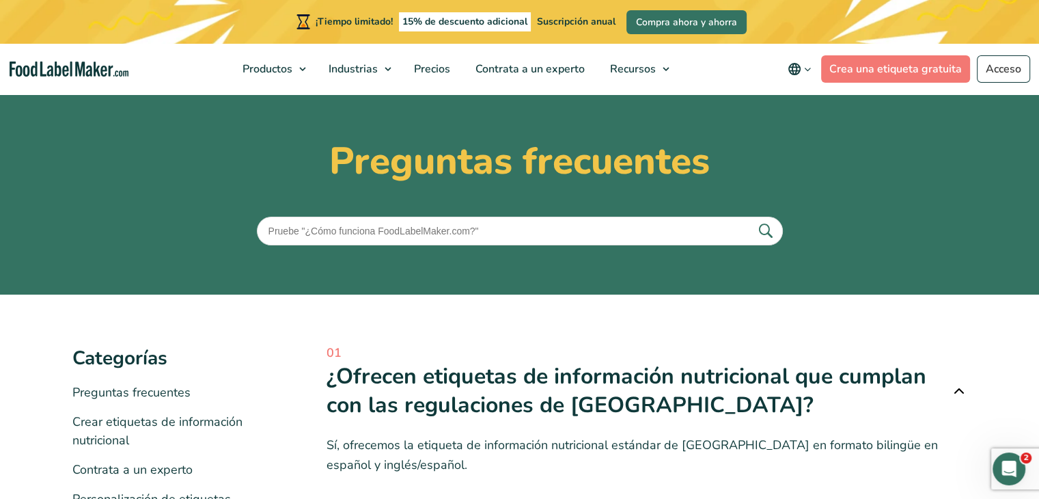
scroll to position [0, 0]
